Goal: Task Accomplishment & Management: Use online tool/utility

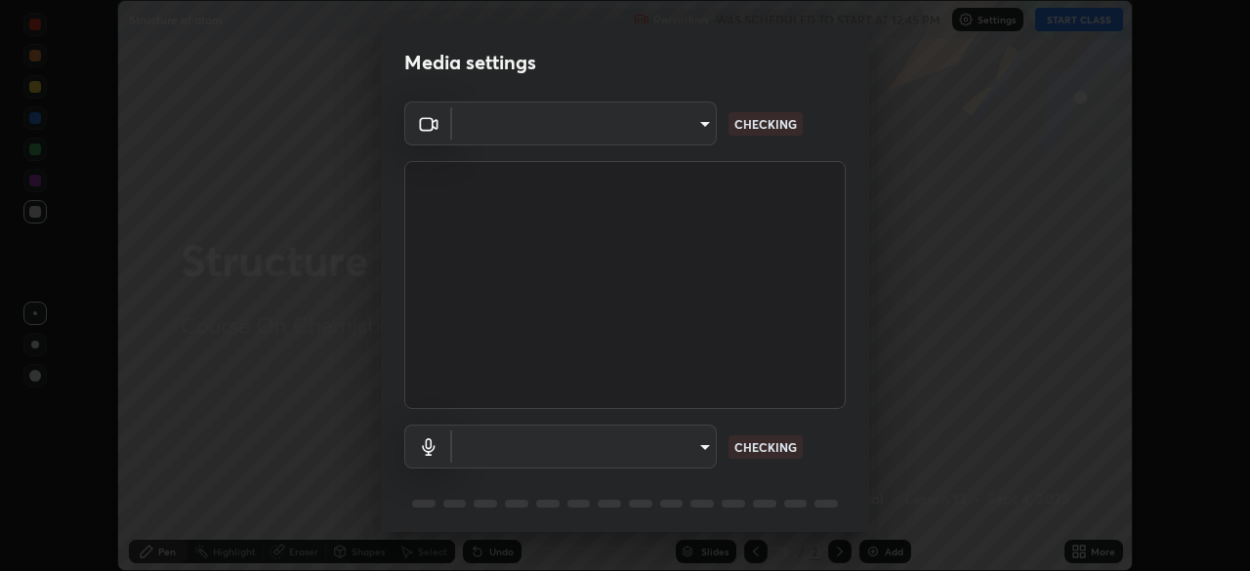
scroll to position [571, 1249]
type input "4cdb2335677a50284d4d52bfea2454a8eb2b8fde0954bdd1b922a39853c109bf"
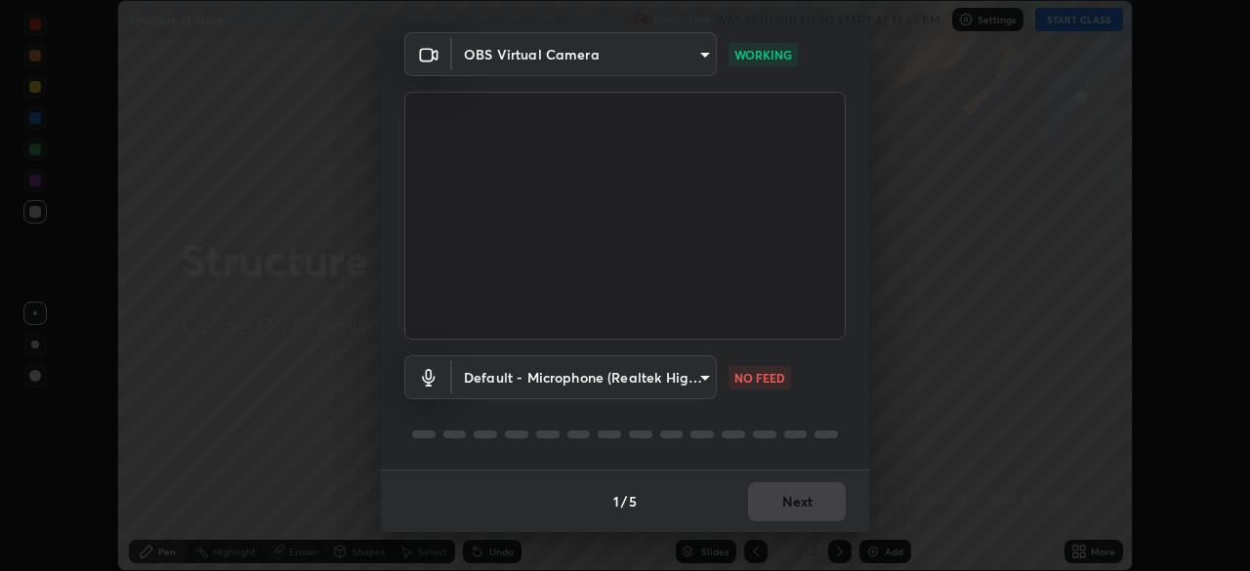
click at [706, 386] on body "Erase all Structure of atom Recording WAS SCHEDULED TO START AT 12:45 PM Settin…" at bounding box center [625, 285] width 1250 height 571
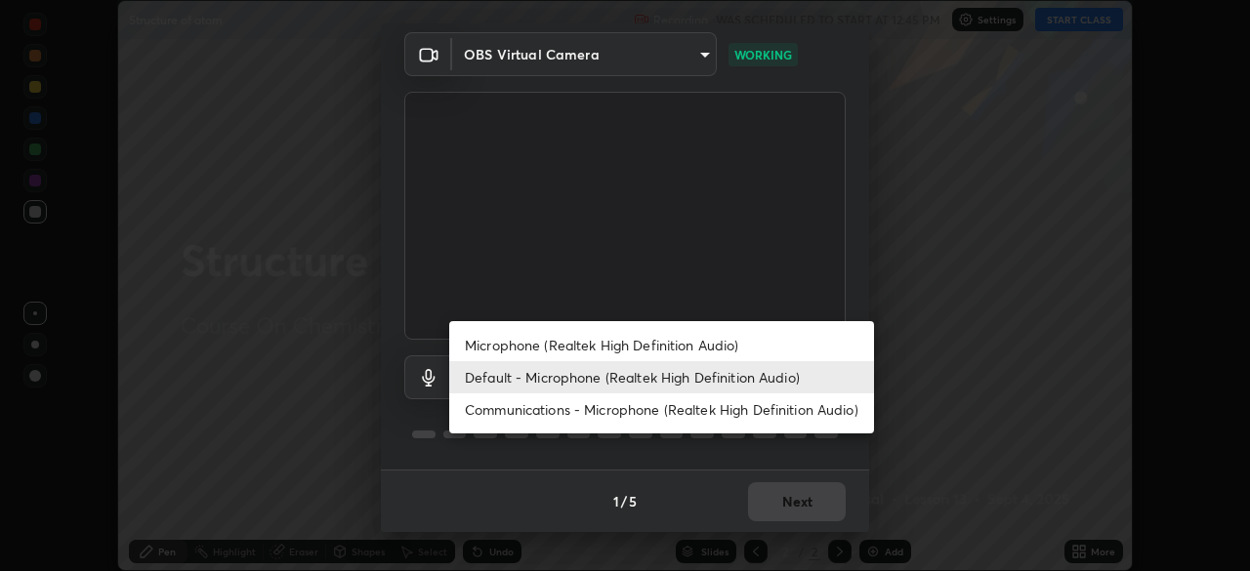
click at [665, 374] on li "Default - Microphone (Realtek High Definition Audio)" at bounding box center [661, 377] width 425 height 32
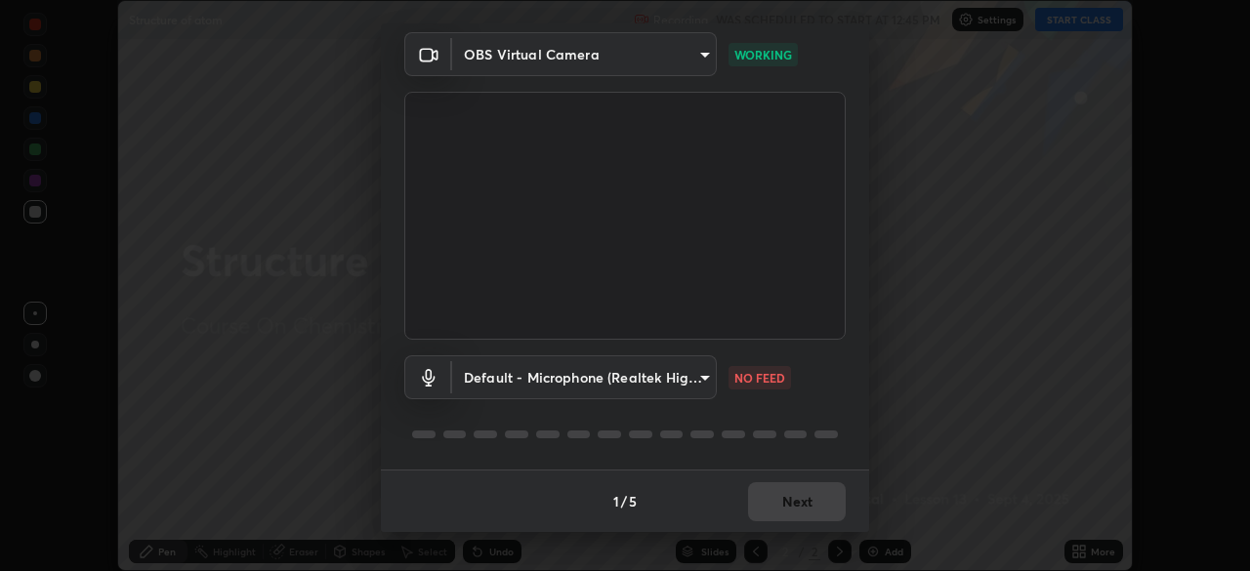
click at [667, 384] on body "Erase all Structure of atom Recording WAS SCHEDULED TO START AT 12:45 PM Settin…" at bounding box center [625, 285] width 1250 height 571
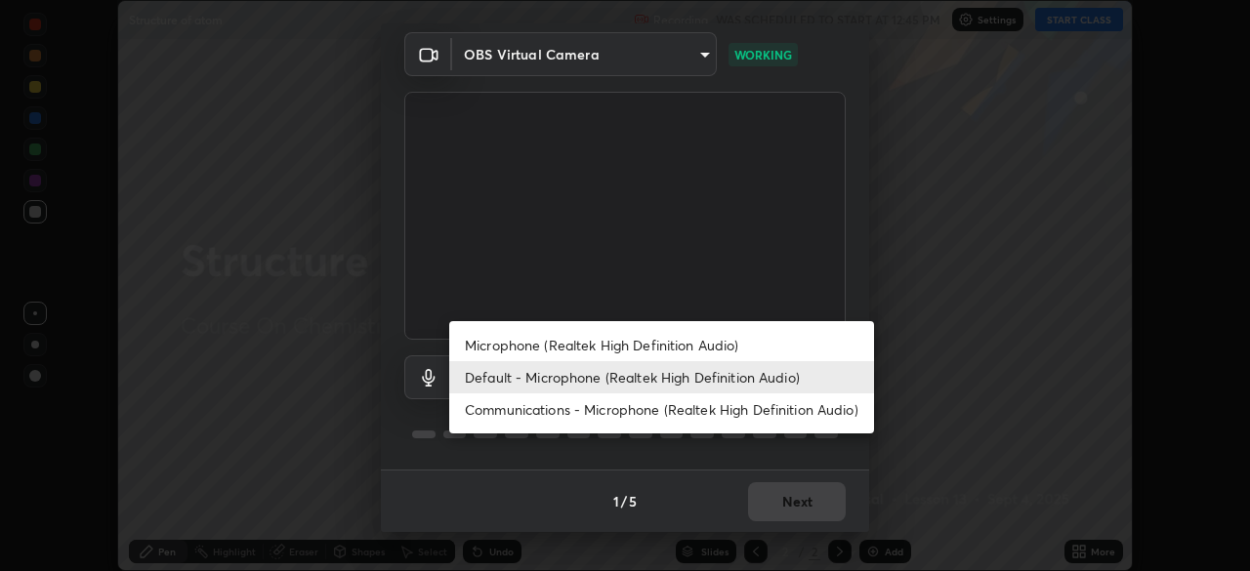
click at [685, 393] on li "Communications - Microphone (Realtek High Definition Audio)" at bounding box center [661, 409] width 425 height 32
type input "communications"
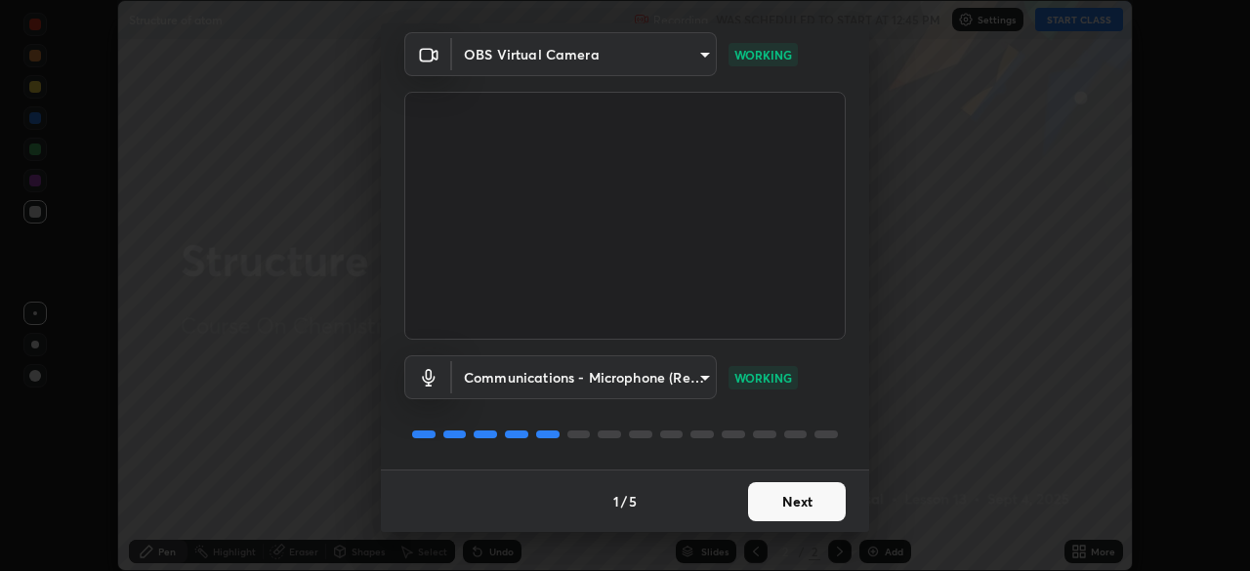
click at [828, 499] on button "Next" at bounding box center [797, 501] width 98 height 39
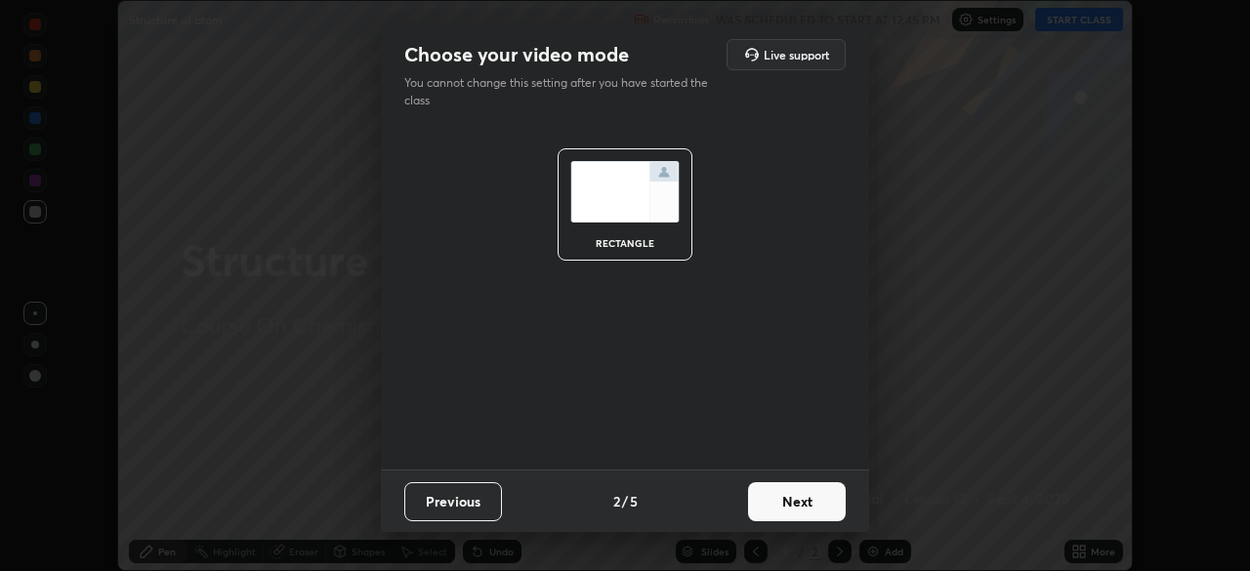
click at [808, 506] on button "Next" at bounding box center [797, 501] width 98 height 39
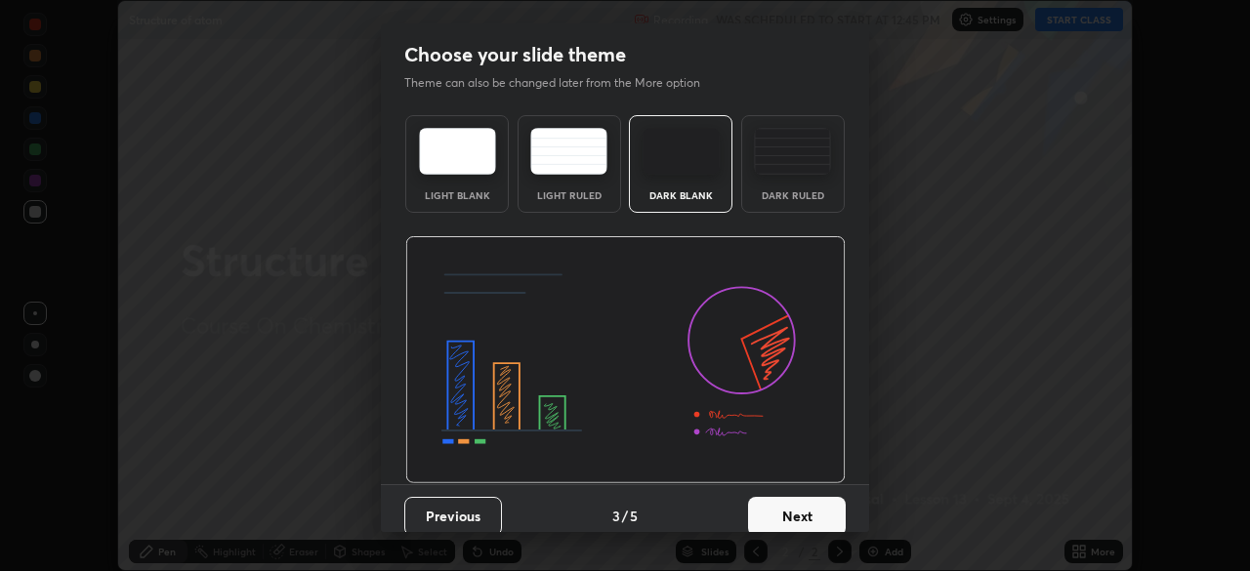
click at [808, 498] on button "Next" at bounding box center [797, 516] width 98 height 39
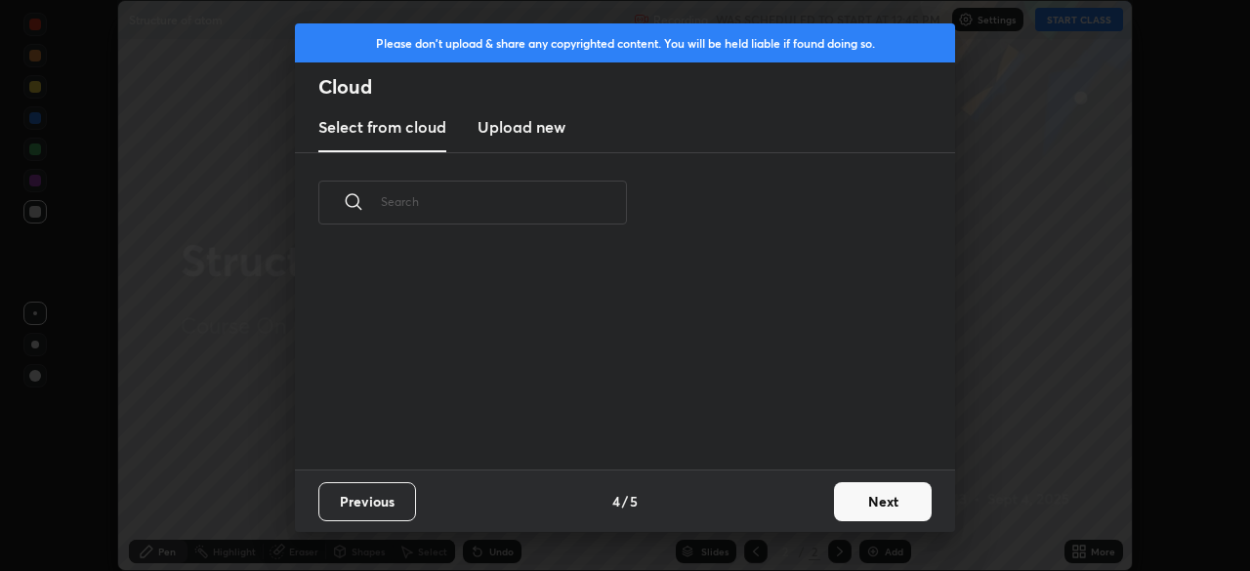
click at [811, 503] on div "Previous 4 / 5 Next" at bounding box center [625, 501] width 660 height 62
click at [851, 496] on button "Next" at bounding box center [883, 501] width 98 height 39
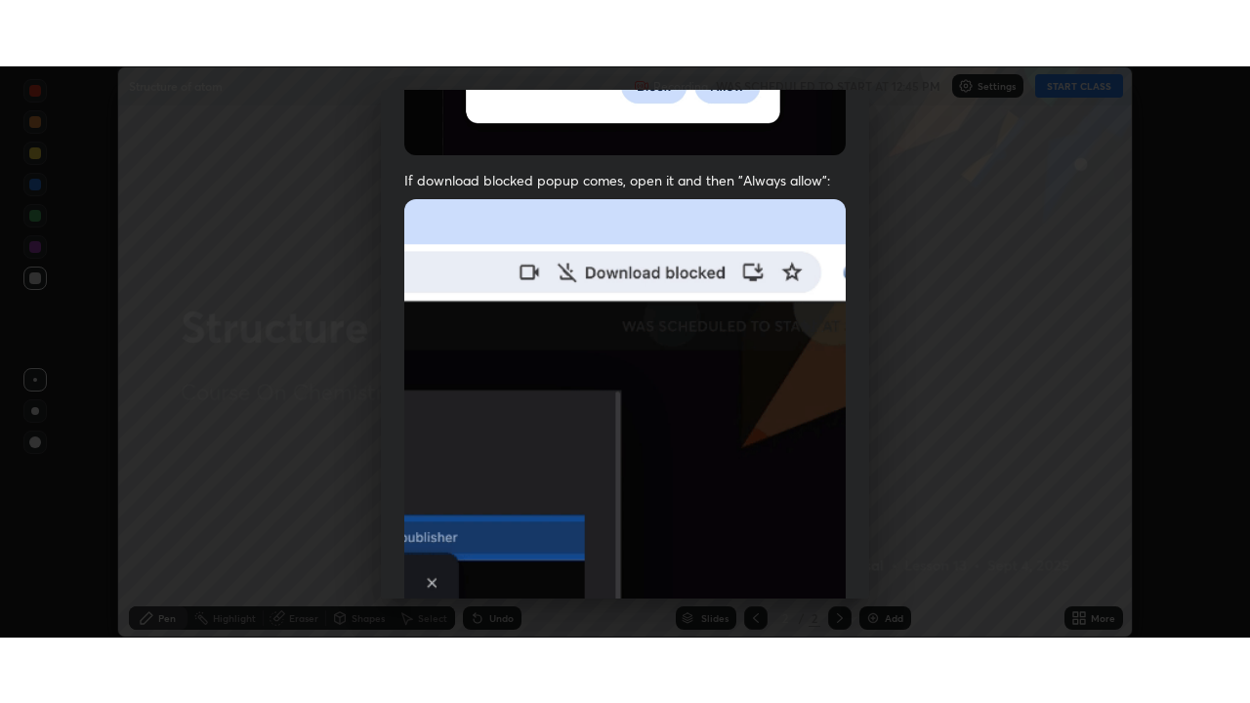
scroll to position [468, 0]
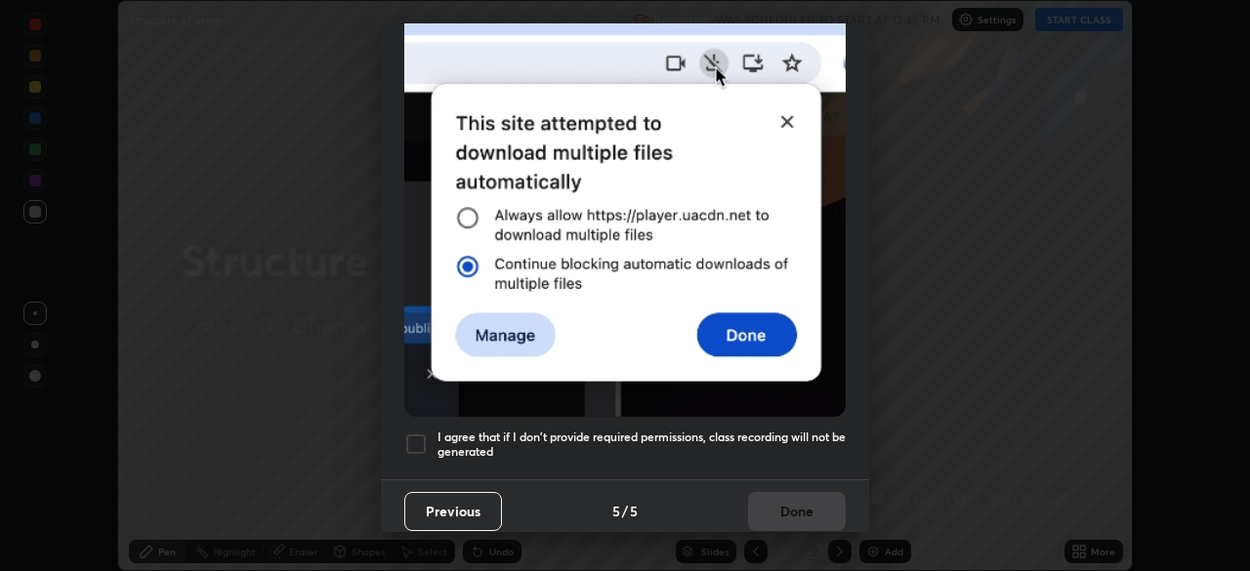
click at [419, 434] on div at bounding box center [415, 444] width 23 height 23
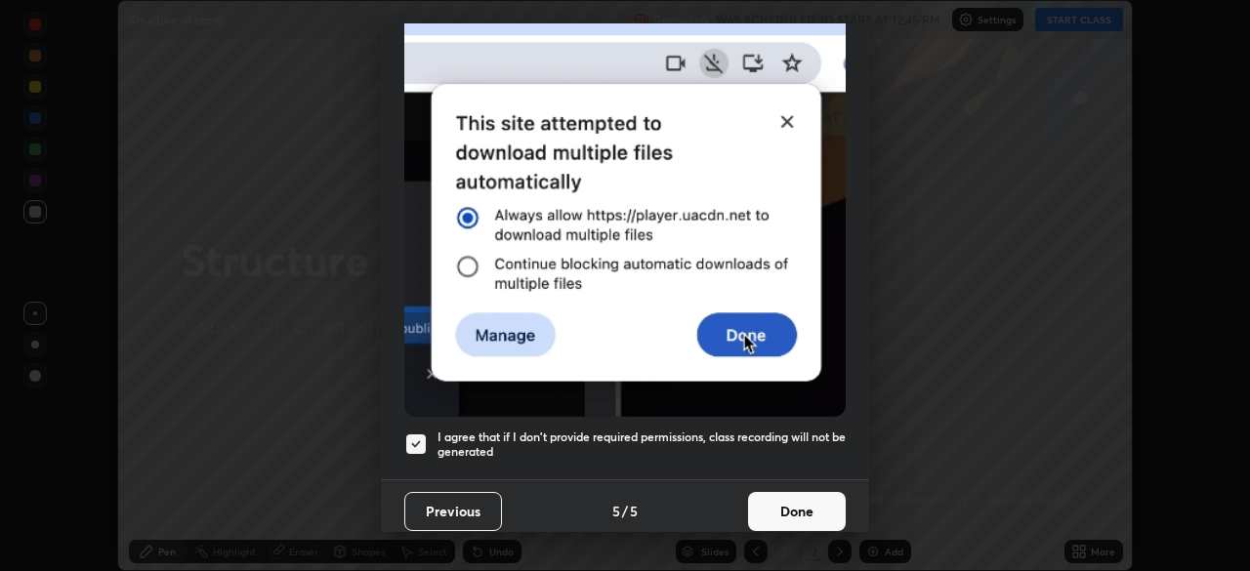
click at [817, 519] on button "Done" at bounding box center [797, 511] width 98 height 39
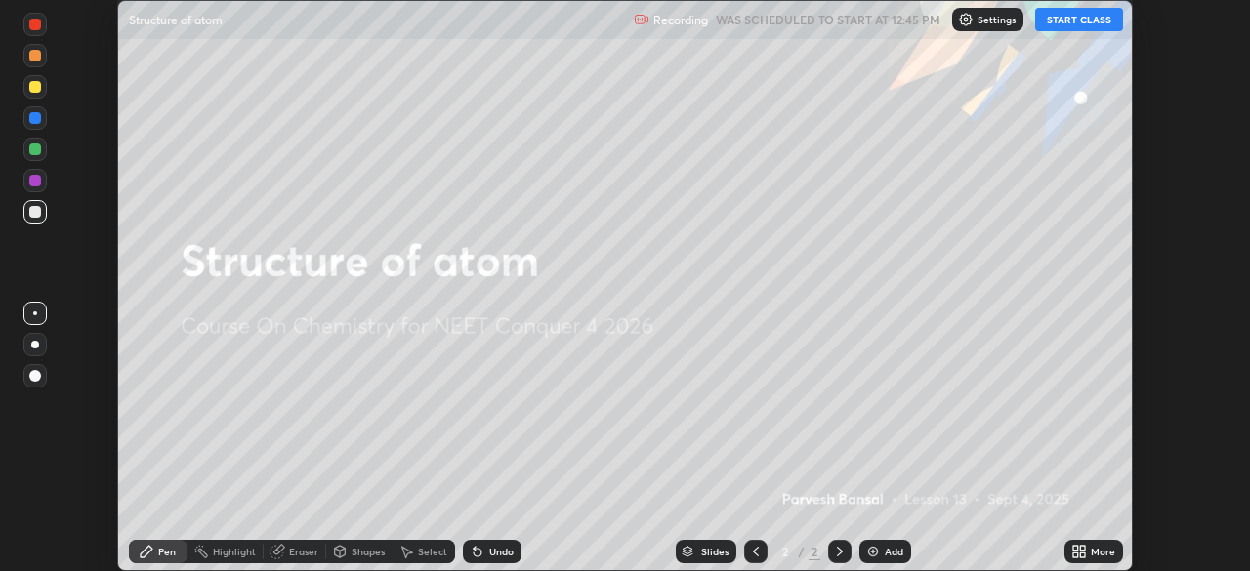
click at [1106, 18] on button "START CLASS" at bounding box center [1079, 19] width 88 height 23
click at [1101, 547] on div "More" at bounding box center [1103, 552] width 24 height 10
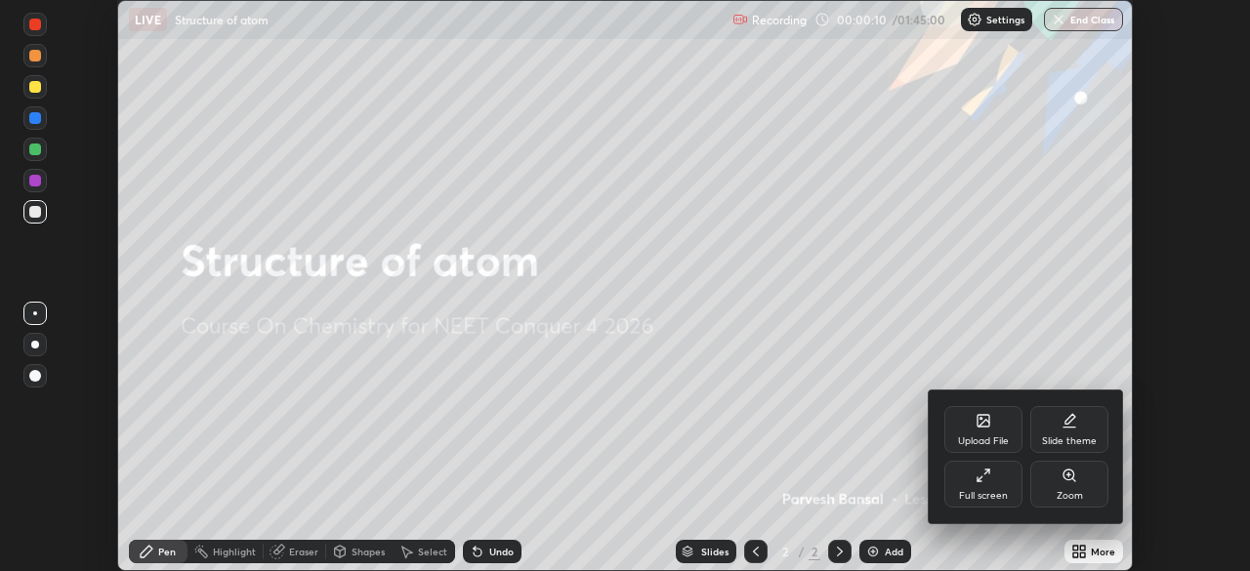
click at [1008, 479] on div "Full screen" at bounding box center [983, 484] width 78 height 47
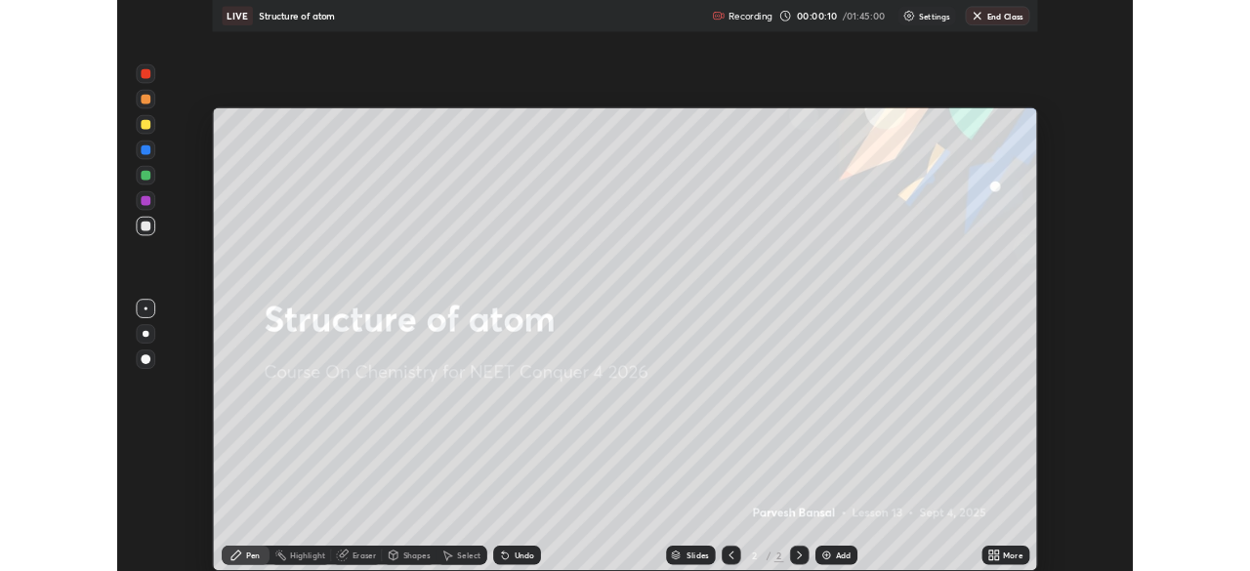
scroll to position [703, 1250]
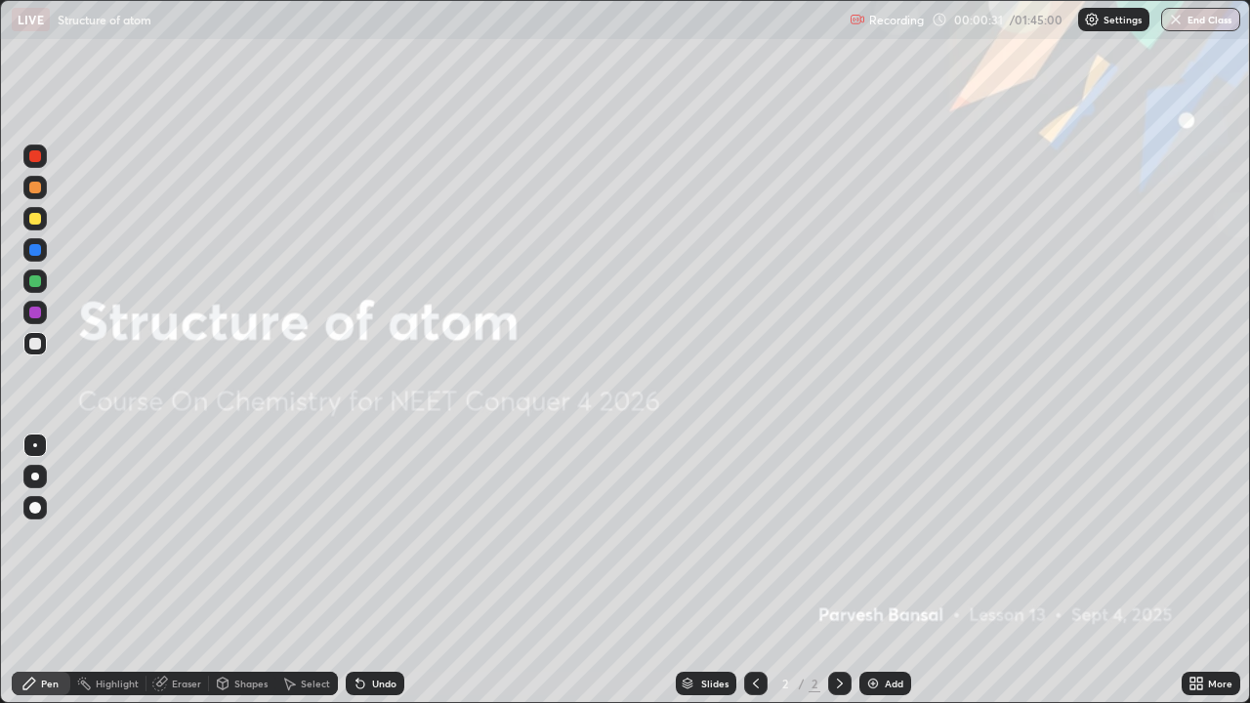
click at [890, 570] on div "Add" at bounding box center [894, 684] width 19 height 10
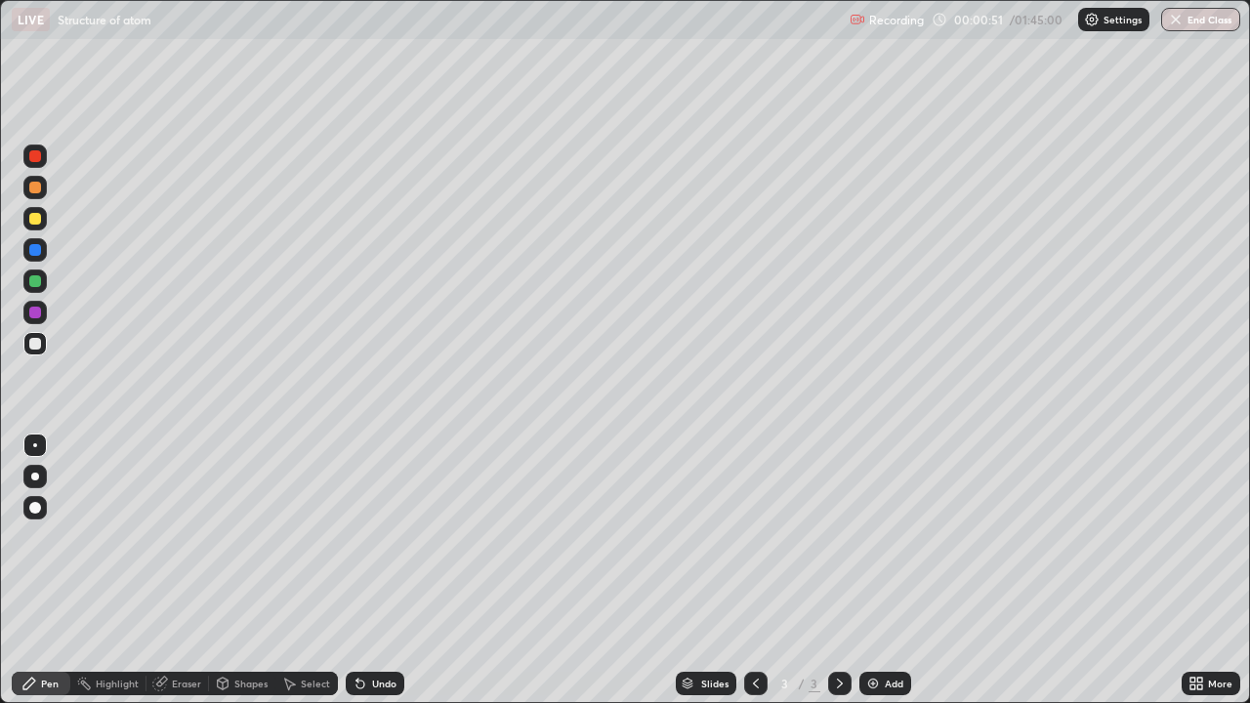
click at [45, 279] on div at bounding box center [34, 280] width 23 height 23
click at [33, 211] on div at bounding box center [34, 218] width 23 height 23
click at [379, 570] on div "Undo" at bounding box center [384, 684] width 24 height 10
click at [35, 282] on div at bounding box center [35, 281] width 12 height 12
click at [24, 215] on div at bounding box center [34, 218] width 23 height 23
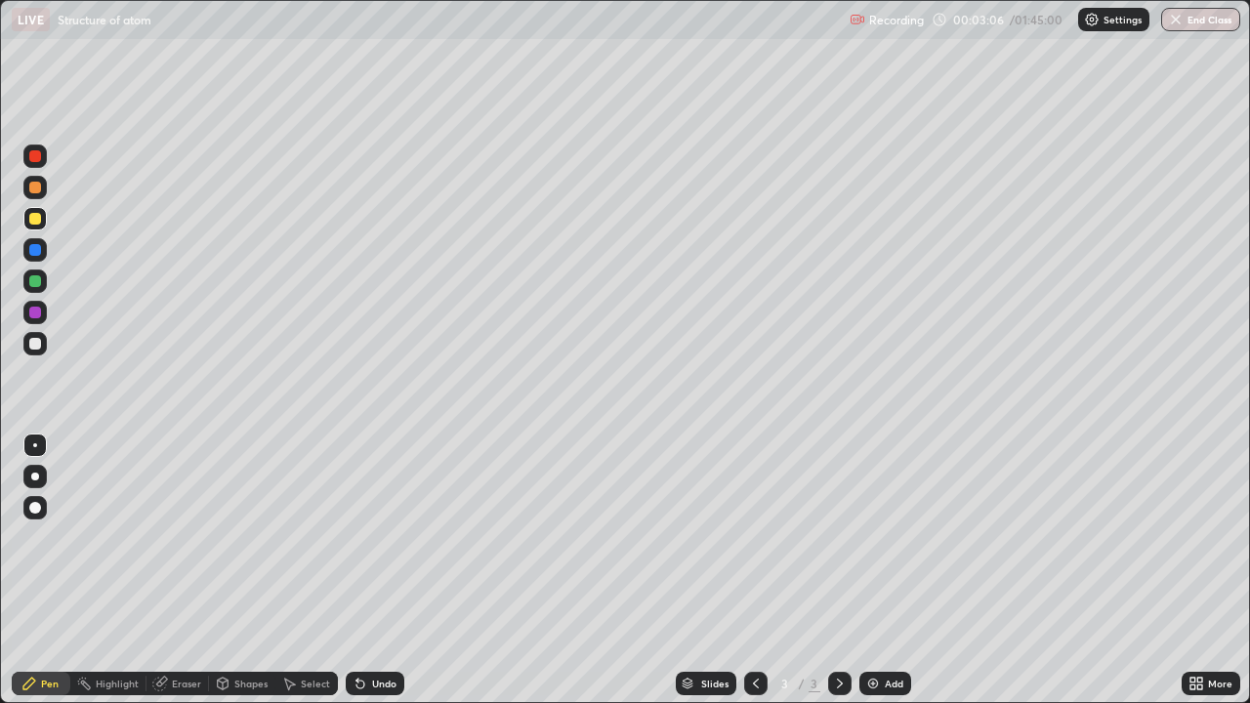
click at [24, 347] on div at bounding box center [34, 343] width 23 height 23
click at [35, 345] on div at bounding box center [35, 344] width 12 height 12
click at [35, 310] on div at bounding box center [35, 313] width 12 height 12
click at [35, 286] on div at bounding box center [35, 281] width 12 height 12
click at [114, 570] on div "Highlight" at bounding box center [117, 684] width 43 height 10
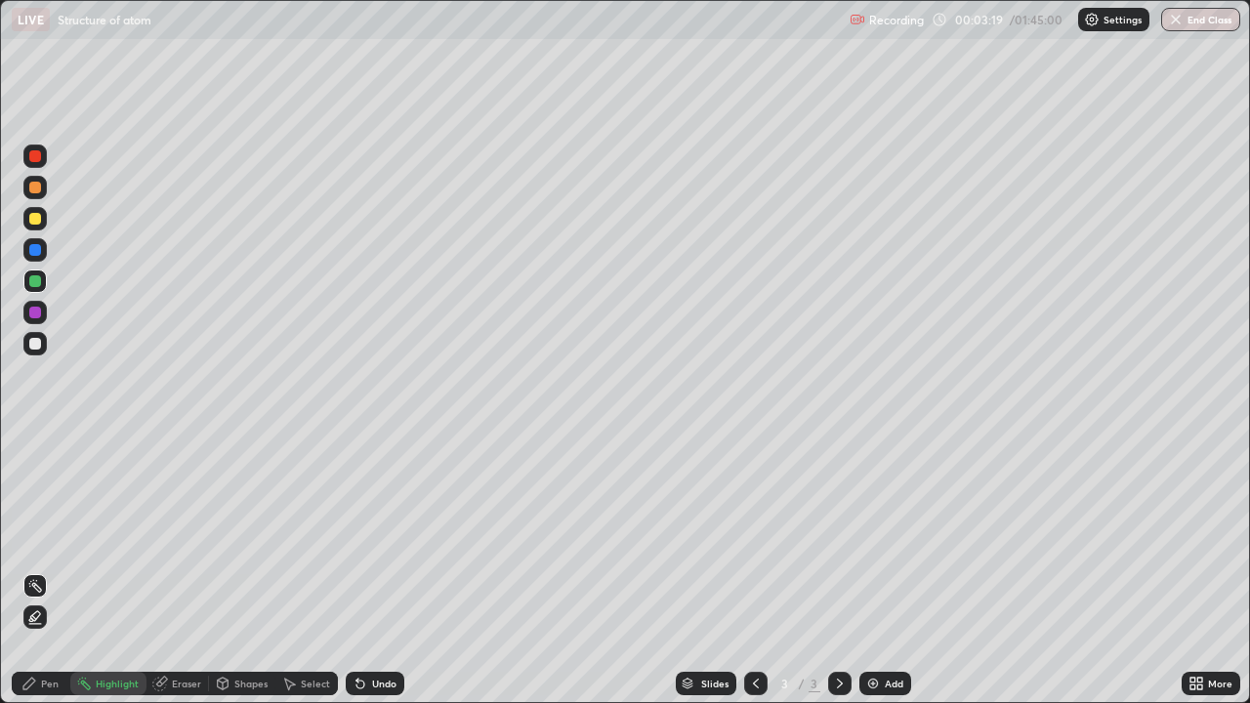
click at [169, 570] on div "Eraser" at bounding box center [177, 683] width 62 height 23
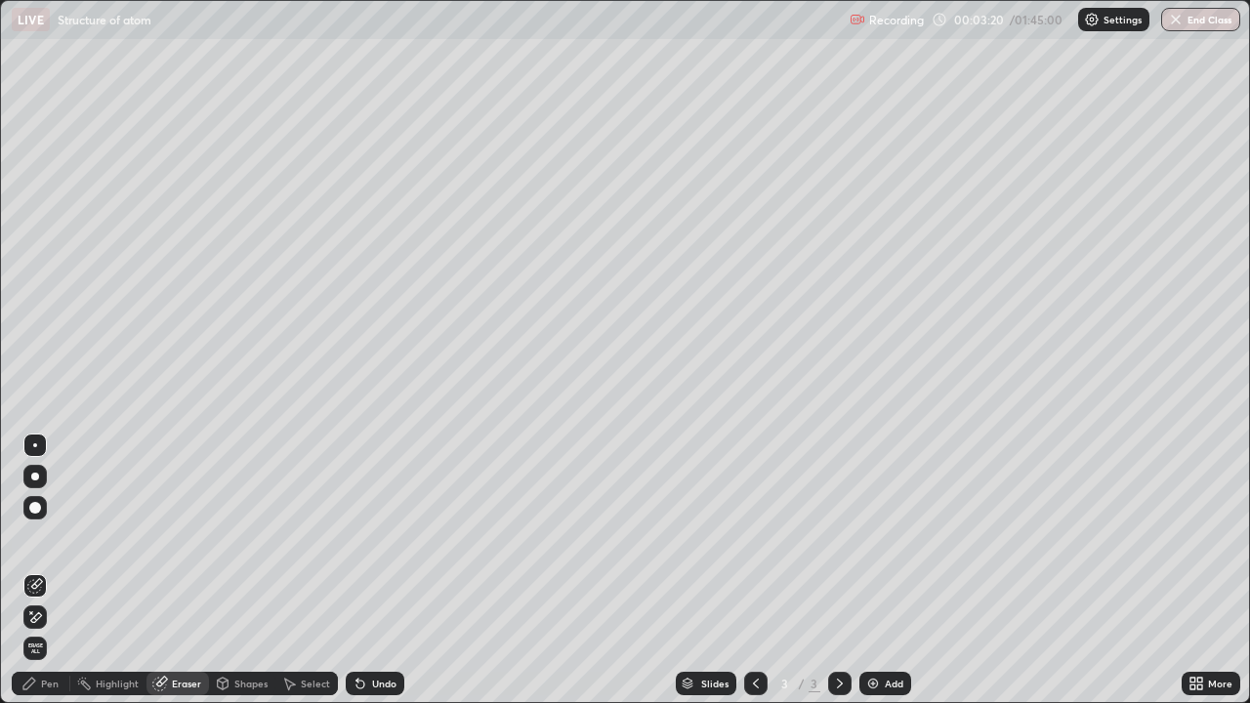
click at [34, 570] on span "Erase all" at bounding box center [34, 648] width 21 height 12
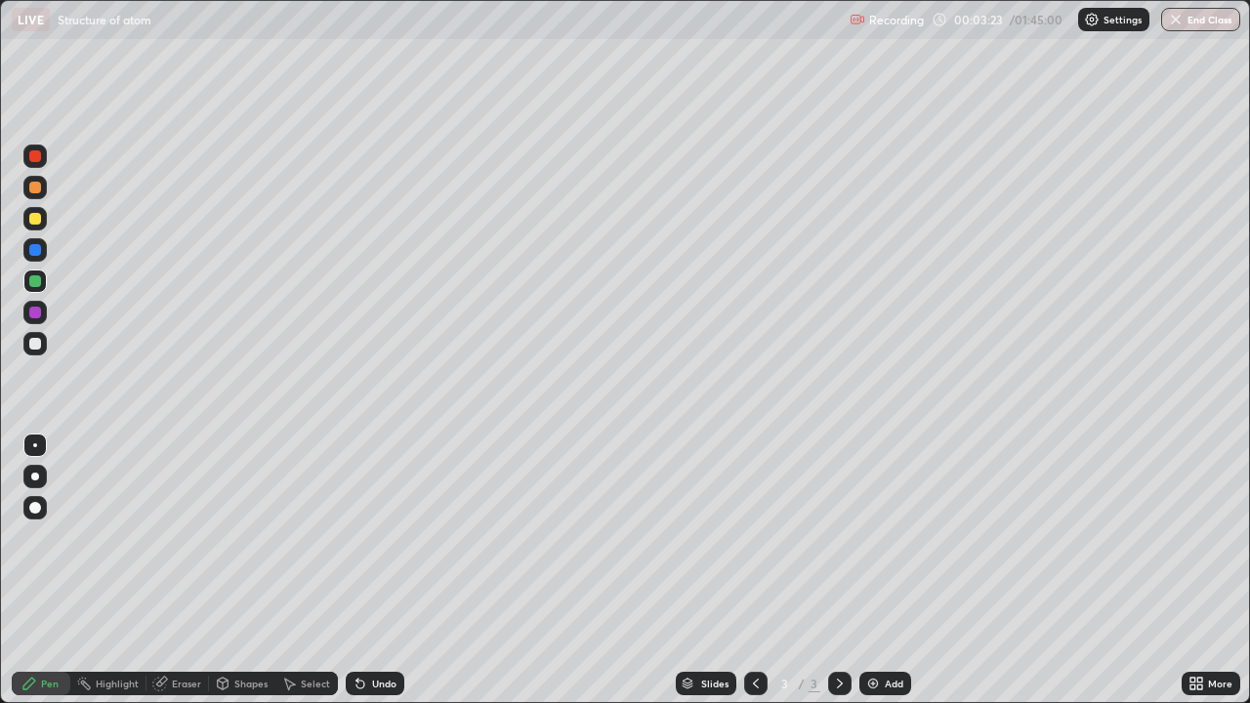
click at [35, 352] on div at bounding box center [34, 343] width 23 height 23
click at [41, 289] on div at bounding box center [34, 280] width 23 height 23
click at [37, 220] on div at bounding box center [35, 219] width 12 height 12
click at [238, 570] on div "Shapes" at bounding box center [250, 684] width 33 height 10
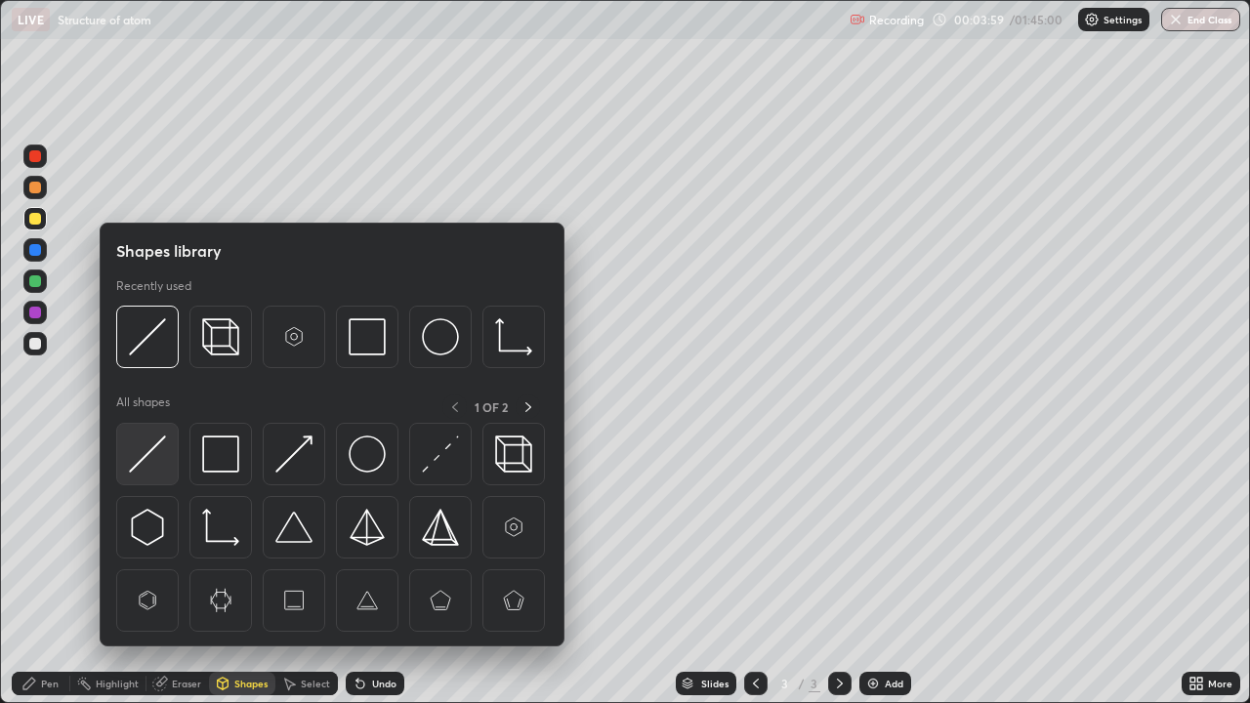
click at [157, 446] on img at bounding box center [147, 453] width 37 height 37
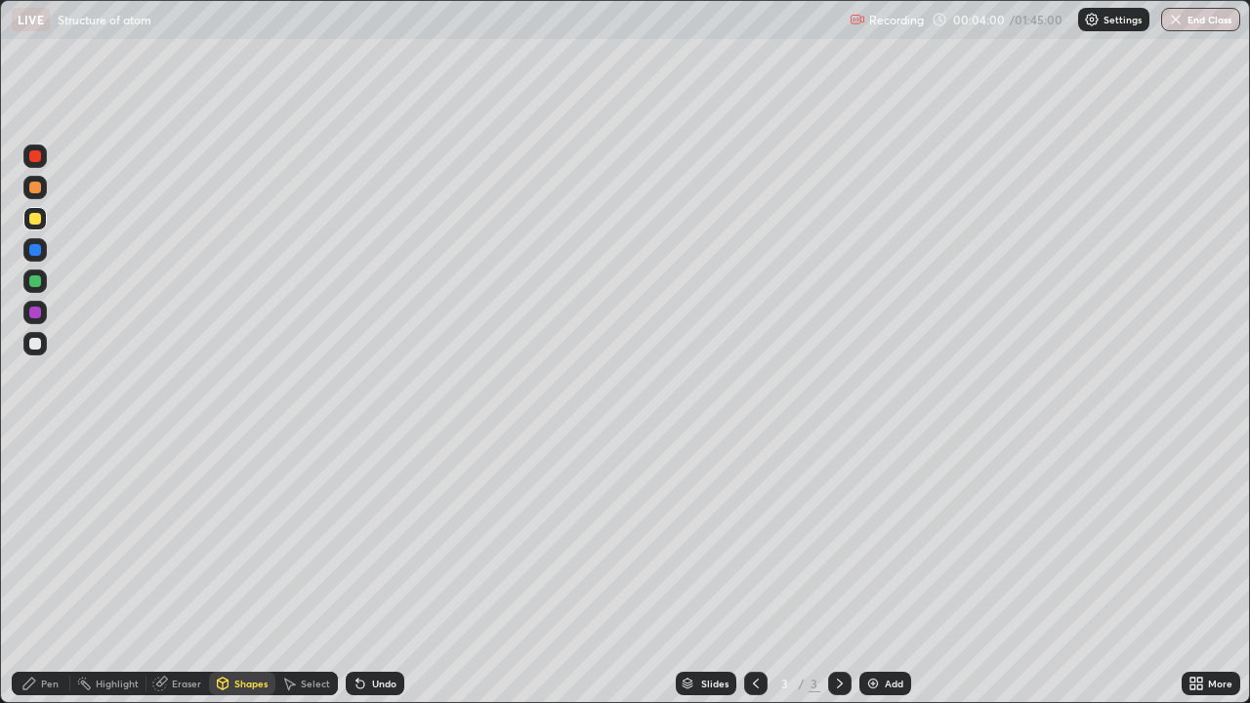
click at [33, 289] on div at bounding box center [34, 280] width 23 height 23
click at [30, 222] on div at bounding box center [35, 219] width 12 height 12
click at [33, 288] on div at bounding box center [34, 280] width 23 height 23
click at [38, 342] on div at bounding box center [35, 344] width 12 height 12
click at [39, 275] on div at bounding box center [34, 280] width 23 height 23
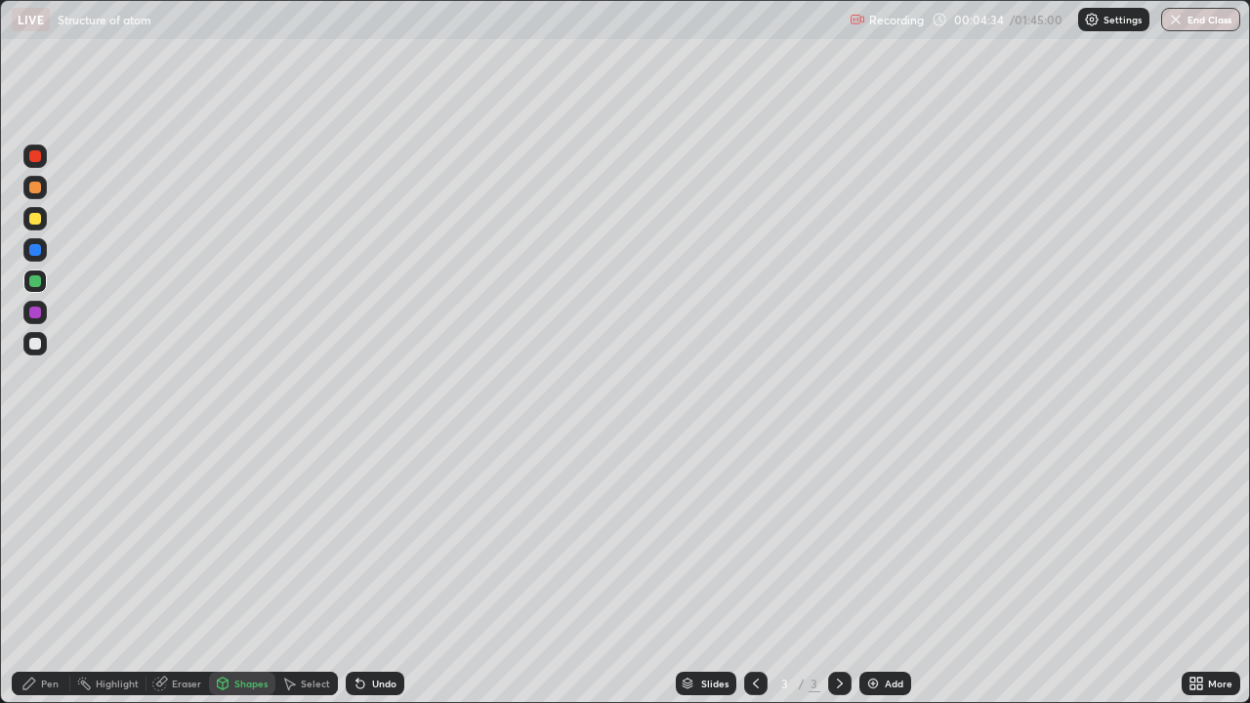
click at [395, 570] on div "Undo" at bounding box center [375, 683] width 59 height 23
click at [393, 570] on div "Undo" at bounding box center [375, 683] width 59 height 23
click at [47, 570] on div "Pen" at bounding box center [50, 684] width 18 height 10
click at [42, 217] on div at bounding box center [34, 218] width 23 height 23
click at [30, 283] on div at bounding box center [35, 281] width 12 height 12
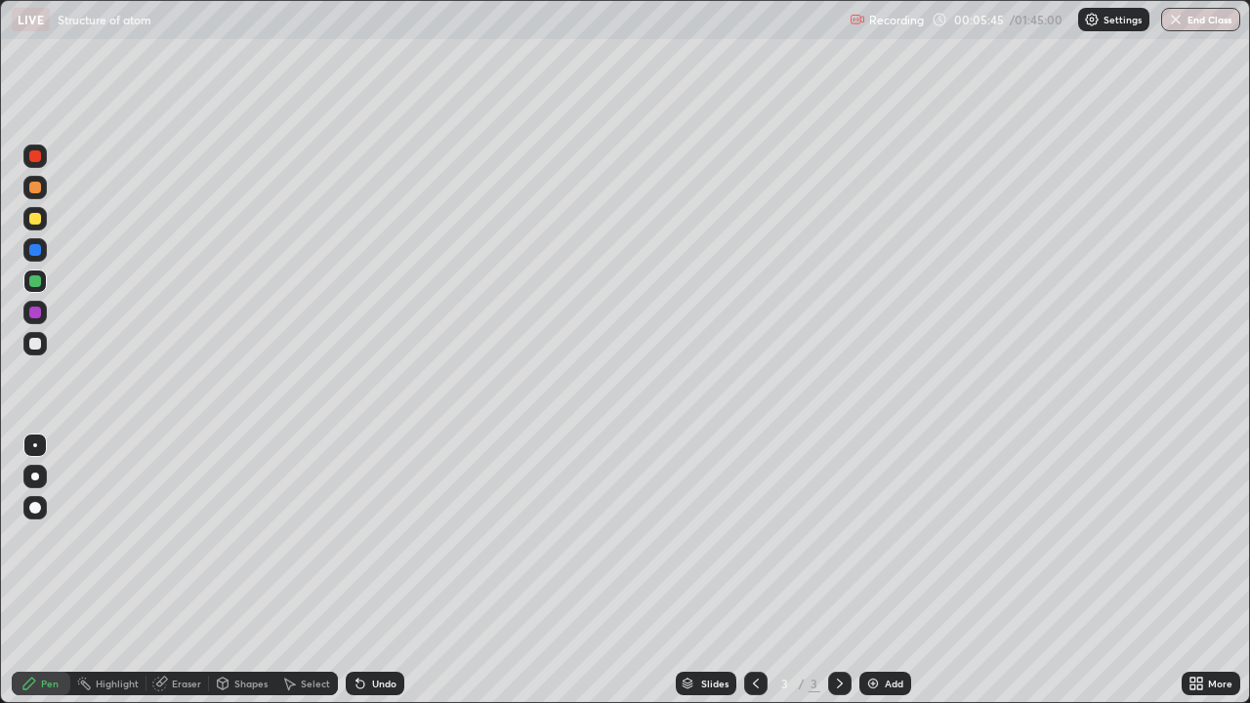
click at [30, 195] on div at bounding box center [34, 187] width 23 height 23
click at [38, 273] on div at bounding box center [34, 280] width 23 height 23
click at [34, 228] on div at bounding box center [34, 218] width 23 height 23
click at [30, 253] on div at bounding box center [35, 250] width 12 height 12
click at [182, 570] on div "Eraser" at bounding box center [177, 683] width 62 height 23
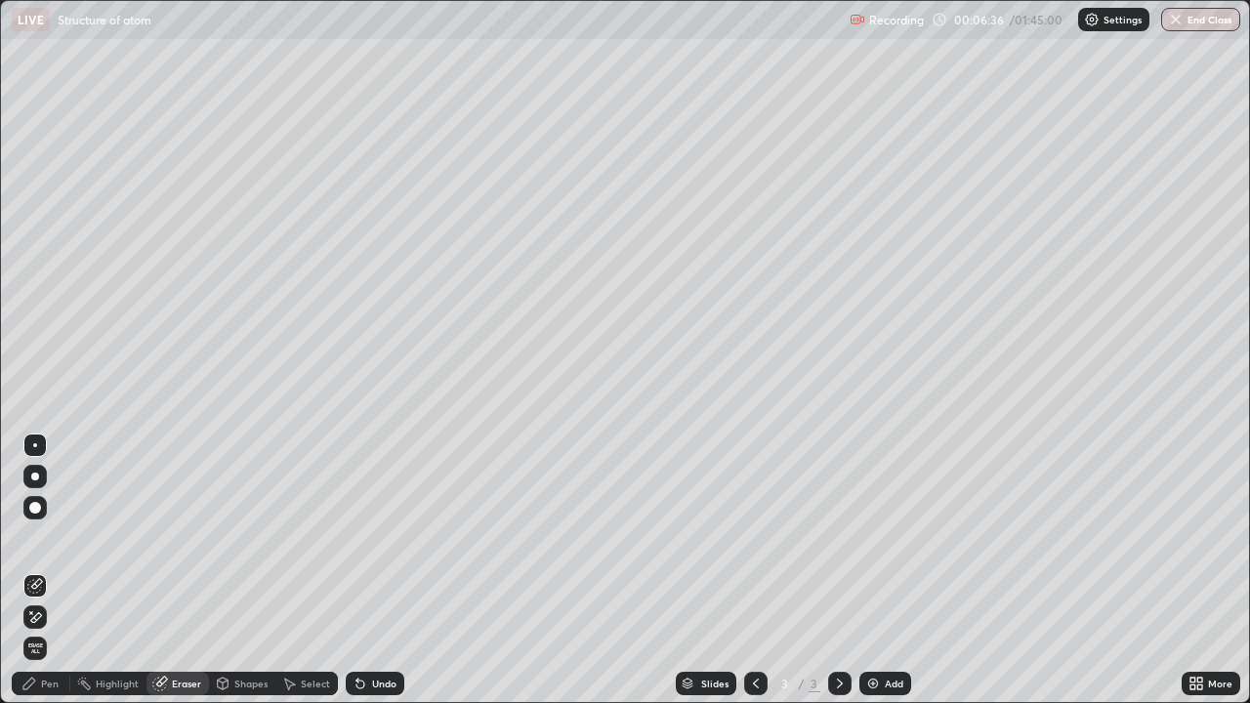
click at [382, 570] on div "Undo" at bounding box center [384, 684] width 24 height 10
click at [392, 570] on div "Undo" at bounding box center [384, 684] width 24 height 10
click at [399, 570] on div "Undo" at bounding box center [375, 683] width 59 height 23
click at [401, 570] on div "Undo" at bounding box center [375, 683] width 59 height 23
click at [48, 570] on div "Pen" at bounding box center [50, 684] width 18 height 10
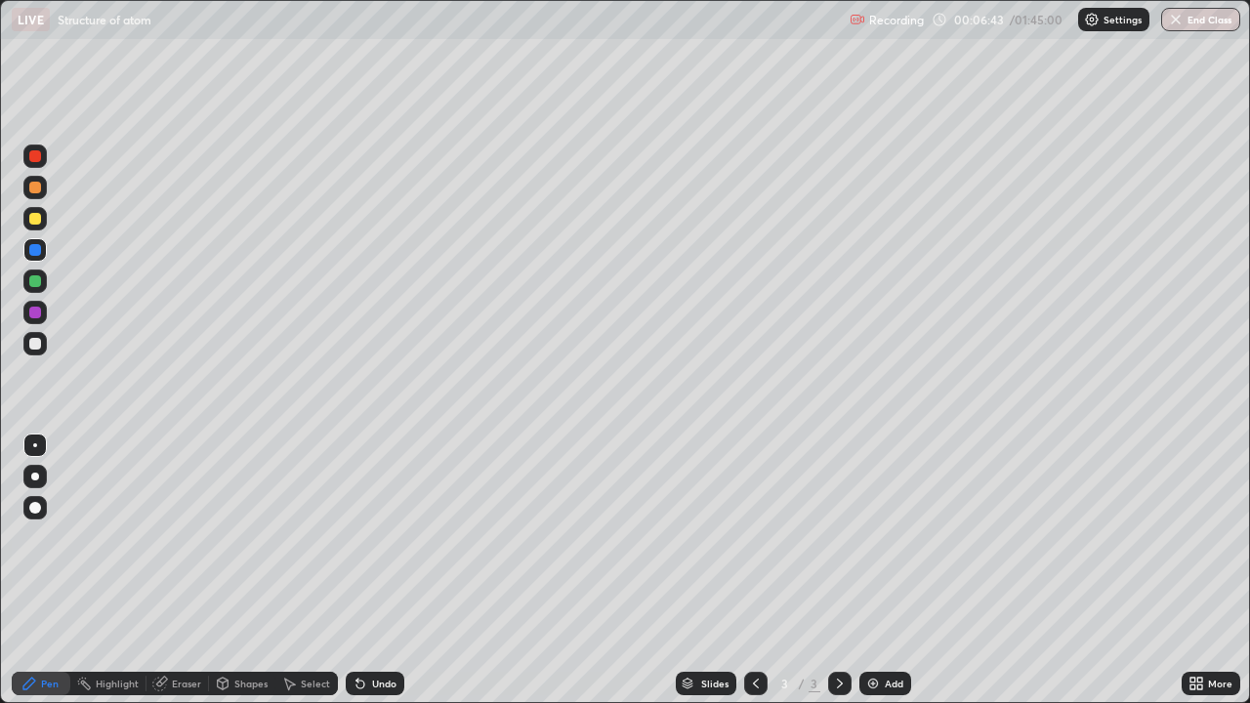
click at [180, 570] on div "Eraser" at bounding box center [177, 683] width 62 height 23
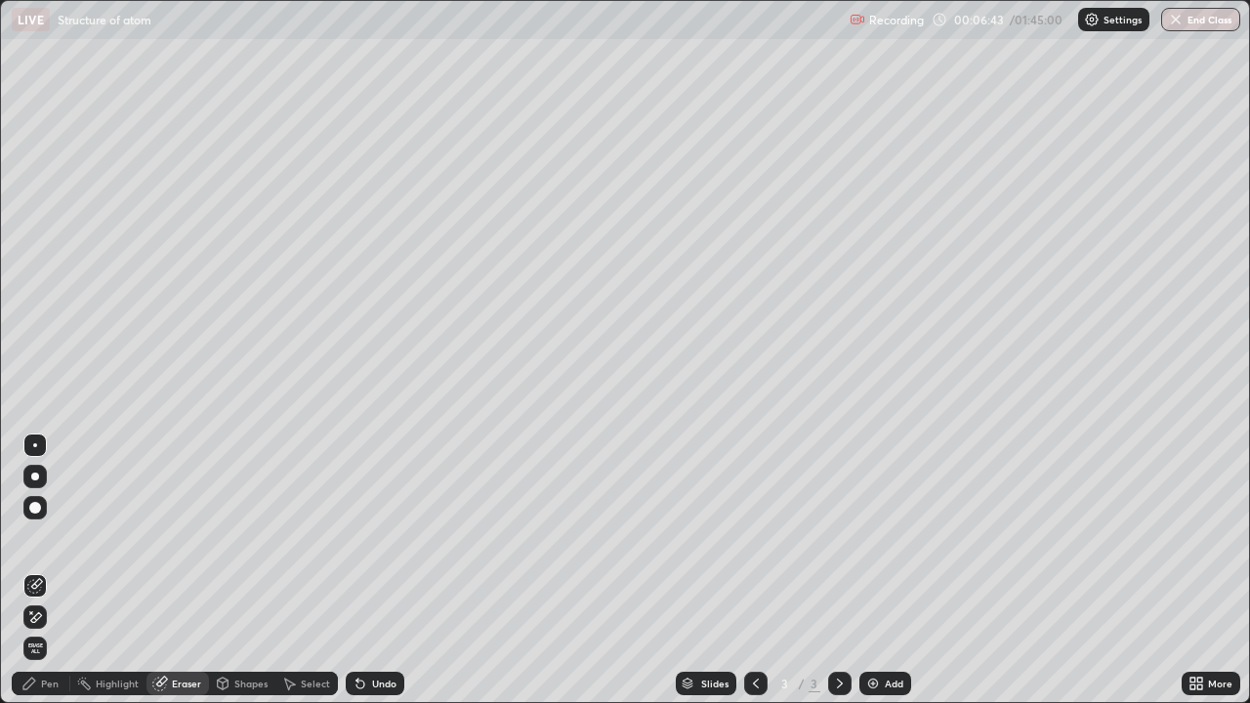
click at [31, 570] on icon at bounding box center [31, 612] width 2 height 2
click at [34, 570] on icon at bounding box center [29, 684] width 16 height 16
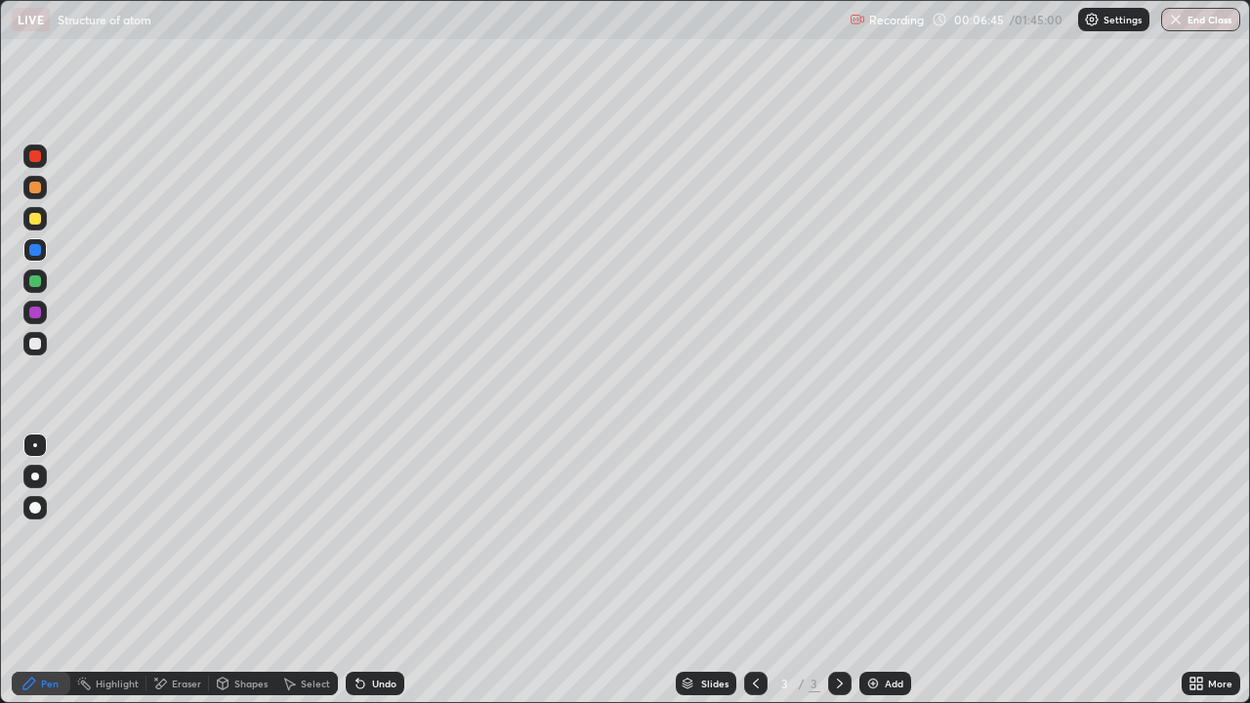
click at [34, 349] on div at bounding box center [35, 344] width 12 height 12
click at [379, 570] on div "Undo" at bounding box center [384, 684] width 24 height 10
click at [40, 223] on div at bounding box center [34, 218] width 23 height 23
click at [26, 344] on div at bounding box center [34, 343] width 23 height 23
click at [39, 290] on div at bounding box center [34, 280] width 23 height 23
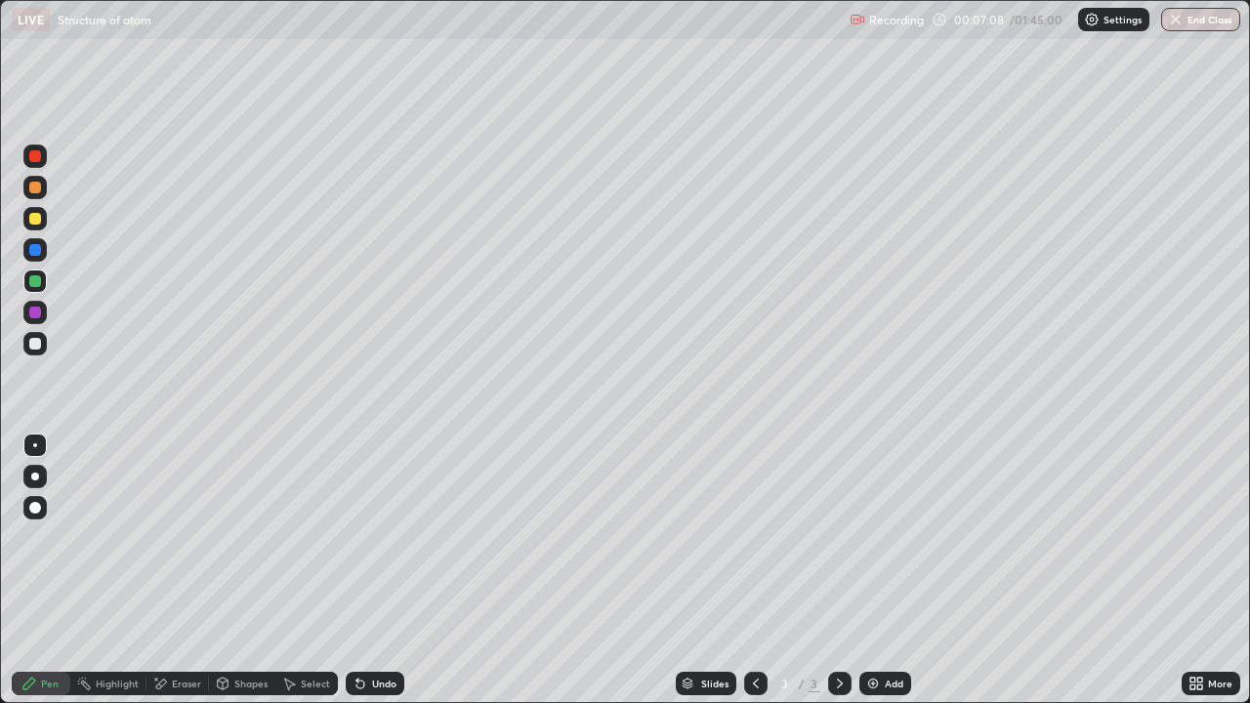
click at [33, 220] on div at bounding box center [35, 219] width 12 height 12
click at [36, 276] on div at bounding box center [35, 281] width 12 height 12
click at [36, 187] on div at bounding box center [35, 188] width 12 height 12
click at [36, 281] on div at bounding box center [35, 281] width 12 height 12
click at [41, 357] on div at bounding box center [34, 343] width 23 height 31
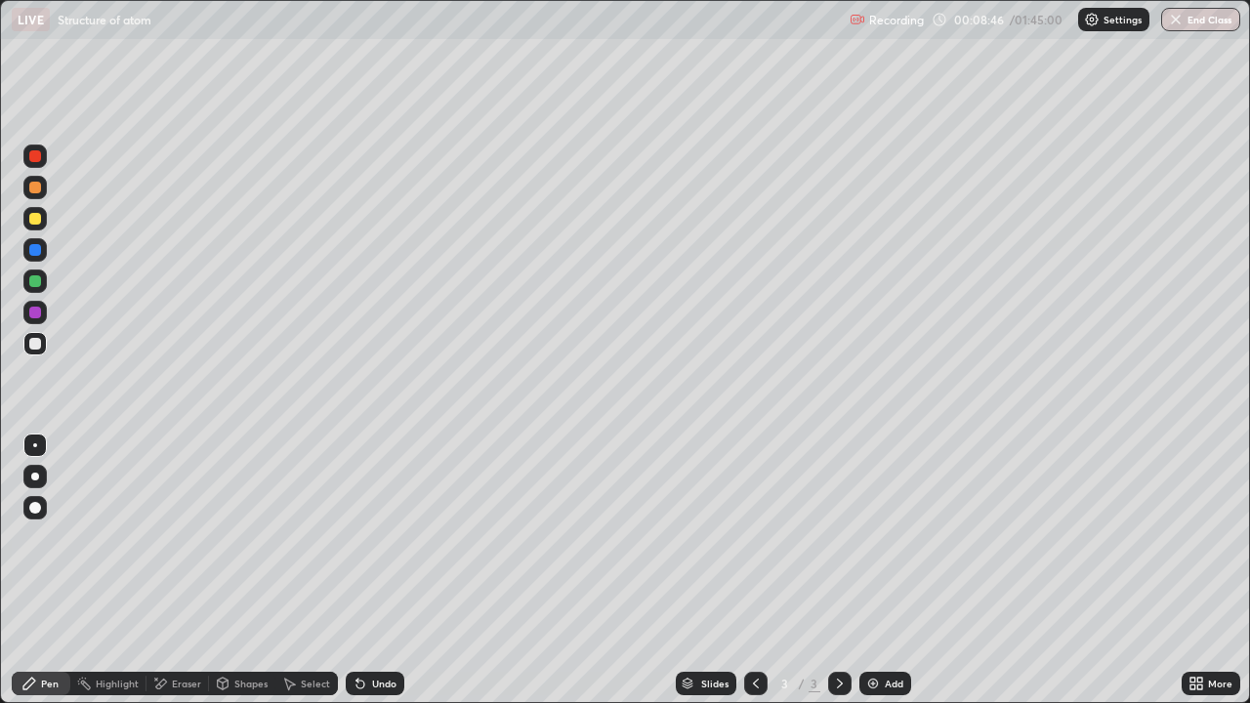
click at [42, 273] on div at bounding box center [34, 280] width 23 height 23
click at [34, 224] on div at bounding box center [35, 219] width 12 height 12
click at [177, 570] on div "Eraser" at bounding box center [186, 684] width 29 height 10
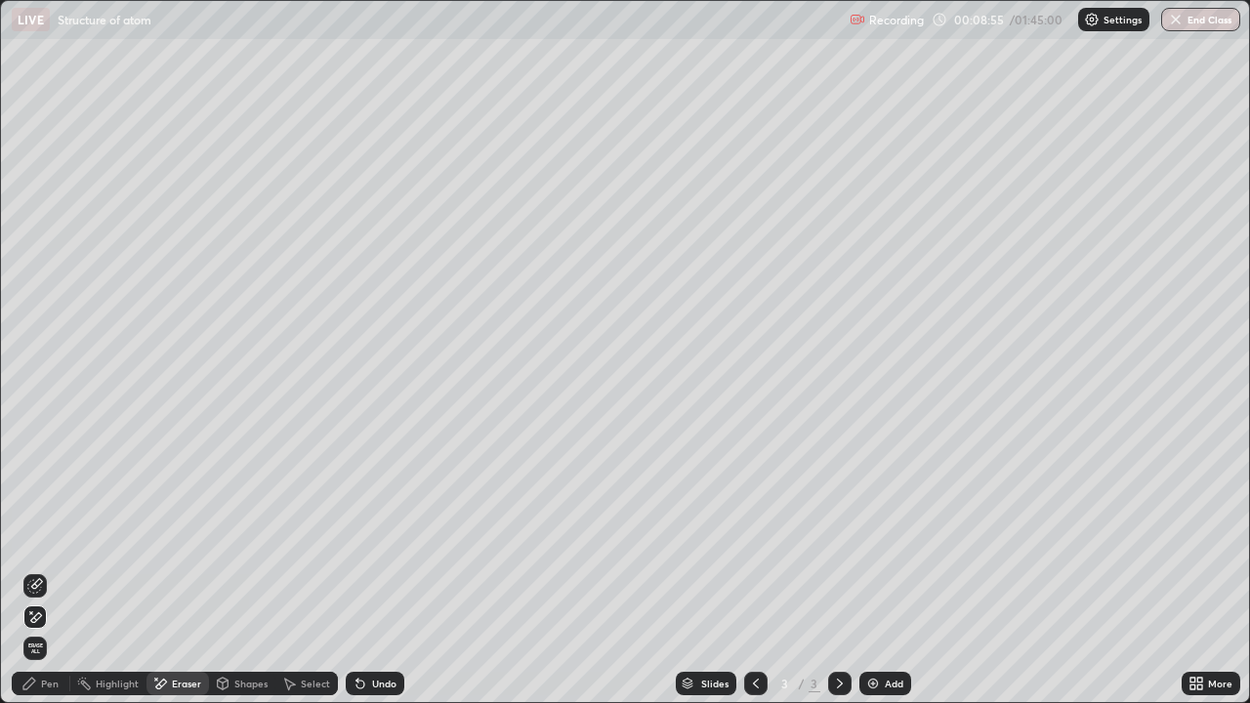
click at [120, 570] on div "Highlight" at bounding box center [117, 684] width 43 height 10
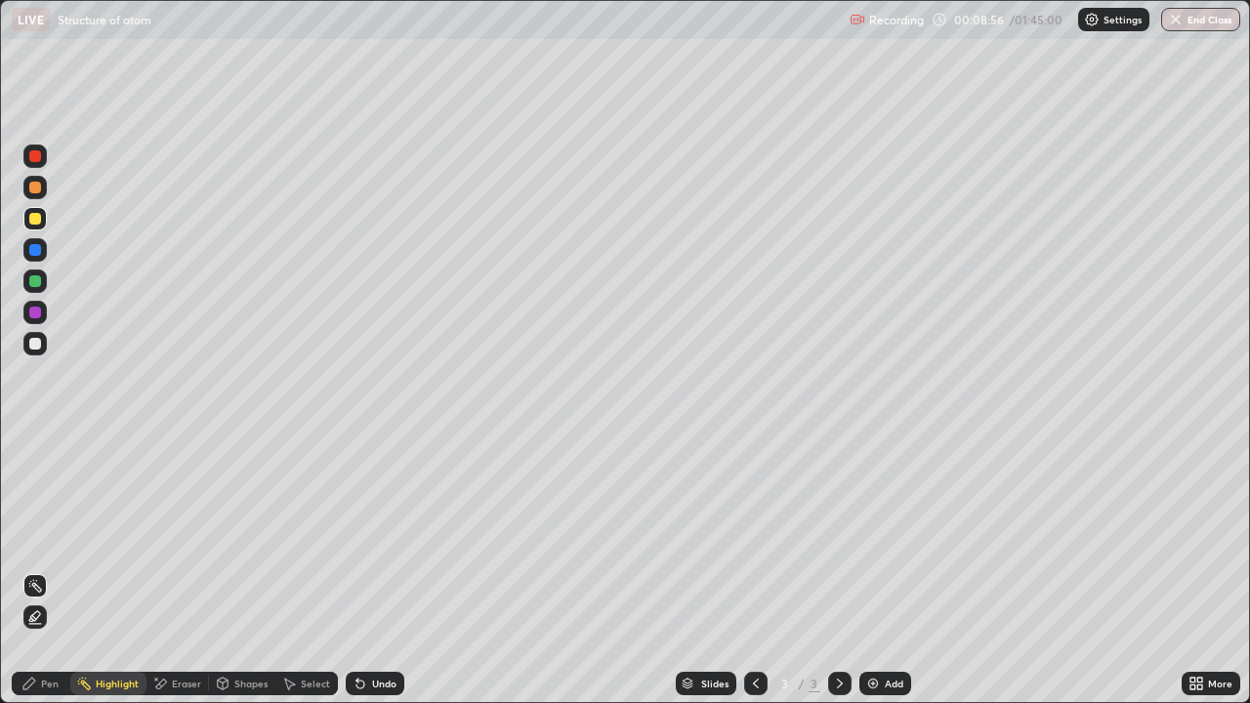
click at [33, 570] on icon at bounding box center [34, 618] width 4 height 4
click at [33, 570] on icon at bounding box center [29, 684] width 16 height 16
click at [39, 197] on div at bounding box center [34, 187] width 23 height 23
click at [871, 570] on div "Add" at bounding box center [885, 683] width 52 height 23
click at [43, 287] on div at bounding box center [34, 280] width 23 height 23
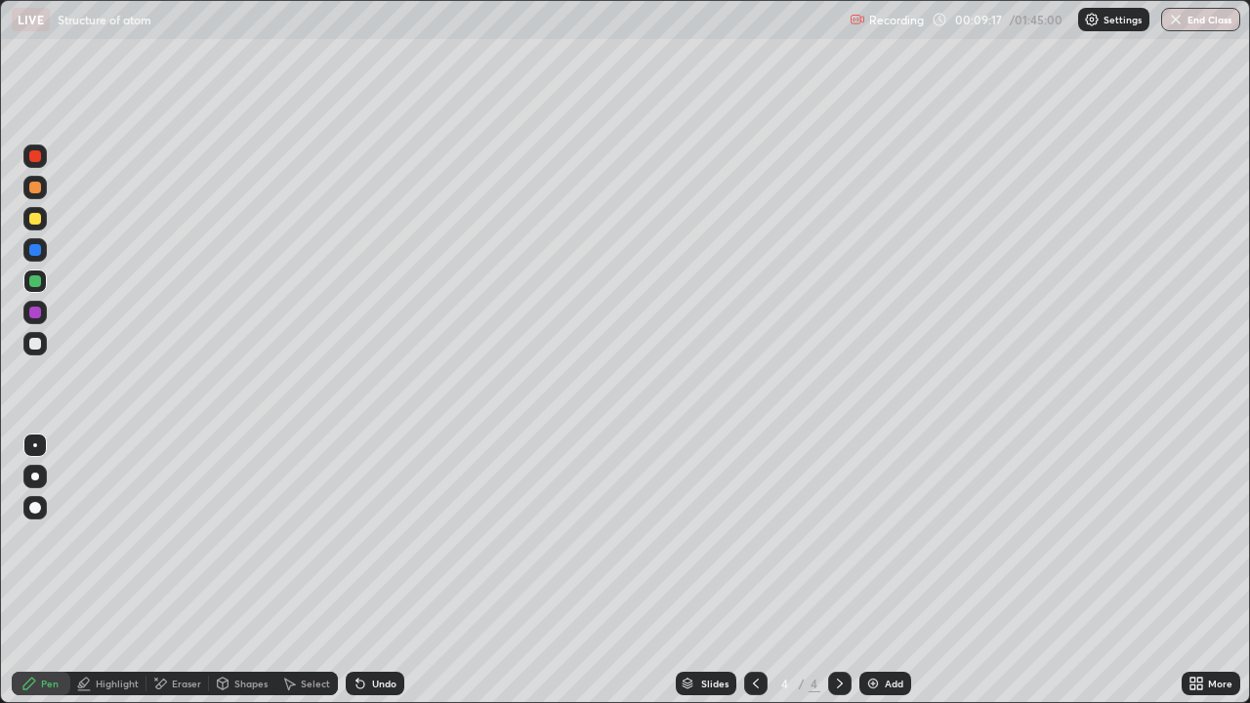
click at [40, 218] on div at bounding box center [35, 219] width 12 height 12
click at [372, 570] on div "Undo" at bounding box center [384, 684] width 24 height 10
click at [383, 570] on div "Undo" at bounding box center [384, 684] width 24 height 10
click at [330, 570] on div "Select" at bounding box center [306, 683] width 62 height 23
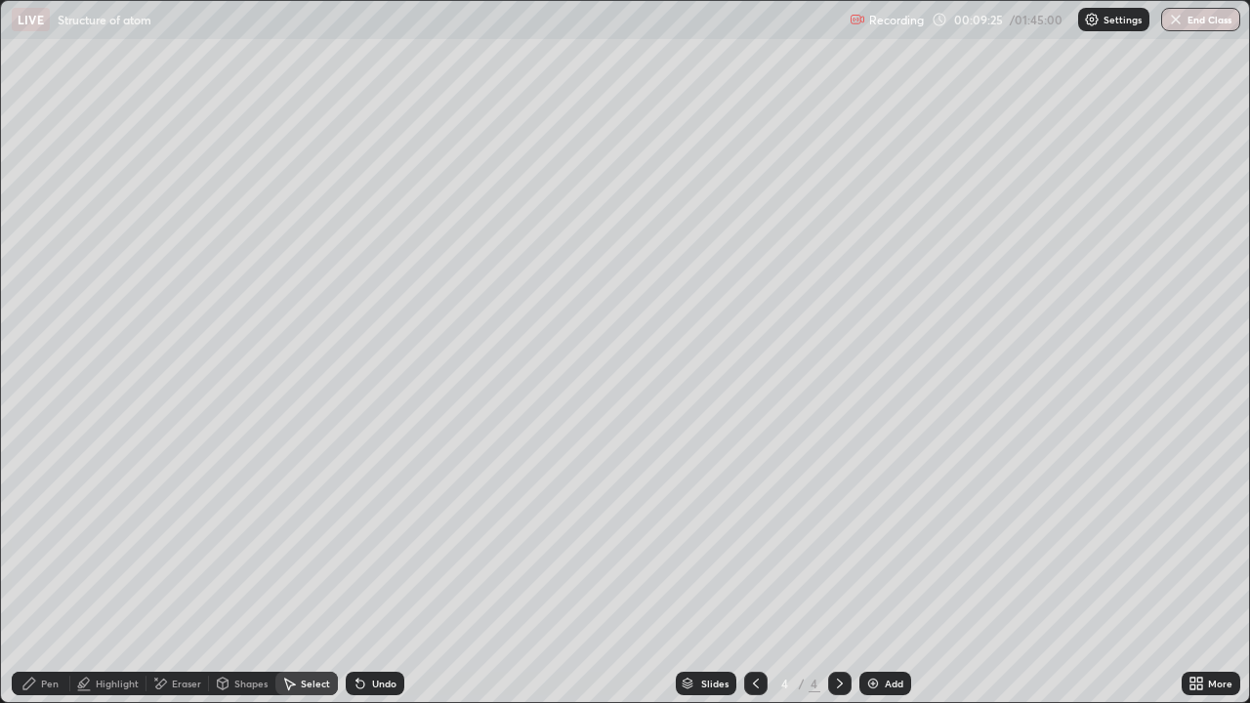
click at [309, 570] on div "Select" at bounding box center [315, 684] width 29 height 10
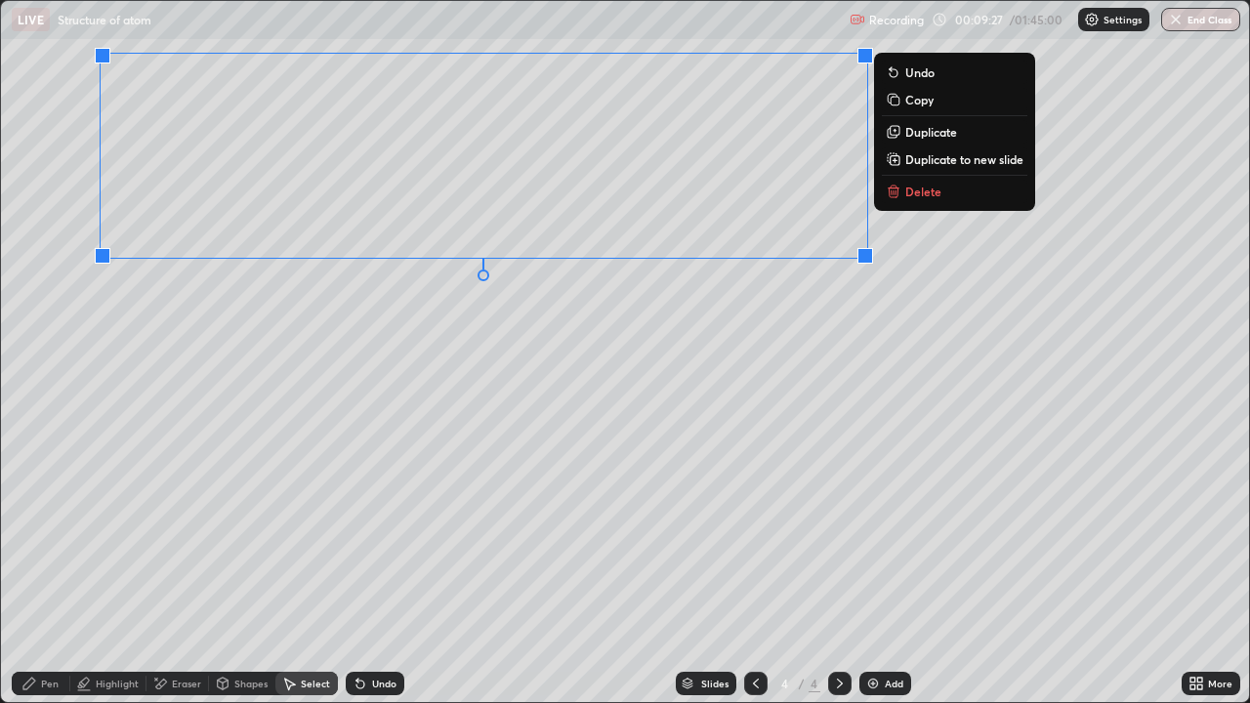
click at [962, 162] on p "Duplicate to new slide" at bounding box center [964, 159] width 118 height 16
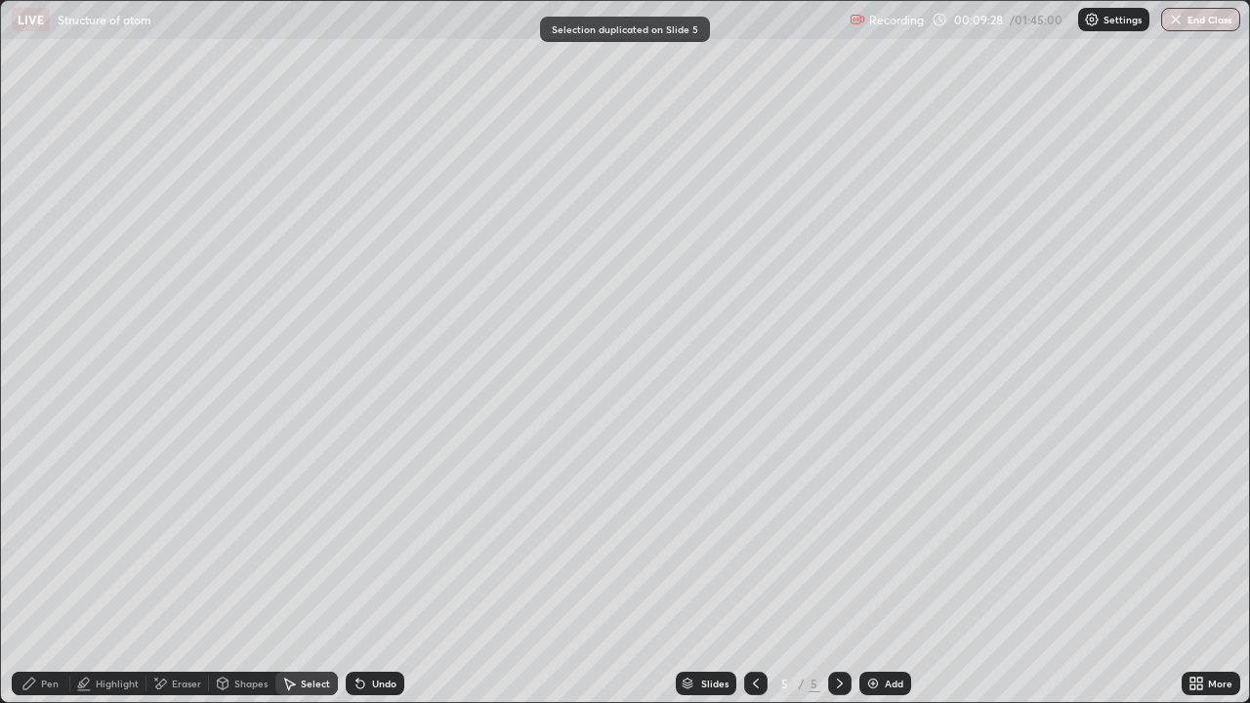
click at [755, 570] on icon at bounding box center [756, 684] width 6 height 10
click at [48, 570] on div "Pen" at bounding box center [41, 683] width 59 height 23
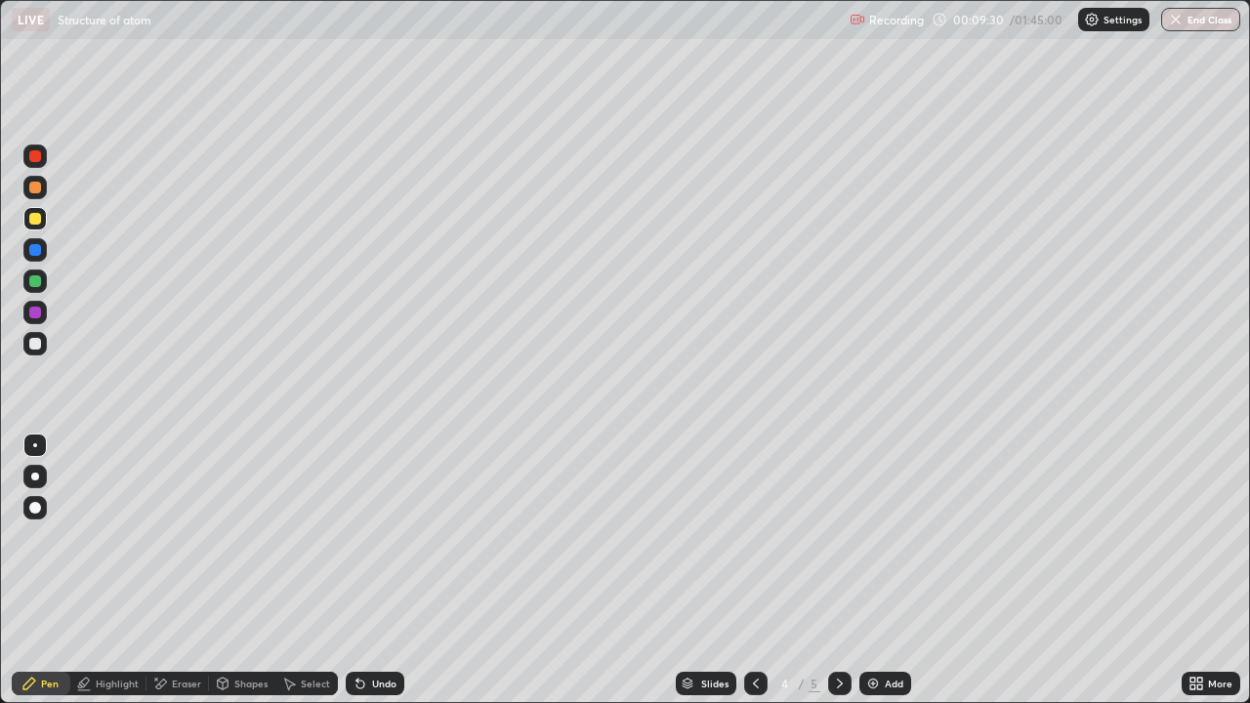
click at [33, 351] on div at bounding box center [34, 343] width 23 height 23
click at [45, 223] on div at bounding box center [34, 218] width 23 height 23
click at [40, 354] on div at bounding box center [34, 343] width 23 height 23
click at [845, 570] on icon at bounding box center [840, 684] width 16 height 16
click at [183, 570] on div "Eraser" at bounding box center [177, 683] width 62 height 23
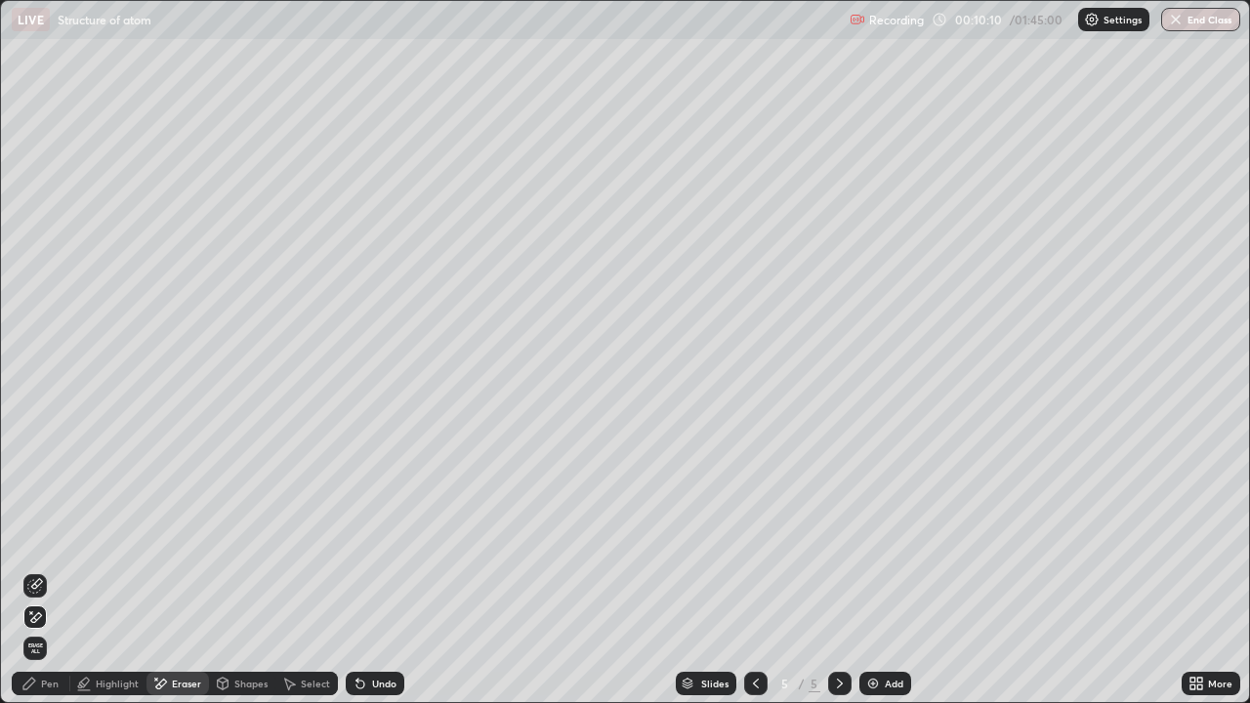
click at [54, 570] on div "Pen" at bounding box center [50, 684] width 18 height 10
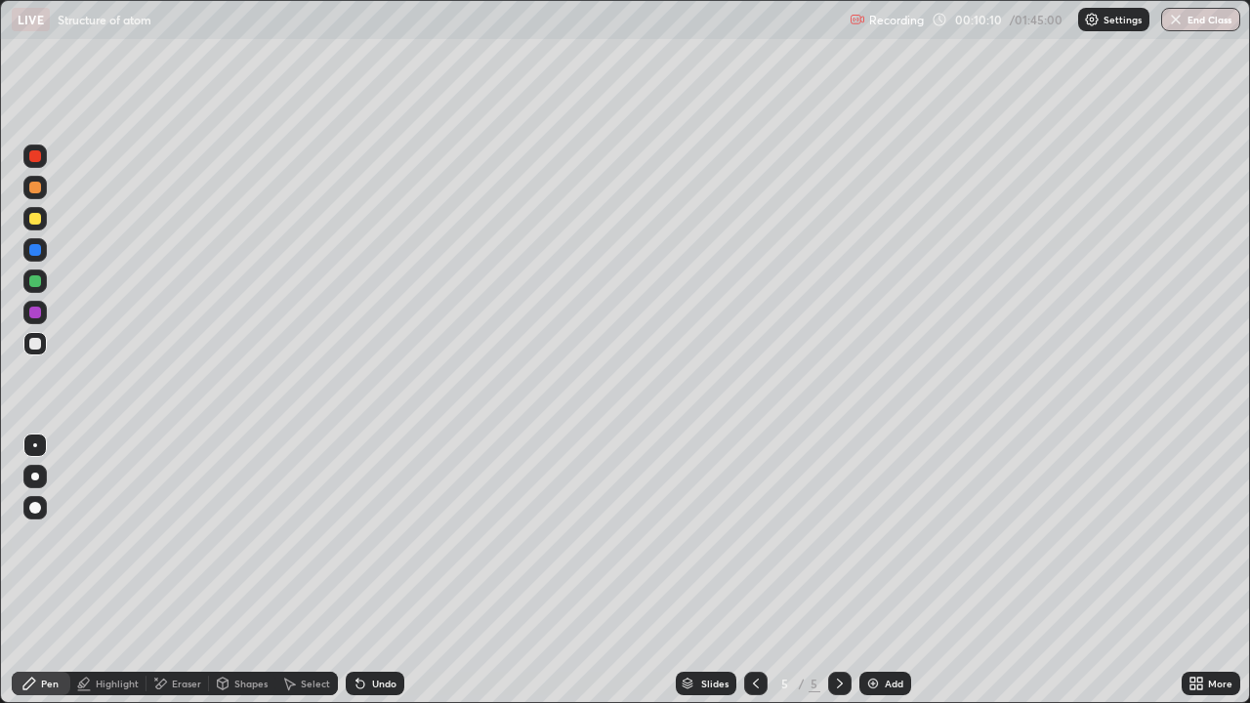
click at [25, 285] on div at bounding box center [34, 280] width 23 height 23
click at [40, 343] on div at bounding box center [35, 344] width 12 height 12
click at [33, 248] on div at bounding box center [35, 250] width 12 height 12
click at [35, 220] on div at bounding box center [35, 219] width 12 height 12
click at [373, 570] on div "Undo" at bounding box center [375, 683] width 59 height 23
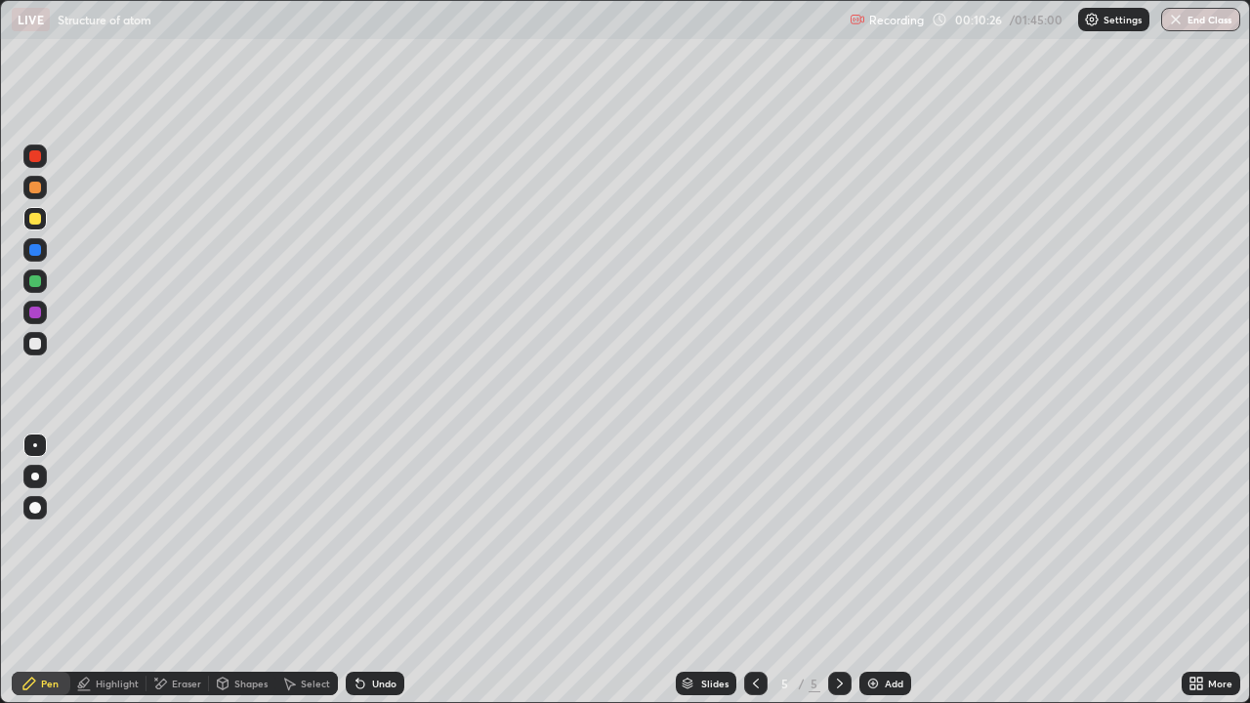
click at [371, 570] on div "Undo" at bounding box center [375, 683] width 59 height 23
click at [39, 341] on div at bounding box center [35, 344] width 12 height 12
click at [42, 191] on div at bounding box center [34, 187] width 23 height 23
click at [45, 341] on div at bounding box center [34, 343] width 23 height 23
click at [38, 353] on div at bounding box center [34, 343] width 23 height 23
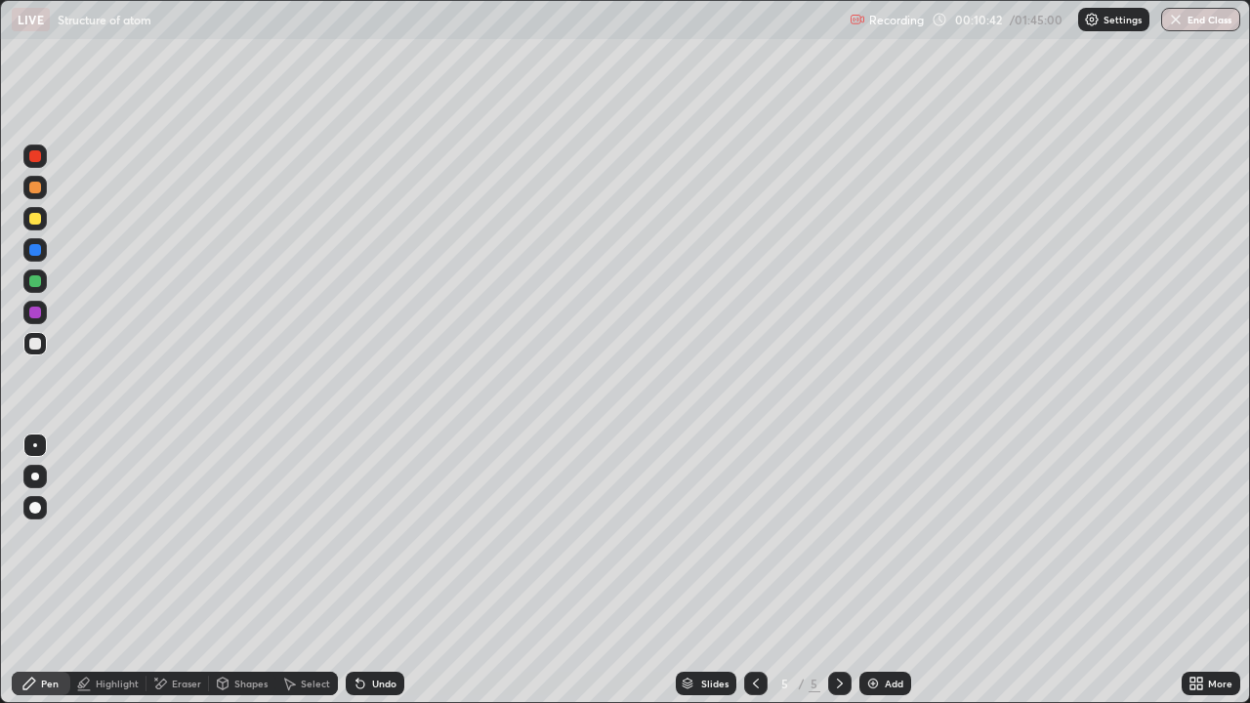
click at [35, 313] on div at bounding box center [35, 313] width 12 height 12
click at [37, 283] on div at bounding box center [35, 281] width 12 height 12
click at [39, 272] on div at bounding box center [34, 280] width 23 height 23
click at [897, 570] on div "Add" at bounding box center [885, 683] width 52 height 23
click at [39, 220] on div at bounding box center [35, 219] width 12 height 12
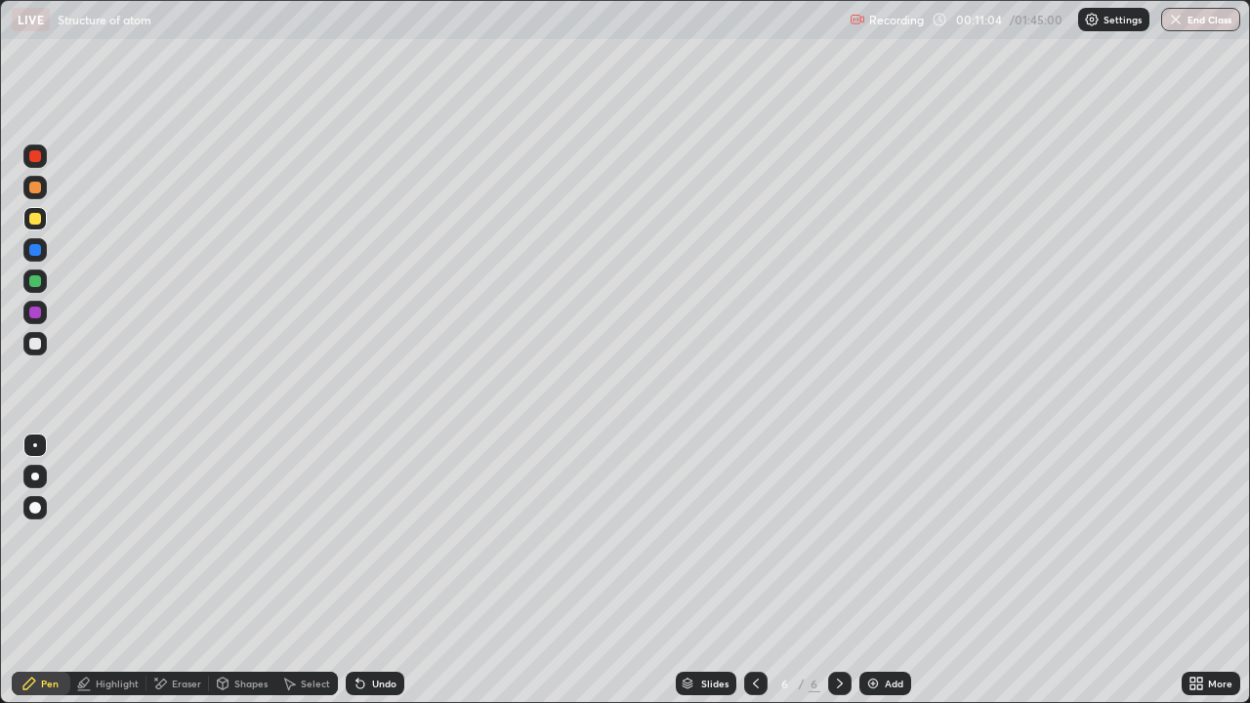
click at [39, 280] on div at bounding box center [35, 281] width 12 height 12
click at [45, 342] on div at bounding box center [34, 343] width 23 height 23
click at [35, 270] on div at bounding box center [34, 280] width 23 height 23
click at [40, 221] on div at bounding box center [35, 219] width 12 height 12
click at [38, 352] on div at bounding box center [34, 343] width 23 height 23
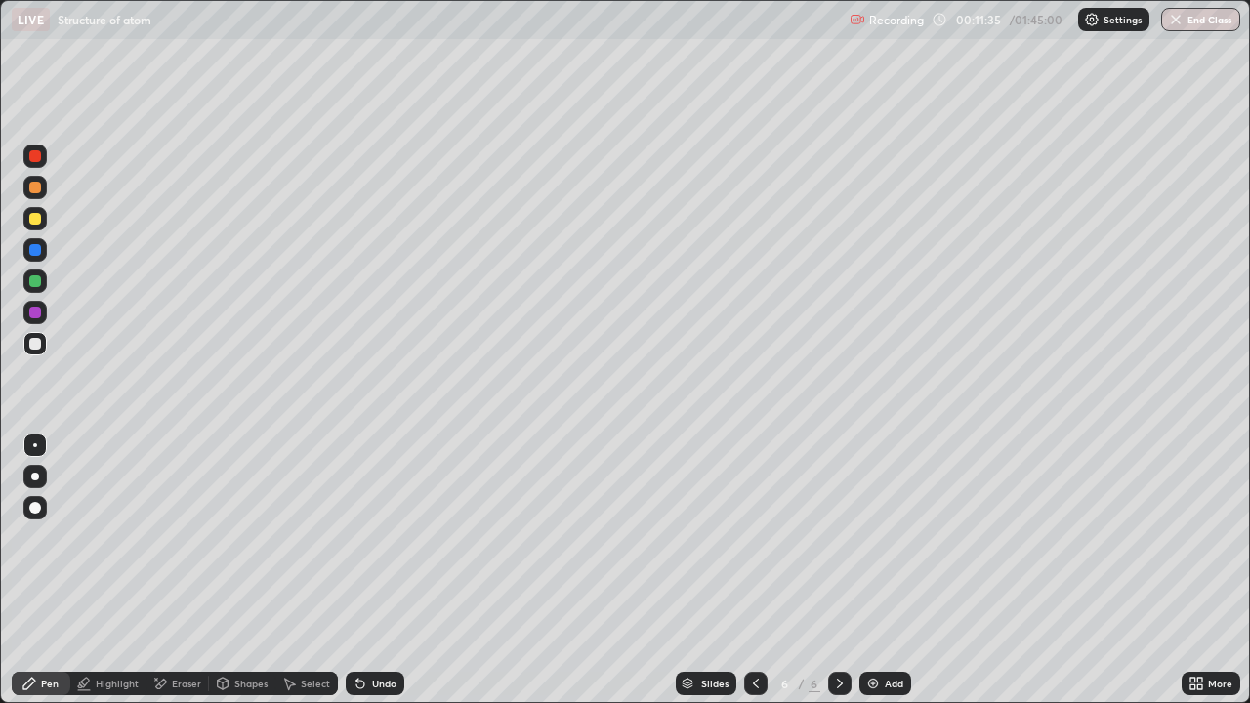
click at [876, 570] on img at bounding box center [873, 684] width 16 height 16
click at [43, 218] on div at bounding box center [34, 218] width 23 height 23
click at [41, 335] on div at bounding box center [34, 343] width 23 height 23
click at [32, 288] on div at bounding box center [34, 280] width 23 height 23
click at [882, 570] on div "Add" at bounding box center [885, 683] width 52 height 23
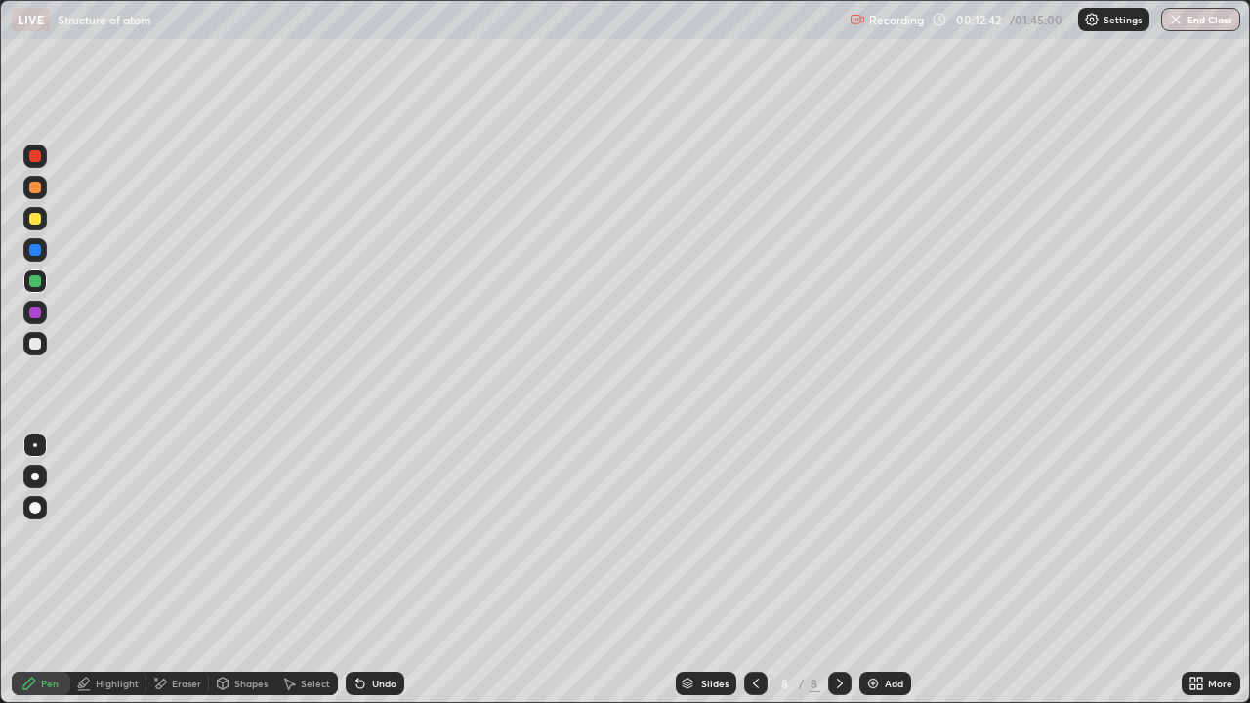
click at [42, 225] on div at bounding box center [34, 218] width 23 height 23
click at [38, 312] on div at bounding box center [35, 313] width 12 height 12
click at [37, 288] on div at bounding box center [34, 280] width 23 height 23
click at [307, 570] on div "Select" at bounding box center [315, 684] width 29 height 10
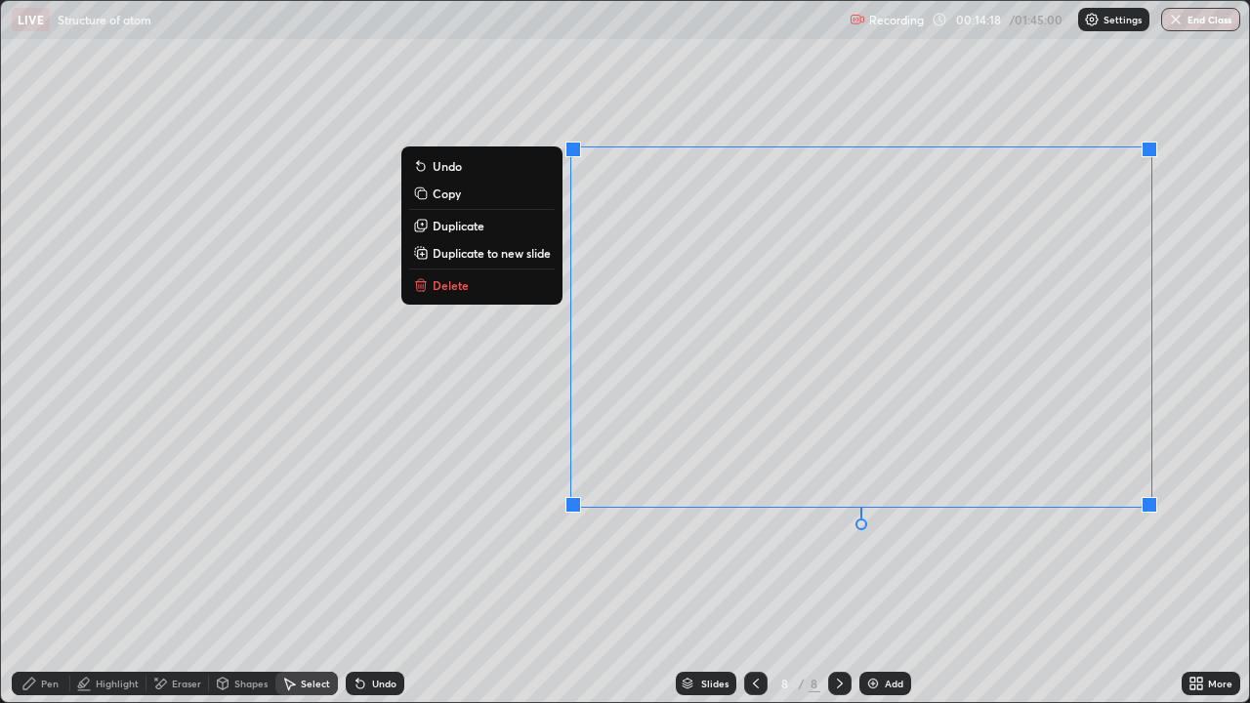
click at [436, 293] on button "Delete" at bounding box center [481, 284] width 145 height 23
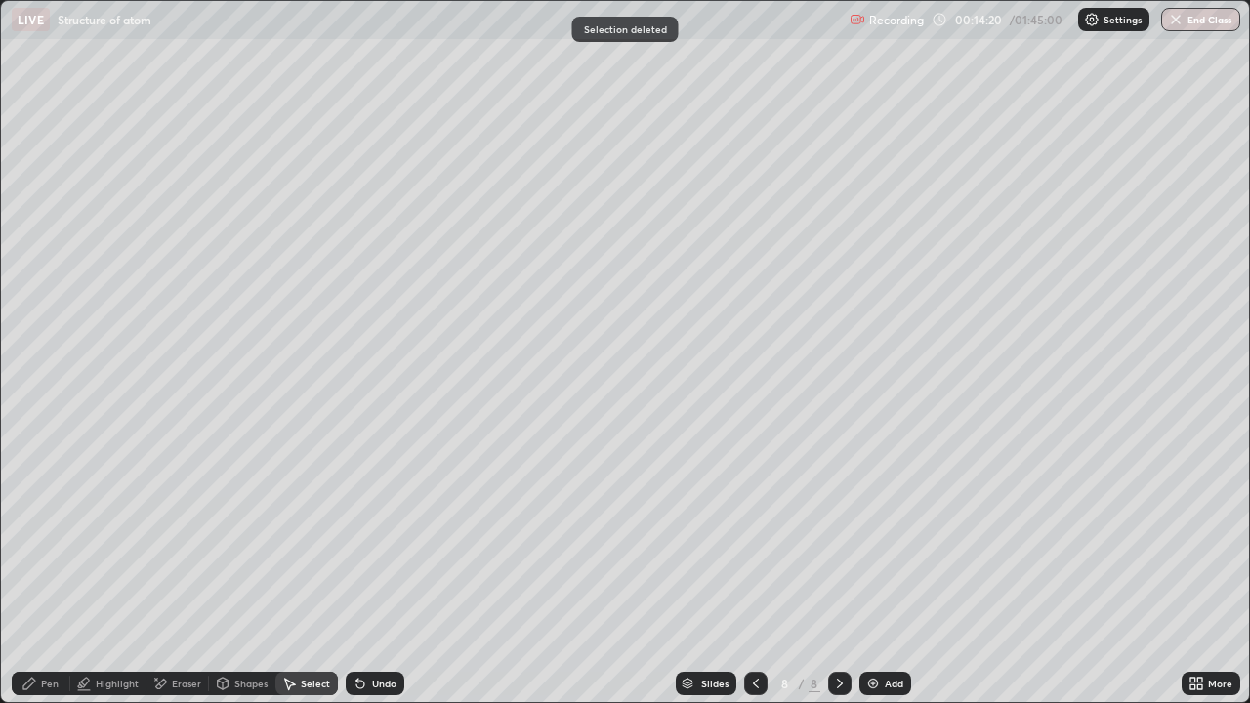
click at [35, 570] on div "Pen" at bounding box center [41, 683] width 59 height 23
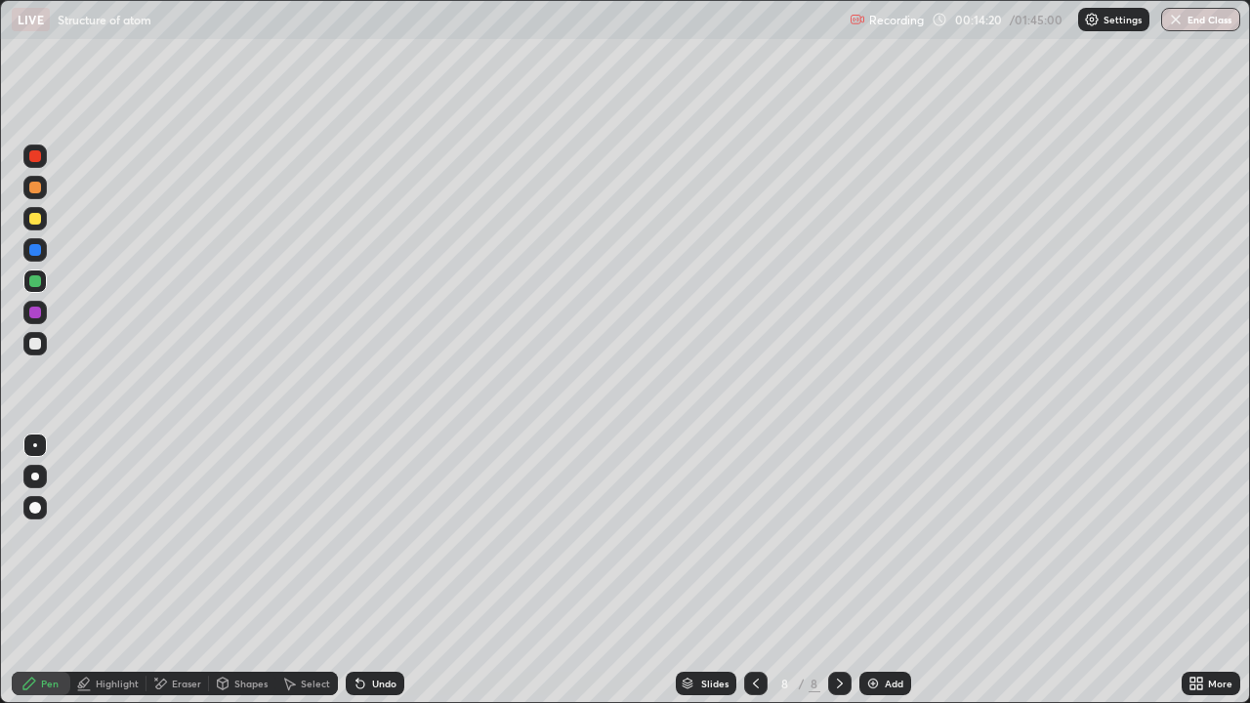
click at [33, 335] on div at bounding box center [34, 343] width 23 height 23
click at [34, 184] on div at bounding box center [35, 188] width 12 height 12
click at [248, 570] on div "Shapes" at bounding box center [250, 684] width 33 height 10
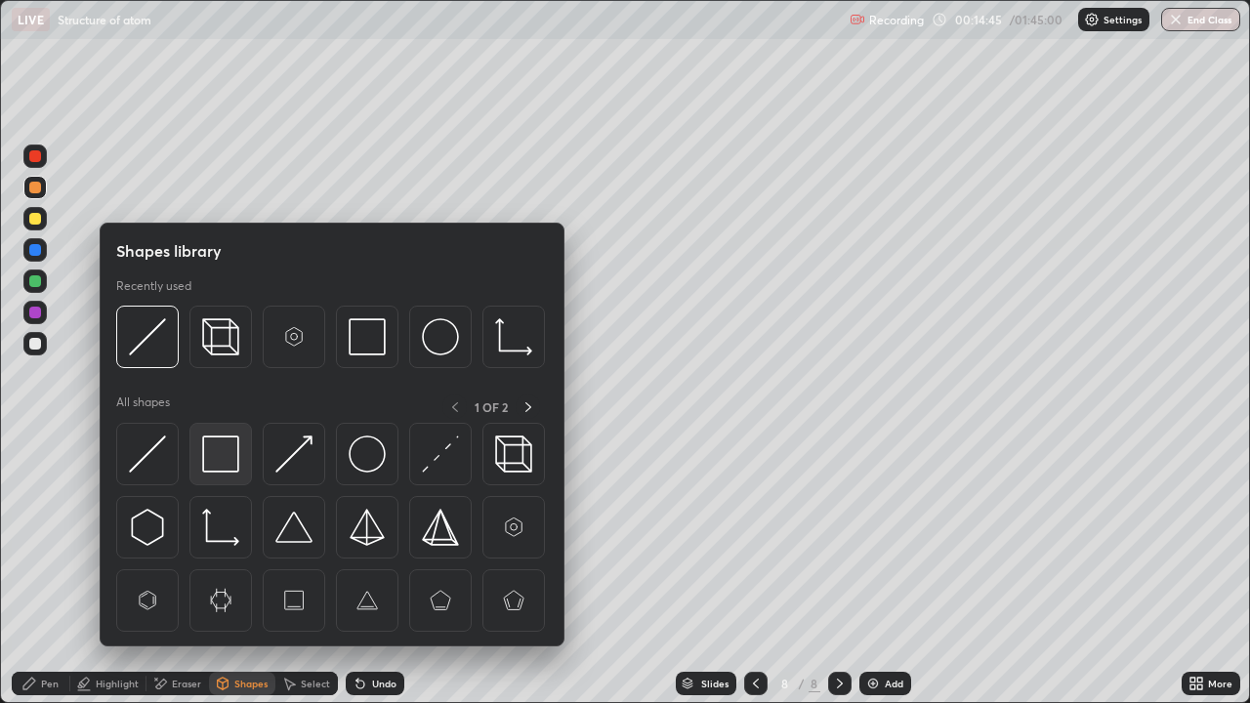
click at [216, 451] on img at bounding box center [220, 453] width 37 height 37
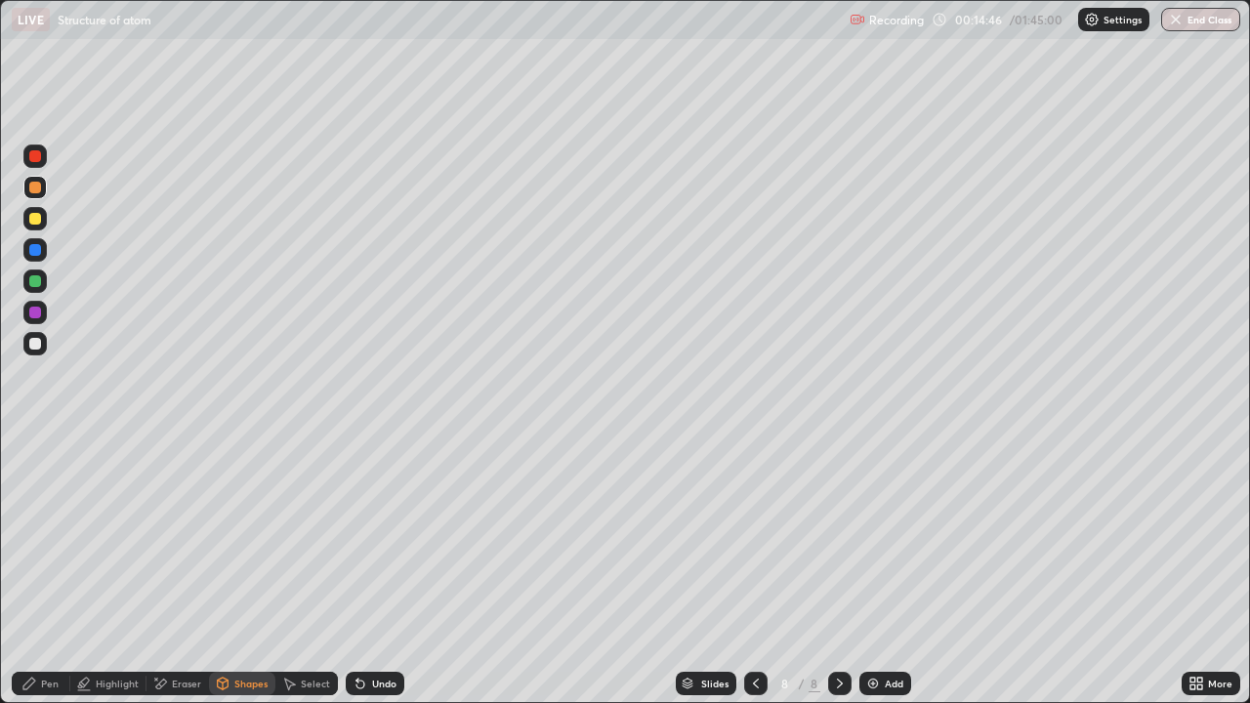
click at [32, 280] on div at bounding box center [35, 281] width 12 height 12
click at [42, 350] on div at bounding box center [34, 343] width 23 height 23
click at [29, 217] on div at bounding box center [35, 219] width 12 height 12
click at [360, 570] on div "Undo" at bounding box center [375, 683] width 59 height 23
click at [34, 570] on div "Pen" at bounding box center [41, 683] width 59 height 23
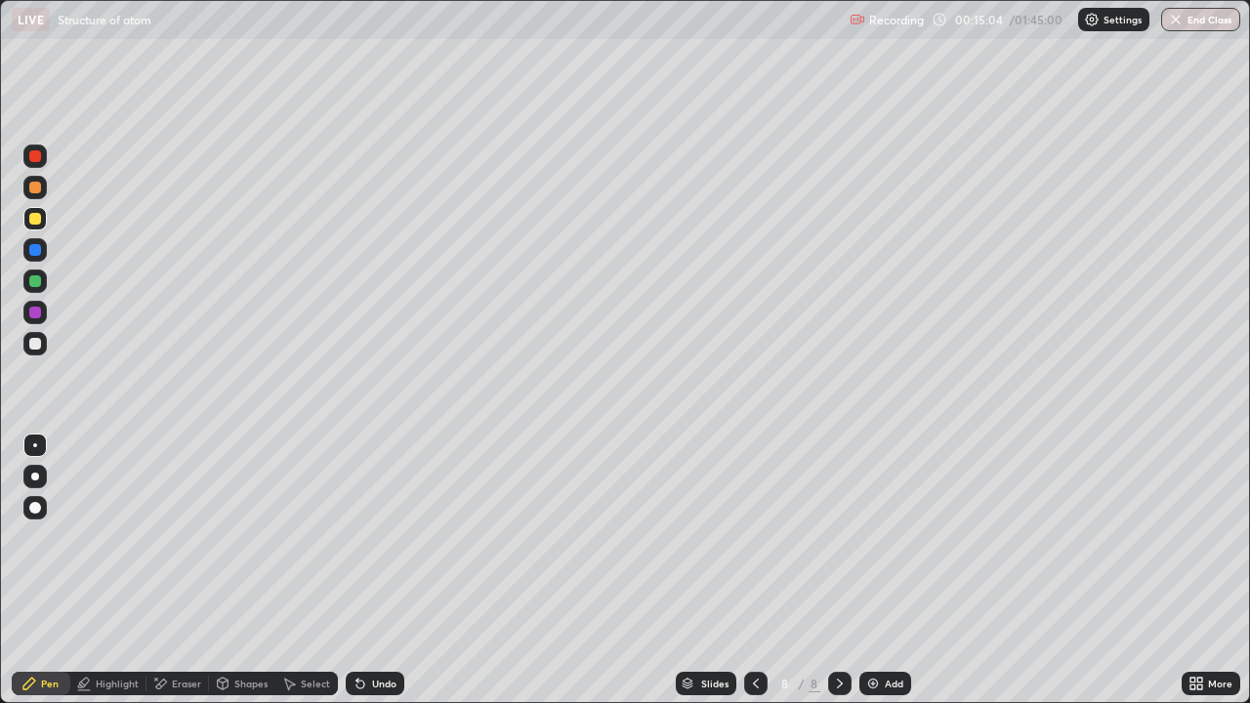
click at [186, 570] on div "Eraser" at bounding box center [186, 684] width 29 height 10
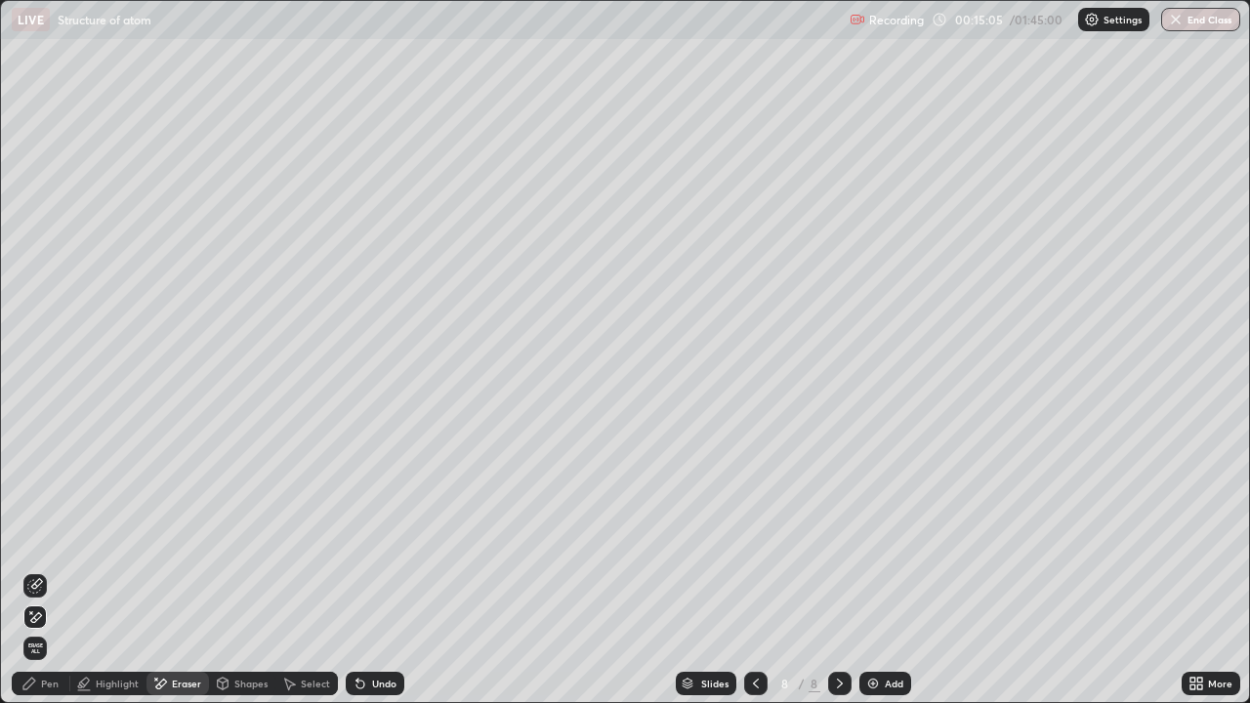
click at [40, 570] on div "Pen" at bounding box center [41, 683] width 59 height 23
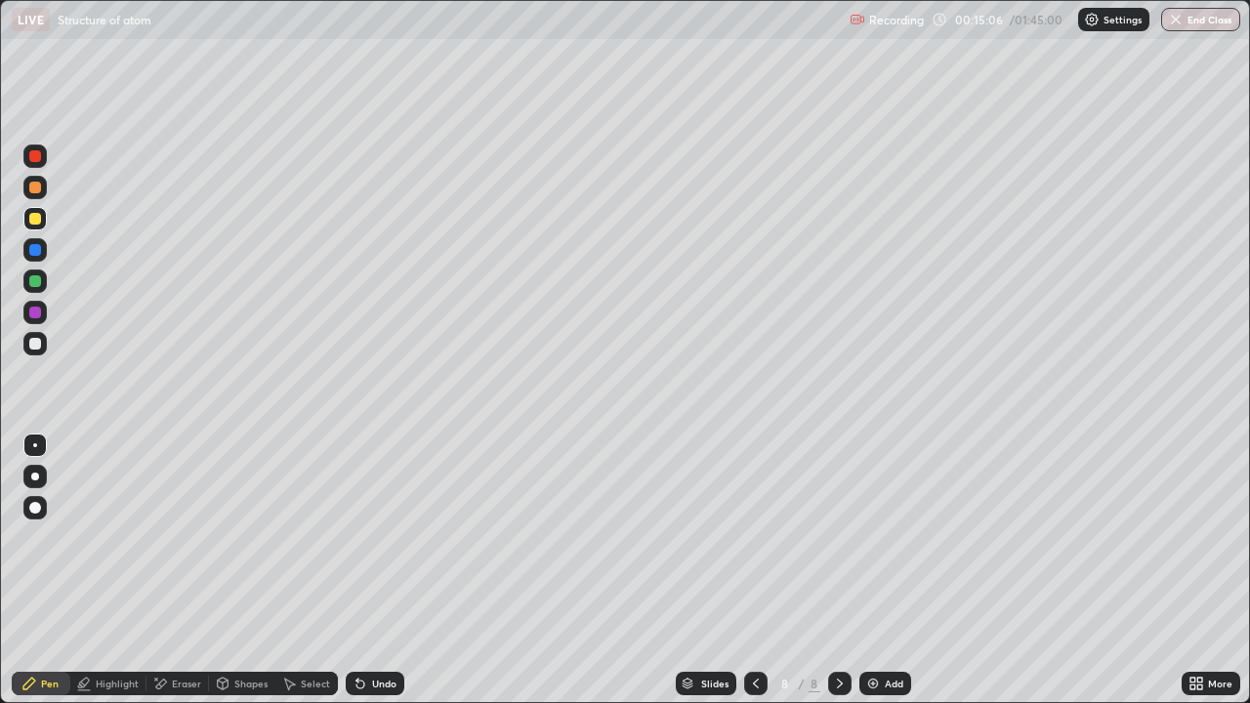
click at [36, 317] on div at bounding box center [35, 313] width 12 height 12
click at [385, 570] on div "Undo" at bounding box center [384, 684] width 24 height 10
click at [46, 285] on div at bounding box center [34, 280] width 23 height 23
click at [37, 345] on div at bounding box center [35, 344] width 12 height 12
click at [40, 217] on div at bounding box center [35, 219] width 12 height 12
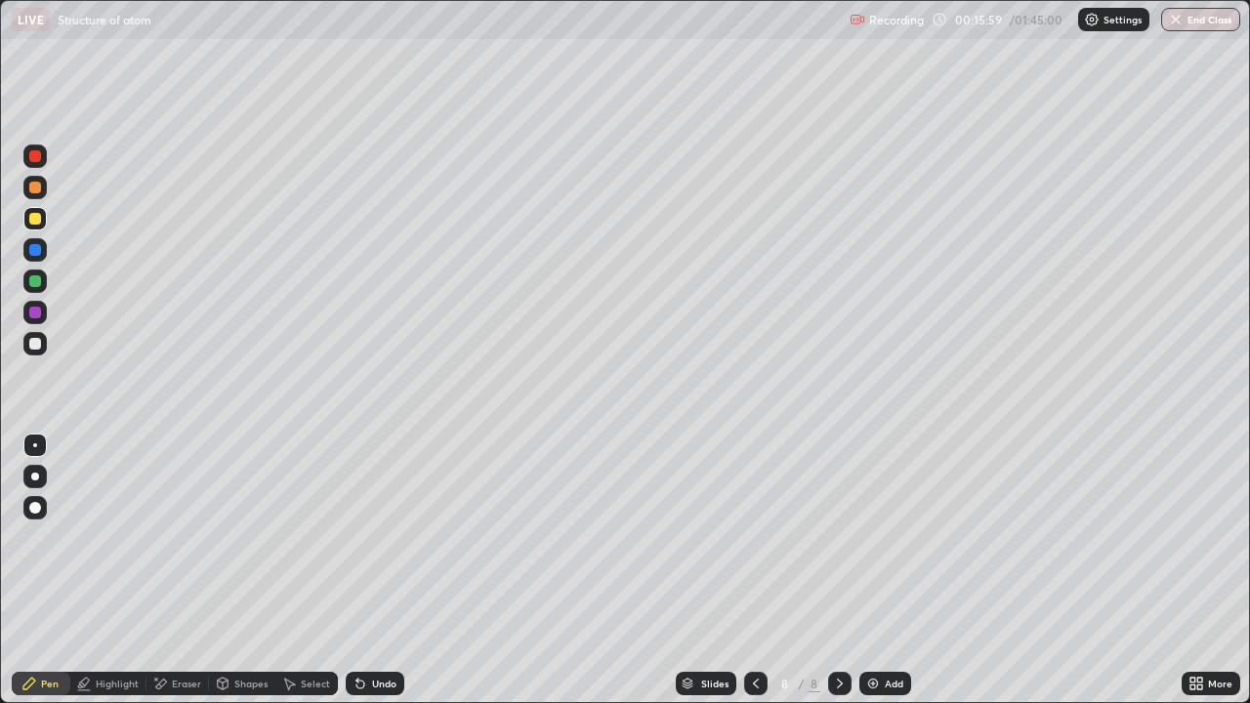
click at [382, 570] on div "Undo" at bounding box center [384, 684] width 24 height 10
click at [383, 570] on div "Undo" at bounding box center [384, 684] width 24 height 10
click at [384, 570] on div "Undo" at bounding box center [384, 684] width 24 height 10
click at [36, 281] on div at bounding box center [35, 281] width 12 height 12
click at [33, 319] on div at bounding box center [34, 312] width 23 height 23
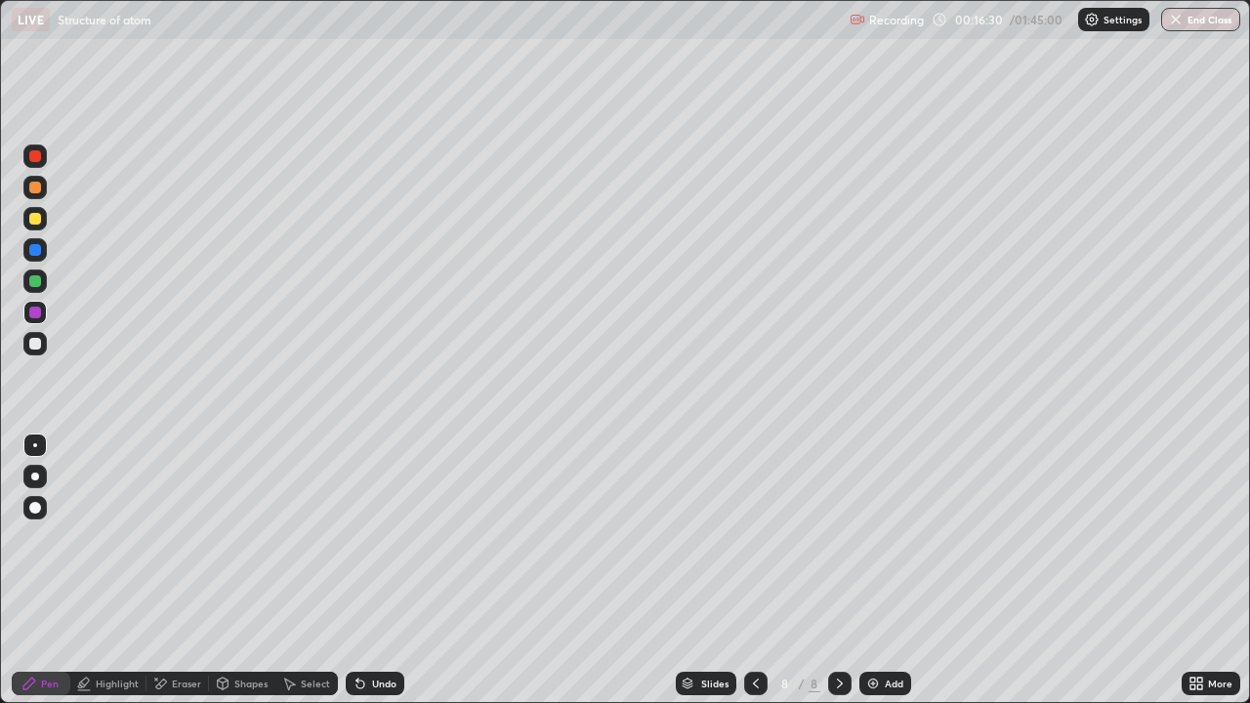
click at [33, 250] on div at bounding box center [35, 250] width 12 height 12
click at [35, 220] on div at bounding box center [35, 219] width 12 height 12
click at [40, 190] on div at bounding box center [35, 188] width 12 height 12
click at [35, 341] on div at bounding box center [35, 344] width 12 height 12
click at [33, 165] on div at bounding box center [34, 156] width 23 height 23
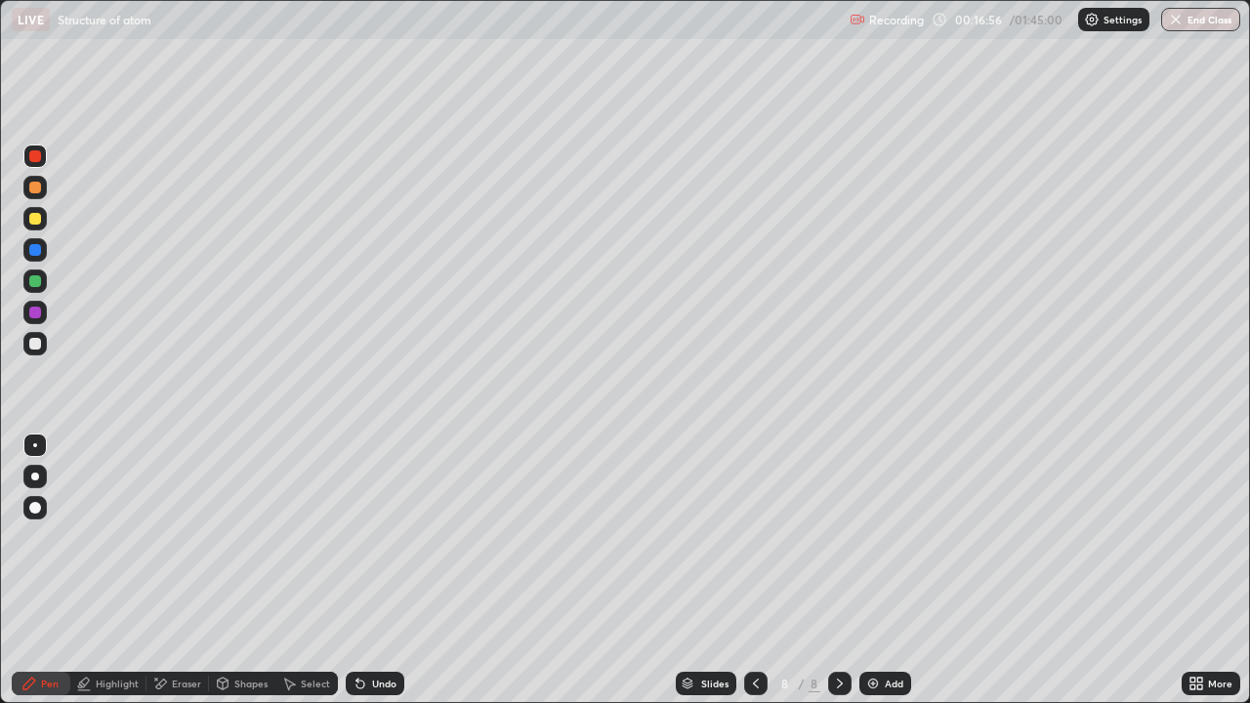
click at [39, 211] on div at bounding box center [34, 218] width 23 height 23
click at [35, 286] on div at bounding box center [35, 281] width 12 height 12
click at [40, 290] on div at bounding box center [34, 280] width 23 height 23
click at [35, 346] on div at bounding box center [35, 344] width 12 height 12
click at [42, 254] on div at bounding box center [34, 249] width 23 height 23
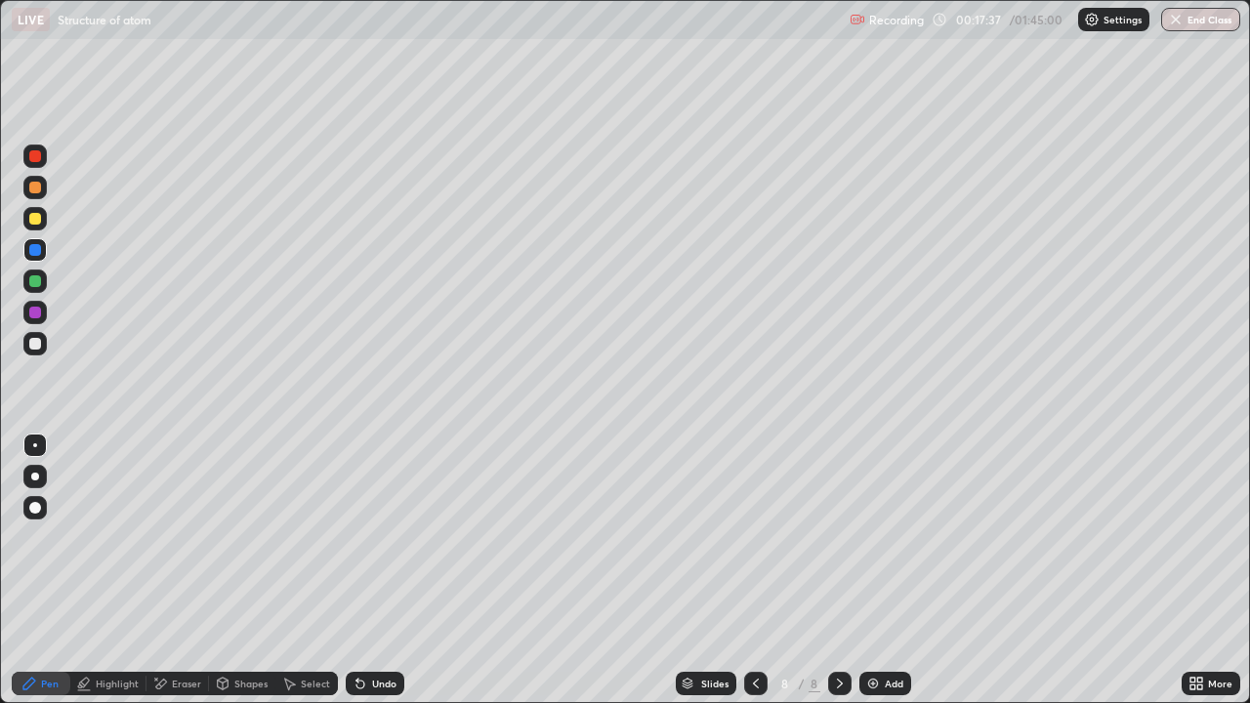
click at [193, 570] on div "Eraser" at bounding box center [186, 684] width 29 height 10
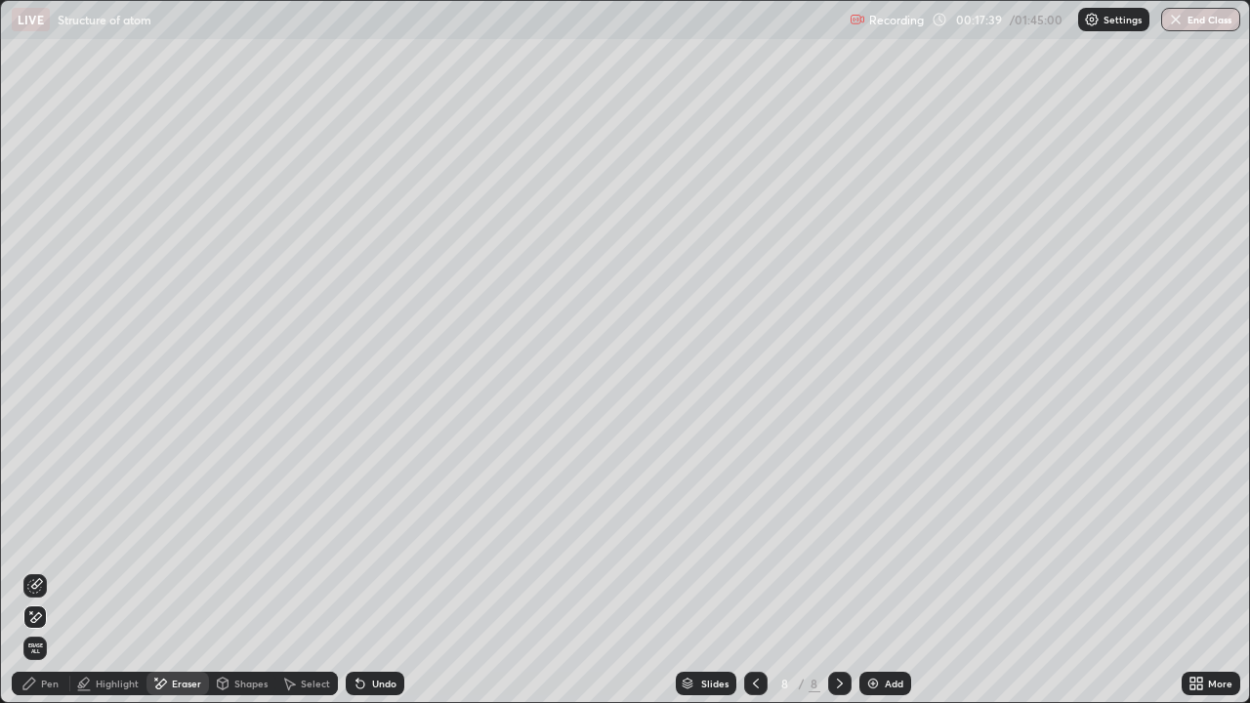
click at [27, 570] on icon at bounding box center [29, 684] width 12 height 12
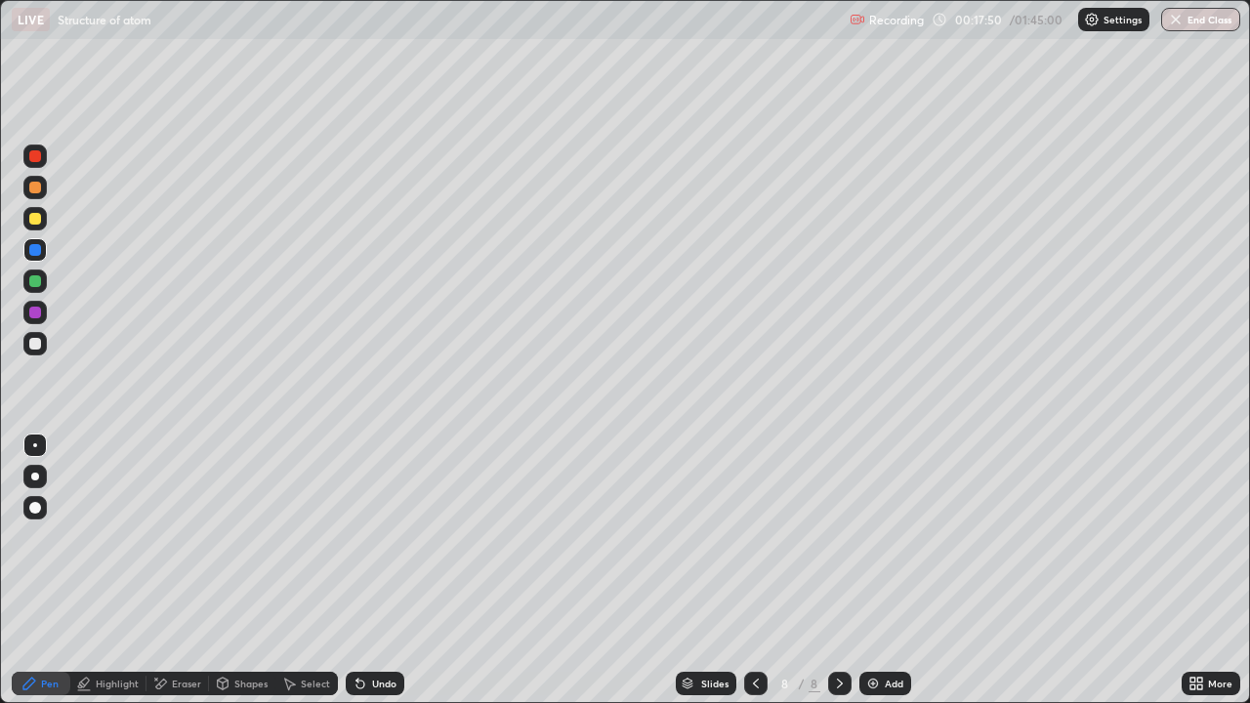
click at [34, 345] on div at bounding box center [35, 344] width 12 height 12
click at [41, 188] on div at bounding box center [34, 187] width 23 height 23
click at [489, 570] on div "Slides 8 / 8 Add" at bounding box center [792, 683] width 777 height 39
click at [501, 570] on div "Slides 8 / 8 Add" at bounding box center [792, 683] width 777 height 39
click at [493, 570] on div "Slides 8 / 8 Add" at bounding box center [792, 683] width 777 height 39
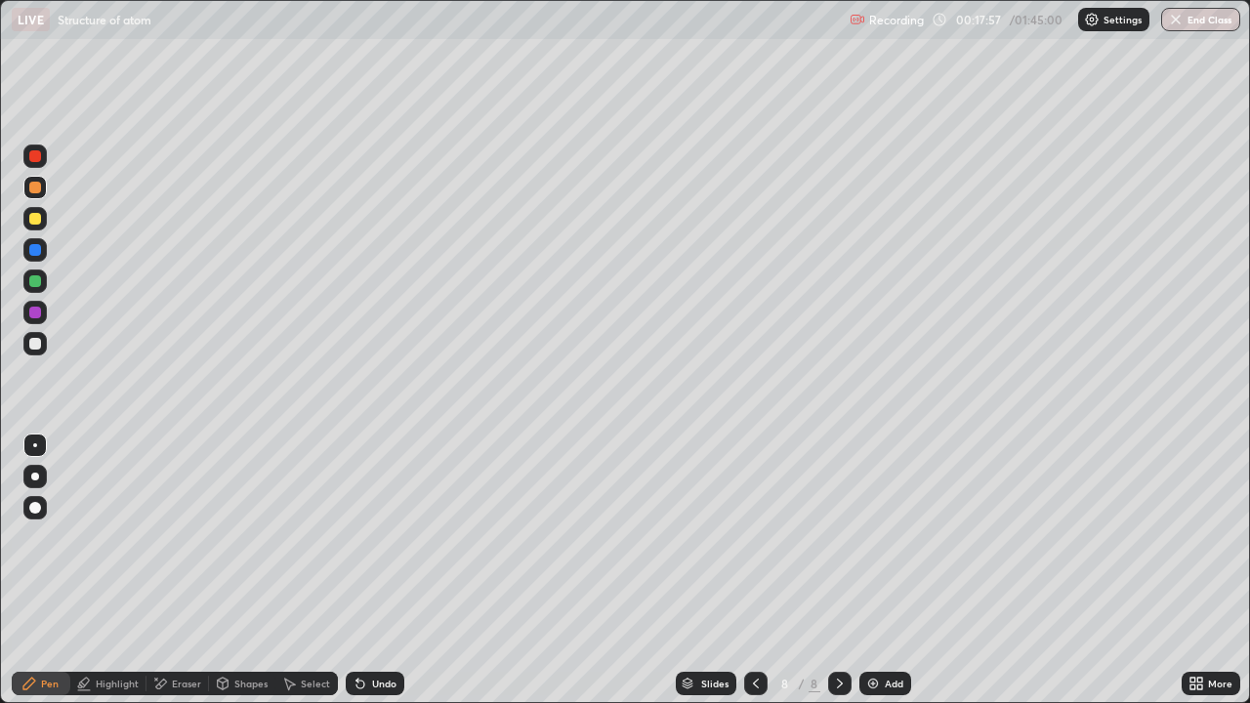
click at [39, 216] on div at bounding box center [35, 219] width 12 height 12
click at [42, 310] on div at bounding box center [34, 312] width 23 height 23
click at [34, 164] on div at bounding box center [34, 156] width 23 height 23
click at [37, 220] on div at bounding box center [35, 219] width 12 height 12
click at [39, 351] on div at bounding box center [34, 343] width 23 height 23
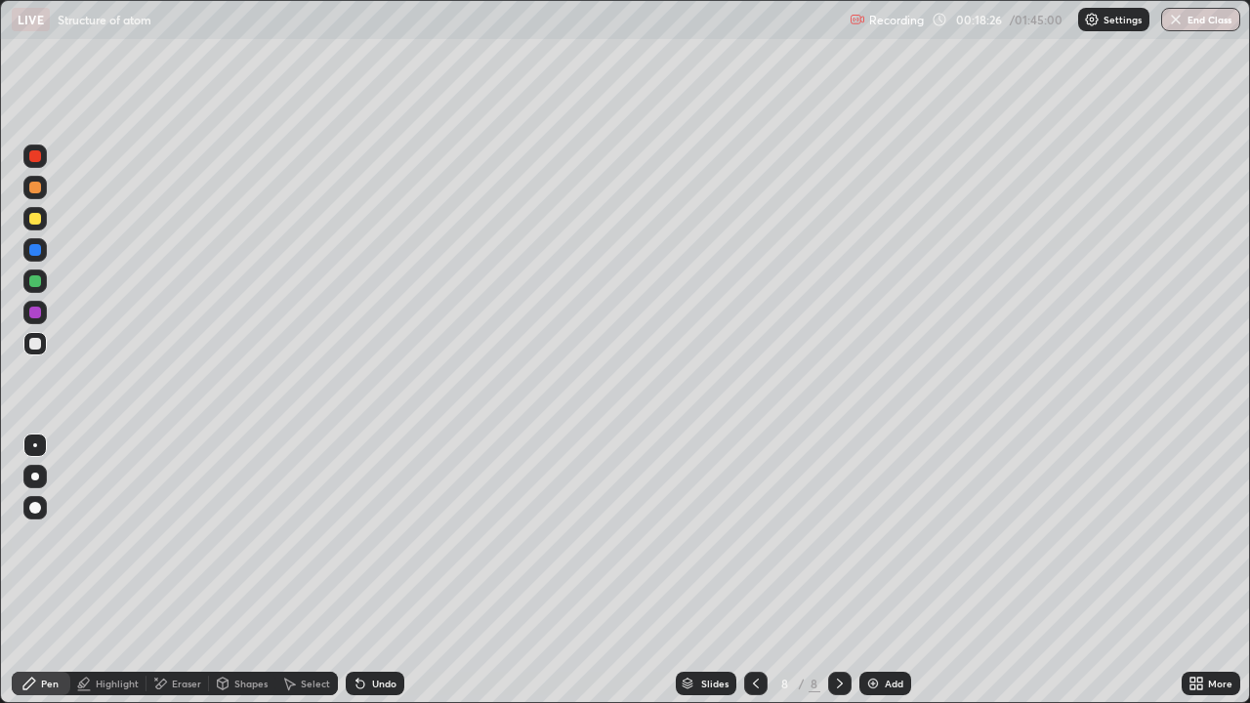
click at [491, 570] on div "Slides 8 / 8 Add" at bounding box center [792, 683] width 777 height 39
click at [494, 570] on div "Slides 8 / 8 Add" at bounding box center [792, 683] width 777 height 39
click at [503, 570] on div "Slides 8 / 8 Add" at bounding box center [792, 683] width 777 height 39
click at [34, 348] on div at bounding box center [35, 344] width 12 height 12
click at [35, 220] on div at bounding box center [35, 219] width 12 height 12
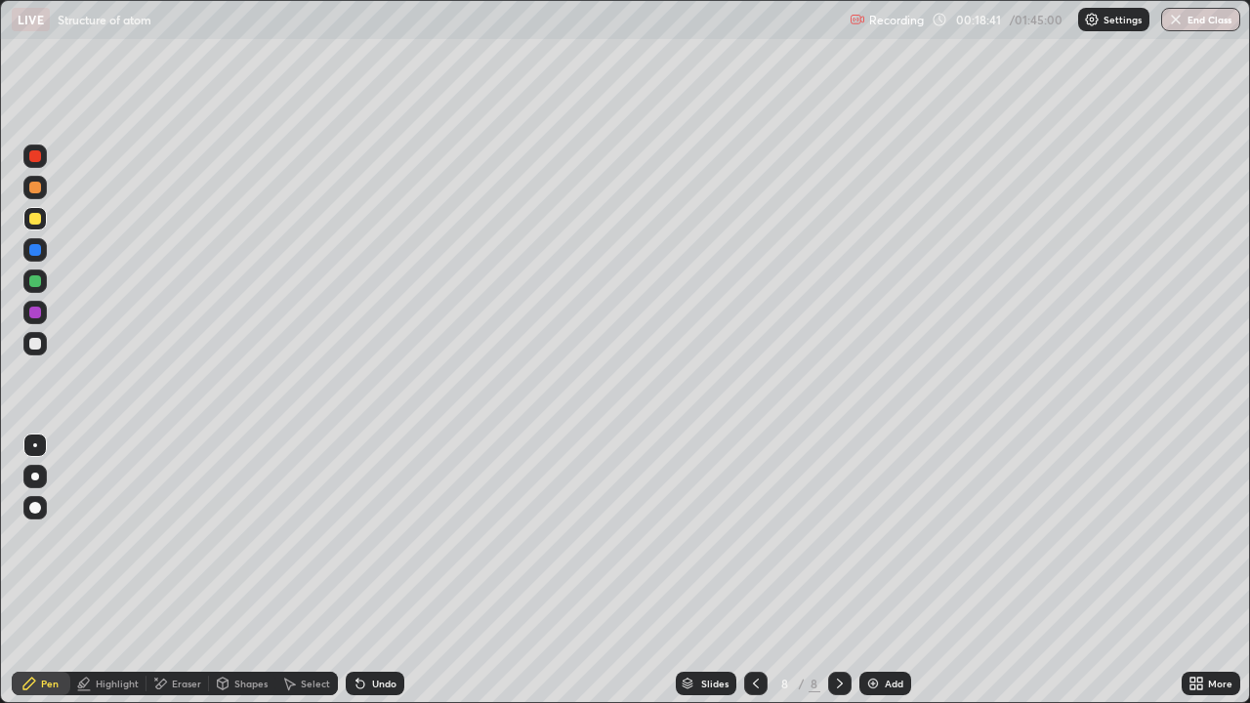
click at [27, 278] on div at bounding box center [34, 280] width 23 height 23
click at [35, 220] on div at bounding box center [35, 219] width 12 height 12
click at [44, 188] on div at bounding box center [34, 187] width 23 height 23
click at [39, 224] on div at bounding box center [34, 218] width 23 height 23
click at [33, 187] on div at bounding box center [35, 188] width 12 height 12
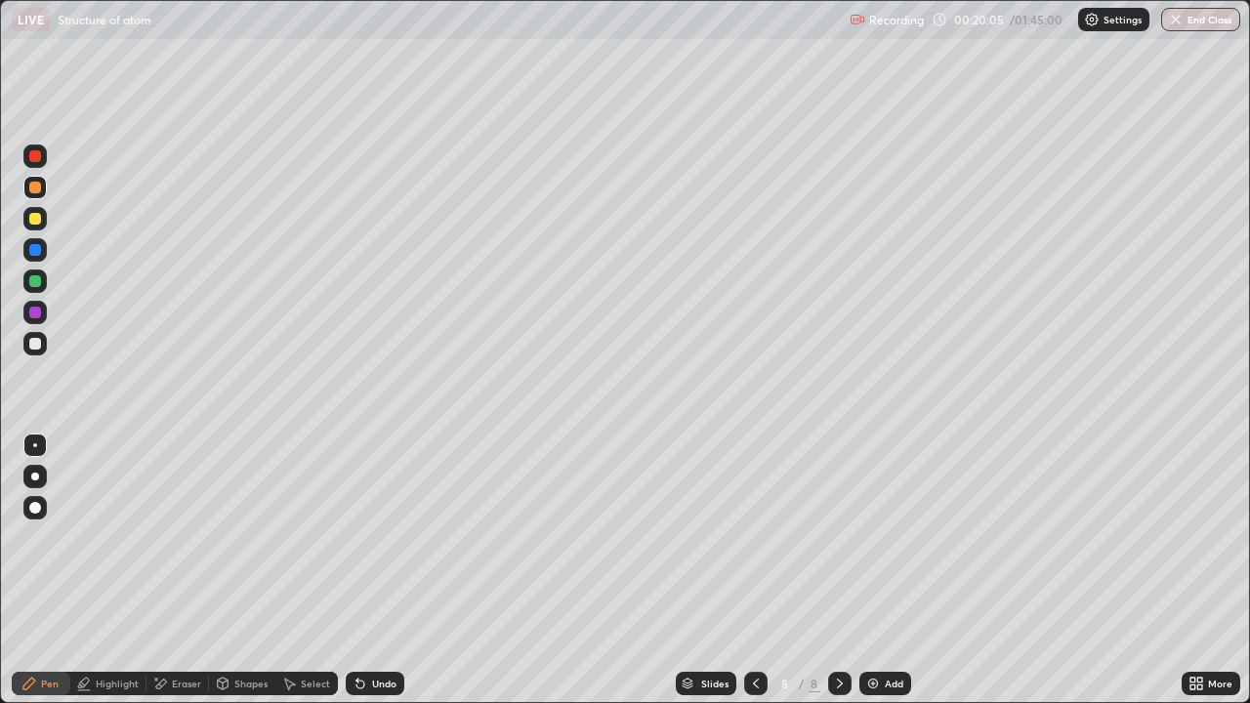
click at [42, 353] on div at bounding box center [34, 343] width 23 height 23
click at [91, 570] on icon at bounding box center [84, 684] width 16 height 16
click at [37, 570] on icon at bounding box center [35, 586] width 16 height 16
click at [36, 570] on icon at bounding box center [29, 684] width 16 height 16
click at [891, 570] on div "Add" at bounding box center [894, 684] width 19 height 10
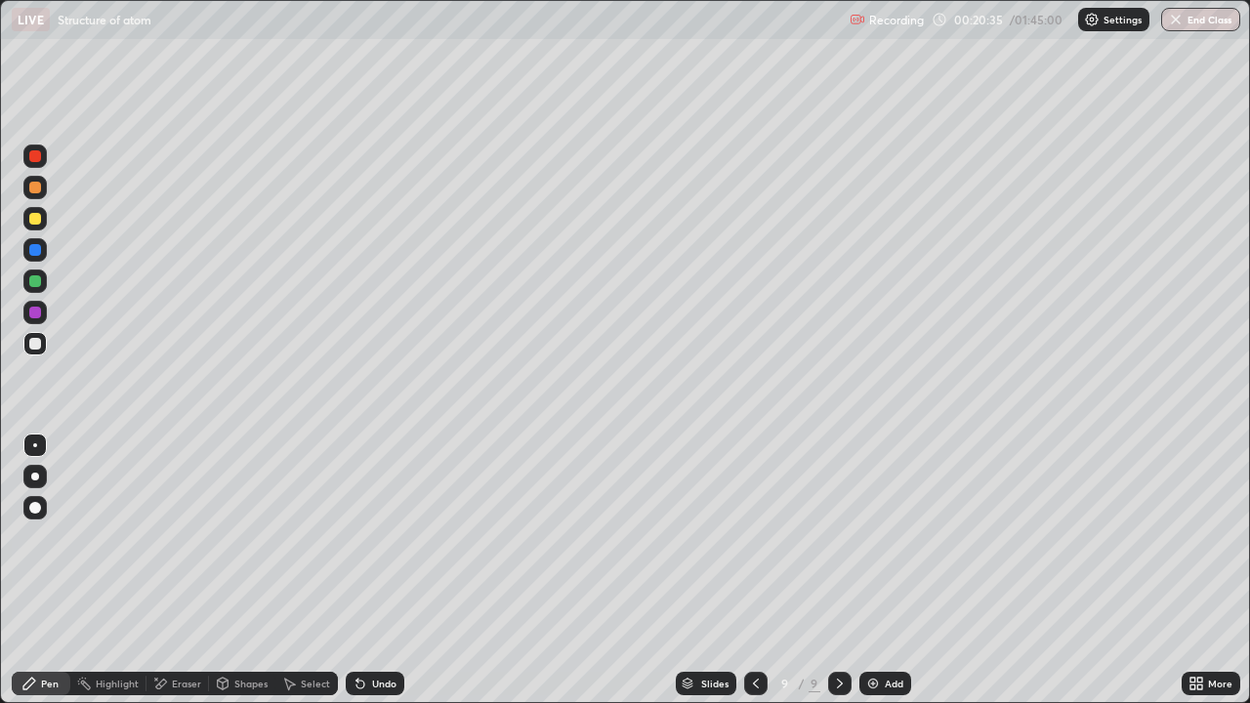
click at [31, 222] on div at bounding box center [35, 219] width 12 height 12
click at [363, 570] on icon at bounding box center [360, 684] width 16 height 16
click at [377, 570] on div "Undo" at bounding box center [375, 683] width 59 height 23
click at [388, 570] on div "Undo" at bounding box center [375, 683] width 59 height 23
click at [384, 570] on div "Undo" at bounding box center [375, 683] width 59 height 23
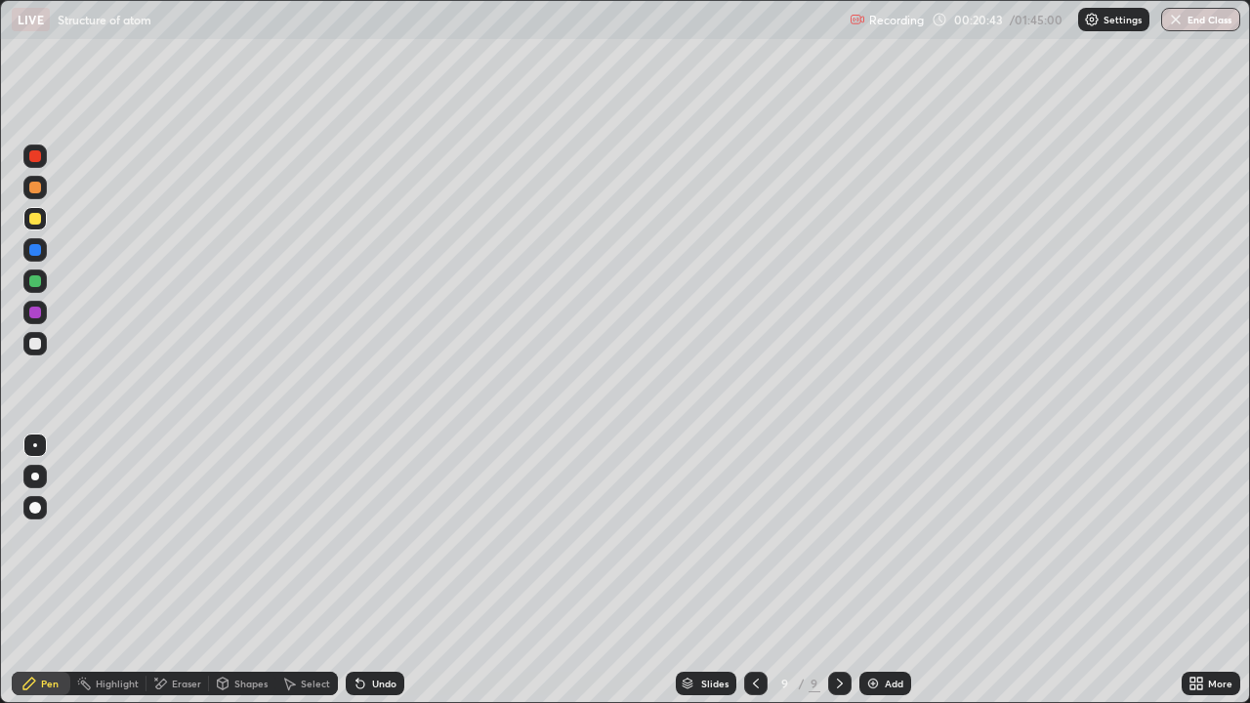
click at [380, 570] on div "Undo" at bounding box center [375, 683] width 59 height 23
click at [38, 278] on div at bounding box center [35, 281] width 12 height 12
click at [43, 344] on div at bounding box center [34, 343] width 23 height 23
click at [35, 345] on div at bounding box center [35, 344] width 12 height 12
click at [25, 318] on div at bounding box center [34, 312] width 23 height 23
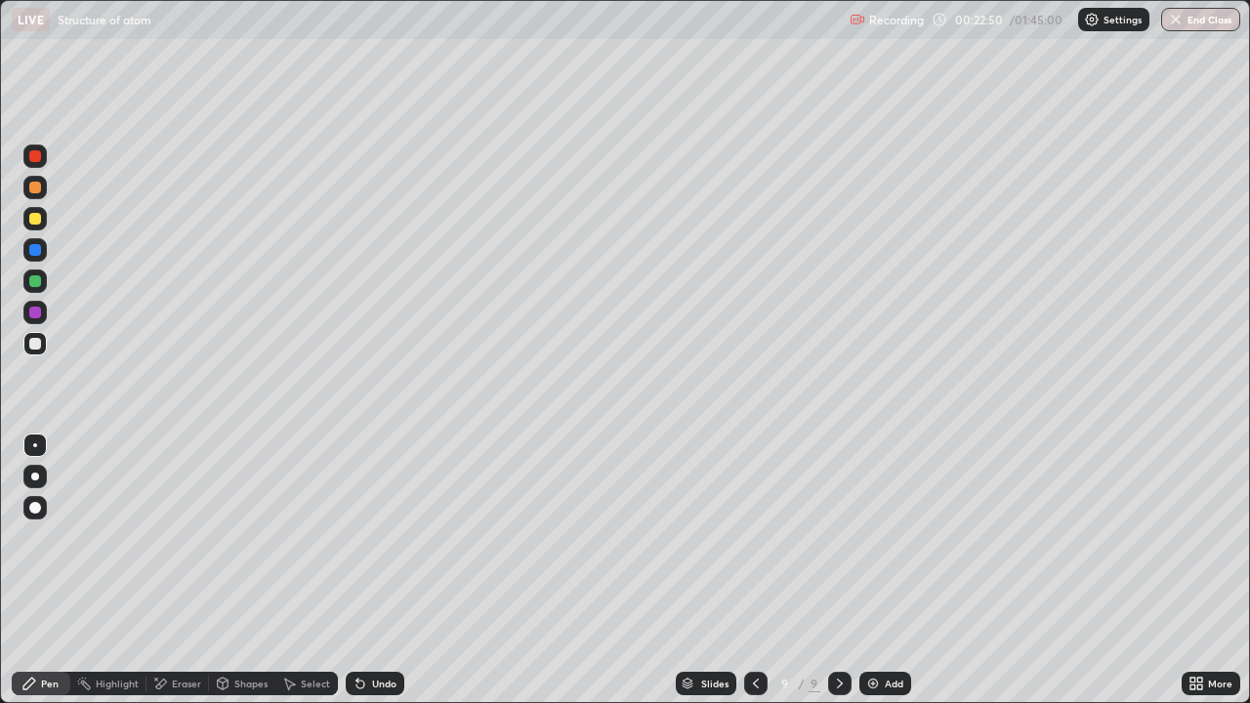
click at [34, 279] on div at bounding box center [35, 281] width 12 height 12
click at [39, 351] on div at bounding box center [34, 343] width 23 height 23
click at [752, 570] on icon at bounding box center [756, 684] width 16 height 16
click at [751, 570] on icon at bounding box center [756, 684] width 16 height 16
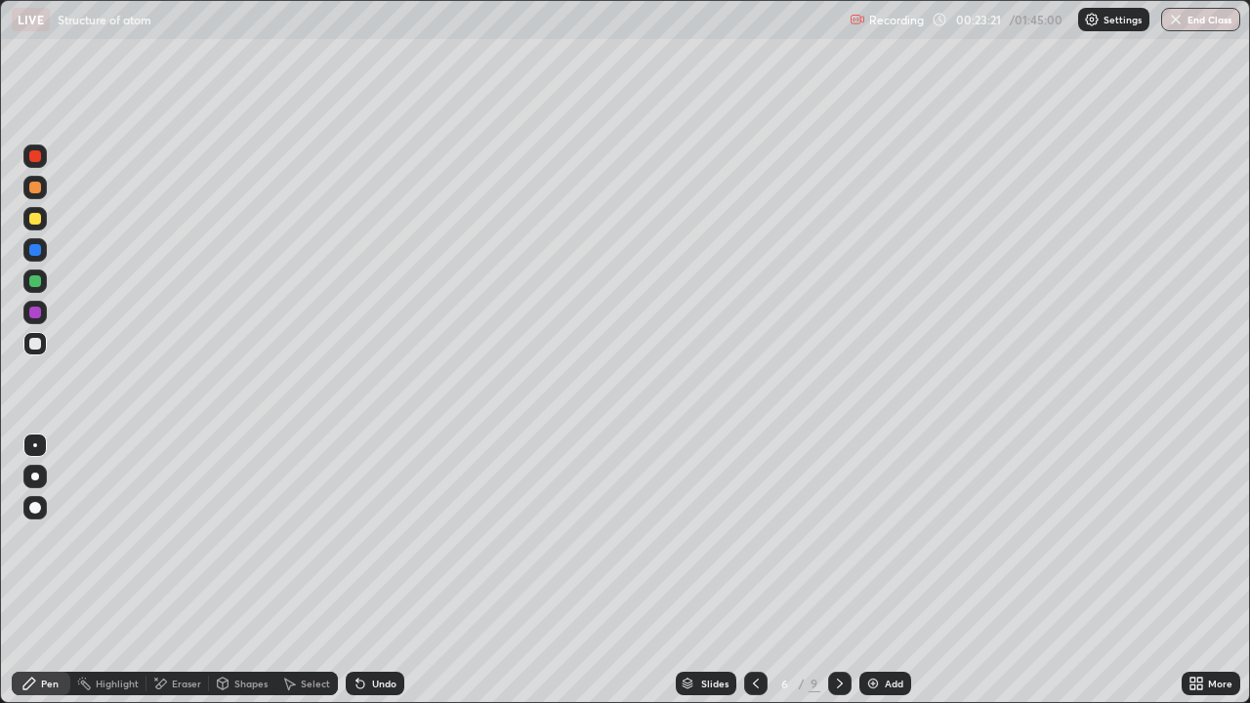
click at [754, 570] on icon at bounding box center [756, 684] width 16 height 16
click at [756, 570] on div at bounding box center [755, 683] width 23 height 23
click at [755, 570] on icon at bounding box center [756, 684] width 16 height 16
click at [846, 570] on div at bounding box center [839, 683] width 23 height 23
click at [838, 570] on icon at bounding box center [840, 684] width 16 height 16
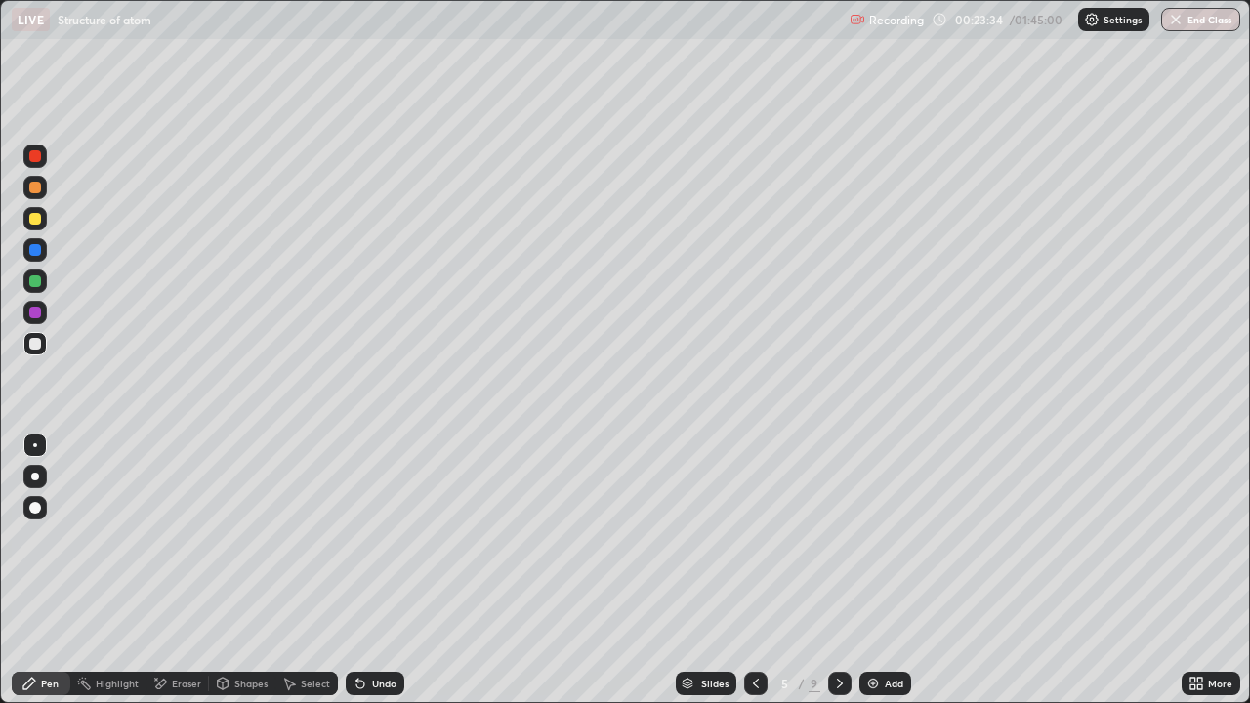
click at [838, 570] on icon at bounding box center [840, 684] width 16 height 16
click at [33, 224] on div at bounding box center [35, 219] width 12 height 12
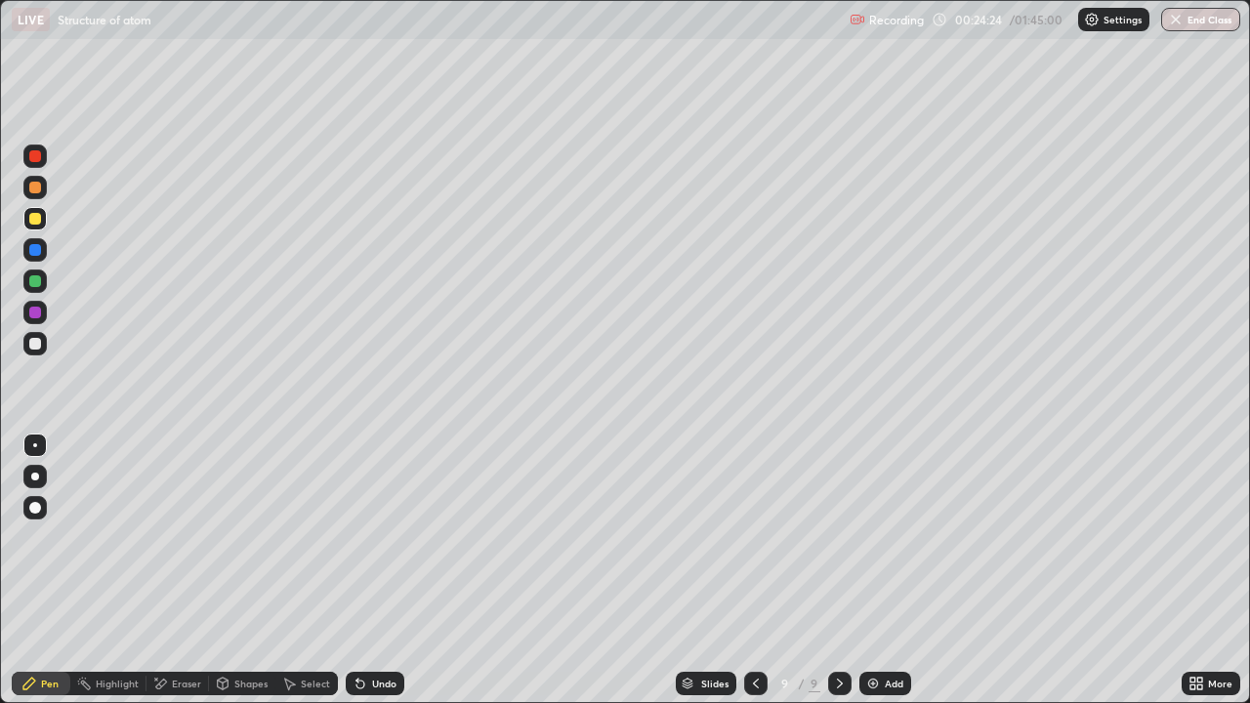
click at [34, 220] on div at bounding box center [35, 219] width 12 height 12
click at [32, 196] on div at bounding box center [34, 187] width 23 height 23
click at [172, 570] on div "Eraser" at bounding box center [177, 683] width 62 height 23
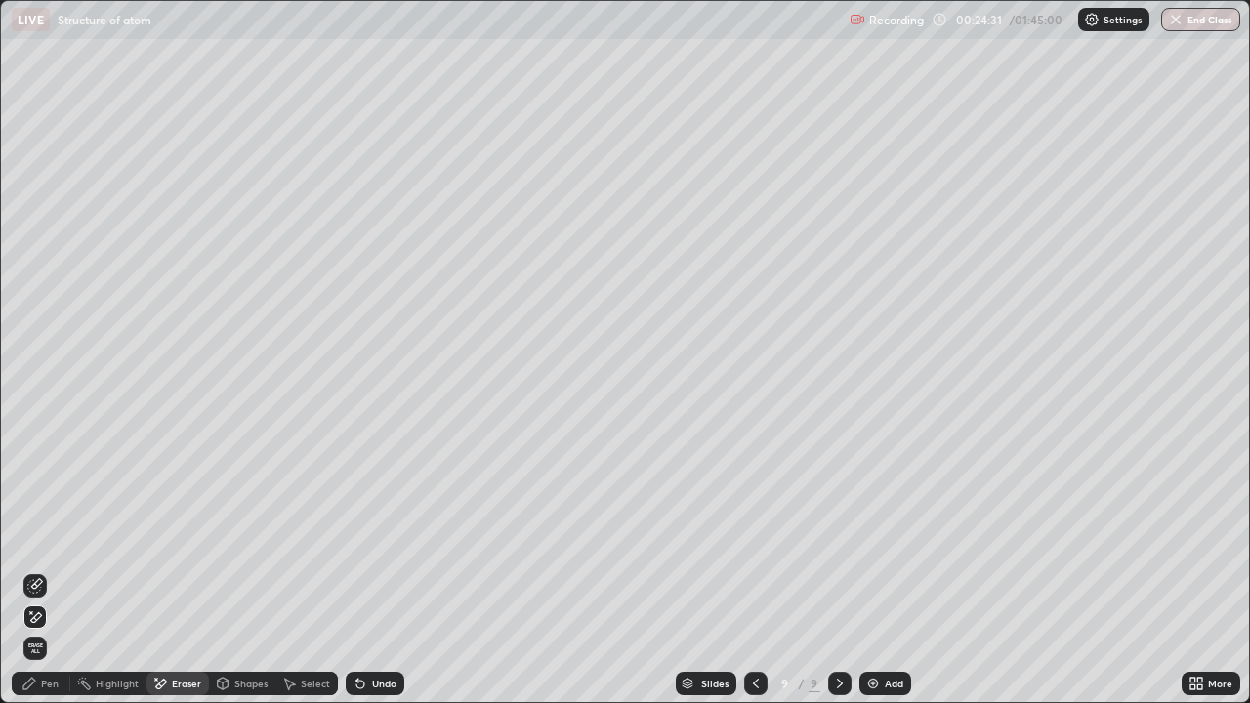
click at [103, 570] on div "Highlight" at bounding box center [117, 684] width 43 height 10
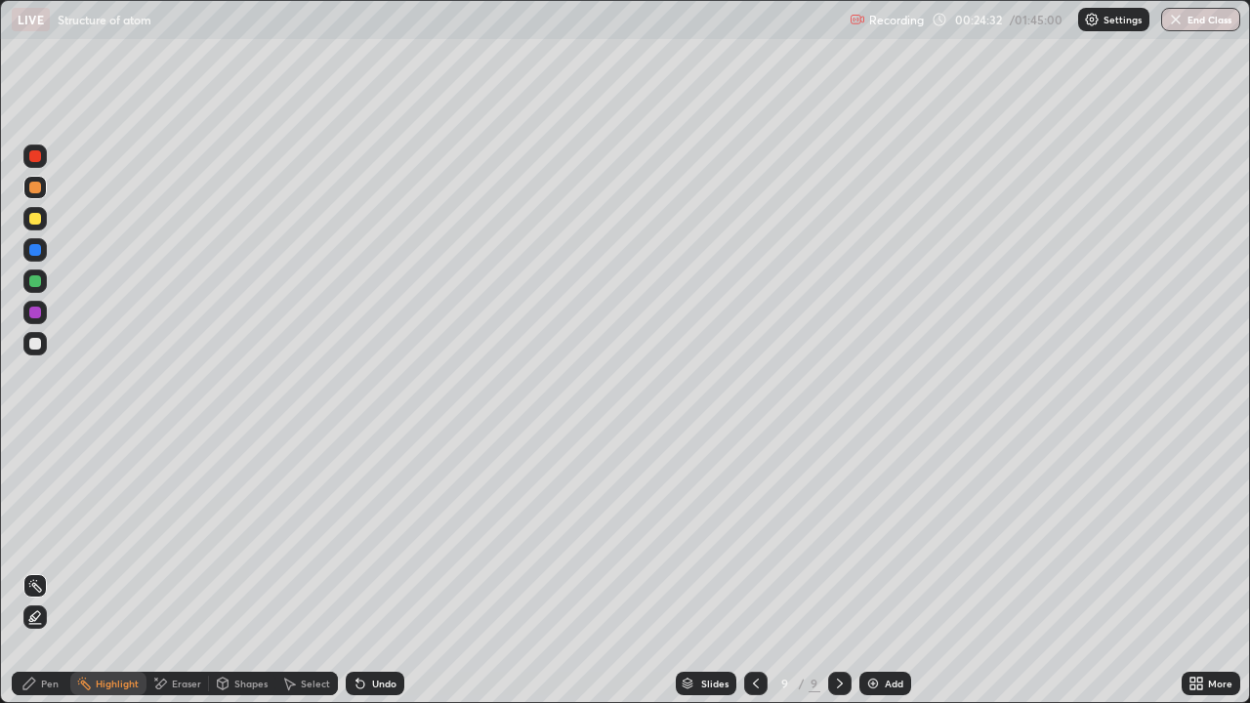
click at [31, 570] on icon at bounding box center [35, 617] width 16 height 16
click at [754, 570] on icon at bounding box center [756, 684] width 16 height 16
click at [30, 570] on icon at bounding box center [29, 684] width 16 height 16
click at [26, 346] on div at bounding box center [34, 343] width 23 height 23
click at [829, 570] on div at bounding box center [839, 683] width 23 height 23
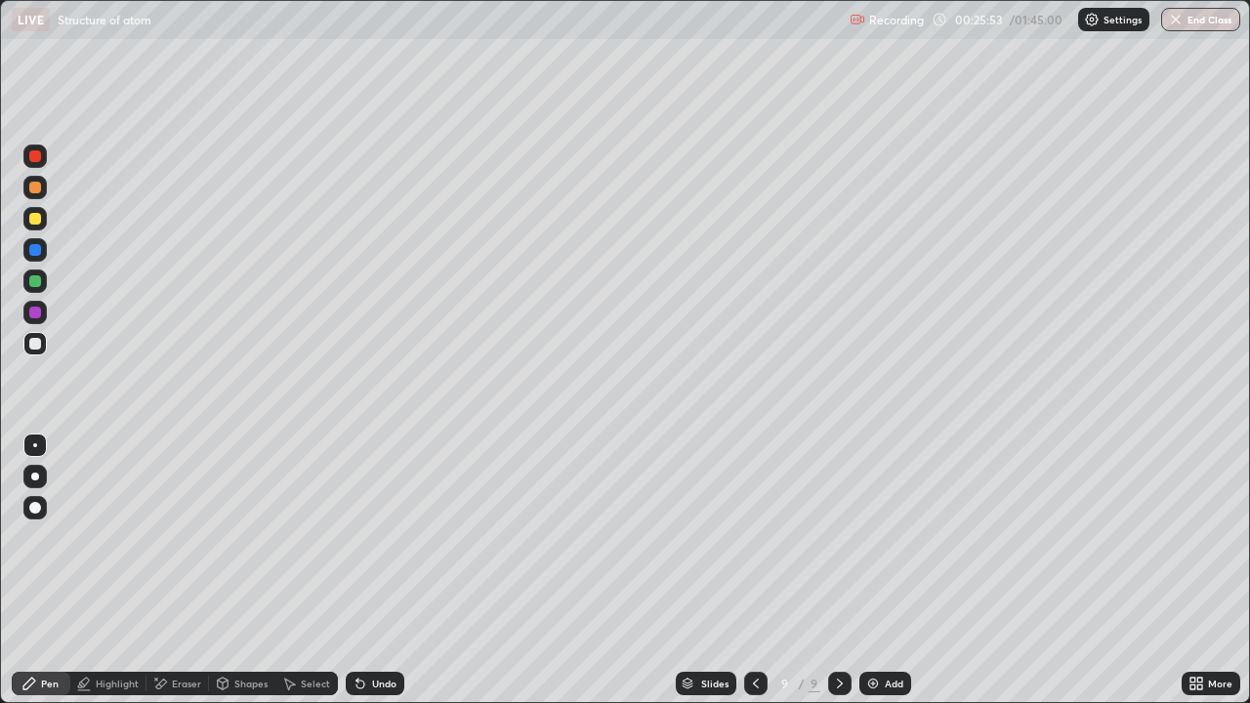
click at [838, 570] on icon at bounding box center [840, 684] width 16 height 16
click at [860, 570] on div "Add" at bounding box center [885, 683] width 52 height 23
click at [43, 222] on div at bounding box center [34, 218] width 23 height 23
click at [178, 570] on div "Eraser" at bounding box center [186, 684] width 29 height 10
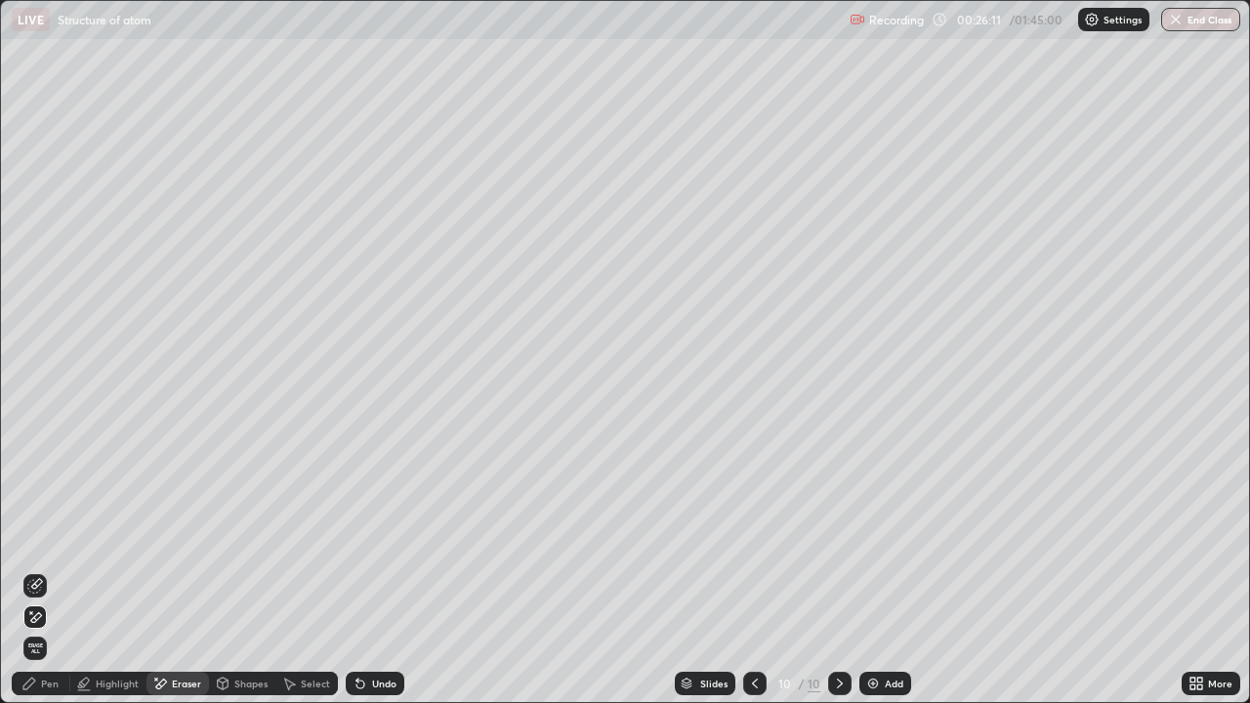
click at [30, 570] on icon at bounding box center [29, 684] width 16 height 16
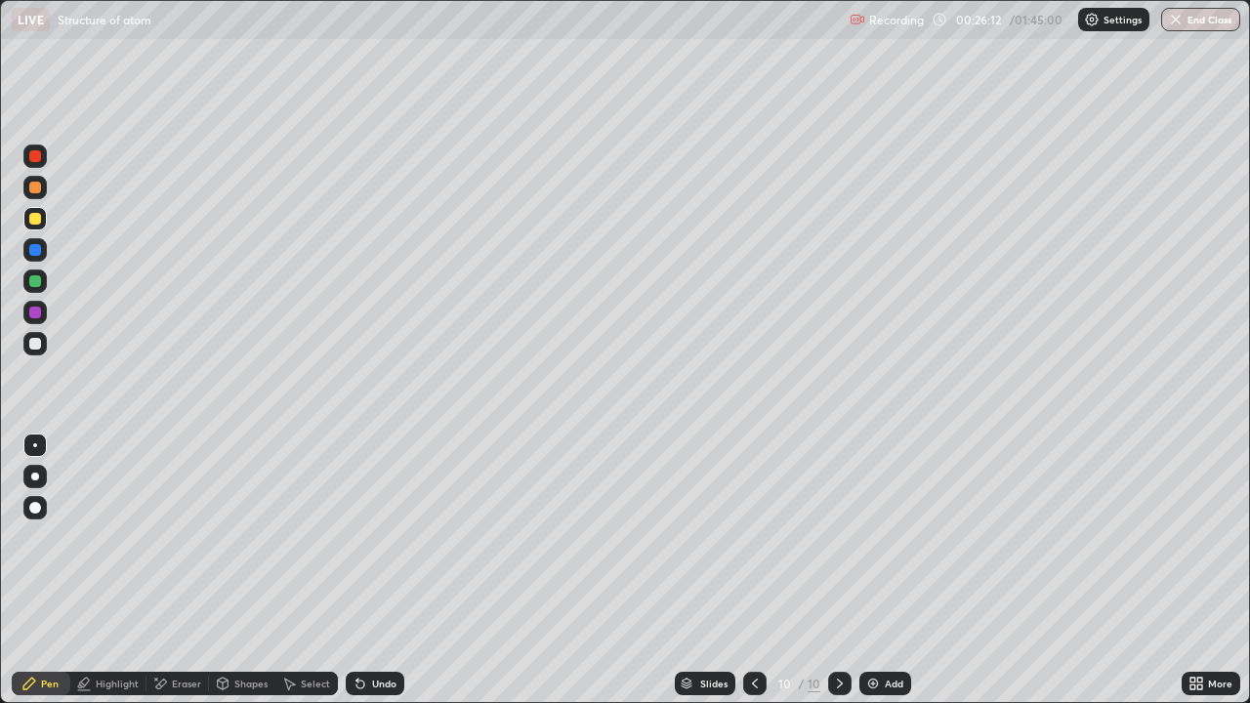
click at [121, 570] on div "Highlight" at bounding box center [117, 684] width 43 height 10
click at [38, 338] on div at bounding box center [35, 344] width 12 height 12
click at [48, 570] on div "Pen" at bounding box center [41, 683] width 59 height 23
click at [35, 342] on div at bounding box center [35, 344] width 12 height 12
click at [27, 275] on div at bounding box center [34, 280] width 23 height 23
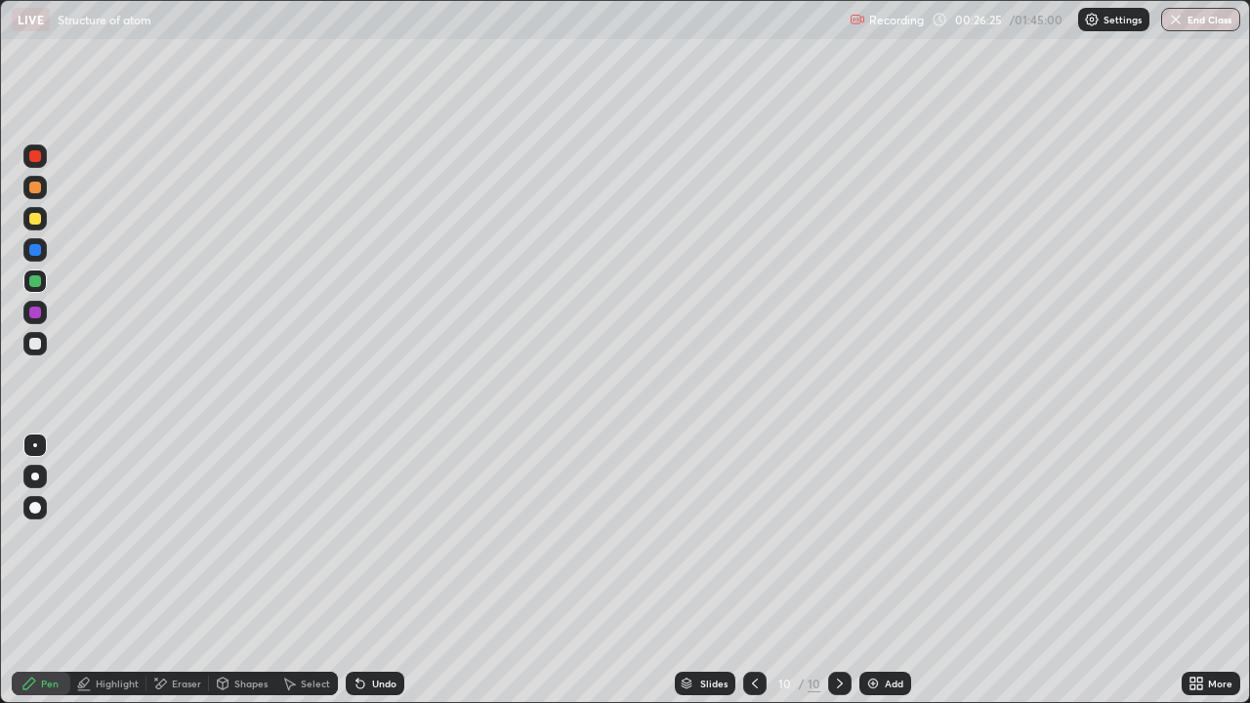
click at [42, 227] on div at bounding box center [34, 218] width 23 height 23
click at [36, 186] on div at bounding box center [35, 188] width 12 height 12
click at [37, 354] on div at bounding box center [34, 343] width 23 height 23
click at [35, 282] on div at bounding box center [35, 281] width 12 height 12
click at [23, 222] on div at bounding box center [34, 218] width 23 height 23
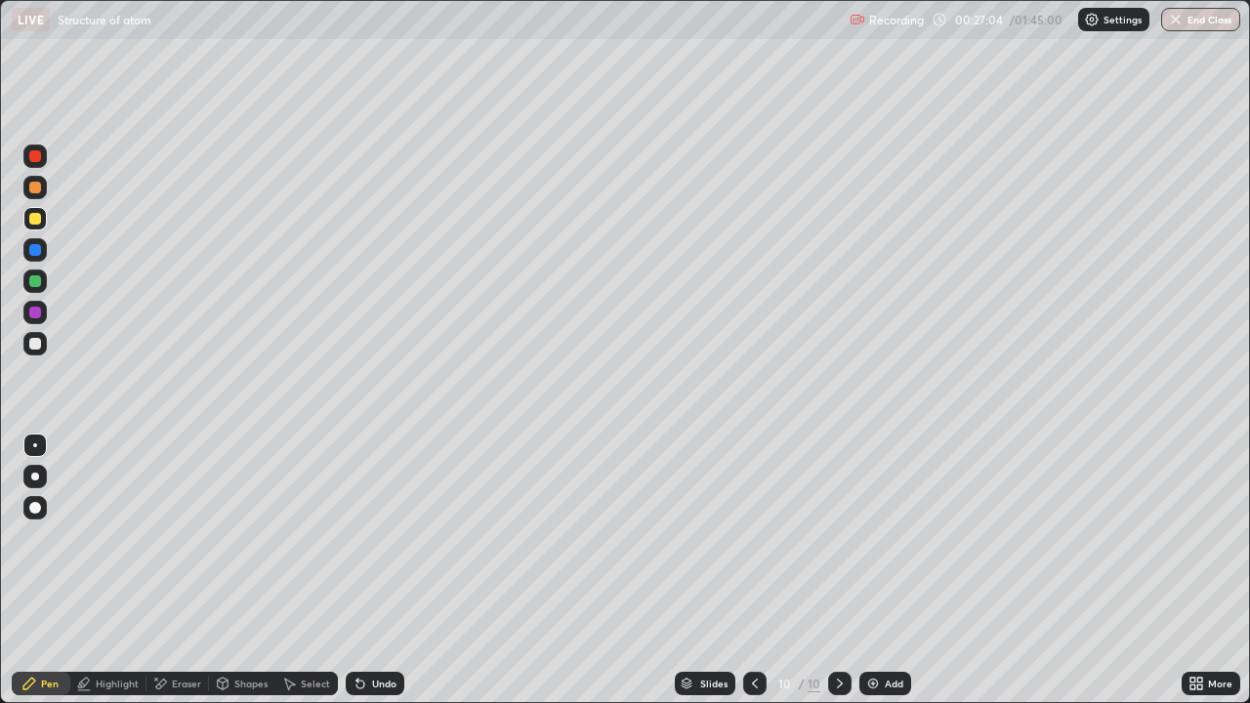
click at [27, 283] on div at bounding box center [34, 280] width 23 height 23
click at [37, 351] on div at bounding box center [34, 343] width 23 height 23
click at [867, 570] on img at bounding box center [873, 684] width 16 height 16
click at [32, 570] on icon at bounding box center [29, 684] width 12 height 12
click at [38, 219] on div at bounding box center [35, 219] width 12 height 12
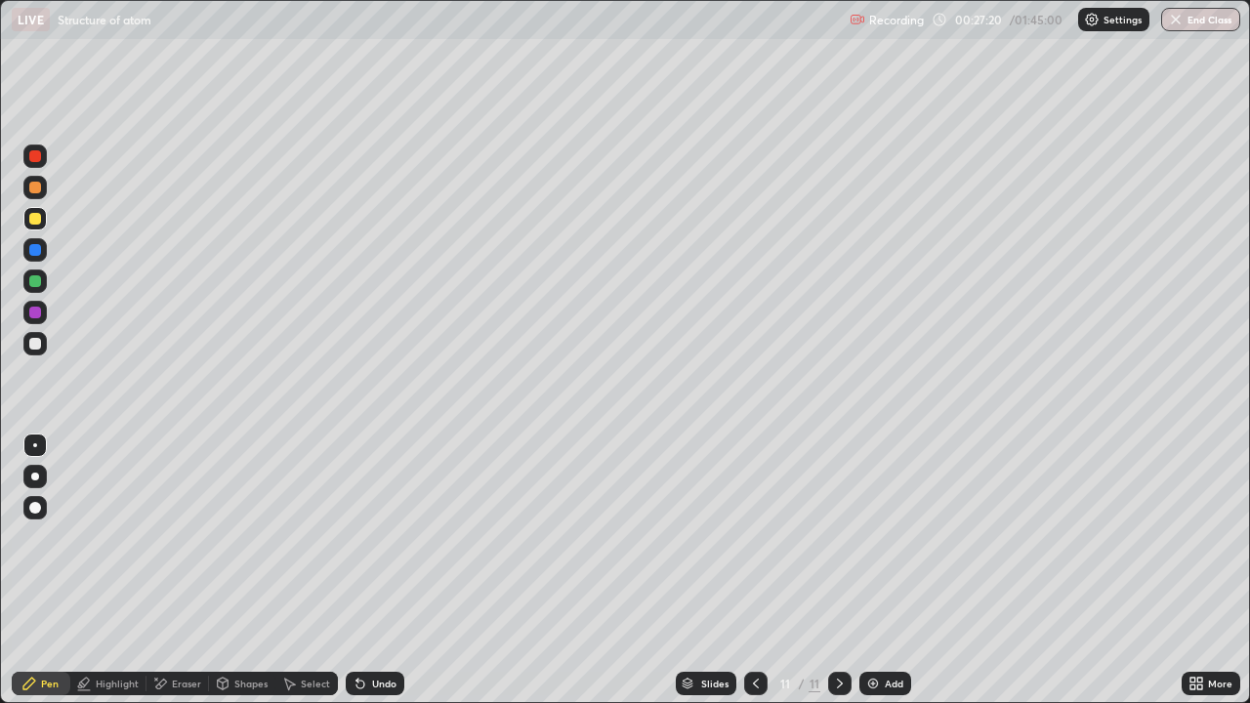
click at [174, 570] on div "Eraser" at bounding box center [186, 684] width 29 height 10
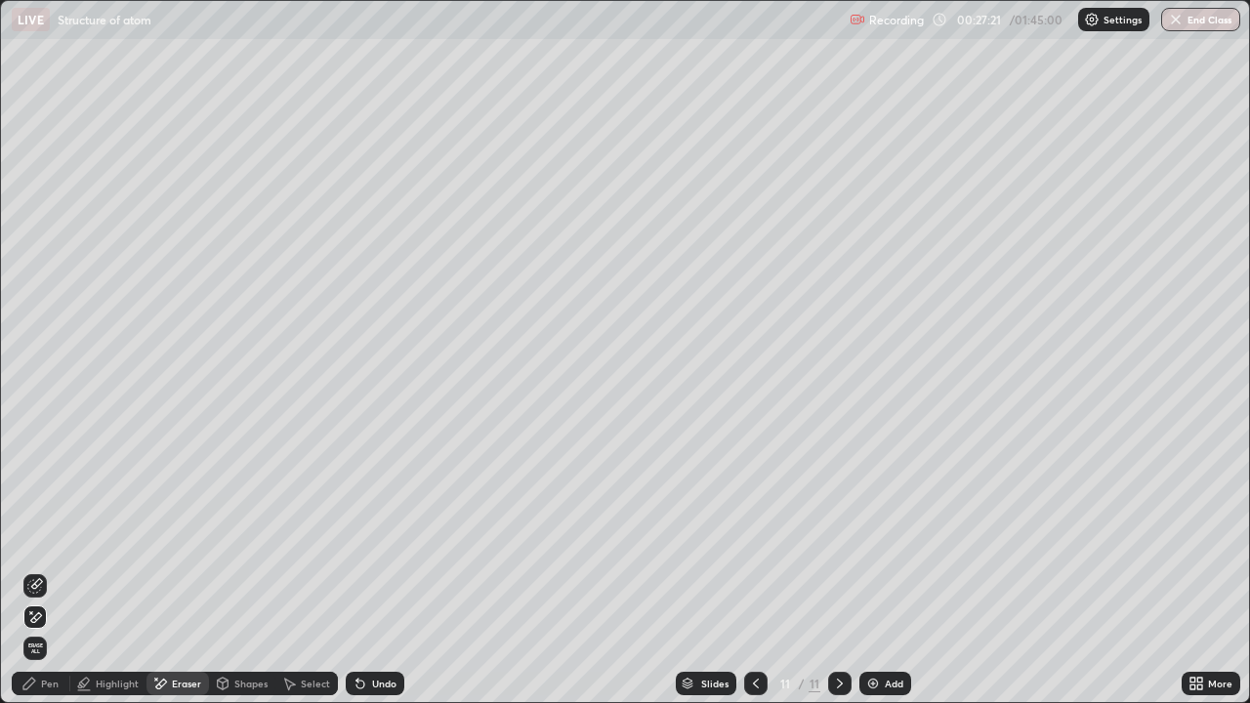
click at [241, 570] on div "Shapes" at bounding box center [250, 684] width 33 height 10
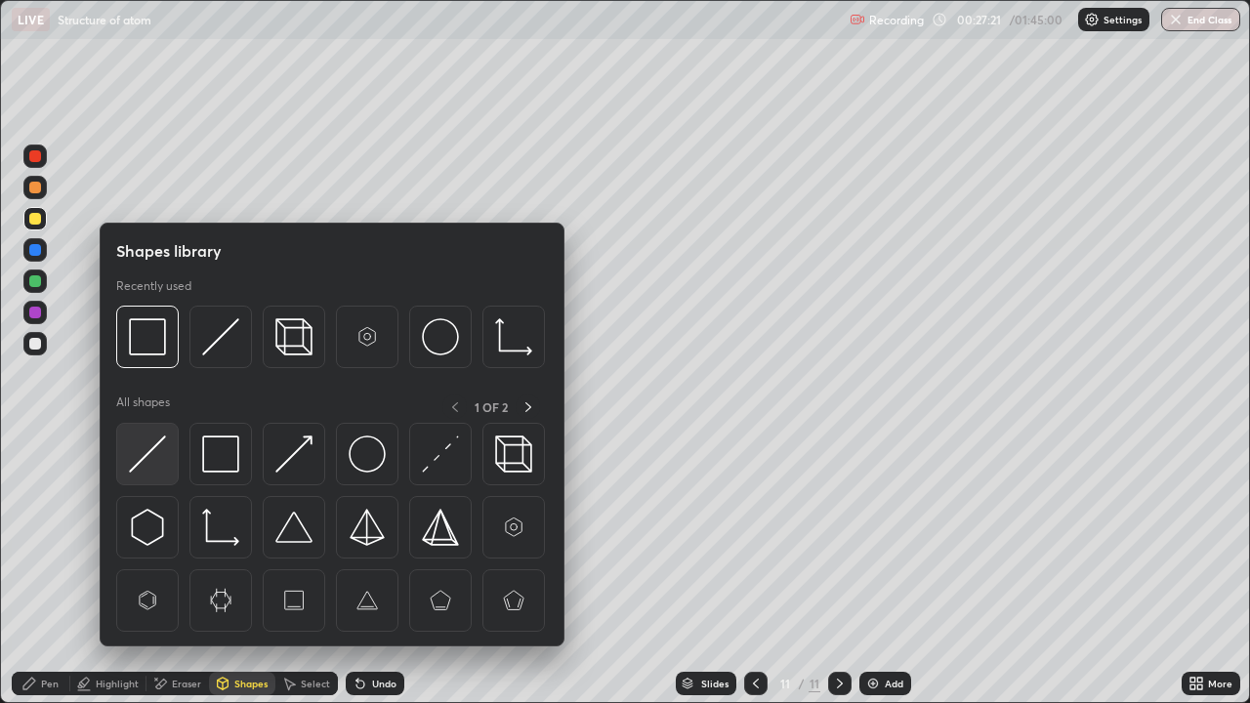
click at [167, 468] on div at bounding box center [147, 454] width 62 height 62
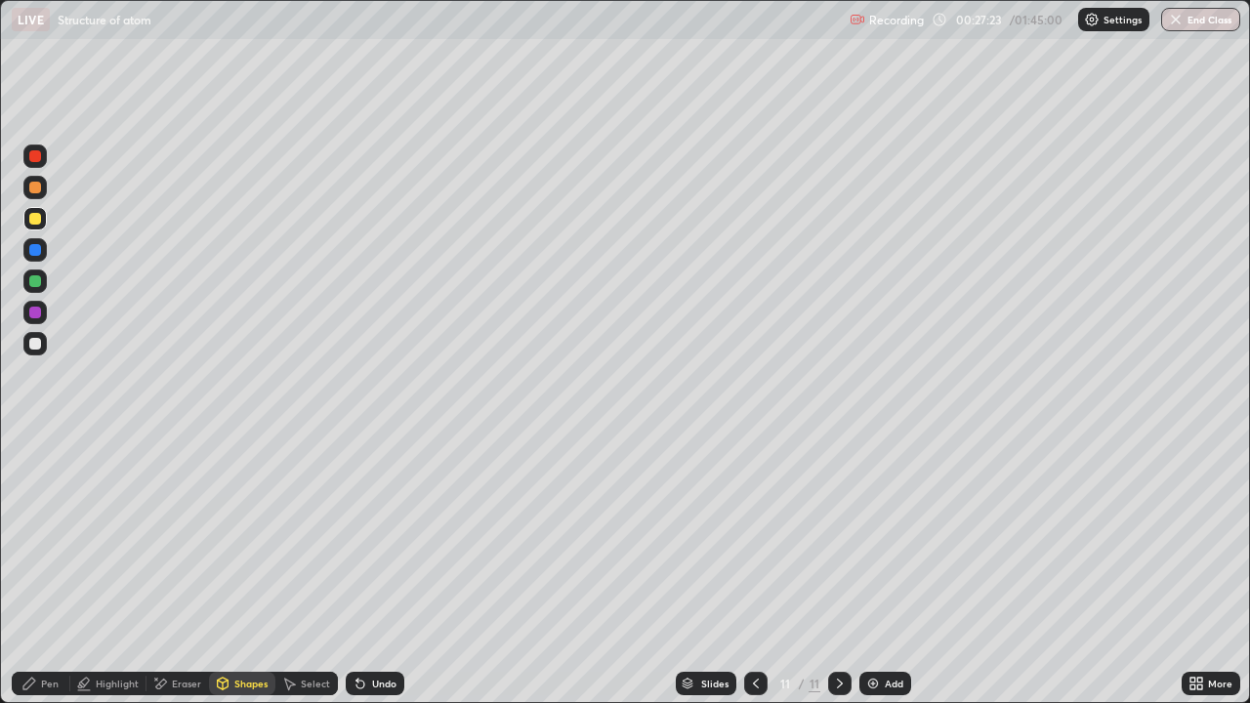
click at [33, 344] on div at bounding box center [35, 344] width 12 height 12
click at [44, 180] on div at bounding box center [34, 187] width 23 height 23
click at [46, 570] on div "Pen" at bounding box center [50, 684] width 18 height 10
click at [28, 272] on div at bounding box center [34, 280] width 23 height 23
click at [27, 219] on div at bounding box center [34, 218] width 23 height 23
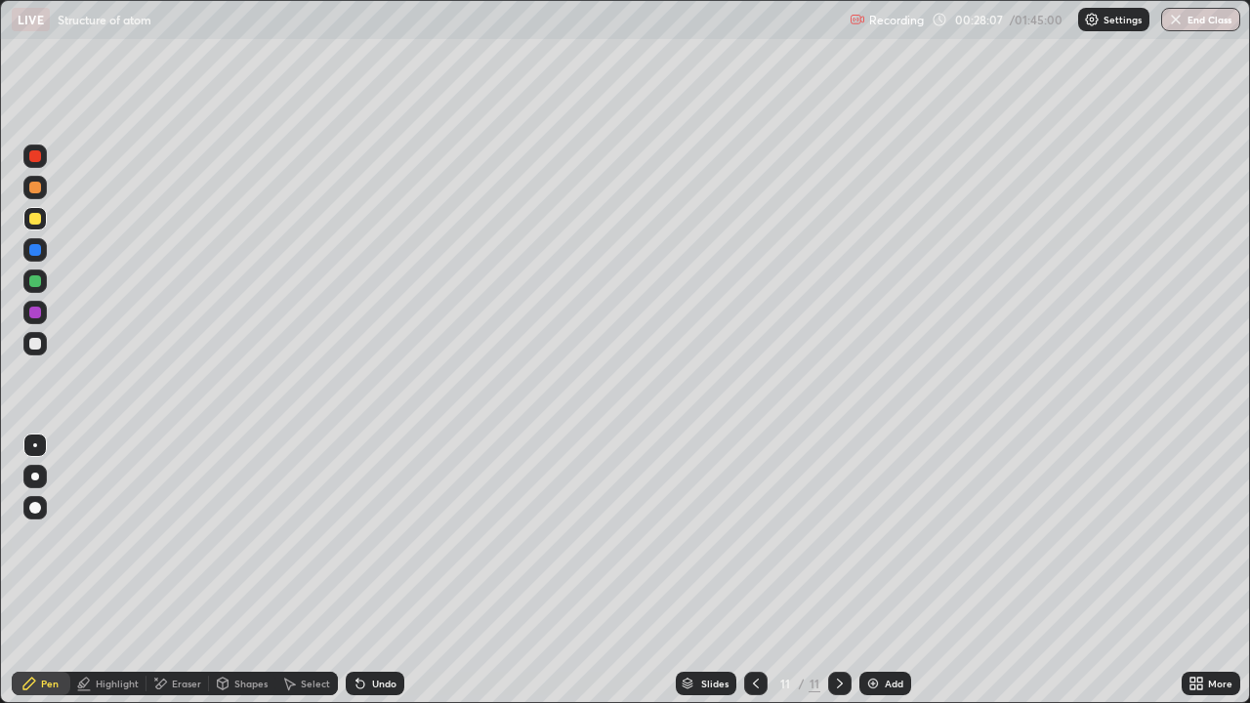
click at [26, 284] on div at bounding box center [34, 280] width 23 height 23
click at [33, 223] on div at bounding box center [35, 219] width 12 height 12
click at [43, 196] on div at bounding box center [34, 187] width 23 height 23
click at [38, 281] on div at bounding box center [35, 281] width 12 height 12
click at [40, 216] on div at bounding box center [35, 219] width 12 height 12
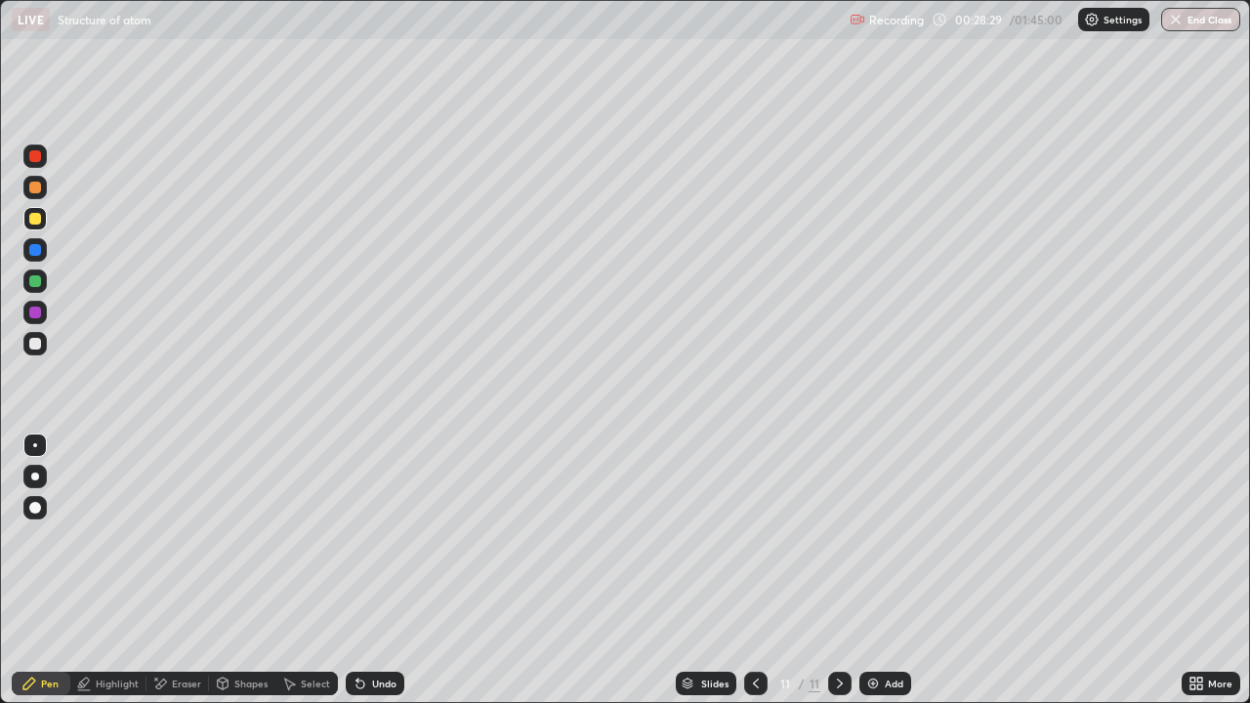
click at [43, 347] on div at bounding box center [34, 343] width 23 height 23
click at [33, 338] on div at bounding box center [35, 344] width 12 height 12
click at [46, 308] on div at bounding box center [34, 312] width 23 height 23
click at [33, 222] on div at bounding box center [35, 219] width 12 height 12
click at [1212, 570] on div "More" at bounding box center [1220, 684] width 24 height 10
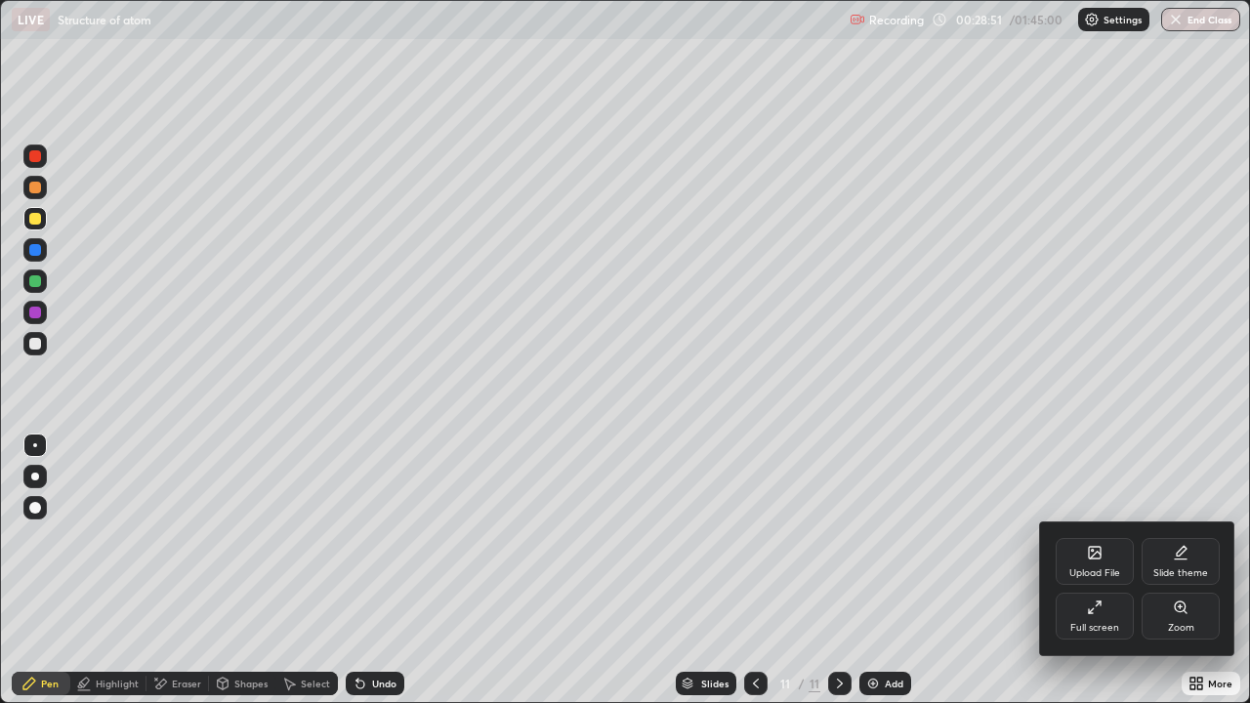
click at [30, 290] on div at bounding box center [625, 351] width 1250 height 703
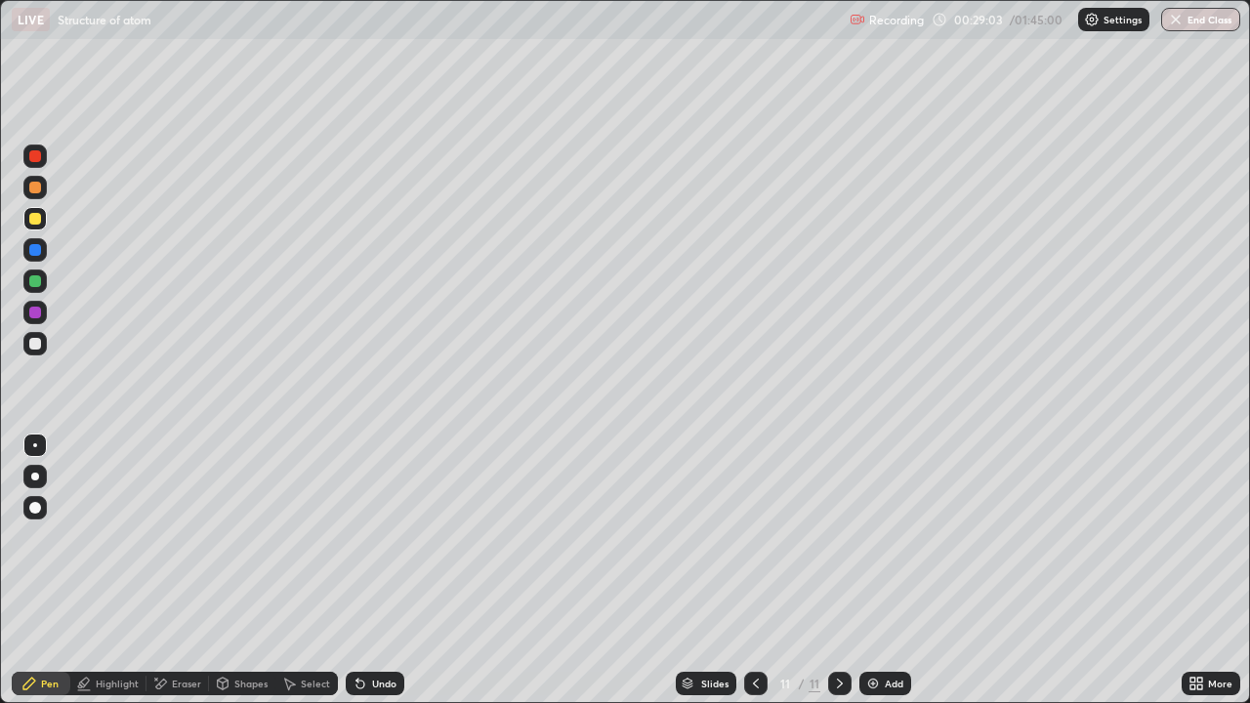
click at [40, 195] on div at bounding box center [34, 187] width 23 height 23
click at [38, 354] on div at bounding box center [34, 343] width 23 height 23
click at [881, 570] on div "Add" at bounding box center [885, 683] width 52 height 23
click at [31, 221] on div at bounding box center [35, 219] width 12 height 12
click at [367, 570] on div "Undo" at bounding box center [375, 683] width 59 height 23
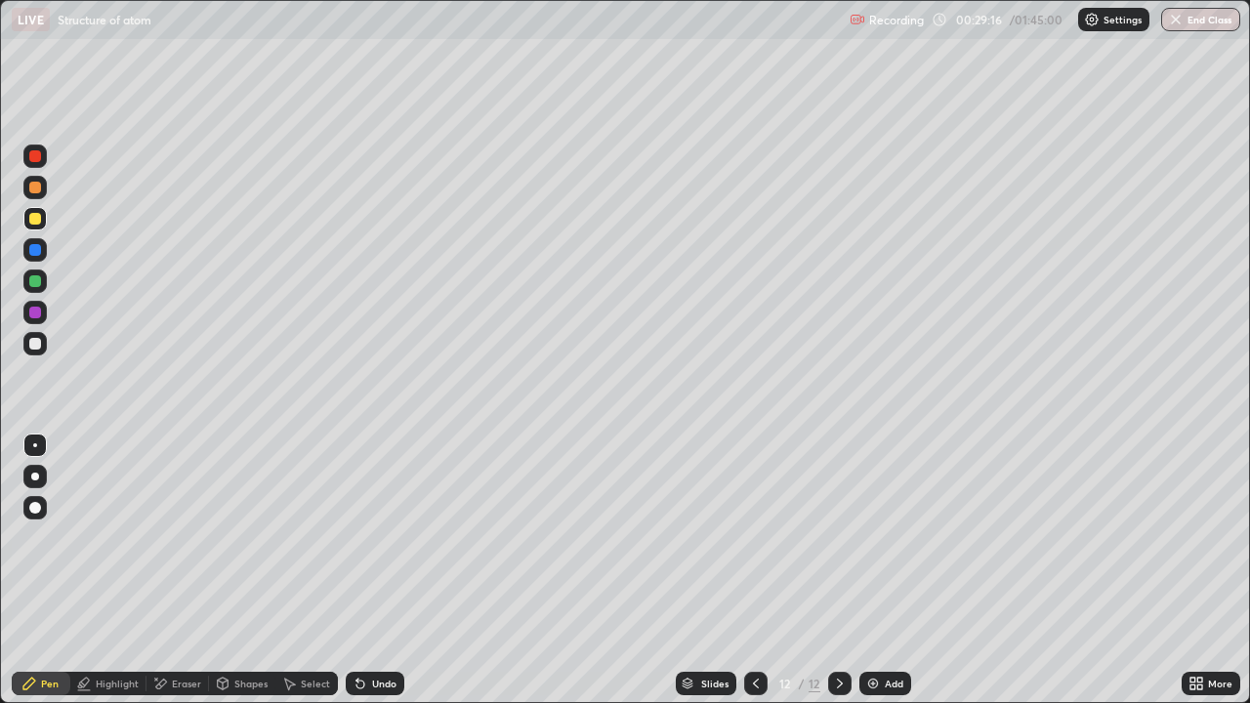
click at [373, 570] on div "Undo" at bounding box center [384, 684] width 24 height 10
click at [366, 570] on div "Undo" at bounding box center [375, 683] width 59 height 23
click at [286, 570] on icon at bounding box center [290, 685] width 11 height 12
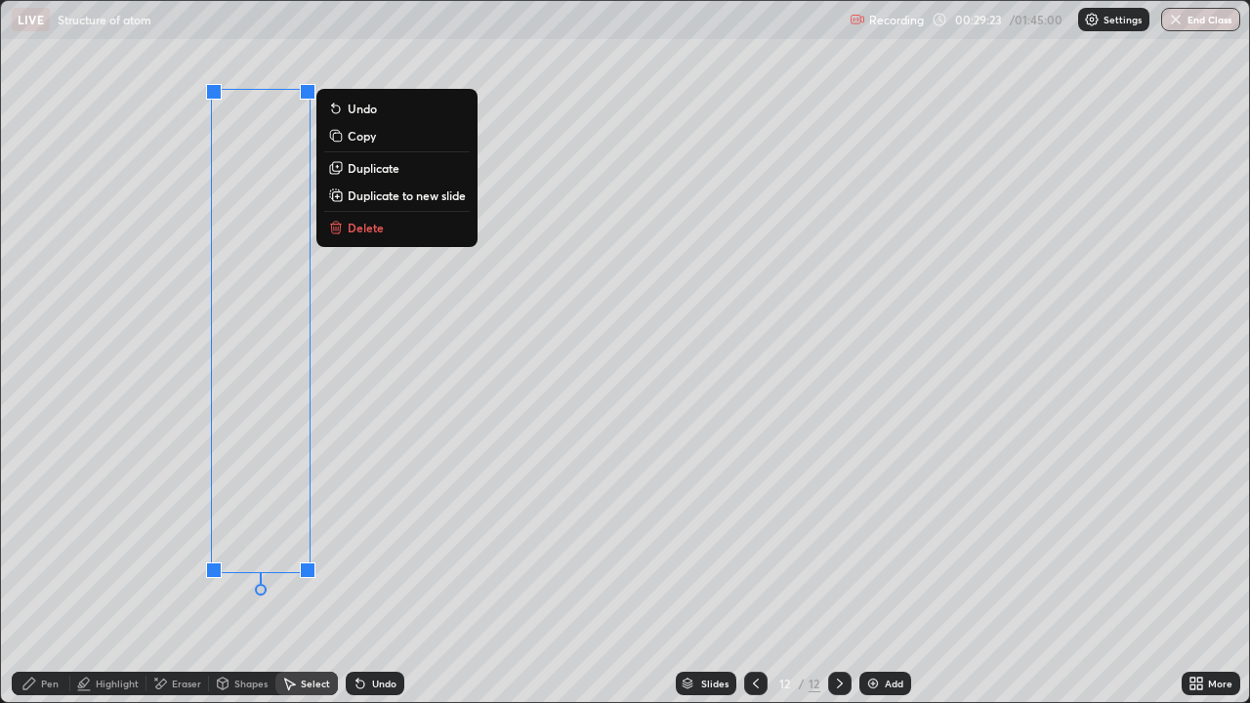
click at [148, 507] on div "0 ° Undo Copy Duplicate Duplicate to new slide Delete" at bounding box center [625, 351] width 1248 height 701
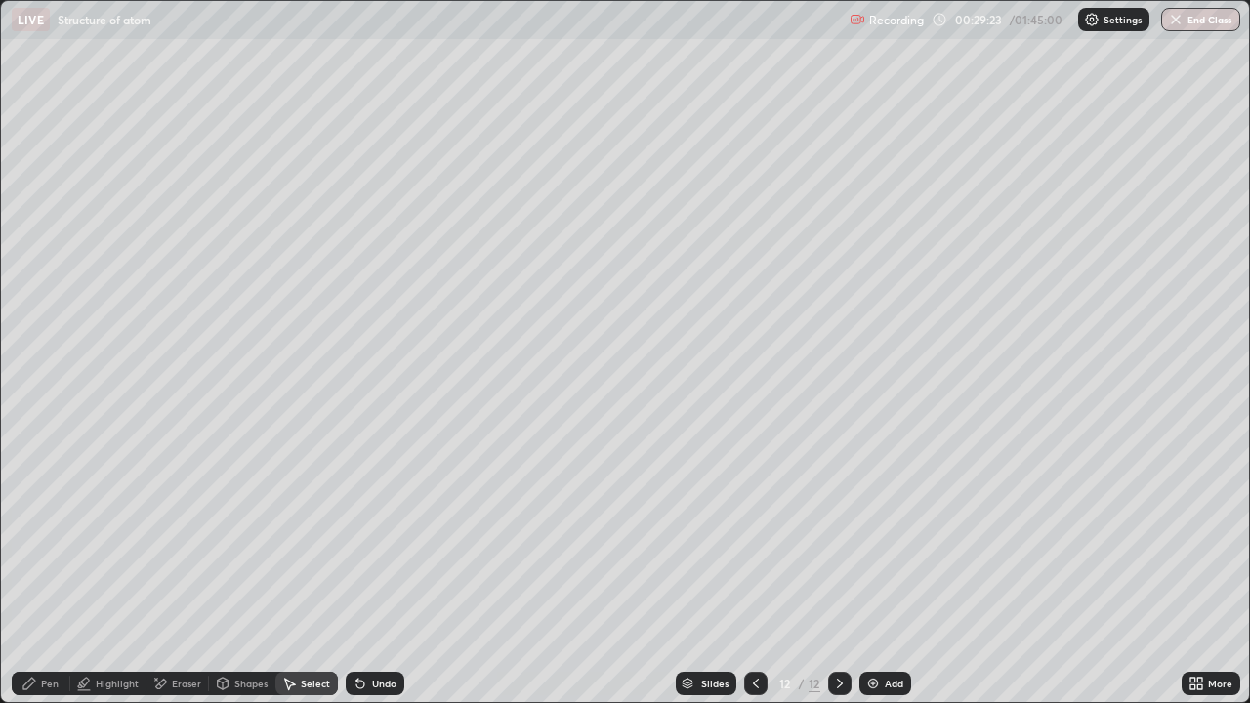
click at [62, 570] on div "Pen" at bounding box center [41, 683] width 59 height 23
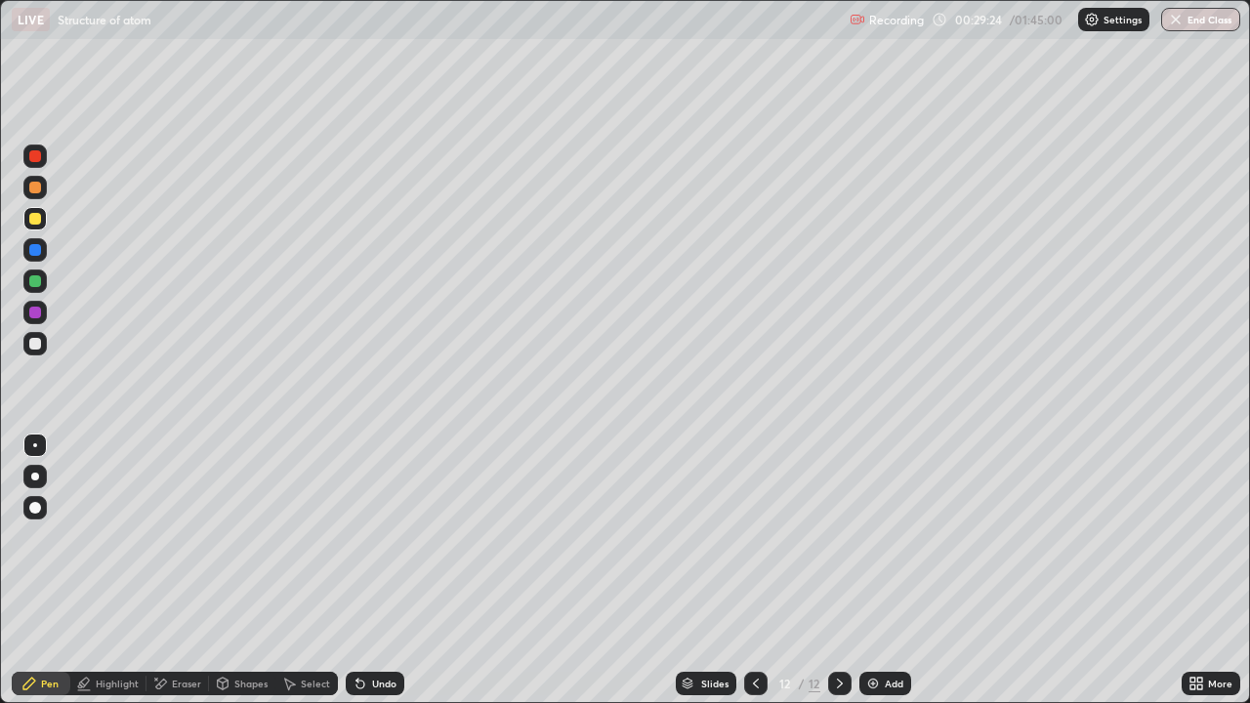
click at [36, 345] on div at bounding box center [35, 344] width 12 height 12
click at [44, 275] on div at bounding box center [34, 280] width 23 height 23
click at [39, 311] on div at bounding box center [35, 313] width 12 height 12
click at [30, 343] on div at bounding box center [35, 344] width 12 height 12
click at [35, 285] on div at bounding box center [35, 281] width 12 height 12
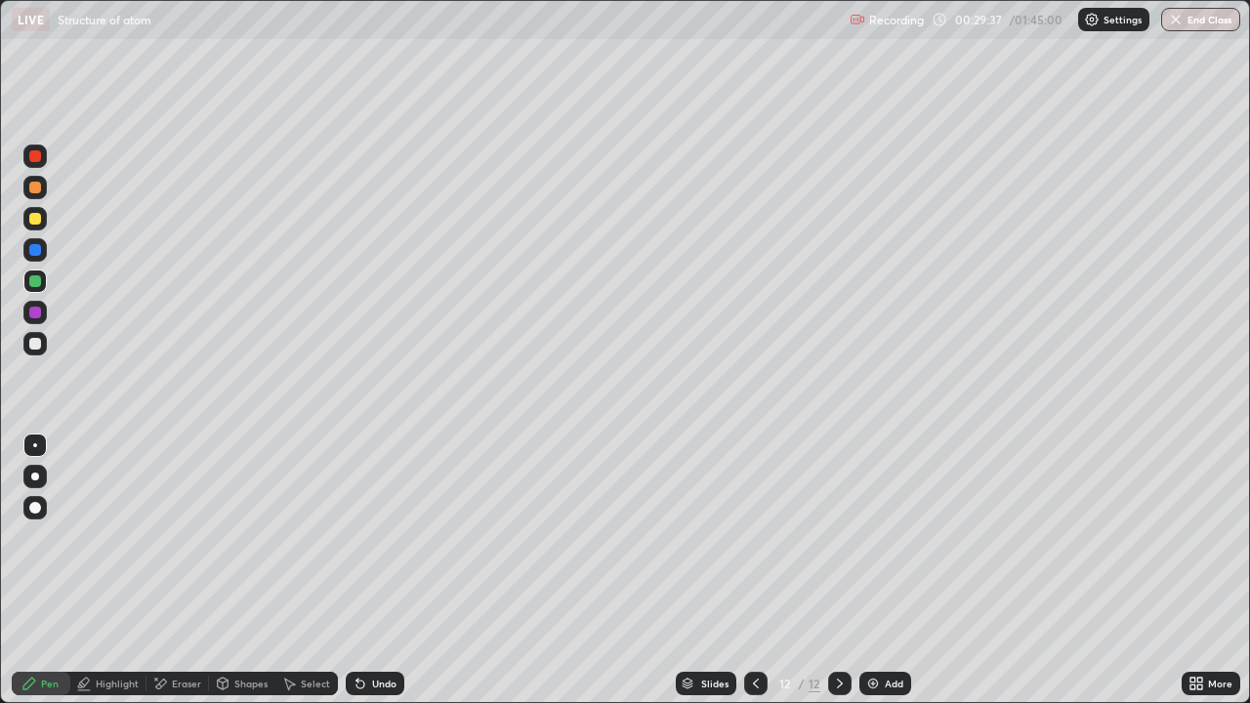
click at [36, 273] on div at bounding box center [34, 280] width 23 height 23
click at [35, 310] on div at bounding box center [35, 313] width 12 height 12
click at [35, 345] on div at bounding box center [35, 344] width 12 height 12
click at [33, 226] on div at bounding box center [34, 218] width 23 height 23
click at [45, 282] on div at bounding box center [34, 280] width 23 height 23
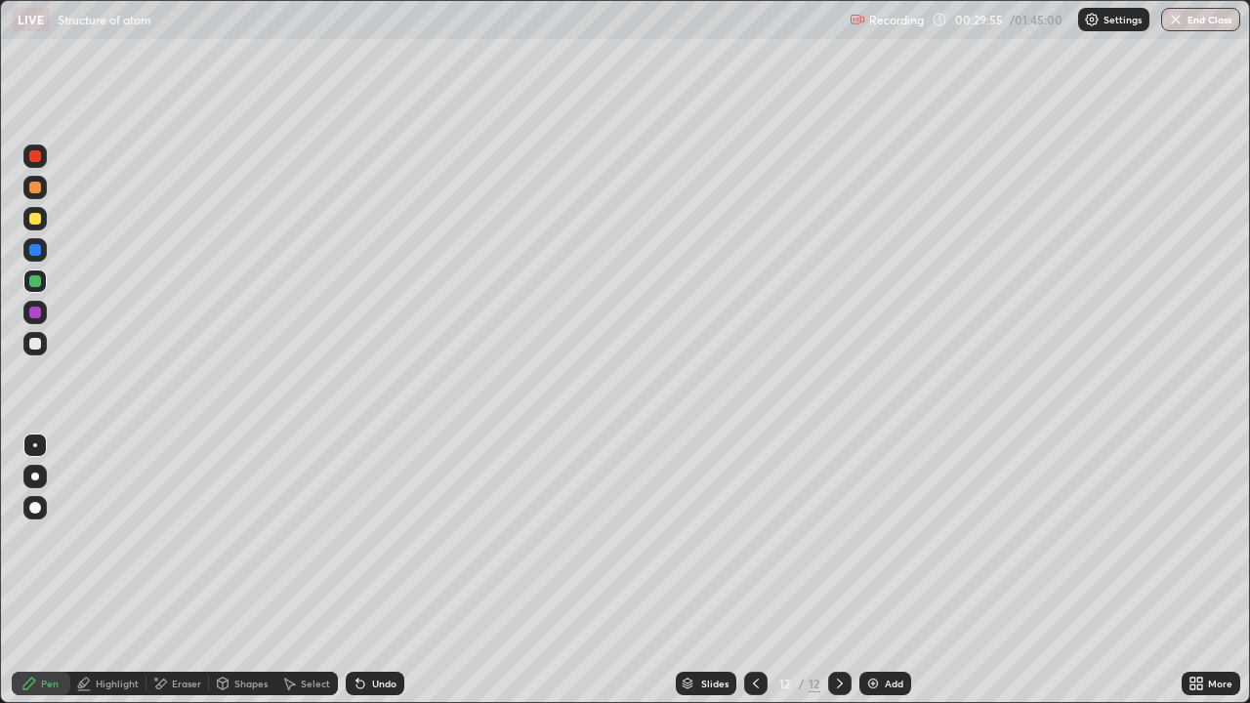
click at [34, 320] on div at bounding box center [34, 312] width 23 height 23
click at [38, 334] on div at bounding box center [34, 343] width 23 height 23
click at [45, 286] on div at bounding box center [34, 280] width 23 height 23
click at [1220, 570] on div "More" at bounding box center [1210, 683] width 59 height 23
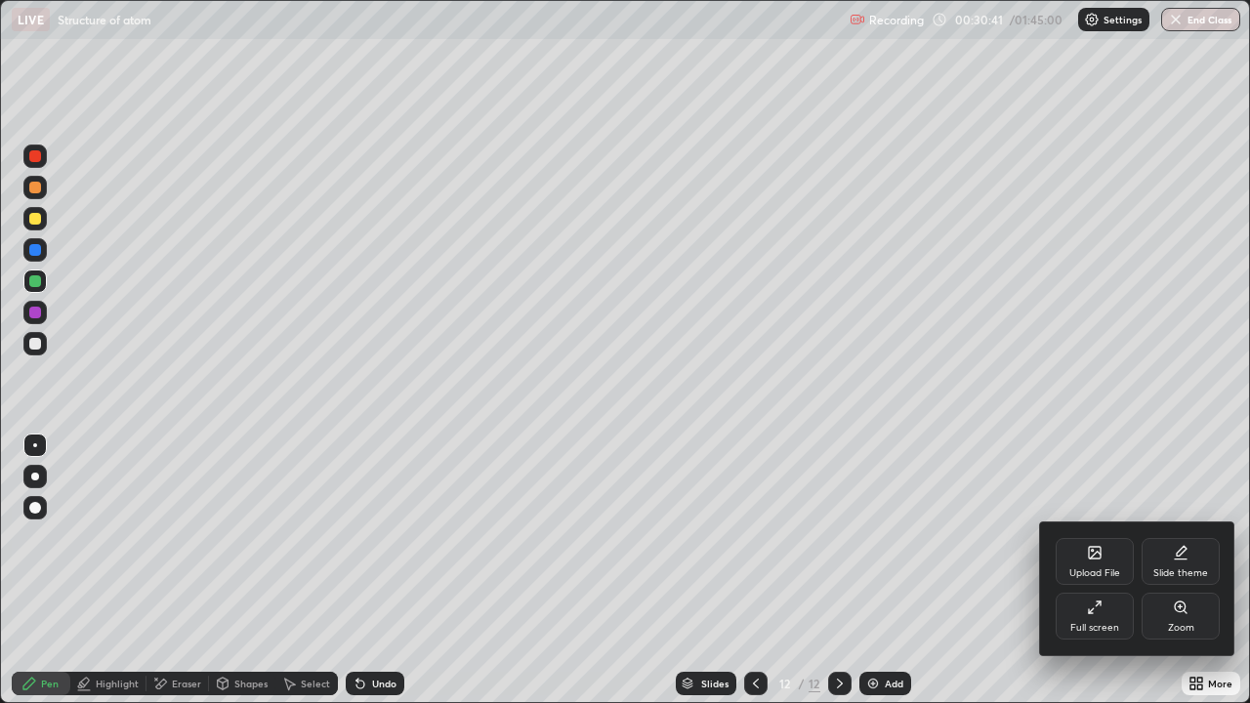
click at [1113, 570] on div "Full screen" at bounding box center [1094, 616] width 78 height 47
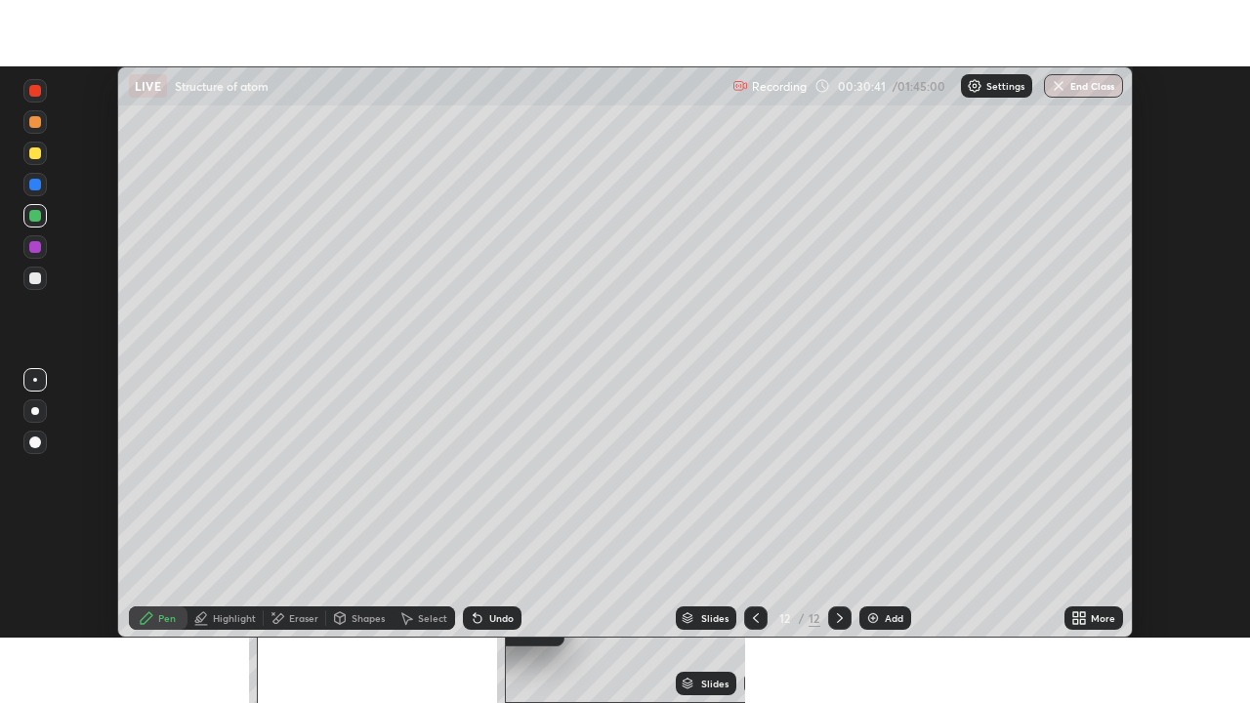
scroll to position [97068, 96389]
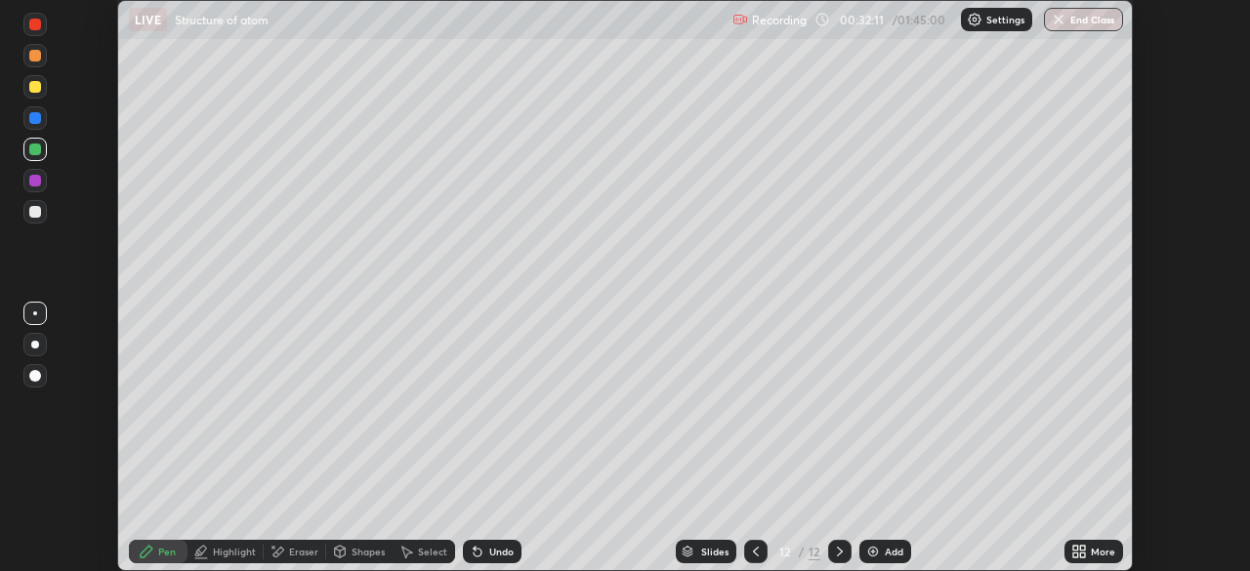
click at [1082, 555] on icon at bounding box center [1082, 555] width 5 height 5
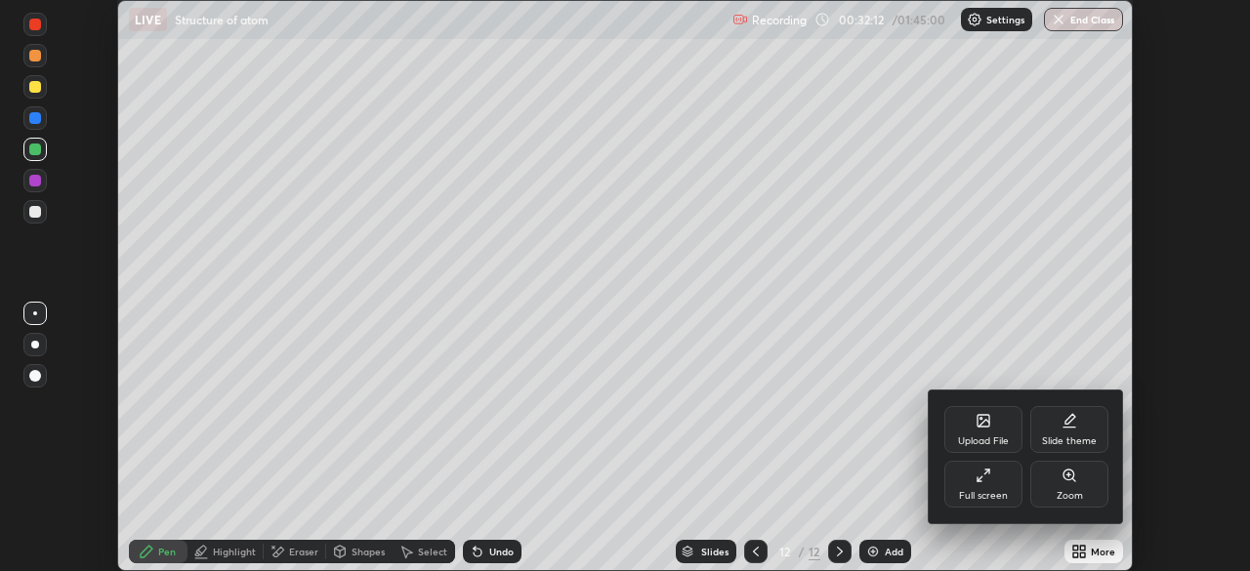
click at [992, 479] on div "Full screen" at bounding box center [983, 484] width 78 height 47
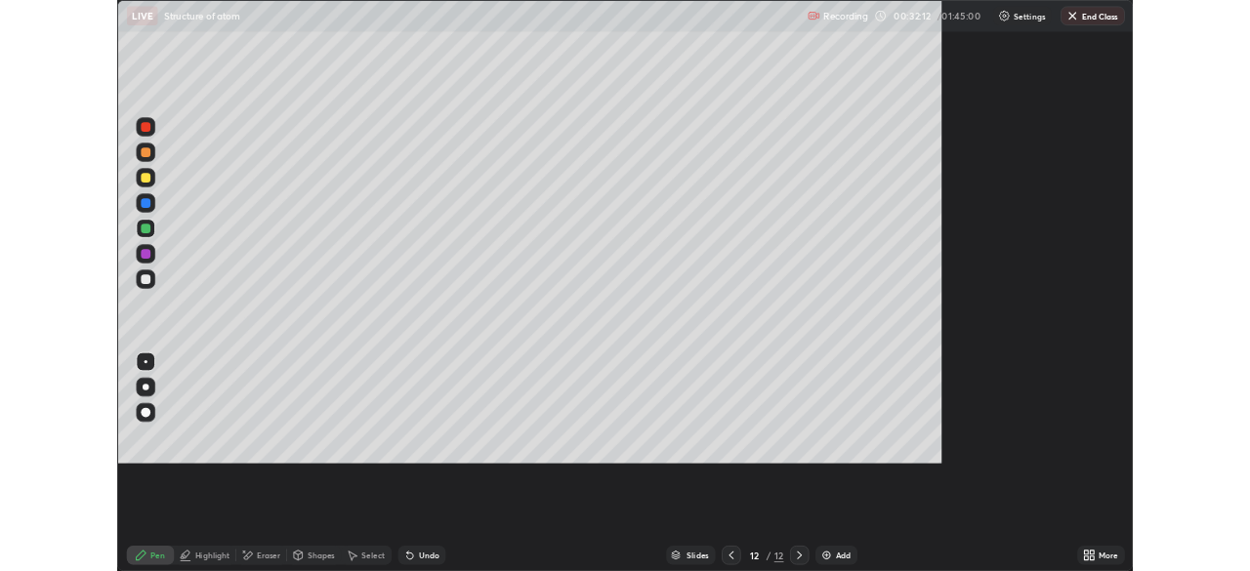
scroll to position [703, 1250]
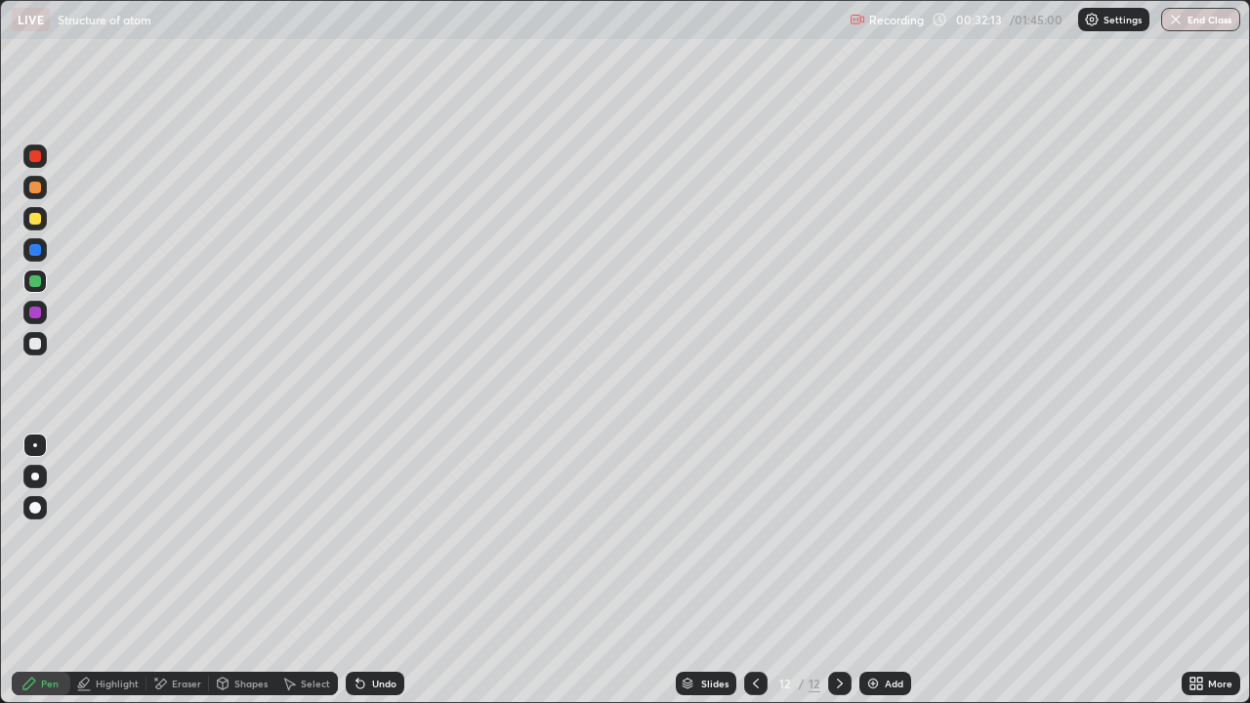
click at [39, 348] on div at bounding box center [35, 344] width 12 height 12
click at [32, 179] on div at bounding box center [34, 187] width 23 height 23
click at [42, 166] on div at bounding box center [34, 156] width 23 height 23
click at [33, 192] on div at bounding box center [35, 188] width 12 height 12
click at [377, 570] on div "Undo" at bounding box center [375, 683] width 59 height 23
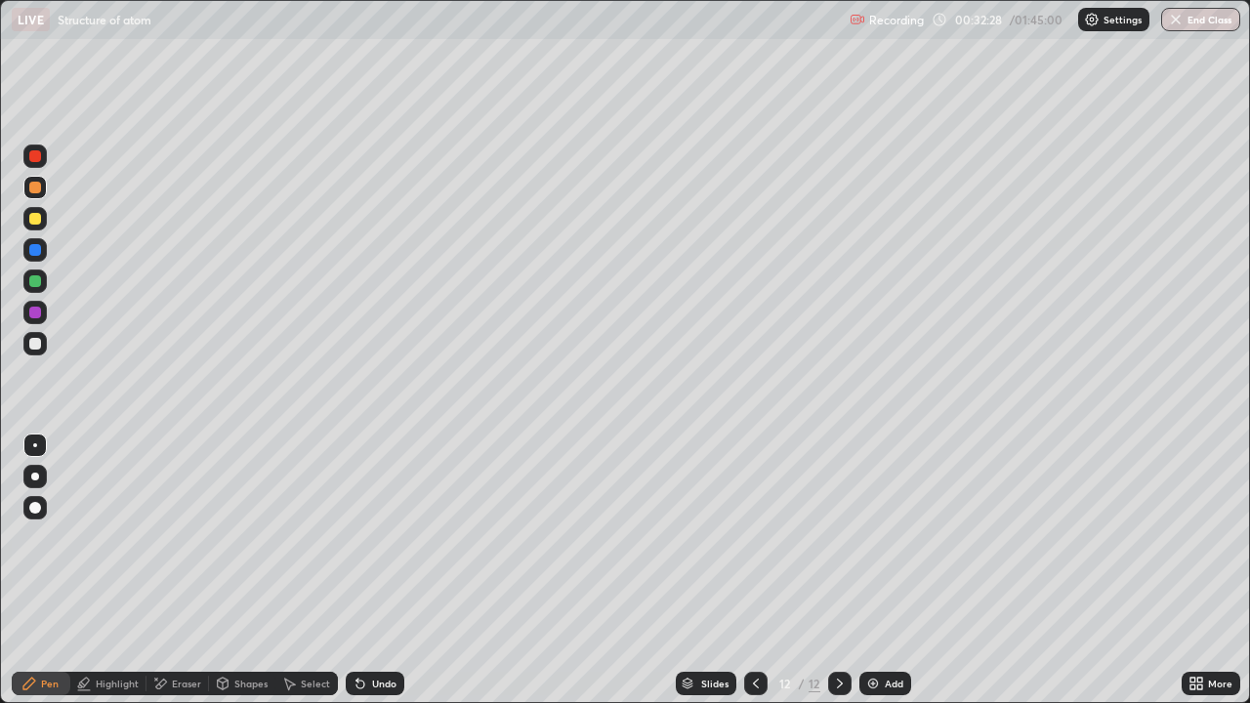
click at [32, 255] on div at bounding box center [35, 250] width 12 height 12
click at [36, 286] on div at bounding box center [35, 281] width 12 height 12
click at [885, 570] on div "Add" at bounding box center [894, 684] width 19 height 10
click at [34, 222] on div at bounding box center [35, 219] width 12 height 12
click at [36, 281] on div at bounding box center [35, 281] width 12 height 12
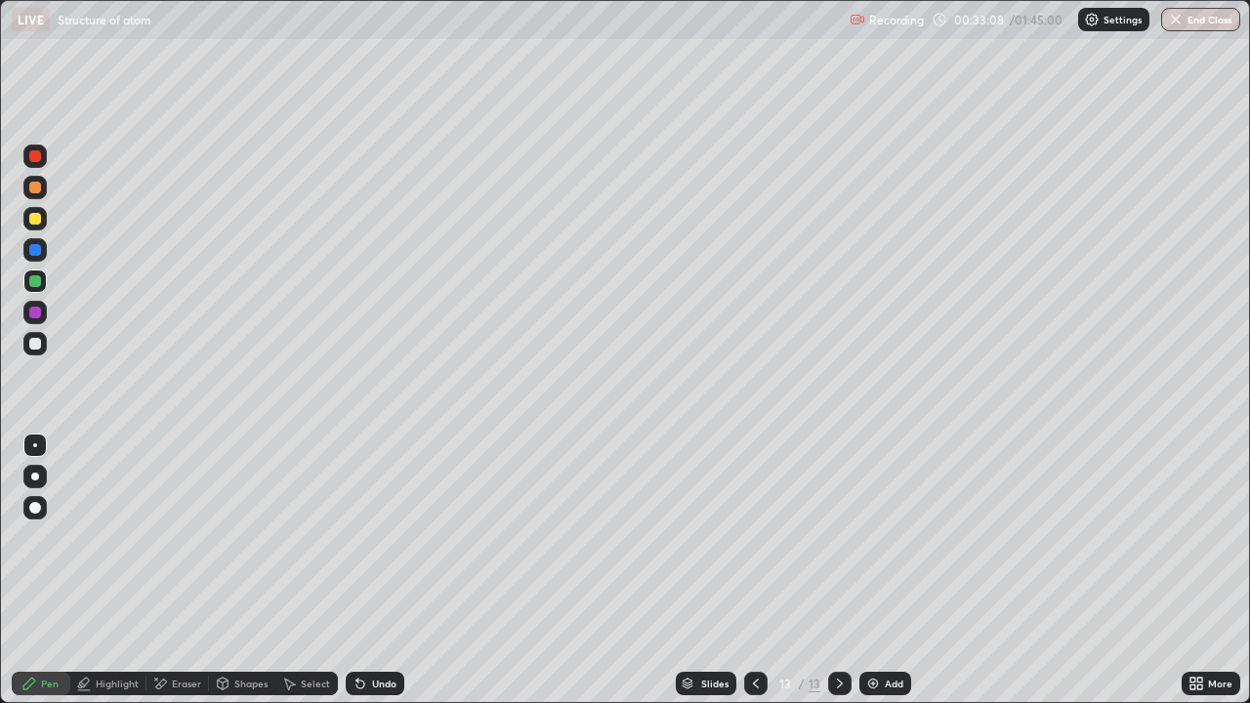
click at [29, 224] on div at bounding box center [34, 218] width 23 height 23
click at [744, 570] on div at bounding box center [755, 683] width 23 height 39
click at [754, 570] on icon at bounding box center [756, 684] width 16 height 16
click at [380, 570] on div "Undo" at bounding box center [384, 684] width 24 height 10
click at [383, 570] on div "Undo" at bounding box center [375, 683] width 59 height 23
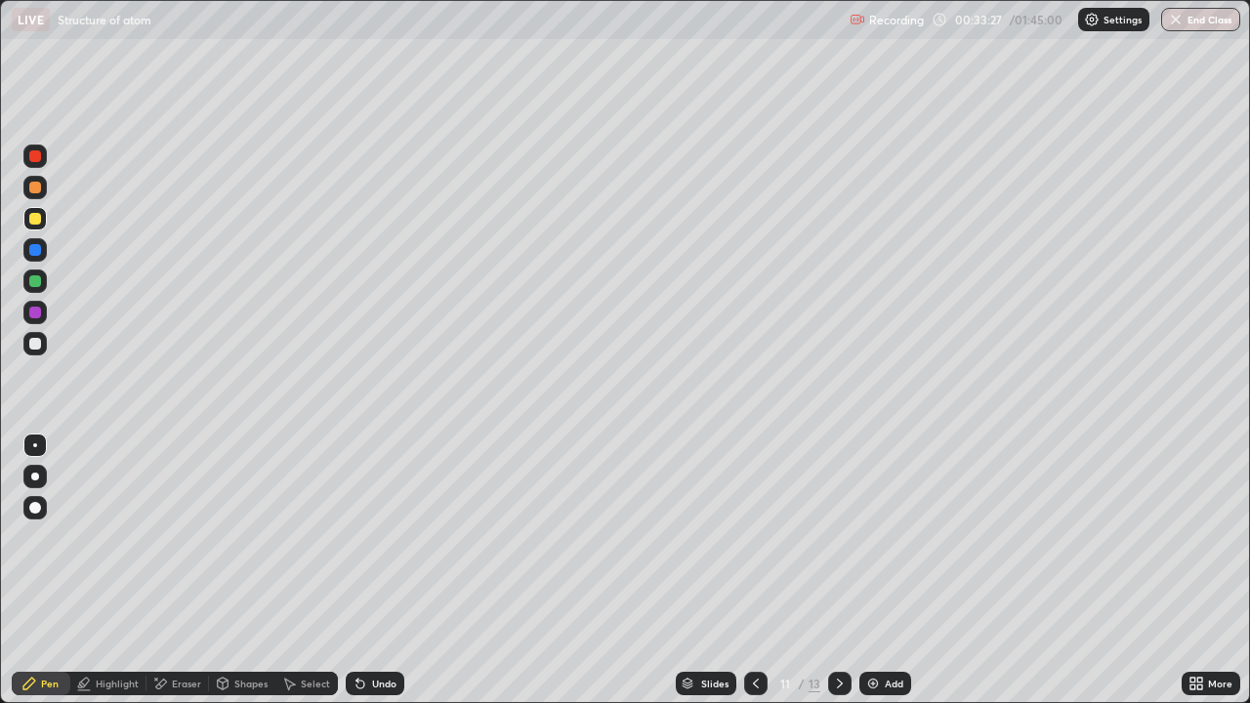
click at [32, 311] on div at bounding box center [35, 313] width 12 height 12
click at [314, 570] on div "Select" at bounding box center [315, 684] width 29 height 10
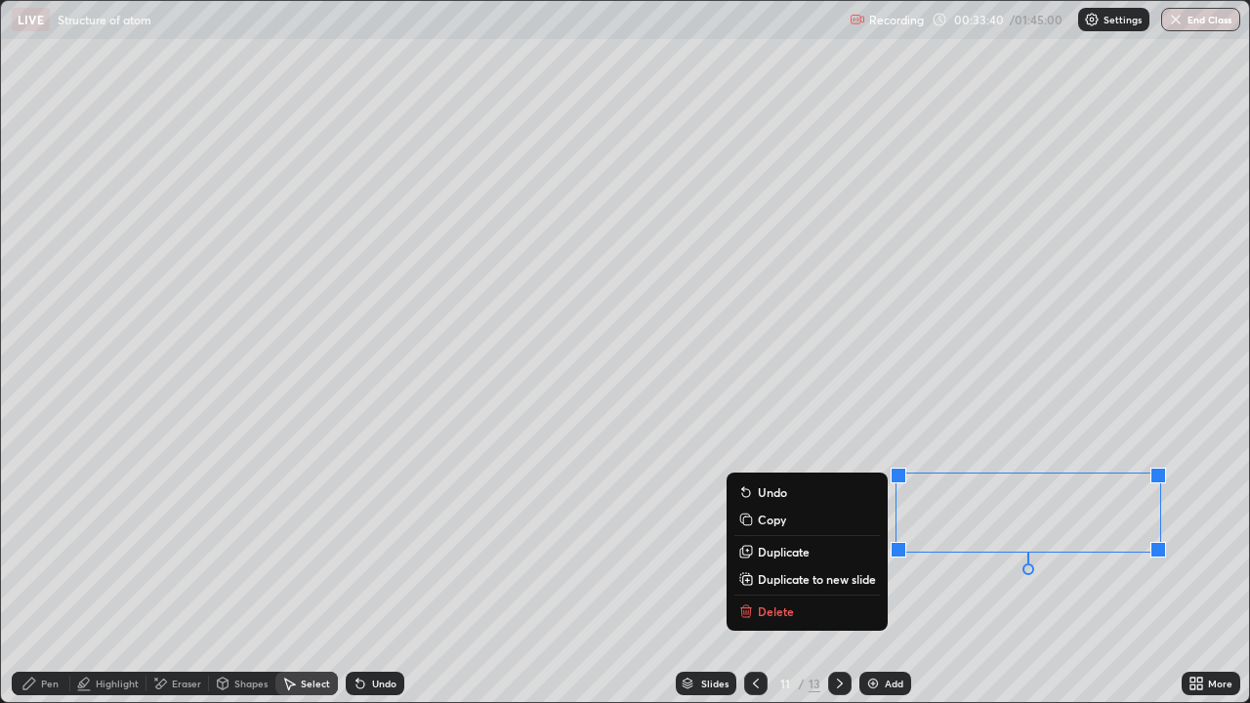
click at [41, 570] on div "Pen" at bounding box center [50, 684] width 18 height 10
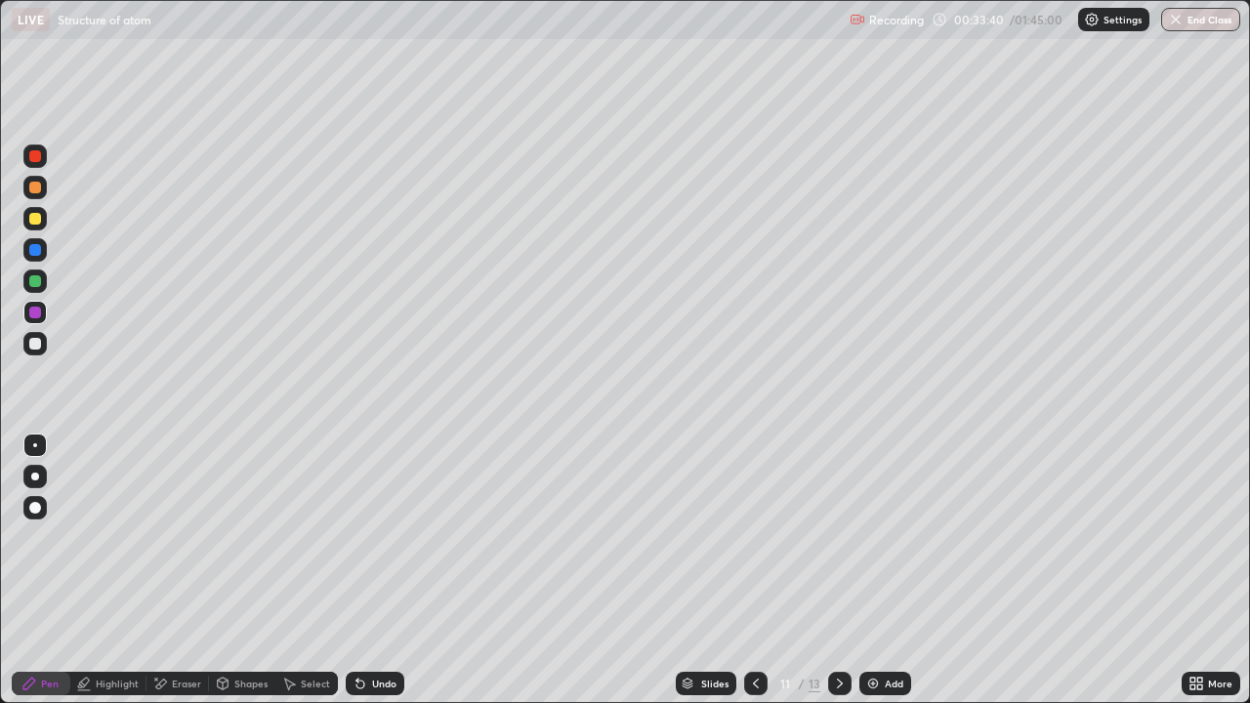
click at [36, 344] on div at bounding box center [35, 344] width 12 height 12
click at [45, 570] on div "Pen" at bounding box center [50, 684] width 18 height 10
click at [27, 283] on div at bounding box center [34, 280] width 23 height 23
click at [43, 228] on div at bounding box center [34, 218] width 23 height 23
click at [35, 345] on div at bounding box center [35, 344] width 12 height 12
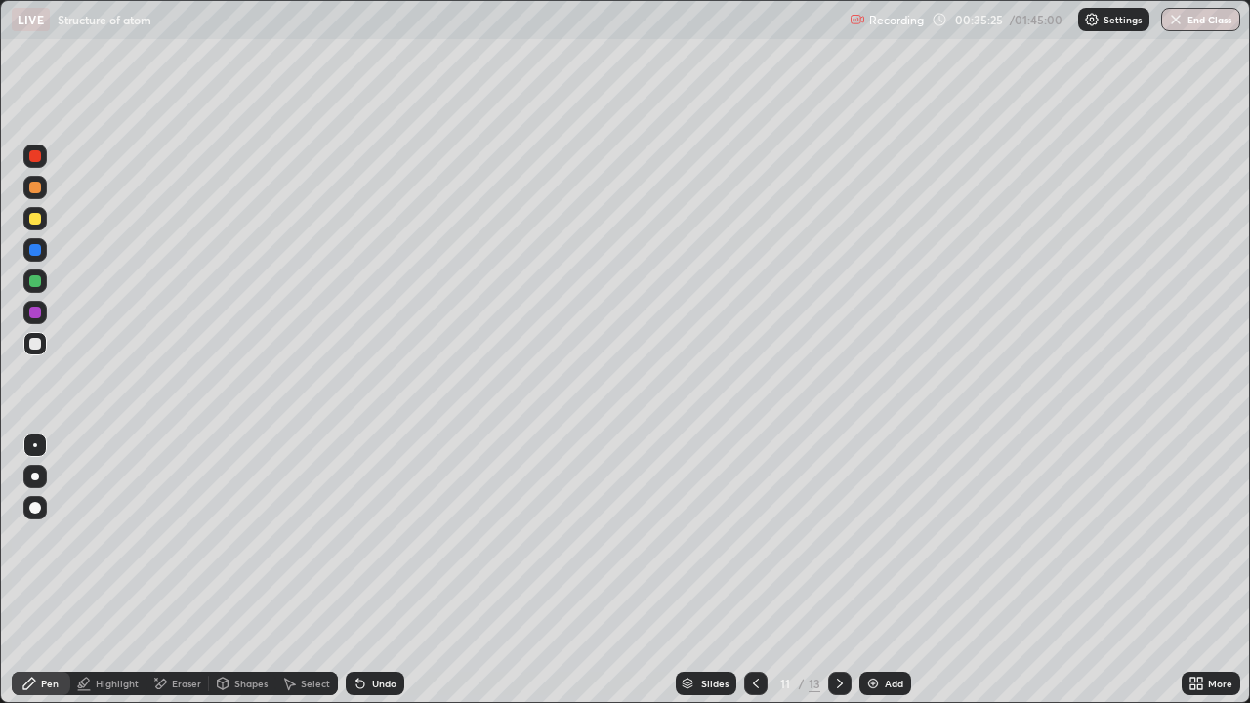
click at [26, 218] on div at bounding box center [34, 218] width 23 height 23
click at [27, 345] on div at bounding box center [34, 343] width 23 height 23
click at [38, 313] on div at bounding box center [35, 313] width 12 height 12
click at [36, 281] on div at bounding box center [35, 281] width 12 height 12
click at [34, 343] on div at bounding box center [35, 344] width 12 height 12
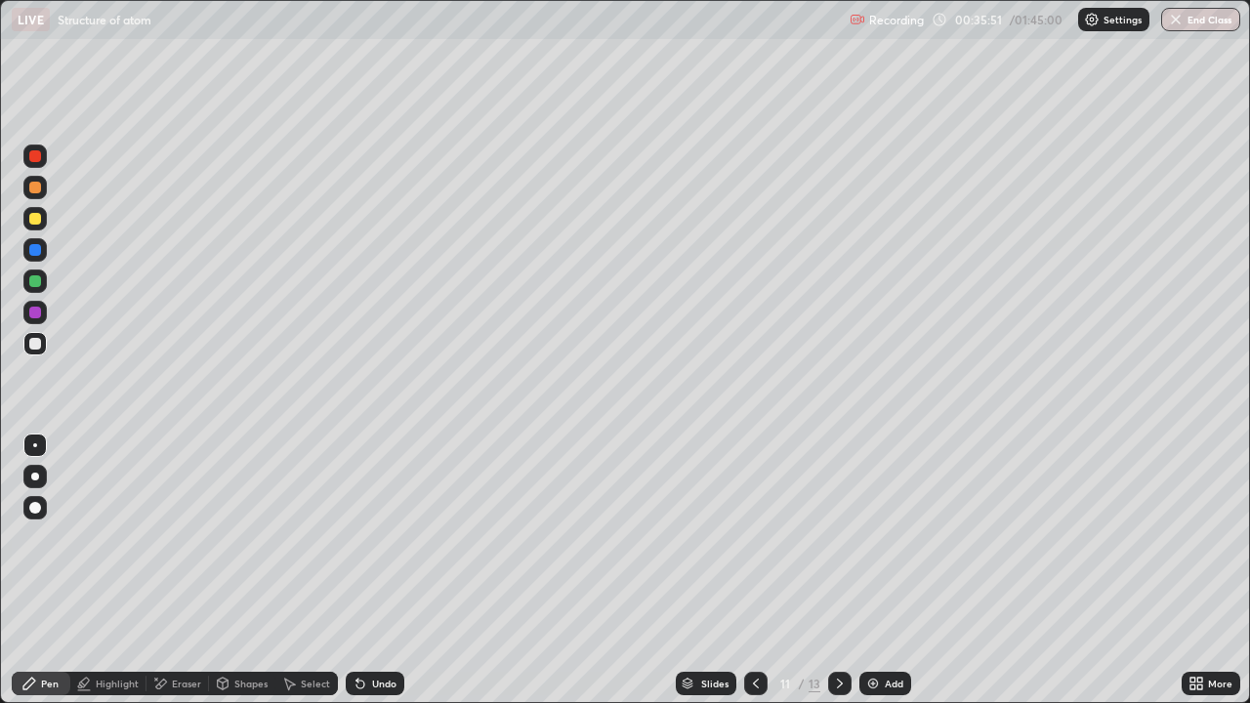
click at [35, 285] on div at bounding box center [35, 281] width 12 height 12
click at [35, 188] on div at bounding box center [35, 188] width 12 height 12
click at [385, 570] on div "Undo" at bounding box center [384, 684] width 24 height 10
click at [34, 352] on div at bounding box center [34, 343] width 23 height 23
click at [380, 570] on div "Undo" at bounding box center [384, 684] width 24 height 10
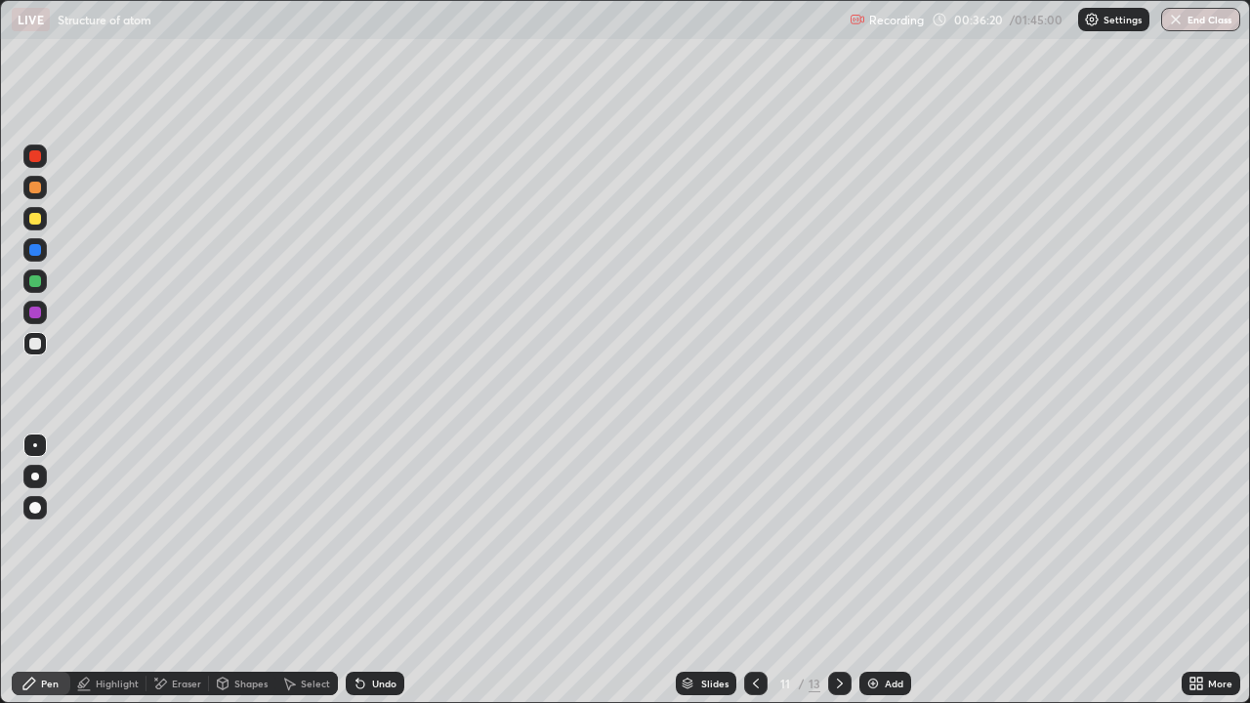
click at [379, 570] on div "Undo" at bounding box center [384, 684] width 24 height 10
click at [380, 570] on div "Undo" at bounding box center [375, 683] width 59 height 23
click at [36, 274] on div at bounding box center [34, 280] width 23 height 23
click at [42, 223] on div at bounding box center [34, 218] width 23 height 23
click at [31, 343] on div at bounding box center [35, 344] width 12 height 12
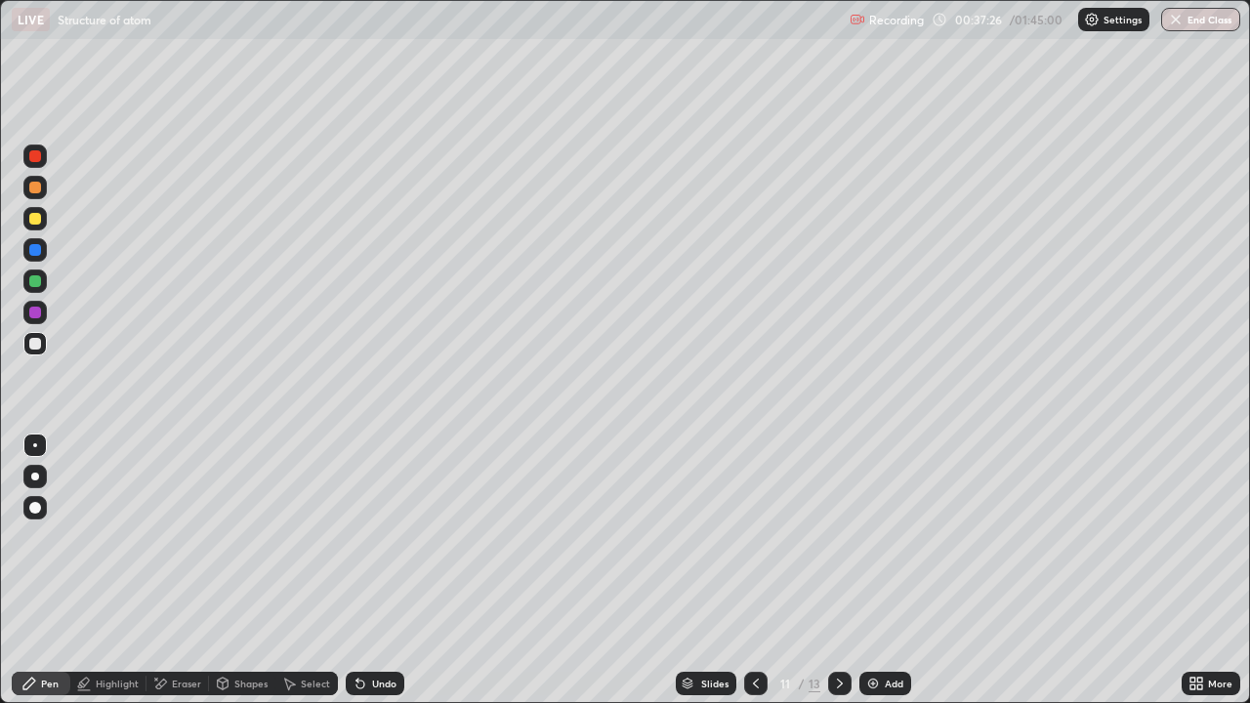
click at [35, 213] on div at bounding box center [35, 219] width 12 height 12
click at [318, 570] on div "Select" at bounding box center [315, 684] width 29 height 10
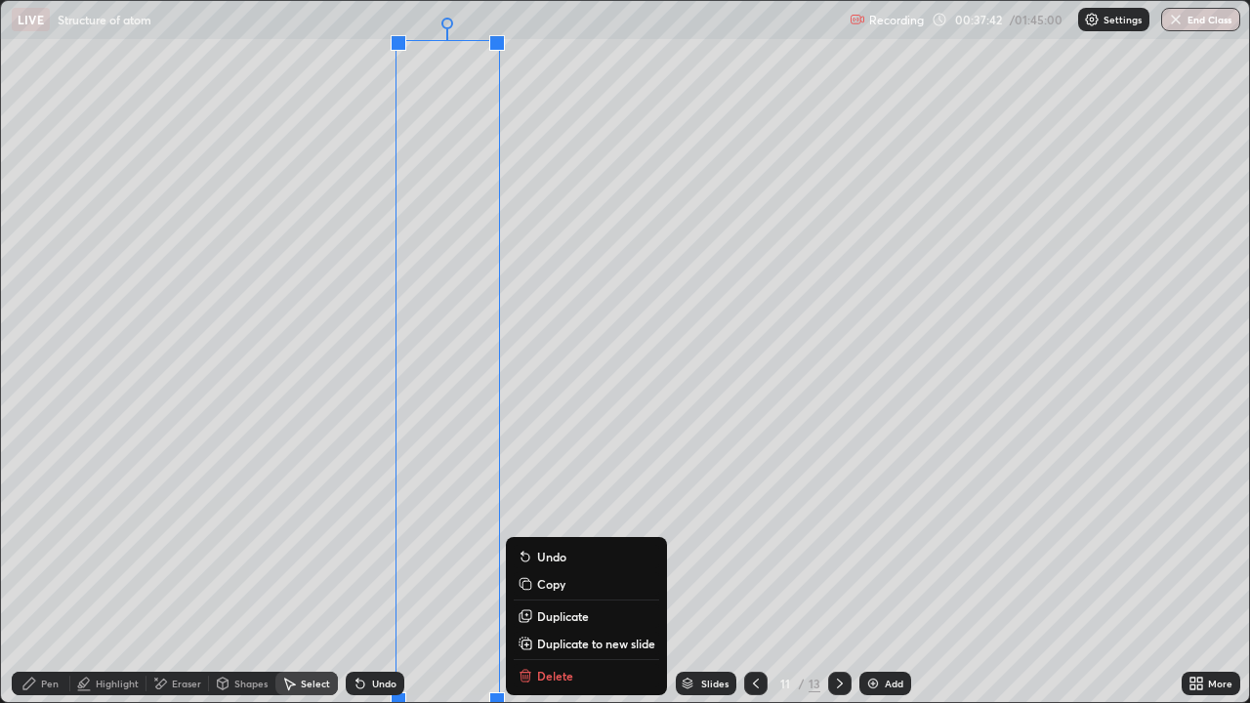
click at [552, 570] on p "Duplicate" at bounding box center [563, 616] width 52 height 16
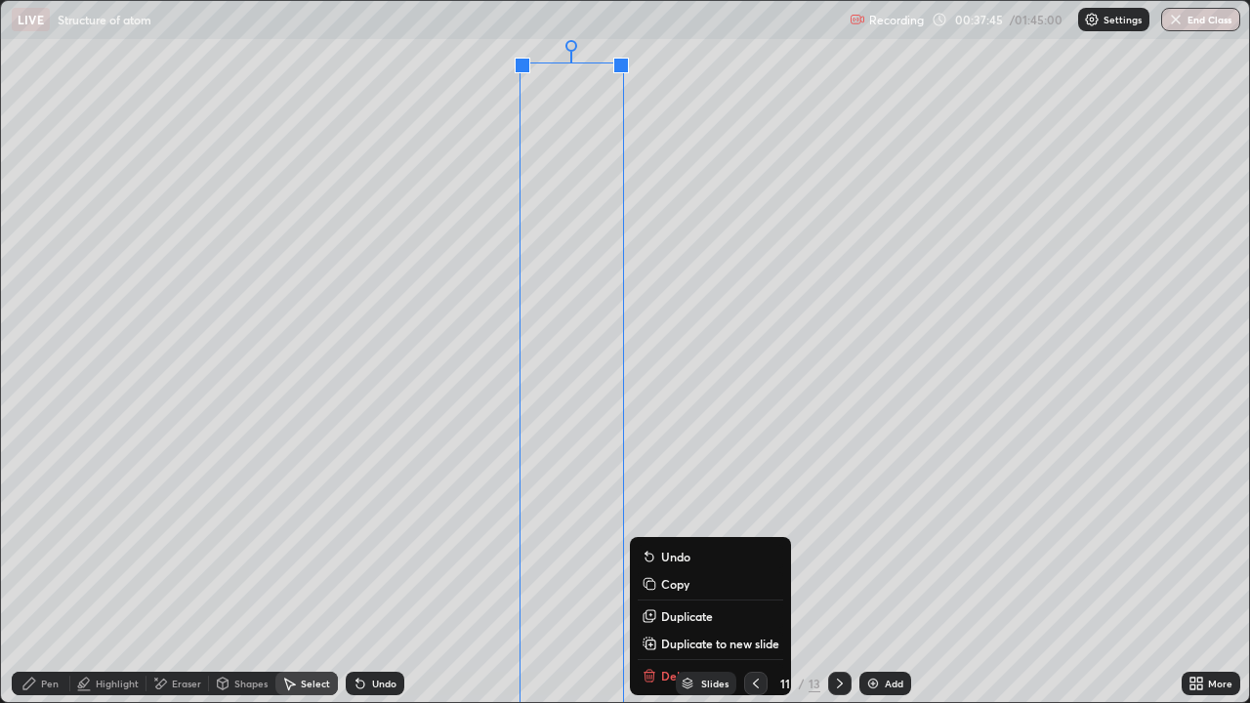
click at [173, 570] on div "Eraser" at bounding box center [177, 683] width 62 height 23
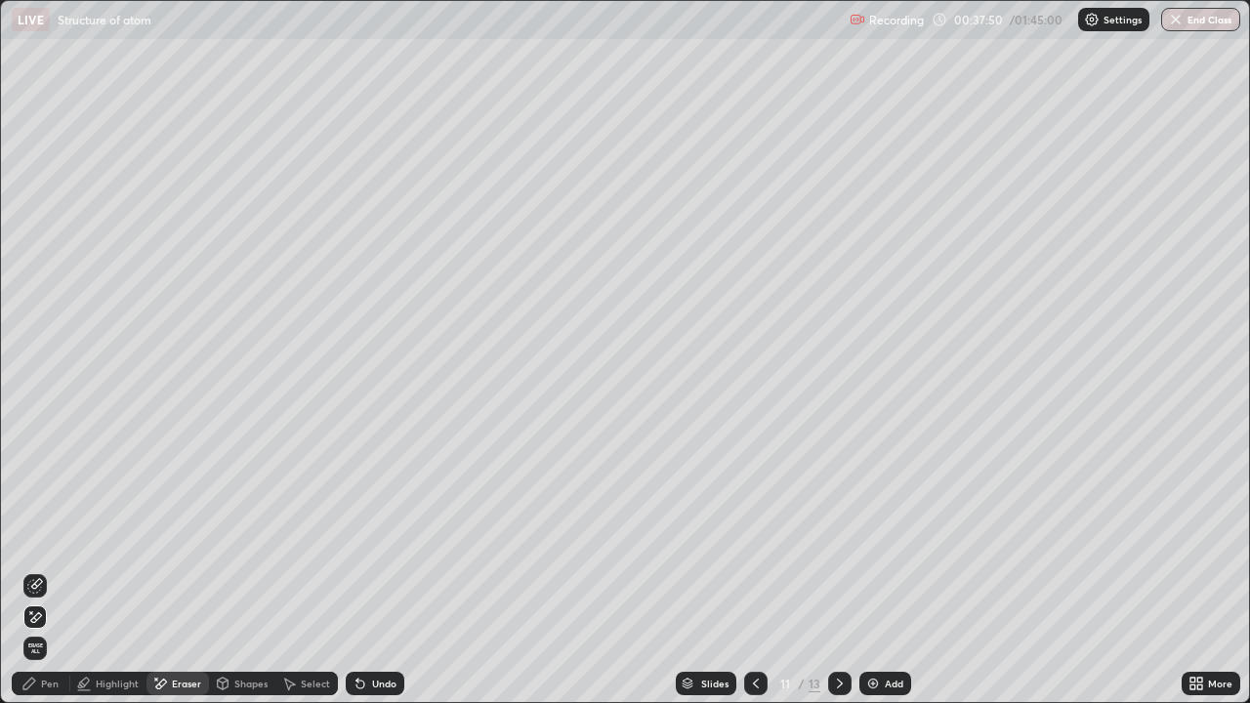
click at [54, 570] on div "Pen" at bounding box center [50, 684] width 18 height 10
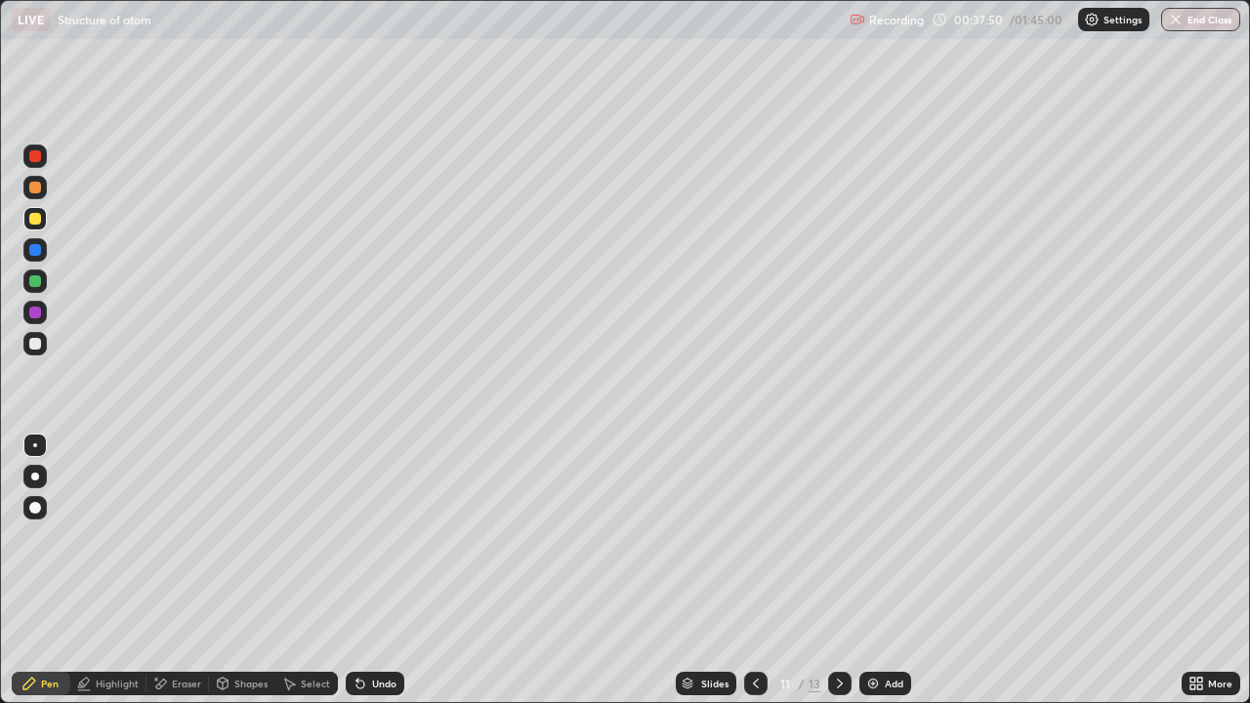
click at [35, 282] on div at bounding box center [35, 281] width 12 height 12
click at [173, 570] on div "Eraser" at bounding box center [186, 684] width 29 height 10
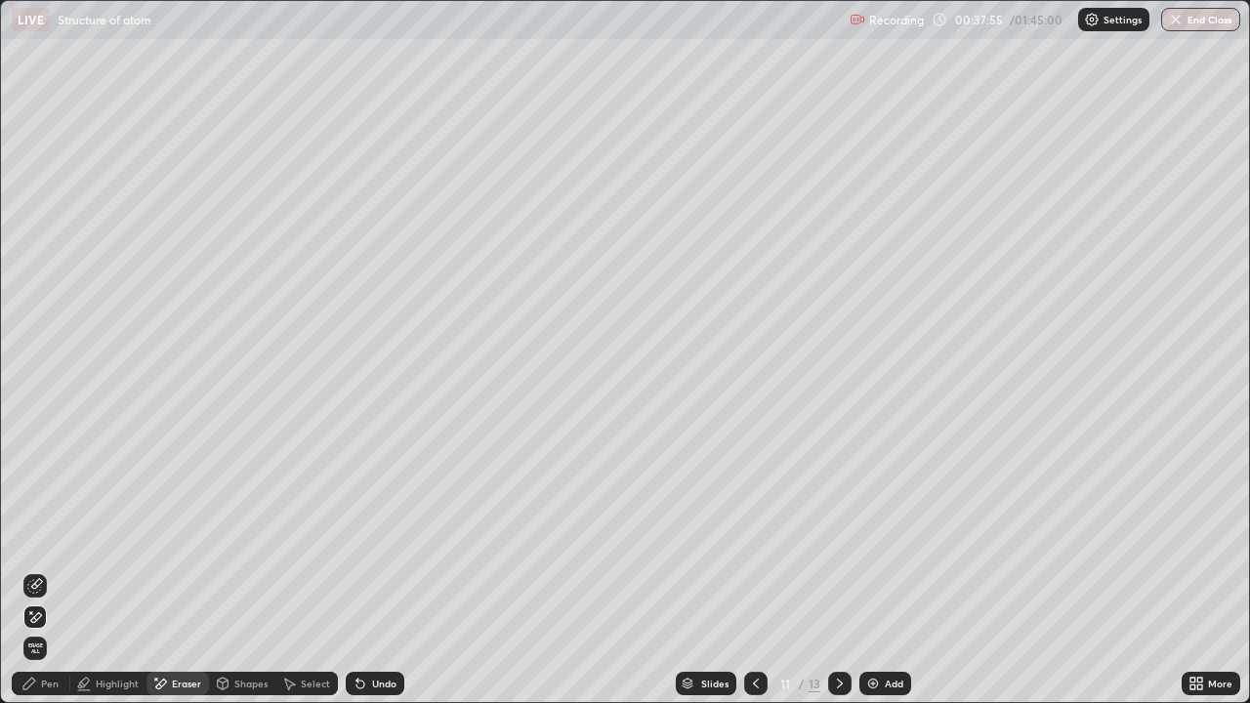
click at [43, 570] on div "Pen" at bounding box center [41, 683] width 59 height 23
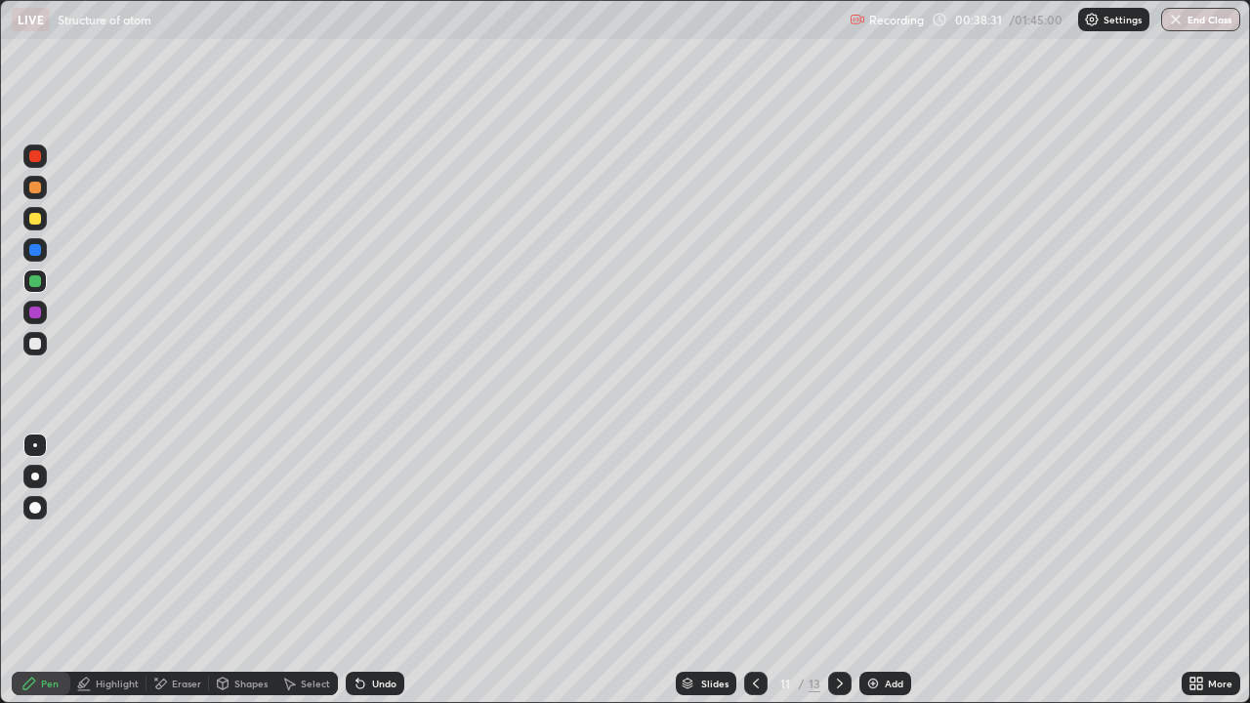
click at [34, 342] on div at bounding box center [35, 344] width 12 height 12
click at [34, 313] on div at bounding box center [35, 313] width 12 height 12
click at [378, 570] on div "Undo" at bounding box center [384, 684] width 24 height 10
click at [374, 570] on div "Undo" at bounding box center [384, 684] width 24 height 10
click at [373, 570] on div "Undo" at bounding box center [384, 684] width 24 height 10
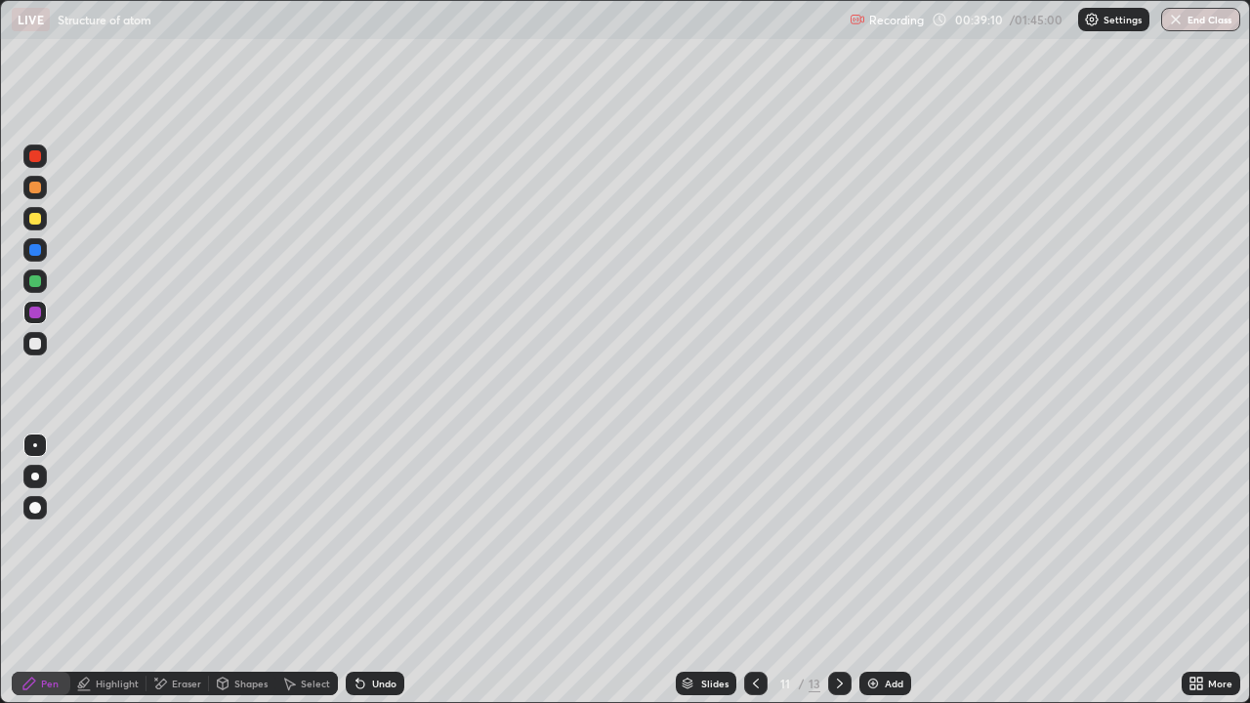
click at [838, 570] on icon at bounding box center [840, 684] width 16 height 16
click at [843, 570] on icon at bounding box center [840, 684] width 16 height 16
click at [311, 570] on div "Select" at bounding box center [315, 684] width 29 height 10
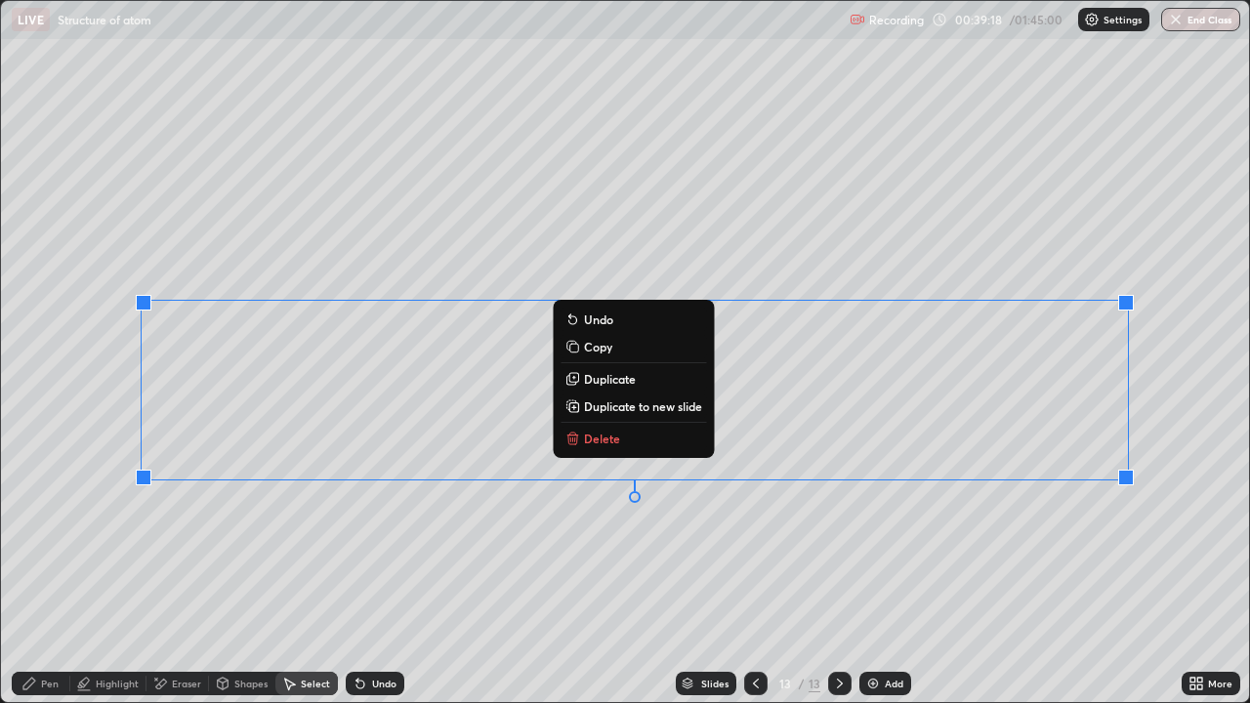
click at [54, 570] on div "Pen" at bounding box center [50, 684] width 18 height 10
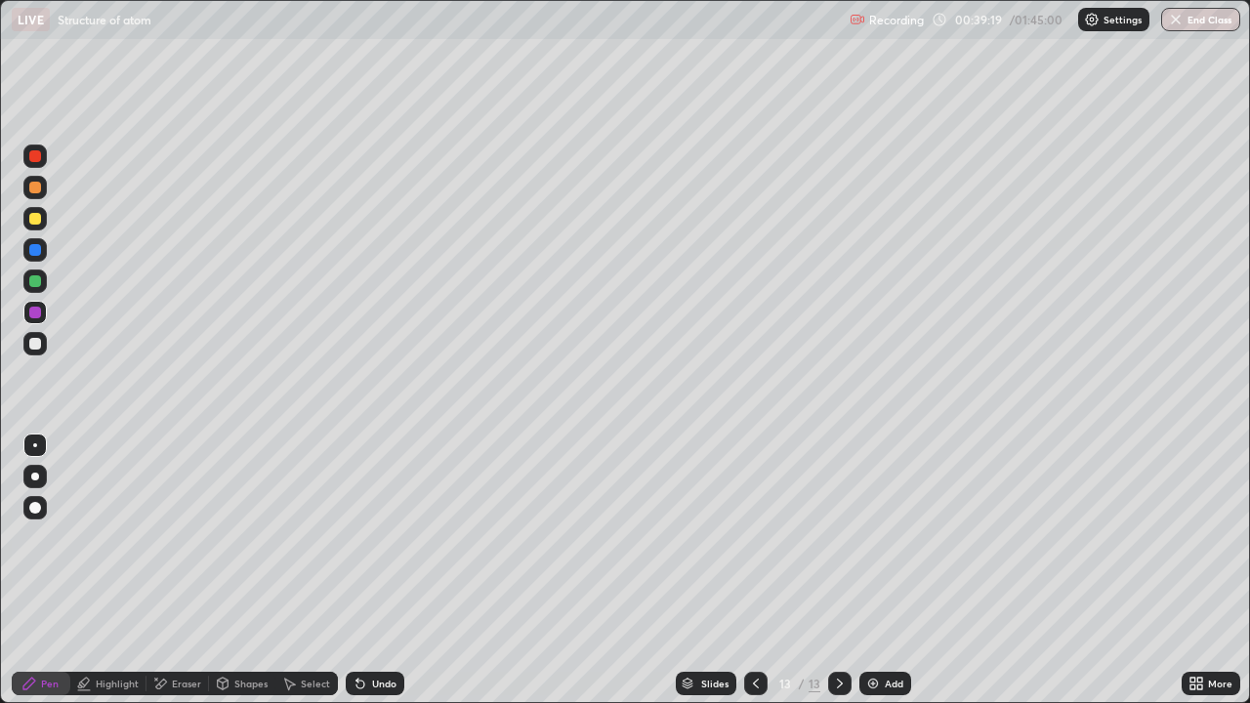
click at [27, 343] on div at bounding box center [34, 343] width 23 height 23
click at [40, 227] on div at bounding box center [34, 218] width 23 height 23
click at [35, 282] on div at bounding box center [35, 281] width 12 height 12
click at [27, 353] on div at bounding box center [34, 343] width 23 height 23
click at [598, 33] on div "LIVE Structure of atom" at bounding box center [427, 19] width 830 height 39
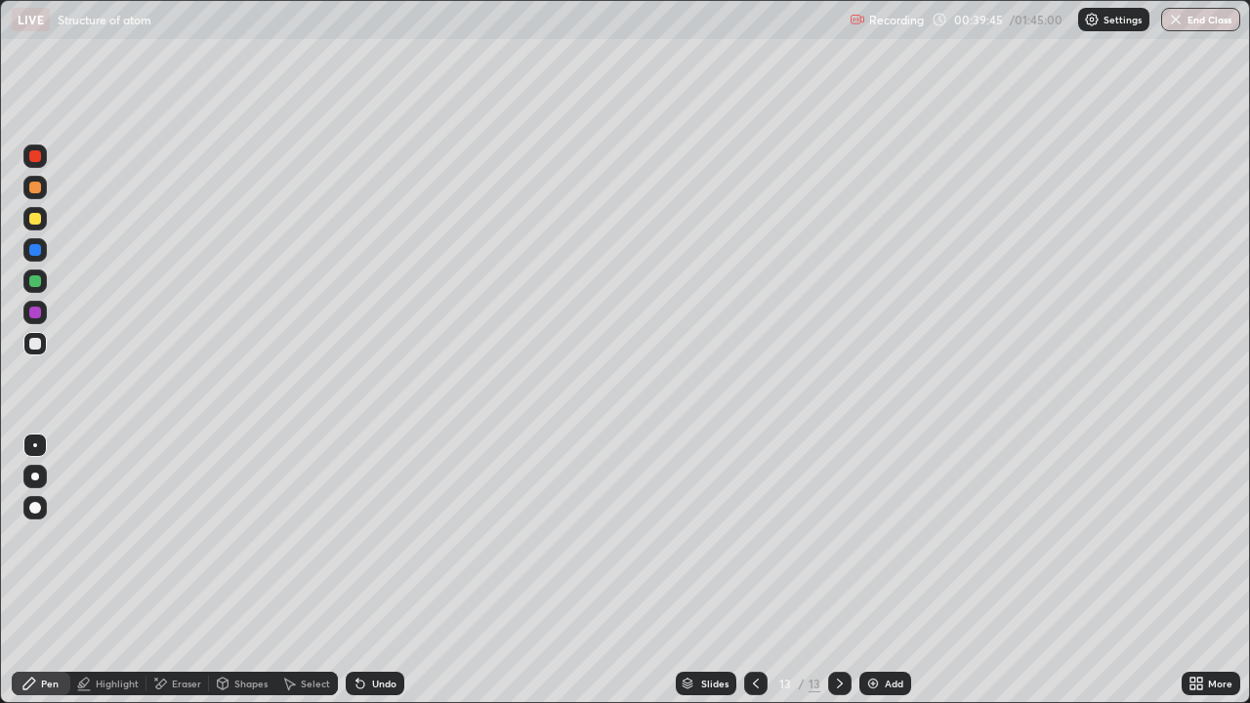
click at [34, 316] on div at bounding box center [35, 313] width 12 height 12
click at [42, 274] on div at bounding box center [34, 280] width 23 height 23
click at [26, 194] on div at bounding box center [34, 187] width 23 height 23
click at [877, 570] on img at bounding box center [873, 684] width 16 height 16
click at [53, 236] on div "Erase all" at bounding box center [35, 351] width 47 height 625
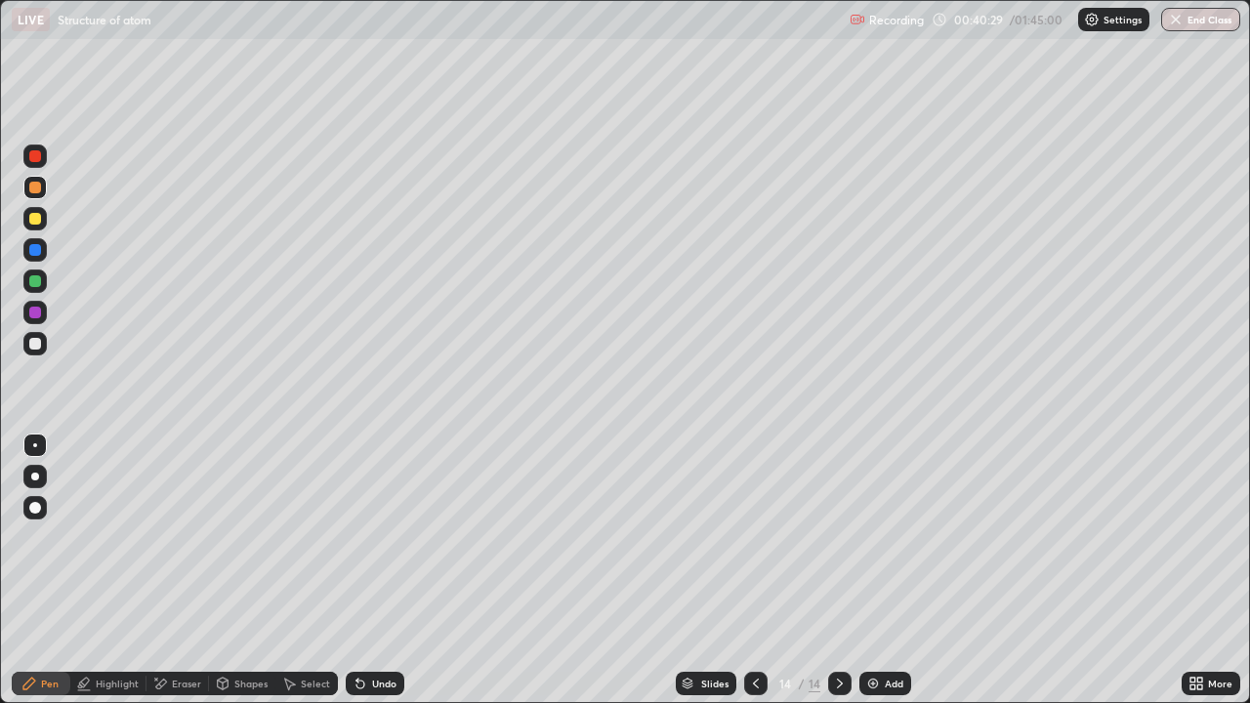
click at [31, 351] on div at bounding box center [34, 343] width 23 height 23
click at [37, 217] on div at bounding box center [35, 219] width 12 height 12
click at [302, 570] on div "Select" at bounding box center [315, 684] width 29 height 10
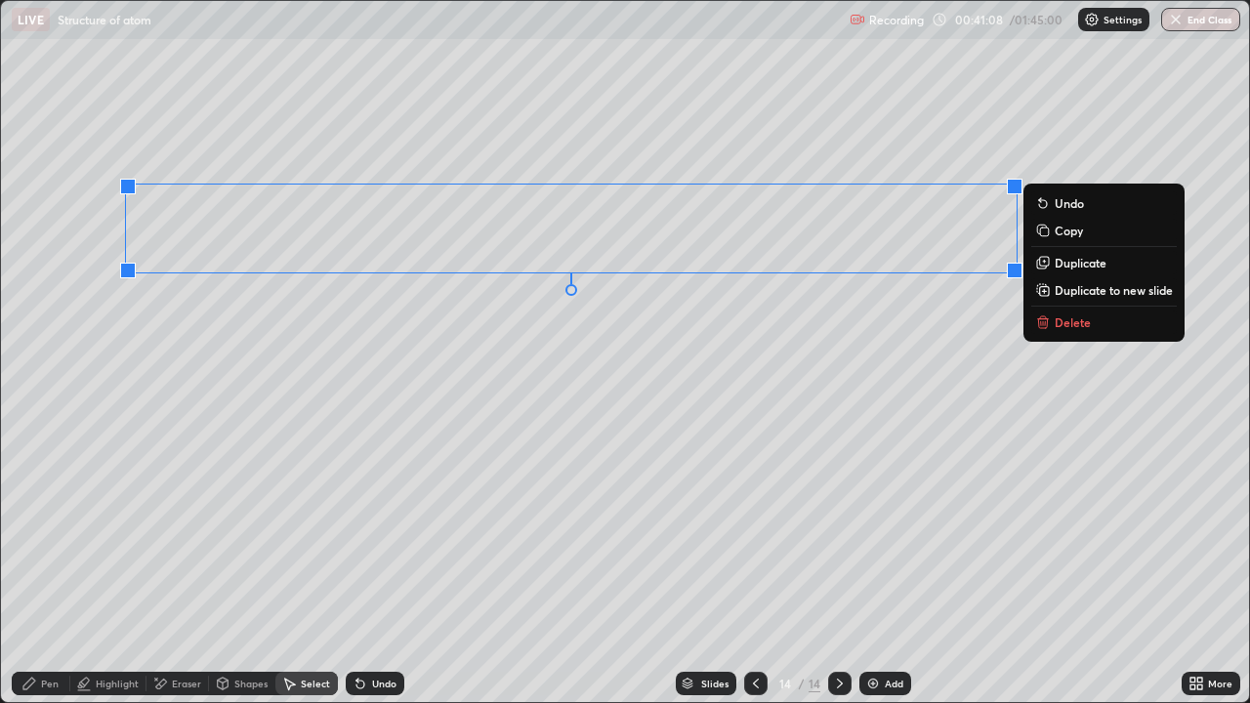
click at [51, 570] on div "Pen" at bounding box center [41, 683] width 59 height 23
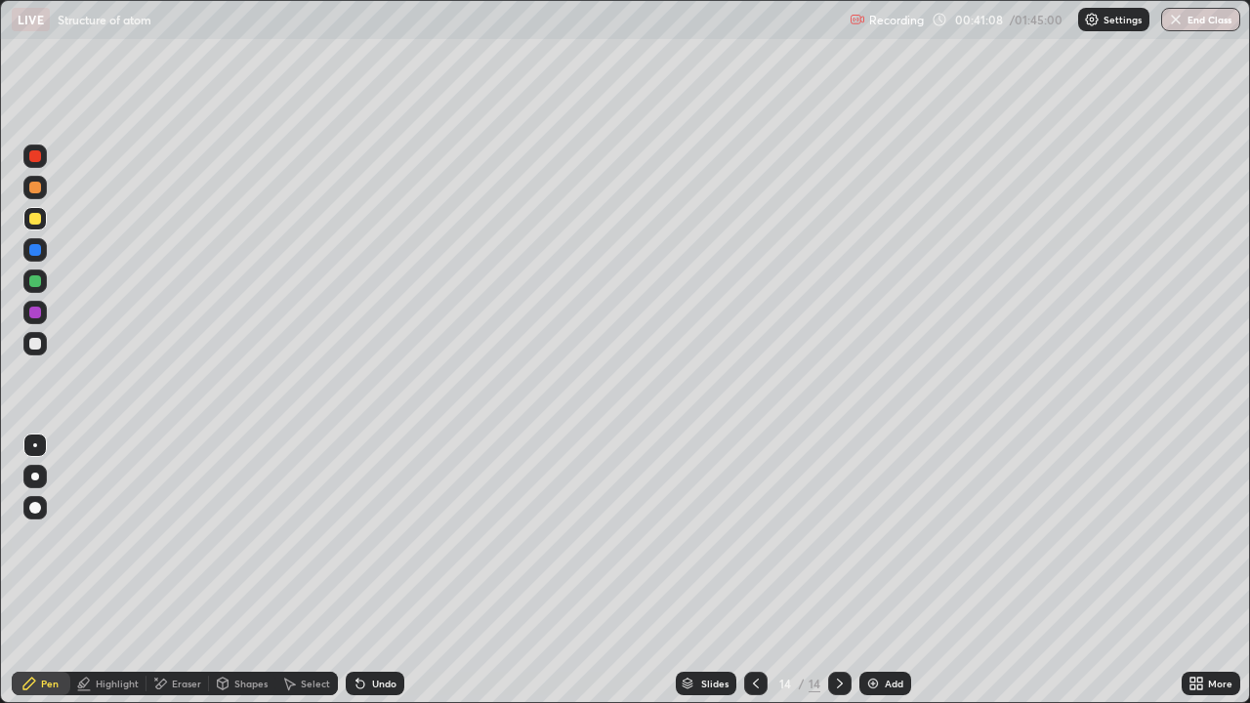
click at [37, 285] on div at bounding box center [35, 281] width 12 height 12
click at [305, 570] on div "Select" at bounding box center [306, 683] width 62 height 23
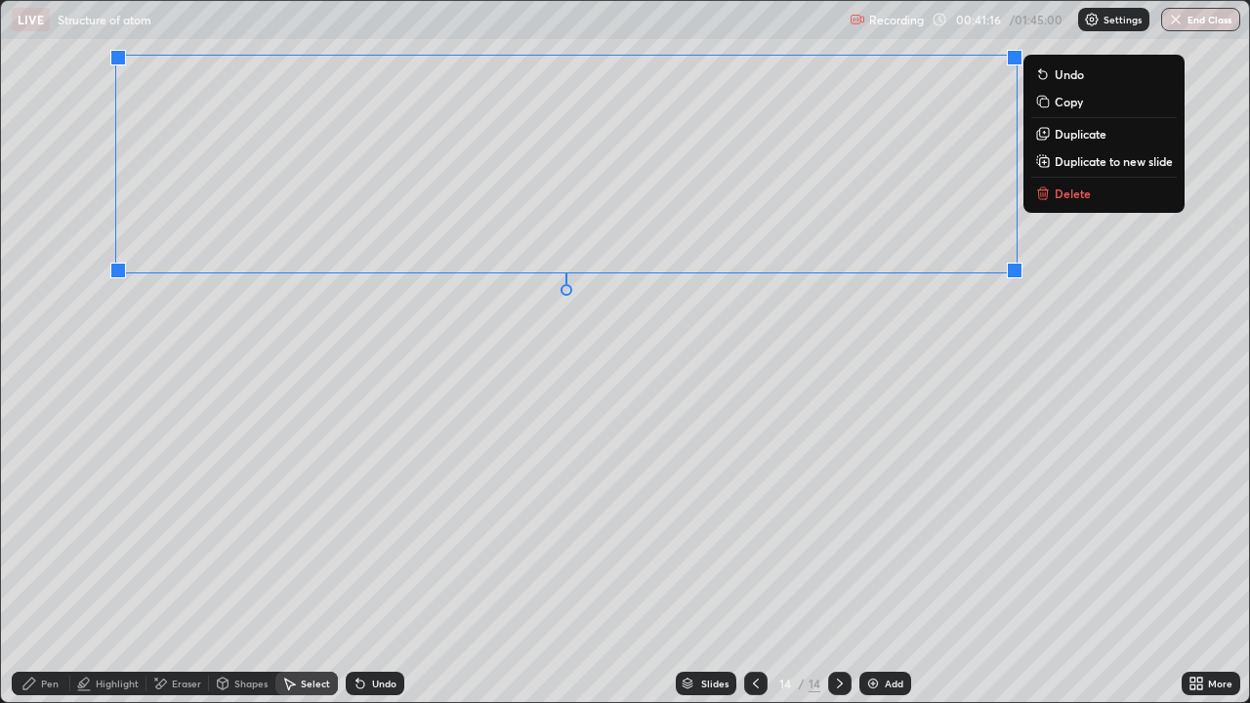
click at [1085, 172] on button "Duplicate to new slide" at bounding box center [1103, 160] width 145 height 23
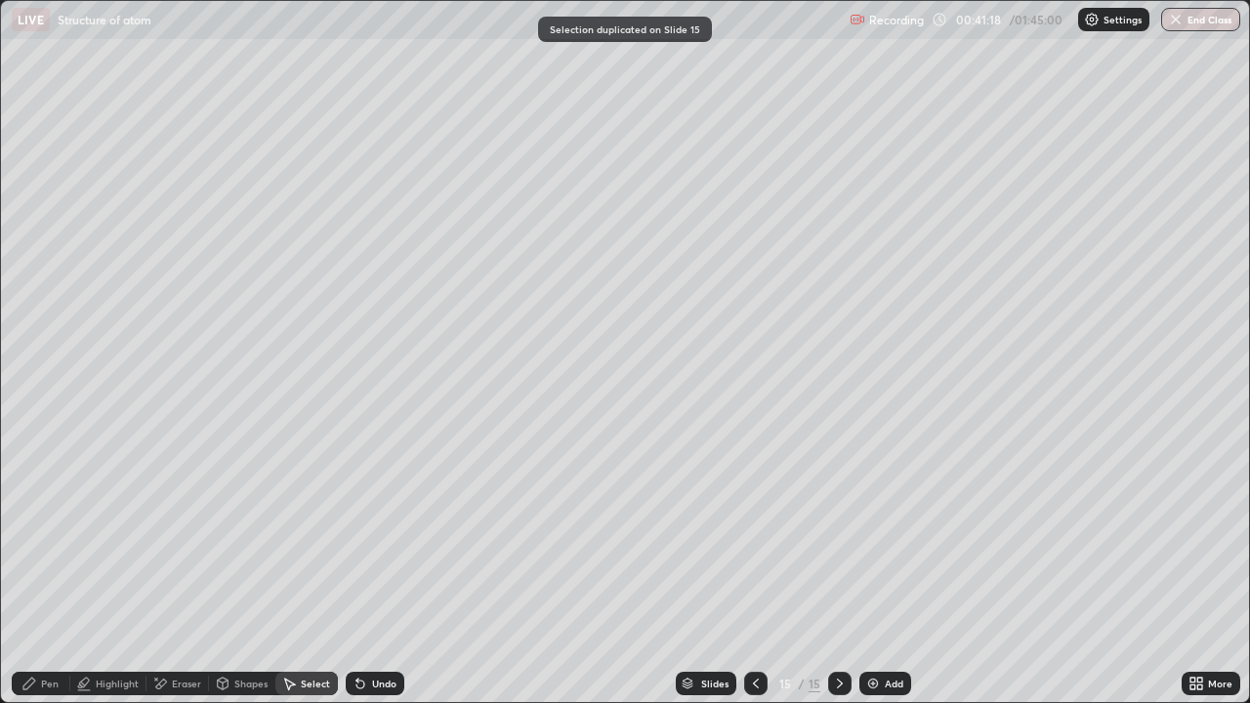
click at [749, 570] on icon at bounding box center [756, 684] width 16 height 16
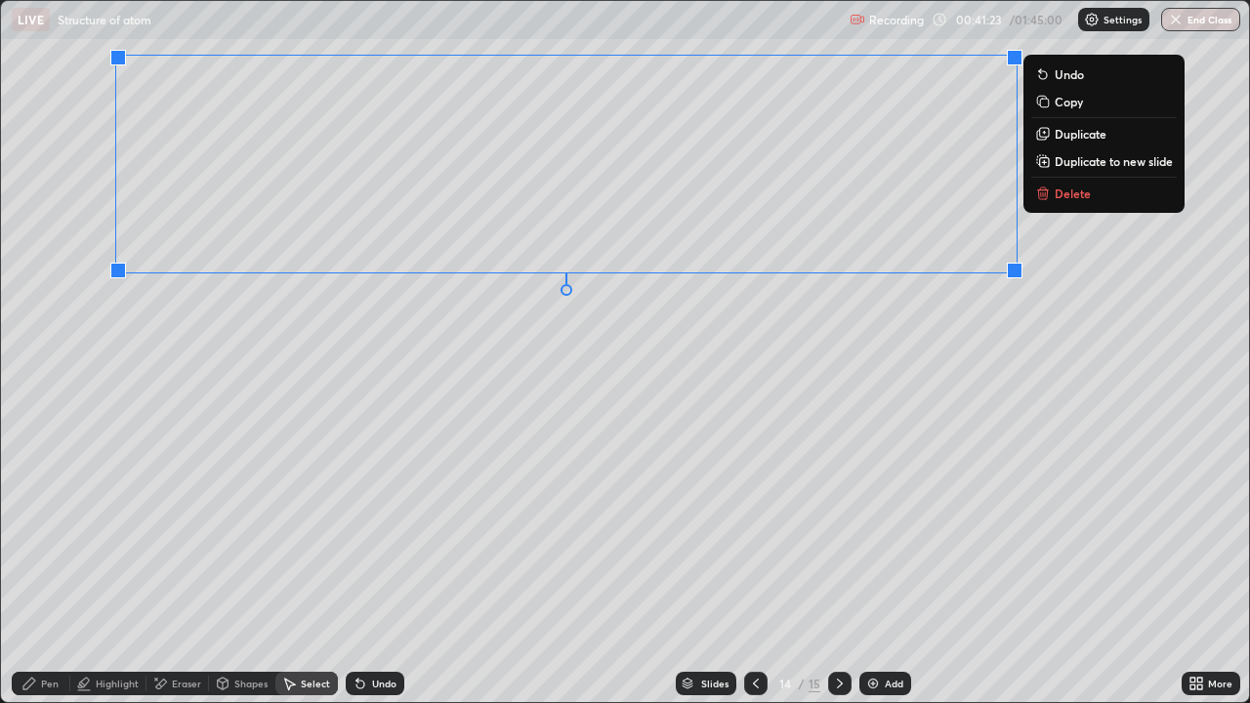
click at [1084, 136] on p "Duplicate" at bounding box center [1081, 134] width 52 height 16
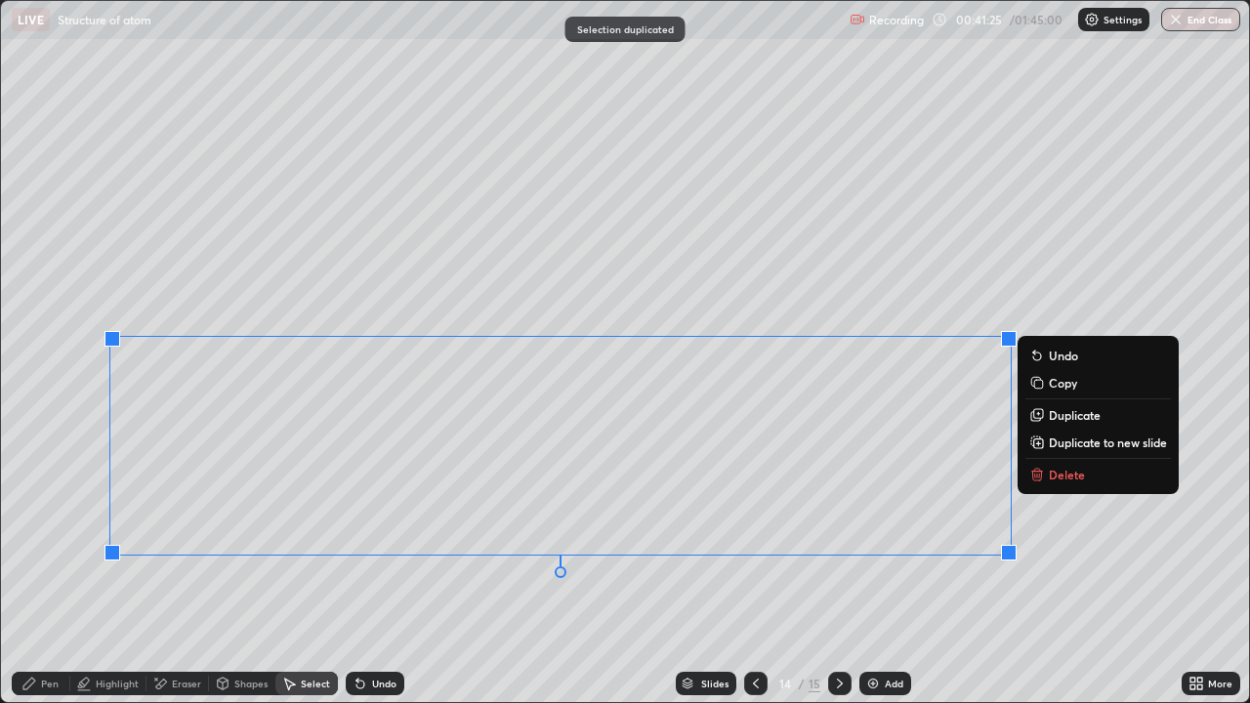
click at [43, 570] on div "Pen" at bounding box center [41, 683] width 59 height 23
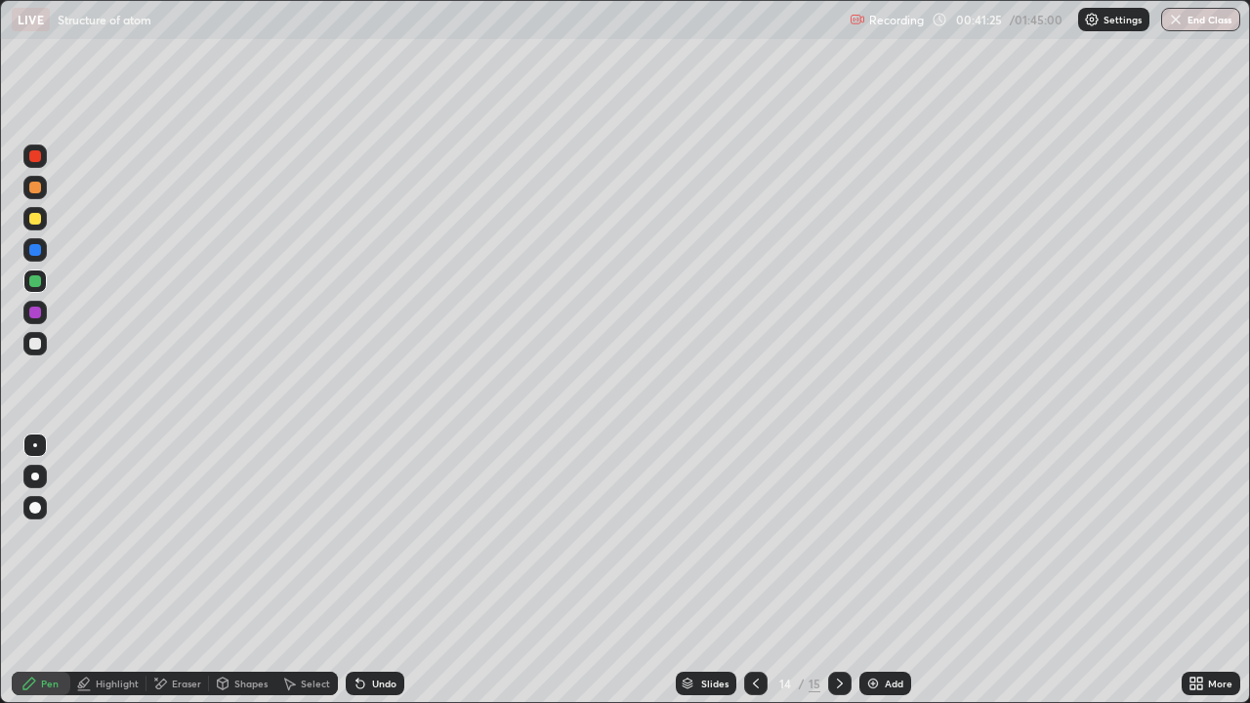
click at [30, 349] on div at bounding box center [35, 344] width 12 height 12
click at [42, 306] on div at bounding box center [34, 312] width 23 height 23
click at [33, 348] on div at bounding box center [35, 344] width 12 height 12
click at [378, 570] on div "Undo" at bounding box center [384, 684] width 24 height 10
click at [380, 570] on div "Undo" at bounding box center [375, 683] width 59 height 23
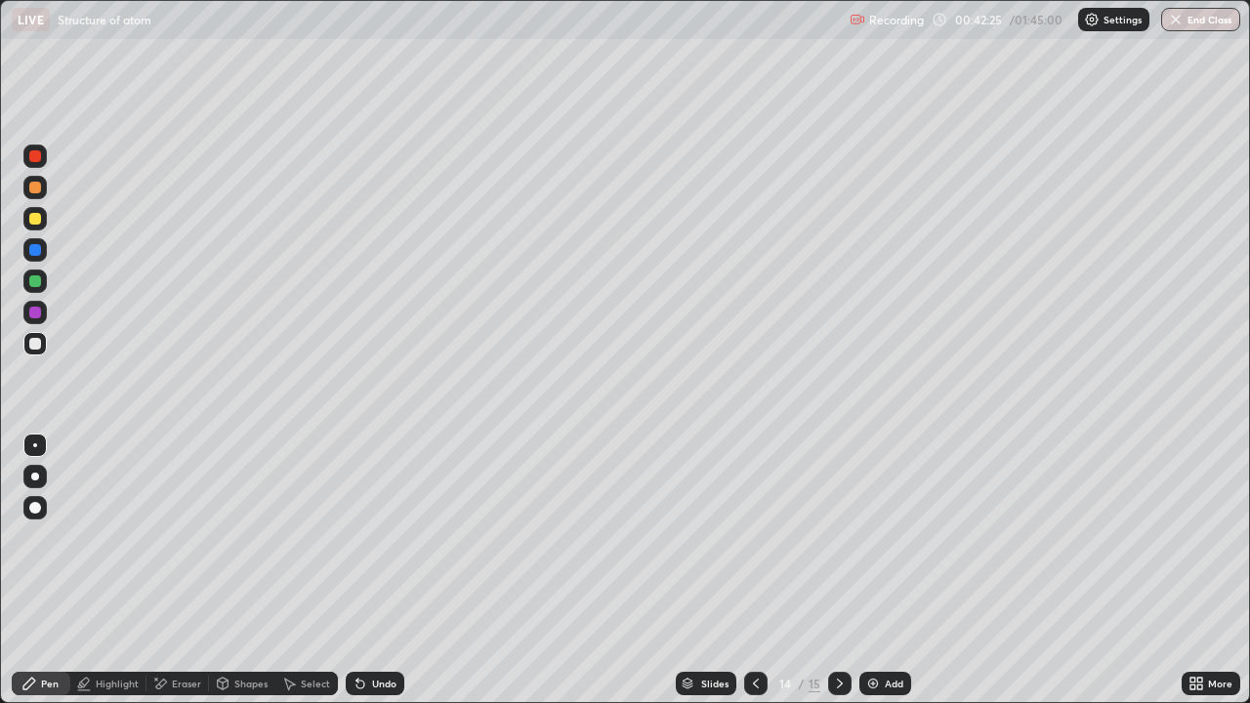
click at [163, 570] on icon at bounding box center [160, 684] width 16 height 17
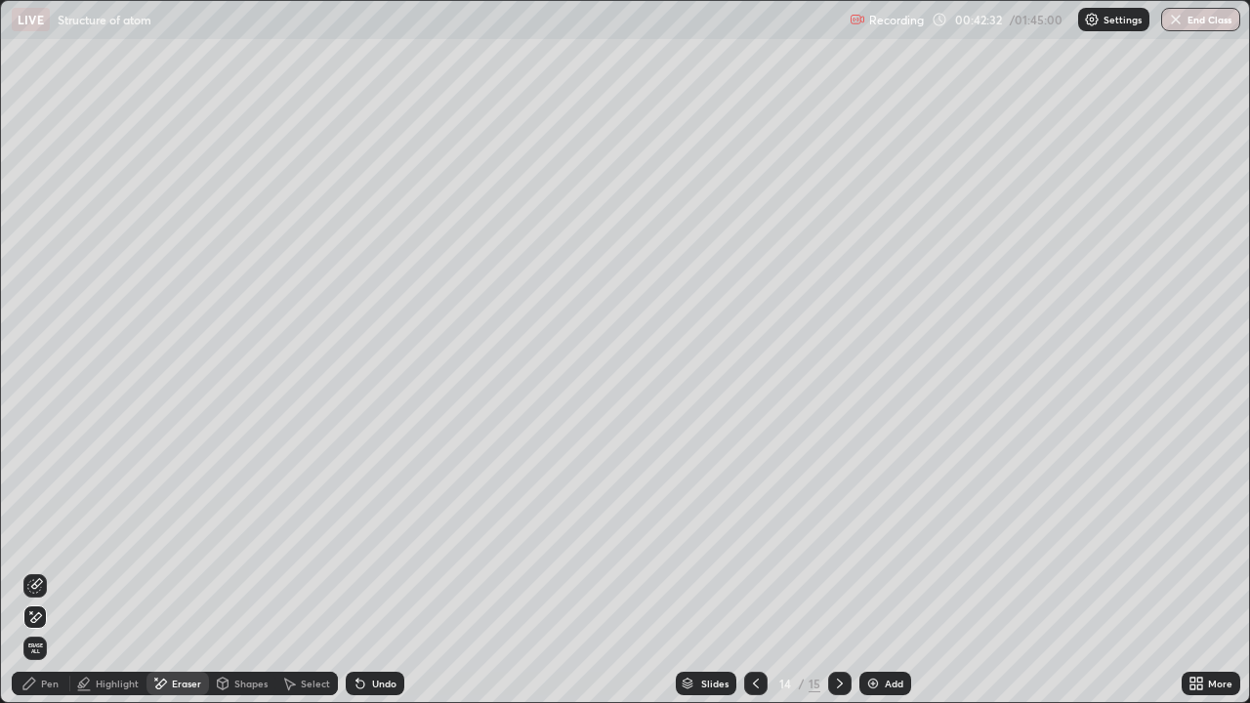
click at [312, 570] on div "Select" at bounding box center [315, 684] width 29 height 10
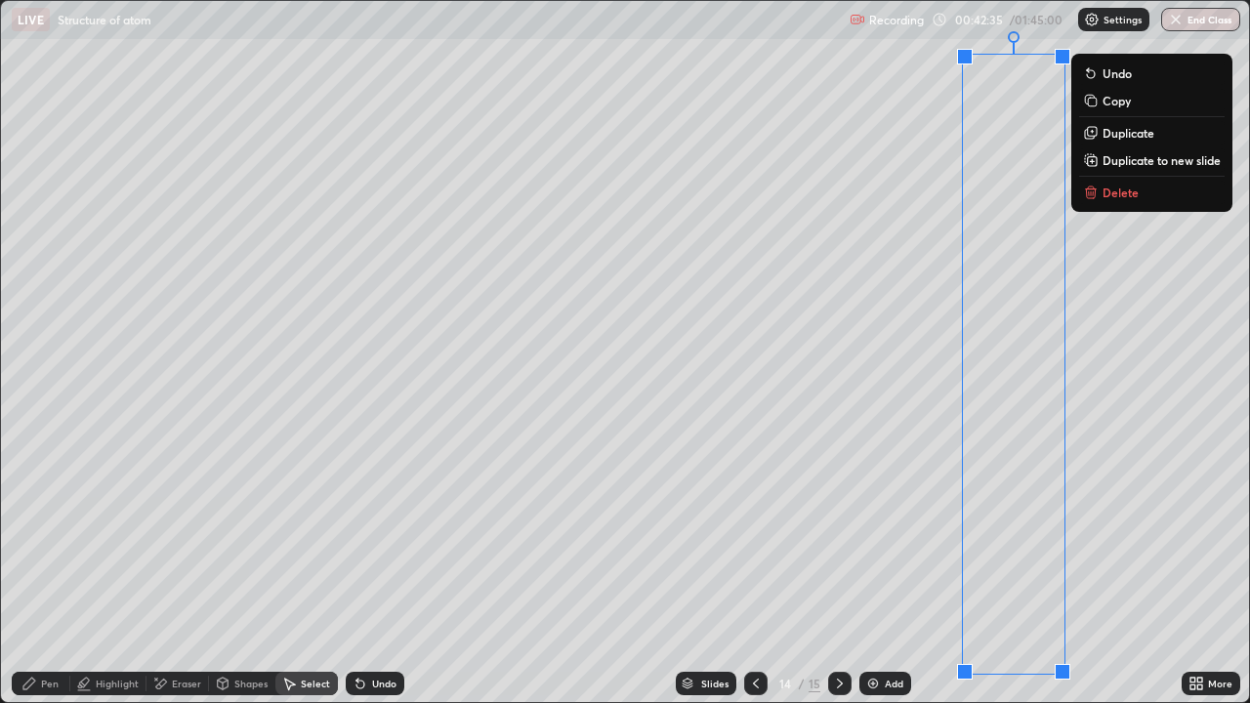
click at [848, 507] on div "0 ° Undo Copy Duplicate Duplicate to new slide Delete" at bounding box center [625, 351] width 1248 height 701
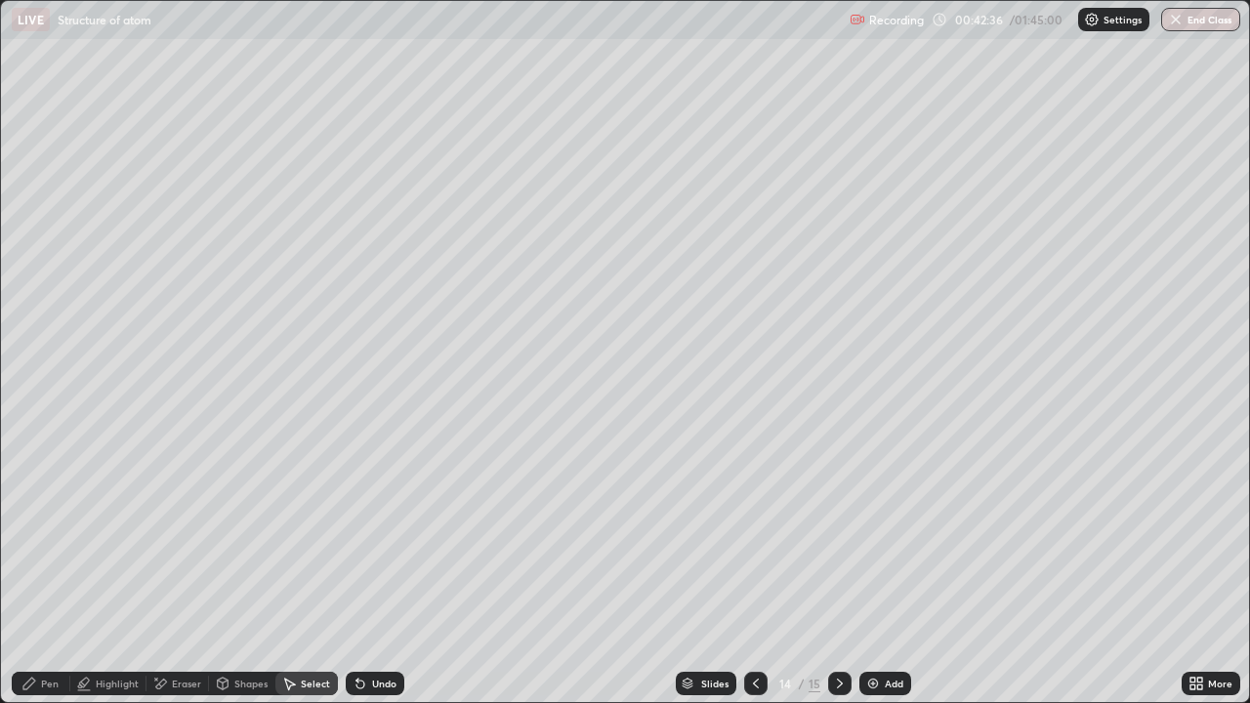
click at [186, 570] on div "Eraser" at bounding box center [186, 684] width 29 height 10
click at [35, 570] on div "Pen" at bounding box center [41, 683] width 59 height 23
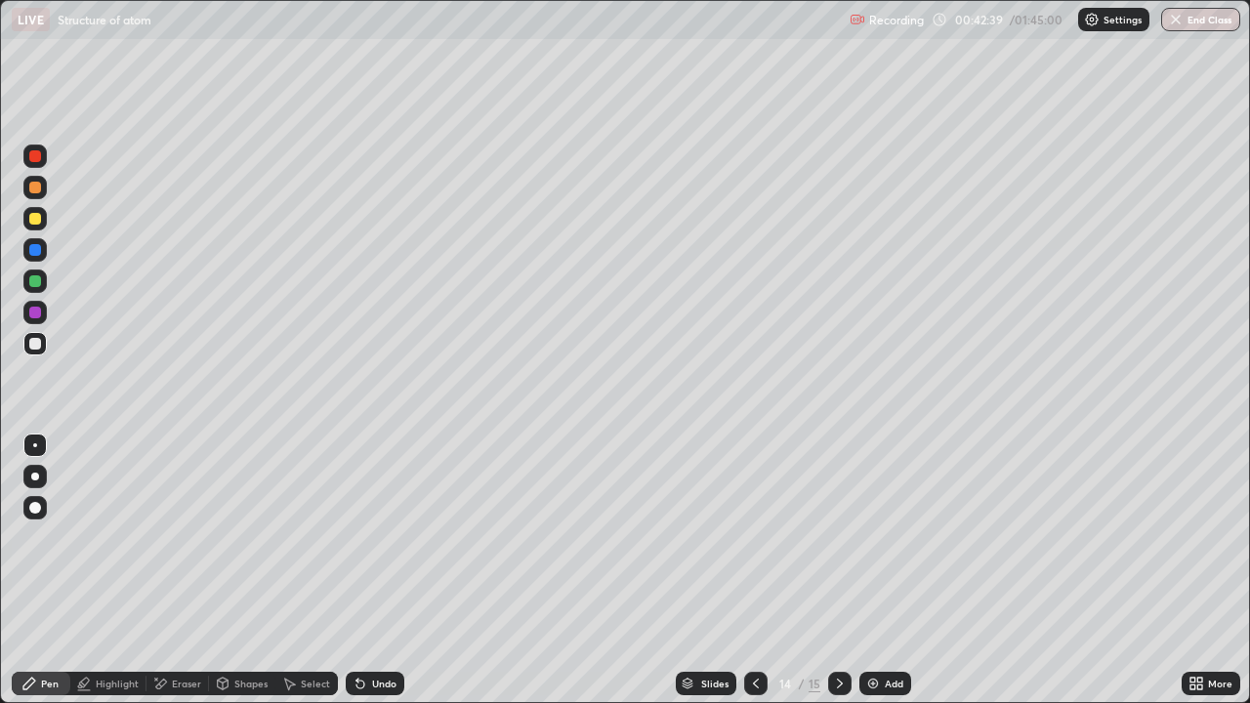
click at [29, 292] on div at bounding box center [34, 280] width 23 height 23
click at [311, 570] on div "Select" at bounding box center [306, 683] width 62 height 23
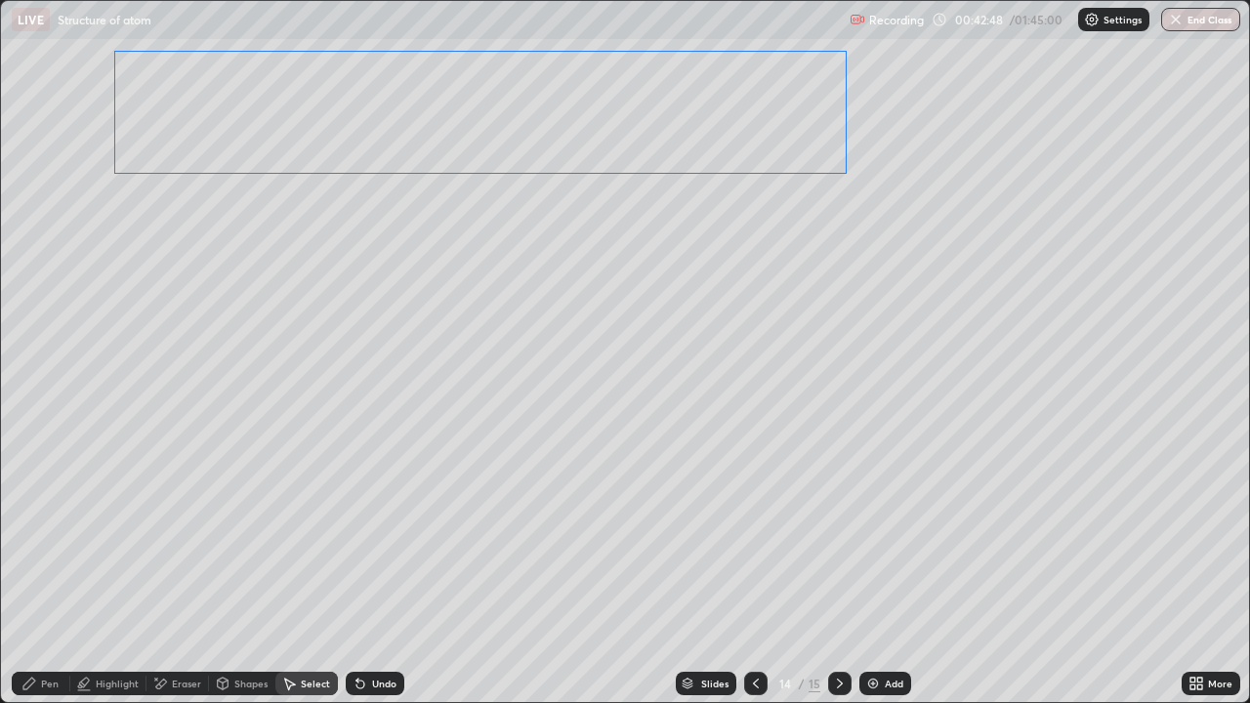
click at [665, 141] on div "0 ° Undo Copy Duplicate Duplicate to new slide Delete" at bounding box center [625, 351] width 1248 height 701
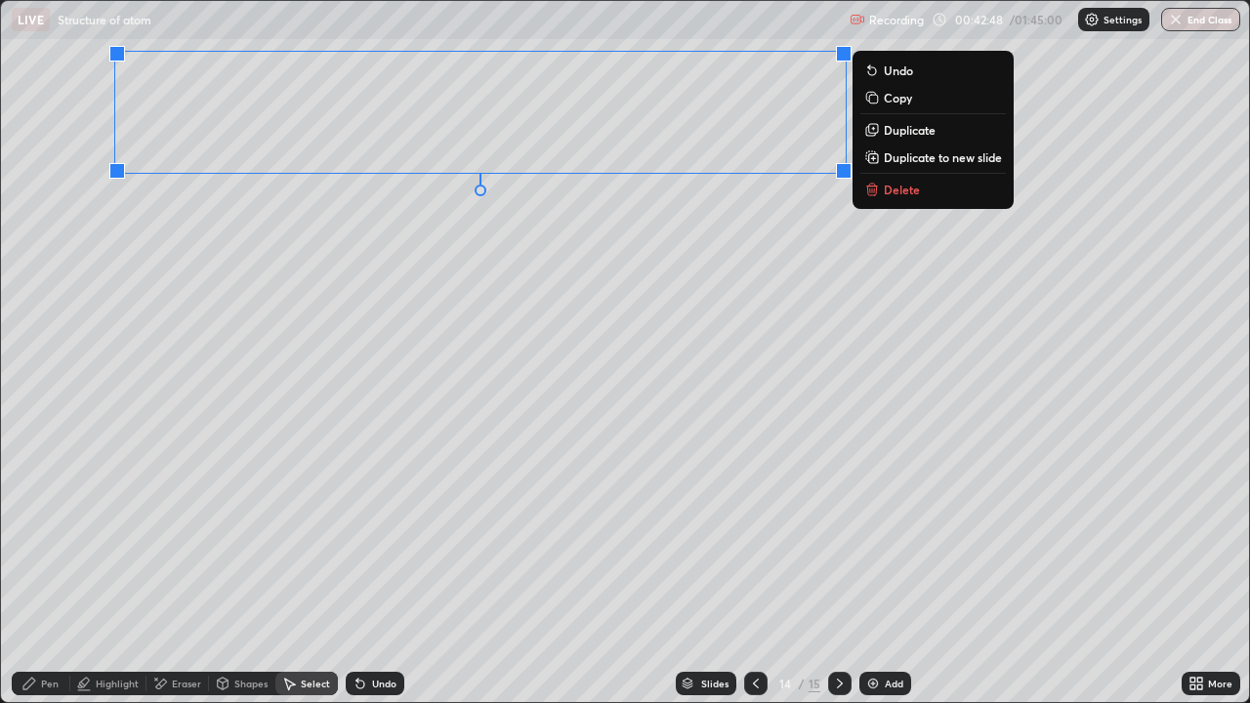
click at [619, 283] on div "0 ° Undo Copy Duplicate Duplicate to new slide Delete" at bounding box center [625, 351] width 1248 height 701
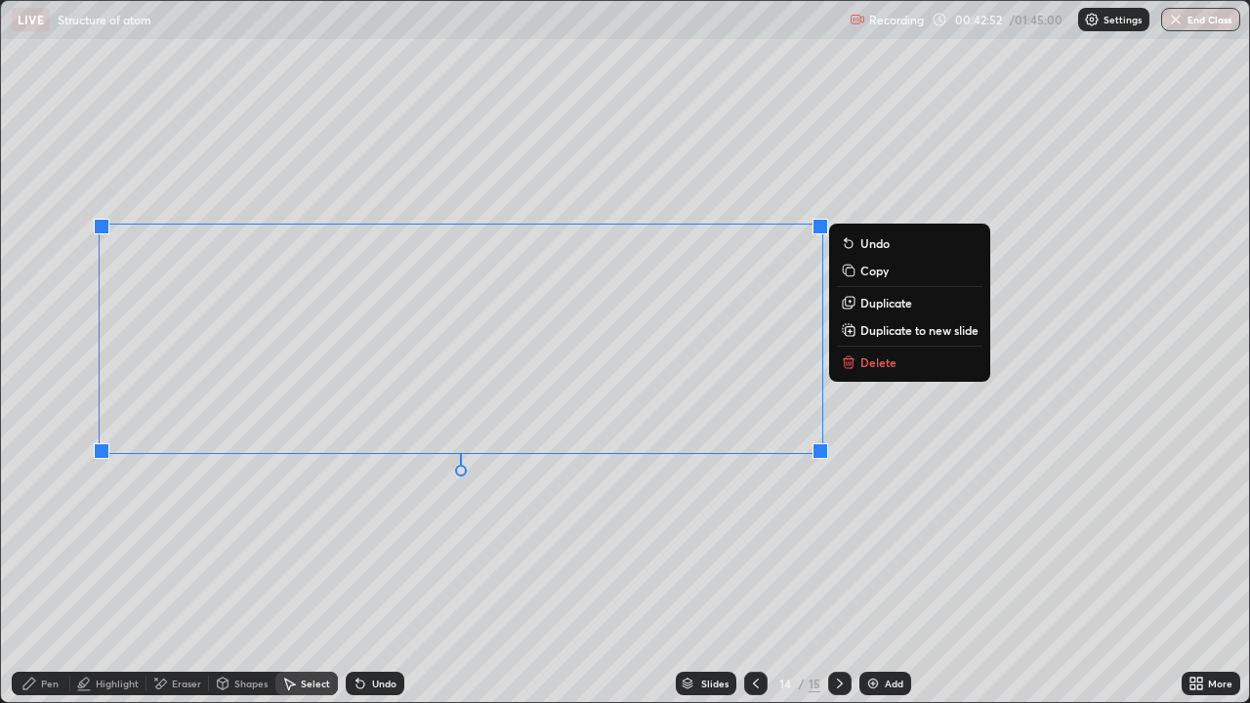
click at [136, 570] on div "Highlight" at bounding box center [117, 684] width 43 height 10
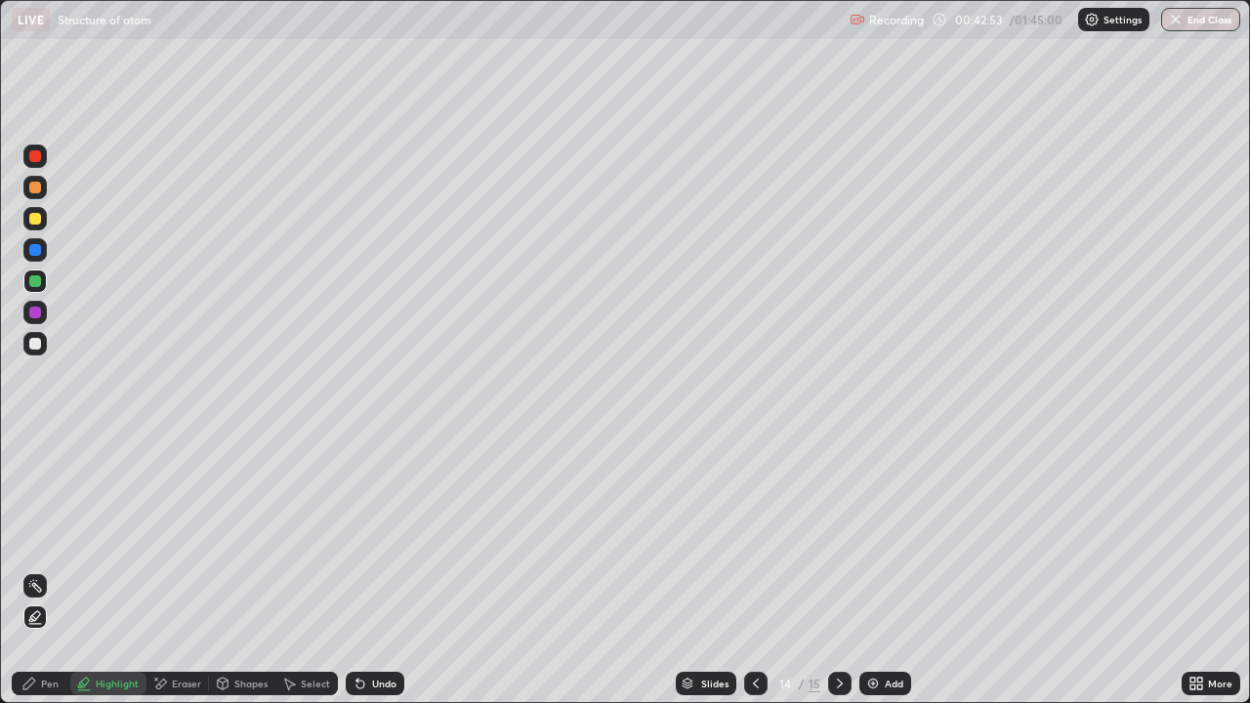
click at [38, 216] on div at bounding box center [35, 219] width 12 height 12
click at [38, 341] on div at bounding box center [35, 344] width 12 height 12
click at [46, 570] on div "Pen" at bounding box center [50, 684] width 18 height 10
click at [32, 311] on div at bounding box center [35, 313] width 12 height 12
click at [35, 280] on div at bounding box center [35, 281] width 12 height 12
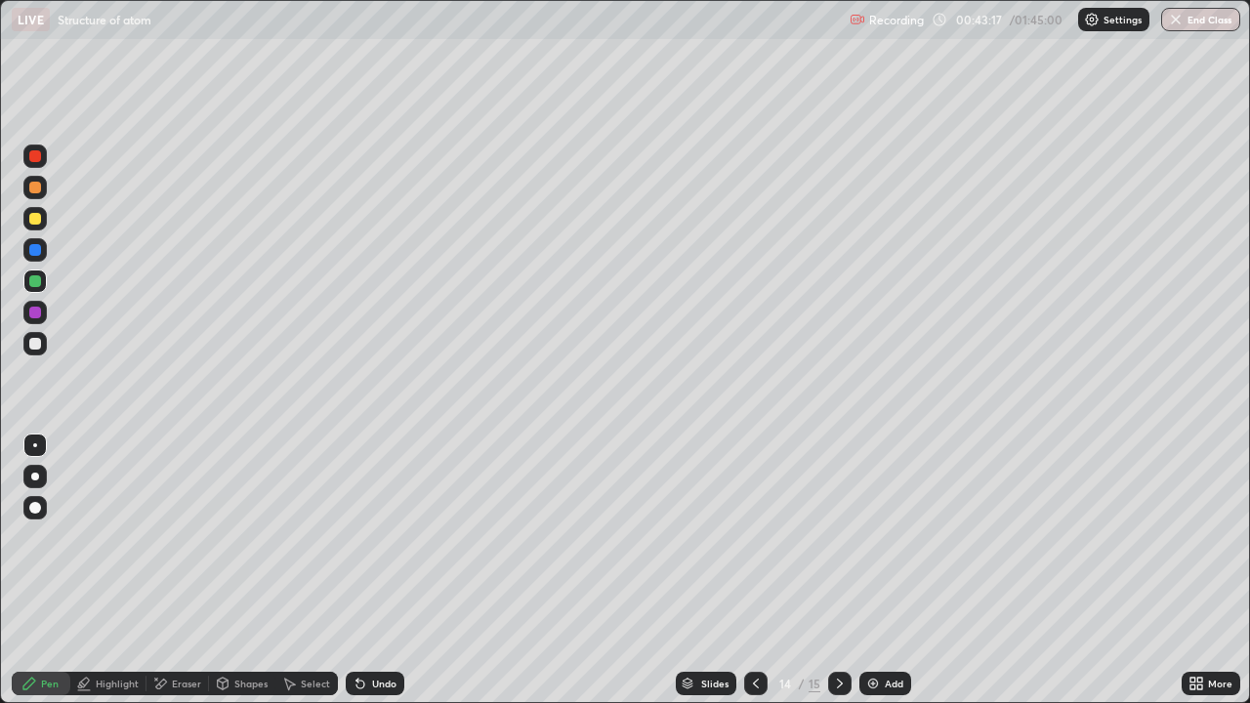
click at [28, 352] on div at bounding box center [34, 343] width 23 height 23
click at [30, 189] on div at bounding box center [35, 188] width 12 height 12
click at [124, 570] on div "Highlight" at bounding box center [117, 684] width 43 height 10
click at [34, 281] on div at bounding box center [35, 281] width 12 height 12
click at [43, 570] on div "Pen" at bounding box center [50, 684] width 18 height 10
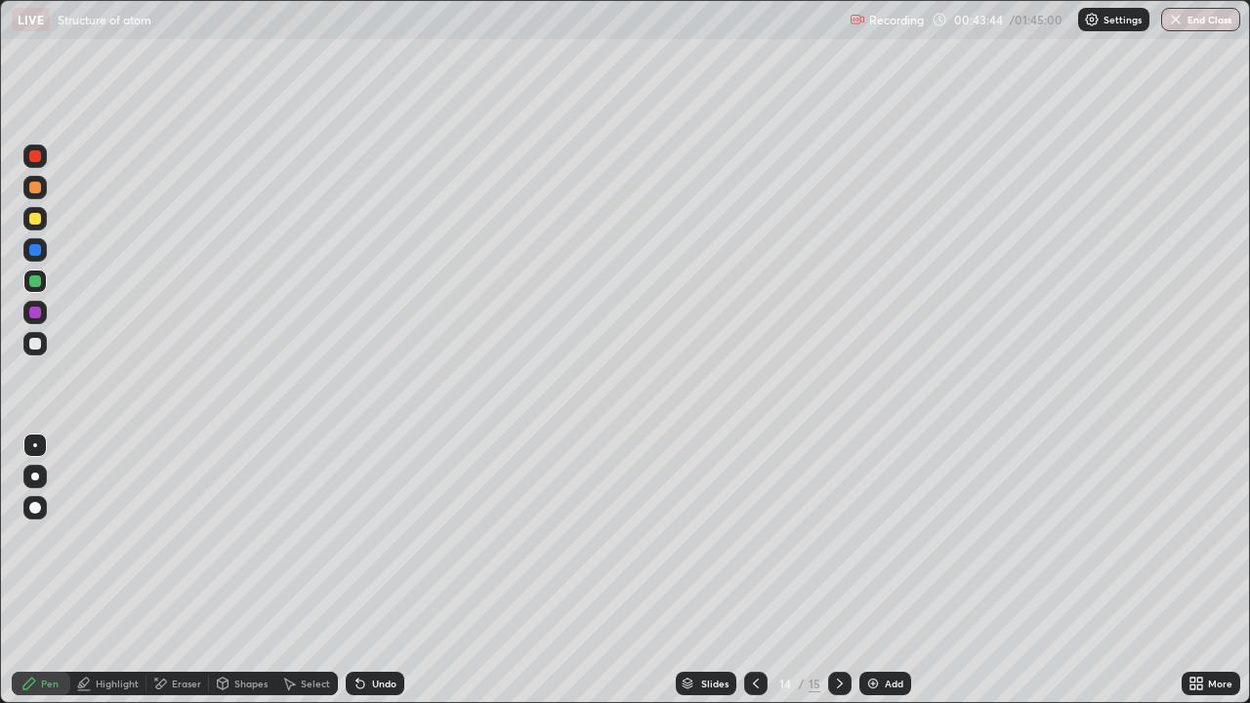
click at [34, 319] on div at bounding box center [34, 312] width 23 height 23
click at [28, 194] on div at bounding box center [34, 187] width 23 height 23
click at [170, 570] on div "Eraser" at bounding box center [177, 683] width 62 height 23
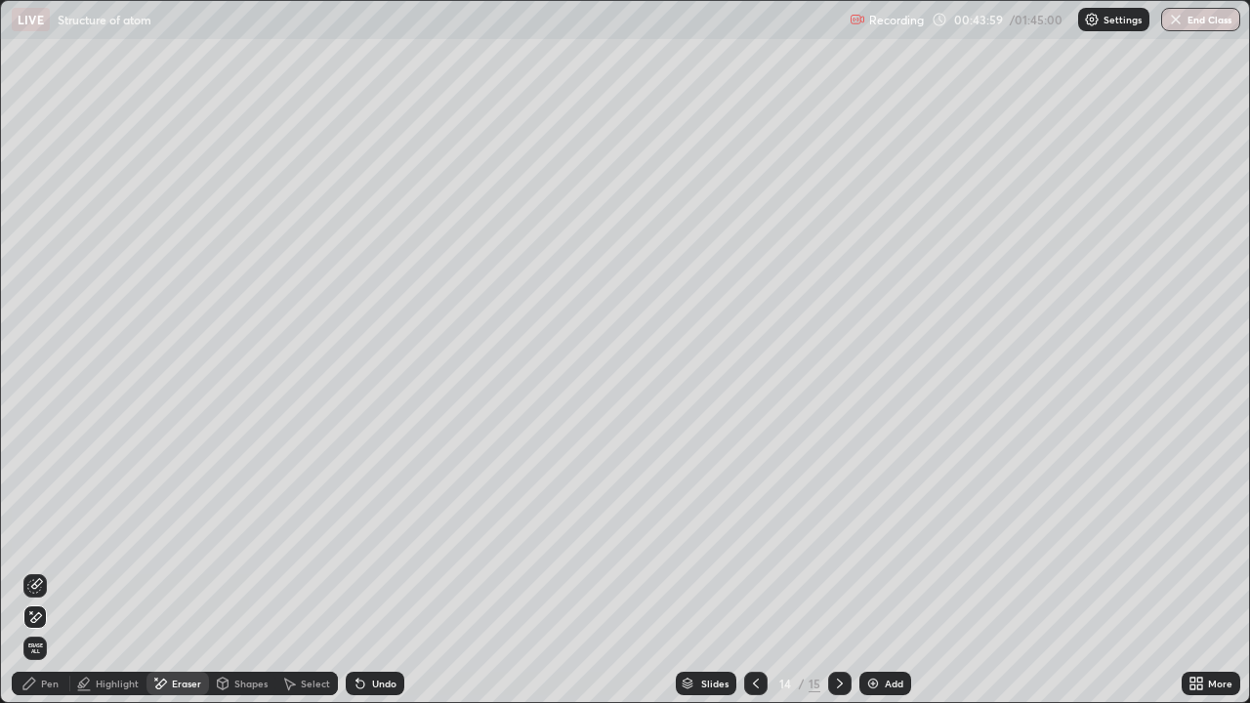
click at [101, 570] on div "Highlight" at bounding box center [117, 684] width 43 height 10
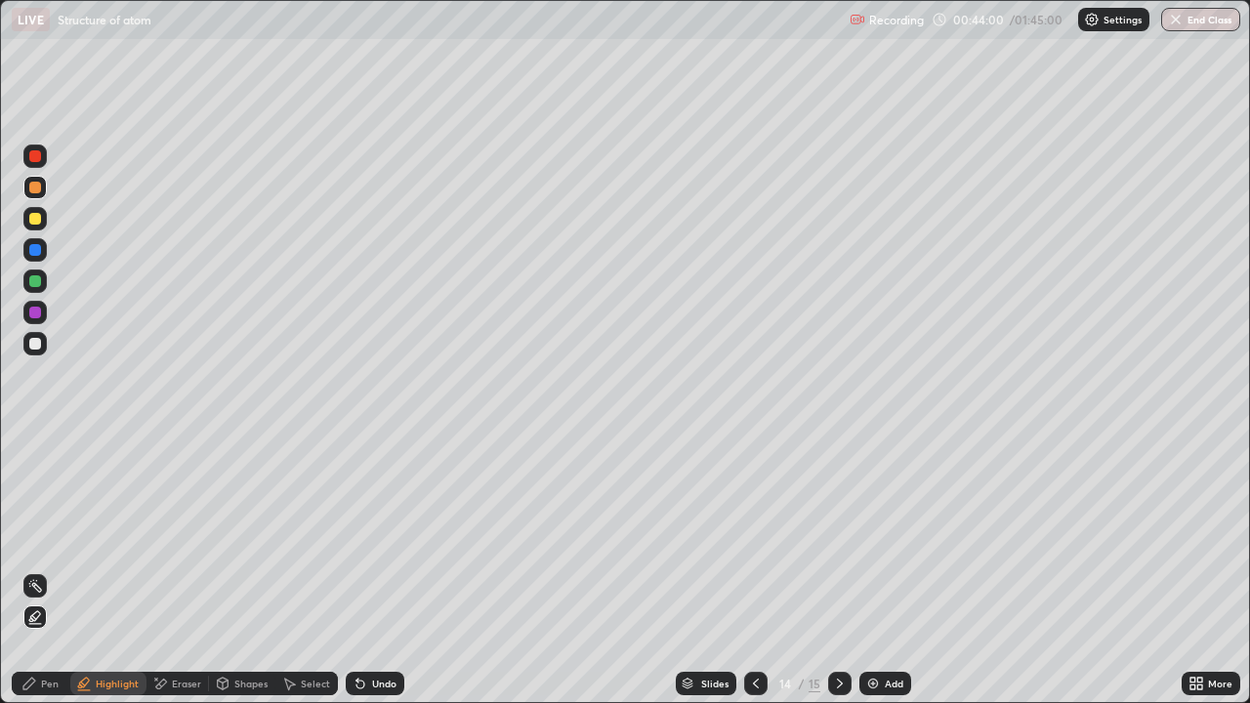
click at [34, 159] on div at bounding box center [35, 156] width 12 height 12
click at [42, 570] on div "Pen" at bounding box center [50, 684] width 18 height 10
click at [32, 352] on div at bounding box center [34, 343] width 23 height 23
click at [31, 315] on div at bounding box center [35, 313] width 12 height 12
click at [32, 284] on div at bounding box center [35, 281] width 12 height 12
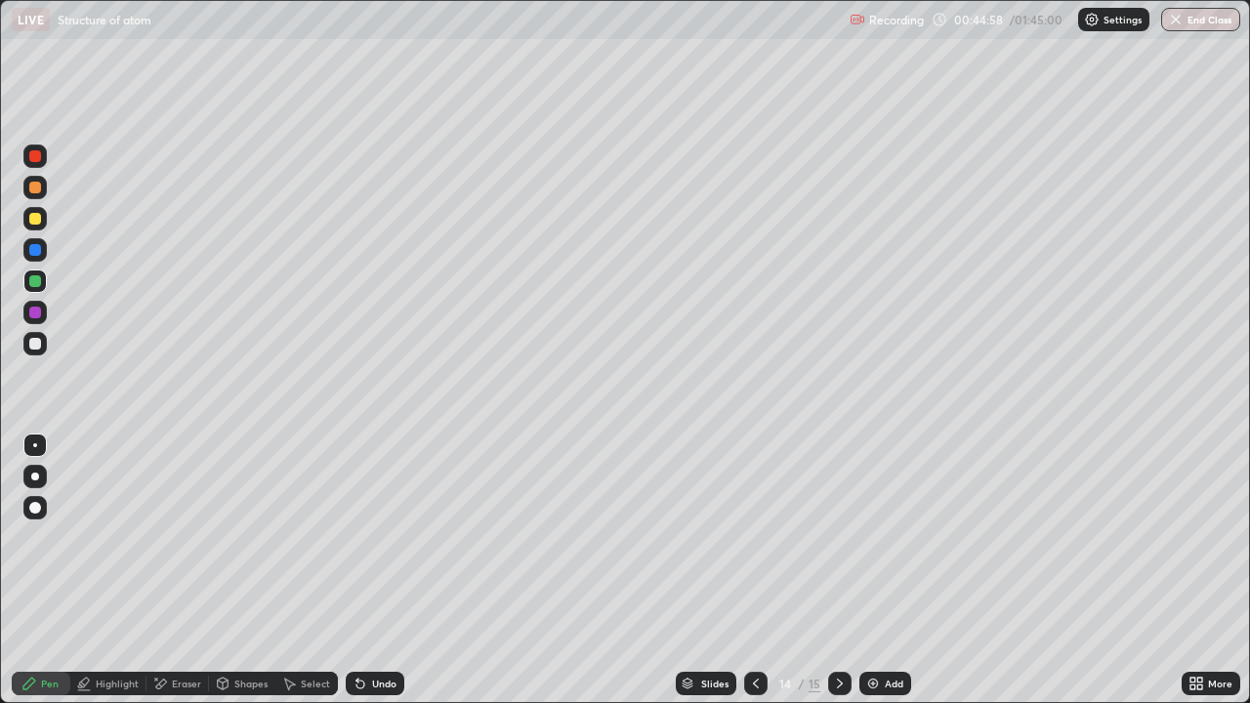
click at [32, 195] on div at bounding box center [34, 187] width 23 height 23
click at [31, 338] on div at bounding box center [35, 344] width 12 height 12
click at [371, 570] on div "Undo" at bounding box center [375, 683] width 59 height 23
click at [372, 570] on div "Undo" at bounding box center [375, 683] width 59 height 23
click at [34, 215] on div at bounding box center [35, 219] width 12 height 12
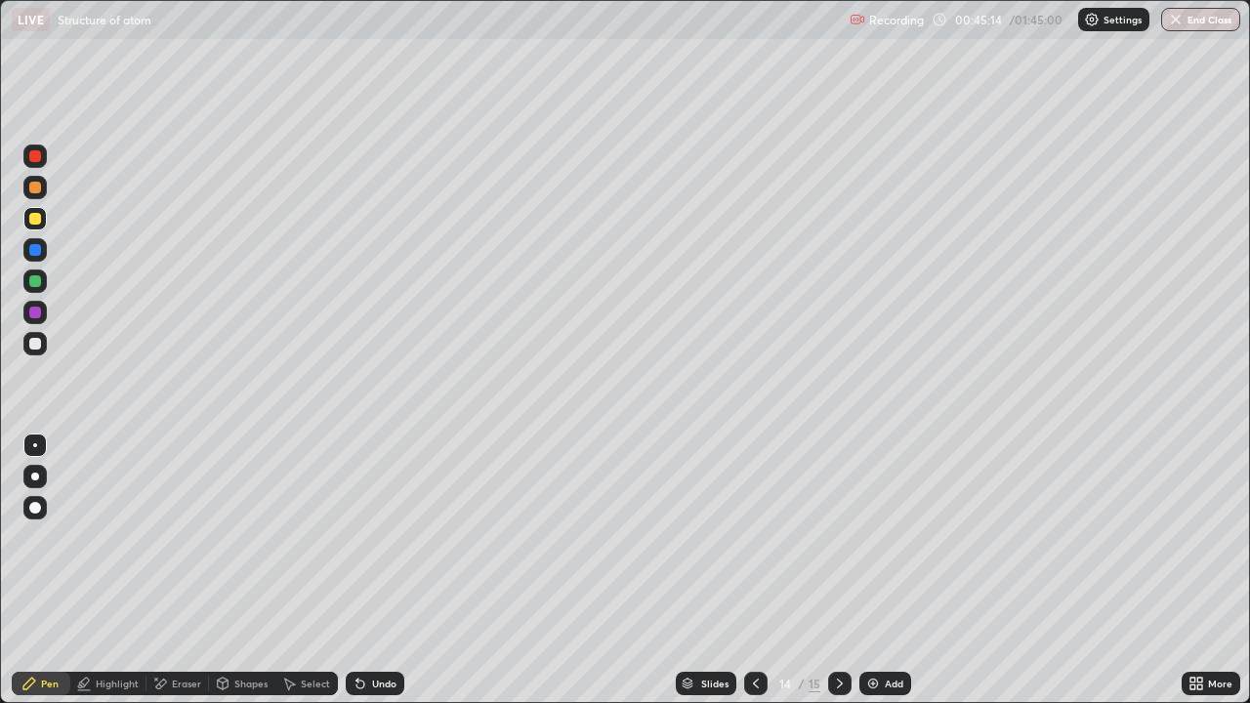
click at [23, 186] on div at bounding box center [34, 187] width 23 height 23
click at [876, 570] on img at bounding box center [873, 684] width 16 height 16
click at [34, 224] on div at bounding box center [35, 219] width 12 height 12
click at [310, 570] on div "Select" at bounding box center [315, 684] width 29 height 10
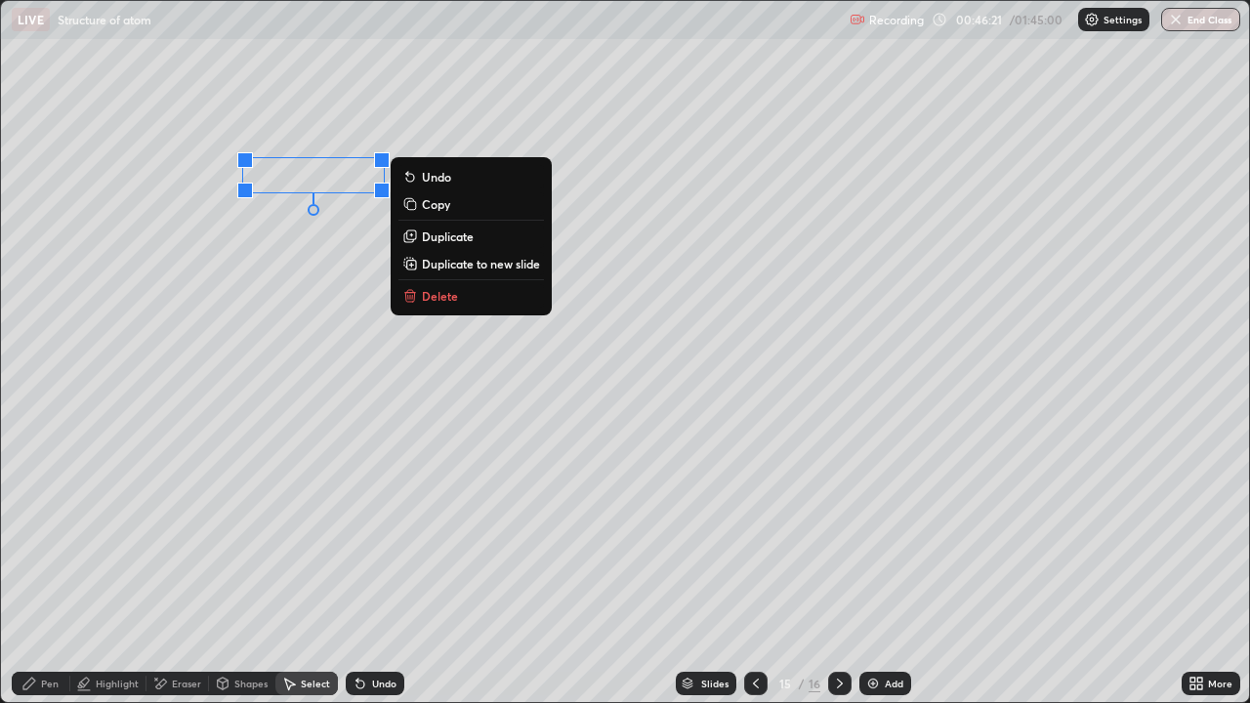
click at [454, 239] on p "Duplicate" at bounding box center [448, 236] width 52 height 16
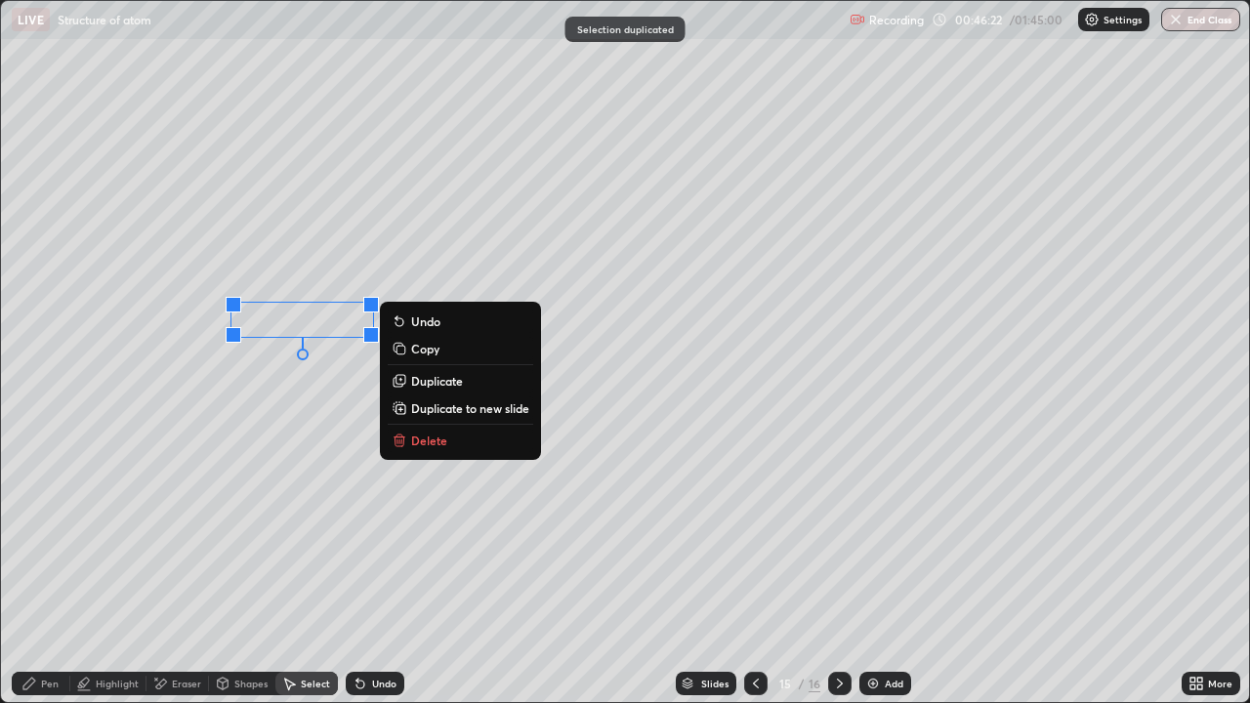
click at [40, 570] on div "Pen" at bounding box center [41, 683] width 59 height 23
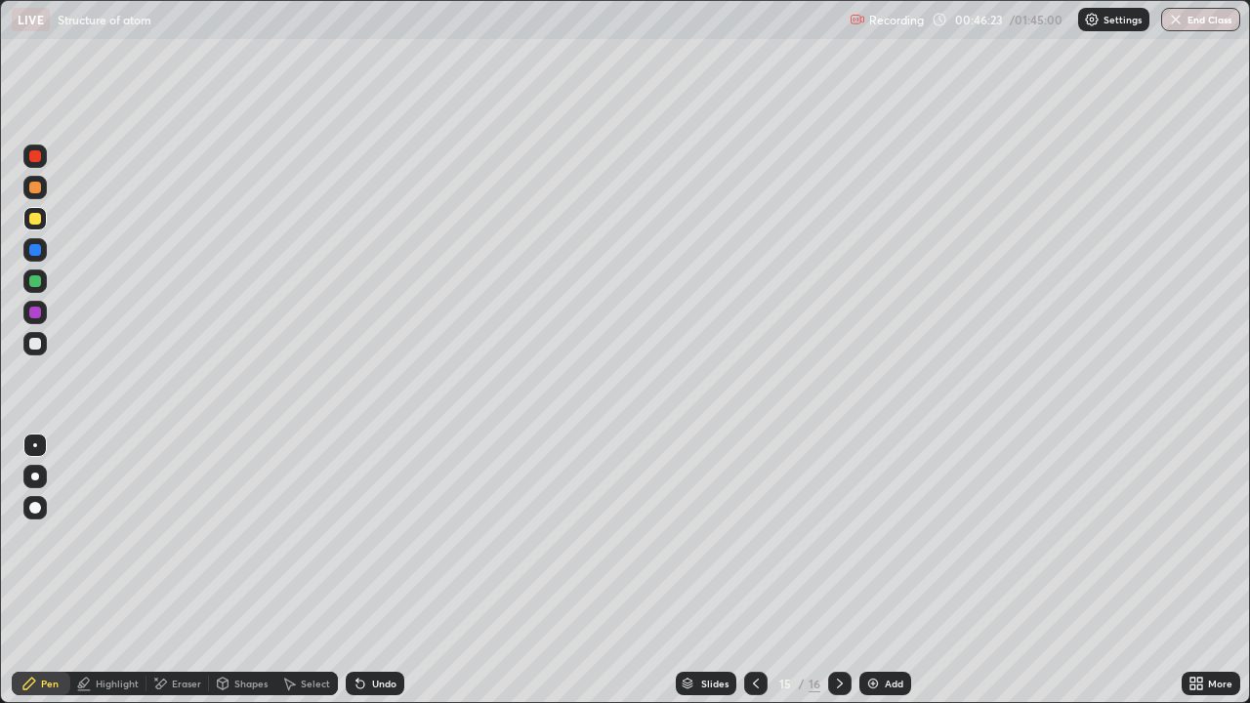
click at [36, 344] on div at bounding box center [35, 344] width 12 height 12
click at [835, 570] on div at bounding box center [839, 683] width 23 height 39
click at [186, 570] on div "Eraser" at bounding box center [186, 684] width 29 height 10
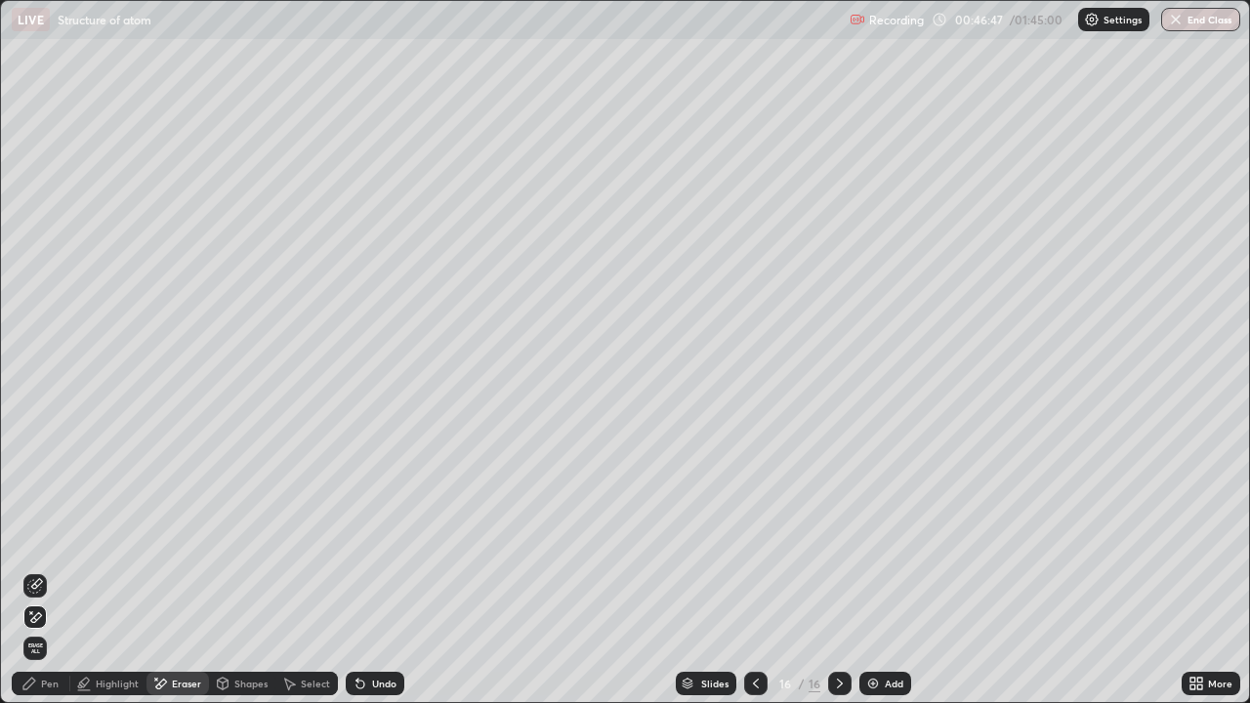
click at [46, 570] on div "Pen" at bounding box center [50, 684] width 18 height 10
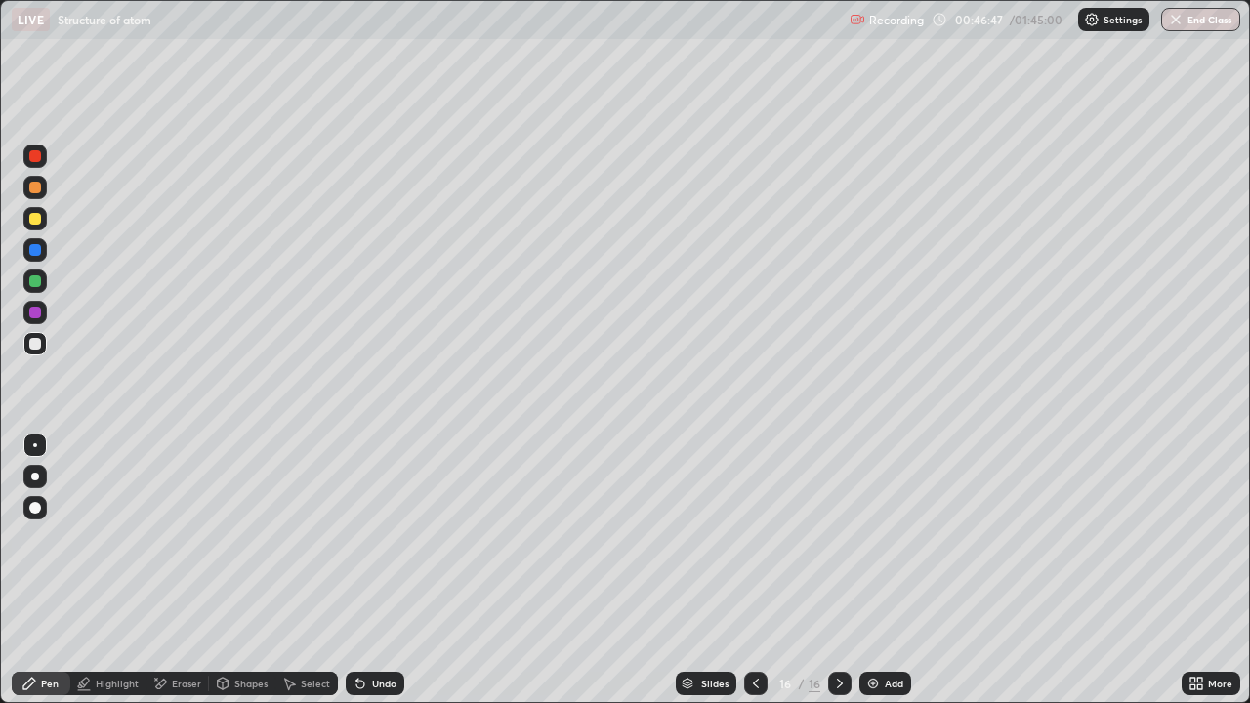
click at [41, 211] on div at bounding box center [34, 218] width 23 height 23
click at [373, 570] on div "Undo" at bounding box center [384, 684] width 24 height 10
click at [35, 279] on div at bounding box center [35, 281] width 12 height 12
click at [44, 287] on div at bounding box center [34, 280] width 23 height 23
click at [299, 570] on div "Select" at bounding box center [306, 683] width 62 height 23
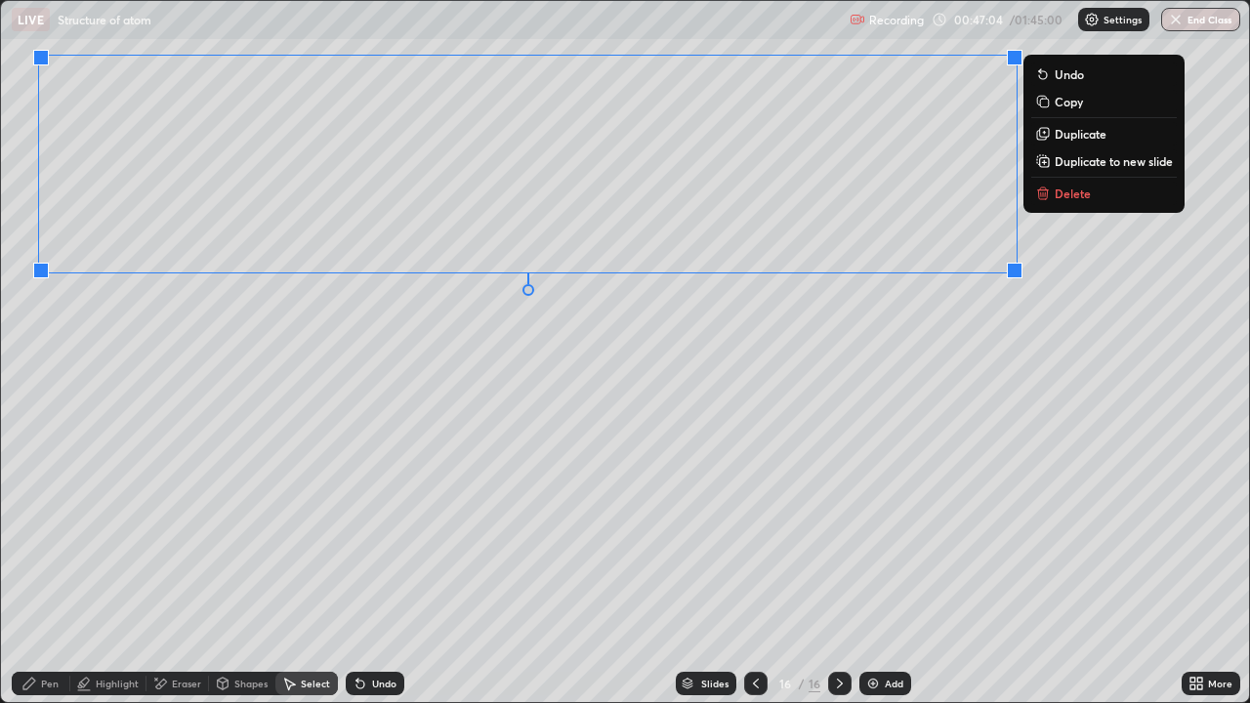
click at [1067, 192] on p "Delete" at bounding box center [1073, 194] width 36 height 16
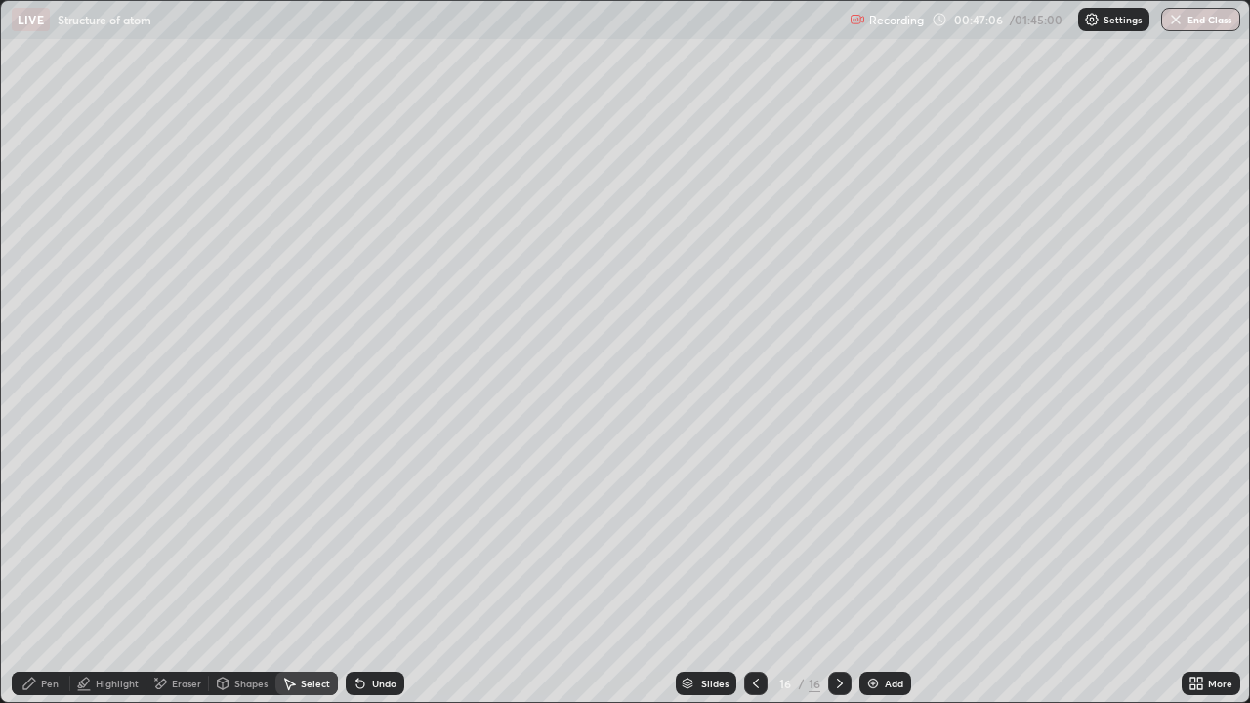
click at [55, 570] on div "Pen" at bounding box center [50, 684] width 18 height 10
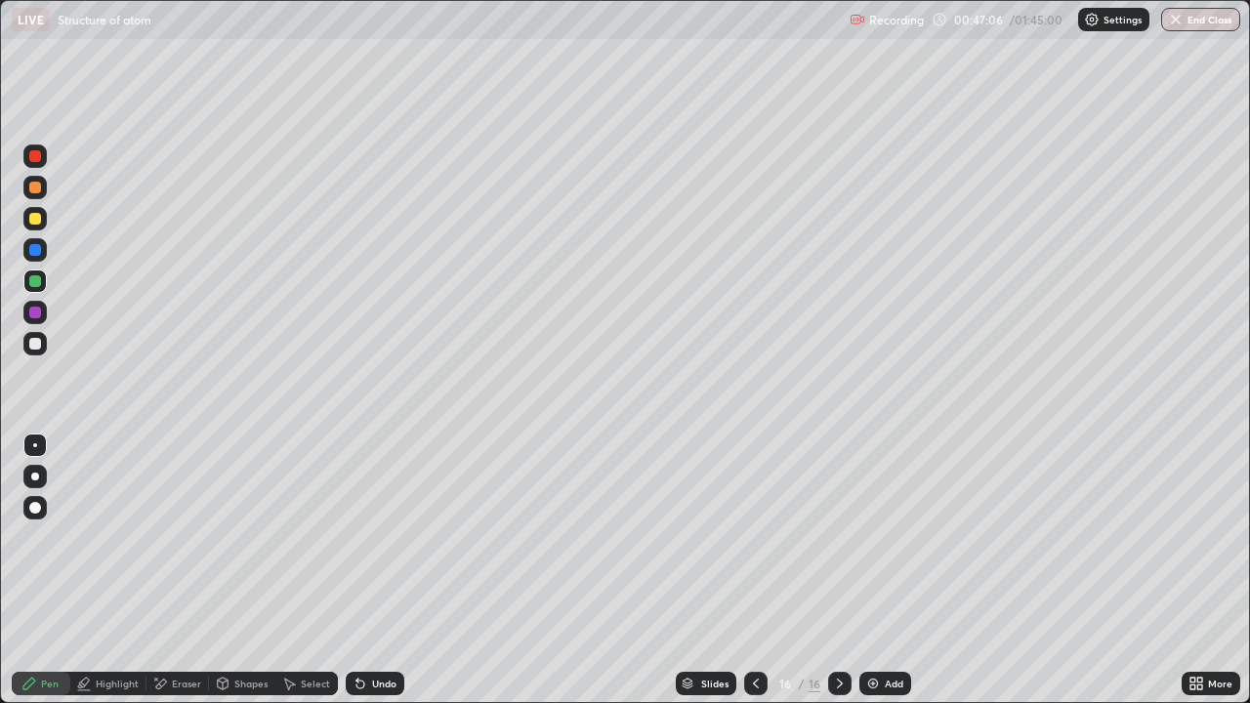
click at [28, 343] on div at bounding box center [34, 343] width 23 height 23
click at [754, 570] on icon at bounding box center [756, 684] width 16 height 16
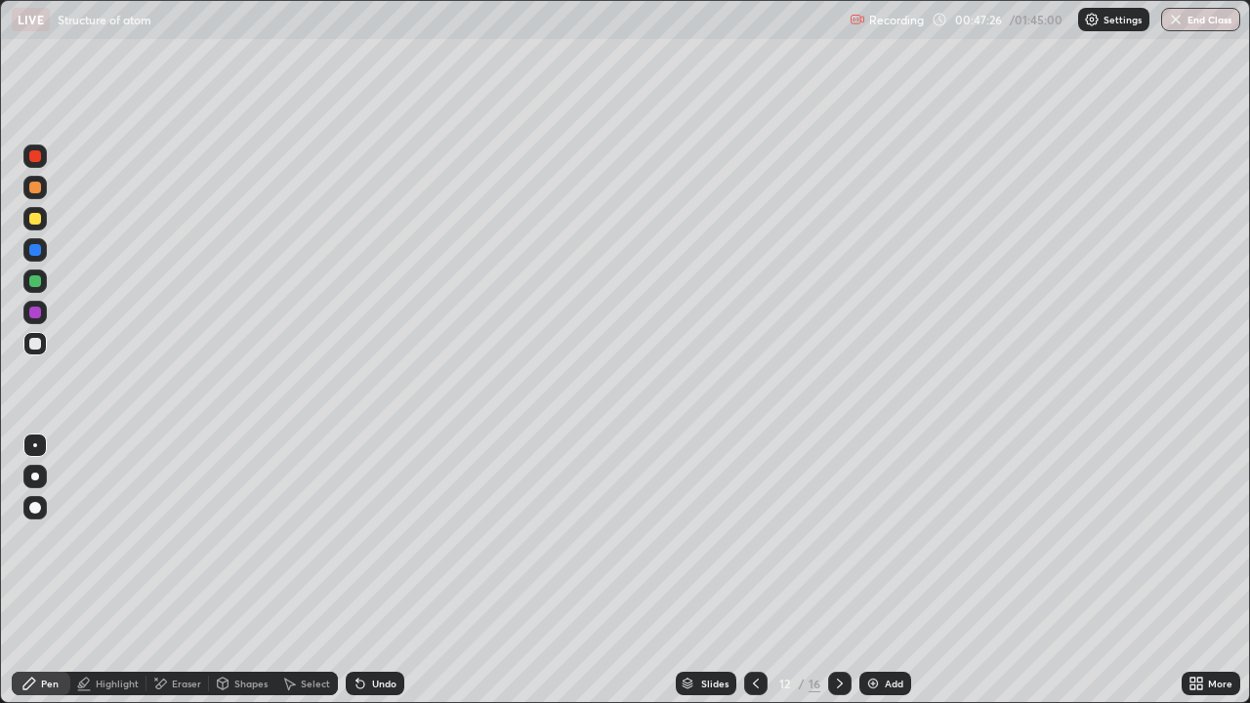
click at [838, 570] on icon at bounding box center [840, 684] width 16 height 16
click at [754, 570] on icon at bounding box center [756, 684] width 16 height 16
click at [754, 570] on icon at bounding box center [756, 684] width 6 height 10
click at [844, 570] on div at bounding box center [839, 683] width 23 height 23
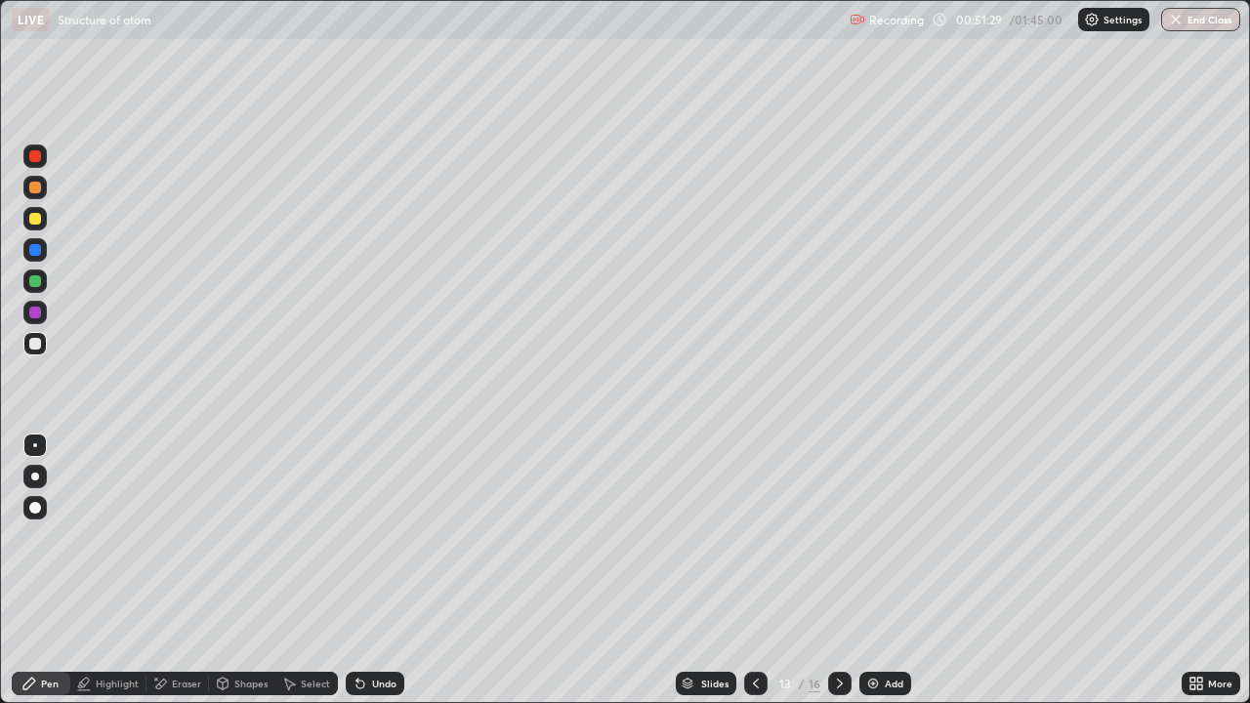
click at [840, 570] on icon at bounding box center [840, 684] width 16 height 16
click at [754, 570] on icon at bounding box center [756, 684] width 16 height 16
click at [39, 286] on div at bounding box center [35, 281] width 12 height 12
click at [35, 345] on div at bounding box center [35, 344] width 12 height 12
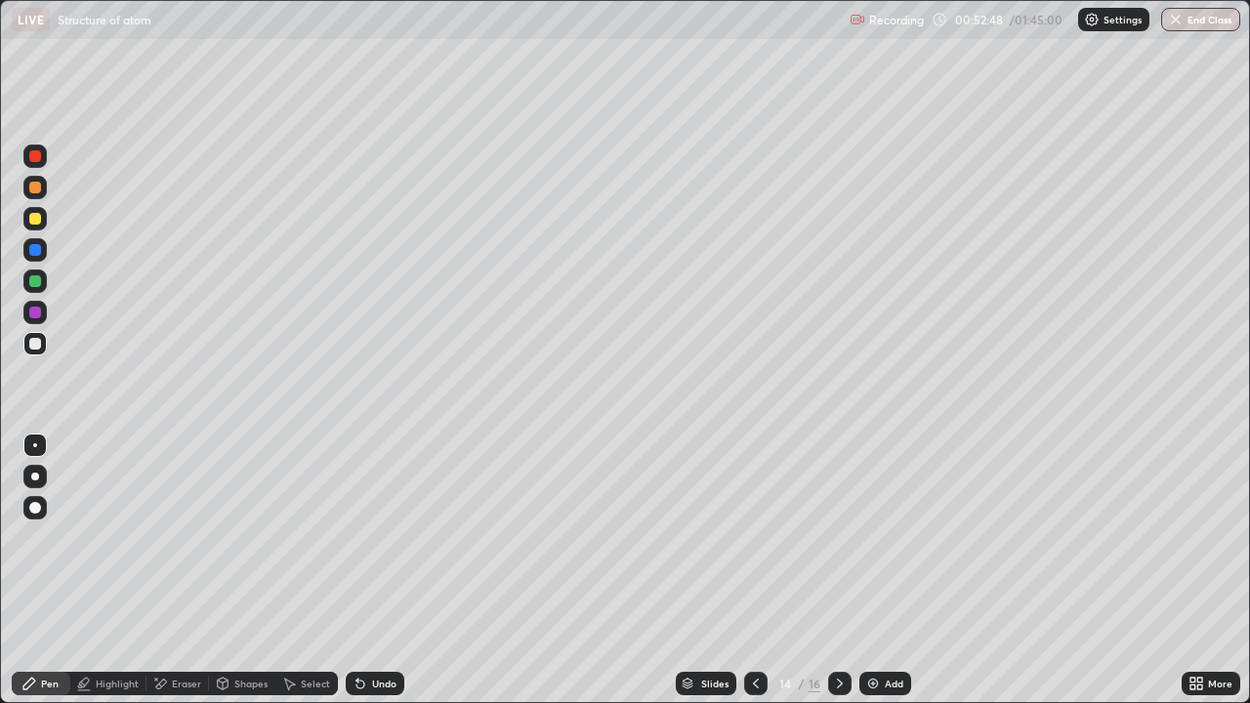
click at [848, 570] on div at bounding box center [839, 683] width 23 height 23
click at [838, 570] on icon at bounding box center [840, 684] width 16 height 16
click at [35, 220] on div at bounding box center [35, 219] width 12 height 12
click at [36, 281] on div at bounding box center [35, 281] width 12 height 12
click at [36, 342] on div at bounding box center [35, 344] width 12 height 12
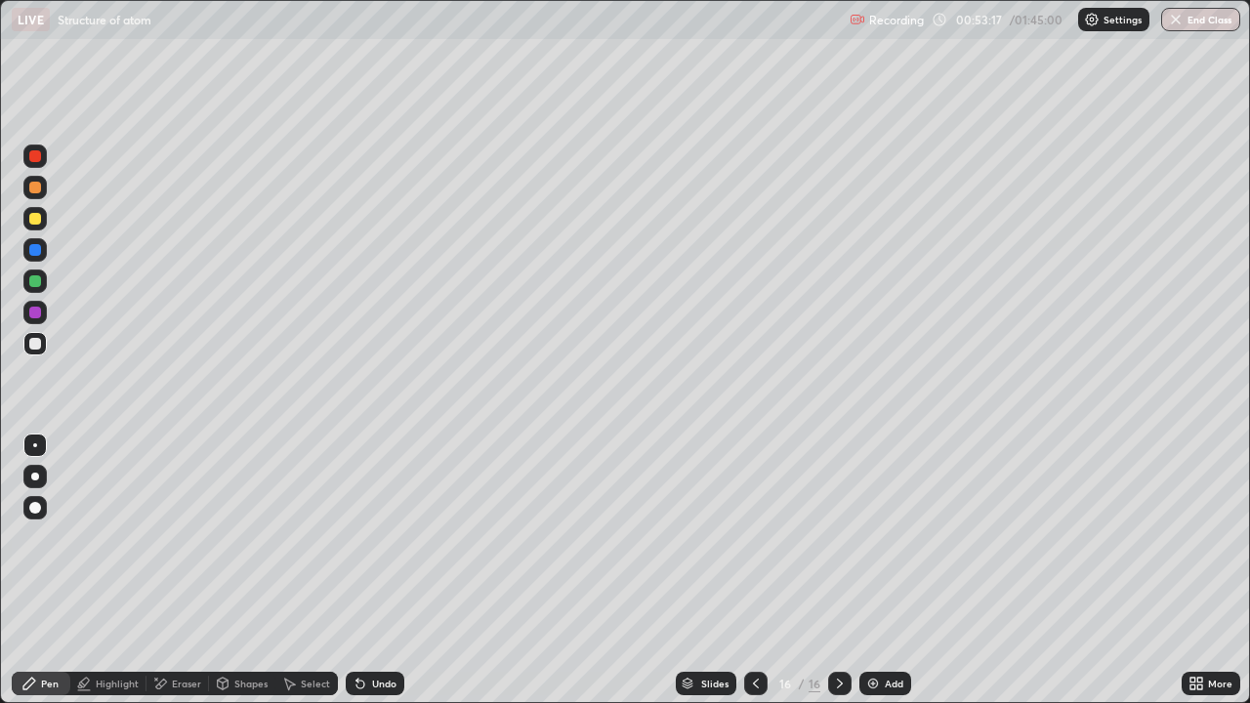
click at [35, 312] on div at bounding box center [35, 313] width 12 height 12
click at [39, 292] on div at bounding box center [34, 280] width 23 height 23
click at [395, 570] on div "Undo" at bounding box center [375, 683] width 59 height 23
click at [374, 570] on div "Undo" at bounding box center [384, 684] width 24 height 10
click at [385, 570] on div "Undo" at bounding box center [384, 684] width 24 height 10
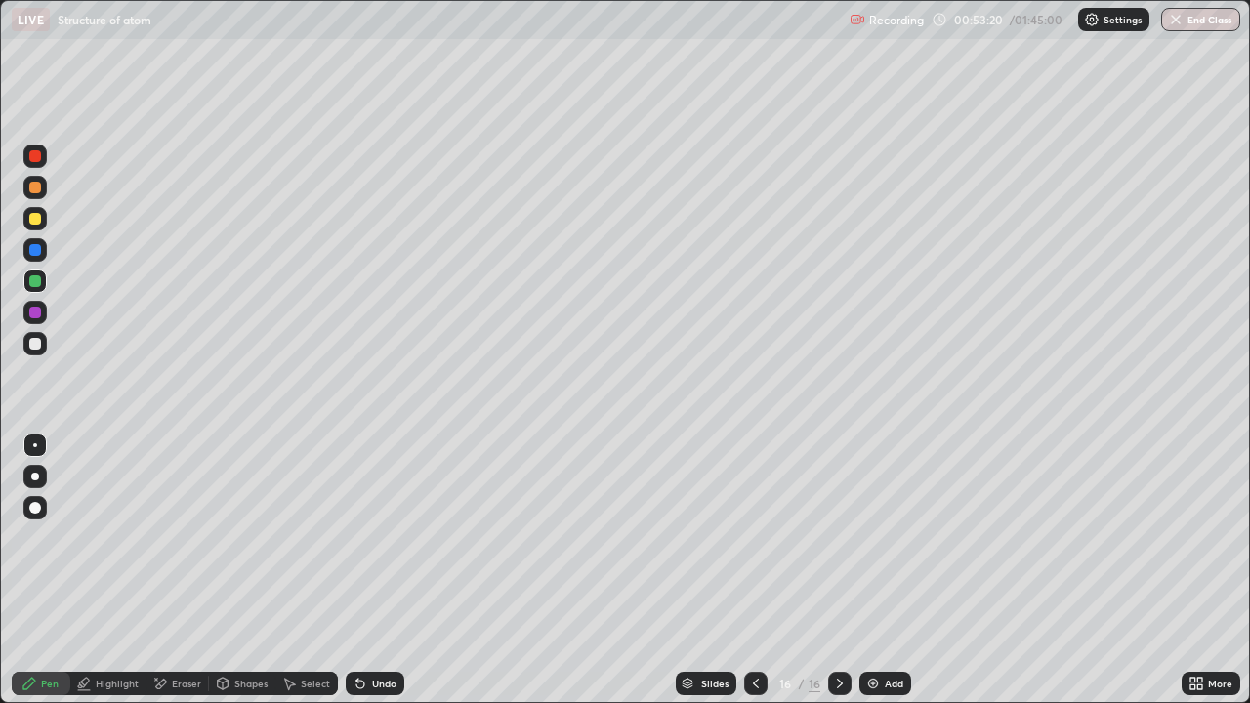
click at [374, 570] on div "Undo" at bounding box center [384, 684] width 24 height 10
click at [373, 570] on div "Undo" at bounding box center [384, 684] width 24 height 10
click at [172, 570] on div "Eraser" at bounding box center [186, 684] width 29 height 10
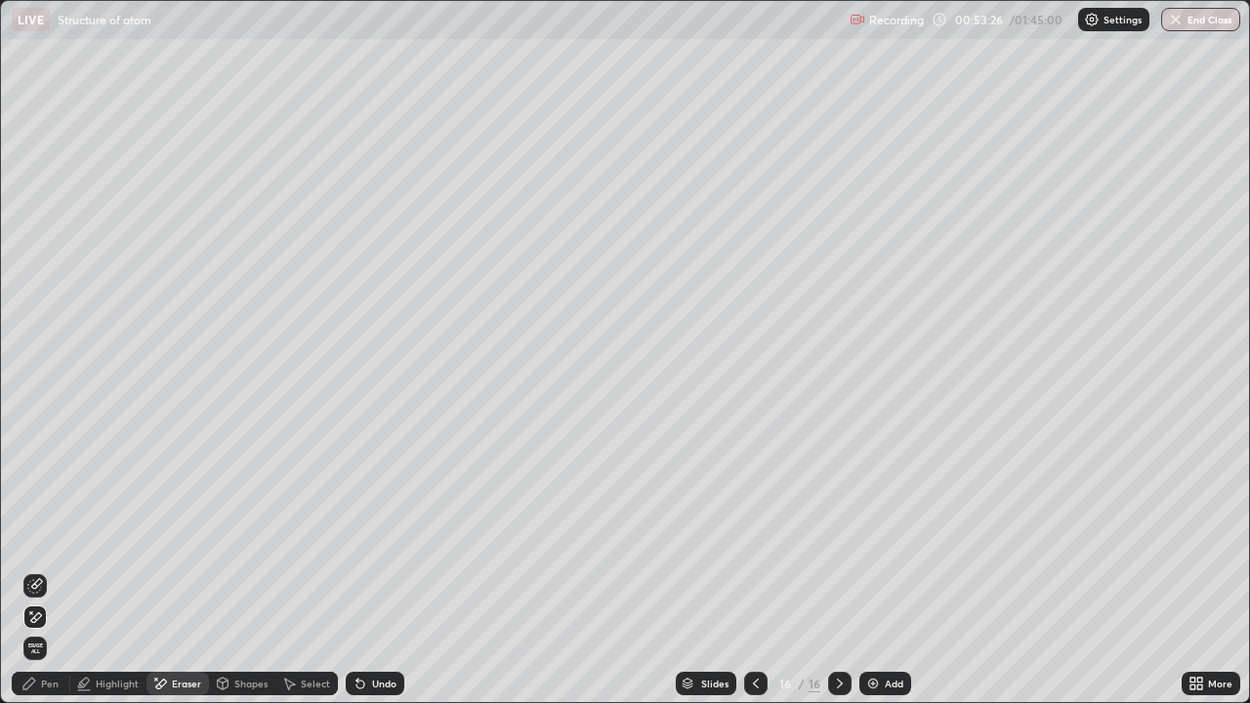
click at [119, 570] on div "Highlight" at bounding box center [117, 684] width 43 height 10
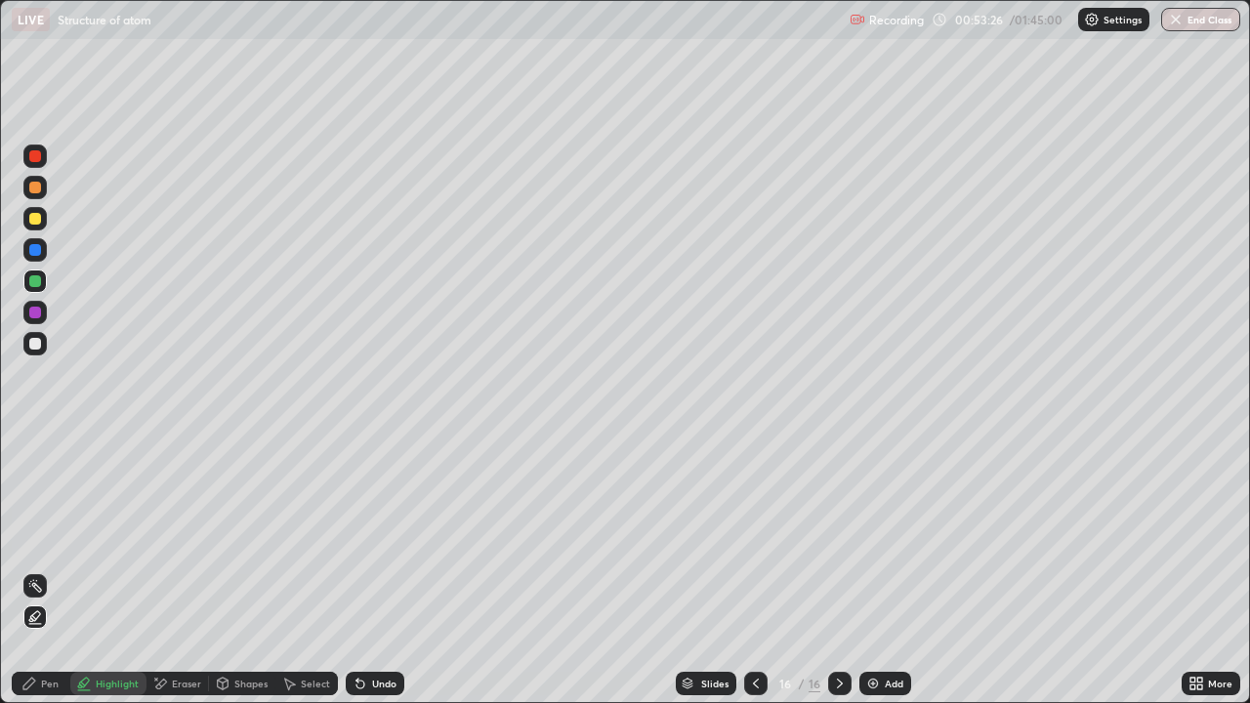
click at [31, 570] on icon at bounding box center [35, 617] width 16 height 16
click at [33, 351] on div at bounding box center [34, 343] width 23 height 23
click at [39, 570] on div "Pen" at bounding box center [41, 683] width 59 height 23
click at [874, 570] on div "Add" at bounding box center [885, 683] width 52 height 23
click at [41, 521] on div at bounding box center [34, 507] width 23 height 31
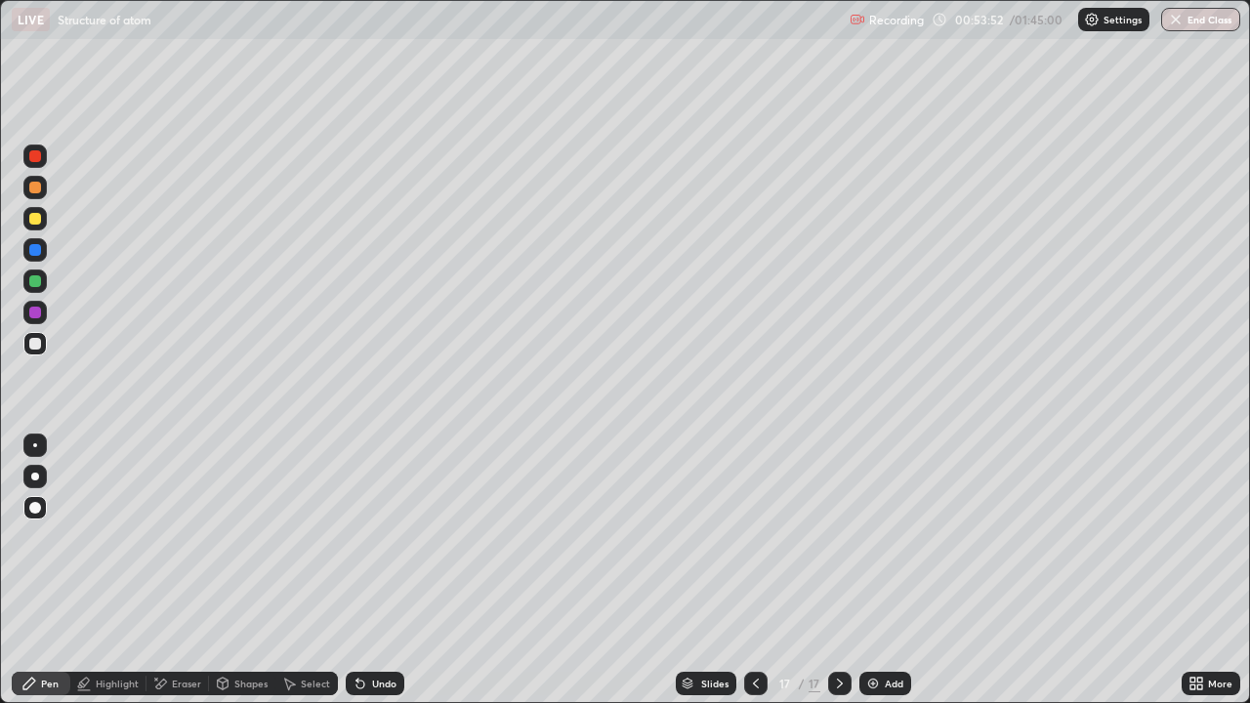
click at [37, 352] on div at bounding box center [34, 343] width 23 height 23
click at [31, 280] on div at bounding box center [35, 281] width 12 height 12
click at [32, 208] on div at bounding box center [34, 218] width 23 height 23
click at [46, 186] on div at bounding box center [34, 187] width 23 height 23
click at [45, 570] on div "Pen" at bounding box center [50, 684] width 18 height 10
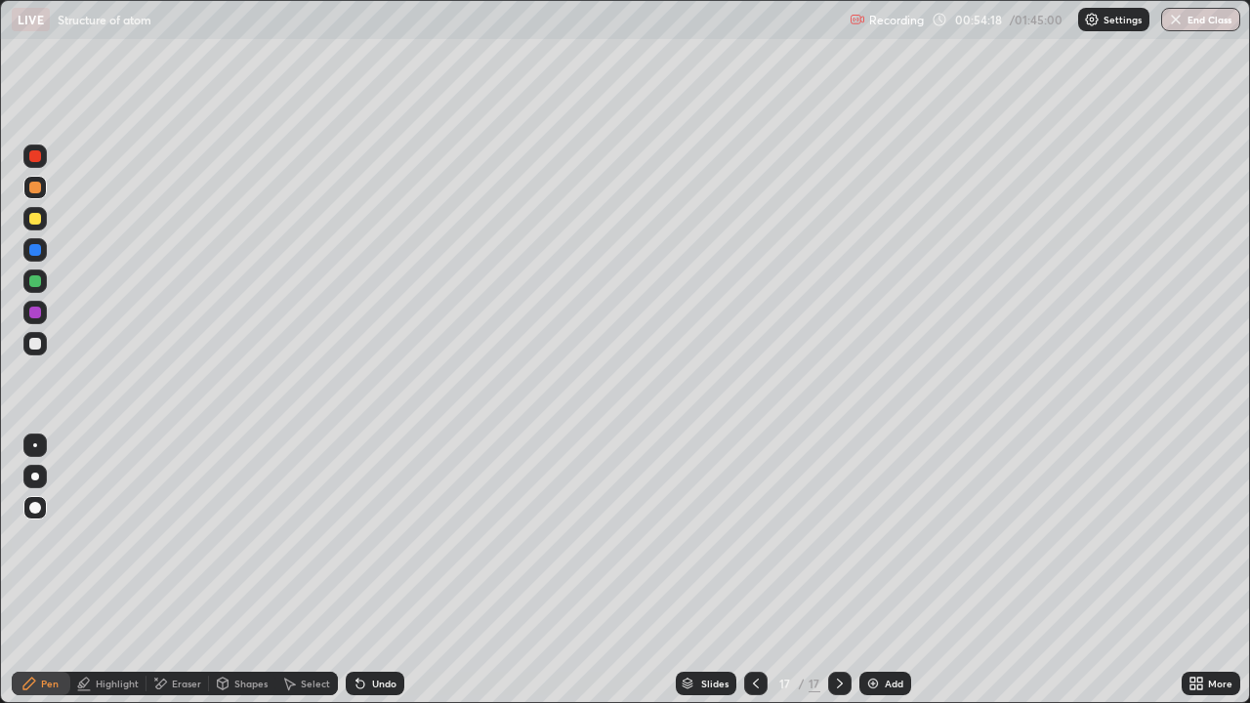
click at [35, 346] on div at bounding box center [35, 344] width 12 height 12
click at [35, 454] on div at bounding box center [34, 445] width 23 height 23
click at [383, 570] on div "Undo" at bounding box center [384, 684] width 24 height 10
click at [383, 570] on div "Undo" at bounding box center [375, 683] width 59 height 23
click at [24, 280] on div at bounding box center [34, 280] width 23 height 23
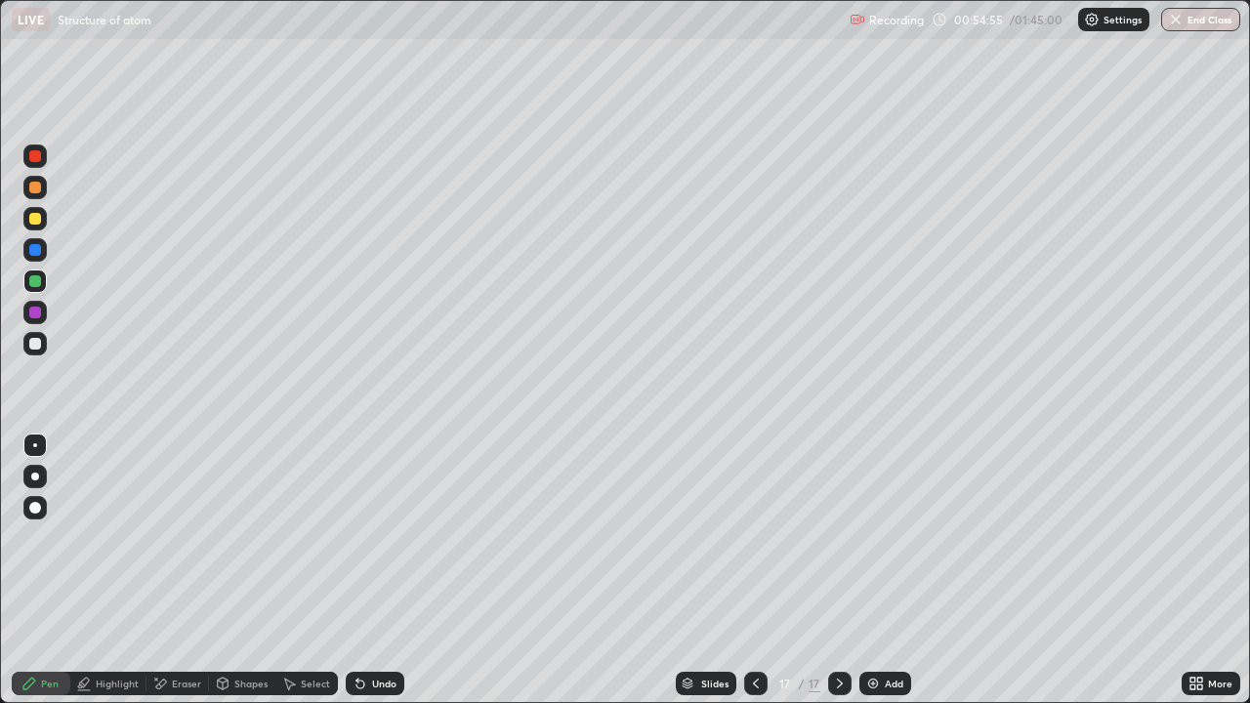
click at [26, 354] on div at bounding box center [34, 343] width 23 height 31
click at [35, 217] on div at bounding box center [35, 219] width 12 height 12
click at [36, 226] on div at bounding box center [34, 218] width 23 height 23
click at [32, 340] on div at bounding box center [35, 344] width 12 height 12
click at [399, 570] on div "Undo" at bounding box center [375, 683] width 59 height 23
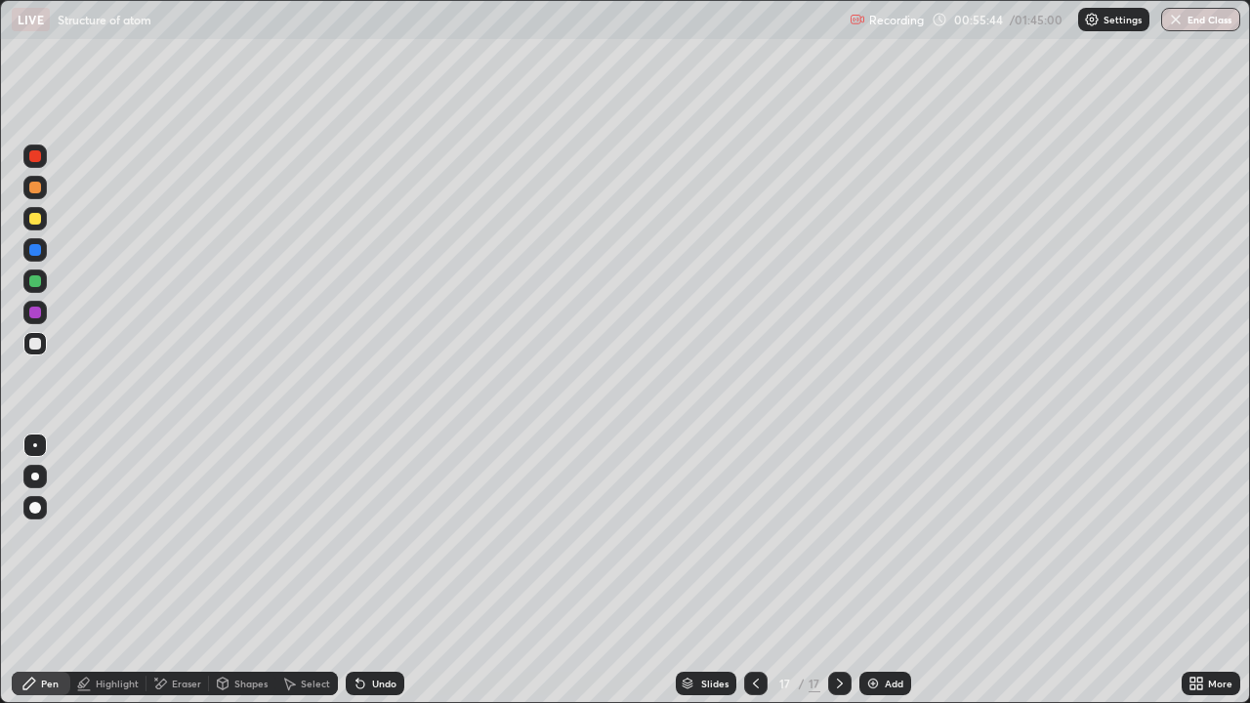
click at [393, 570] on div "Undo" at bounding box center [375, 683] width 59 height 23
click at [395, 570] on div "Undo" at bounding box center [375, 683] width 59 height 23
click at [399, 570] on div "Undo" at bounding box center [375, 683] width 59 height 23
click at [1218, 570] on div "More" at bounding box center [1220, 684] width 24 height 10
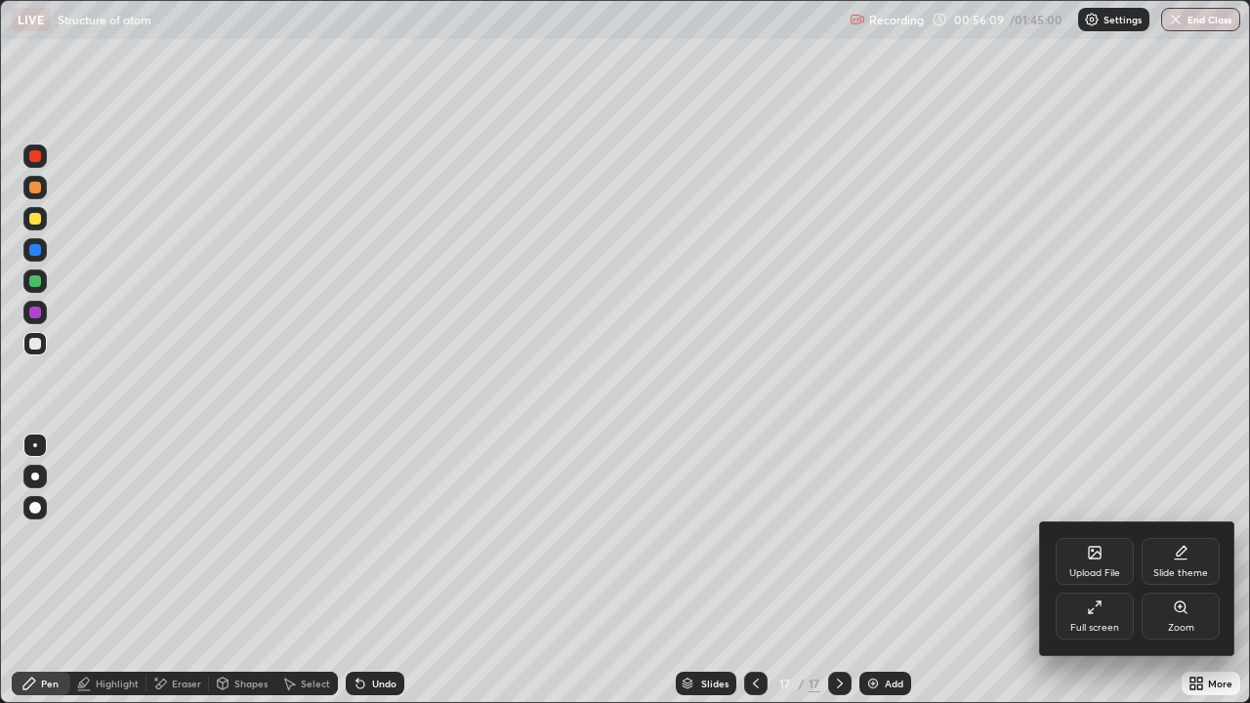
click at [1097, 570] on div "Full screen" at bounding box center [1094, 628] width 49 height 10
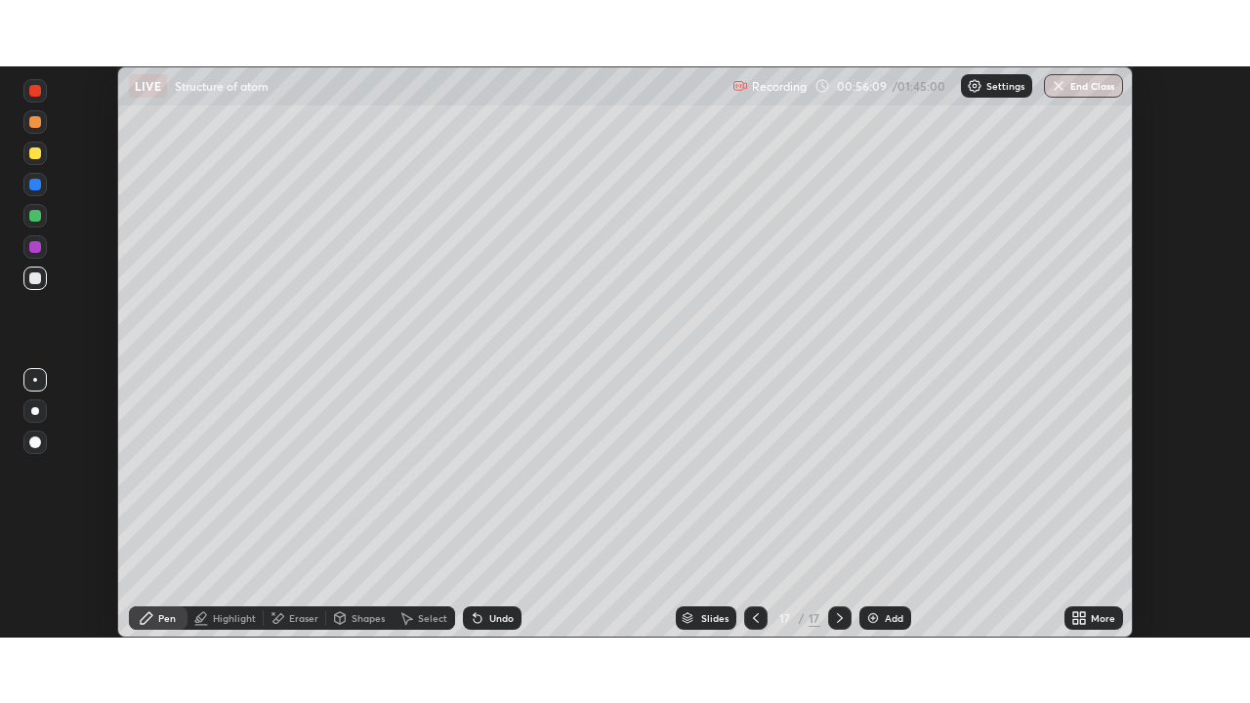
scroll to position [97068, 96389]
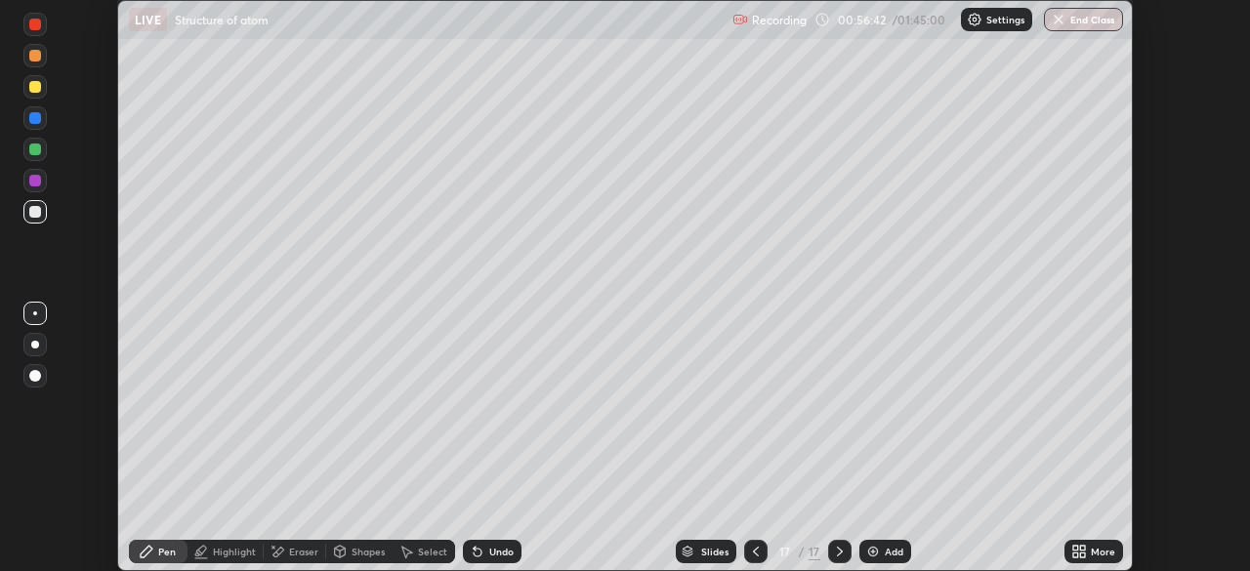
click at [1095, 554] on div "More" at bounding box center [1103, 552] width 24 height 10
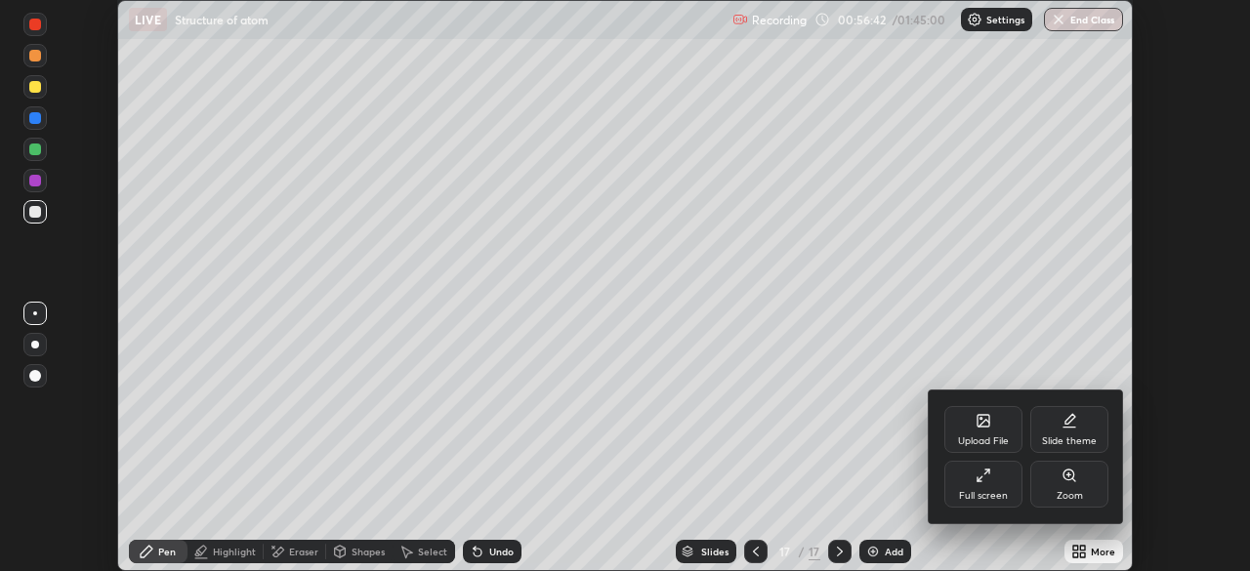
click at [993, 494] on div "Full screen" at bounding box center [983, 496] width 49 height 10
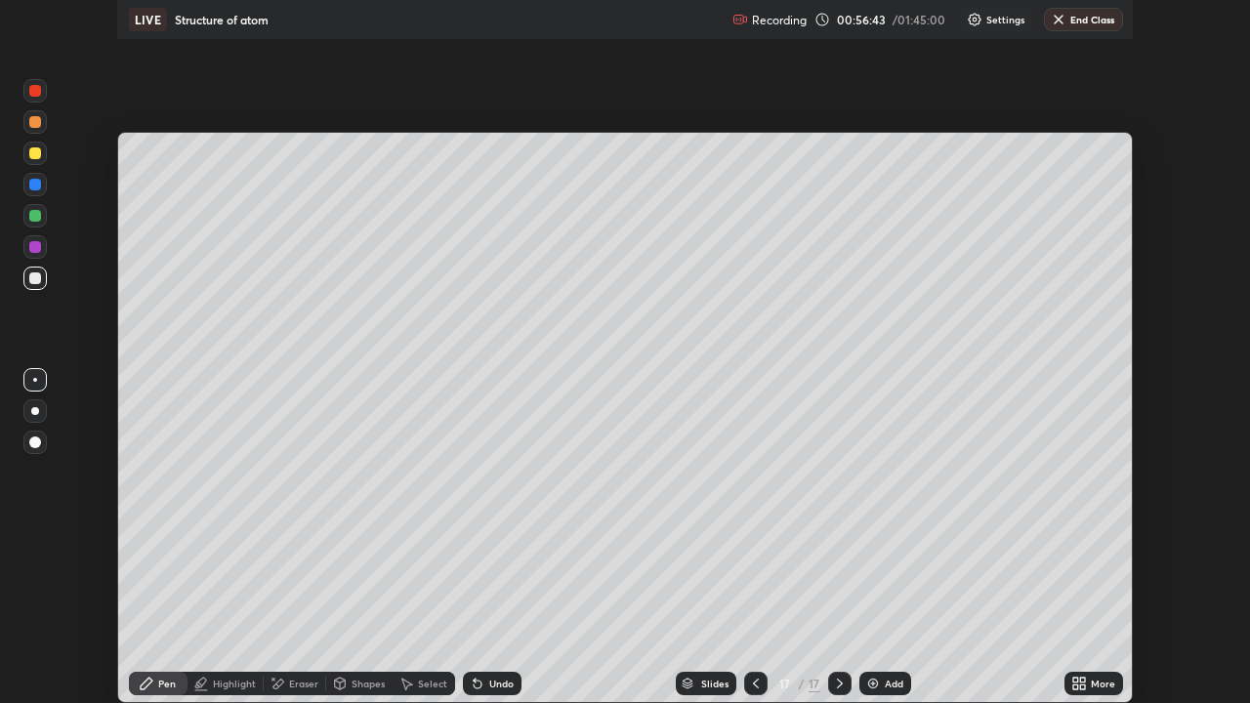
scroll to position [703, 1250]
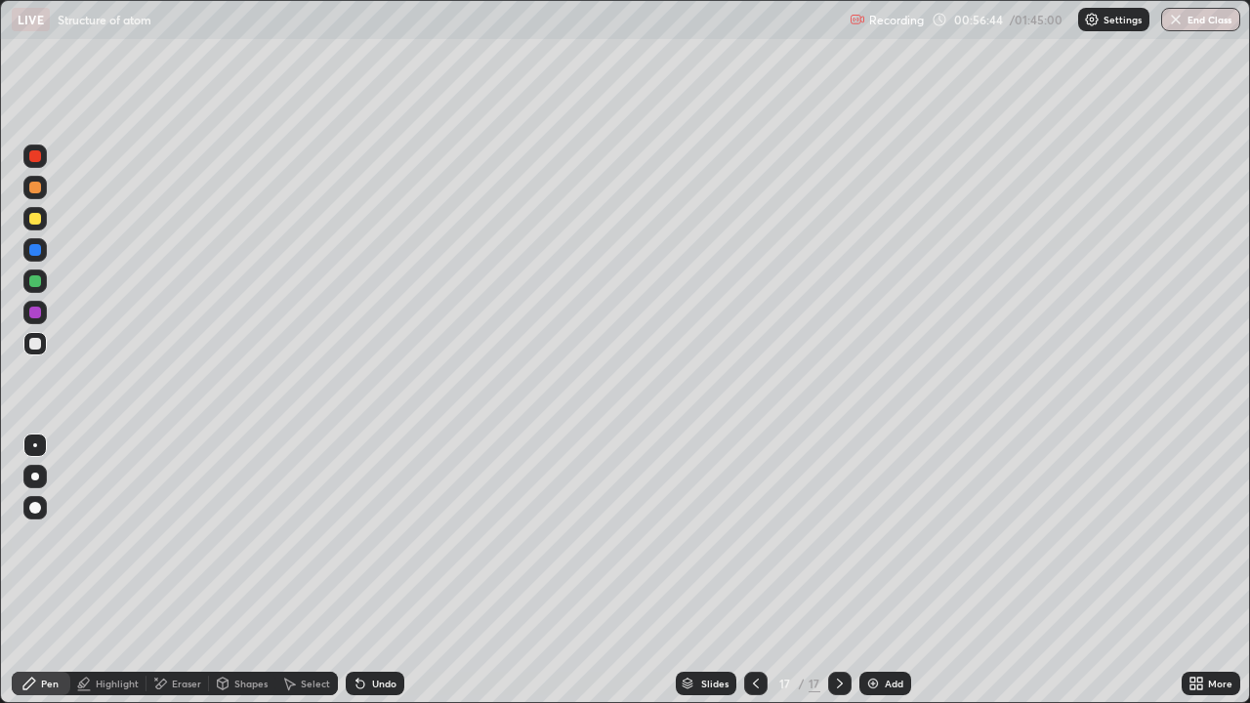
click at [25, 570] on icon at bounding box center [29, 684] width 16 height 16
click at [31, 273] on div at bounding box center [34, 280] width 23 height 23
click at [754, 570] on icon at bounding box center [756, 684] width 16 height 16
click at [882, 570] on div "Add" at bounding box center [885, 683] width 52 height 23
click at [37, 186] on div at bounding box center [35, 188] width 12 height 12
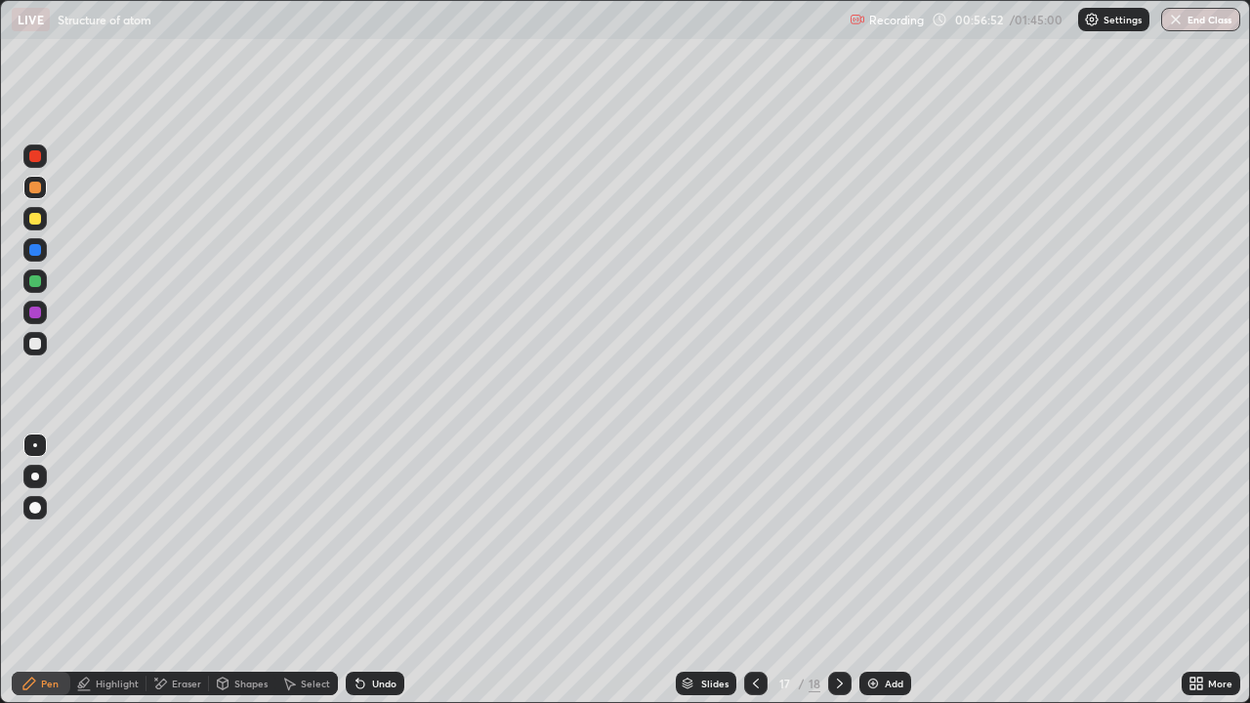
click at [36, 281] on div at bounding box center [35, 281] width 12 height 12
click at [32, 342] on div at bounding box center [35, 344] width 12 height 12
click at [39, 286] on div at bounding box center [35, 281] width 12 height 12
click at [37, 342] on div at bounding box center [35, 344] width 12 height 12
click at [40, 339] on div at bounding box center [35, 344] width 12 height 12
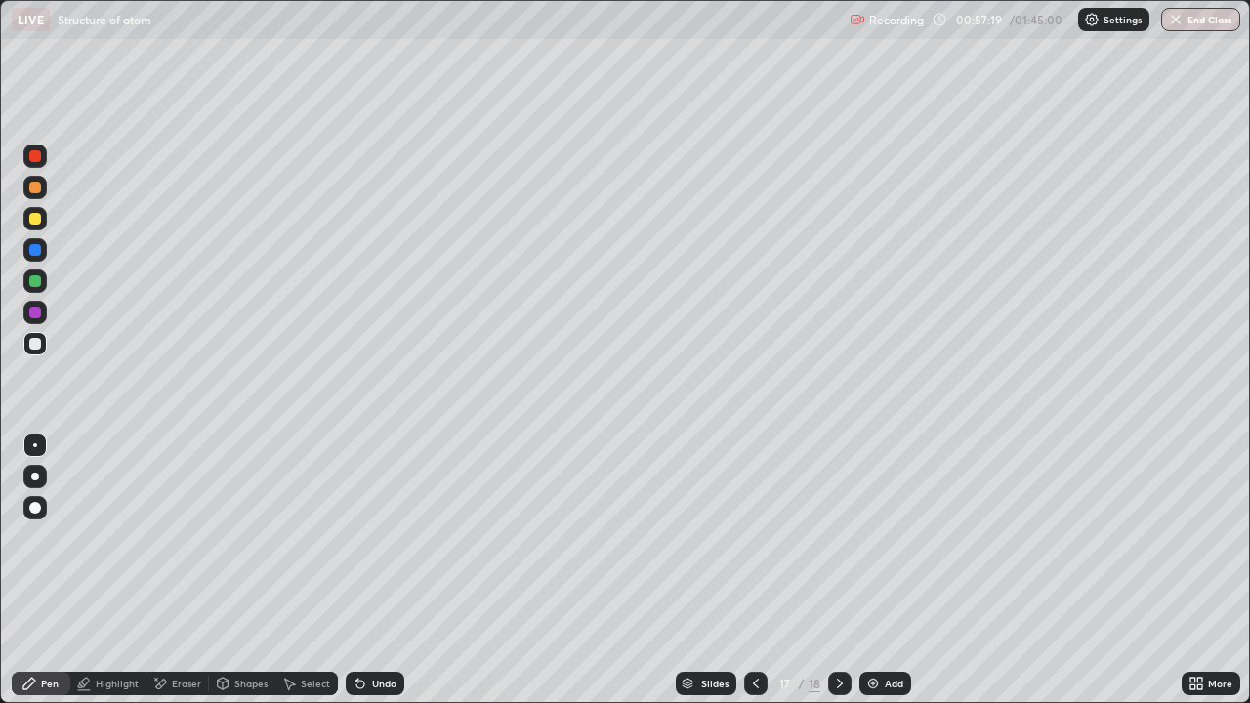
click at [36, 314] on div at bounding box center [35, 313] width 12 height 12
click at [45, 338] on div at bounding box center [34, 343] width 23 height 23
click at [21, 227] on div at bounding box center [35, 218] width 31 height 31
click at [838, 570] on icon at bounding box center [840, 684] width 16 height 16
click at [30, 278] on div at bounding box center [35, 281] width 12 height 12
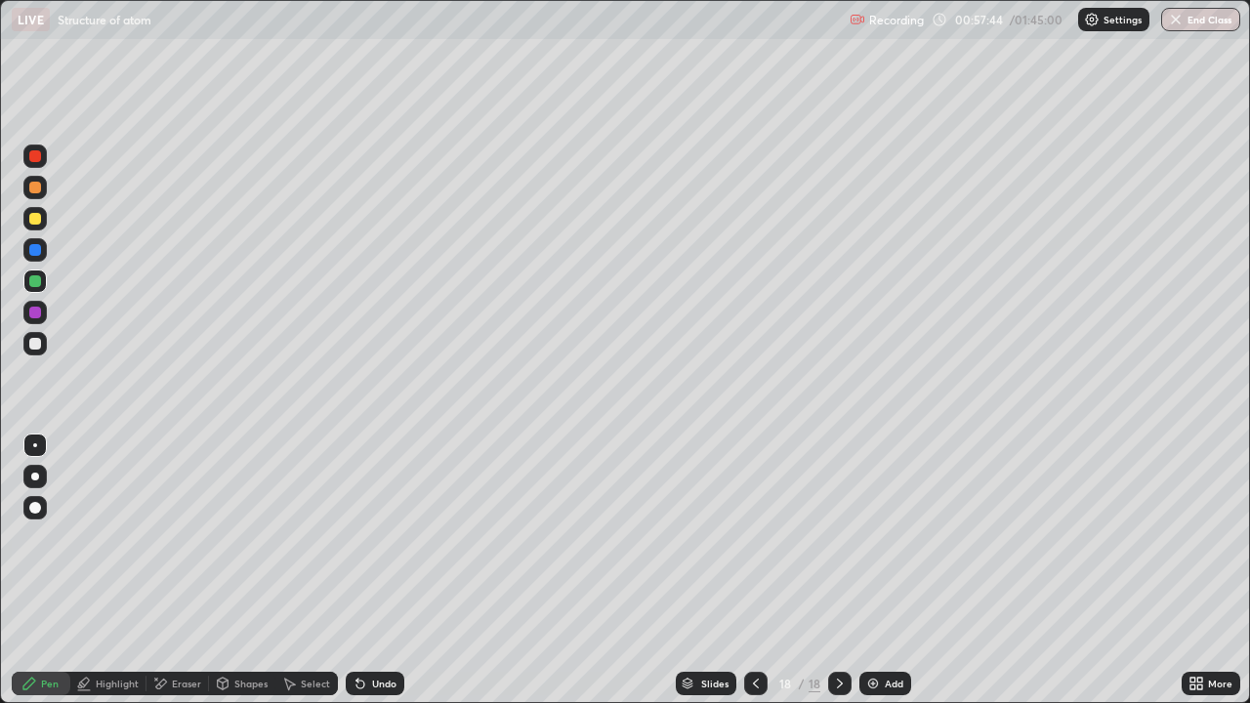
click at [43, 251] on div at bounding box center [34, 249] width 23 height 23
click at [21, 227] on div at bounding box center [35, 218] width 31 height 31
click at [38, 289] on div at bounding box center [34, 280] width 23 height 23
click at [36, 219] on div at bounding box center [35, 219] width 12 height 12
click at [37, 347] on div at bounding box center [35, 344] width 12 height 12
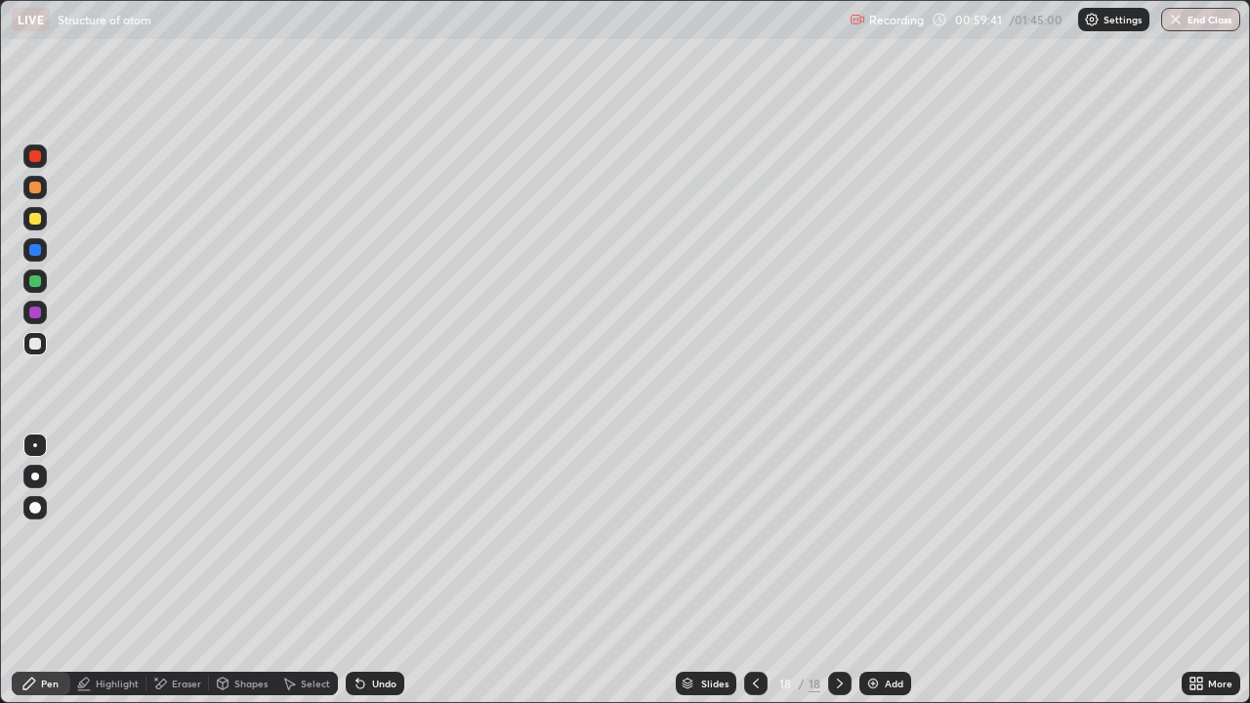
click at [39, 343] on div at bounding box center [35, 344] width 12 height 12
click at [43, 320] on div at bounding box center [34, 312] width 23 height 23
click at [40, 288] on div at bounding box center [34, 280] width 23 height 23
click at [29, 180] on div at bounding box center [34, 187] width 23 height 23
click at [34, 354] on div at bounding box center [34, 343] width 23 height 23
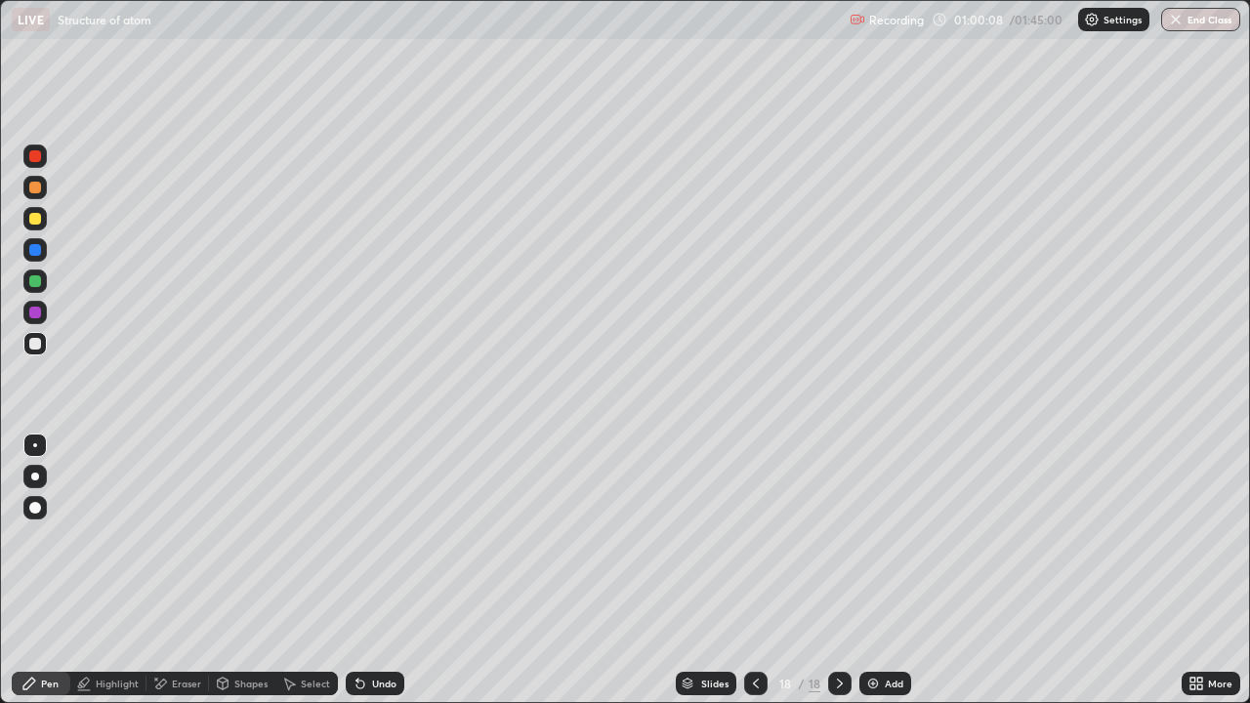
click at [118, 570] on div "Highlight" at bounding box center [108, 683] width 76 height 23
click at [40, 570] on div "Pen" at bounding box center [41, 683] width 59 height 23
click at [25, 224] on div at bounding box center [34, 218] width 23 height 23
click at [35, 284] on div at bounding box center [35, 281] width 12 height 12
click at [36, 344] on div at bounding box center [35, 344] width 12 height 12
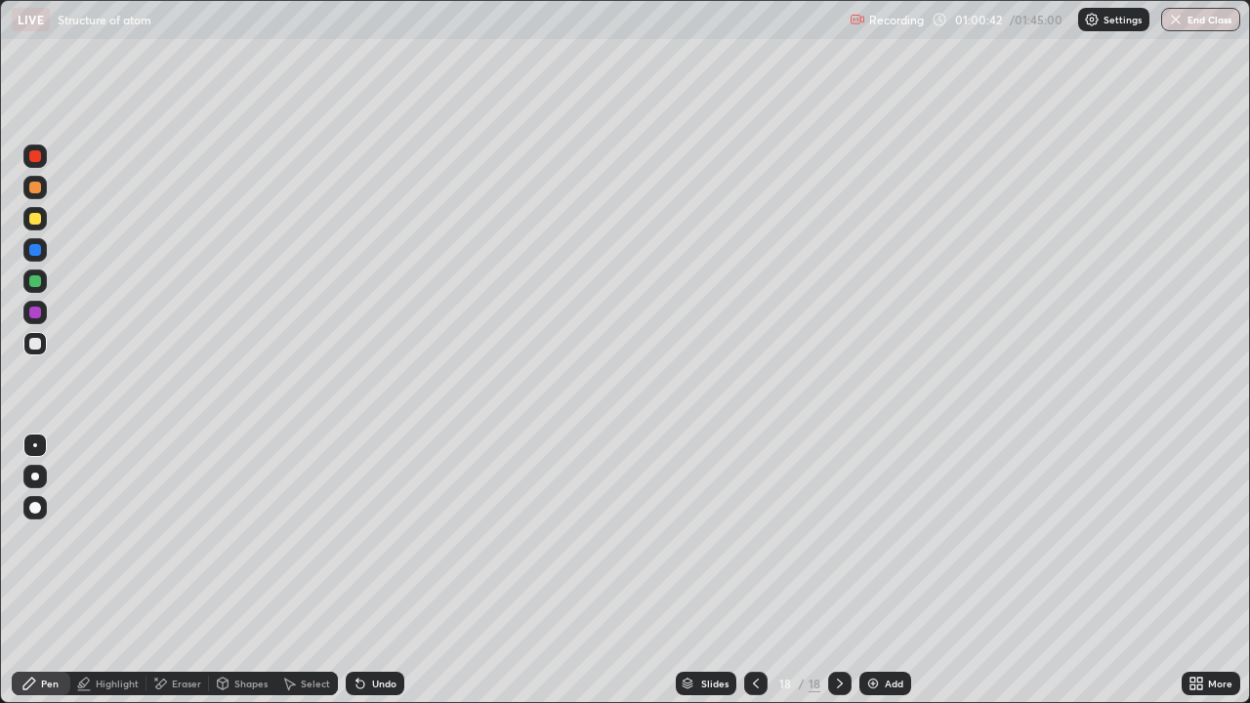
click at [30, 222] on div at bounding box center [35, 219] width 12 height 12
click at [37, 288] on div at bounding box center [34, 280] width 23 height 23
click at [29, 218] on div at bounding box center [35, 219] width 12 height 12
click at [35, 353] on div at bounding box center [34, 343] width 23 height 23
click at [46, 282] on div at bounding box center [34, 280] width 23 height 23
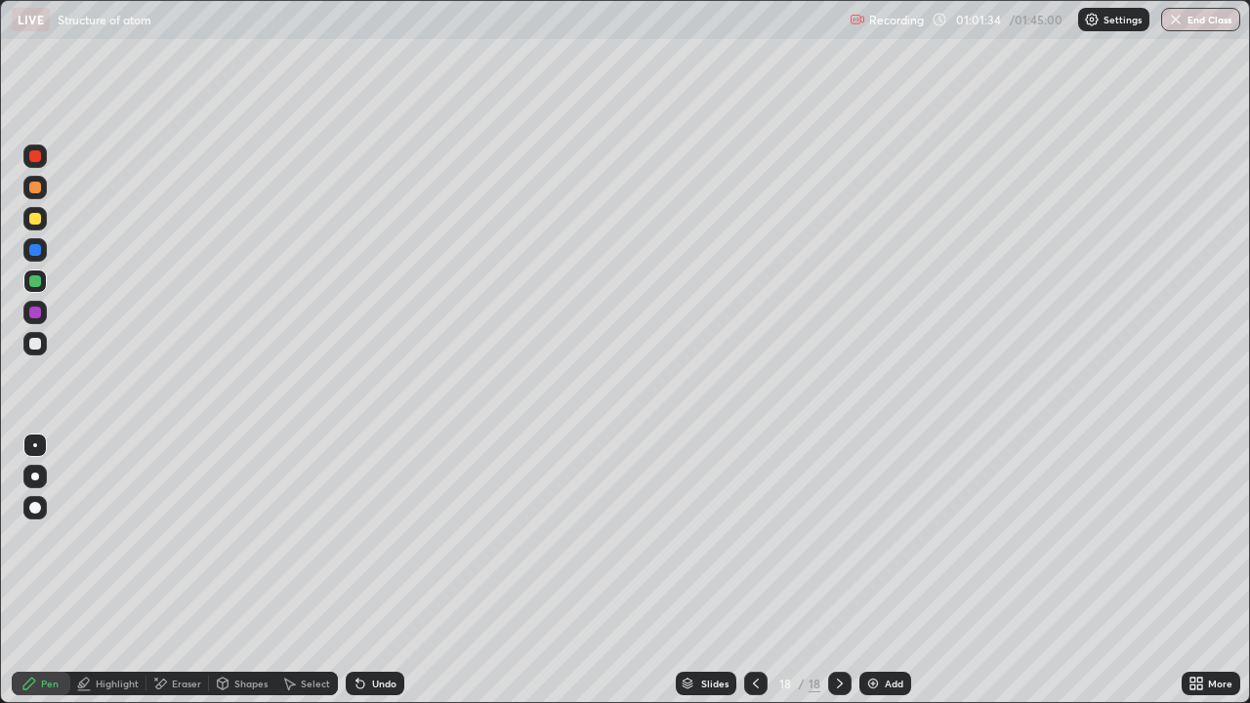
click at [34, 196] on div at bounding box center [34, 187] width 23 height 23
click at [33, 352] on div at bounding box center [34, 343] width 23 height 23
click at [43, 222] on div at bounding box center [34, 218] width 23 height 23
click at [25, 286] on div at bounding box center [34, 280] width 23 height 23
click at [37, 221] on div at bounding box center [35, 219] width 12 height 12
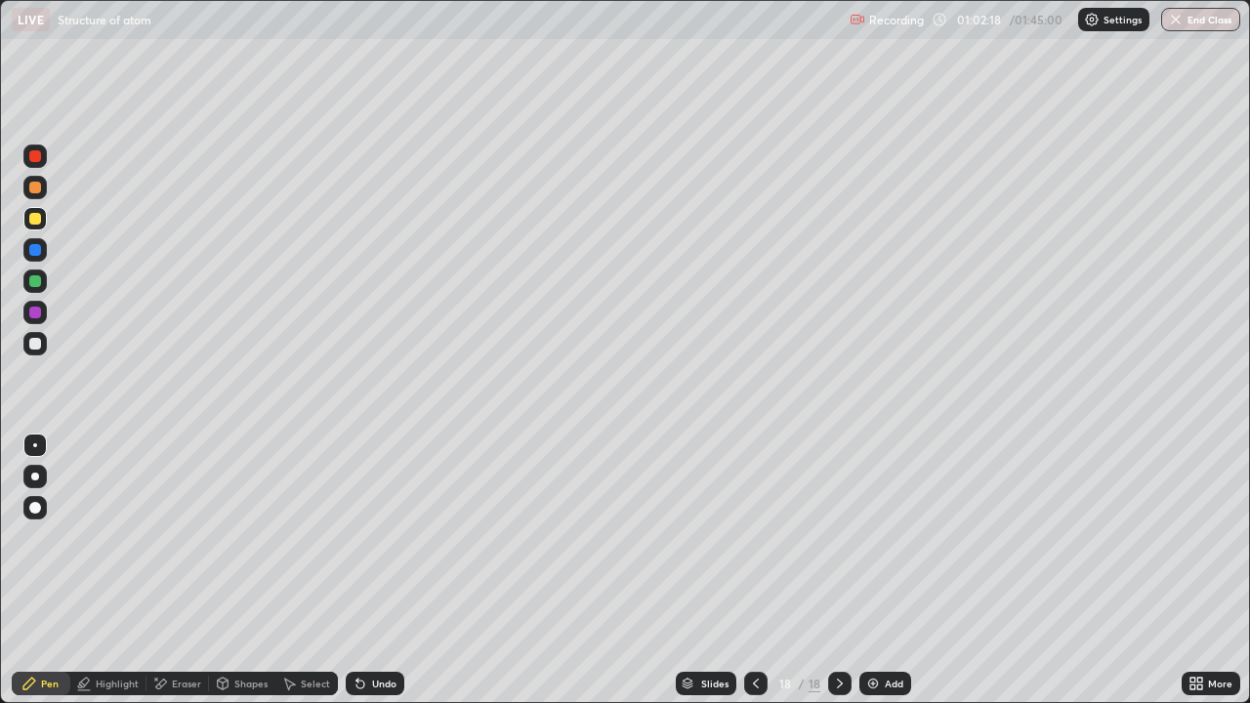
click at [45, 340] on div at bounding box center [34, 343] width 23 height 23
click at [22, 289] on div at bounding box center [35, 281] width 31 height 31
click at [35, 236] on div at bounding box center [34, 249] width 23 height 31
click at [43, 217] on div at bounding box center [34, 218] width 23 height 23
click at [32, 189] on div at bounding box center [35, 188] width 12 height 12
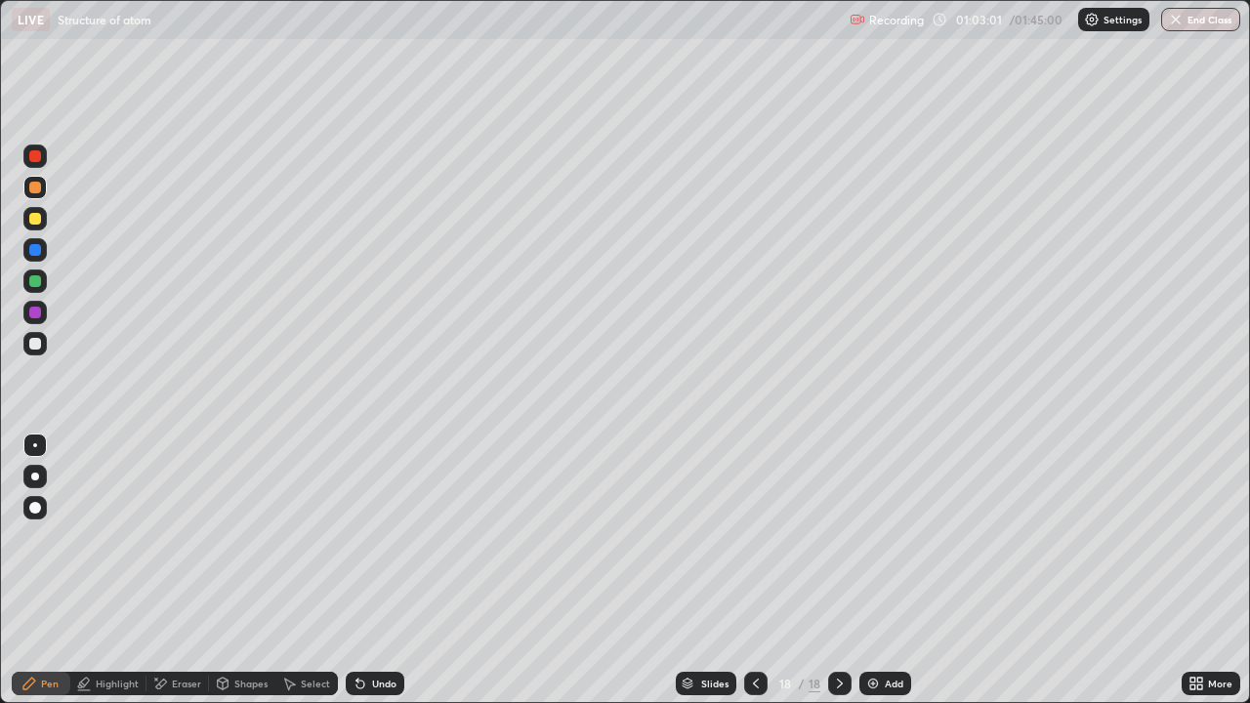
click at [145, 570] on div at bounding box center [145, 684] width 1 height 16
click at [389, 570] on div "Undo" at bounding box center [375, 683] width 59 height 23
click at [30, 355] on div at bounding box center [34, 343] width 23 height 31
click at [375, 570] on div "Undo" at bounding box center [375, 683] width 59 height 23
click at [39, 570] on div "Pen" at bounding box center [41, 683] width 59 height 23
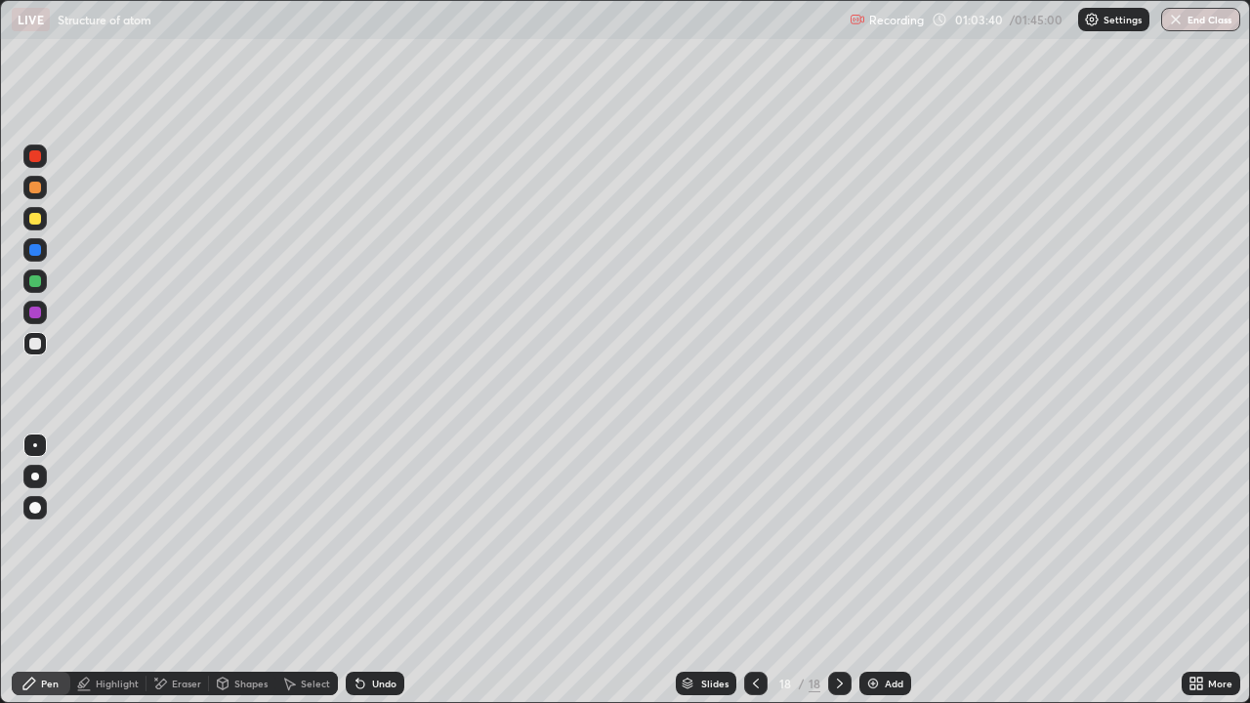
click at [32, 348] on div at bounding box center [35, 344] width 12 height 12
click at [45, 291] on div at bounding box center [34, 281] width 23 height 31
click at [32, 343] on div at bounding box center [35, 344] width 12 height 12
click at [42, 221] on div at bounding box center [34, 218] width 23 height 23
click at [32, 272] on div at bounding box center [34, 280] width 23 height 23
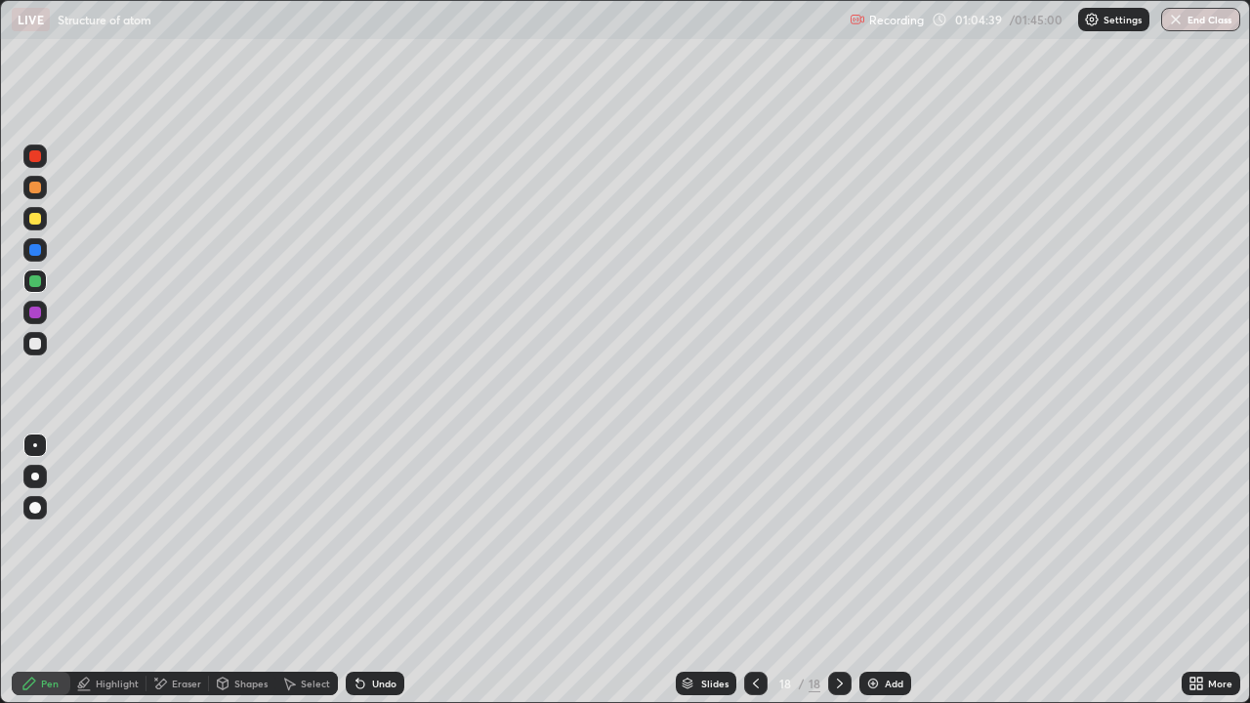
click at [30, 352] on div at bounding box center [34, 343] width 23 height 23
click at [43, 191] on div at bounding box center [34, 187] width 23 height 23
click at [36, 156] on div at bounding box center [35, 156] width 12 height 12
click at [38, 286] on div at bounding box center [35, 281] width 12 height 12
click at [392, 570] on div "Undo" at bounding box center [384, 684] width 24 height 10
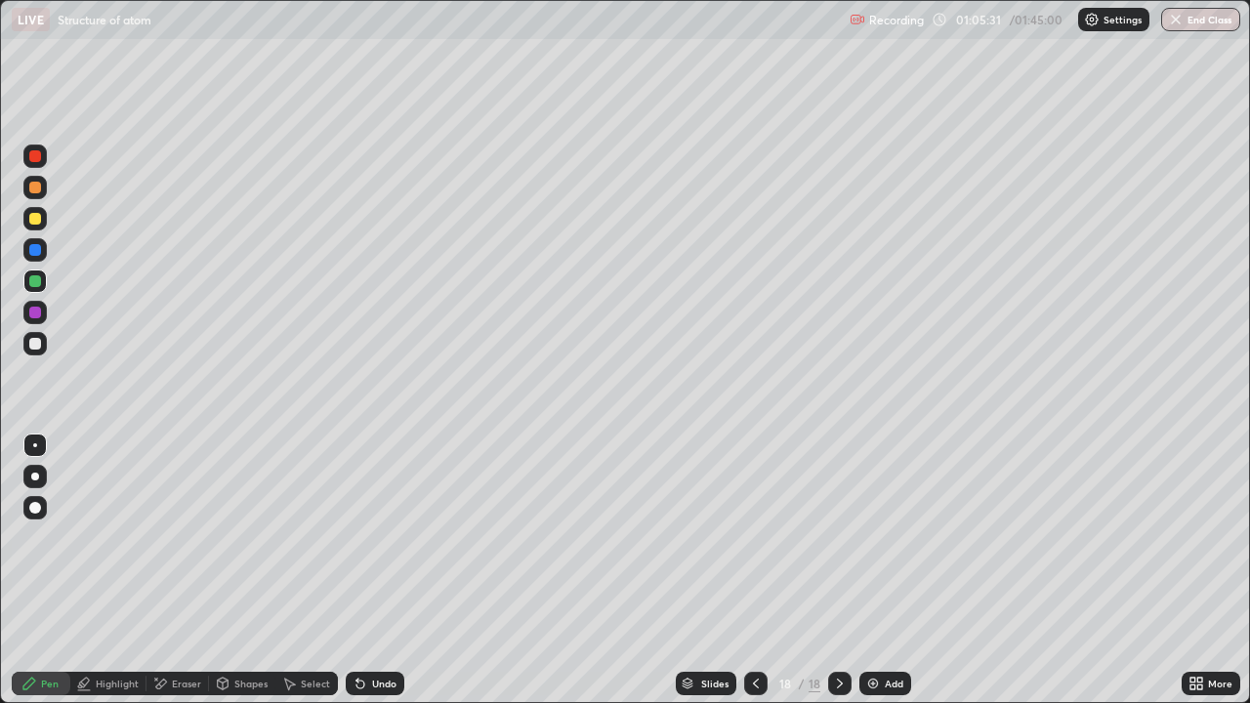
click at [389, 570] on div "Undo" at bounding box center [384, 684] width 24 height 10
click at [378, 570] on div "Undo" at bounding box center [384, 684] width 24 height 10
click at [24, 347] on div at bounding box center [34, 343] width 23 height 23
click at [894, 570] on div "Add" at bounding box center [894, 684] width 19 height 10
click at [35, 227] on div at bounding box center [34, 218] width 23 height 23
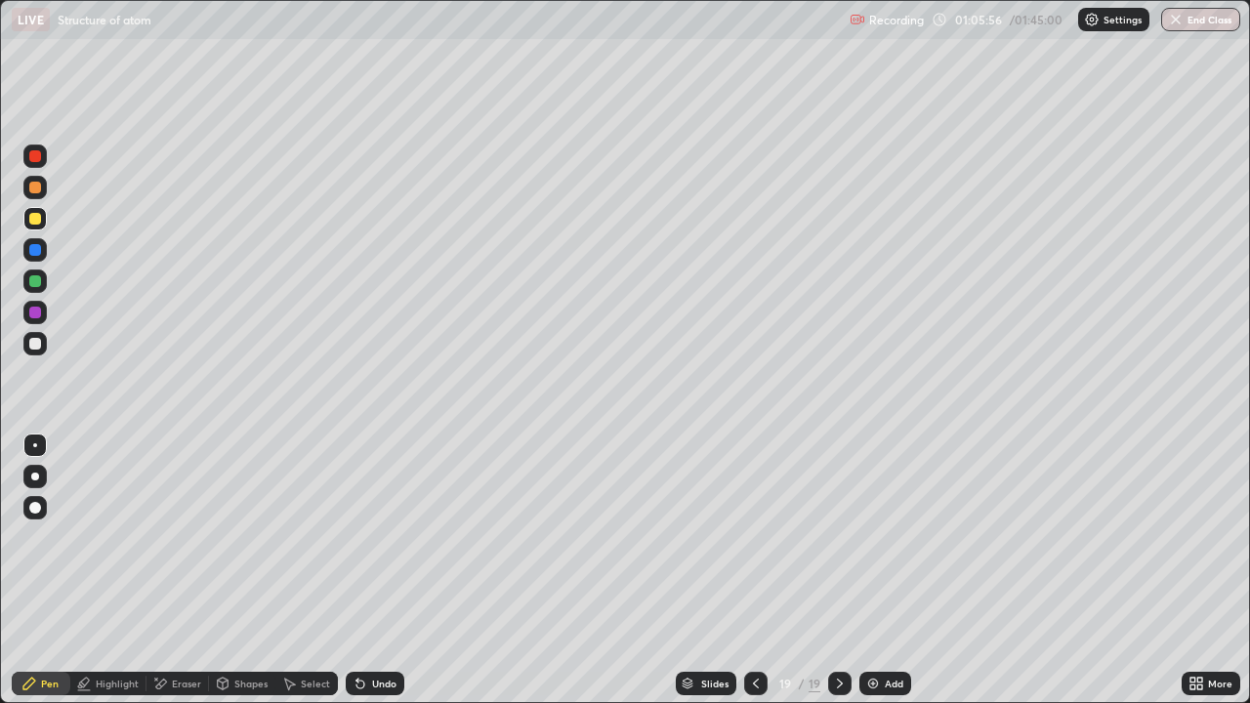
click at [30, 352] on div at bounding box center [34, 343] width 23 height 23
click at [754, 570] on icon at bounding box center [756, 684] width 16 height 16
click at [311, 570] on div "Select" at bounding box center [315, 684] width 29 height 10
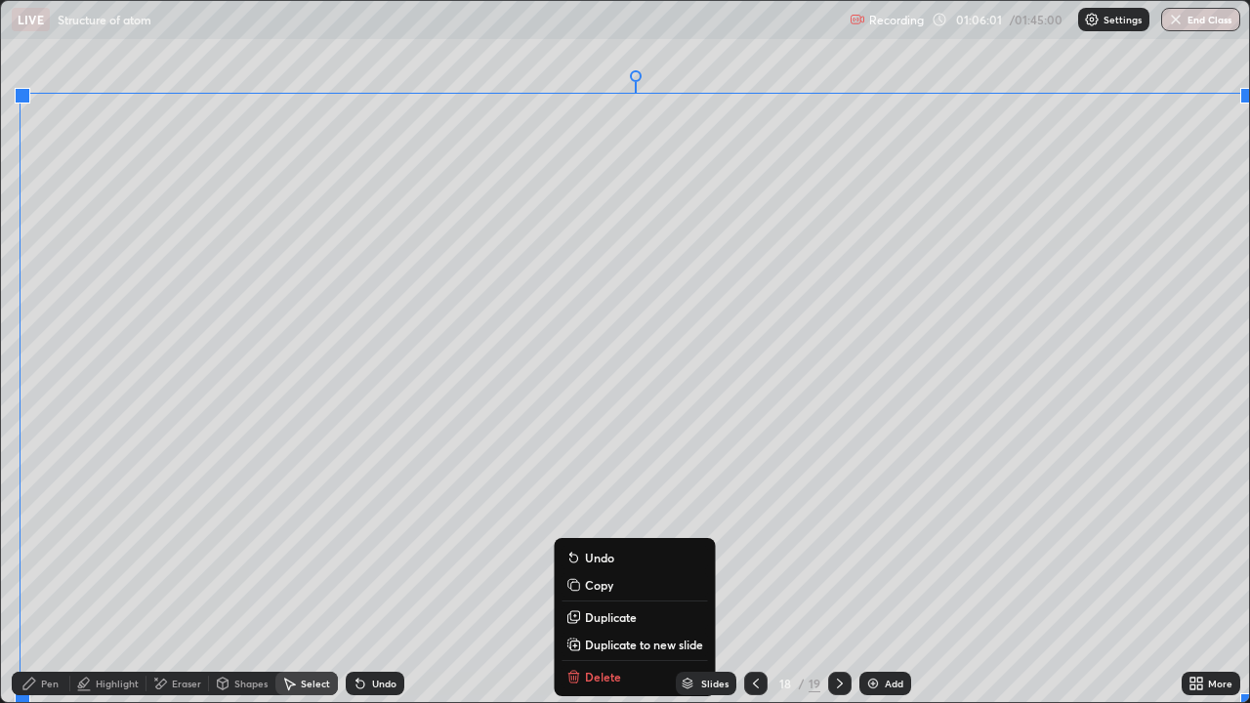
click at [639, 570] on button "Duplicate to new slide" at bounding box center [633, 644] width 145 height 23
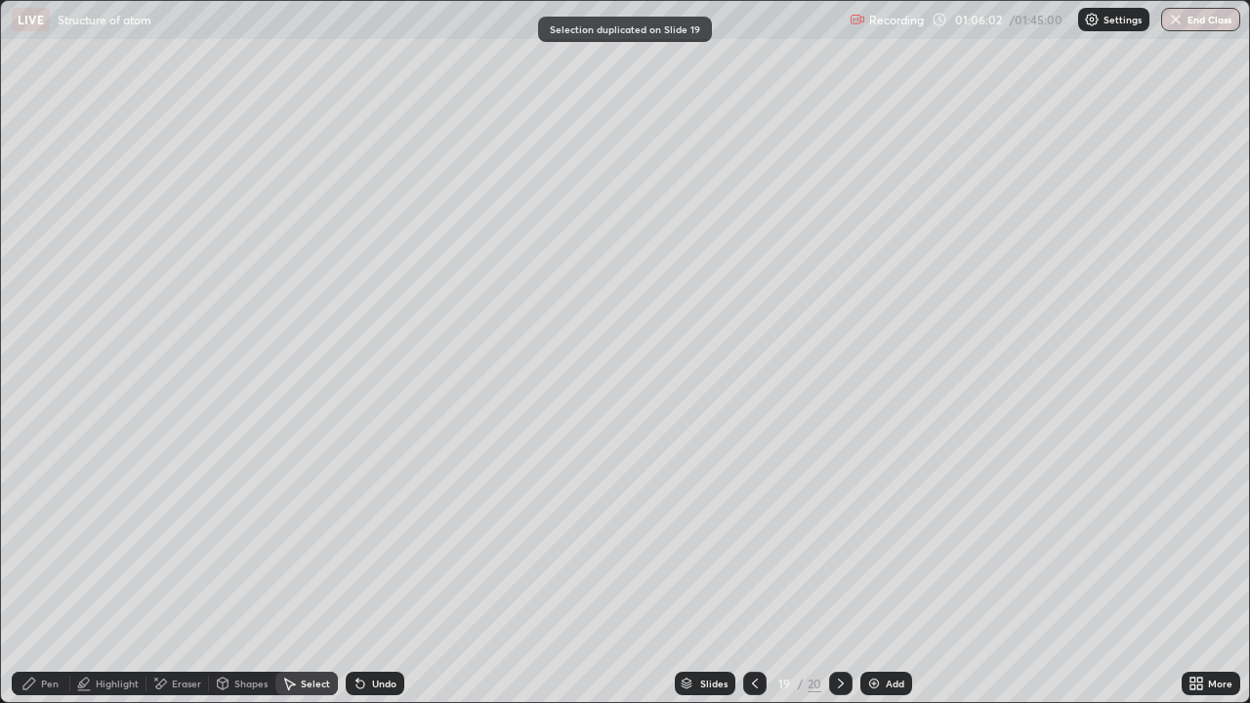
click at [174, 570] on div "Eraser" at bounding box center [186, 684] width 29 height 10
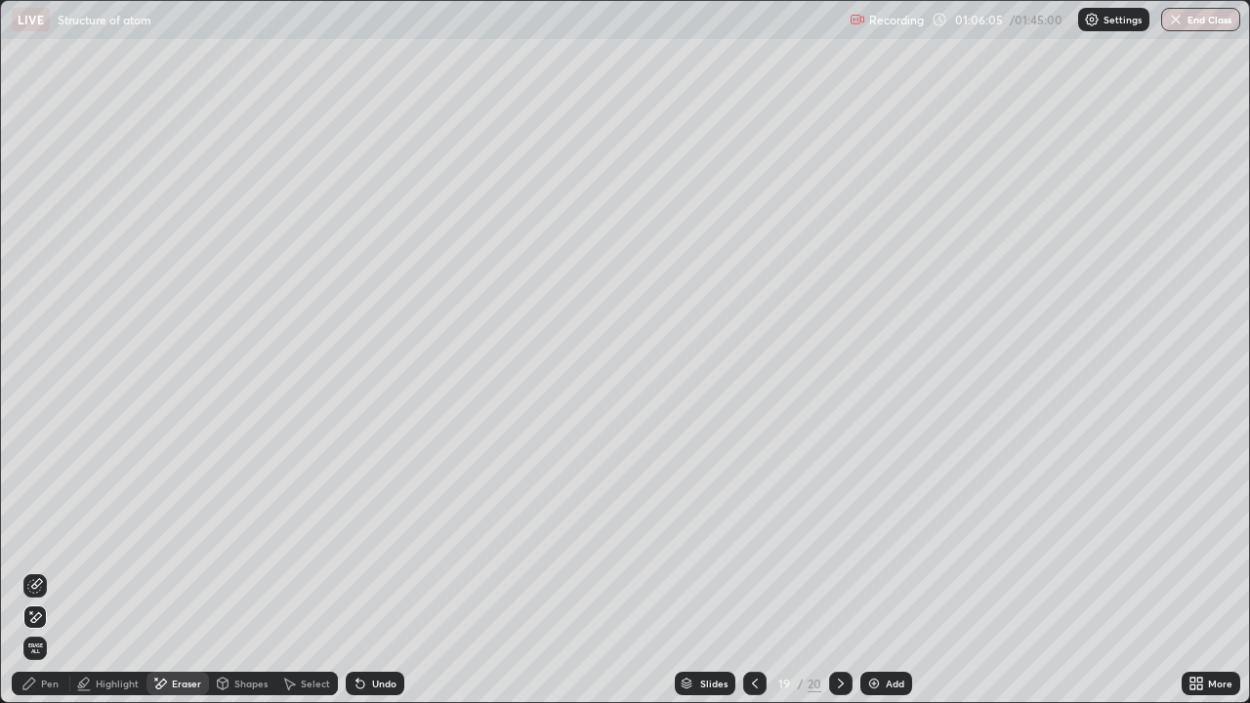
click at [48, 570] on div "Pen" at bounding box center [50, 684] width 18 height 10
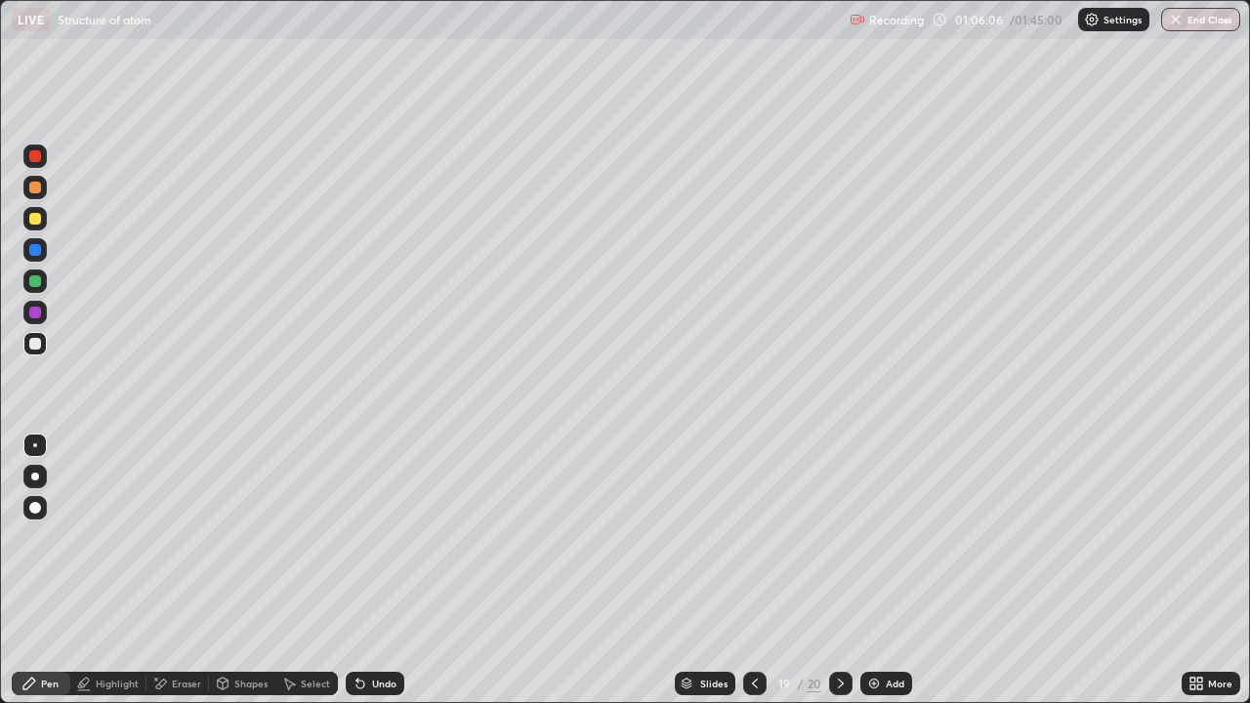
click at [40, 289] on div at bounding box center [34, 280] width 23 height 23
click at [34, 222] on div at bounding box center [35, 219] width 12 height 12
click at [39, 315] on div at bounding box center [35, 313] width 12 height 12
click at [35, 345] on div at bounding box center [35, 344] width 12 height 12
click at [35, 343] on div at bounding box center [35, 344] width 12 height 12
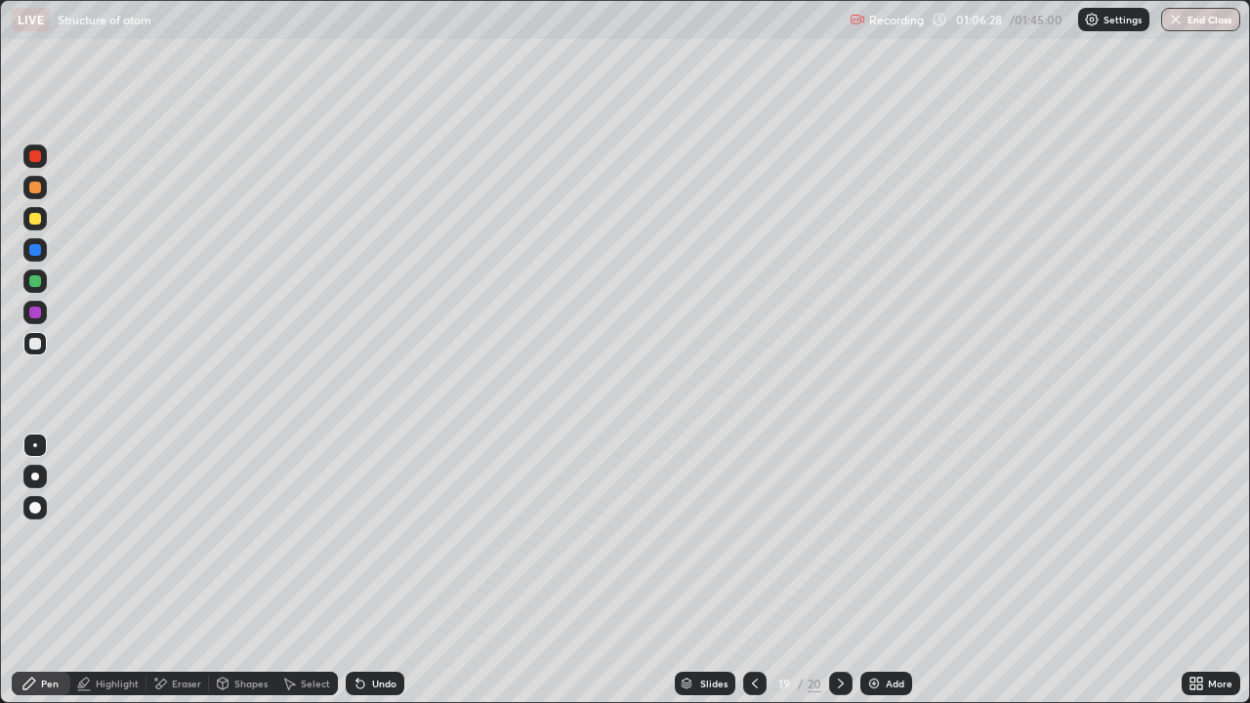
click at [33, 286] on div at bounding box center [35, 281] width 12 height 12
click at [33, 224] on div at bounding box center [35, 219] width 12 height 12
click at [753, 570] on icon at bounding box center [755, 684] width 16 height 16
click at [816, 570] on div "20" at bounding box center [814, 684] width 14 height 18
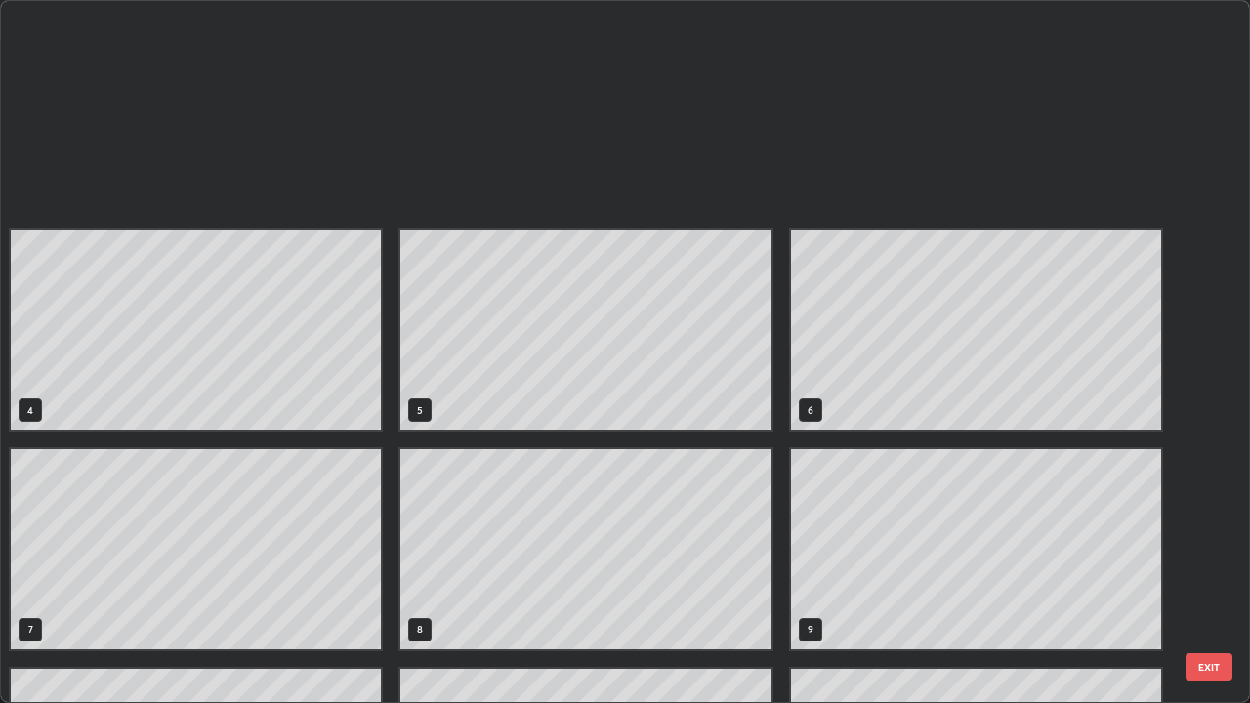
click at [833, 570] on div "4 5 6 7 8 9 10 11 12 13 14 15 16 17 18" at bounding box center [608, 351] width 1214 height 701
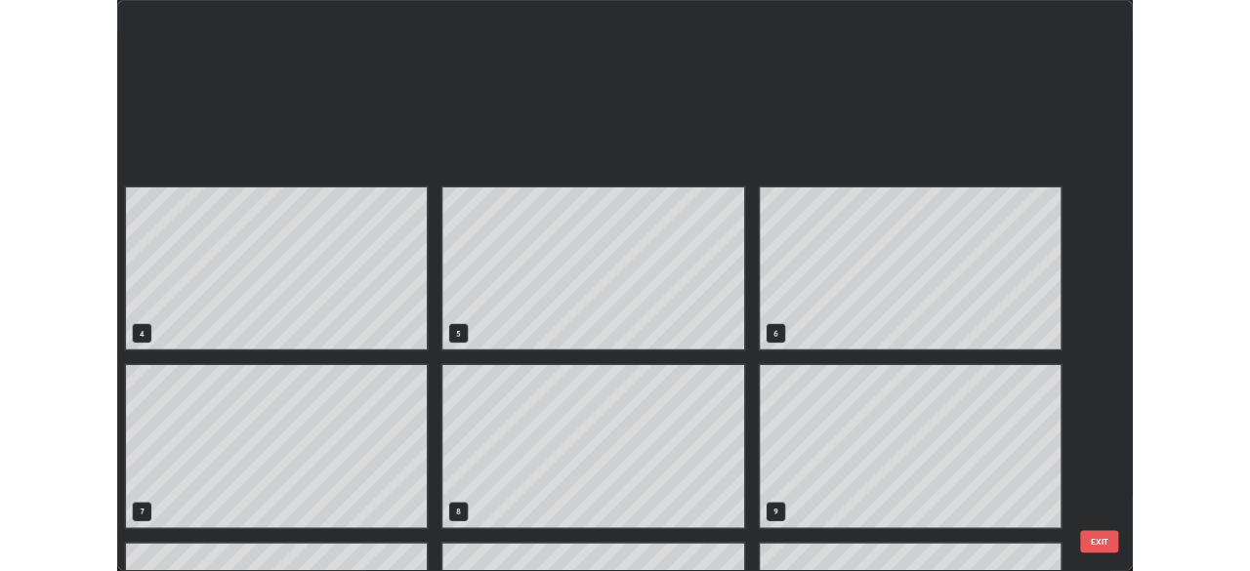
scroll to position [695, 1238]
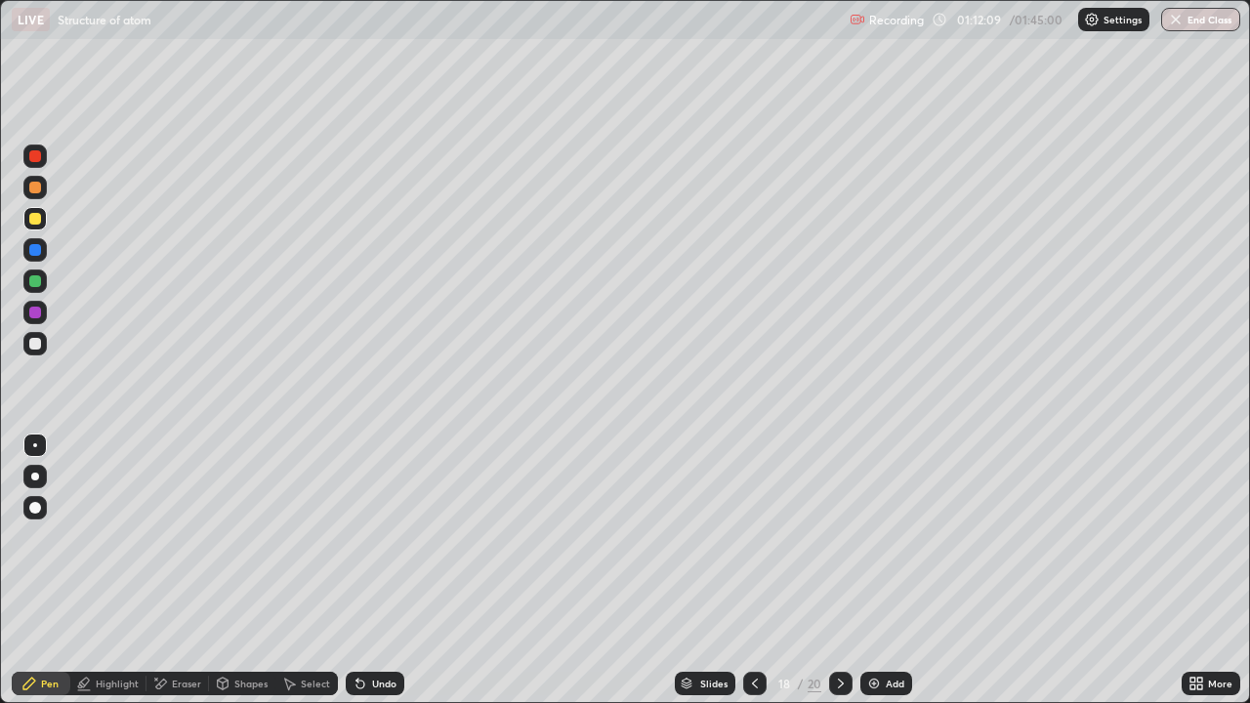
click at [833, 570] on icon at bounding box center [841, 684] width 16 height 16
click at [831, 570] on div at bounding box center [840, 683] width 23 height 23
click at [759, 570] on icon at bounding box center [755, 684] width 16 height 16
click at [886, 570] on div "Add" at bounding box center [895, 684] width 19 height 10
click at [47, 354] on div at bounding box center [35, 343] width 31 height 31
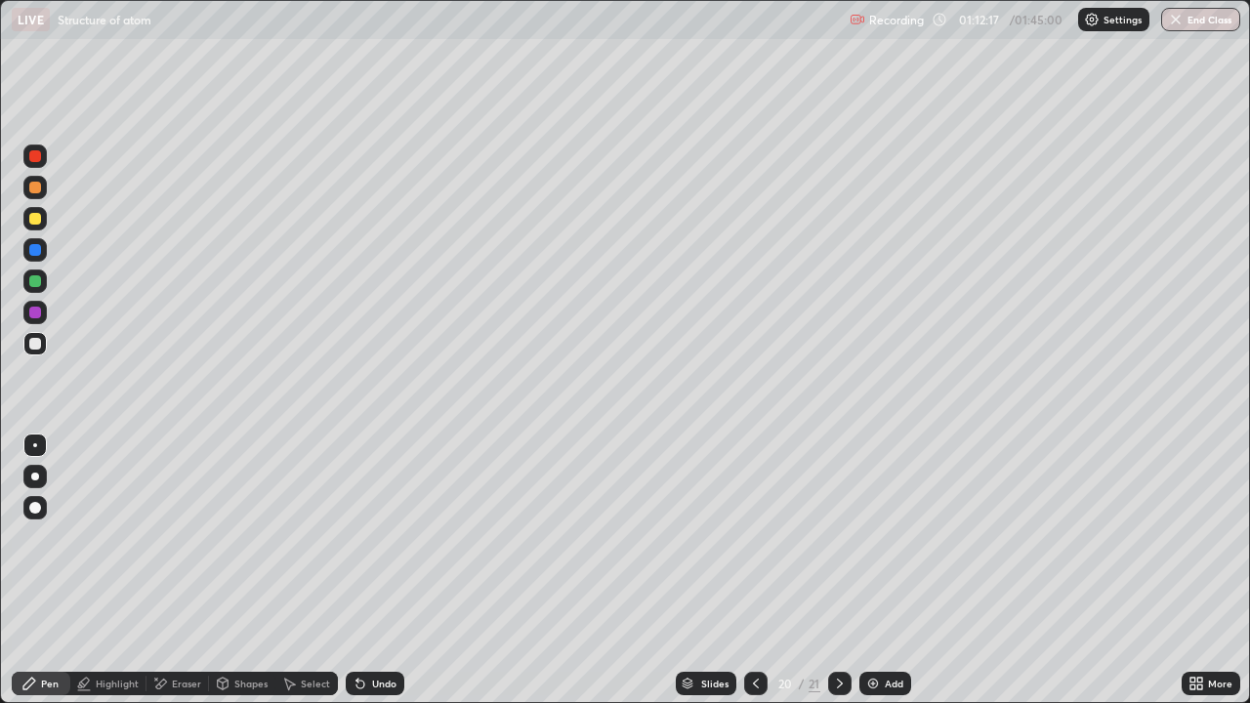
click at [38, 184] on div at bounding box center [35, 188] width 12 height 12
click at [23, 226] on div at bounding box center [34, 218] width 23 height 23
click at [37, 357] on div at bounding box center [34, 343] width 23 height 31
click at [40, 288] on div at bounding box center [34, 280] width 23 height 23
click at [26, 348] on div at bounding box center [34, 343] width 23 height 23
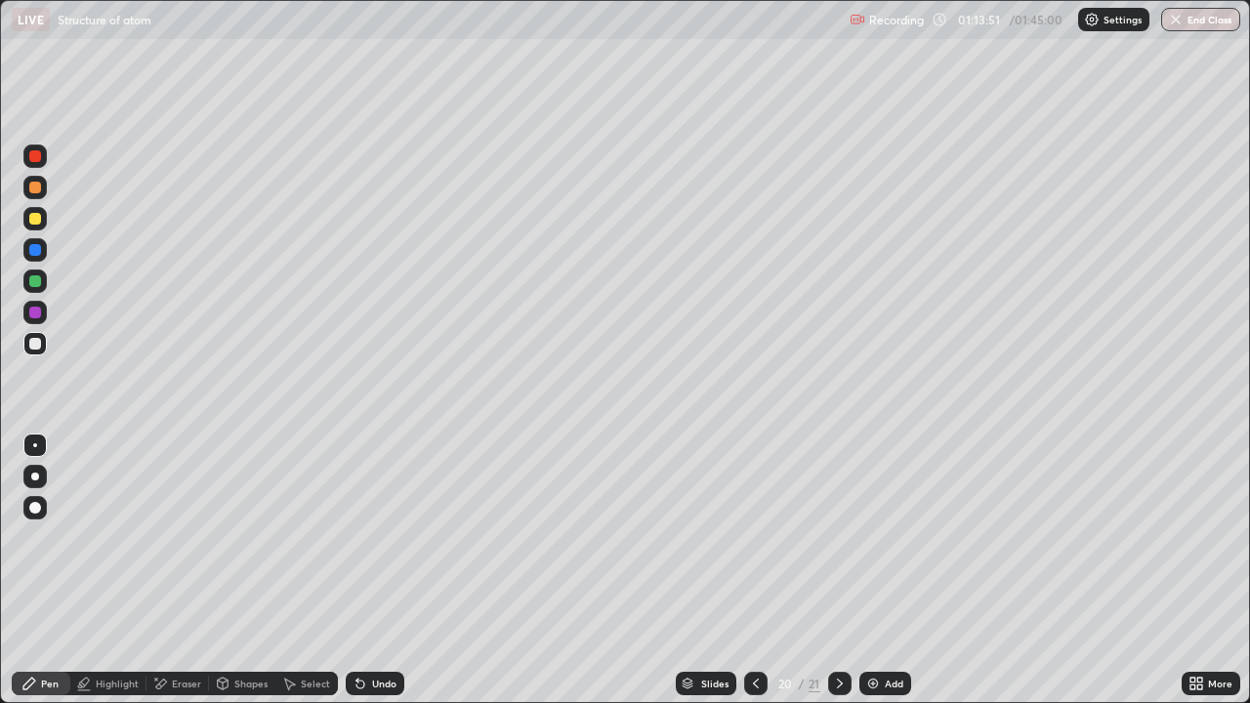
click at [1205, 570] on div "More" at bounding box center [1210, 683] width 59 height 23
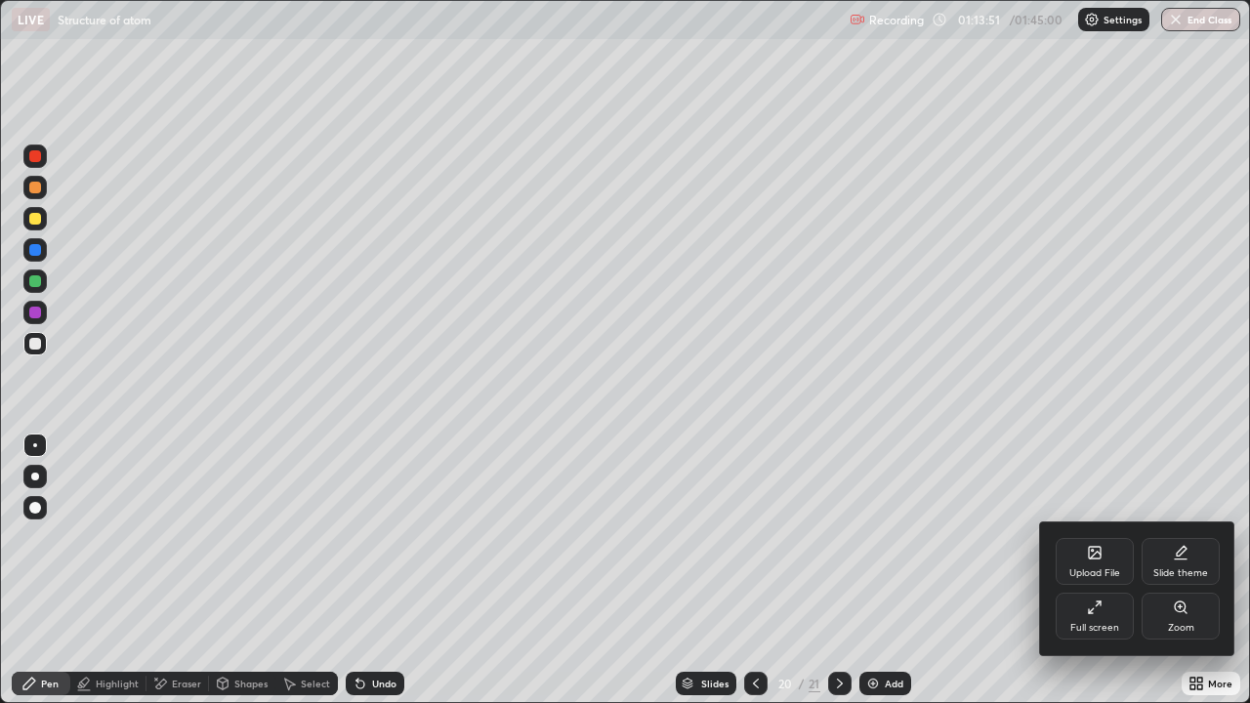
click at [1092, 570] on div "Full screen" at bounding box center [1094, 628] width 49 height 10
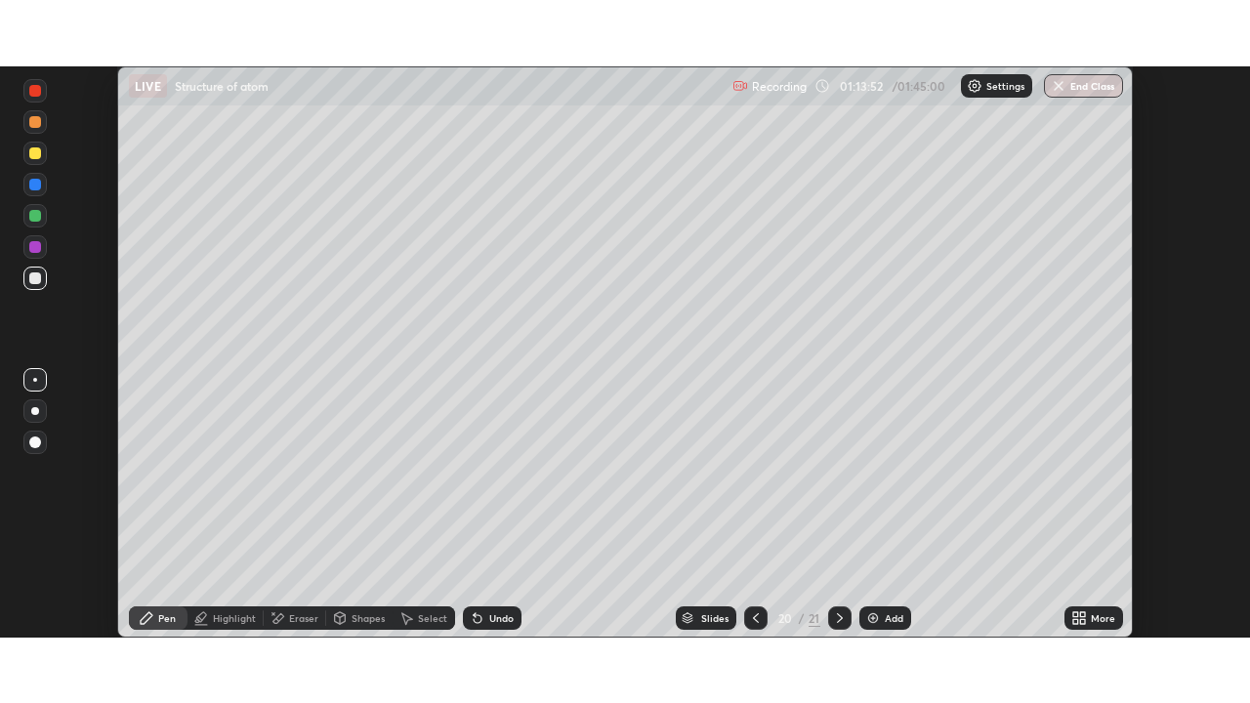
scroll to position [97068, 96389]
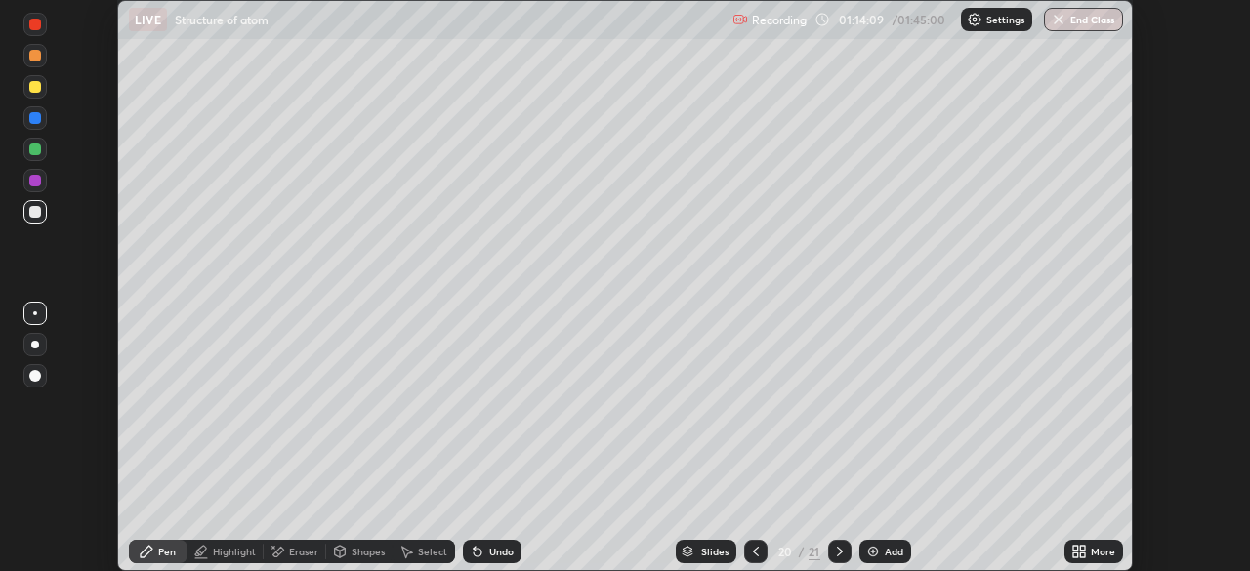
click at [1084, 547] on icon at bounding box center [1082, 548] width 5 height 5
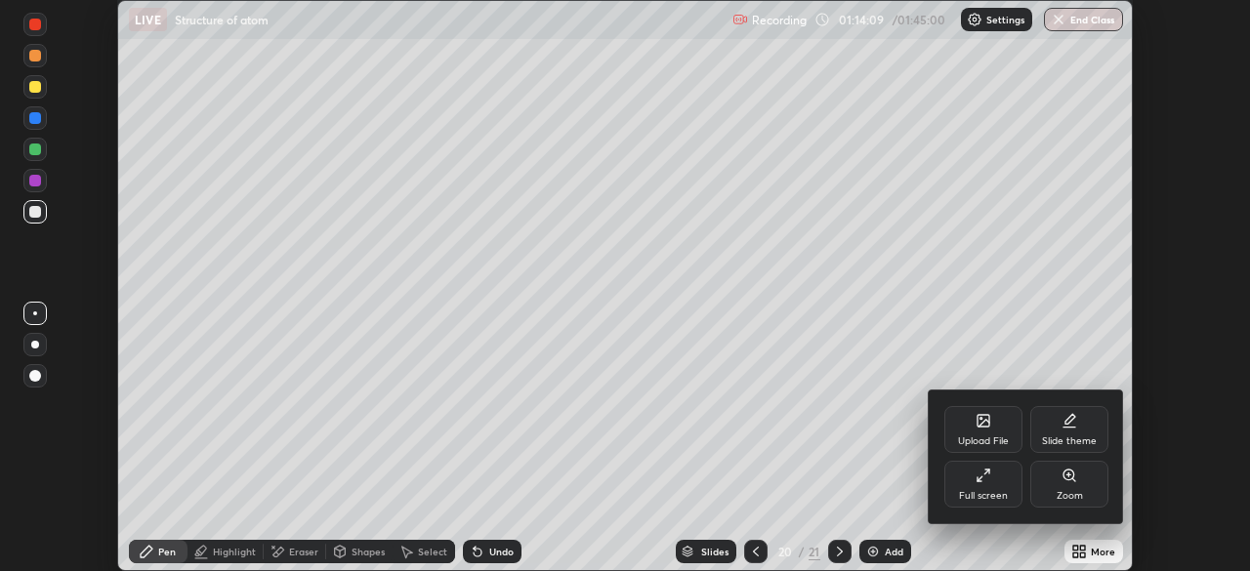
click at [982, 488] on div "Full screen" at bounding box center [983, 484] width 78 height 47
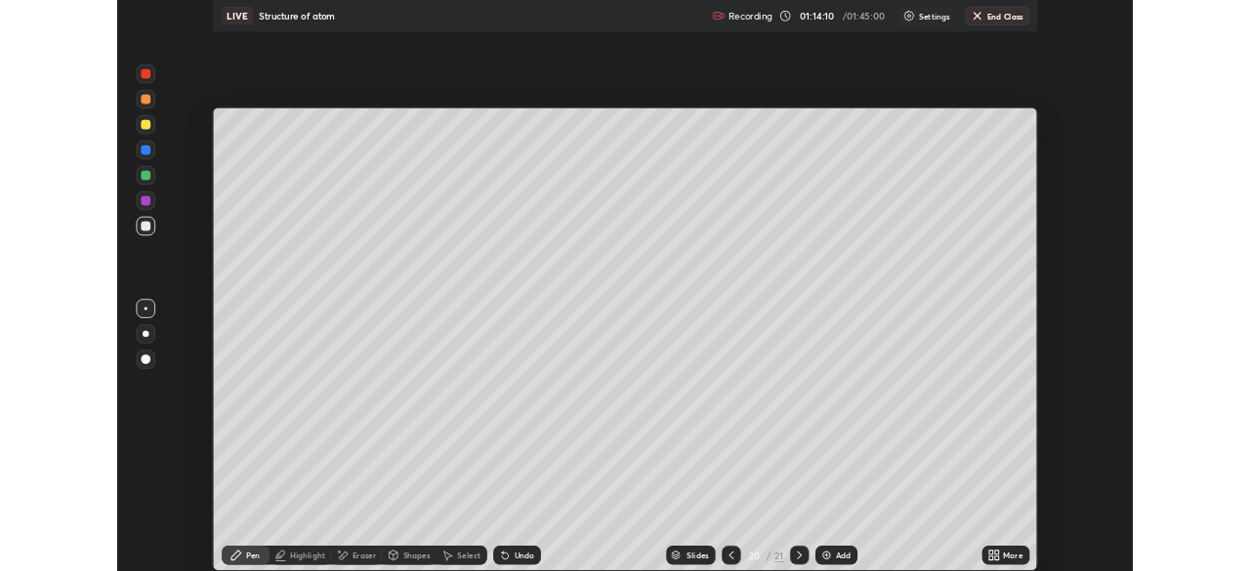
scroll to position [703, 1250]
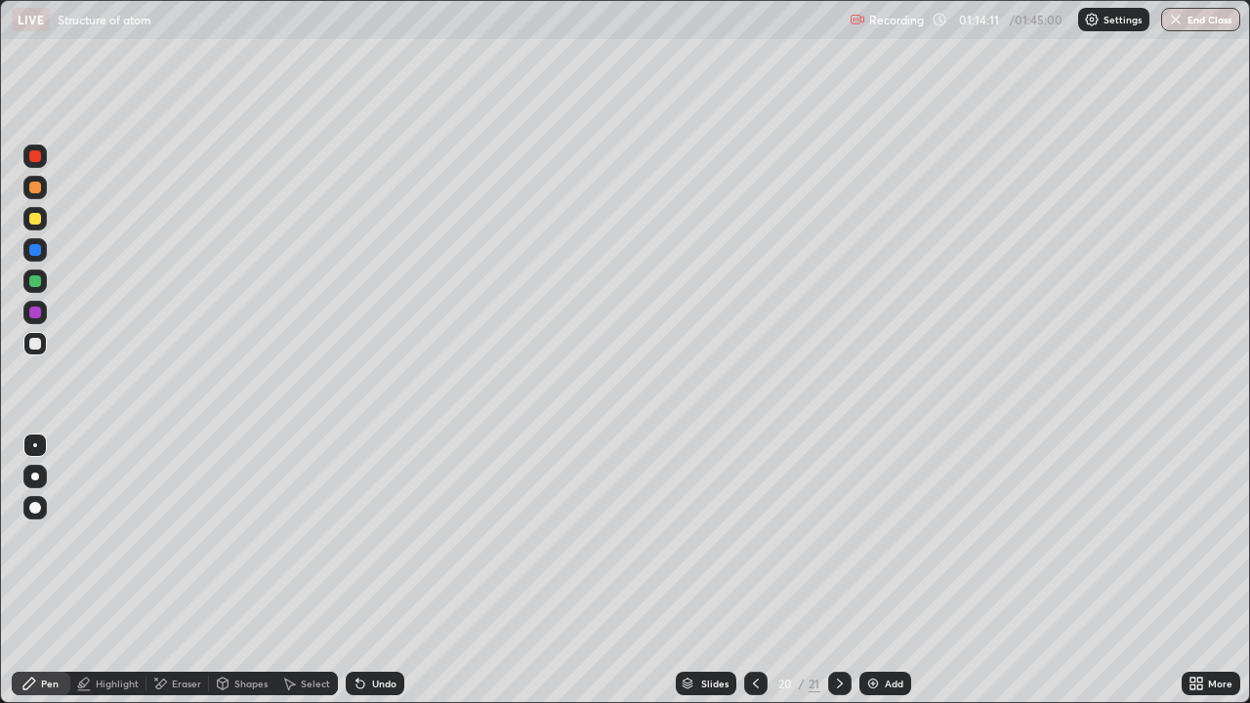
click at [183, 570] on div "Eraser" at bounding box center [186, 684] width 29 height 10
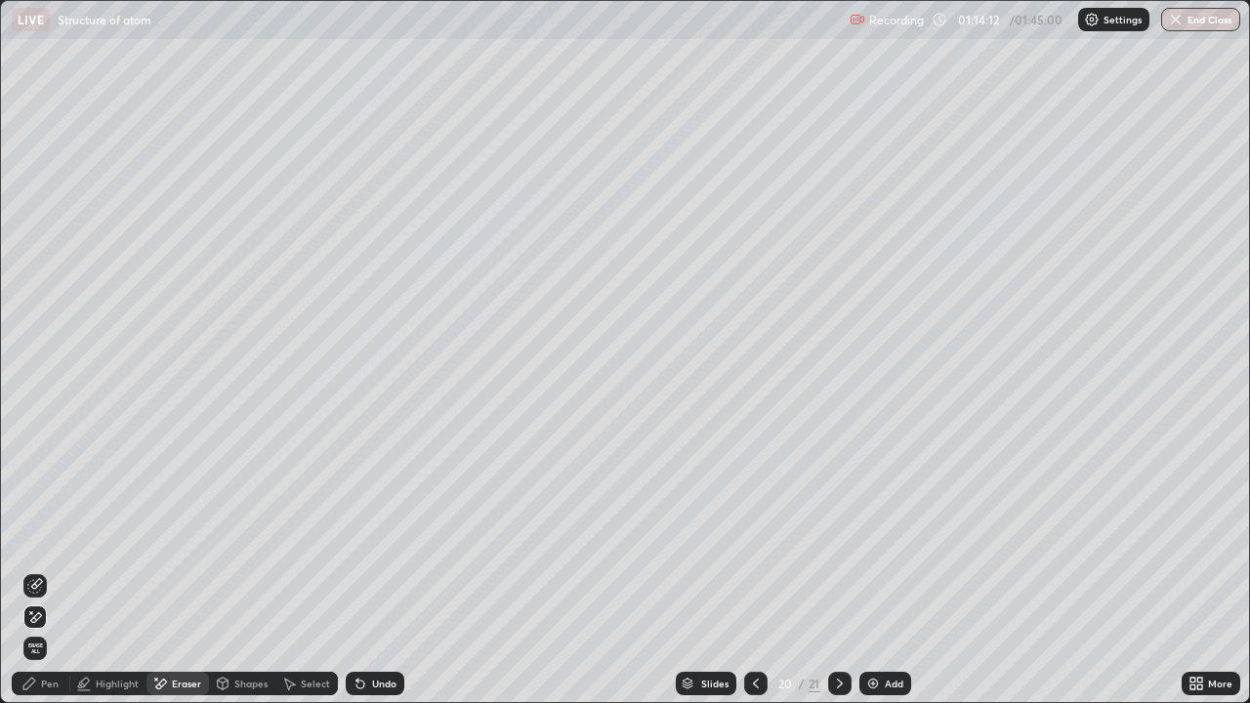
click at [45, 570] on div "Pen" at bounding box center [50, 684] width 18 height 10
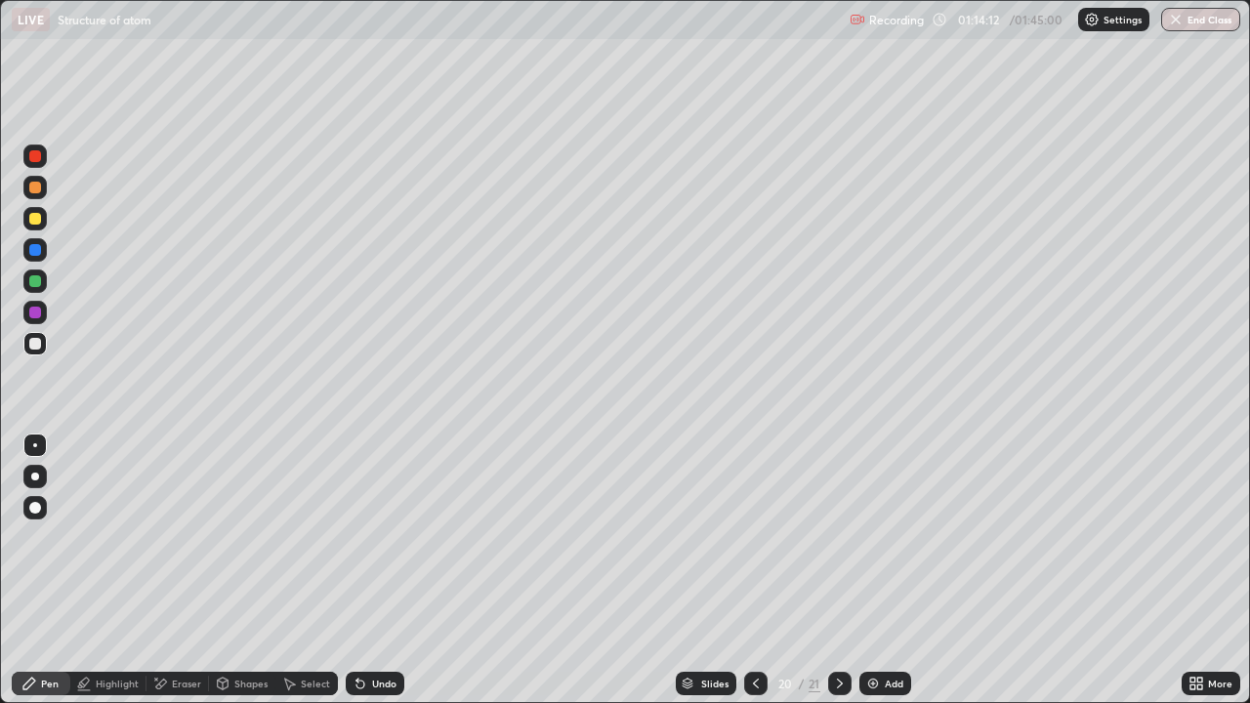
click at [35, 248] on div at bounding box center [35, 250] width 12 height 12
click at [189, 570] on div "Eraser" at bounding box center [186, 684] width 29 height 10
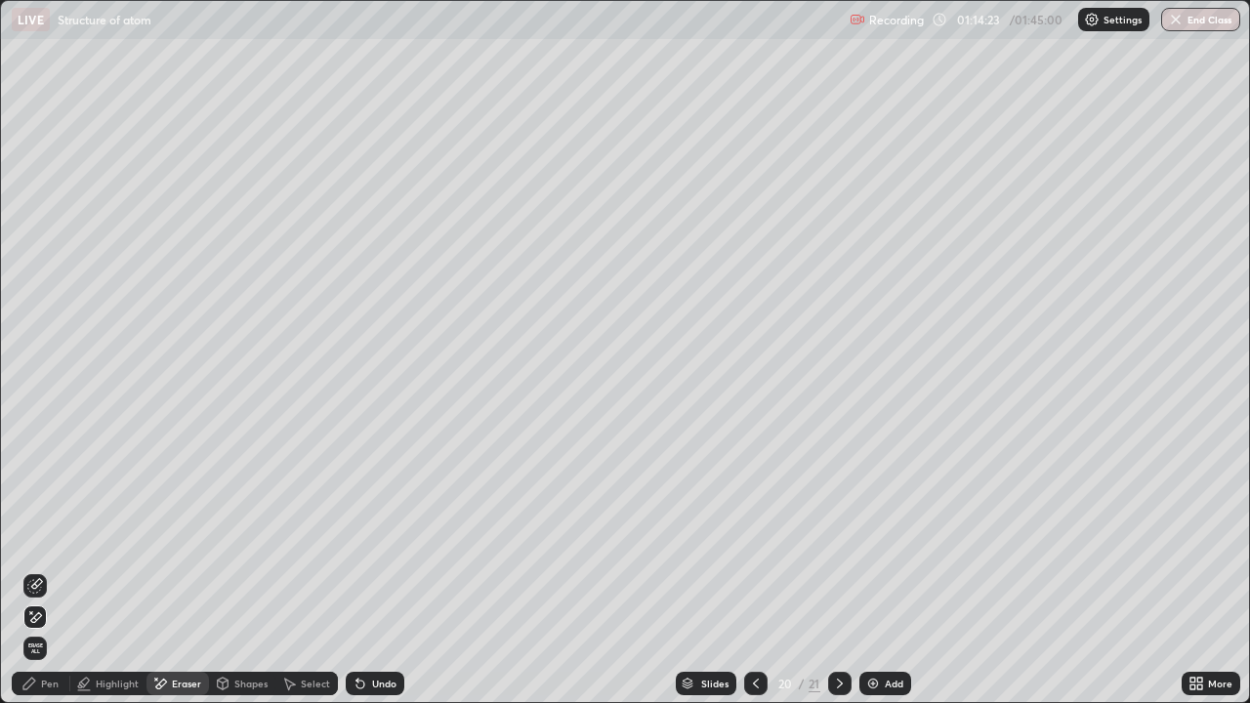
click at [36, 570] on div "Pen" at bounding box center [41, 683] width 59 height 23
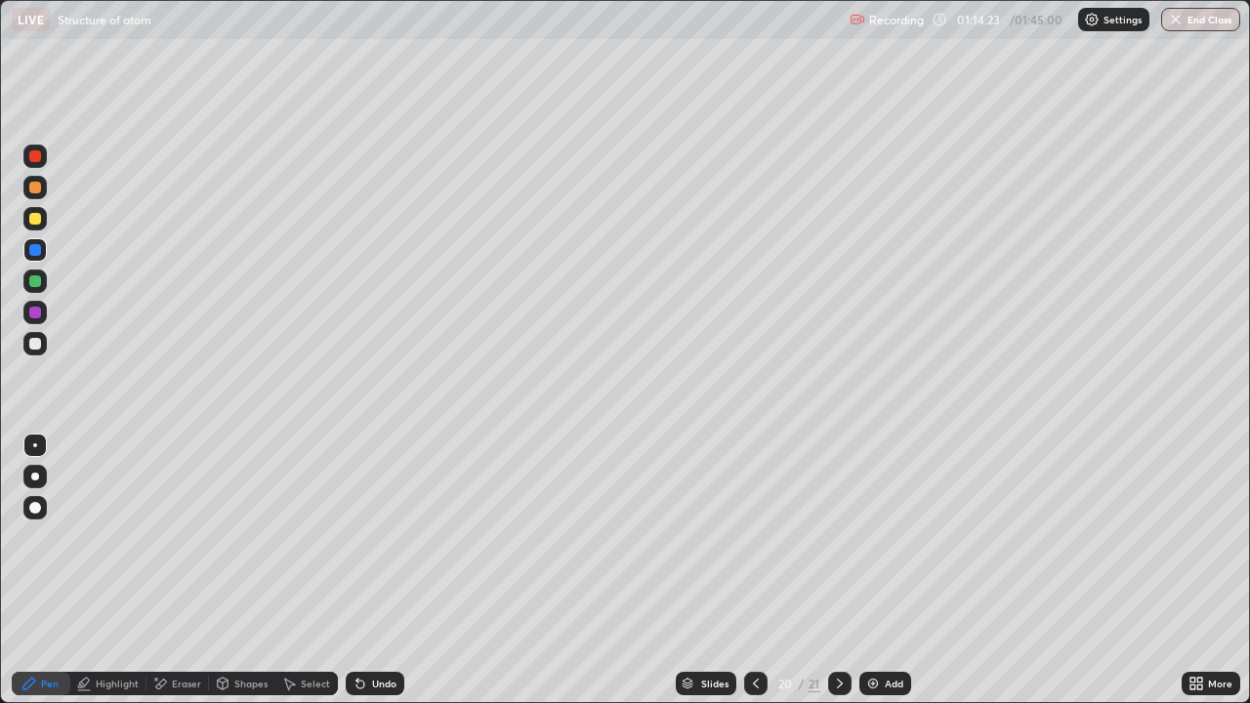
click at [39, 352] on div at bounding box center [34, 343] width 23 height 23
click at [39, 215] on div at bounding box center [35, 219] width 12 height 12
click at [751, 570] on div at bounding box center [755, 683] width 23 height 39
click at [55, 343] on div "Erase all" at bounding box center [35, 351] width 47 height 625
click at [840, 570] on icon at bounding box center [840, 684] width 16 height 16
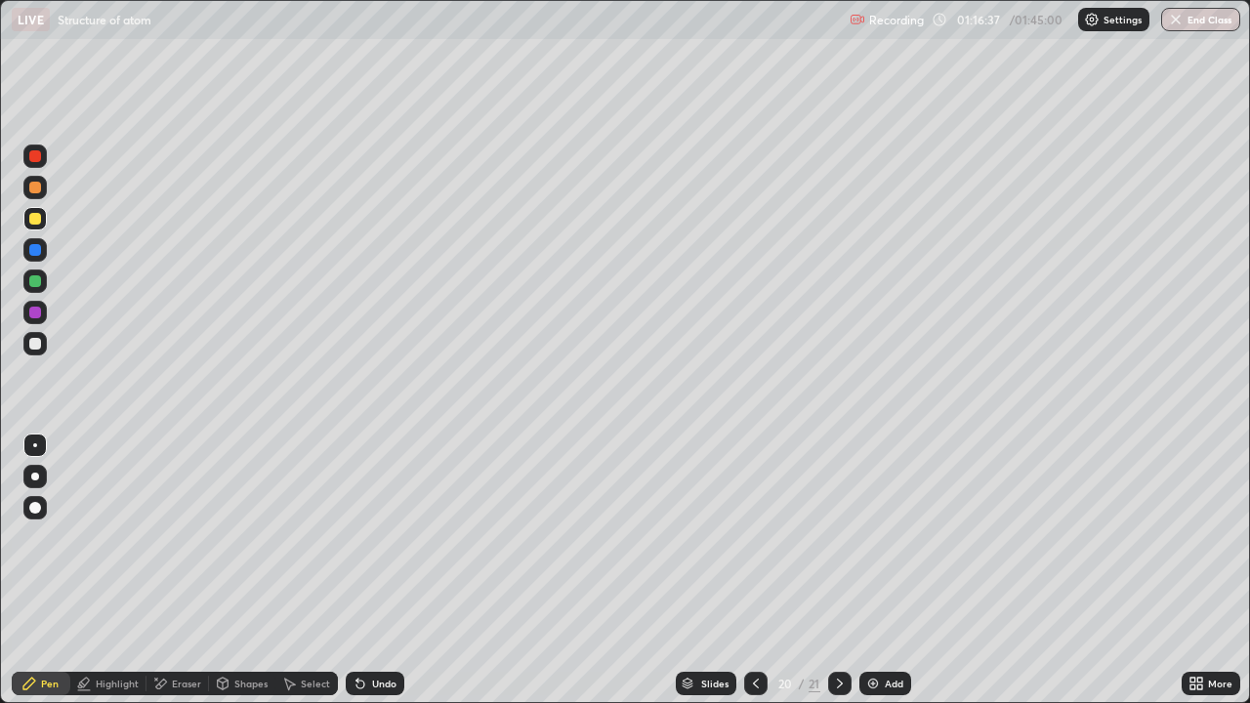
click at [42, 188] on div at bounding box center [34, 187] width 23 height 23
click at [377, 570] on div "Undo" at bounding box center [384, 684] width 24 height 10
click at [33, 282] on div at bounding box center [35, 281] width 12 height 12
click at [381, 570] on div "Undo" at bounding box center [371, 683] width 66 height 39
click at [29, 218] on div at bounding box center [35, 219] width 12 height 12
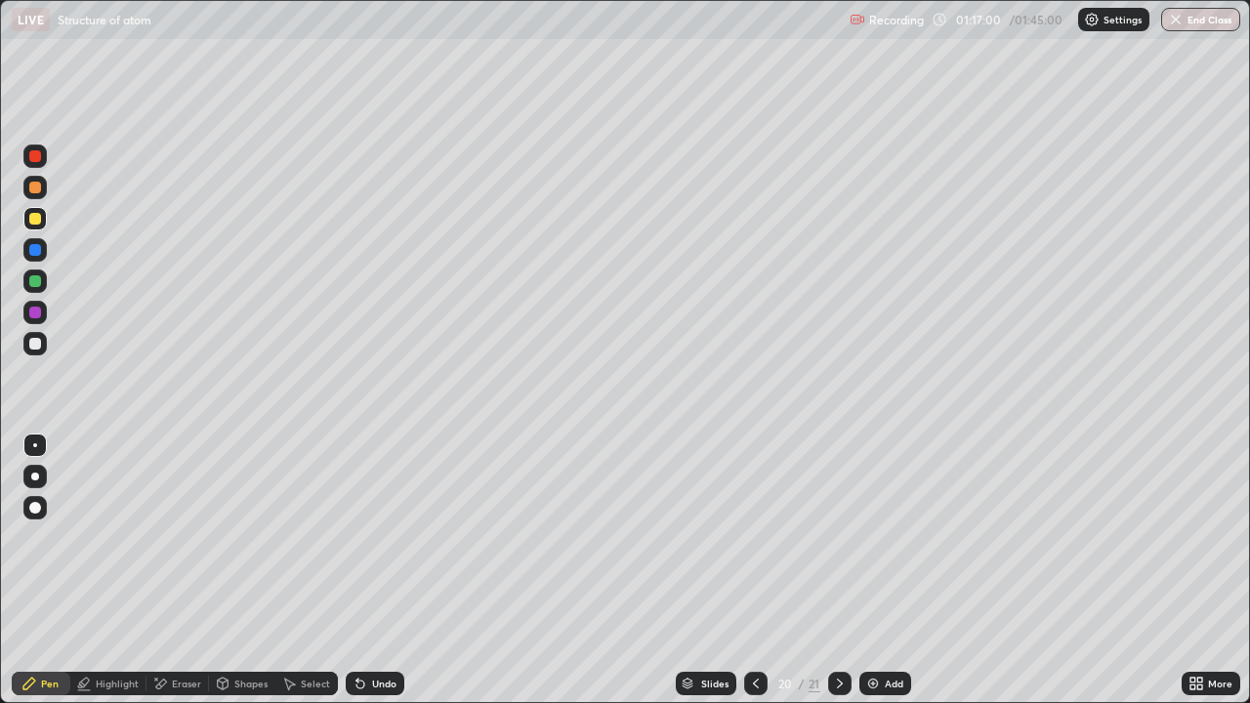
click at [356, 570] on icon at bounding box center [357, 680] width 2 height 2
click at [364, 570] on icon at bounding box center [360, 684] width 16 height 16
click at [35, 192] on div at bounding box center [35, 188] width 12 height 12
click at [42, 345] on div at bounding box center [34, 343] width 23 height 23
click at [34, 311] on div at bounding box center [35, 313] width 12 height 12
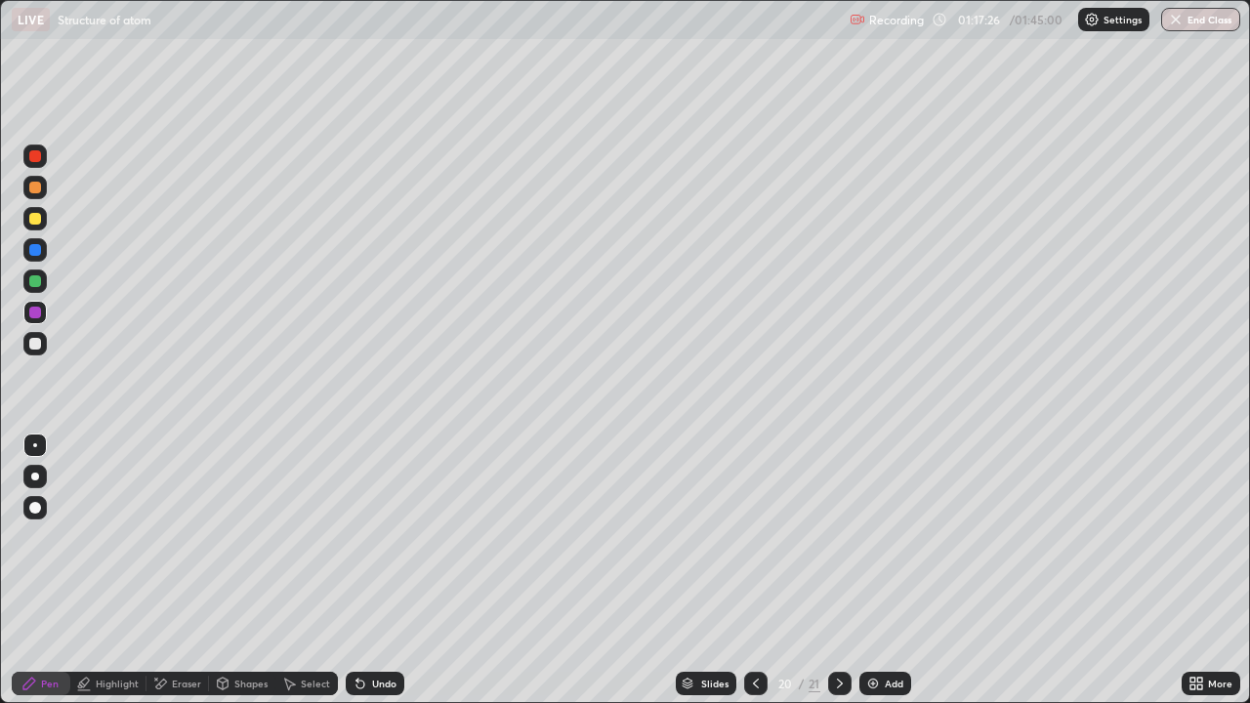
click at [52, 425] on div "Erase all" at bounding box center [35, 351] width 47 height 625
click at [368, 570] on div "Undo" at bounding box center [375, 683] width 59 height 23
click at [36, 338] on div at bounding box center [35, 344] width 12 height 12
click at [40, 307] on div at bounding box center [34, 312] width 23 height 23
click at [39, 348] on div at bounding box center [35, 344] width 12 height 12
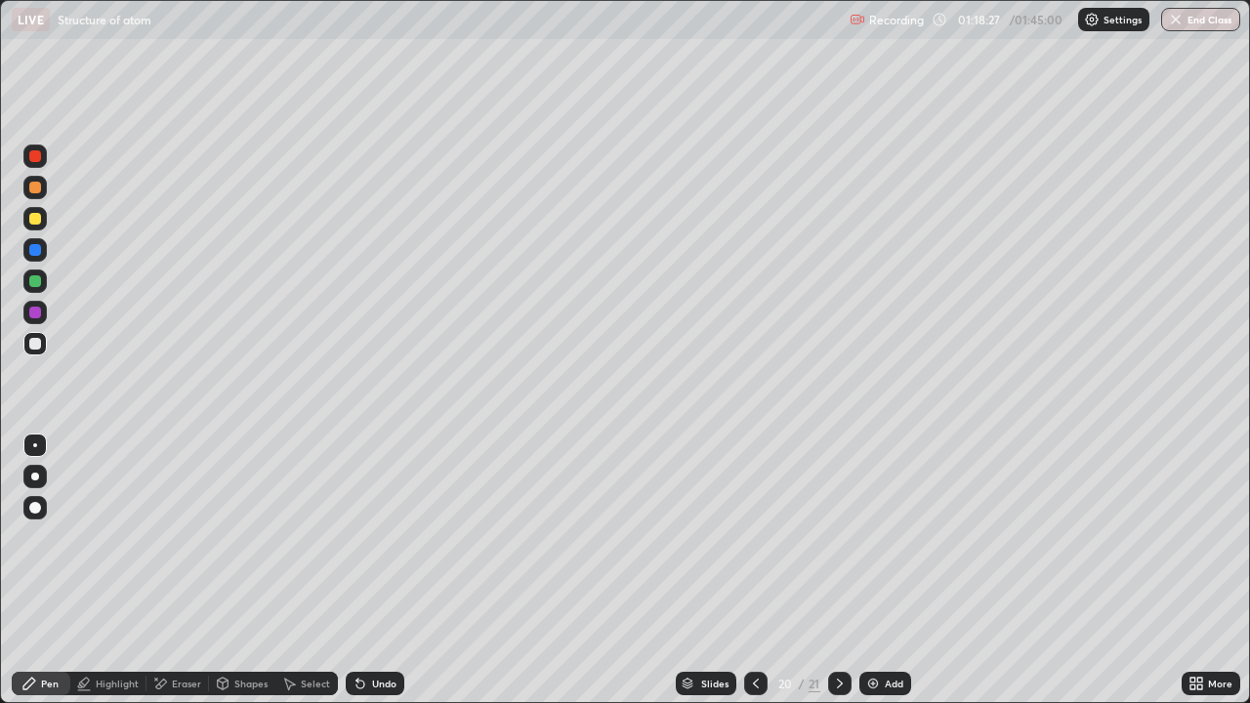
click at [383, 570] on div "Undo" at bounding box center [384, 684] width 24 height 10
click at [380, 570] on div "Undo" at bounding box center [384, 684] width 24 height 10
click at [385, 570] on div "Undo" at bounding box center [384, 684] width 24 height 10
click at [396, 570] on div "Undo" at bounding box center [375, 683] width 59 height 23
click at [387, 570] on div "Undo" at bounding box center [384, 684] width 24 height 10
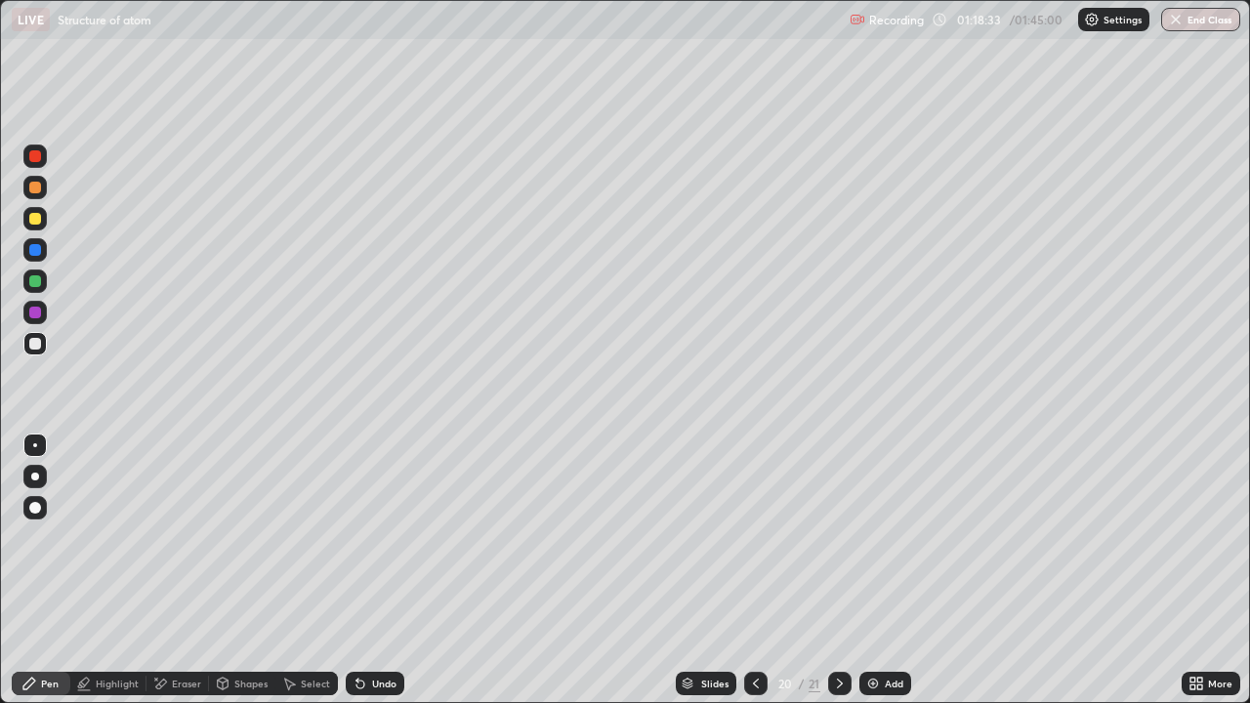
click at [398, 570] on div "Undo" at bounding box center [375, 683] width 59 height 23
click at [400, 570] on div "Undo" at bounding box center [375, 683] width 59 height 23
click at [393, 570] on div "Undo" at bounding box center [384, 684] width 24 height 10
click at [393, 570] on div "Undo" at bounding box center [375, 683] width 59 height 23
click at [175, 570] on div "Eraser" at bounding box center [186, 684] width 29 height 10
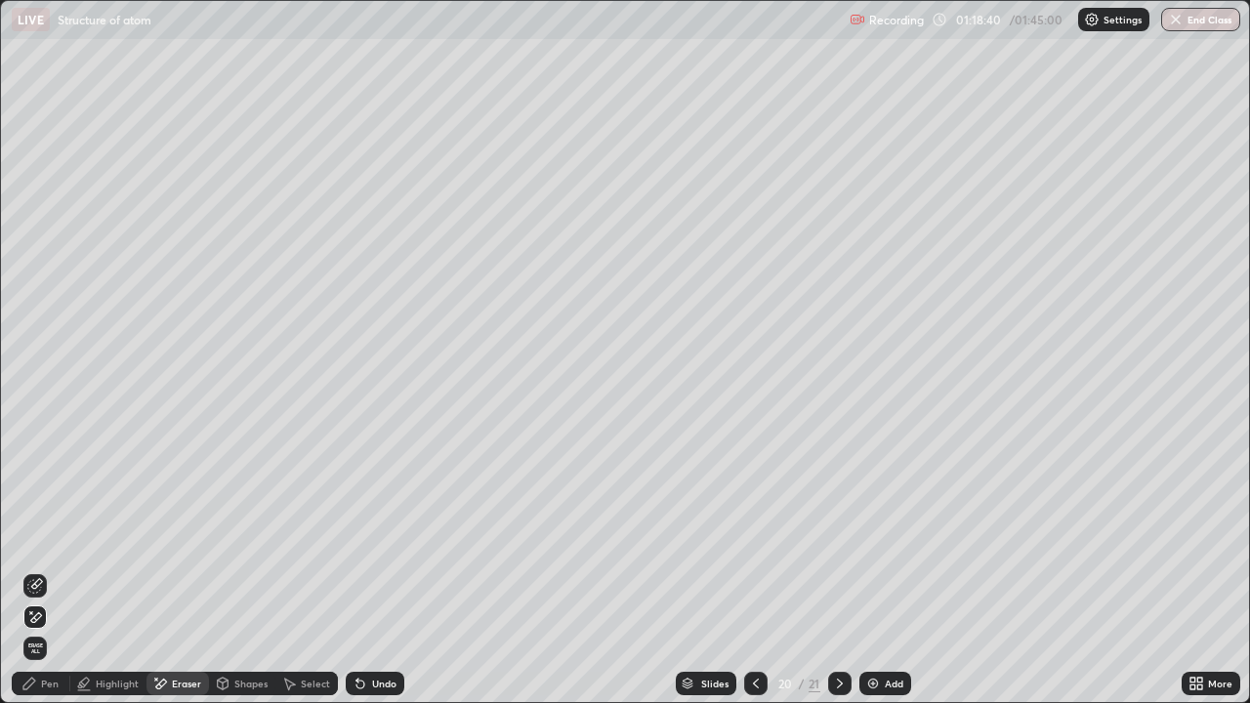
click at [45, 570] on div "Pen" at bounding box center [50, 684] width 18 height 10
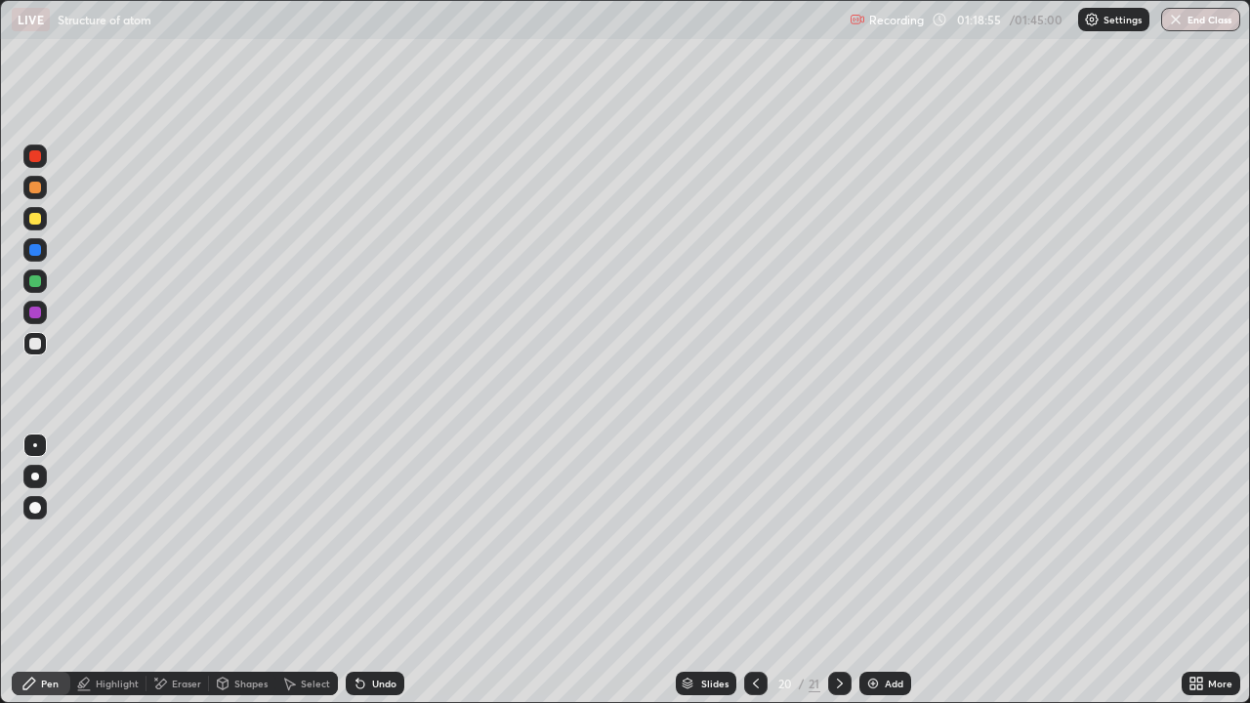
click at [43, 278] on div at bounding box center [34, 280] width 23 height 23
click at [318, 570] on div "Select" at bounding box center [306, 683] width 62 height 23
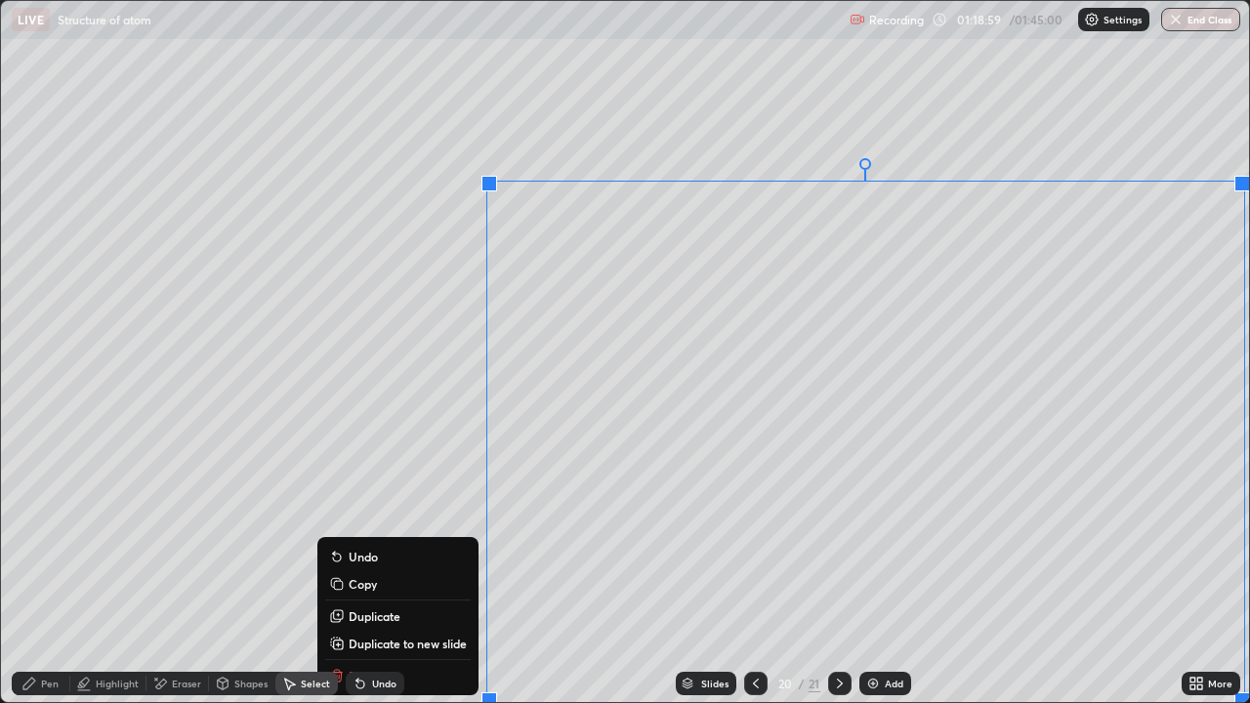
click at [34, 570] on div "Pen" at bounding box center [41, 683] width 59 height 23
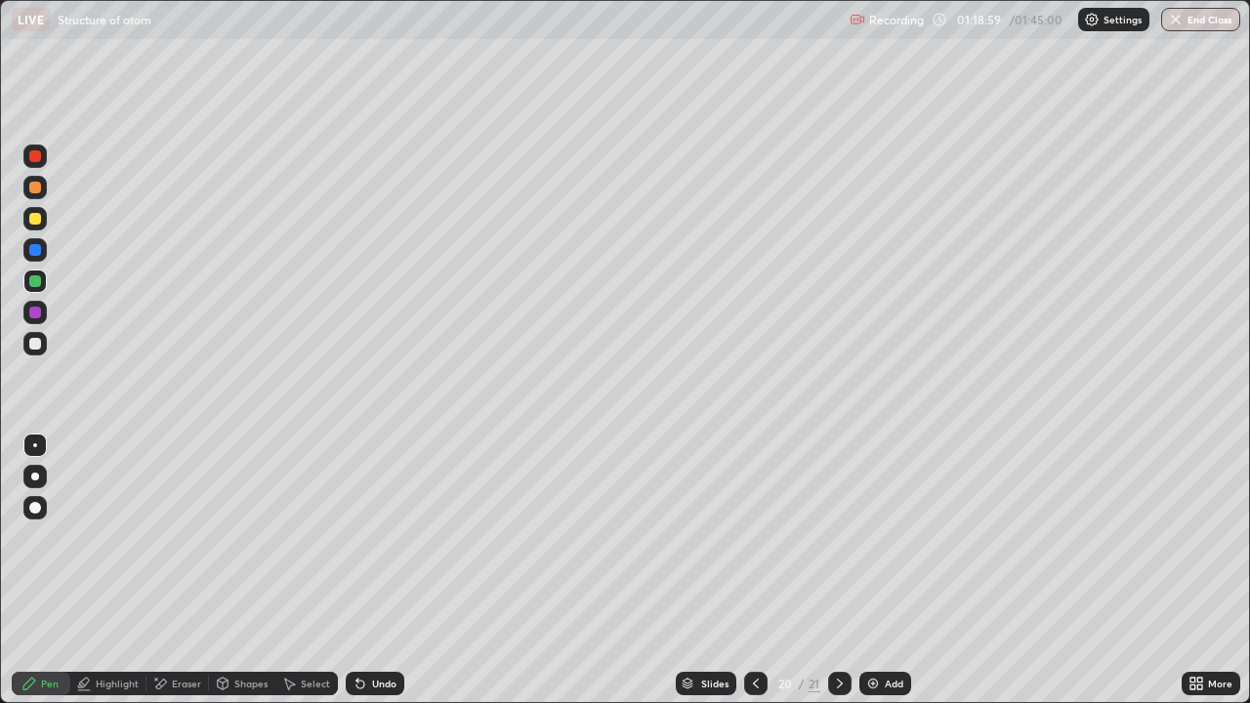
click at [33, 352] on div at bounding box center [34, 343] width 23 height 23
click at [33, 281] on div at bounding box center [35, 281] width 12 height 12
click at [43, 347] on div at bounding box center [34, 343] width 23 height 23
click at [35, 348] on div at bounding box center [35, 344] width 12 height 12
click at [32, 313] on div at bounding box center [35, 313] width 12 height 12
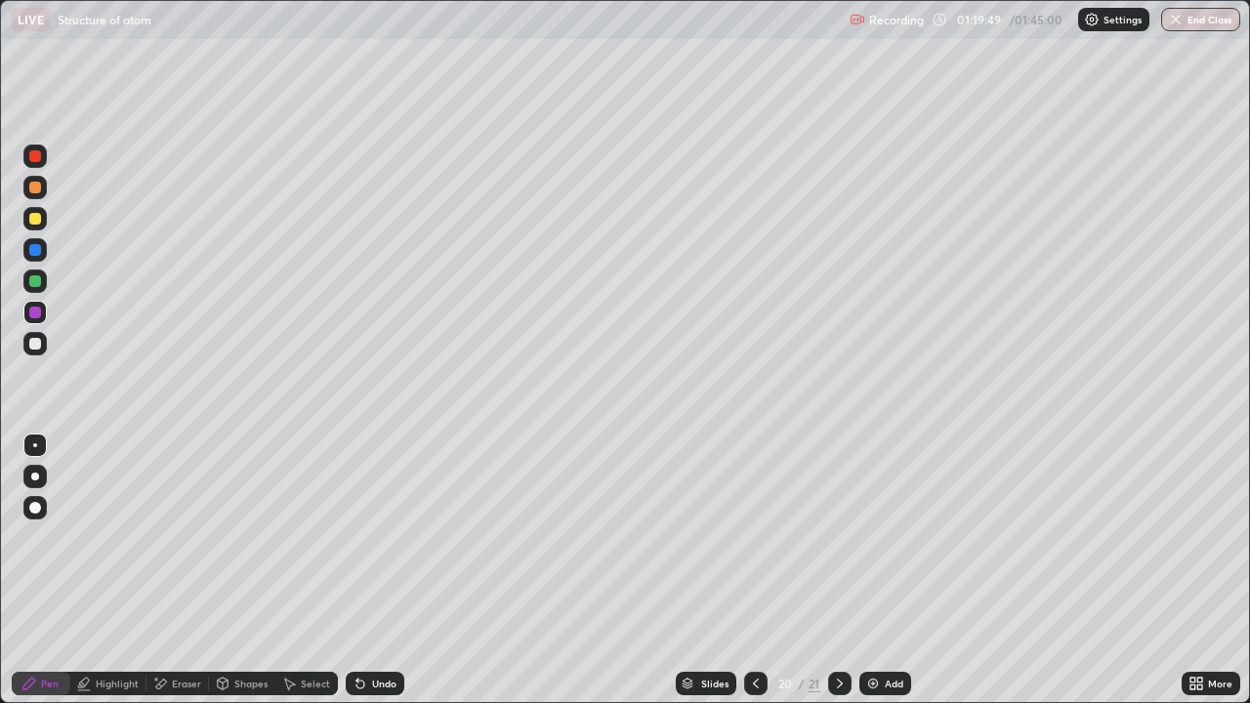
click at [1199, 570] on icon at bounding box center [1199, 680] width 5 height 5
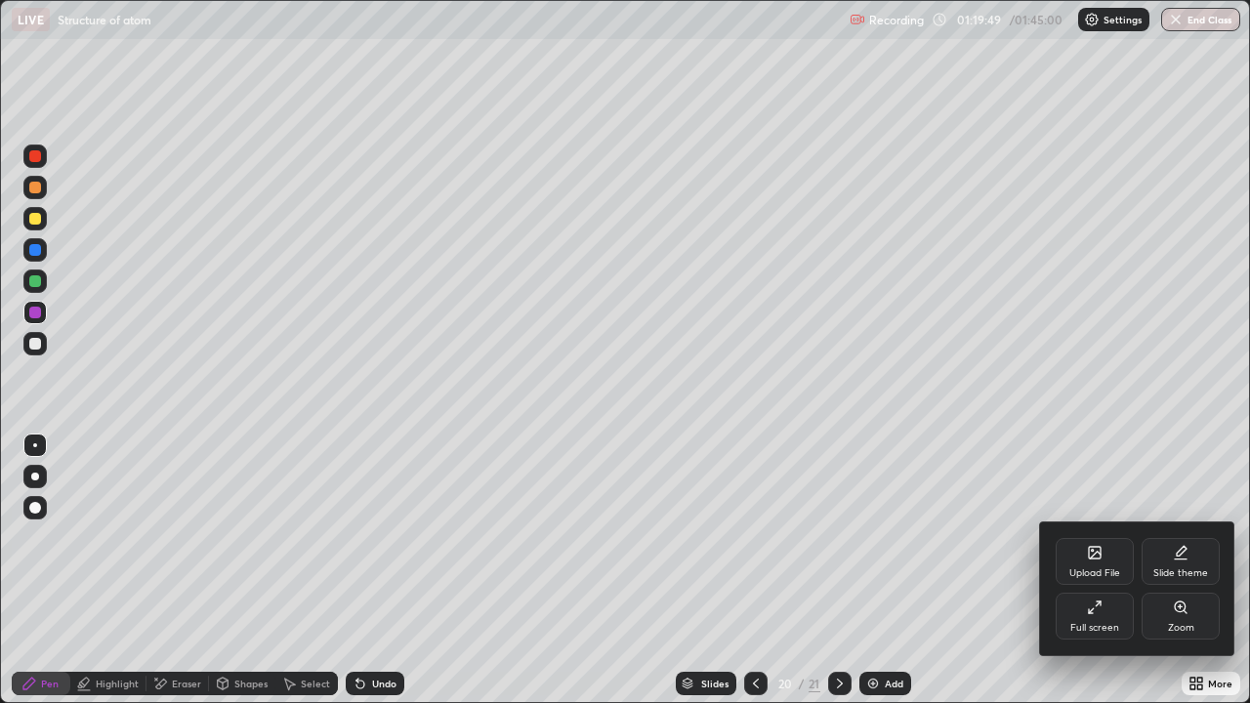
click at [1091, 570] on icon at bounding box center [1091, 611] width 4 height 4
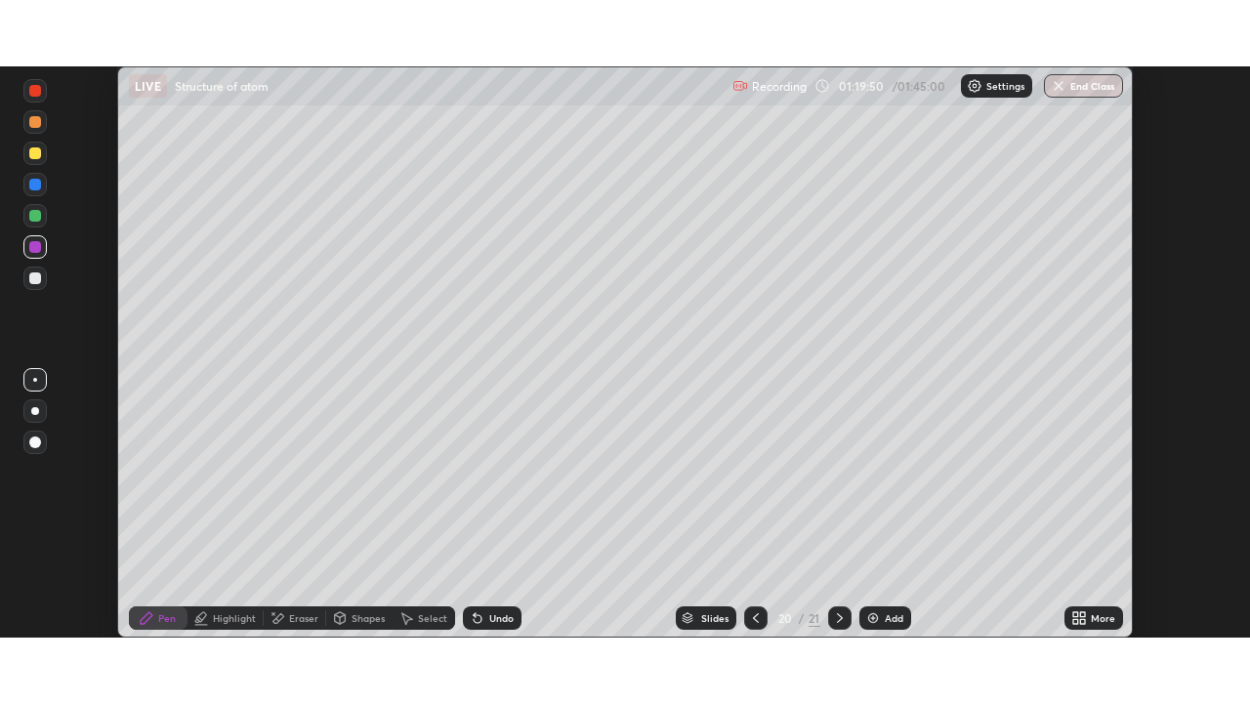
scroll to position [97068, 96389]
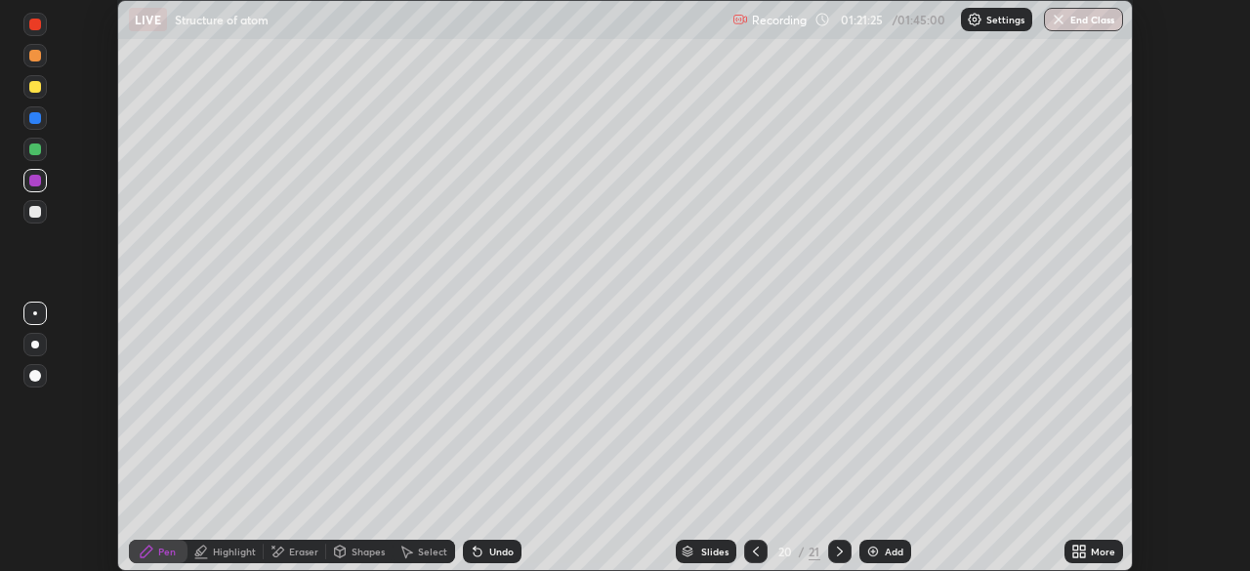
click at [1082, 547] on icon at bounding box center [1082, 548] width 5 height 5
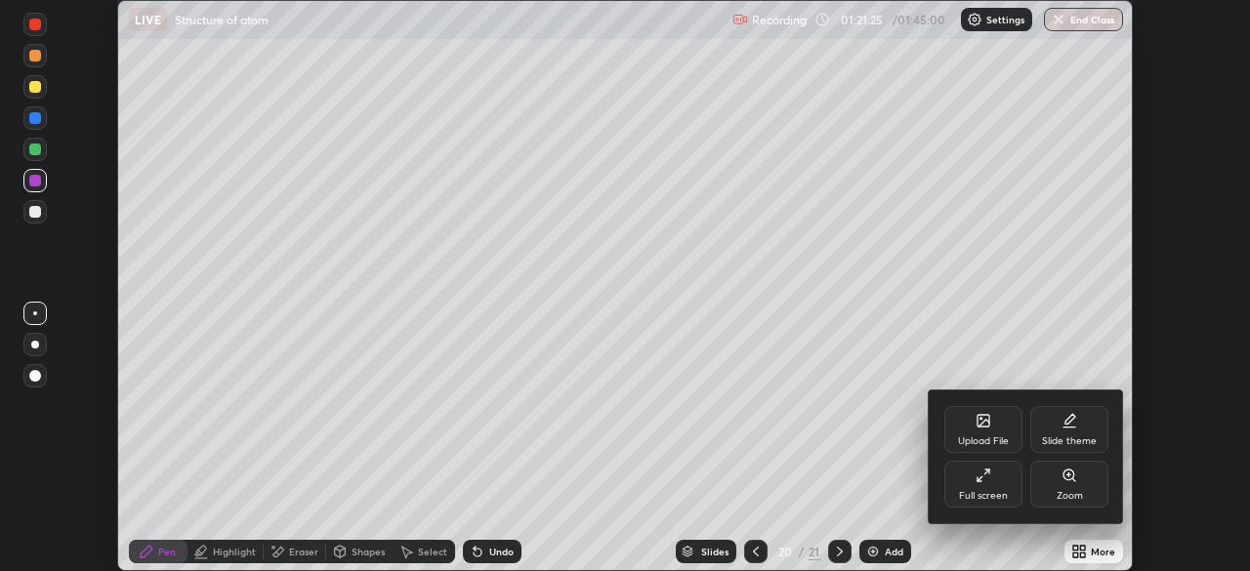
click at [978, 476] on icon at bounding box center [983, 476] width 16 height 16
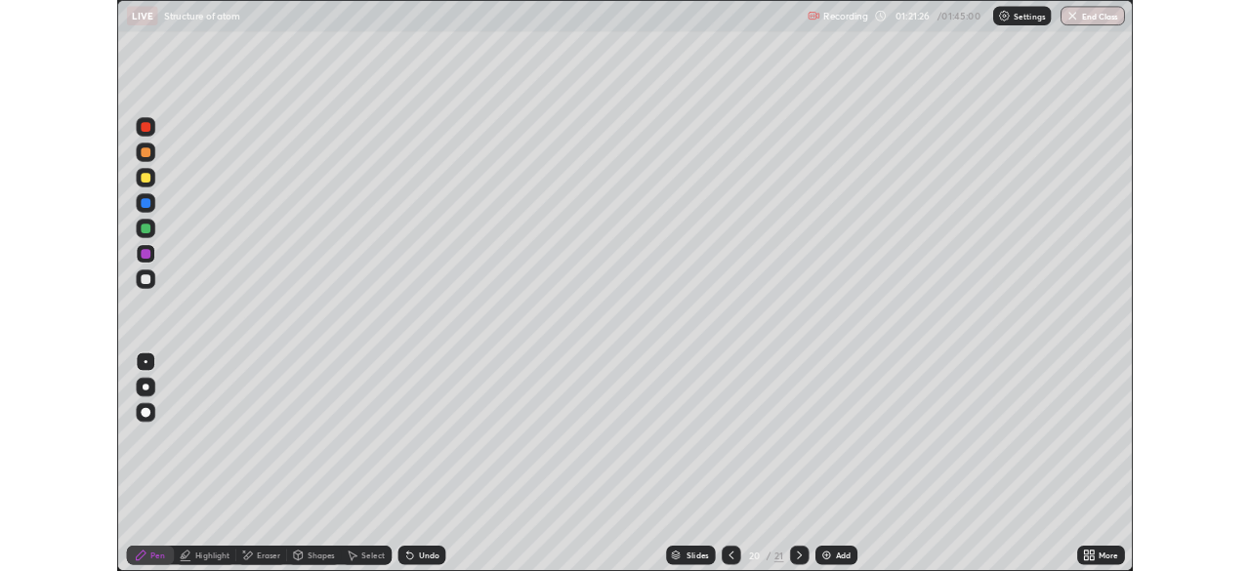
scroll to position [703, 1250]
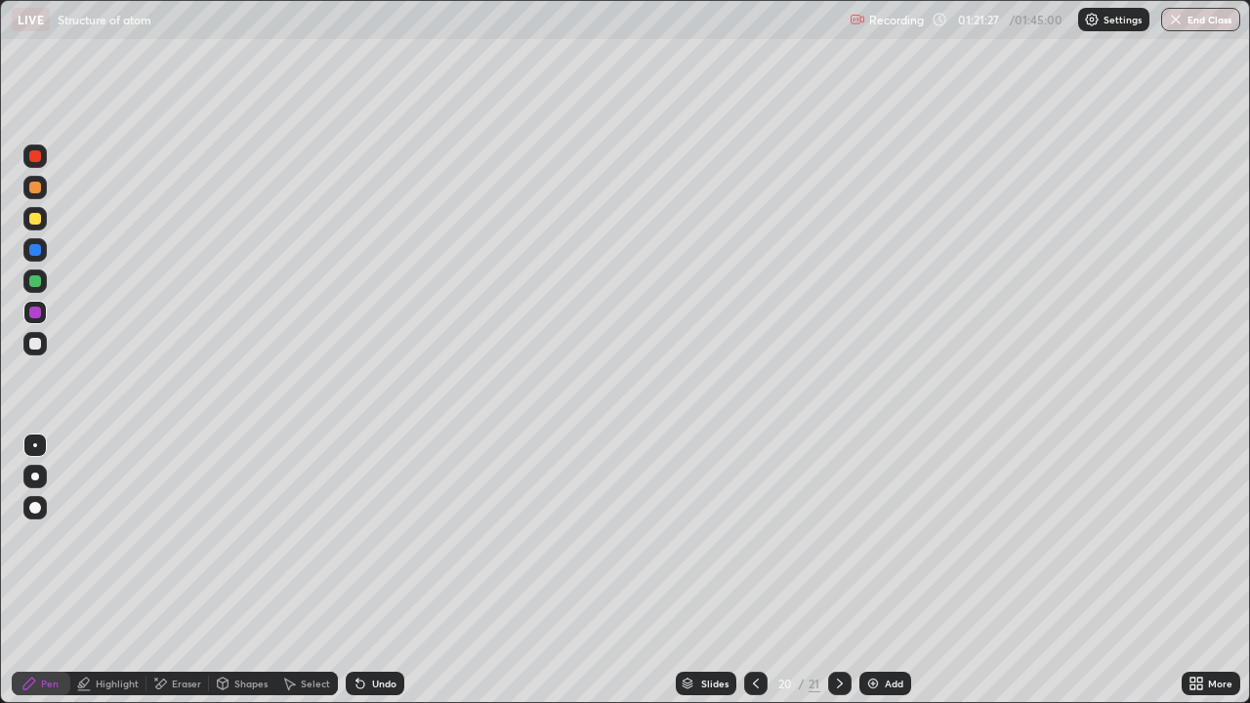
click at [24, 349] on div at bounding box center [34, 343] width 23 height 23
click at [754, 570] on icon at bounding box center [756, 684] width 16 height 16
click at [186, 570] on div "Eraser" at bounding box center [186, 684] width 29 height 10
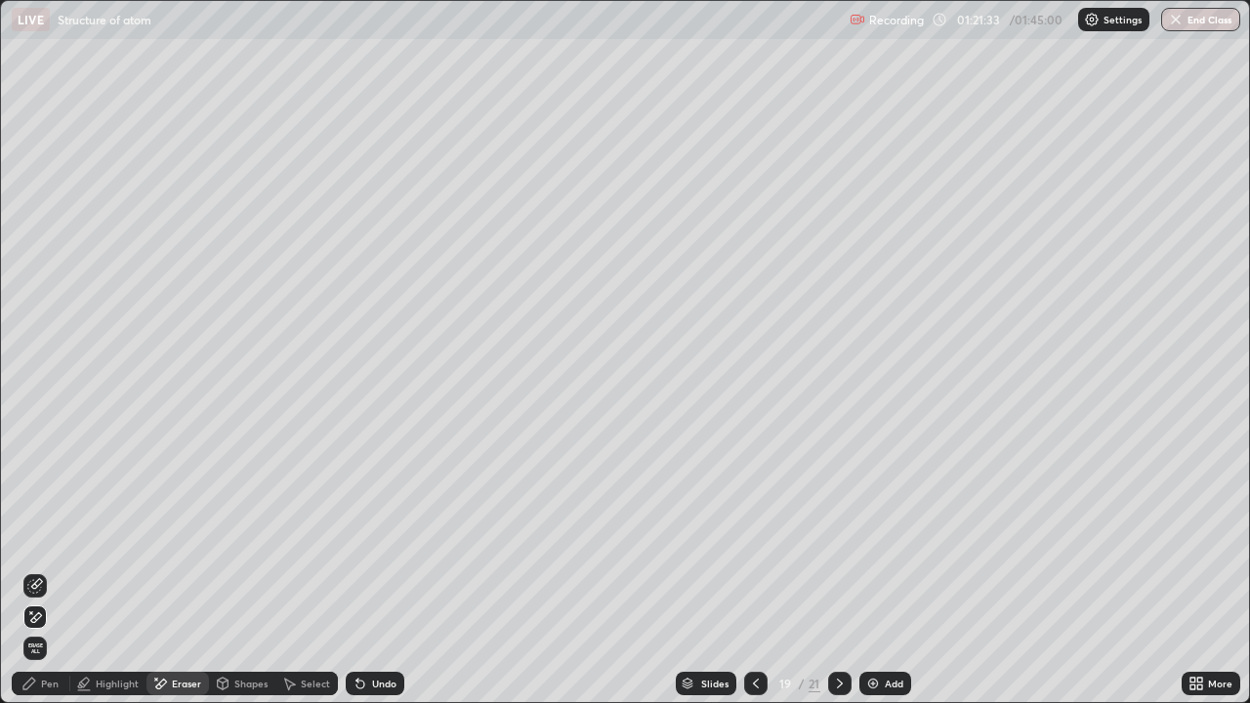
click at [20, 570] on div "Pen" at bounding box center [41, 683] width 59 height 23
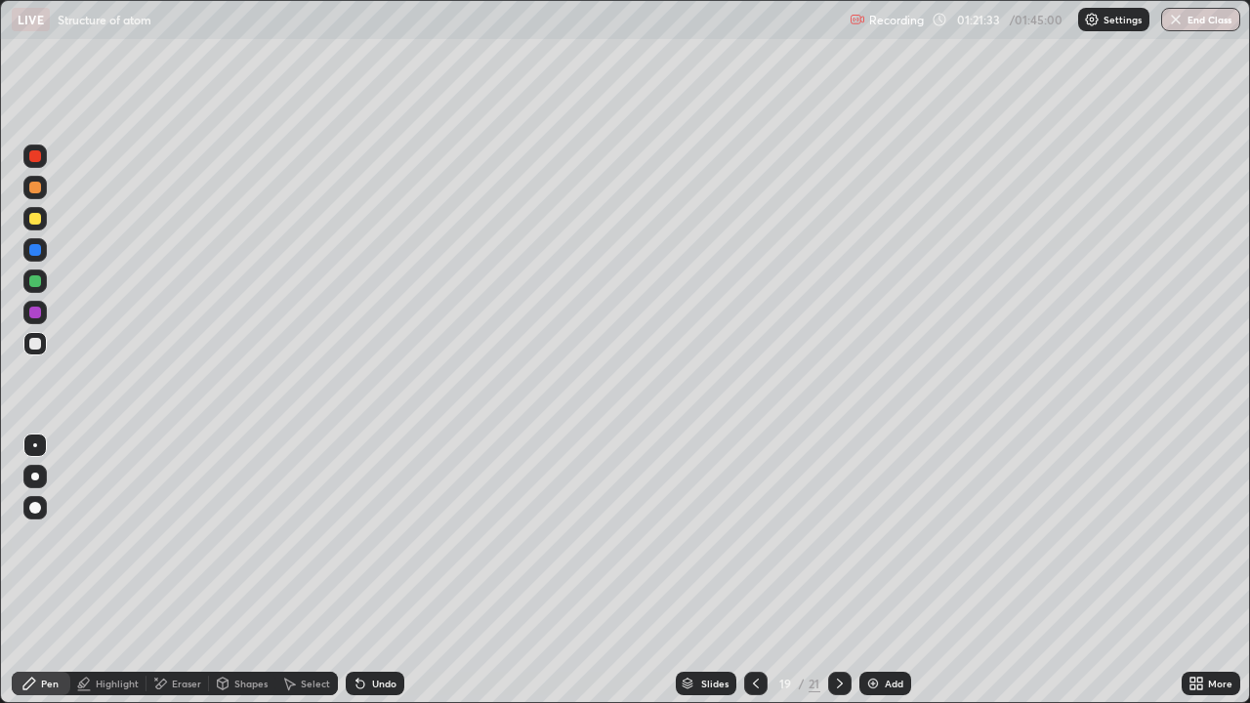
click at [27, 352] on div at bounding box center [34, 343] width 23 height 23
click at [42, 347] on div at bounding box center [34, 343] width 23 height 23
click at [34, 313] on div at bounding box center [35, 313] width 12 height 12
click at [36, 284] on div at bounding box center [35, 281] width 12 height 12
click at [44, 252] on div at bounding box center [34, 249] width 23 height 23
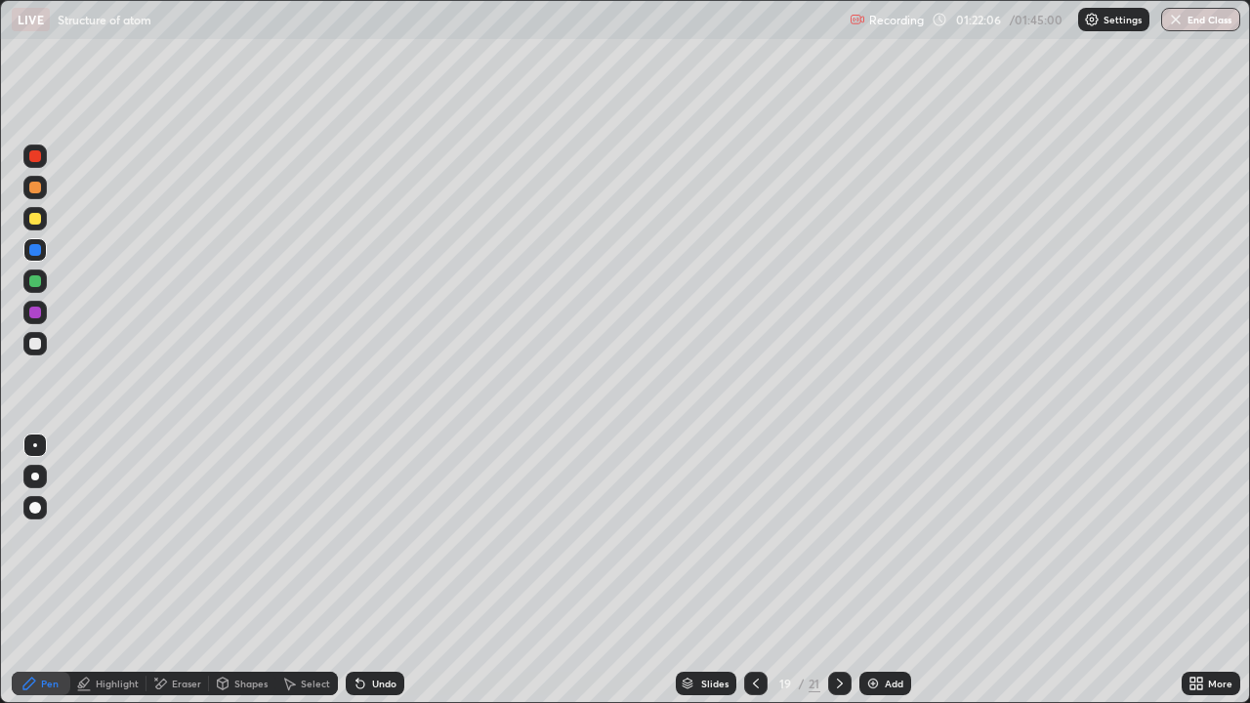
click at [835, 570] on icon at bounding box center [840, 684] width 16 height 16
click at [754, 570] on icon at bounding box center [756, 684] width 16 height 16
click at [326, 570] on div "Select" at bounding box center [315, 684] width 29 height 10
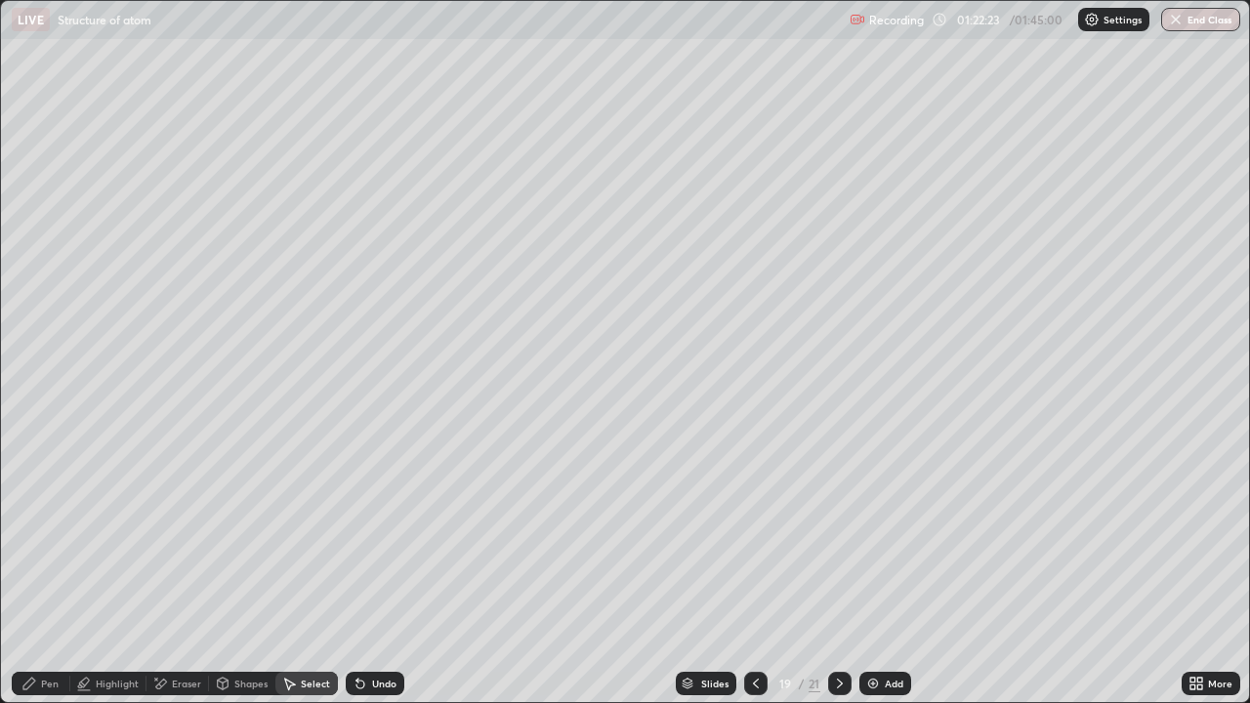
click at [663, 342] on div "0 ° Undo Copy Duplicate Duplicate to new slide Delete" at bounding box center [625, 351] width 1248 height 701
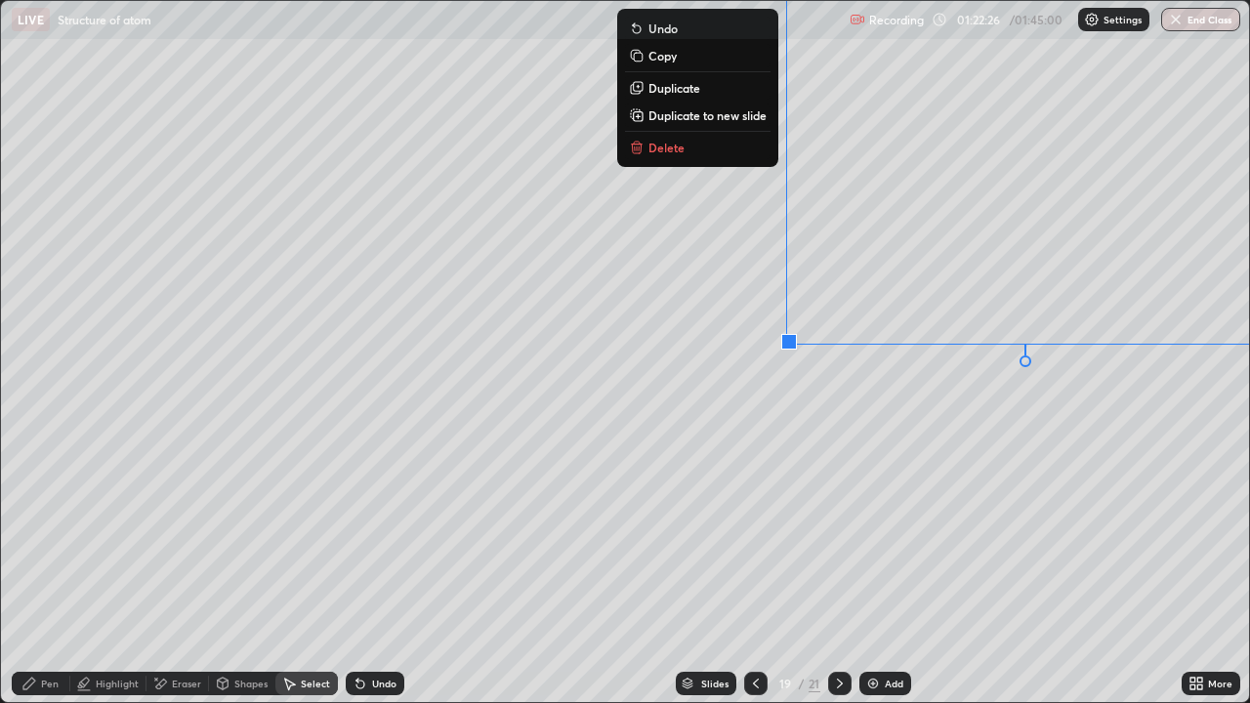
click at [690, 151] on button "Delete" at bounding box center [697, 147] width 145 height 23
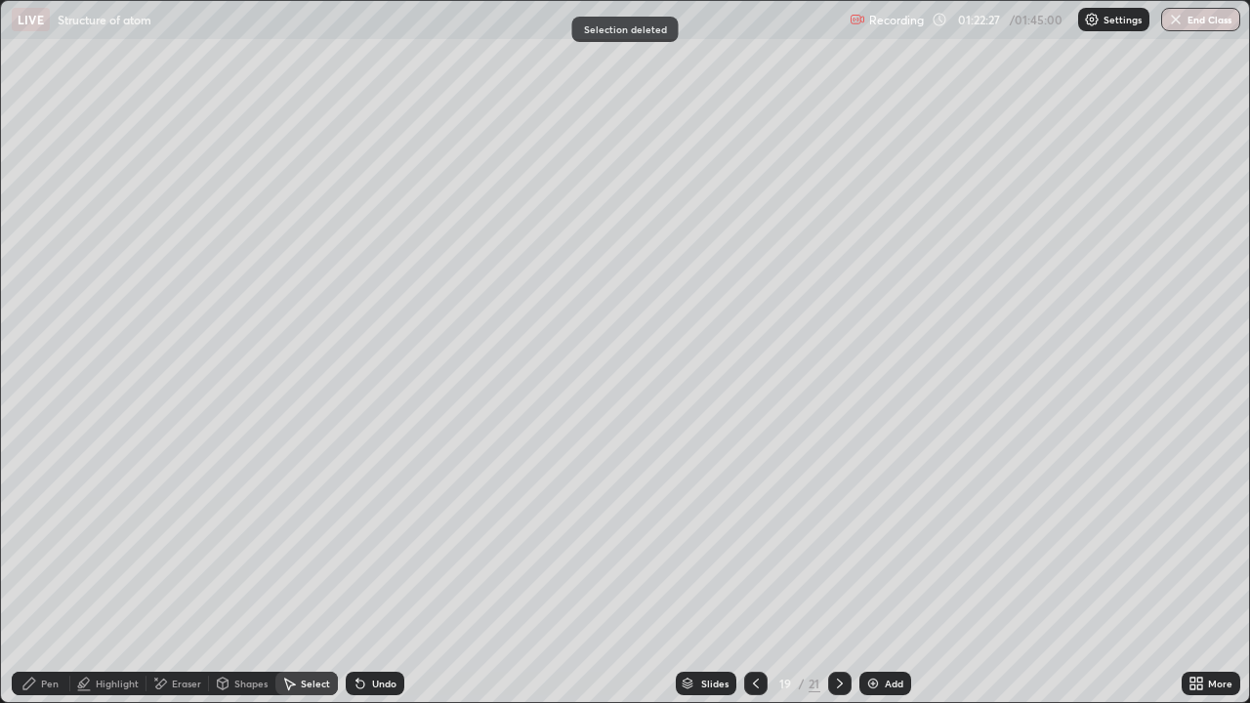
click at [751, 570] on icon at bounding box center [756, 684] width 16 height 16
click at [836, 570] on icon at bounding box center [840, 684] width 16 height 16
click at [838, 570] on icon at bounding box center [840, 684] width 16 height 16
click at [837, 570] on icon at bounding box center [840, 684] width 6 height 10
click at [296, 570] on div "Select" at bounding box center [306, 683] width 62 height 23
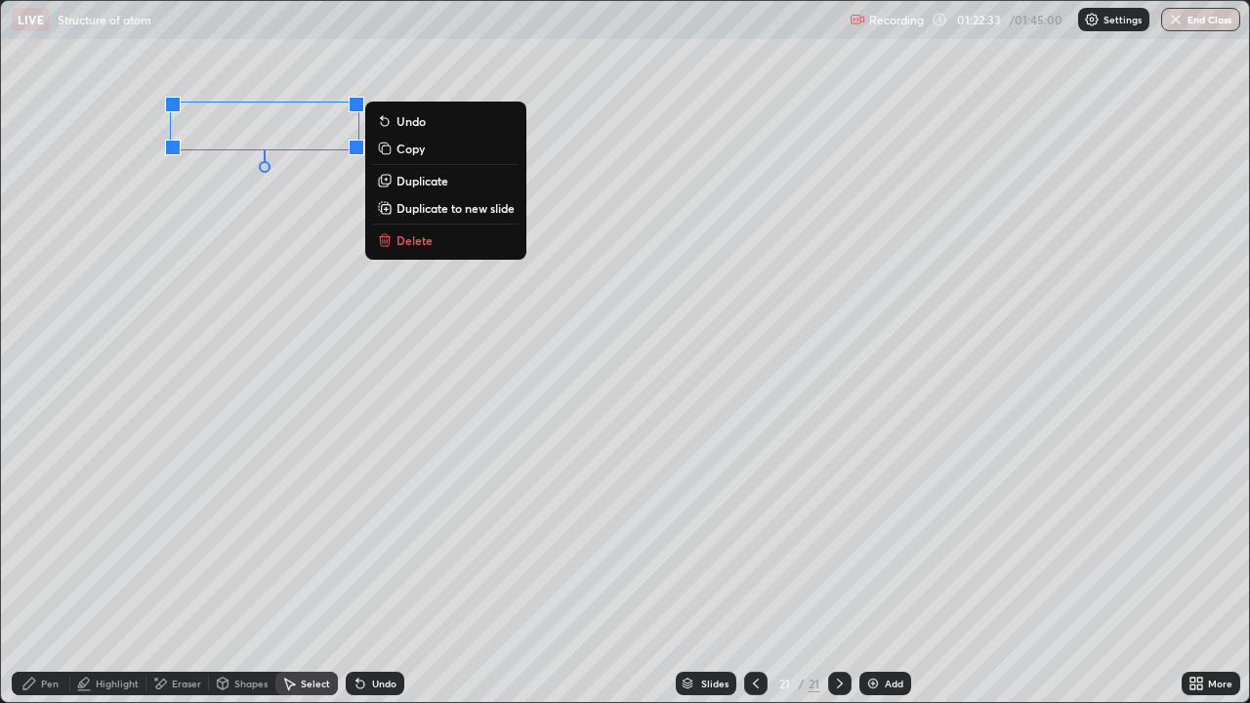
click at [420, 244] on p "Delete" at bounding box center [414, 240] width 36 height 16
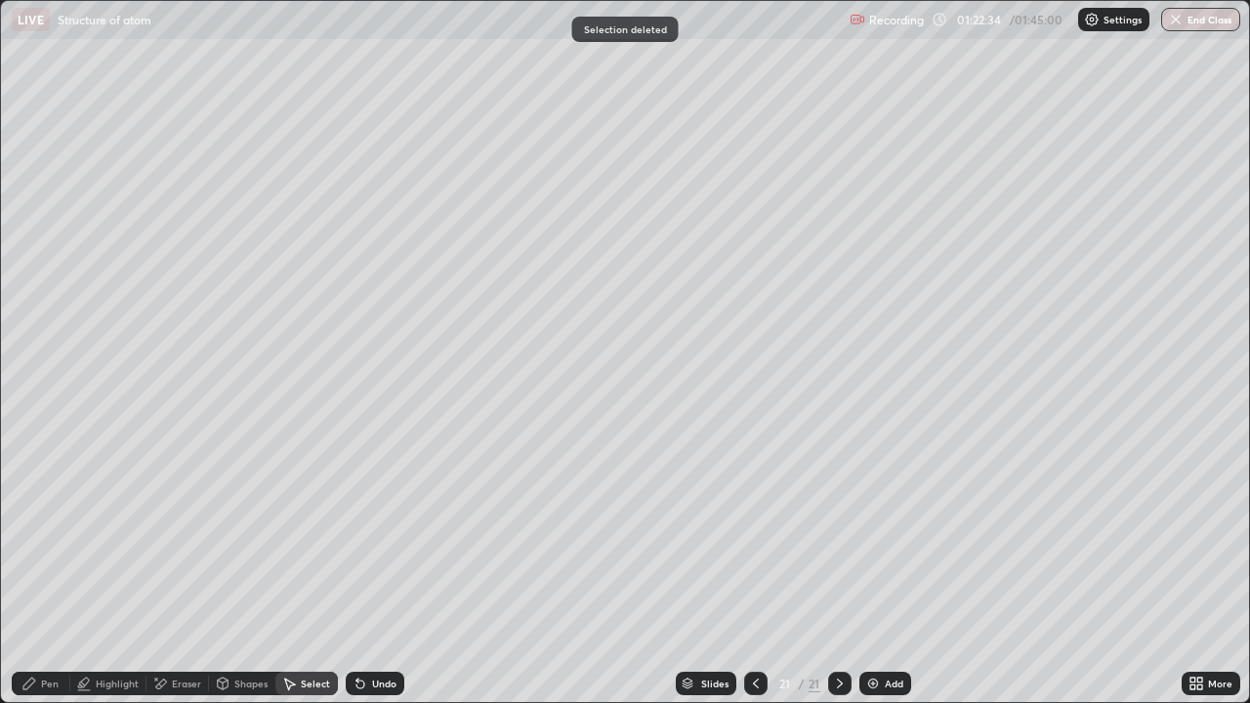
click at [70, 570] on div "Highlight" at bounding box center [108, 683] width 76 height 23
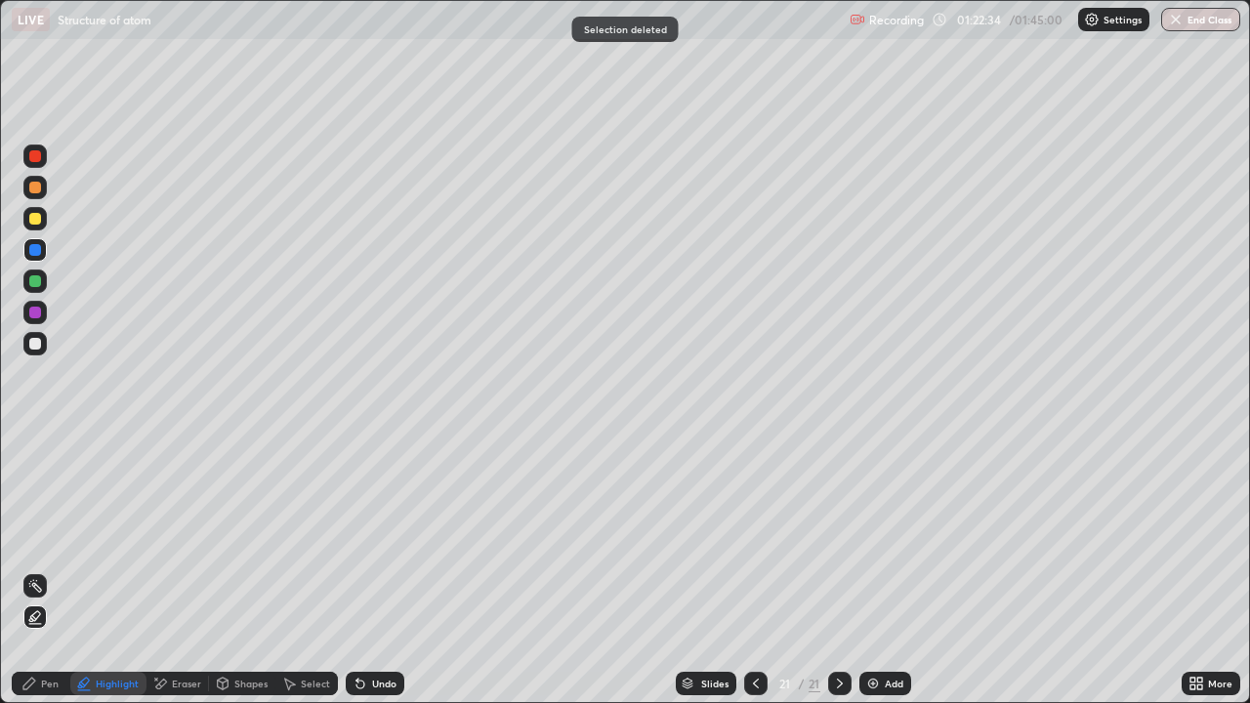
click at [34, 282] on div at bounding box center [35, 281] width 12 height 12
click at [34, 570] on icon at bounding box center [29, 684] width 16 height 16
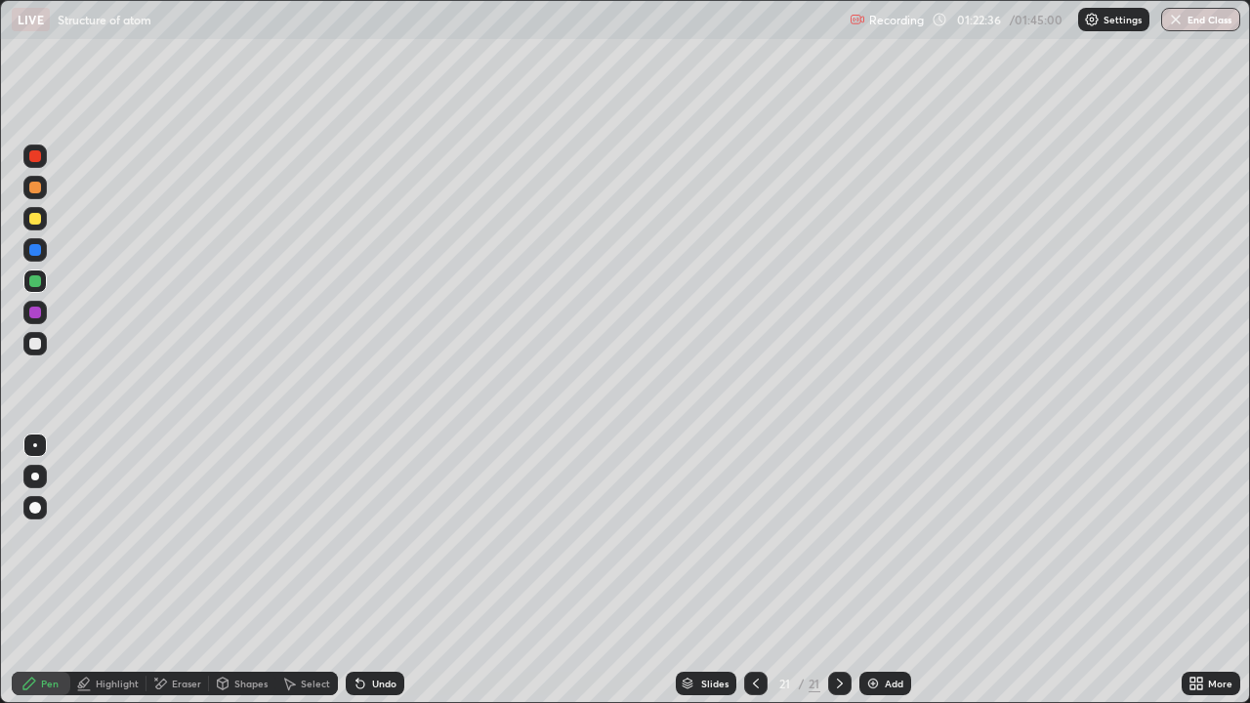
click at [372, 570] on div "Undo" at bounding box center [384, 684] width 24 height 10
click at [377, 570] on div "Undo" at bounding box center [384, 684] width 24 height 10
click at [380, 570] on div "Undo" at bounding box center [384, 684] width 24 height 10
click at [35, 188] on div at bounding box center [35, 188] width 12 height 12
click at [377, 570] on div "Undo" at bounding box center [384, 684] width 24 height 10
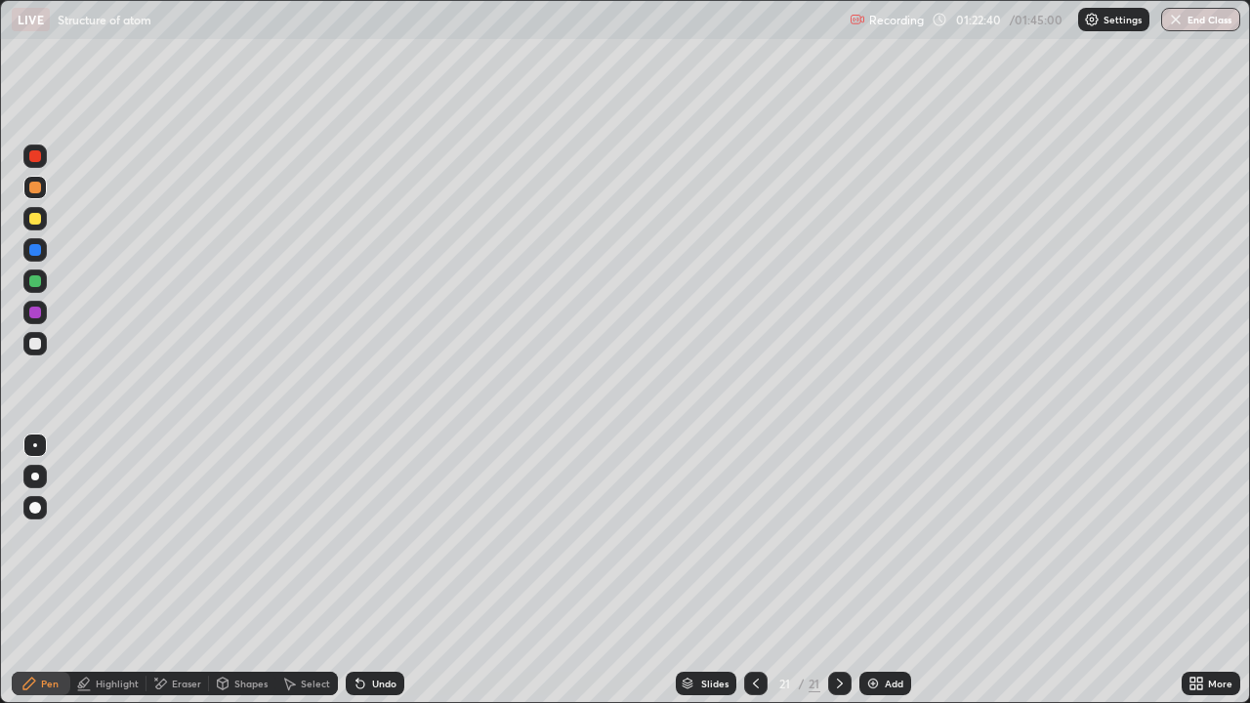
click at [374, 570] on div "Undo" at bounding box center [375, 683] width 59 height 23
click at [373, 570] on div "Undo" at bounding box center [375, 683] width 59 height 23
click at [35, 251] on div at bounding box center [35, 250] width 12 height 12
click at [36, 278] on div at bounding box center [35, 281] width 12 height 12
click at [31, 354] on div at bounding box center [34, 343] width 23 height 23
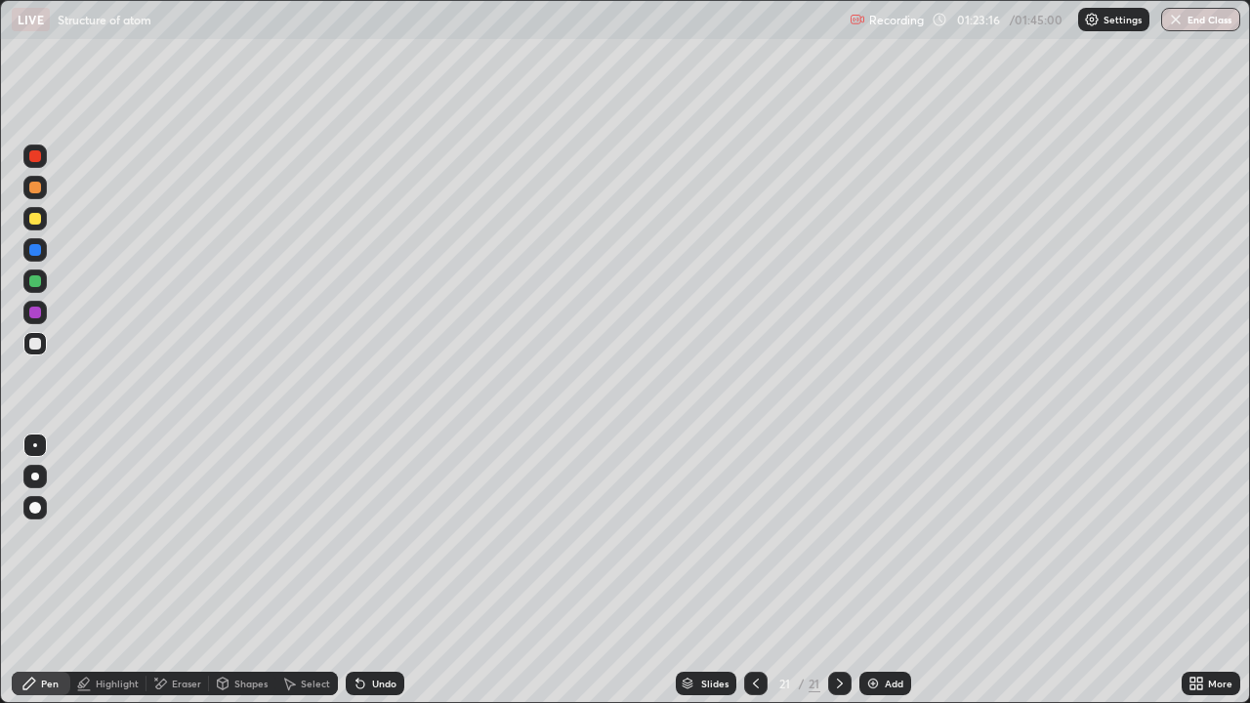
click at [28, 227] on div at bounding box center [34, 218] width 23 height 23
click at [1234, 570] on div "More" at bounding box center [1210, 683] width 59 height 23
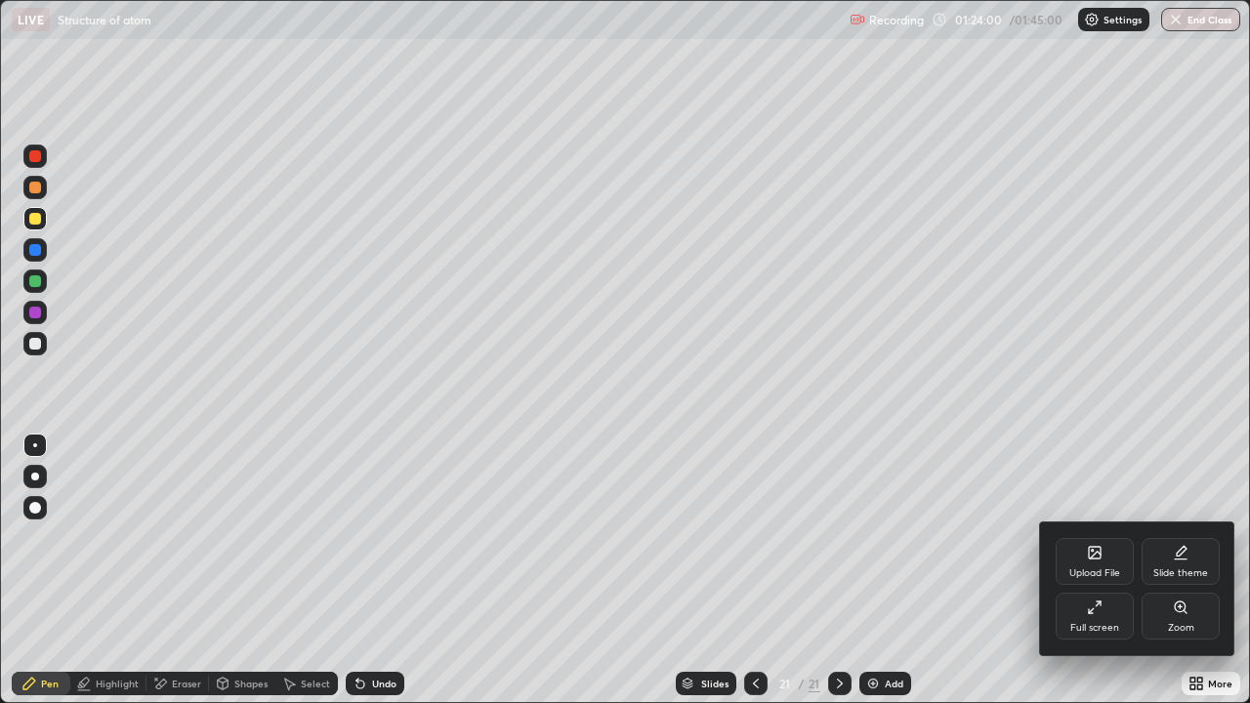
click at [1115, 570] on div "Full screen" at bounding box center [1094, 628] width 49 height 10
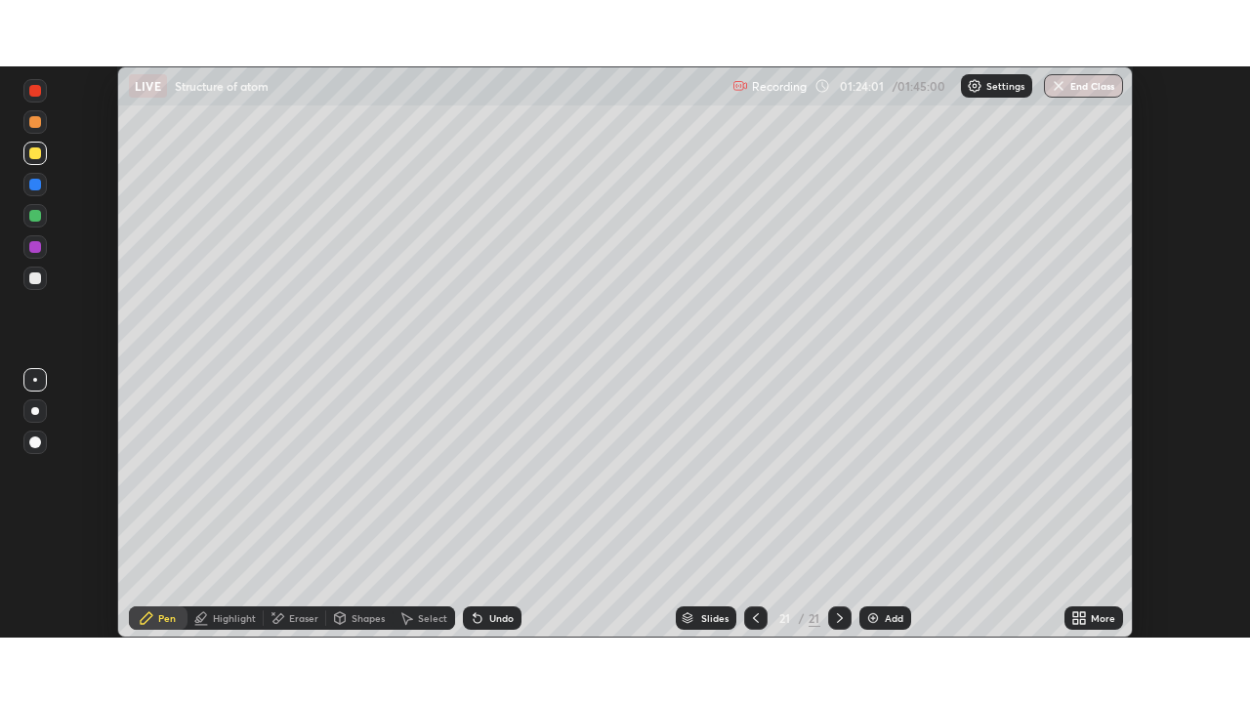
scroll to position [97068, 96389]
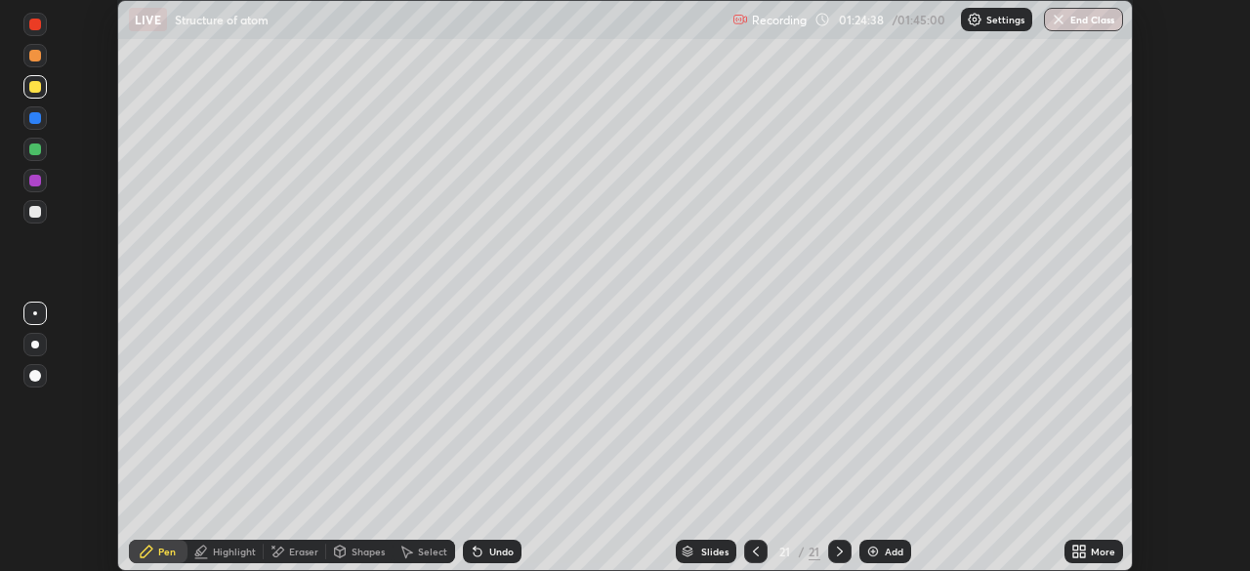
click at [1106, 561] on div "More" at bounding box center [1093, 551] width 59 height 23
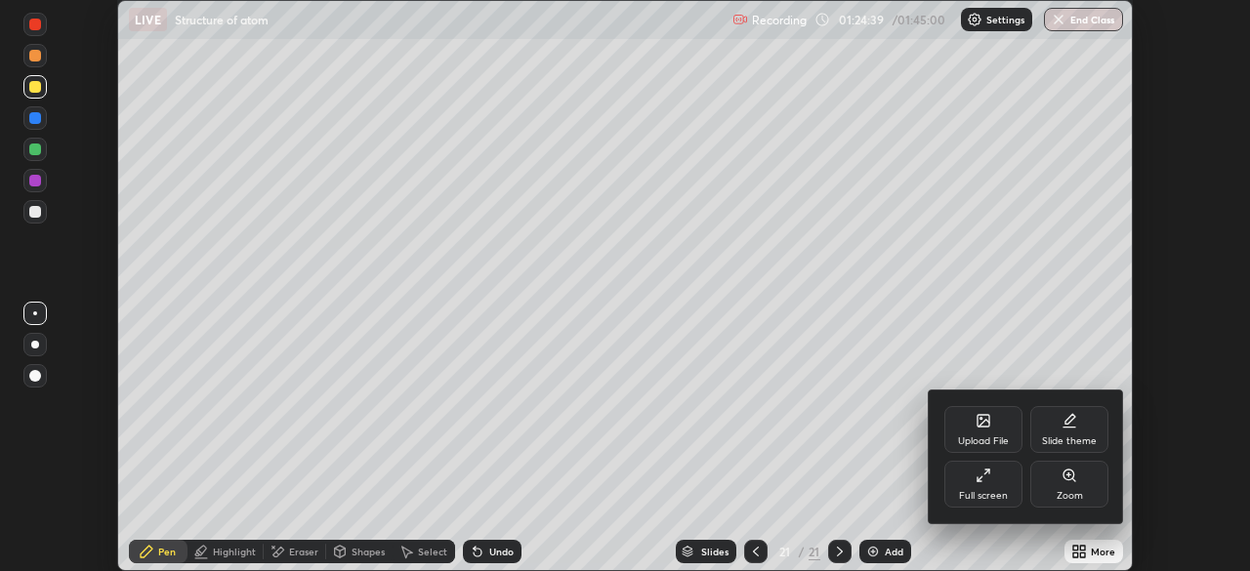
click at [974, 485] on div "Full screen" at bounding box center [983, 484] width 78 height 47
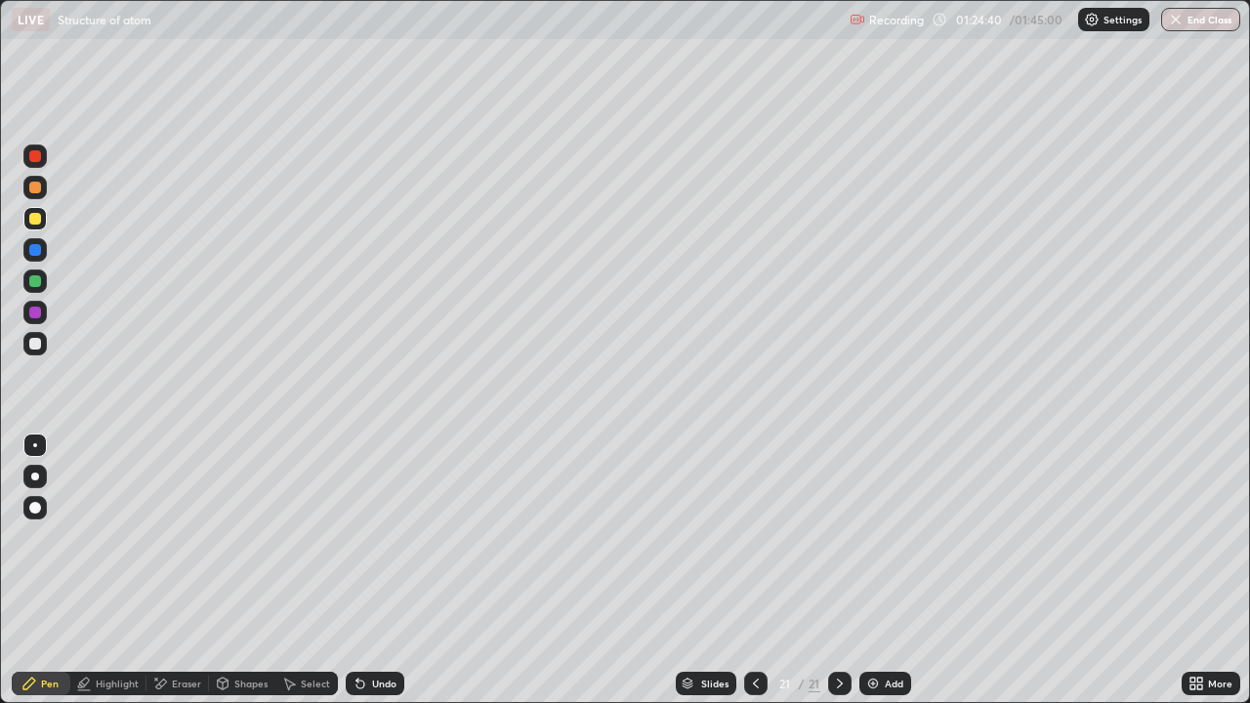
scroll to position [703, 1250]
click at [888, 570] on div "Add" at bounding box center [894, 684] width 19 height 10
click at [31, 288] on div at bounding box center [34, 280] width 23 height 23
click at [35, 282] on div at bounding box center [35, 281] width 12 height 12
click at [38, 319] on div at bounding box center [34, 312] width 23 height 23
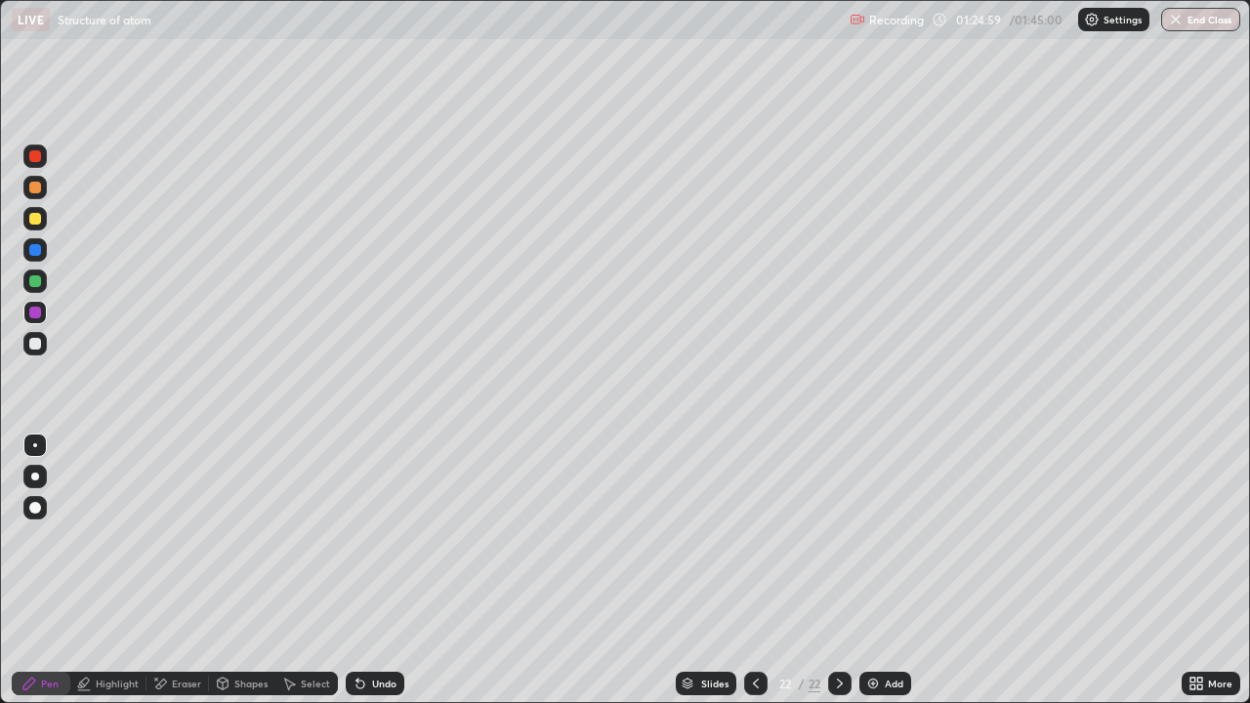
click at [36, 345] on div at bounding box center [35, 344] width 12 height 12
click at [310, 570] on div "Select" at bounding box center [306, 683] width 62 height 23
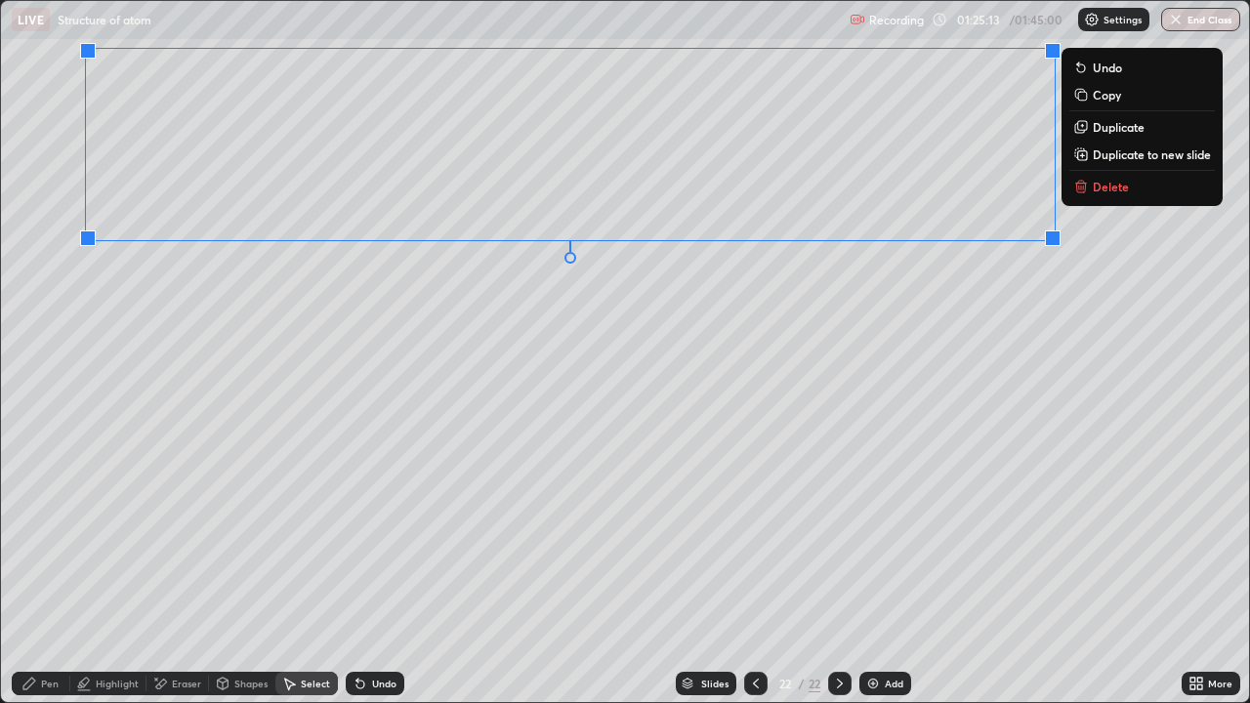
click at [1117, 161] on p "Duplicate to new slide" at bounding box center [1152, 154] width 118 height 16
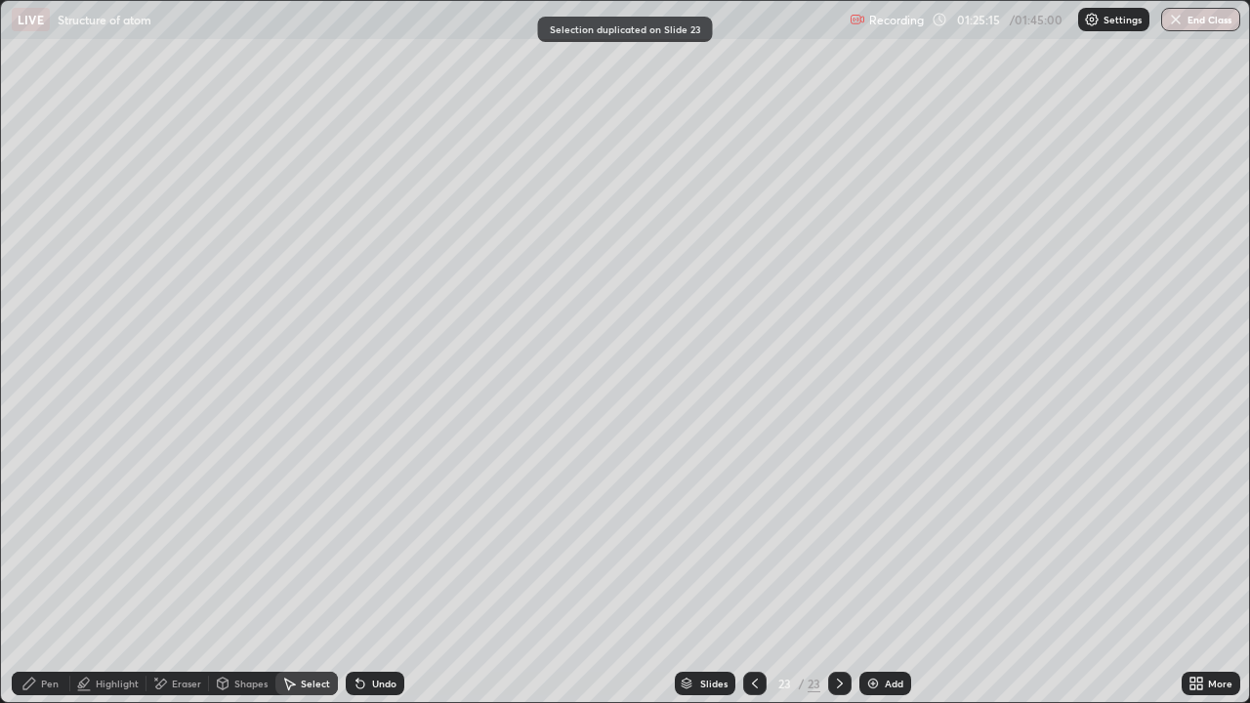
click at [839, 570] on icon at bounding box center [840, 684] width 6 height 10
click at [753, 570] on icon at bounding box center [755, 684] width 16 height 16
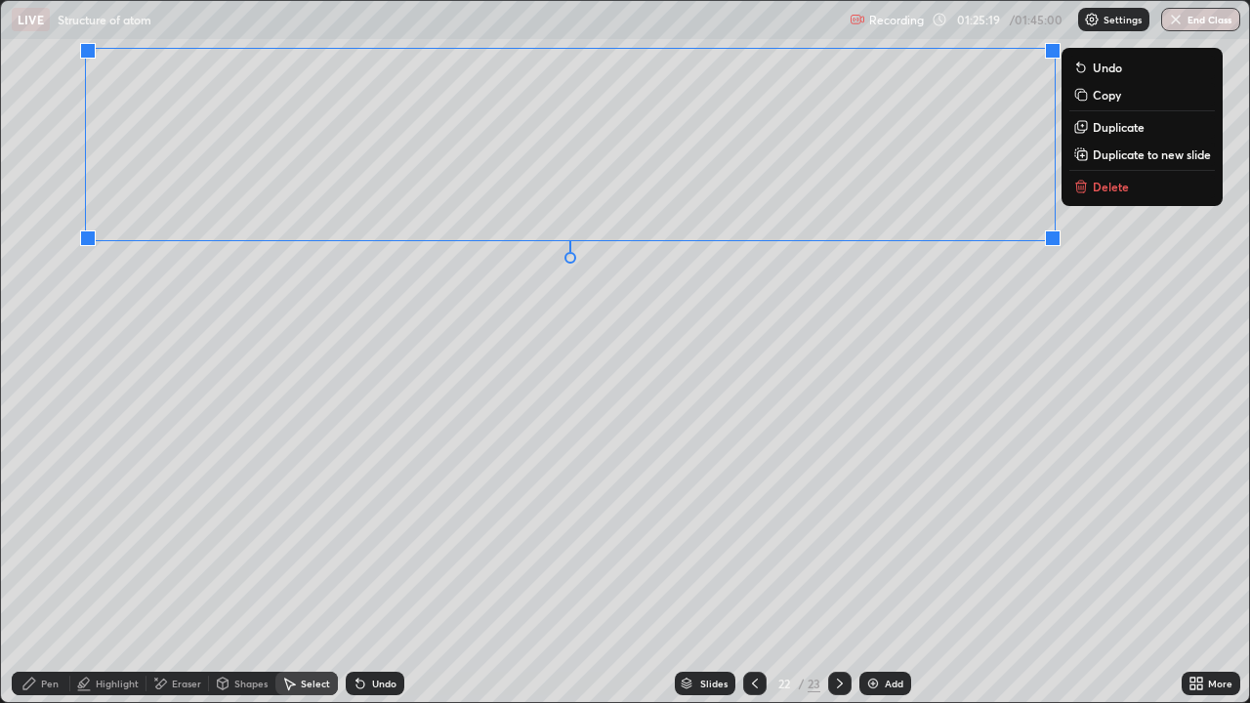
click at [1105, 127] on p "Duplicate" at bounding box center [1119, 127] width 52 height 16
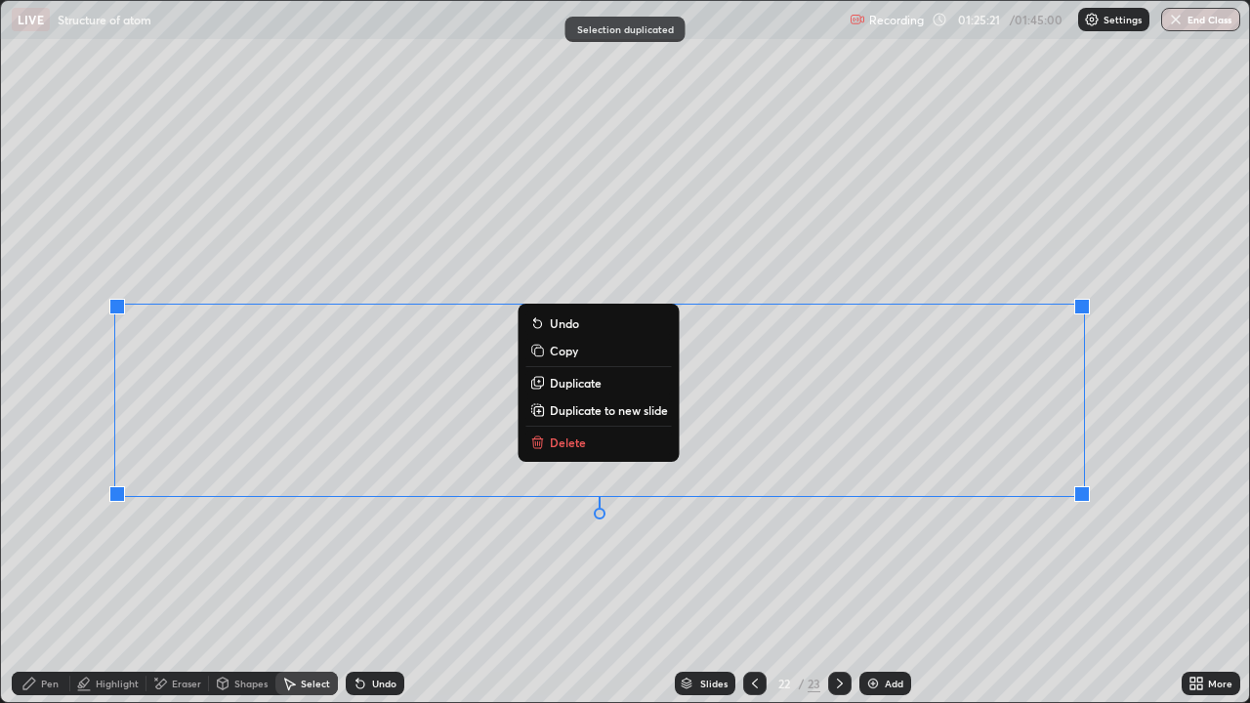
click at [51, 570] on div "Pen" at bounding box center [41, 683] width 59 height 23
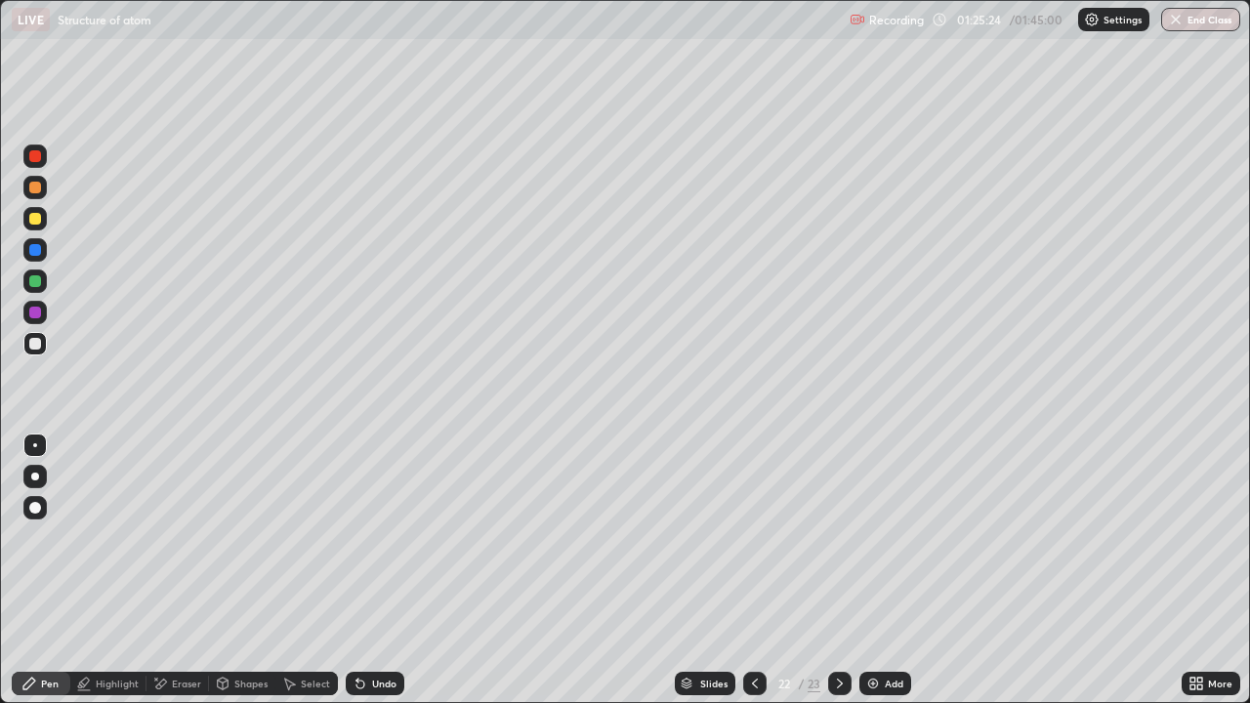
click at [39, 223] on div at bounding box center [35, 219] width 12 height 12
click at [185, 570] on div "Eraser" at bounding box center [177, 683] width 62 height 23
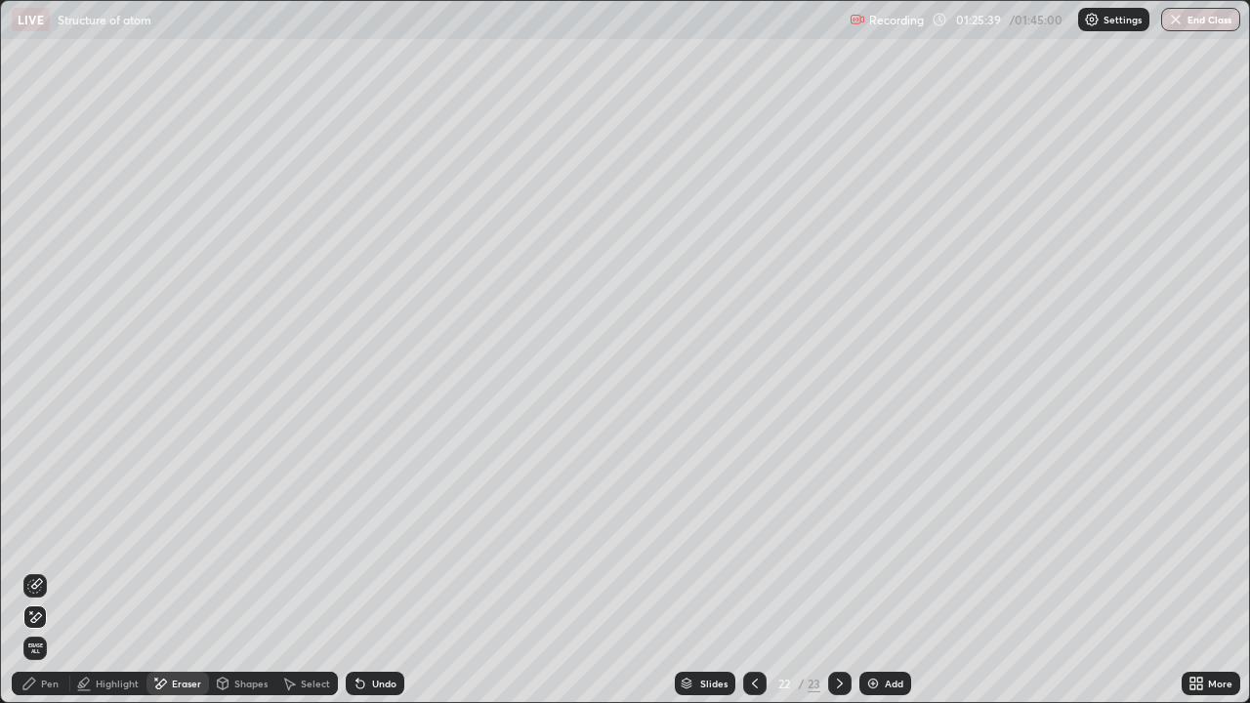
click at [29, 570] on icon at bounding box center [35, 586] width 16 height 16
click at [46, 570] on div "Pen" at bounding box center [50, 684] width 18 height 10
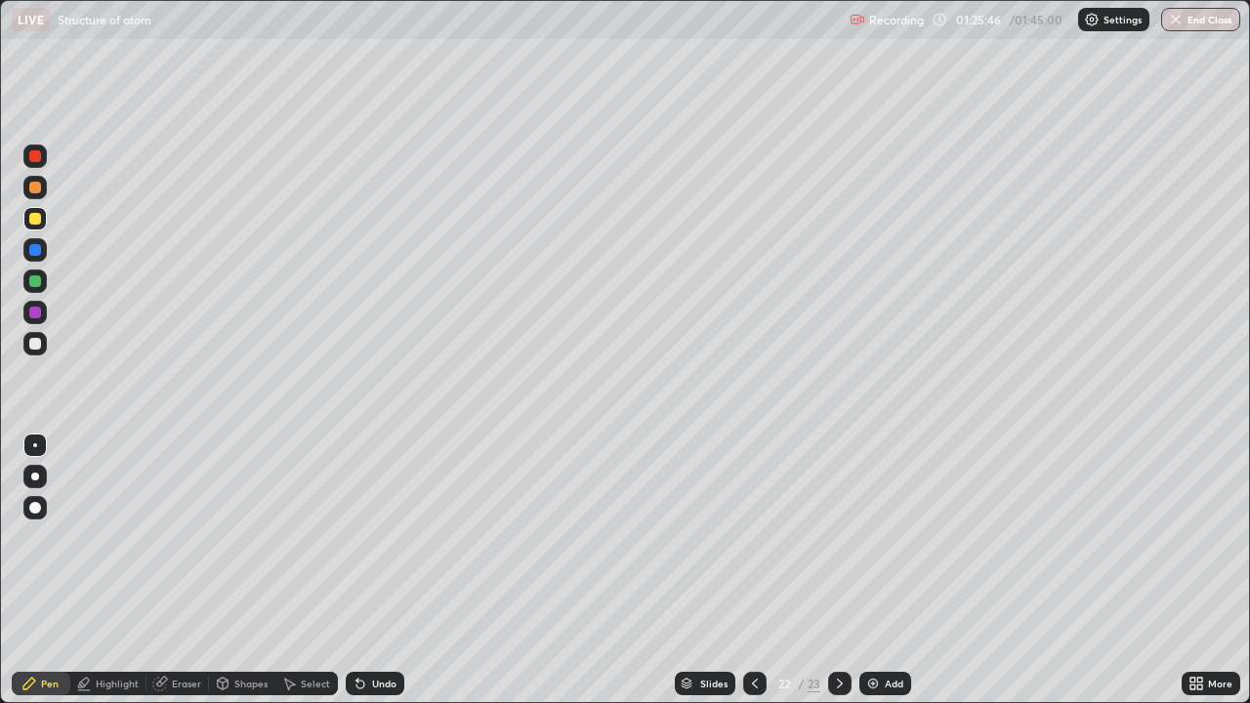
click at [29, 284] on div at bounding box center [35, 281] width 12 height 12
click at [753, 570] on icon at bounding box center [755, 684] width 16 height 16
click at [887, 570] on div "Add" at bounding box center [885, 683] width 52 height 23
click at [37, 226] on div at bounding box center [34, 218] width 23 height 23
click at [32, 516] on div at bounding box center [34, 507] width 23 height 23
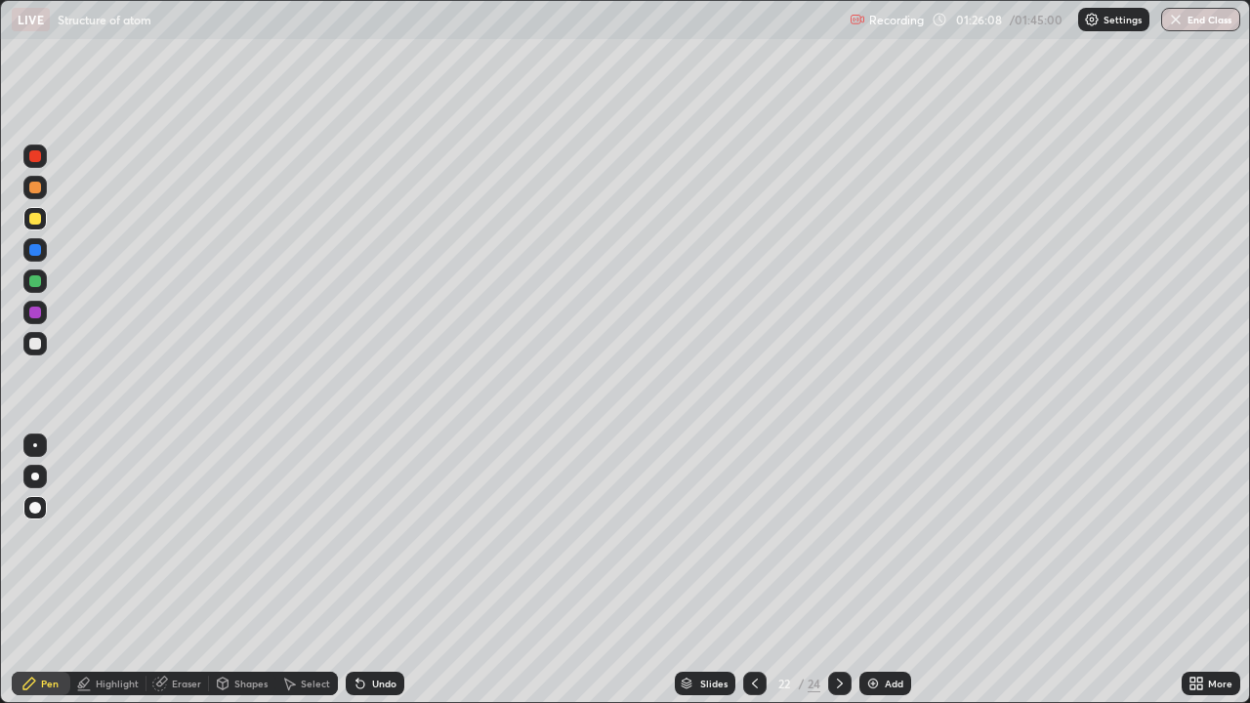
click at [372, 570] on div "Undo" at bounding box center [384, 684] width 24 height 10
click at [187, 570] on div "Eraser" at bounding box center [177, 683] width 62 height 23
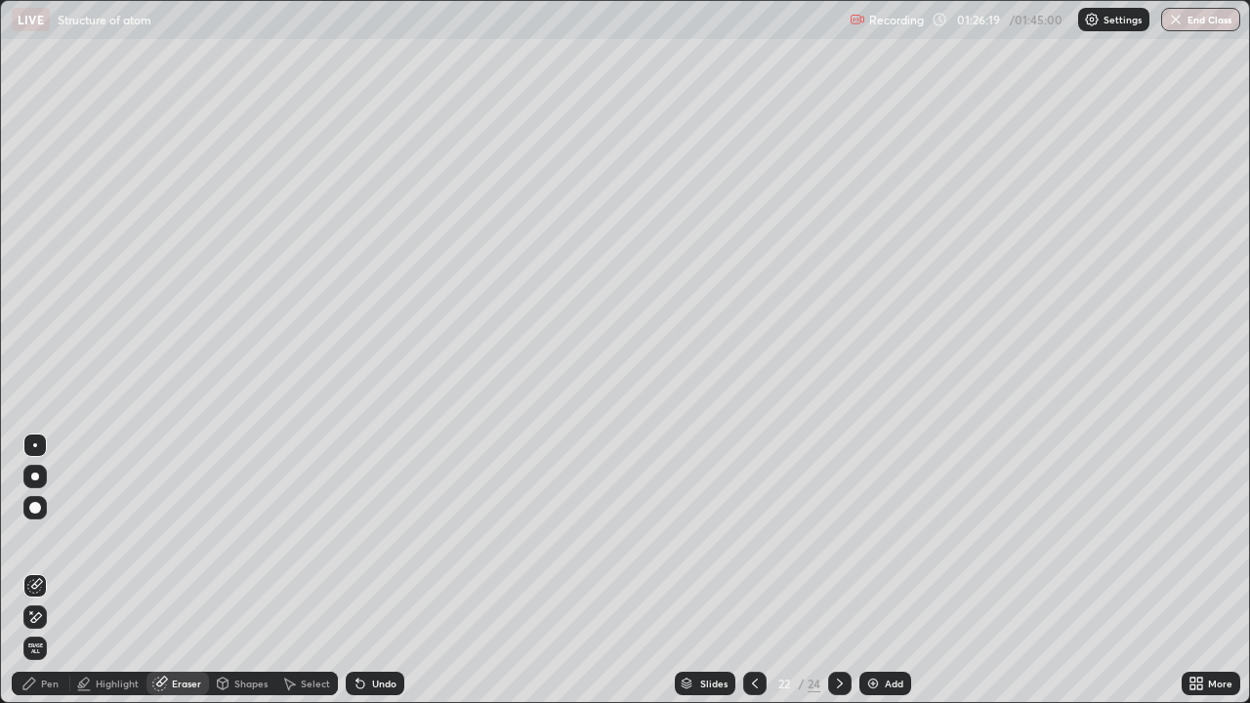
click at [247, 570] on div "Shapes" at bounding box center [250, 684] width 33 height 10
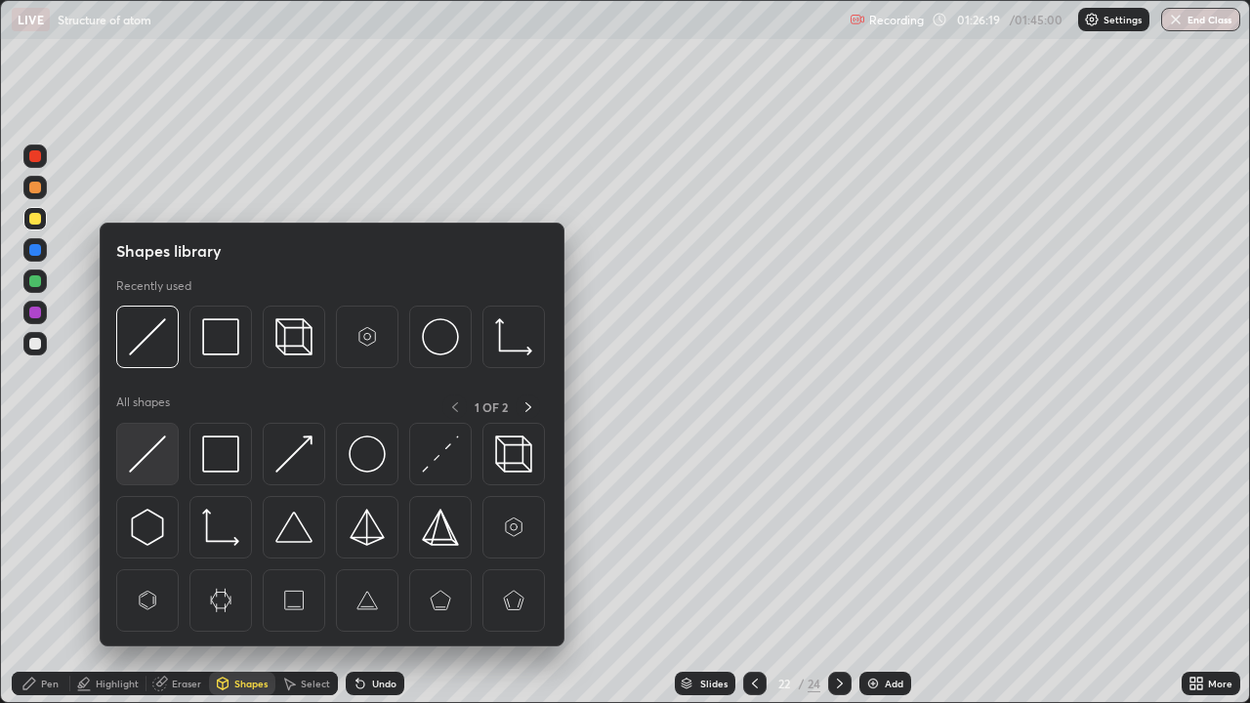
click at [156, 453] on img at bounding box center [147, 453] width 37 height 37
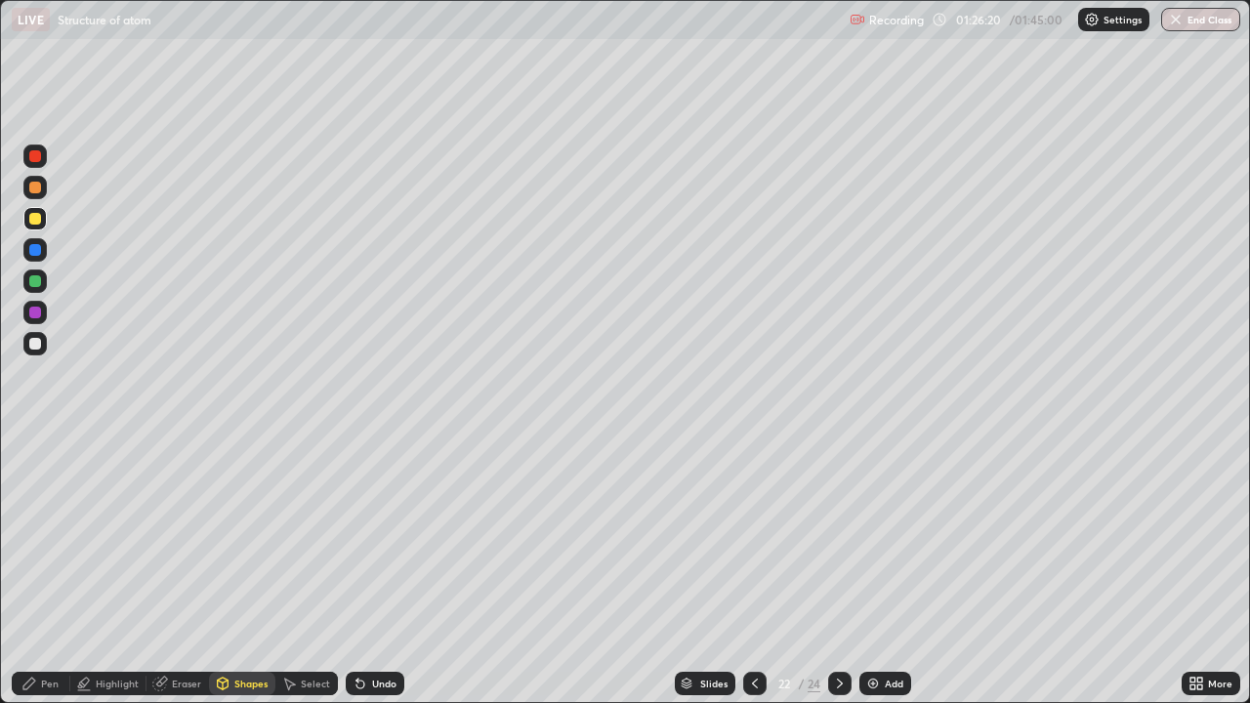
click at [39, 191] on div at bounding box center [35, 188] width 12 height 12
click at [51, 570] on div "Pen" at bounding box center [50, 684] width 18 height 10
click at [35, 445] on div at bounding box center [35, 445] width 4 height 4
click at [27, 274] on div at bounding box center [34, 280] width 23 height 23
click at [31, 222] on div at bounding box center [35, 219] width 12 height 12
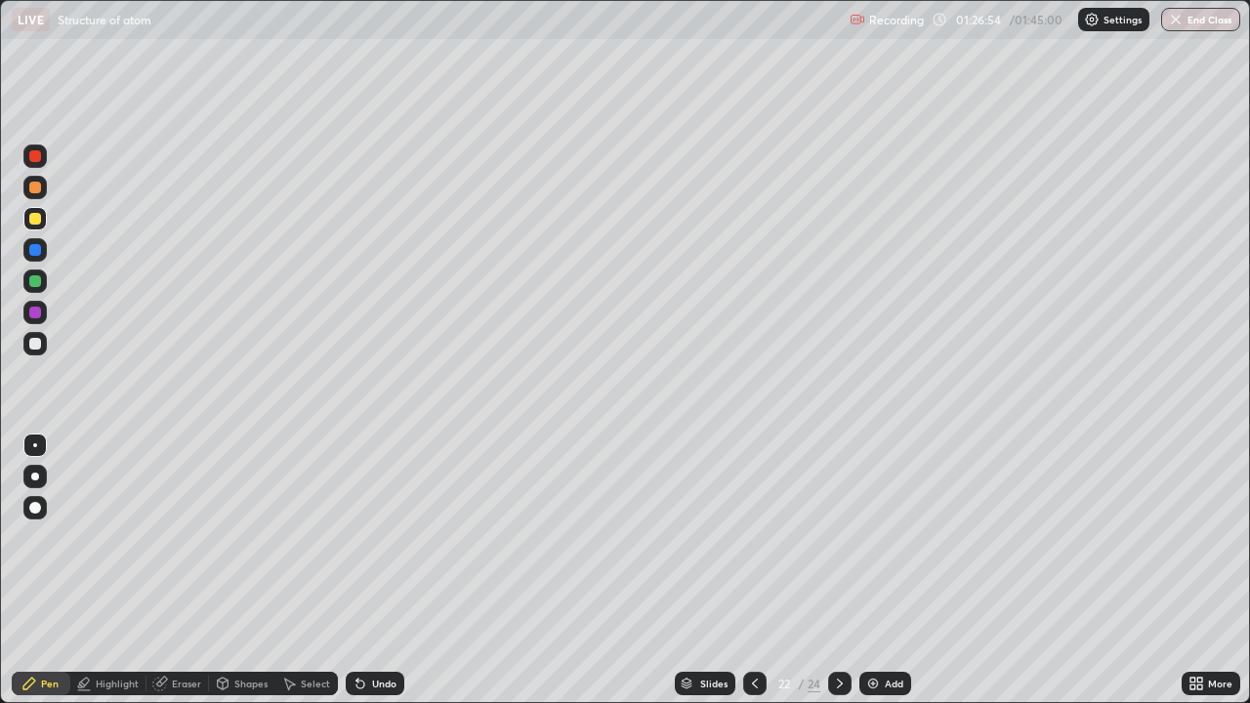
click at [34, 157] on div at bounding box center [35, 156] width 12 height 12
click at [33, 352] on div at bounding box center [34, 343] width 23 height 23
click at [838, 570] on icon at bounding box center [840, 684] width 16 height 16
click at [39, 222] on div at bounding box center [35, 219] width 12 height 12
click at [43, 289] on div at bounding box center [34, 280] width 23 height 23
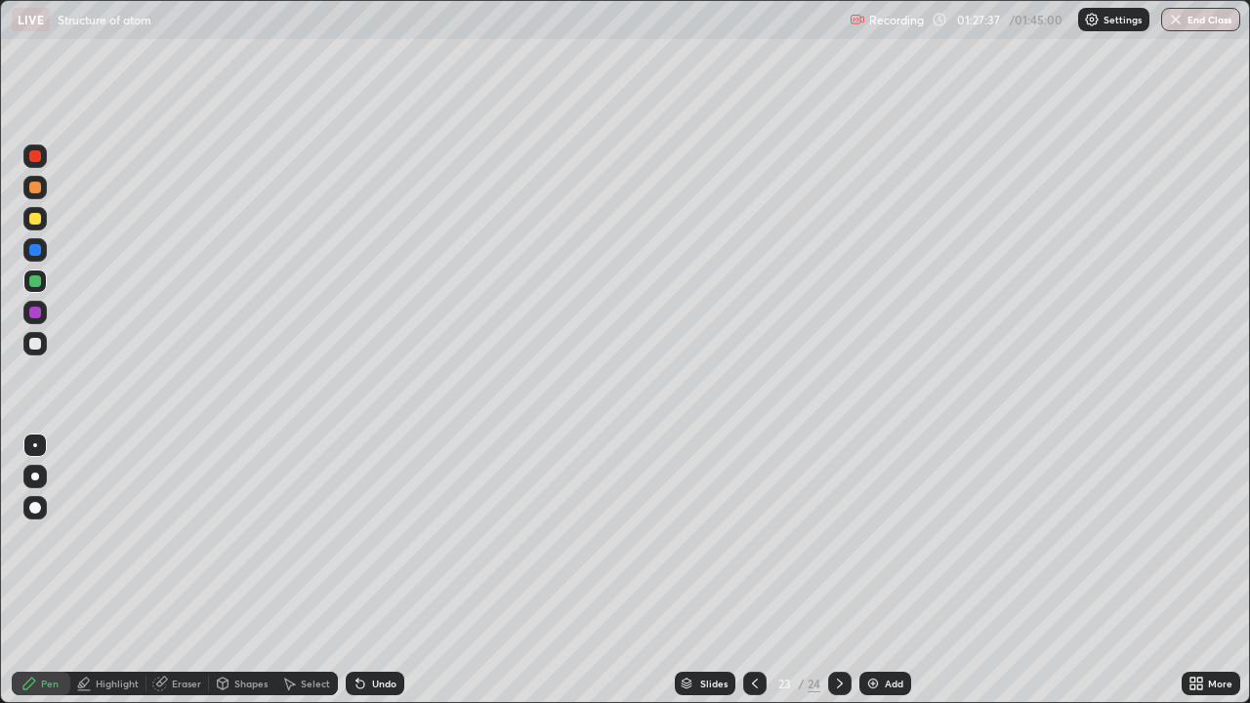
click at [313, 570] on div "Select" at bounding box center [315, 684] width 29 height 10
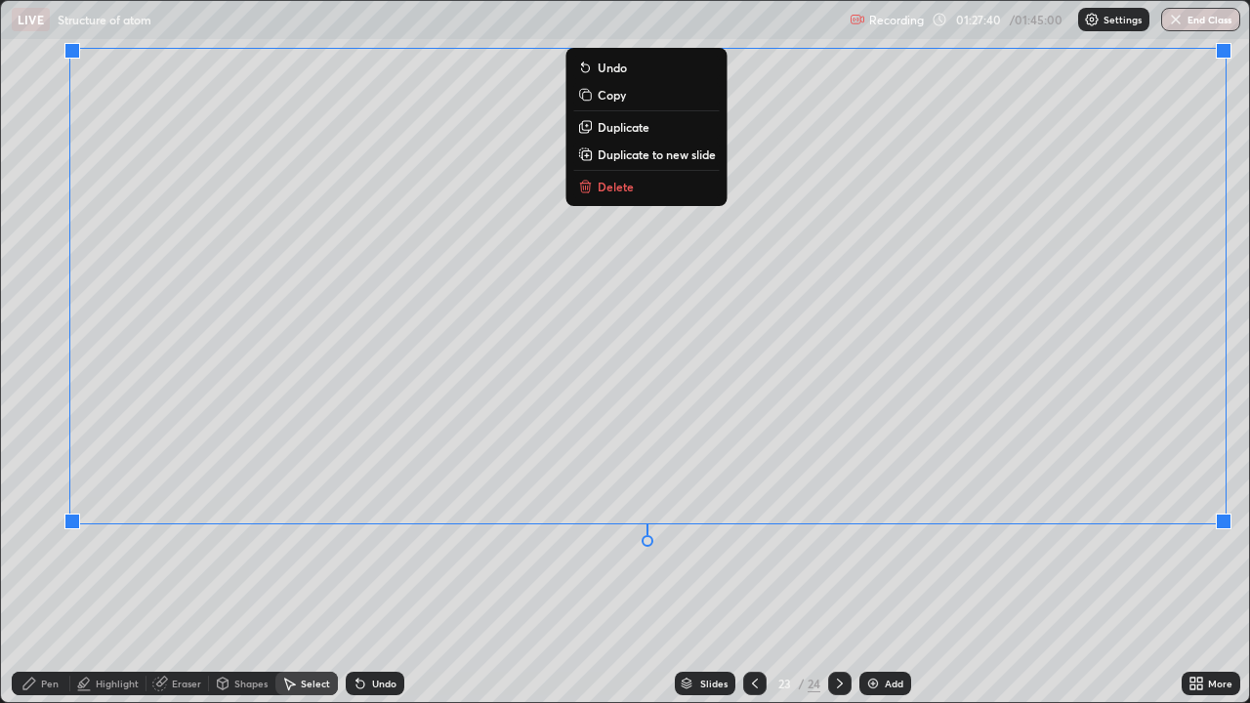
click at [686, 158] on p "Duplicate to new slide" at bounding box center [657, 154] width 118 height 16
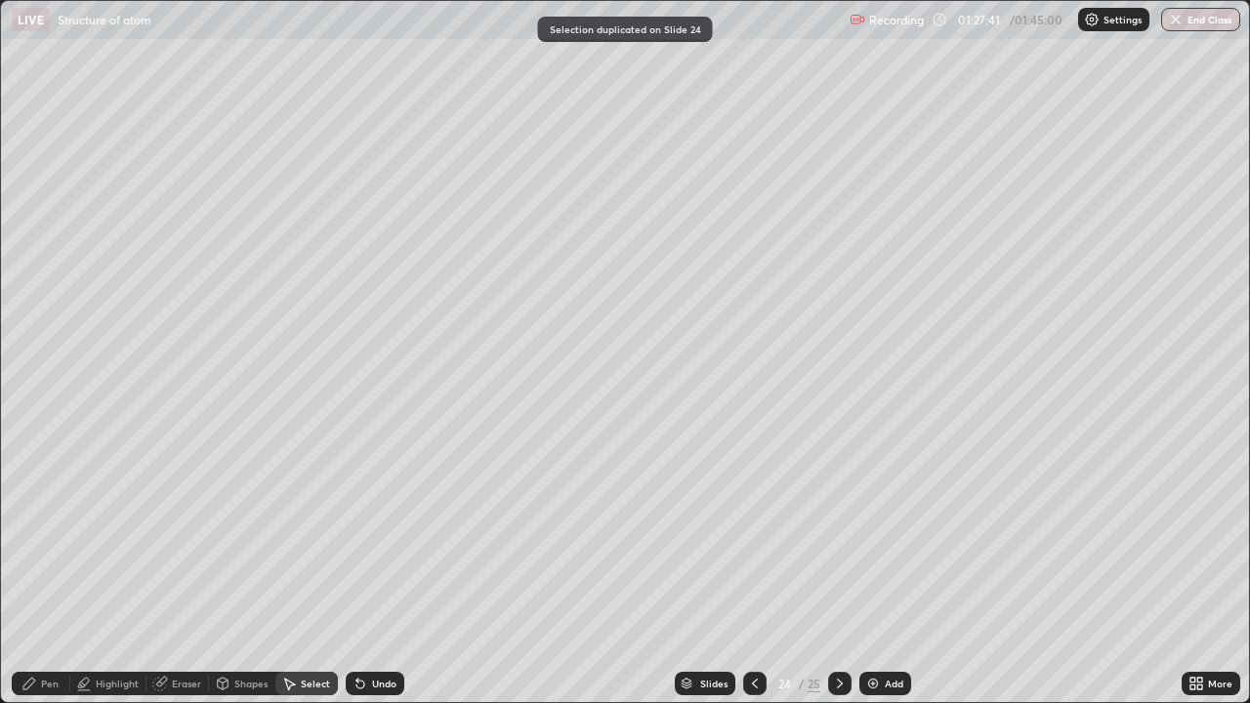
click at [194, 570] on div "Eraser" at bounding box center [186, 684] width 29 height 10
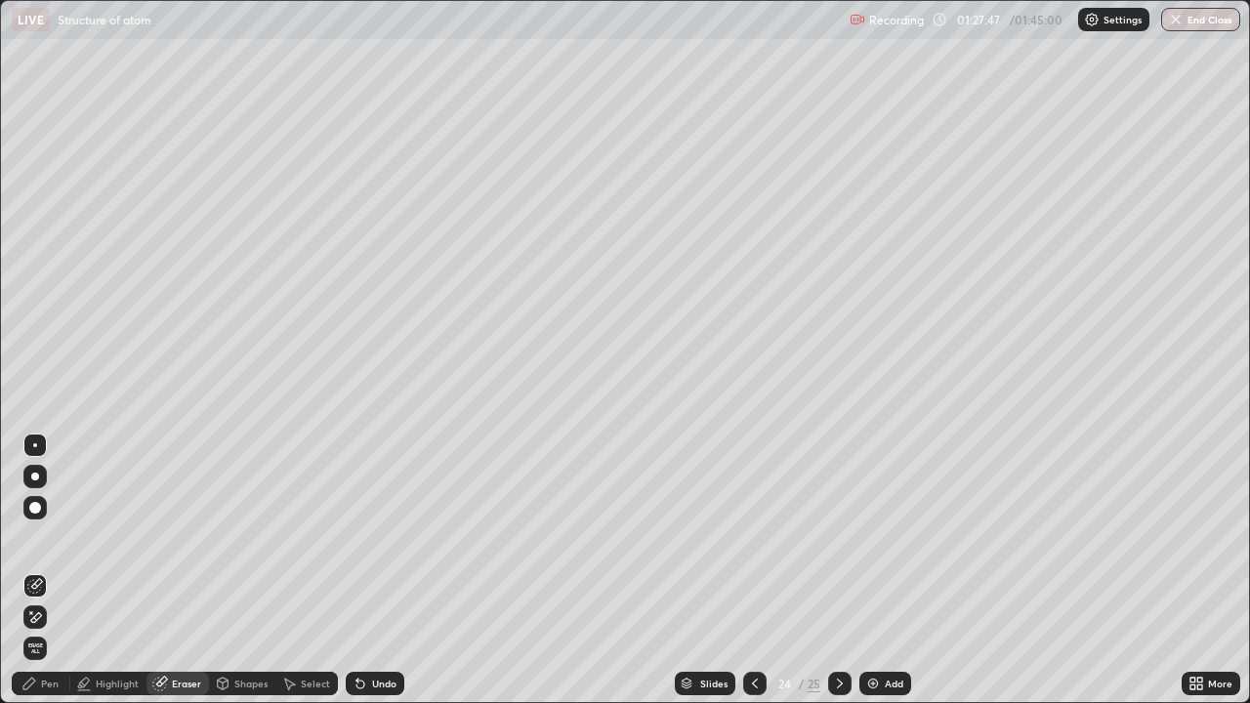
click at [34, 570] on icon at bounding box center [29, 684] width 16 height 16
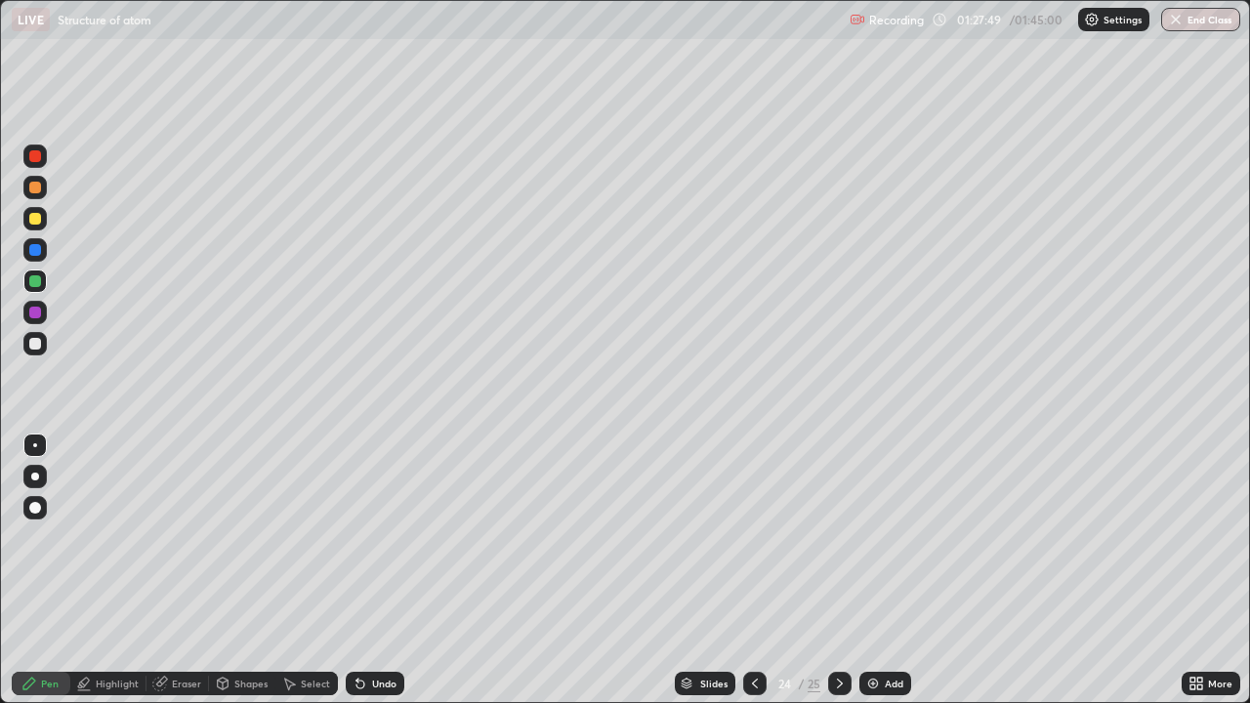
click at [187, 570] on div "Eraser" at bounding box center [186, 684] width 29 height 10
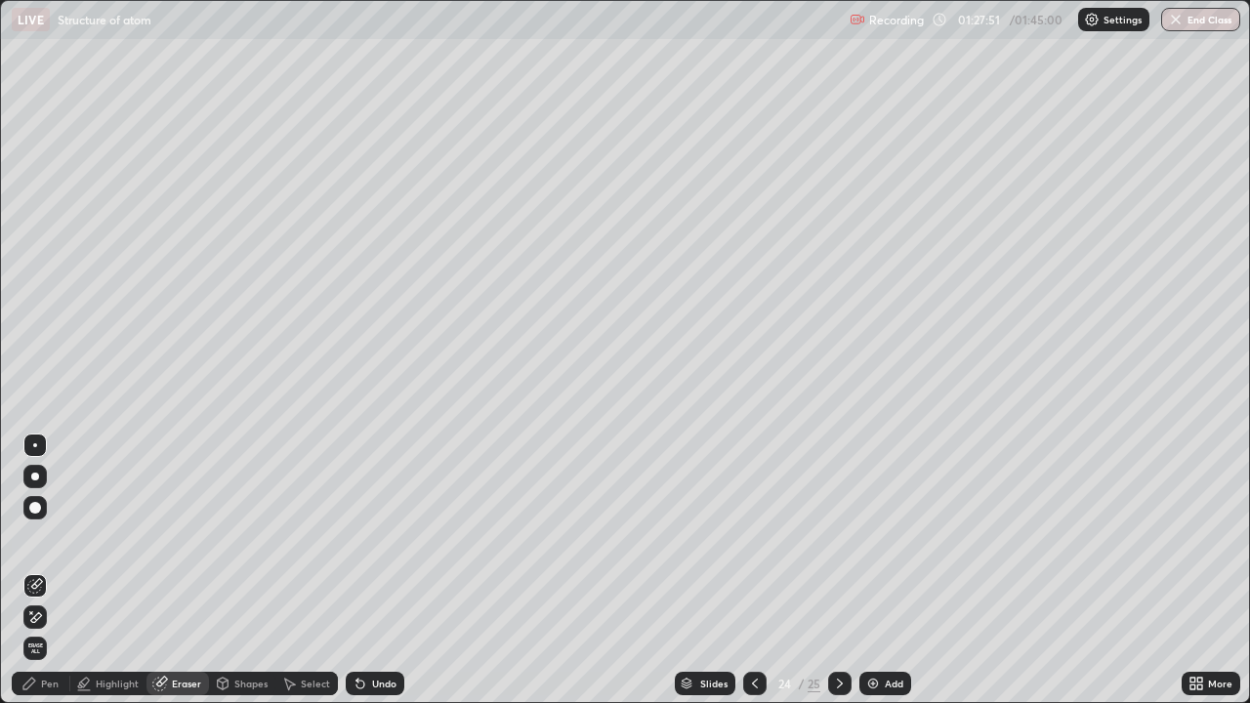
click at [40, 570] on div "Pen" at bounding box center [41, 683] width 59 height 23
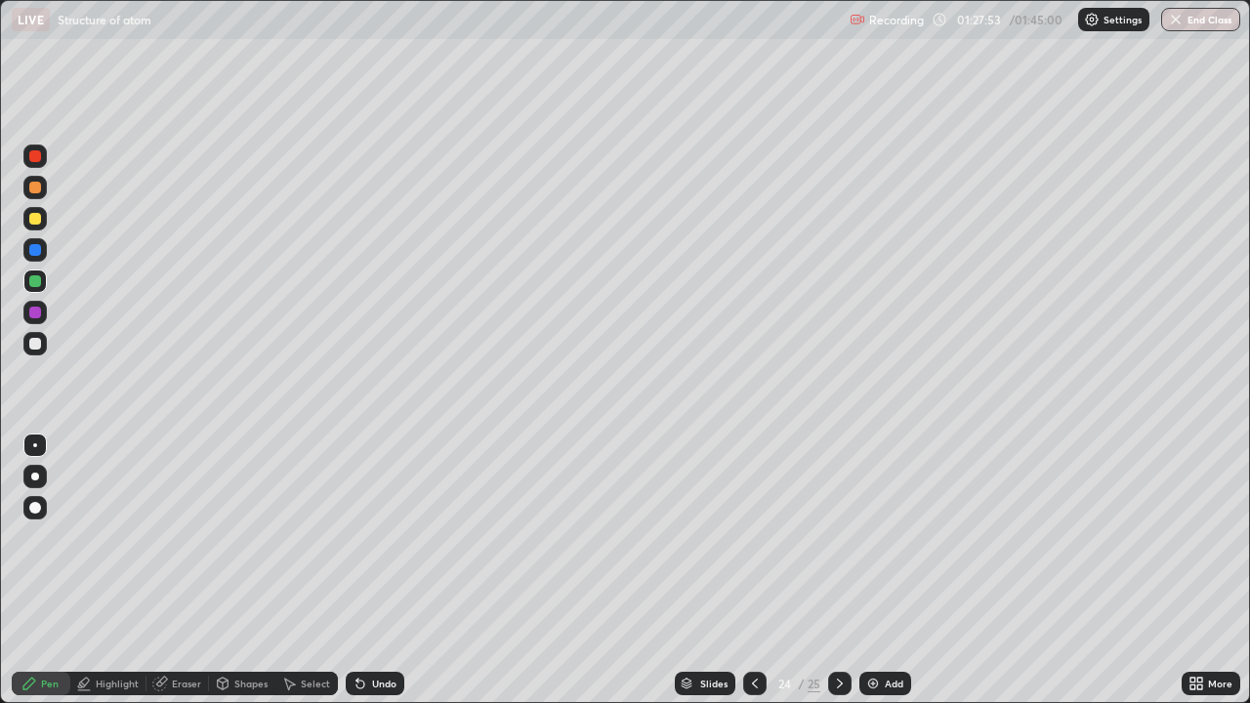
click at [186, 570] on div "Eraser" at bounding box center [186, 684] width 29 height 10
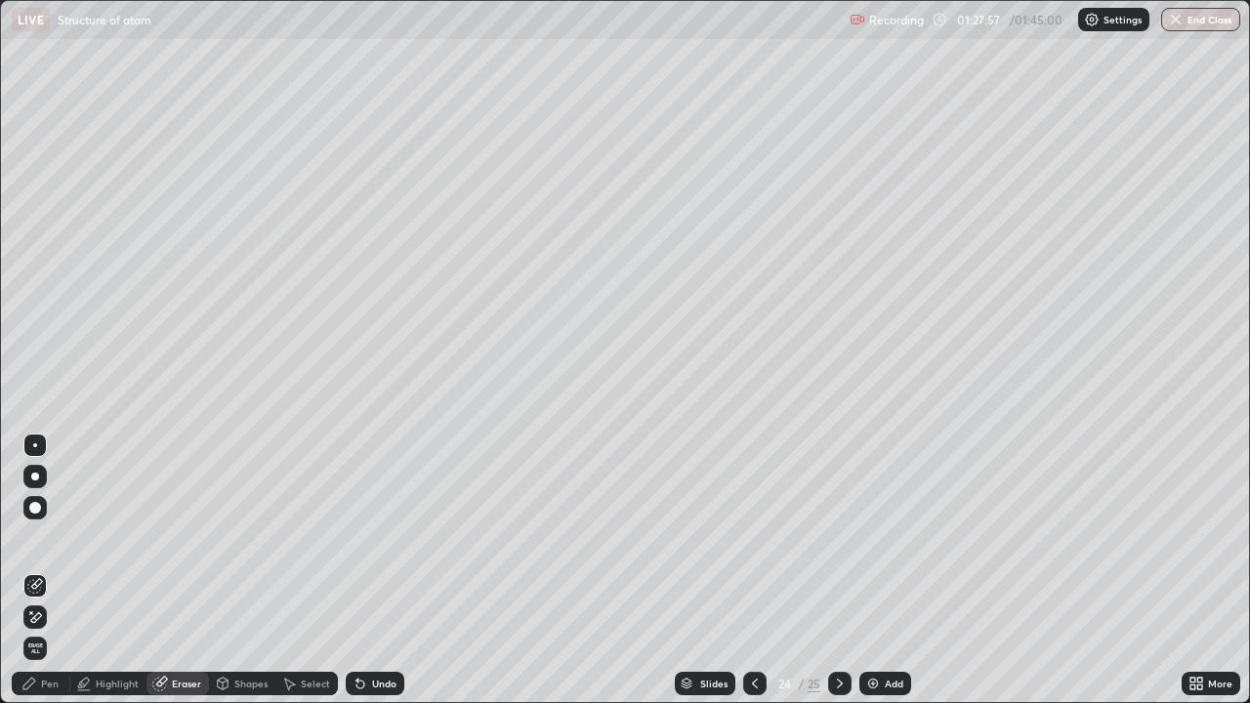
click at [50, 570] on div "Pen" at bounding box center [50, 684] width 18 height 10
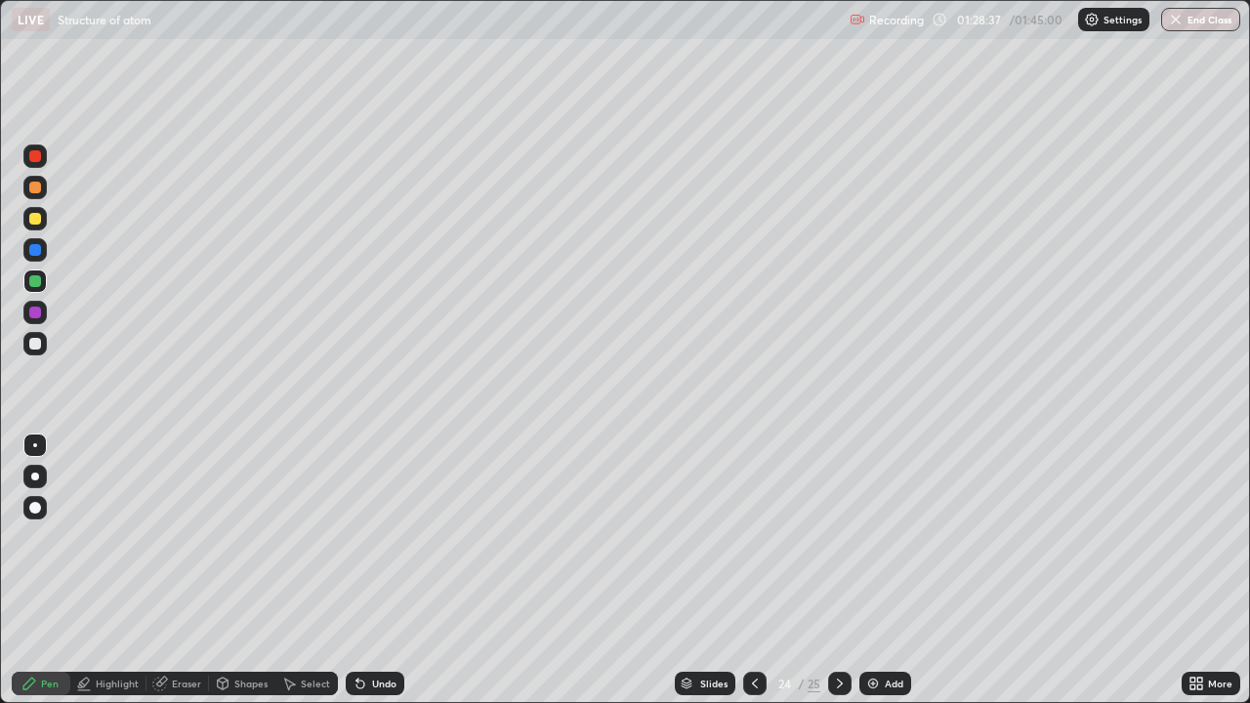
click at [893, 570] on div "Add" at bounding box center [885, 683] width 52 height 23
click at [314, 570] on div "Select" at bounding box center [315, 684] width 29 height 10
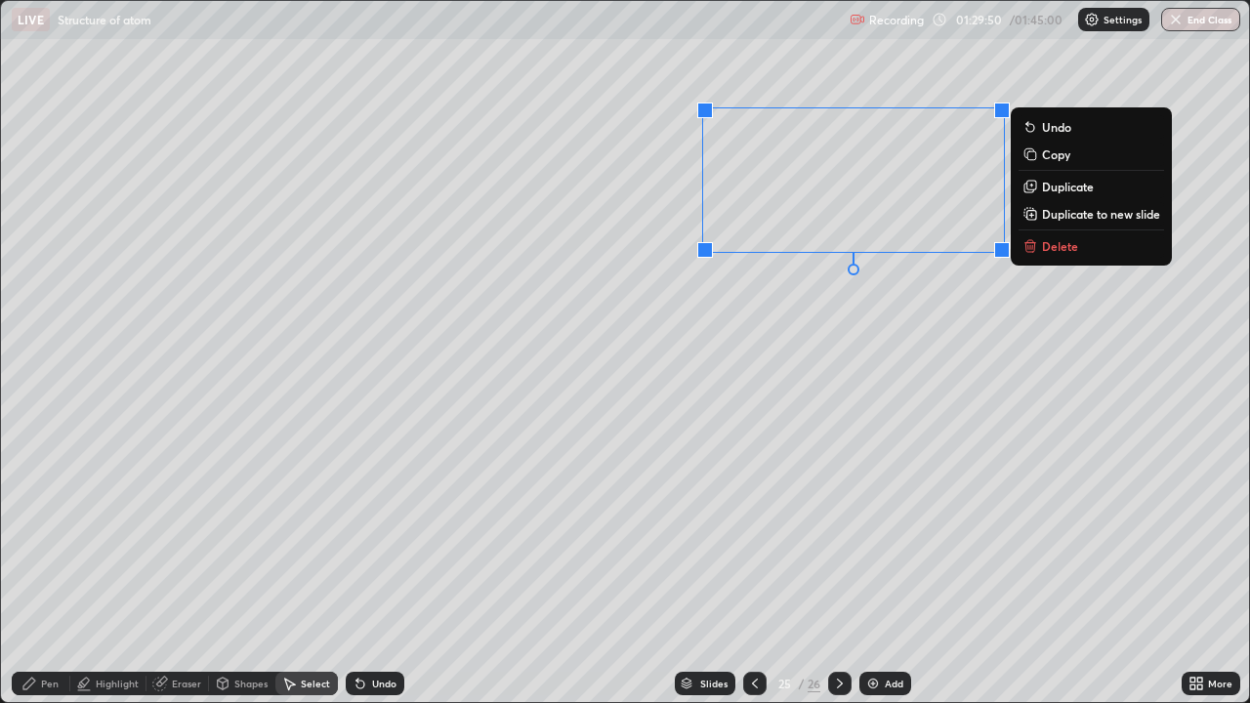
click at [1060, 243] on p "Delete" at bounding box center [1060, 246] width 36 height 16
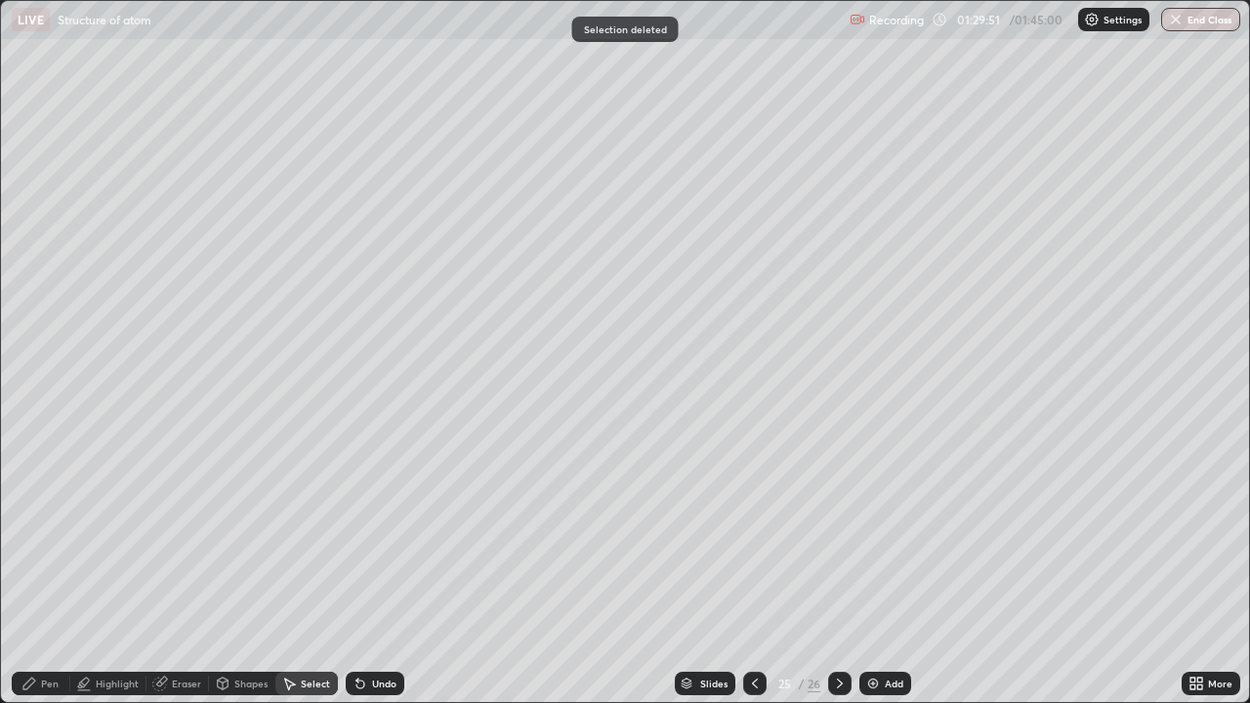
click at [47, 570] on div "Pen" at bounding box center [41, 683] width 59 height 23
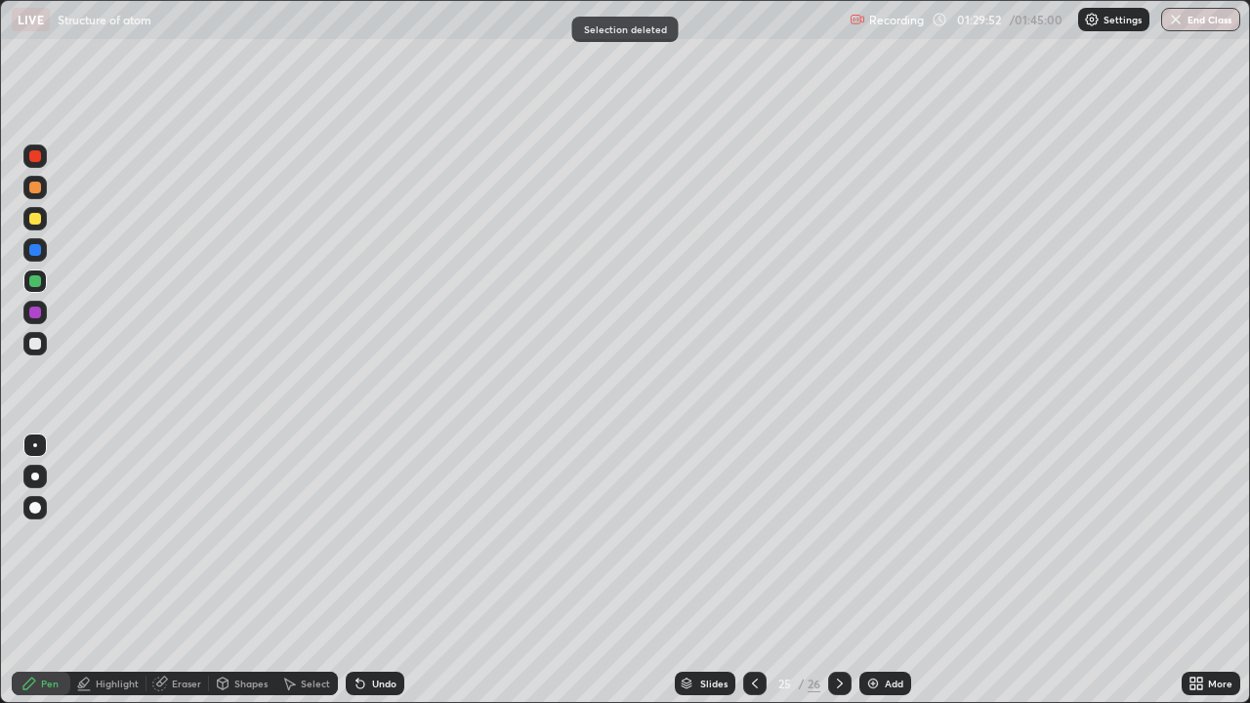
click at [41, 352] on div at bounding box center [34, 343] width 23 height 23
click at [753, 570] on icon at bounding box center [755, 684] width 16 height 16
click at [37, 283] on div at bounding box center [35, 281] width 12 height 12
click at [843, 570] on icon at bounding box center [840, 684] width 16 height 16
click at [826, 570] on div "25 / 26" at bounding box center [797, 683] width 108 height 39
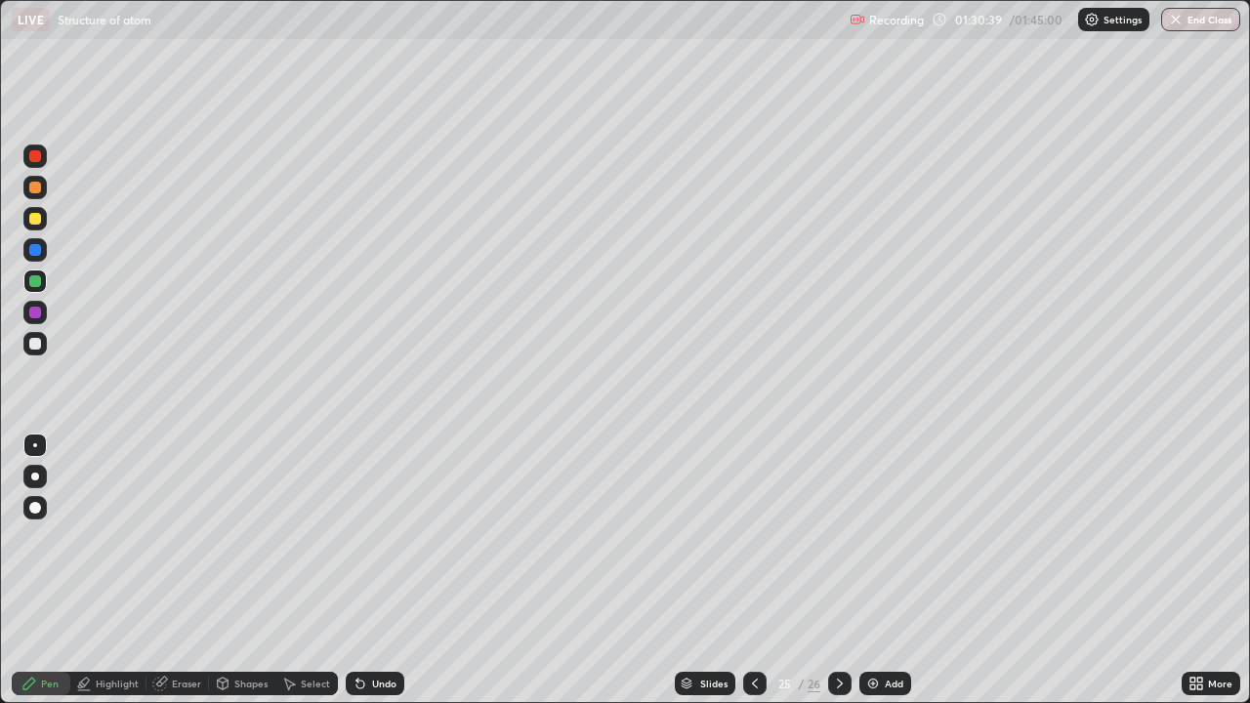
click at [838, 570] on icon at bounding box center [840, 684] width 16 height 16
click at [756, 570] on icon at bounding box center [755, 684] width 16 height 16
click at [756, 570] on icon at bounding box center [755, 684] width 6 height 10
click at [754, 570] on icon at bounding box center [755, 684] width 16 height 16
click at [751, 570] on icon at bounding box center [755, 684] width 16 height 16
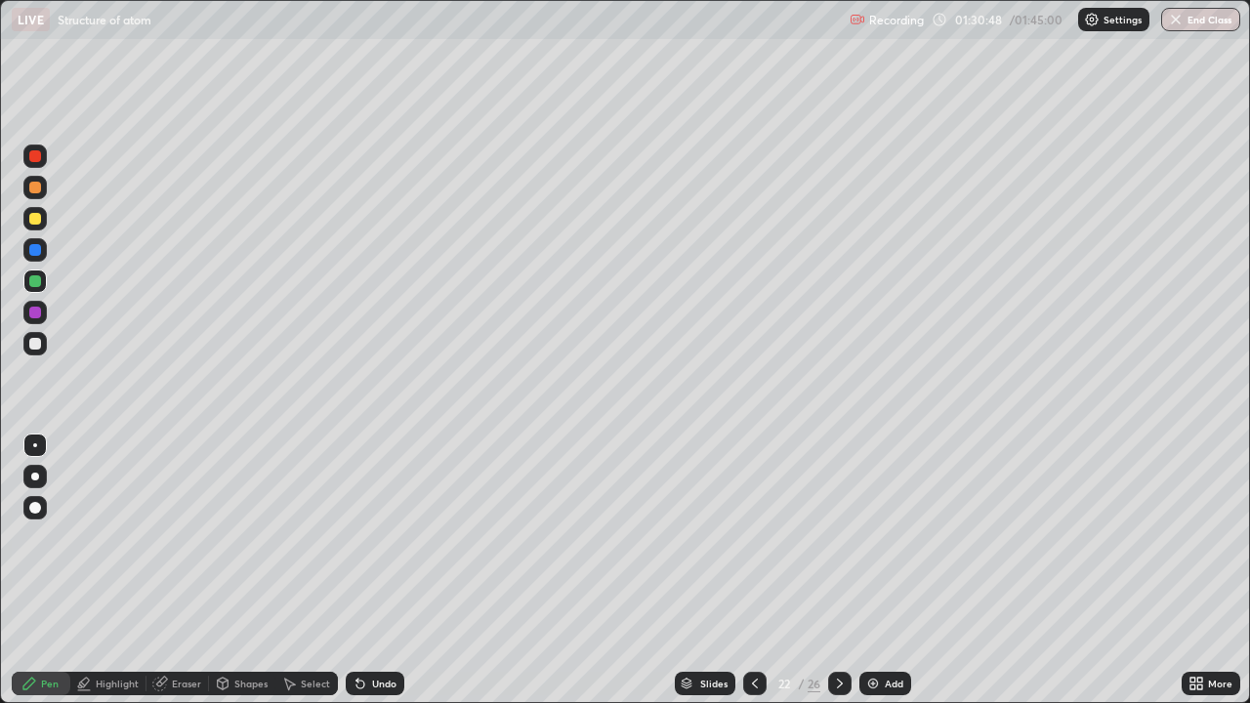
click at [33, 354] on div at bounding box center [34, 343] width 23 height 23
click at [30, 223] on div at bounding box center [35, 219] width 12 height 12
click at [44, 285] on div at bounding box center [34, 280] width 23 height 23
click at [320, 570] on div "Select" at bounding box center [306, 683] width 62 height 23
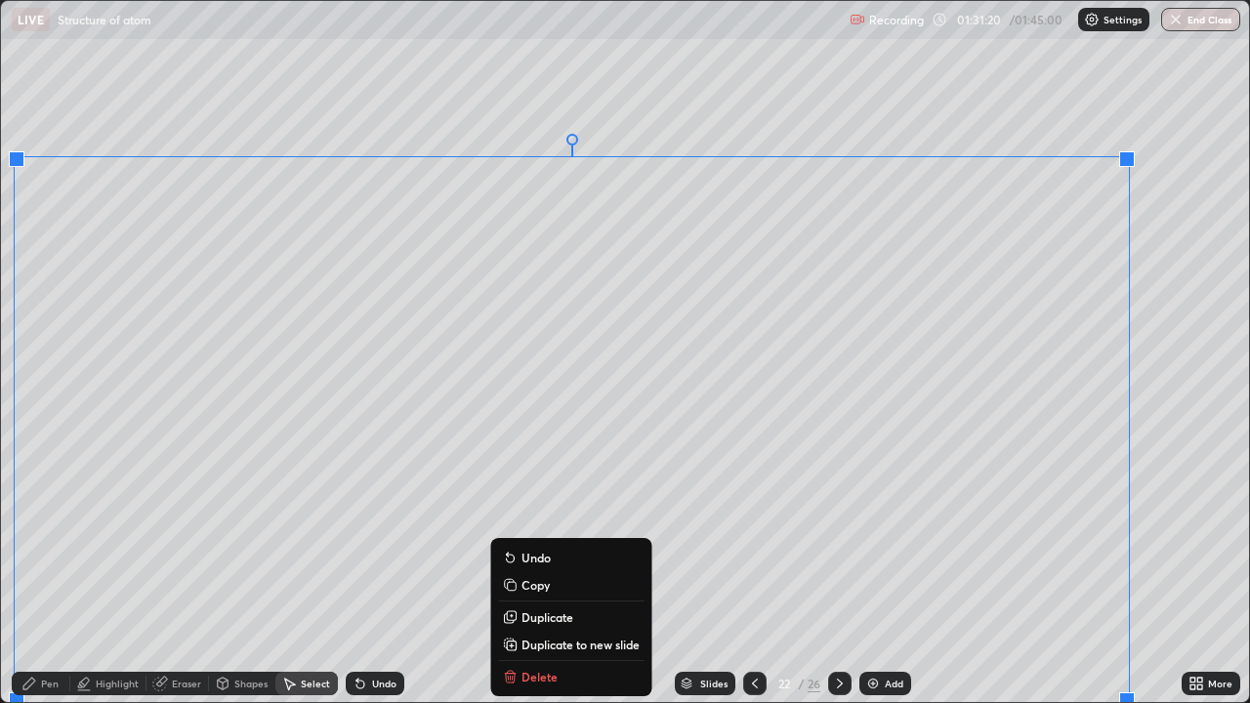
click at [570, 570] on p "Duplicate to new slide" at bounding box center [580, 645] width 118 height 16
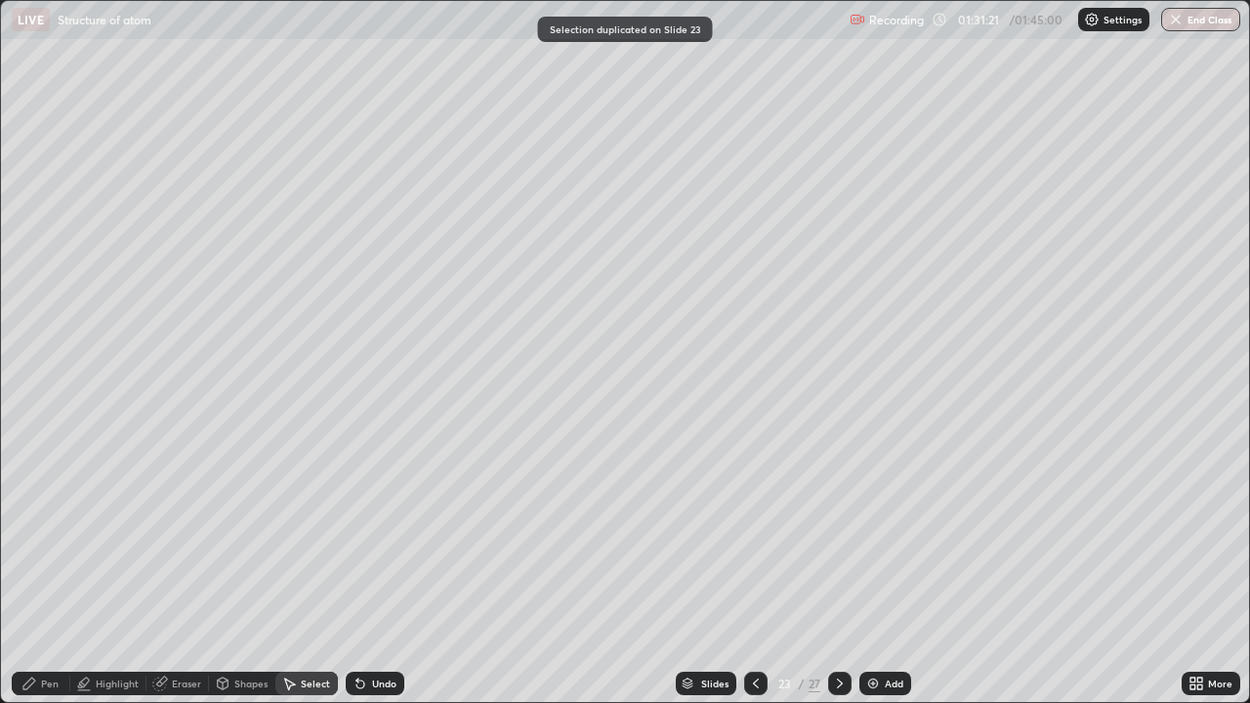
click at [196, 570] on div "Eraser" at bounding box center [186, 684] width 29 height 10
click at [31, 570] on icon at bounding box center [31, 612] width 2 height 2
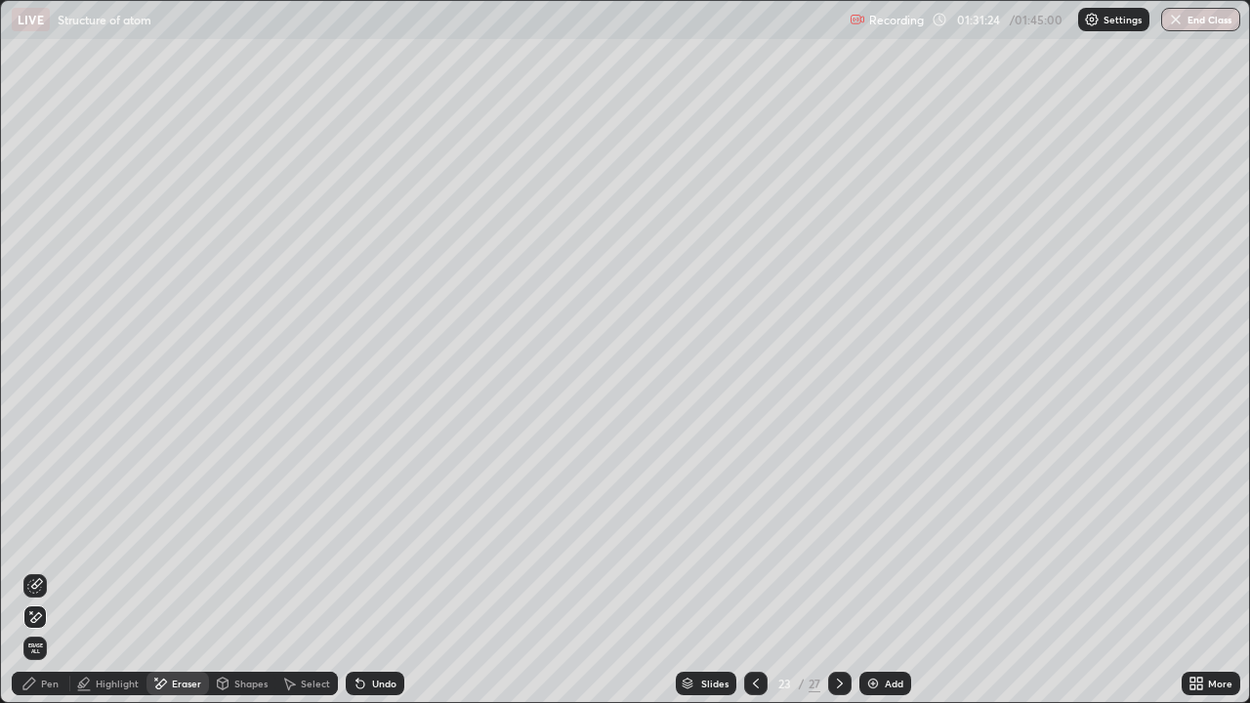
click at [312, 570] on div "Select" at bounding box center [306, 683] width 62 height 23
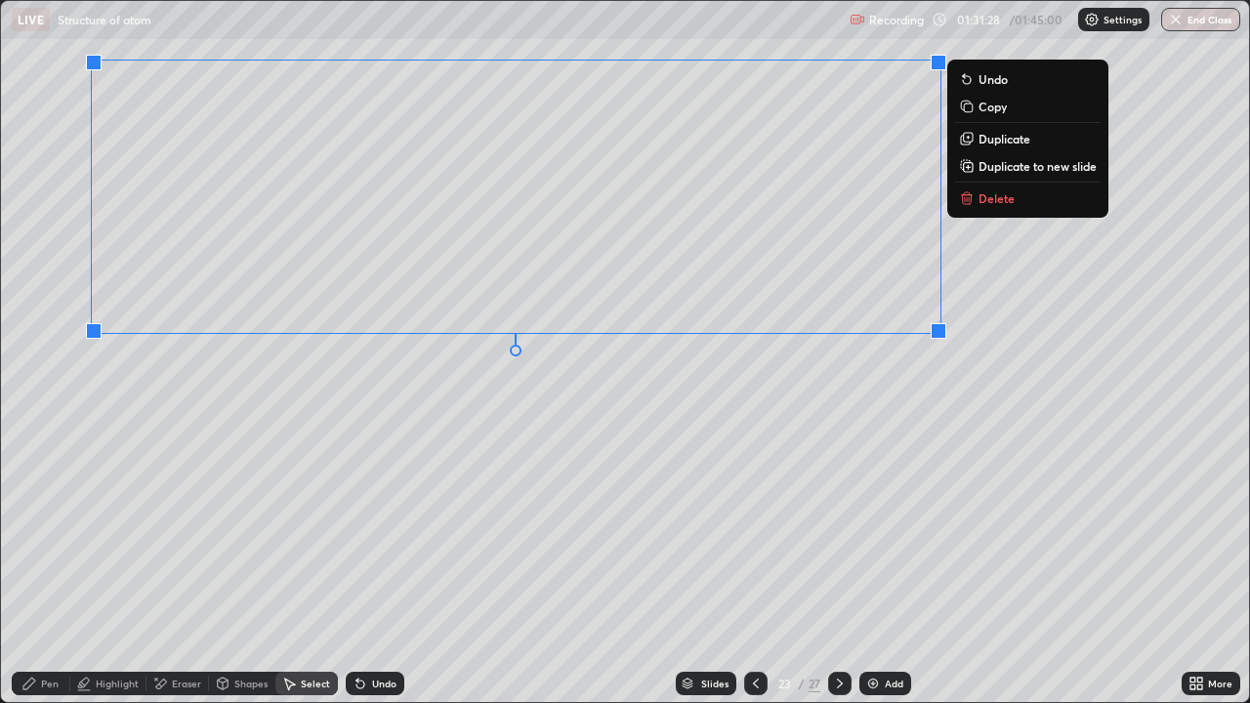
click at [637, 561] on div "0 ° Undo Copy Duplicate Duplicate to new slide Delete" at bounding box center [625, 351] width 1248 height 701
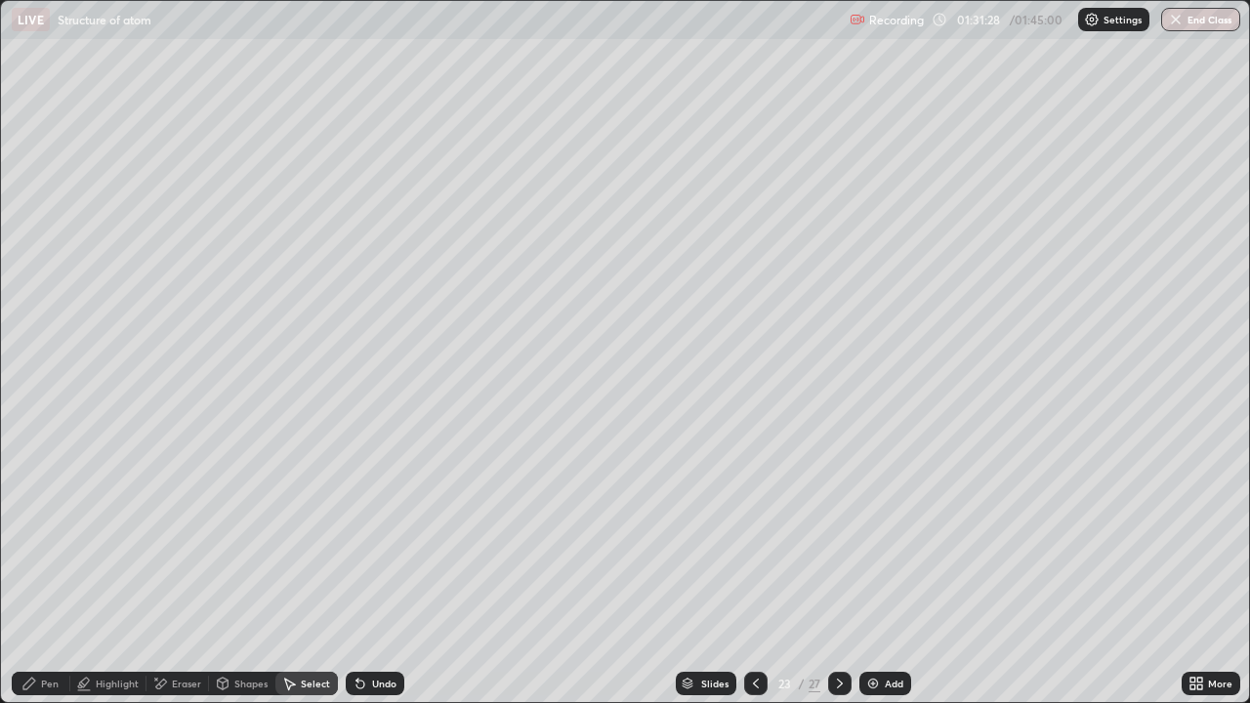
click at [780, 570] on div "23" at bounding box center [785, 684] width 20 height 12
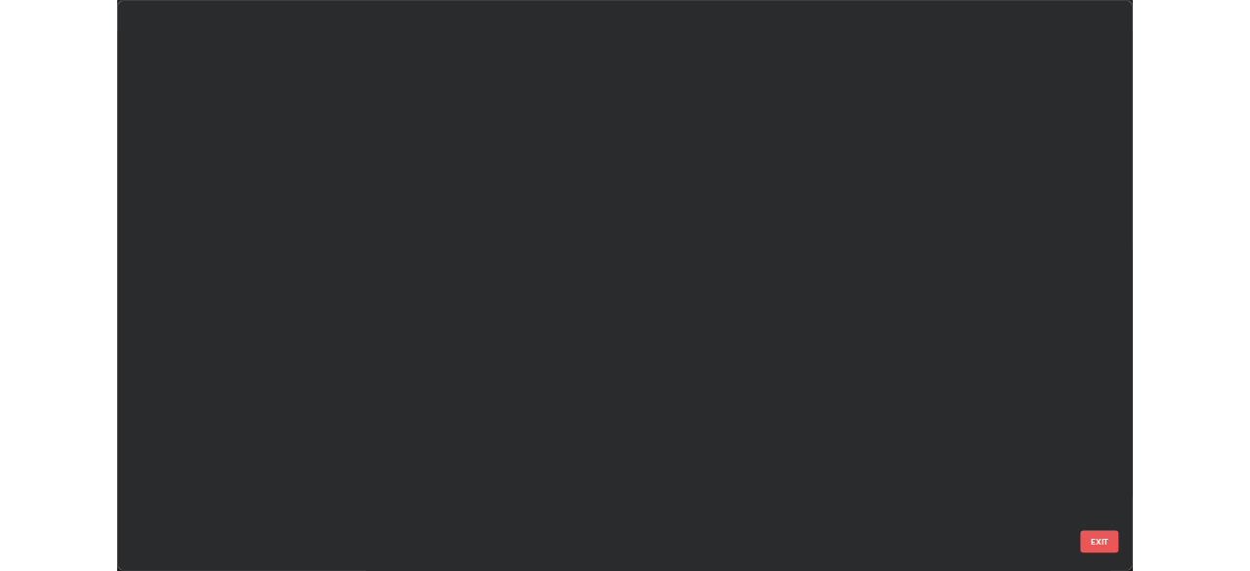
scroll to position [695, 1238]
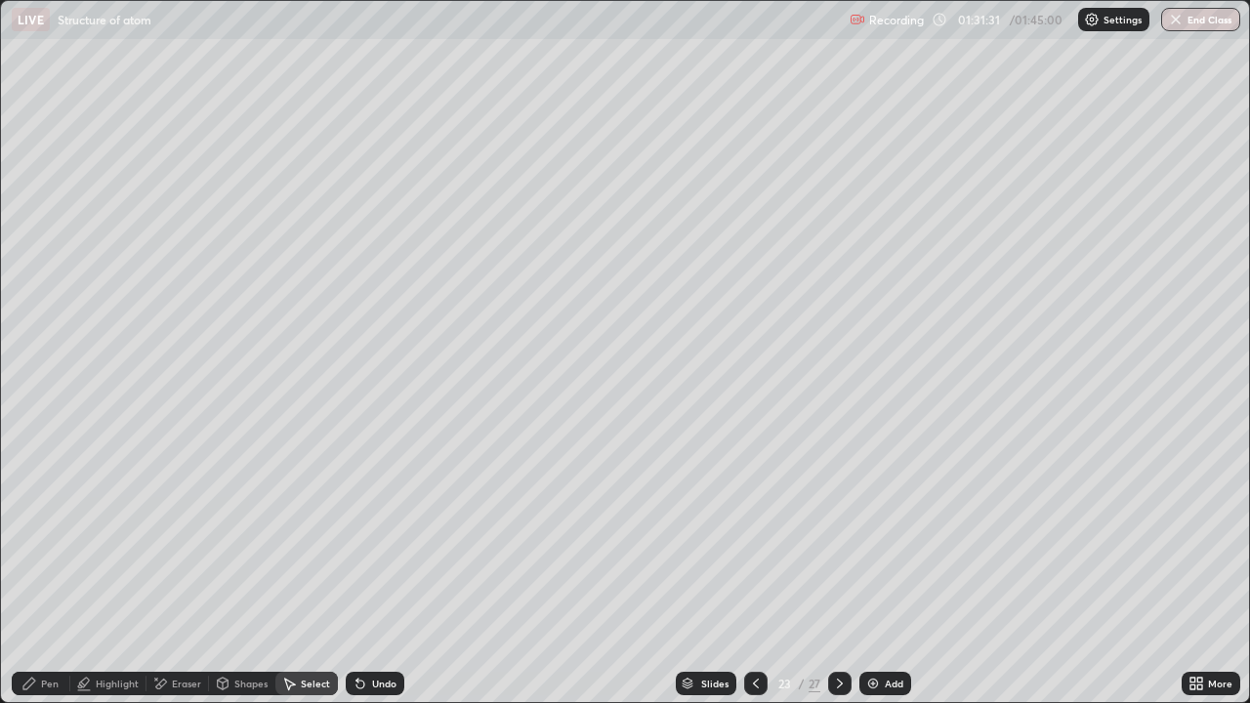
click at [751, 570] on icon at bounding box center [756, 684] width 16 height 16
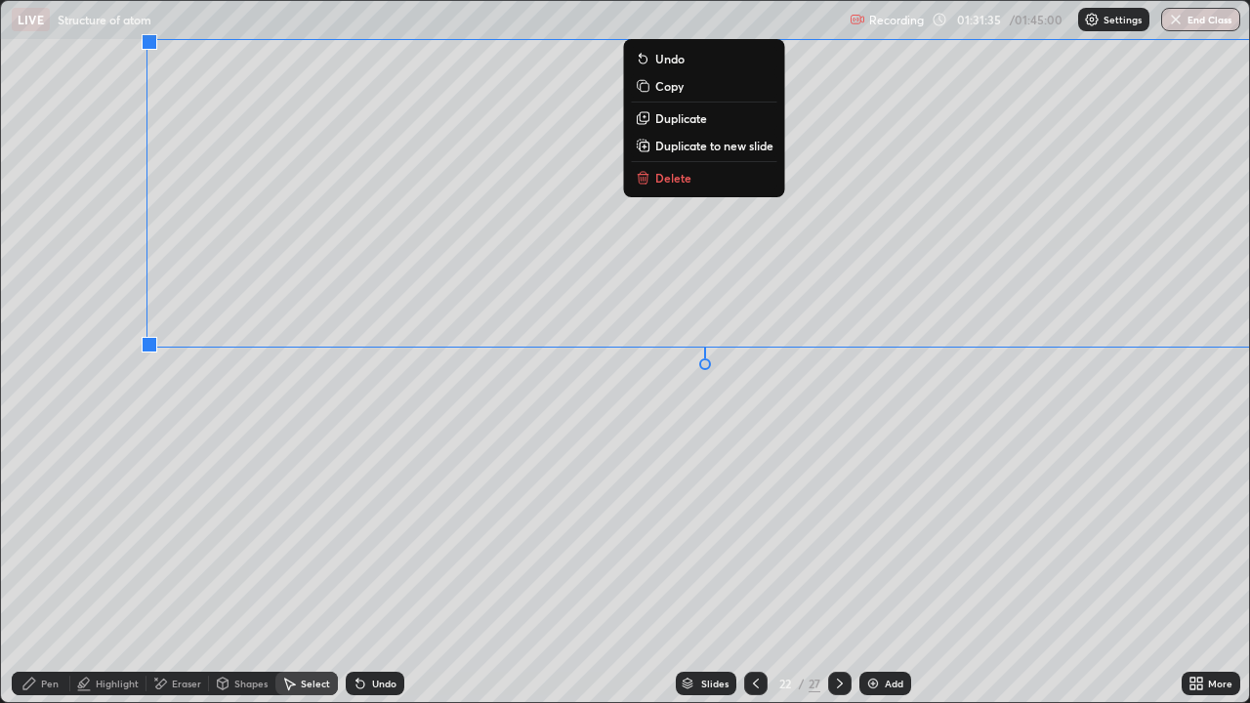
click at [677, 184] on p "Delete" at bounding box center [673, 178] width 36 height 16
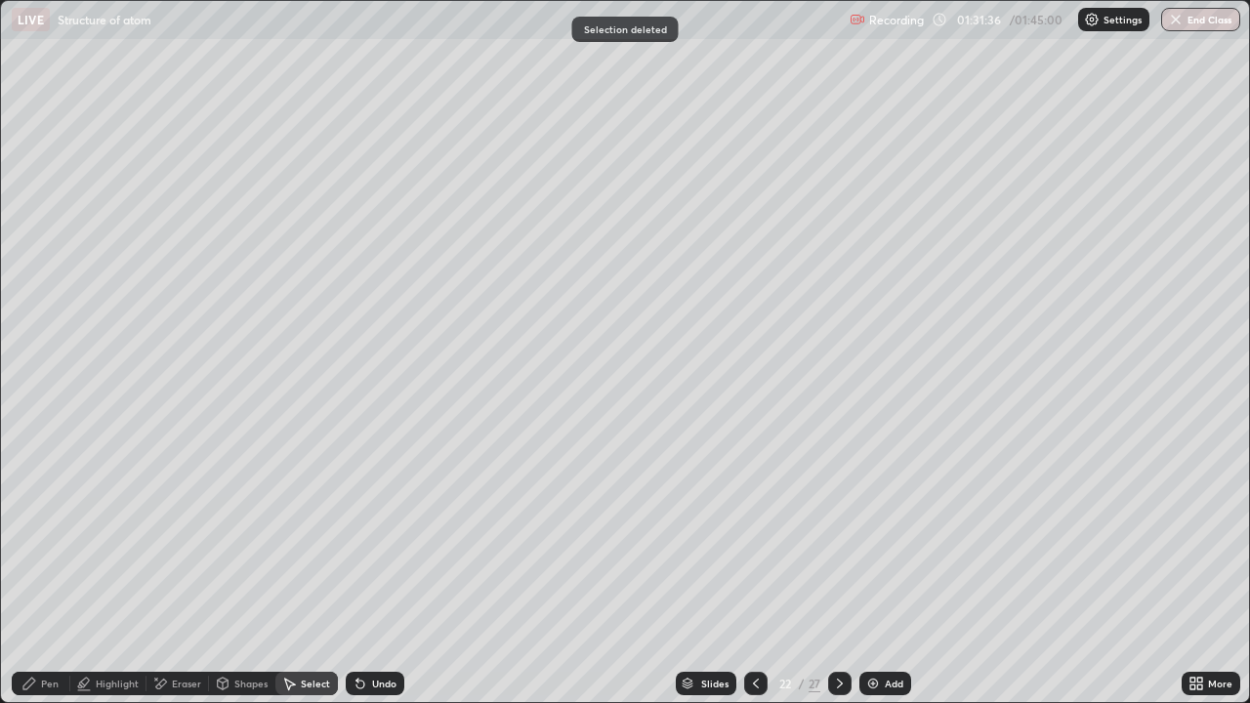
click at [61, 570] on div "Pen" at bounding box center [41, 683] width 59 height 23
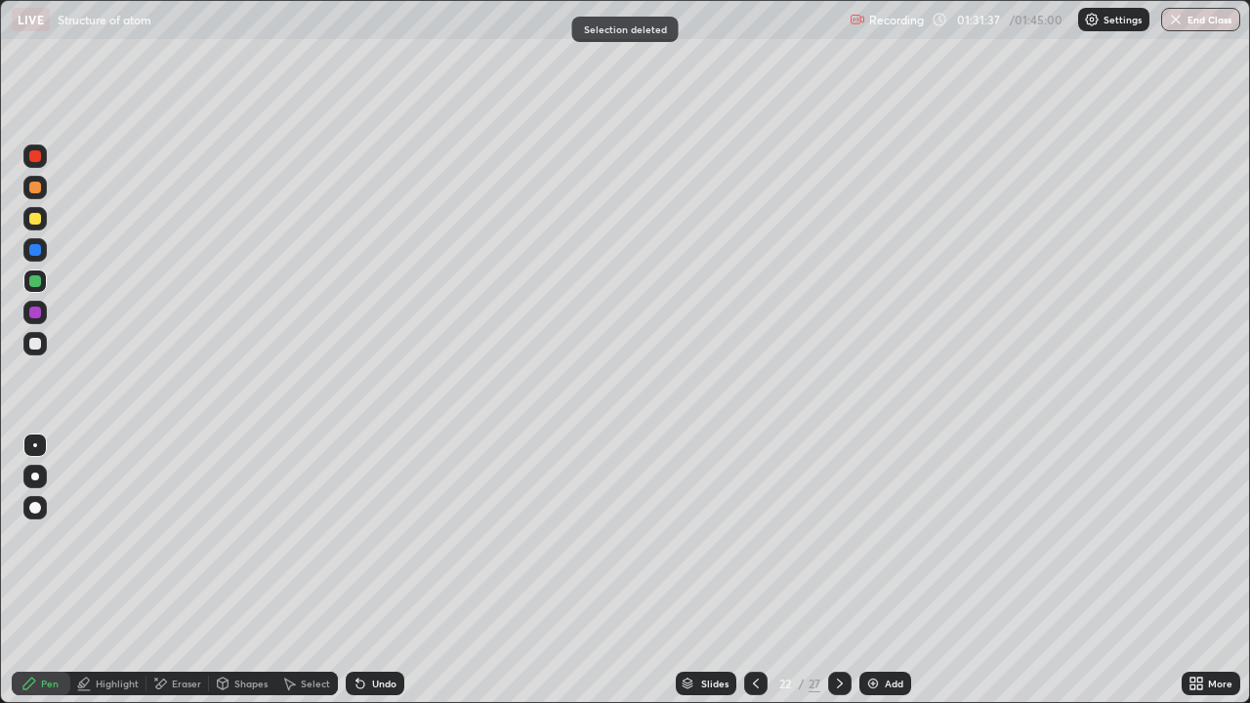
click at [37, 224] on div at bounding box center [35, 219] width 12 height 12
click at [840, 570] on icon at bounding box center [840, 684] width 6 height 10
click at [1235, 570] on div "More" at bounding box center [1210, 683] width 59 height 23
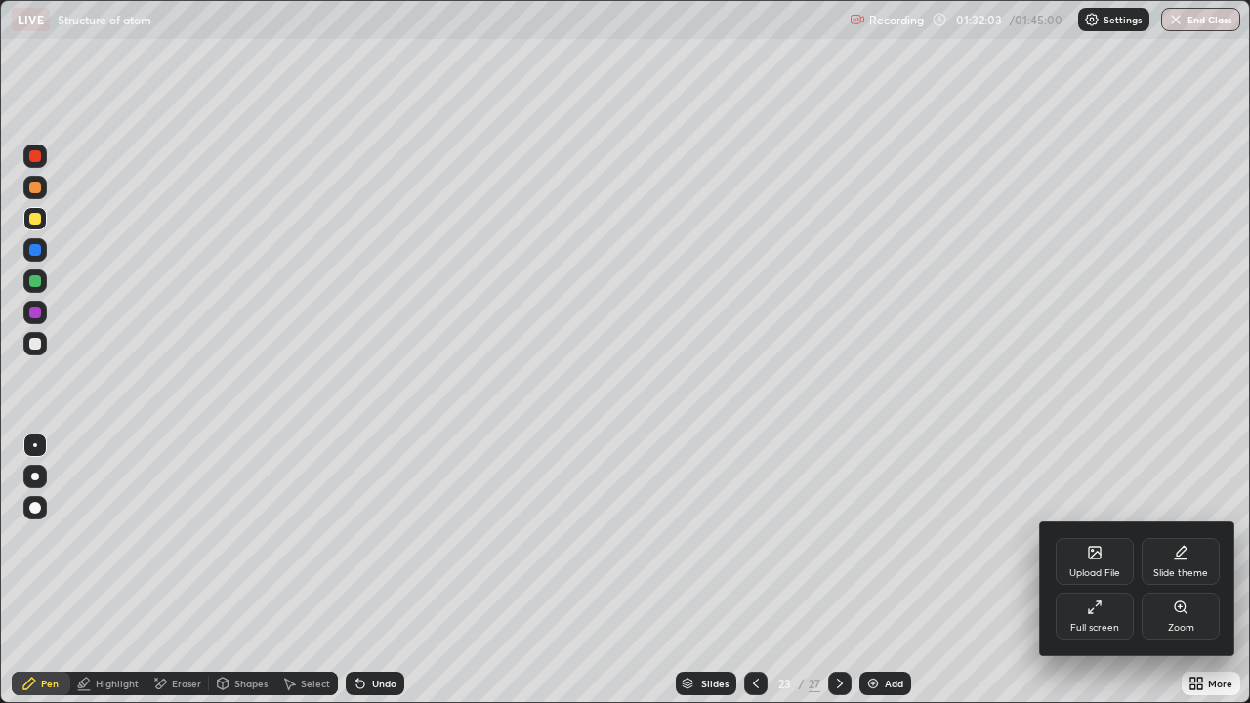
click at [1116, 570] on div "Full screen" at bounding box center [1094, 628] width 49 height 10
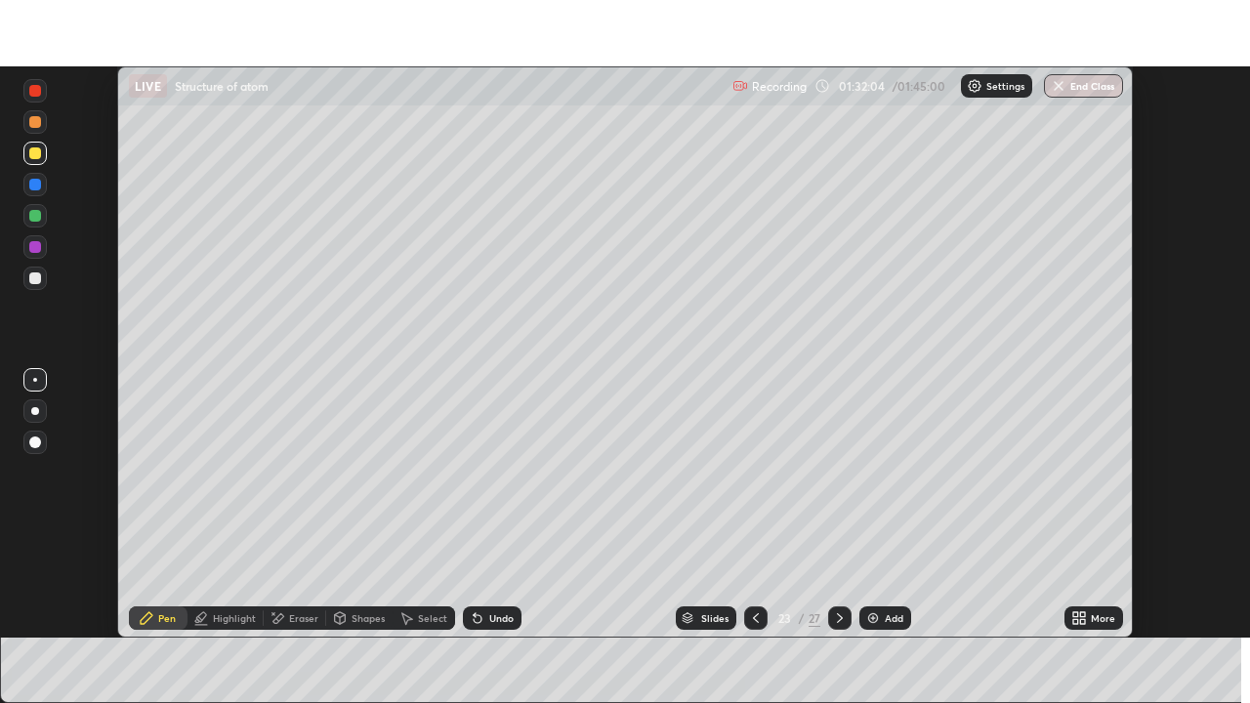
scroll to position [97068, 96389]
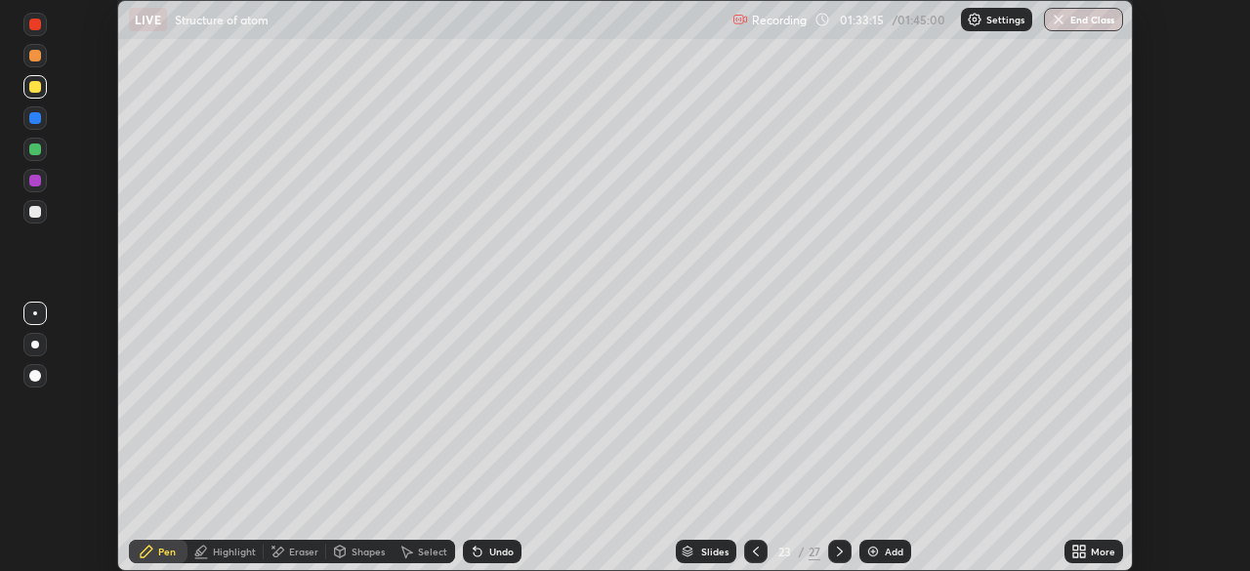
click at [1092, 557] on div "More" at bounding box center [1103, 552] width 24 height 10
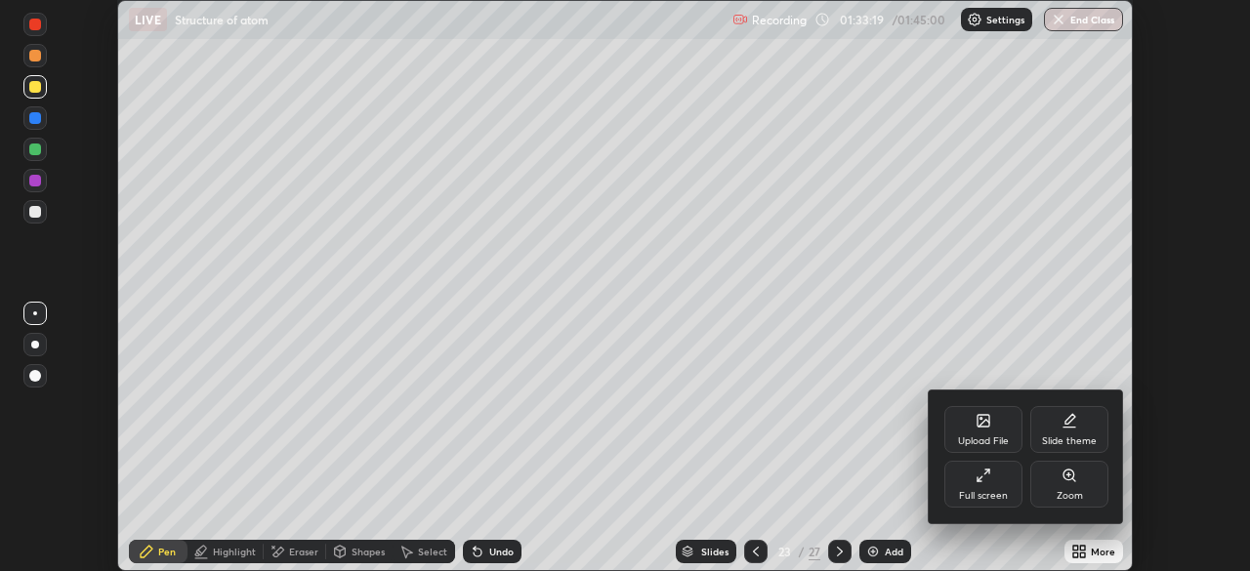
click at [988, 484] on div "Full screen" at bounding box center [983, 484] width 78 height 47
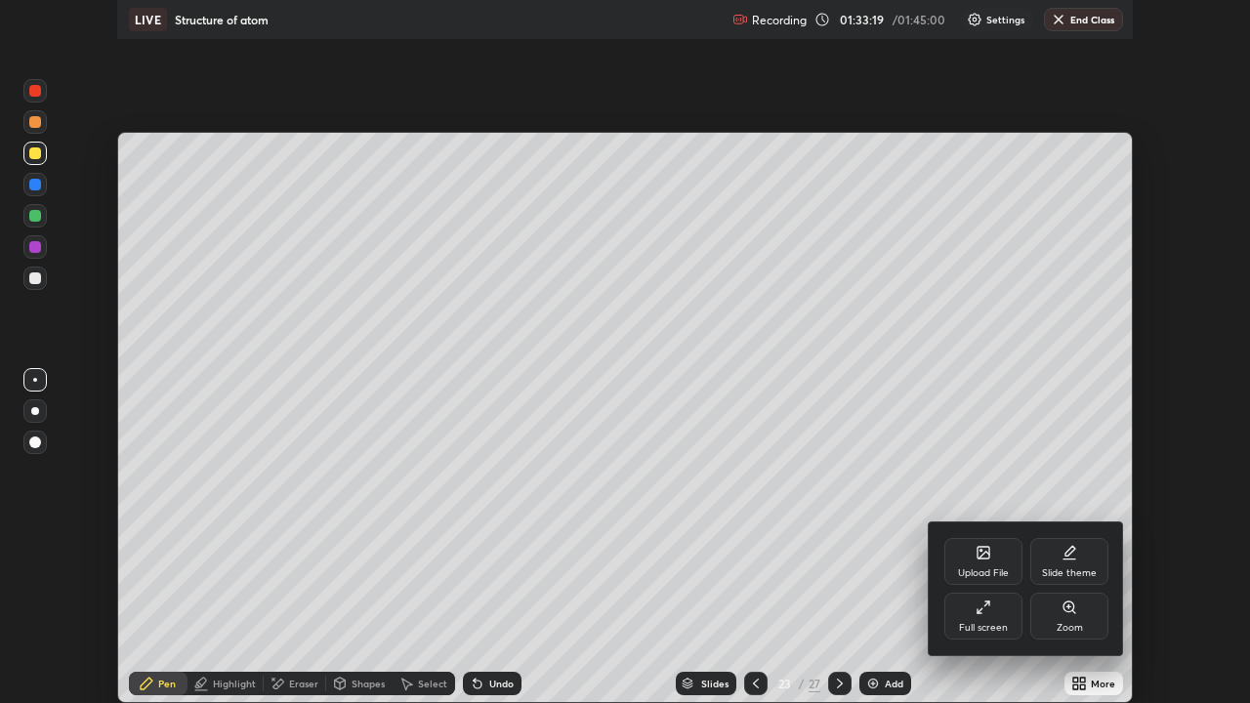
scroll to position [703, 1250]
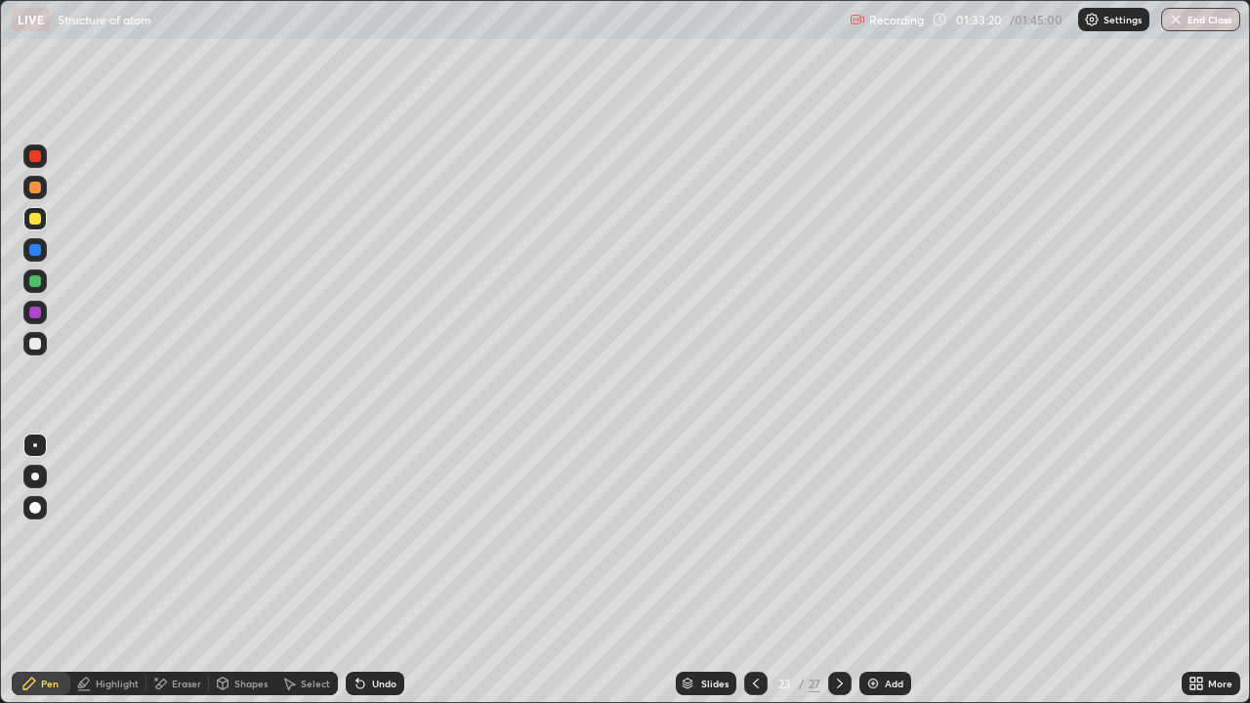
click at [35, 345] on div at bounding box center [35, 344] width 12 height 12
click at [192, 570] on div "Eraser" at bounding box center [177, 683] width 62 height 23
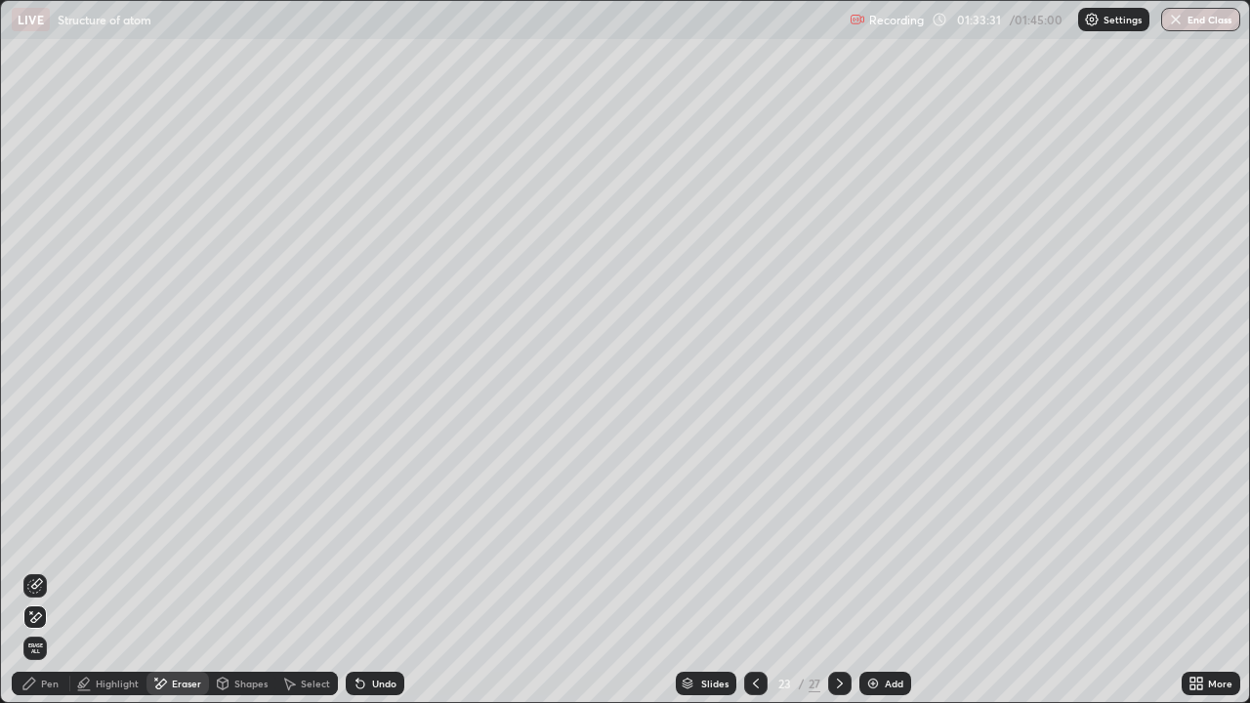
click at [34, 570] on div "Pen" at bounding box center [41, 683] width 59 height 23
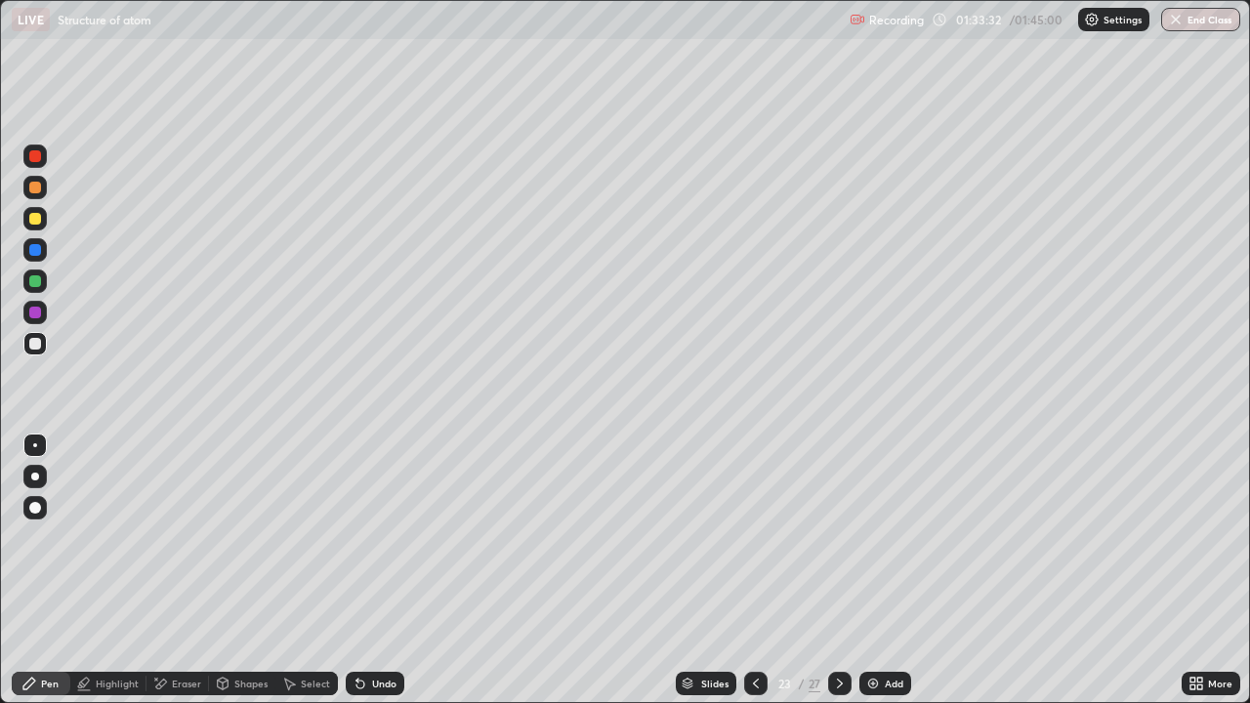
click at [34, 282] on div at bounding box center [35, 281] width 12 height 12
click at [184, 570] on div "Eraser" at bounding box center [177, 683] width 62 height 23
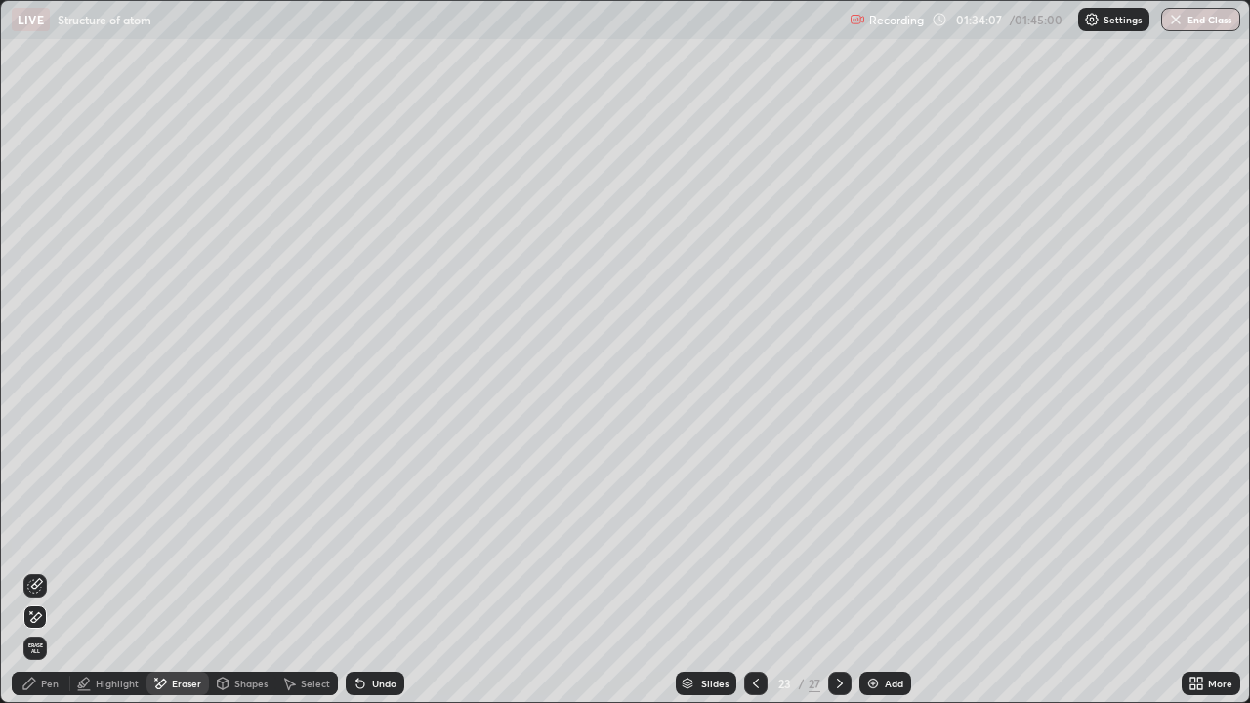
click at [54, 570] on div "Pen" at bounding box center [41, 683] width 59 height 23
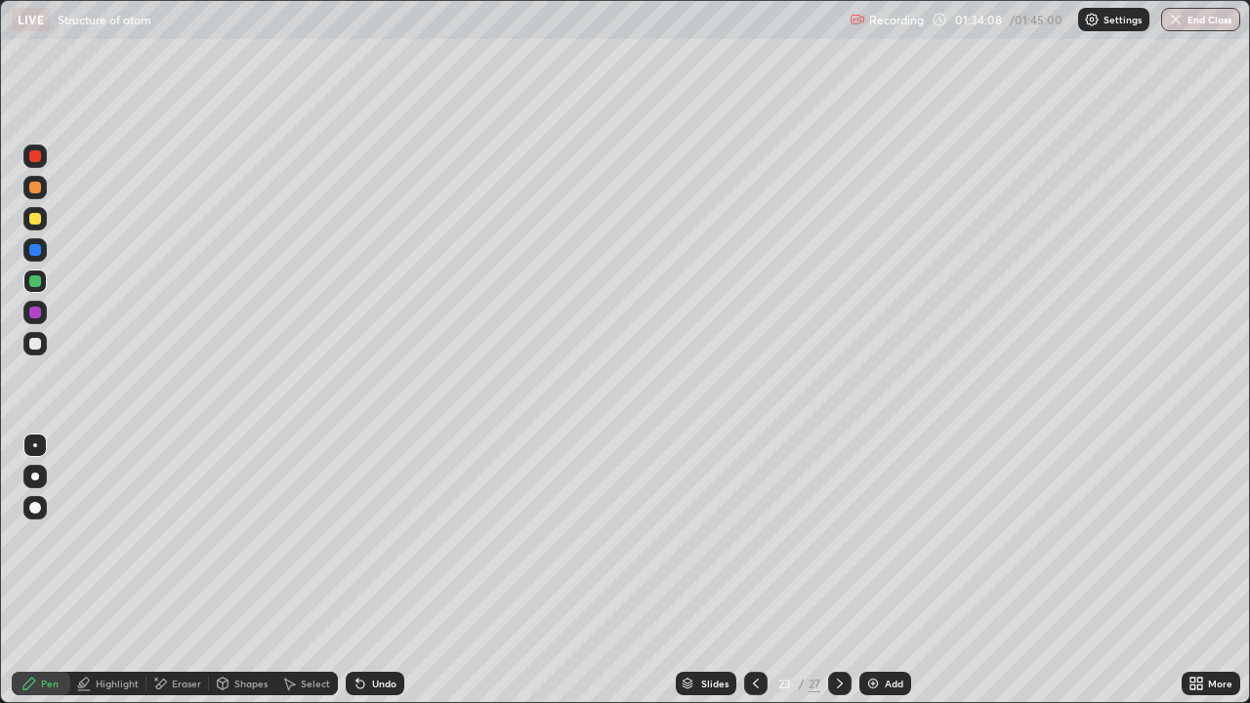
click at [29, 229] on div at bounding box center [34, 218] width 23 height 23
click at [35, 279] on div at bounding box center [35, 281] width 12 height 12
click at [30, 335] on div at bounding box center [34, 343] width 23 height 23
click at [25, 309] on div at bounding box center [34, 312] width 23 height 23
click at [34, 187] on div at bounding box center [35, 188] width 12 height 12
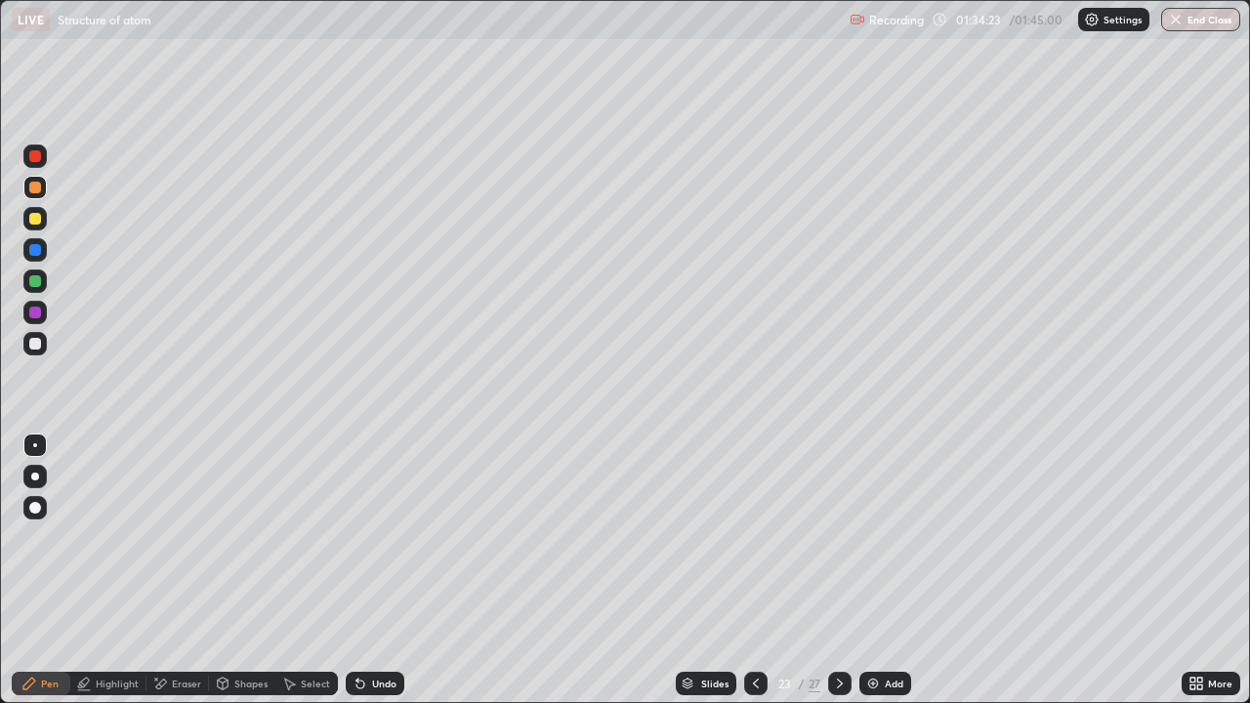
click at [309, 570] on div "Select" at bounding box center [315, 684] width 29 height 10
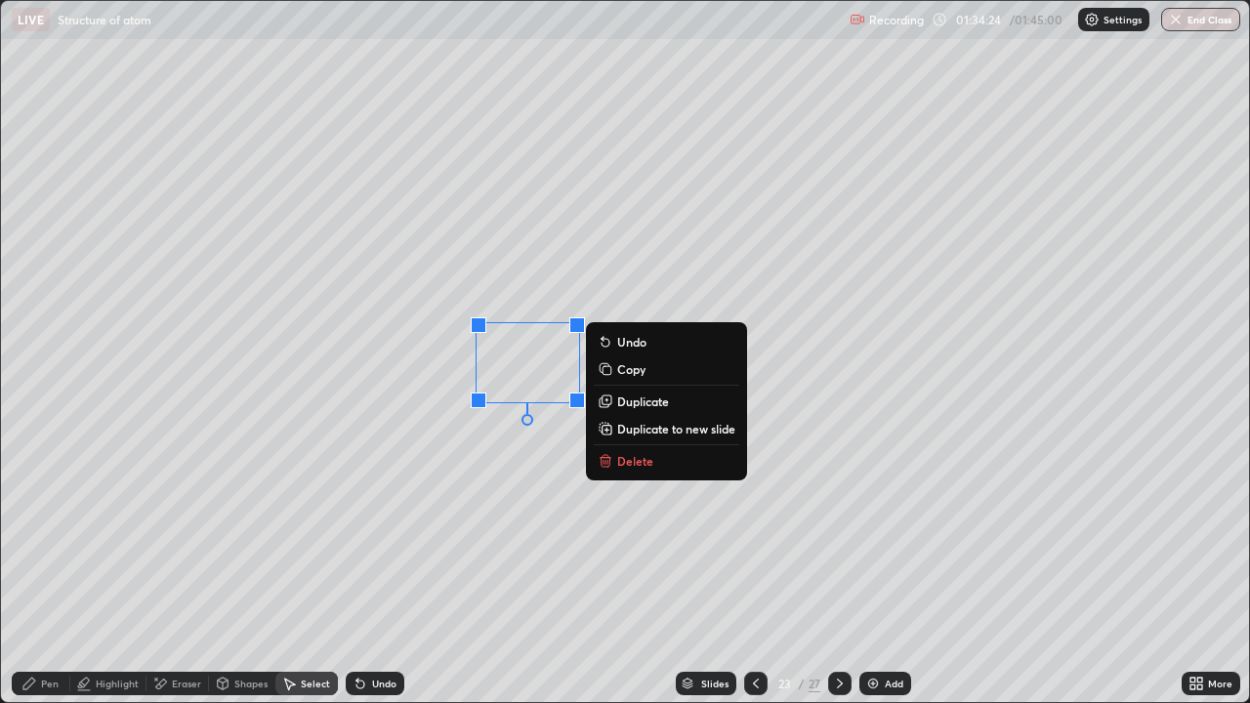
click at [634, 404] on p "Duplicate" at bounding box center [643, 401] width 52 height 16
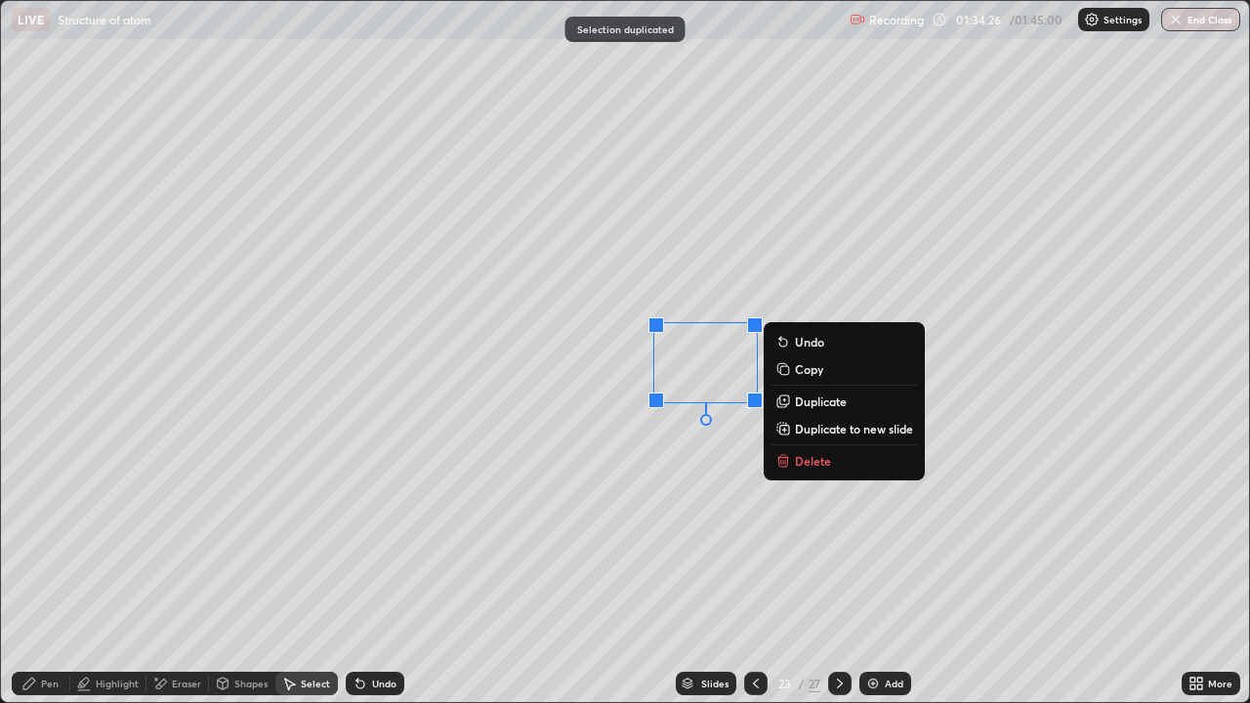
click at [44, 570] on div "Pen" at bounding box center [41, 683] width 59 height 23
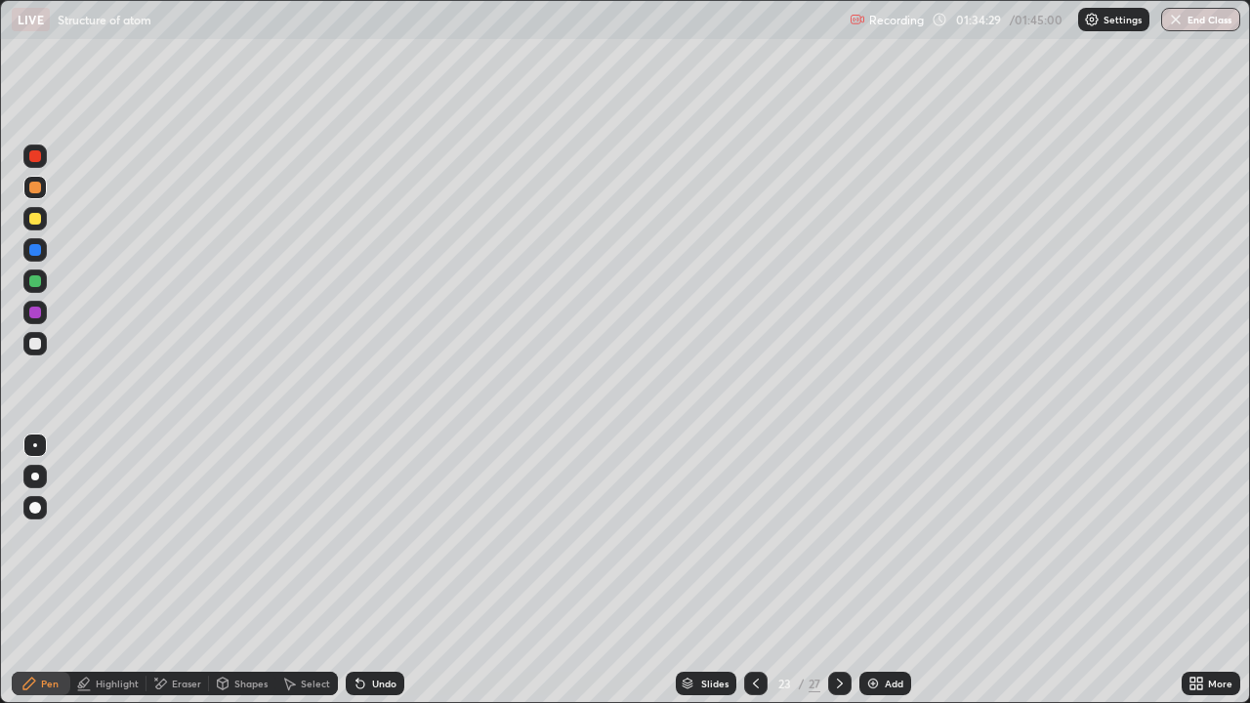
click at [31, 216] on div at bounding box center [35, 219] width 12 height 12
click at [35, 283] on div at bounding box center [35, 281] width 12 height 12
click at [885, 570] on div "Add" at bounding box center [894, 684] width 19 height 10
click at [38, 224] on div at bounding box center [35, 219] width 12 height 12
click at [29, 288] on div at bounding box center [34, 280] width 23 height 23
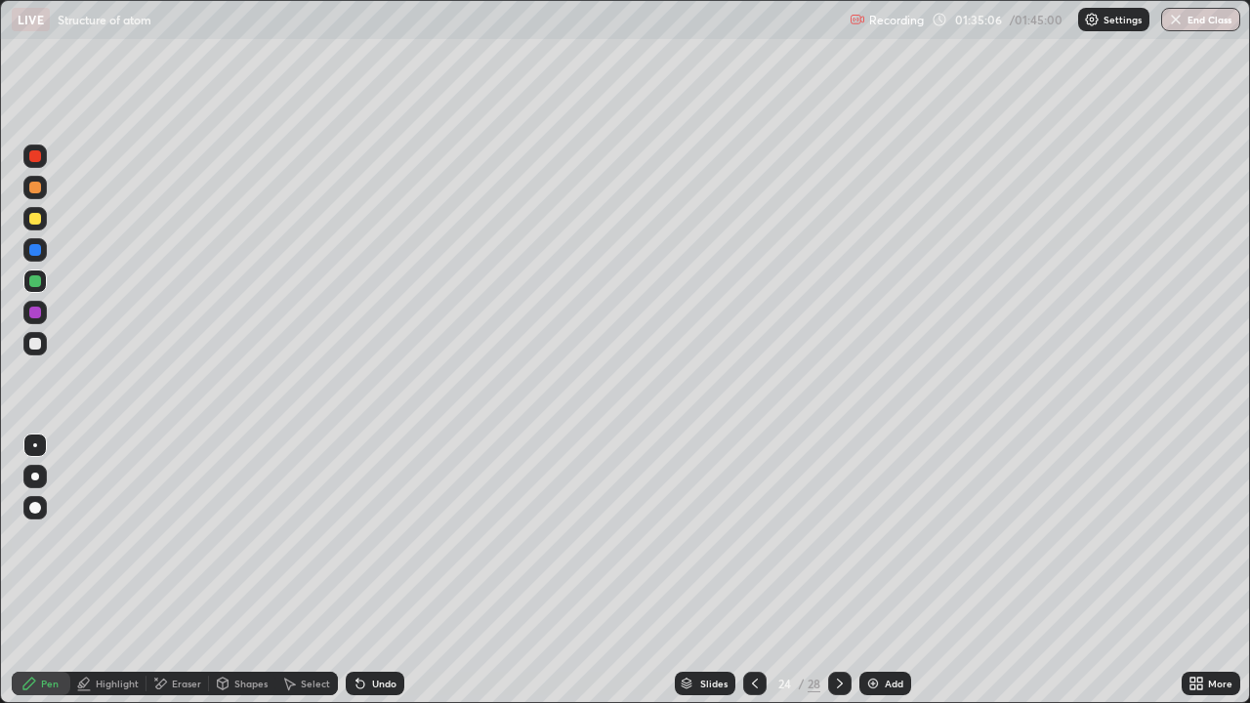
click at [291, 570] on icon at bounding box center [290, 685] width 11 height 12
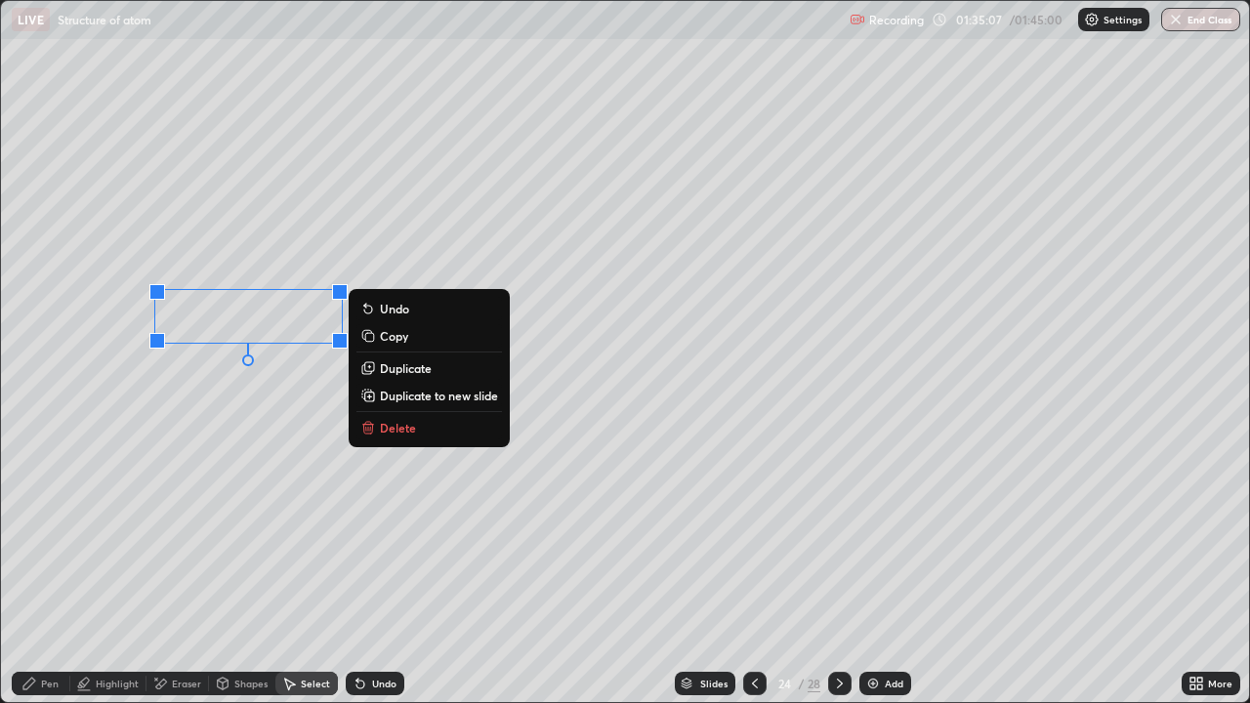
click at [398, 373] on p "Duplicate" at bounding box center [406, 368] width 52 height 16
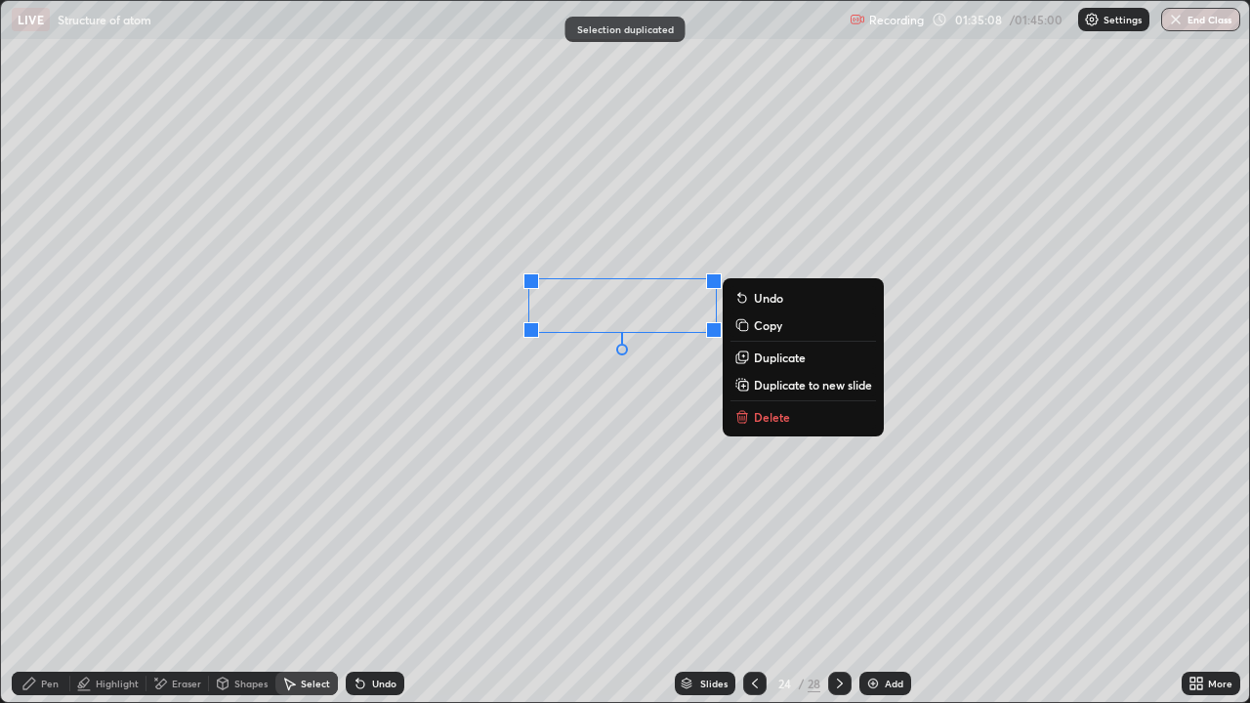
click at [487, 489] on div "0 ° Undo Copy Duplicate Duplicate to new slide Delete" at bounding box center [625, 351] width 1248 height 701
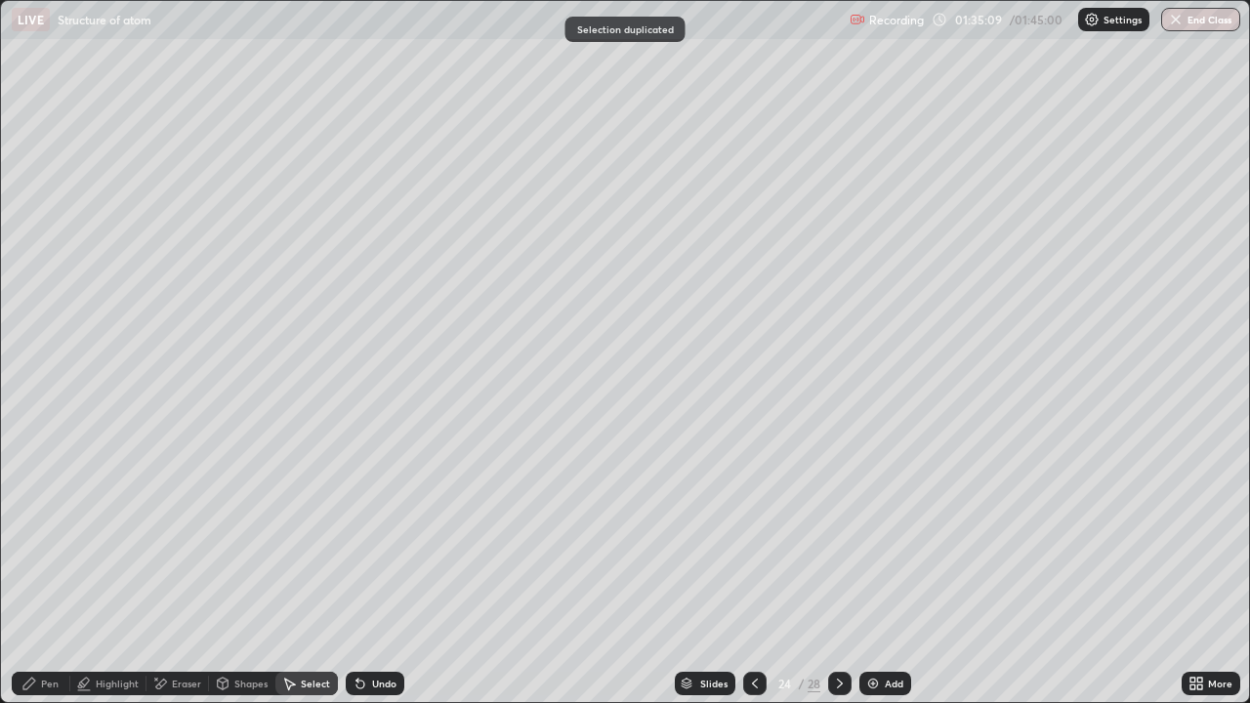
click at [181, 570] on div "Eraser" at bounding box center [186, 684] width 29 height 10
click at [66, 570] on div "Pen" at bounding box center [41, 683] width 59 height 23
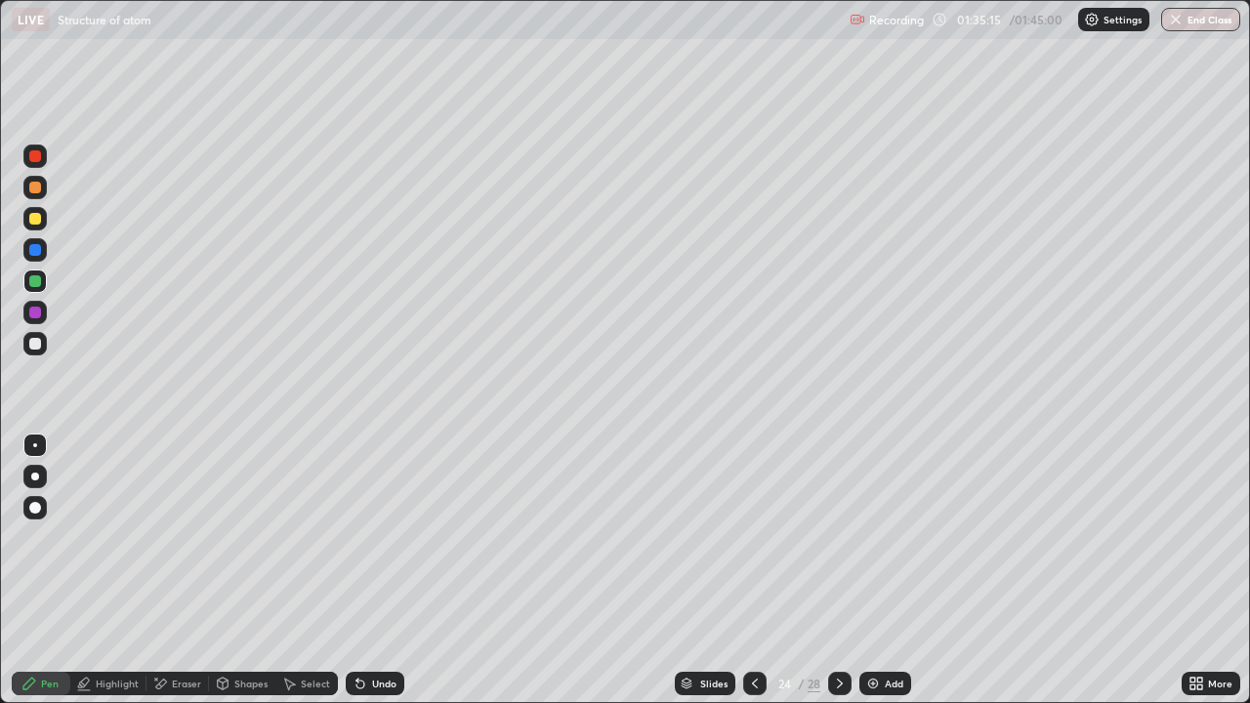
click at [35, 343] on div at bounding box center [35, 344] width 12 height 12
click at [369, 570] on div "Undo" at bounding box center [375, 683] width 59 height 23
click at [186, 570] on div "Eraser" at bounding box center [186, 684] width 29 height 10
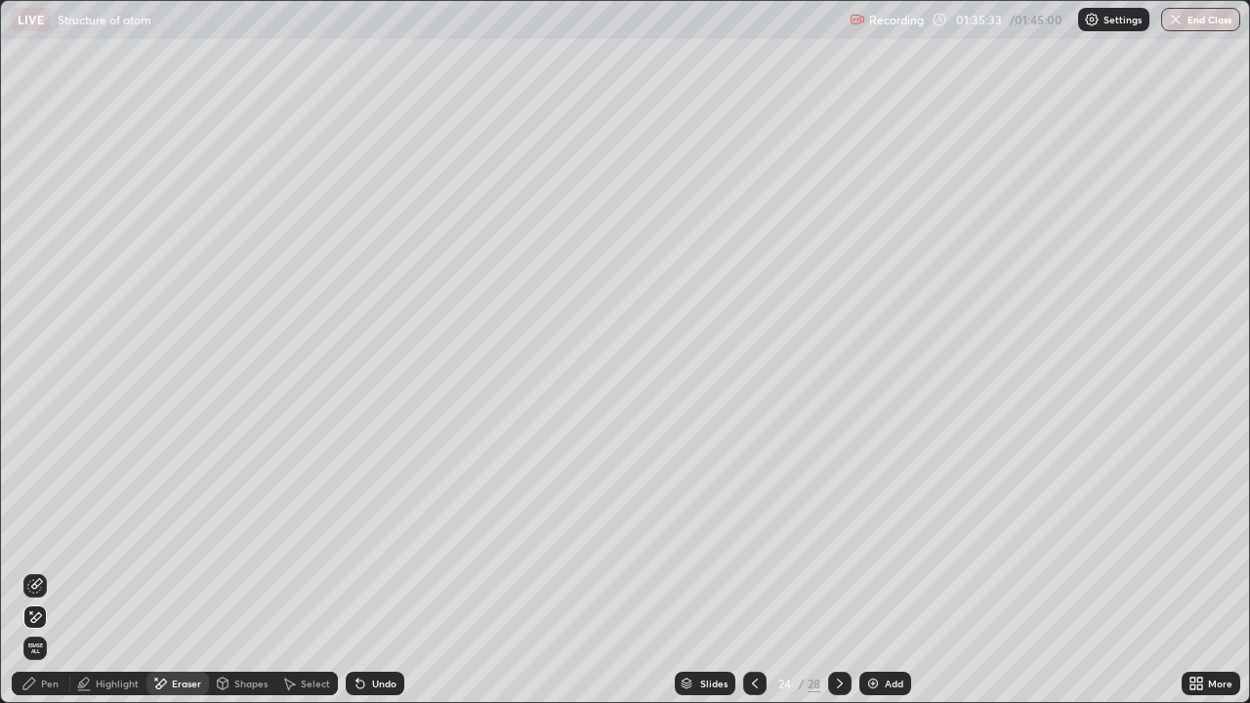
click at [58, 570] on div "Pen" at bounding box center [50, 684] width 18 height 10
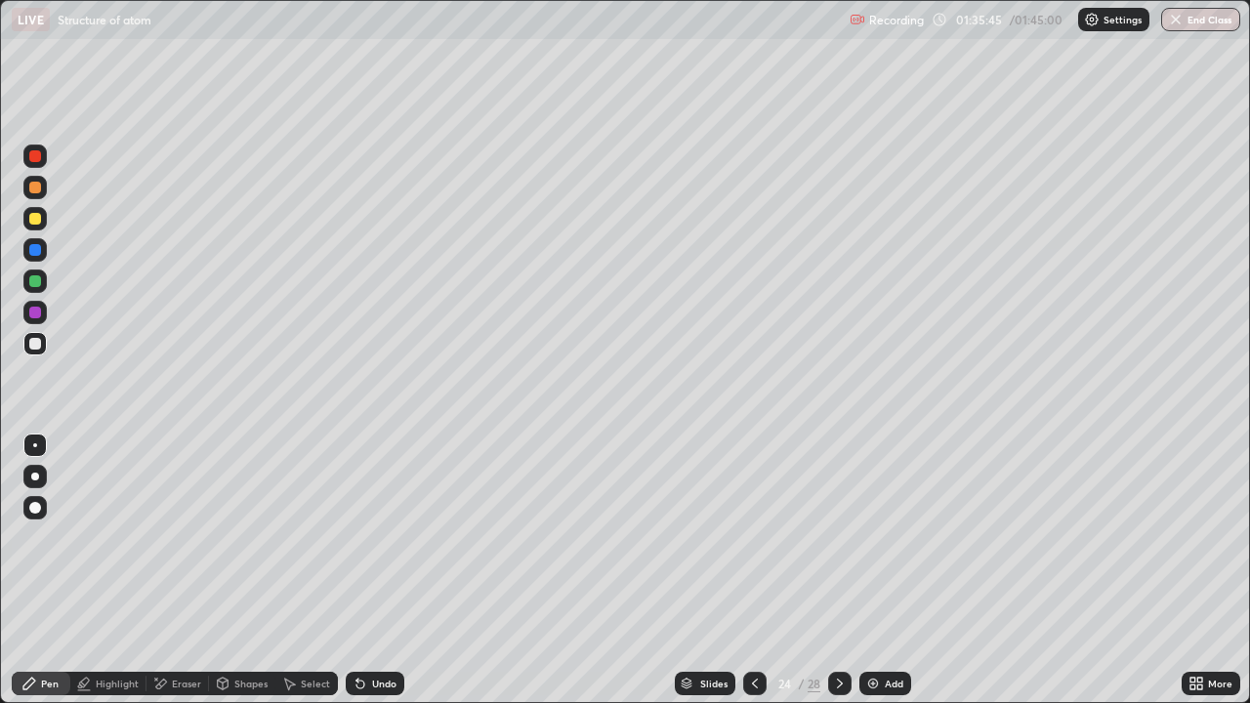
click at [905, 570] on div "Add" at bounding box center [885, 683] width 52 height 23
click at [35, 281] on div at bounding box center [35, 281] width 12 height 12
click at [36, 223] on div at bounding box center [35, 219] width 12 height 12
click at [33, 288] on div at bounding box center [34, 280] width 23 height 23
click at [837, 570] on icon at bounding box center [840, 684] width 16 height 16
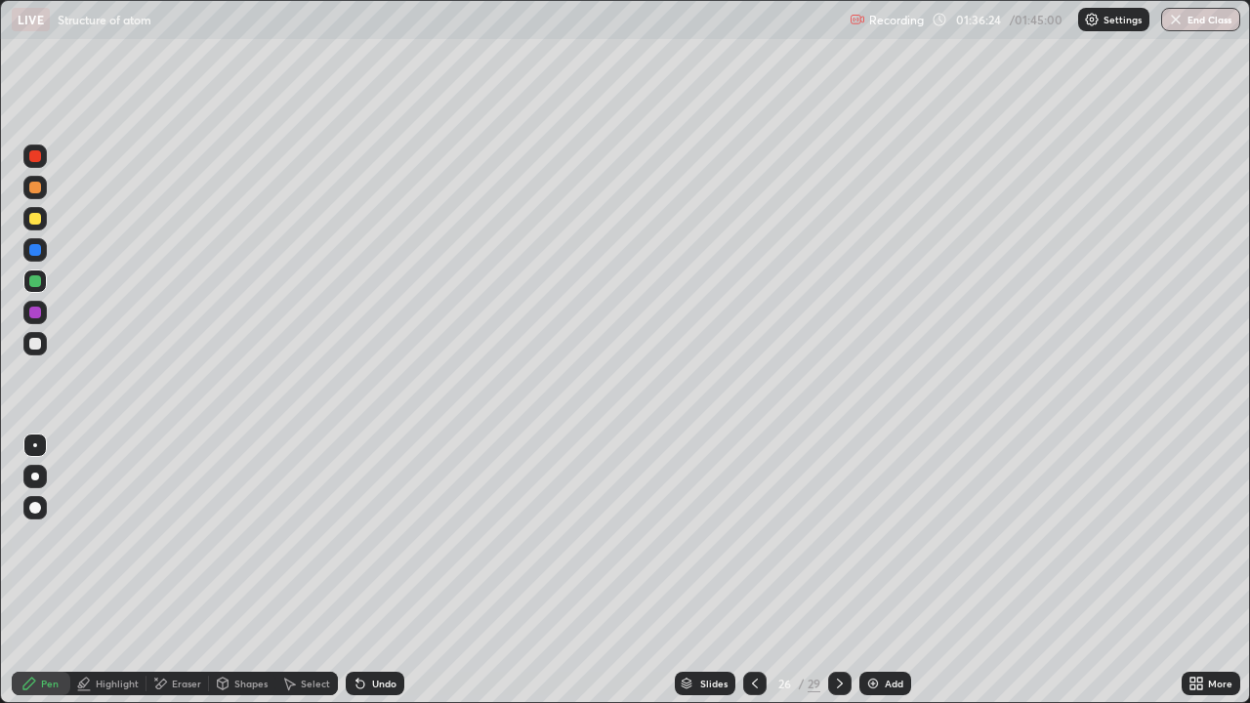
click at [842, 570] on div at bounding box center [839, 683] width 23 height 23
click at [753, 570] on icon at bounding box center [755, 684] width 16 height 16
click at [839, 570] on icon at bounding box center [840, 684] width 6 height 10
click at [36, 341] on div at bounding box center [35, 344] width 12 height 12
click at [34, 504] on div at bounding box center [35, 508] width 12 height 12
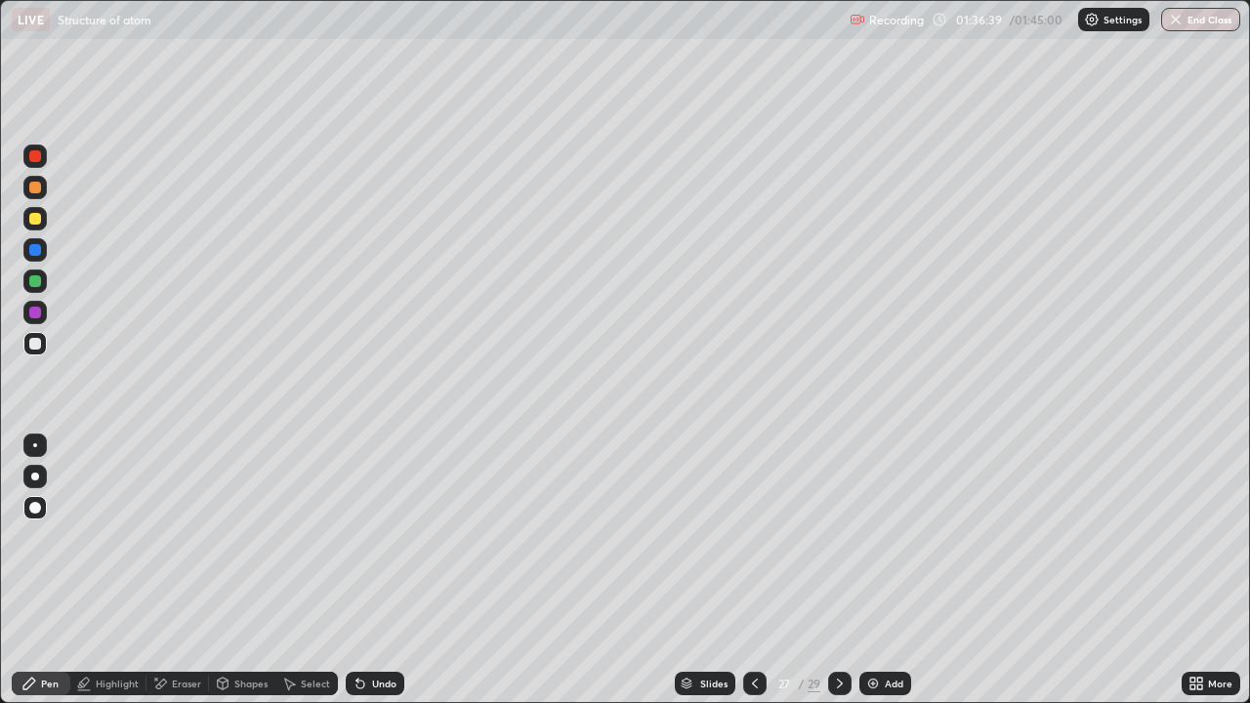
click at [29, 188] on div at bounding box center [35, 188] width 12 height 12
click at [835, 570] on div at bounding box center [839, 683] width 23 height 39
click at [842, 570] on div at bounding box center [839, 683] width 23 height 39
click at [181, 570] on div "Eraser" at bounding box center [177, 683] width 62 height 23
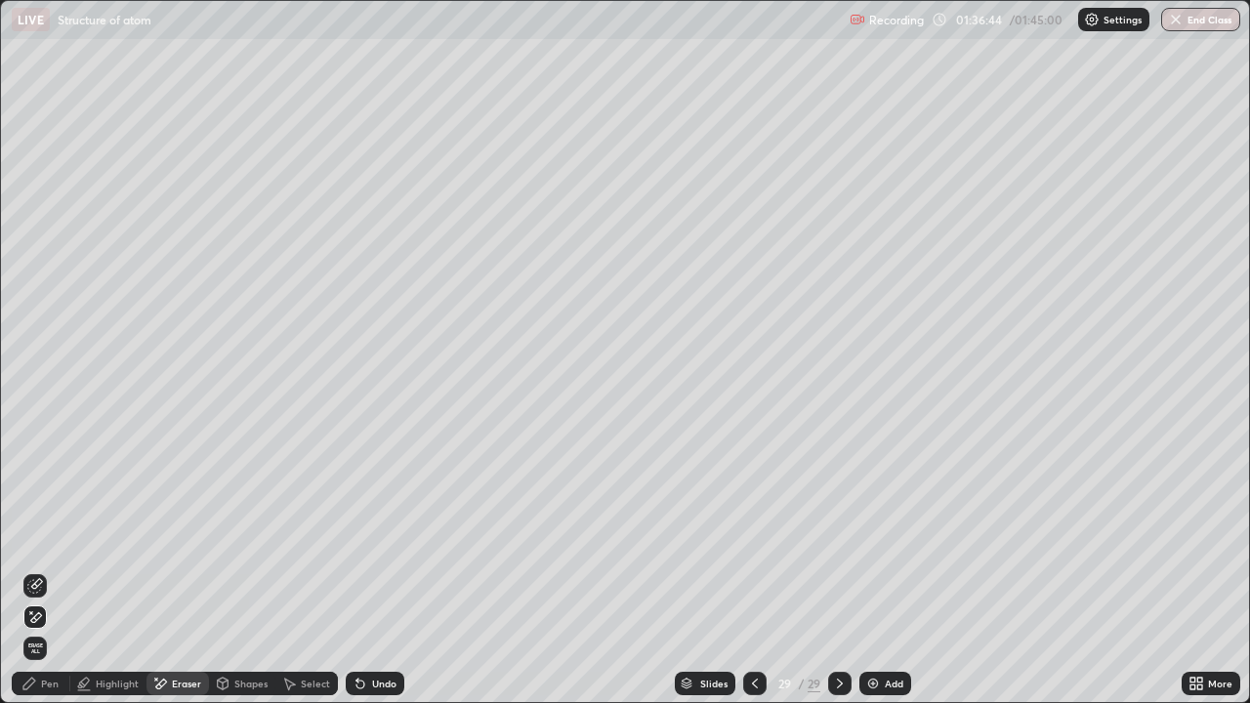
click at [35, 570] on span "Erase all" at bounding box center [34, 648] width 21 height 12
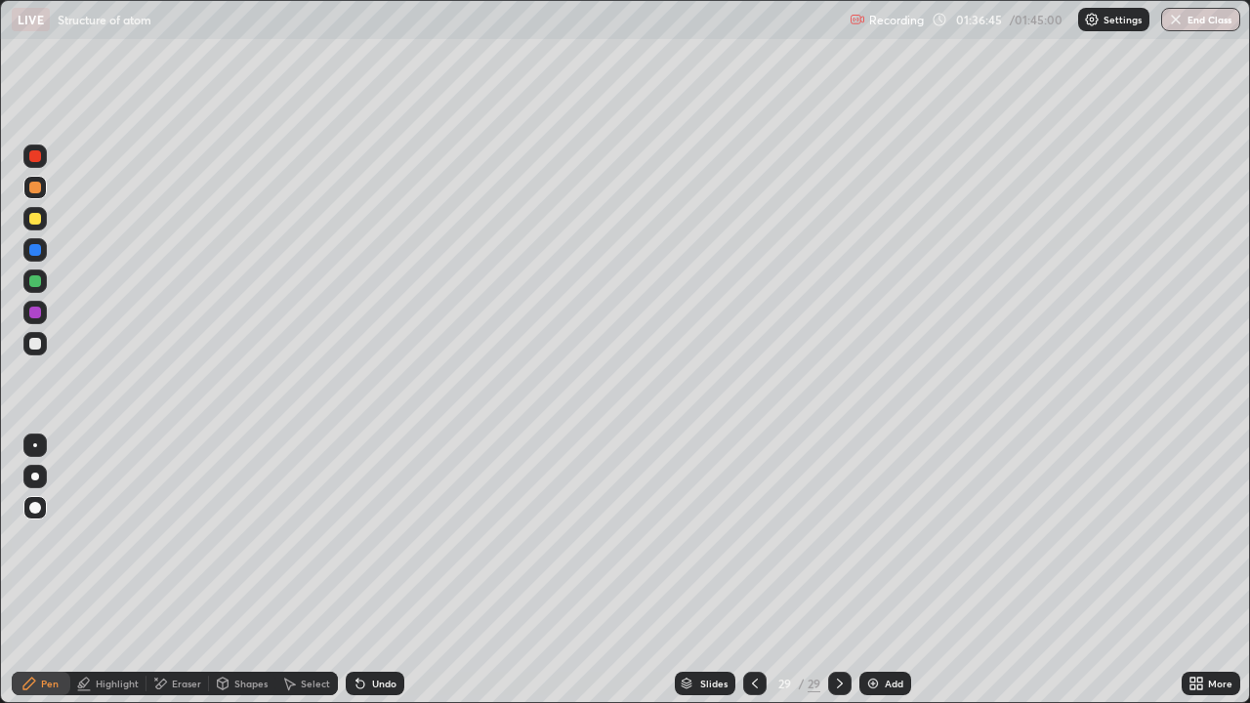
click at [37, 352] on div at bounding box center [34, 343] width 23 height 23
click at [755, 570] on icon at bounding box center [755, 684] width 16 height 16
click at [764, 570] on div at bounding box center [754, 683] width 23 height 39
click at [832, 570] on icon at bounding box center [840, 684] width 16 height 16
click at [753, 570] on icon at bounding box center [755, 684] width 16 height 16
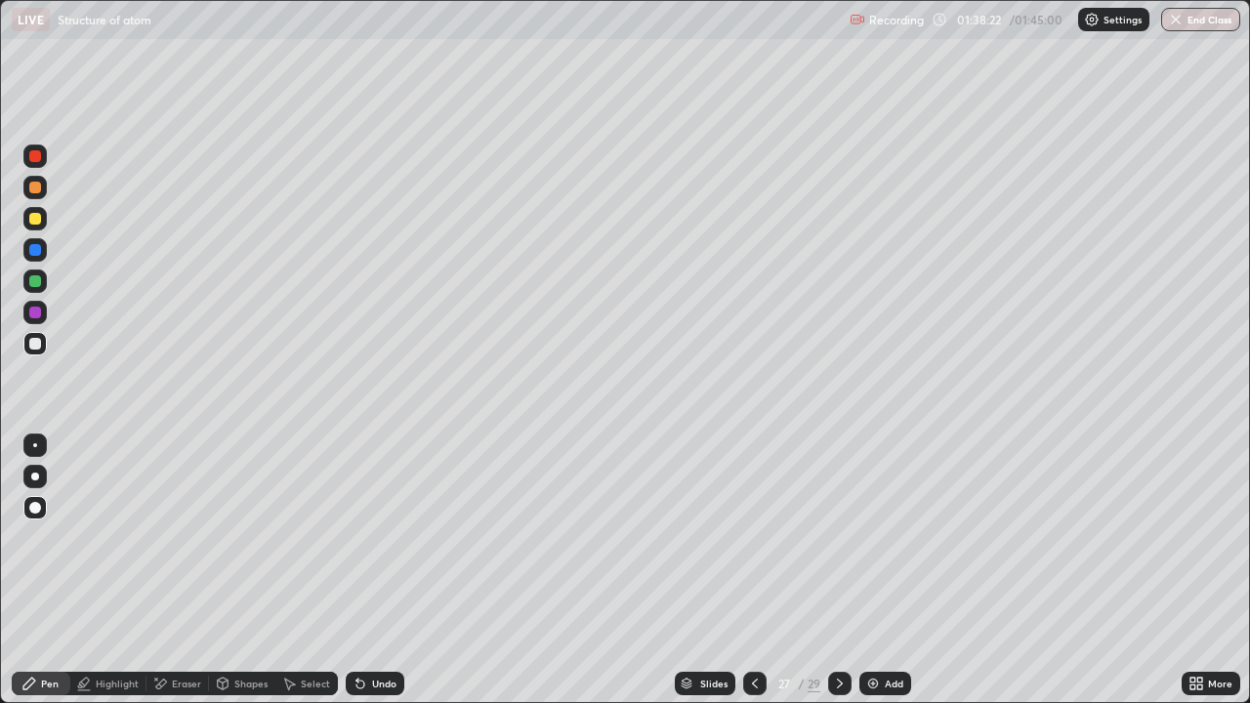
click at [753, 570] on icon at bounding box center [755, 684] width 16 height 16
click at [755, 570] on icon at bounding box center [755, 684] width 16 height 16
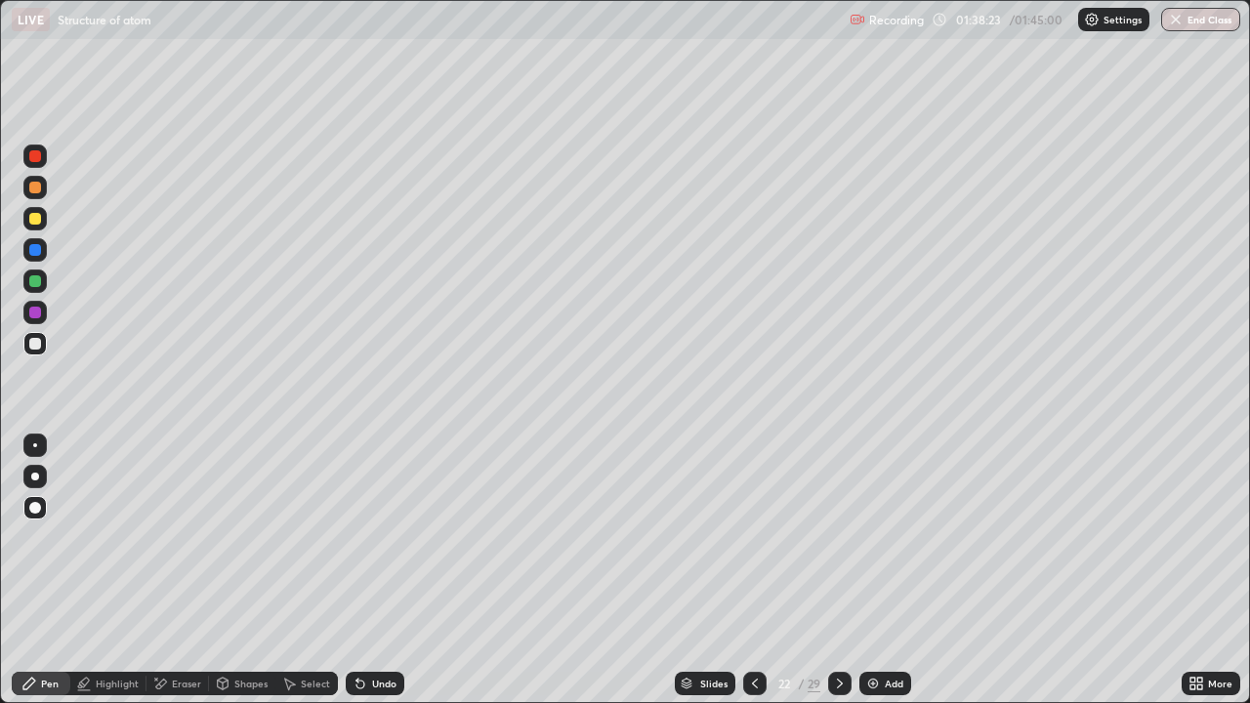
click at [756, 570] on icon at bounding box center [755, 684] width 16 height 16
click at [754, 570] on icon at bounding box center [755, 684] width 16 height 16
click at [753, 570] on icon at bounding box center [755, 684] width 16 height 16
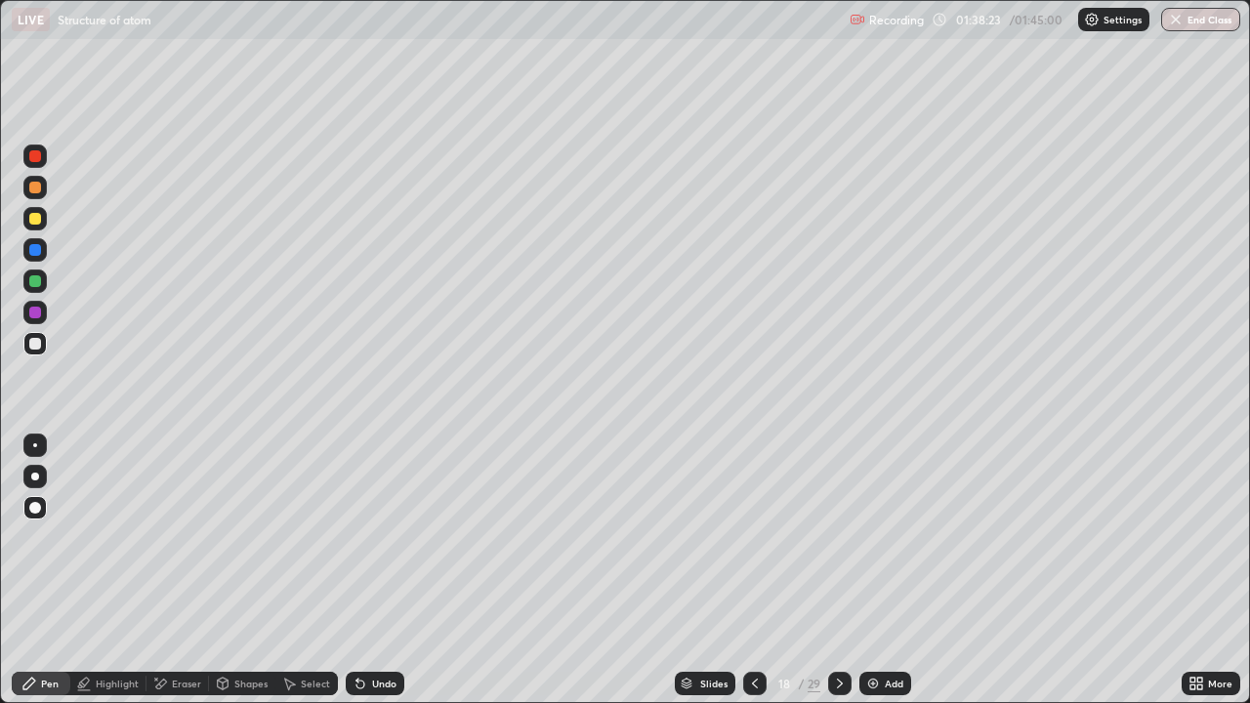
click at [753, 570] on icon at bounding box center [755, 684] width 16 height 16
click at [754, 570] on icon at bounding box center [755, 684] width 16 height 16
click at [751, 570] on icon at bounding box center [755, 684] width 16 height 16
click at [753, 570] on icon at bounding box center [755, 684] width 16 height 16
click at [750, 570] on icon at bounding box center [755, 684] width 16 height 16
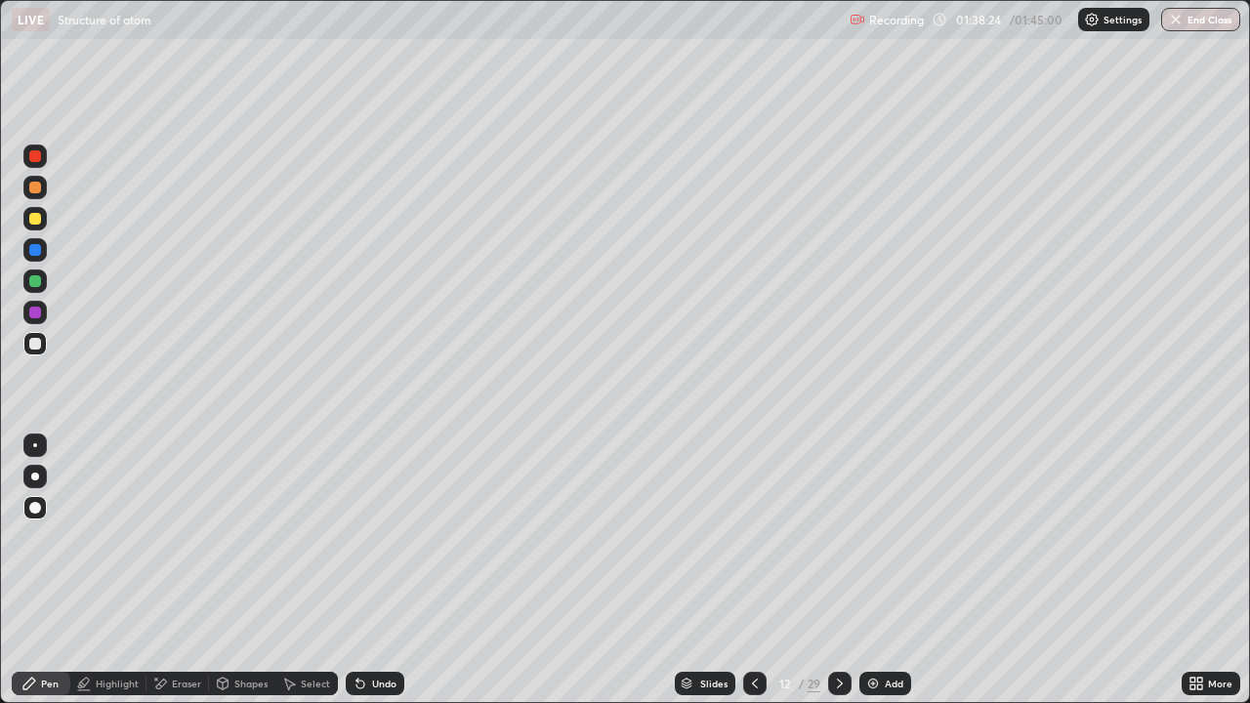
click at [753, 570] on icon at bounding box center [755, 684] width 16 height 16
click at [751, 570] on icon at bounding box center [755, 684] width 16 height 16
click at [752, 570] on icon at bounding box center [755, 684] width 16 height 16
click at [752, 570] on div at bounding box center [754, 683] width 23 height 23
click at [753, 570] on icon at bounding box center [755, 684] width 16 height 16
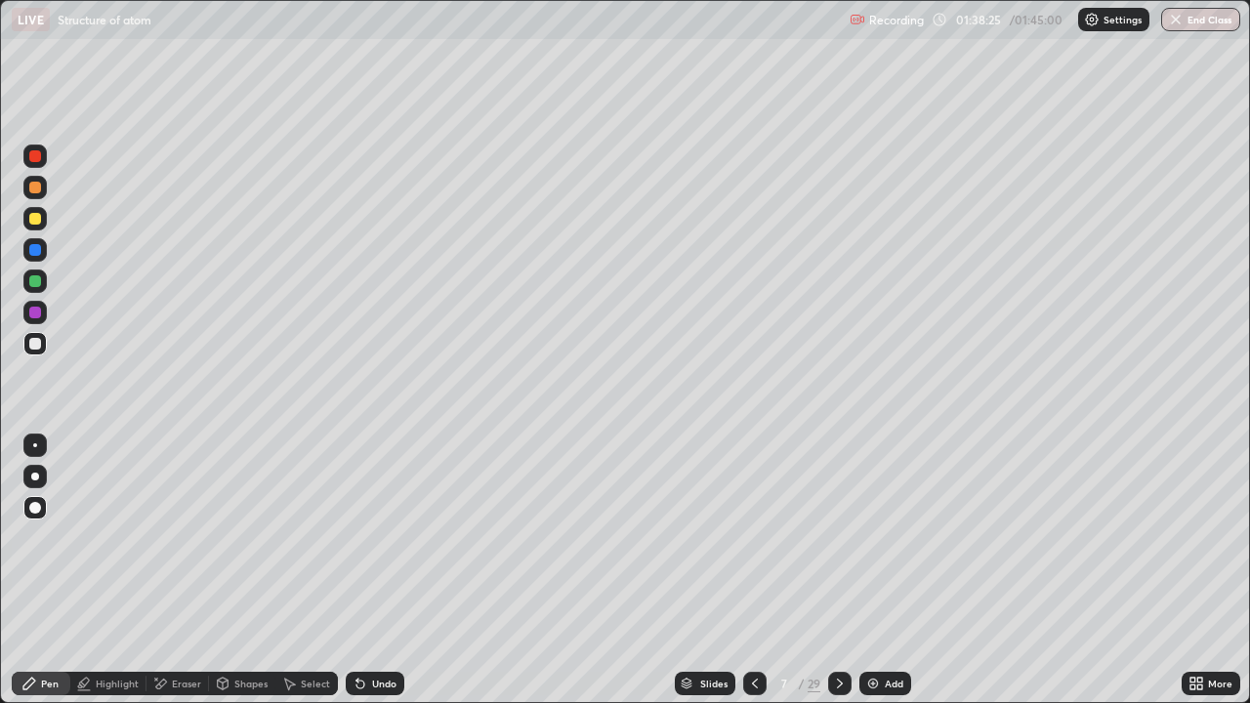
click at [753, 570] on icon at bounding box center [755, 684] width 16 height 16
click at [757, 570] on div at bounding box center [754, 683] width 23 height 23
click at [753, 570] on icon at bounding box center [755, 684] width 16 height 16
click at [756, 570] on icon at bounding box center [755, 684] width 16 height 16
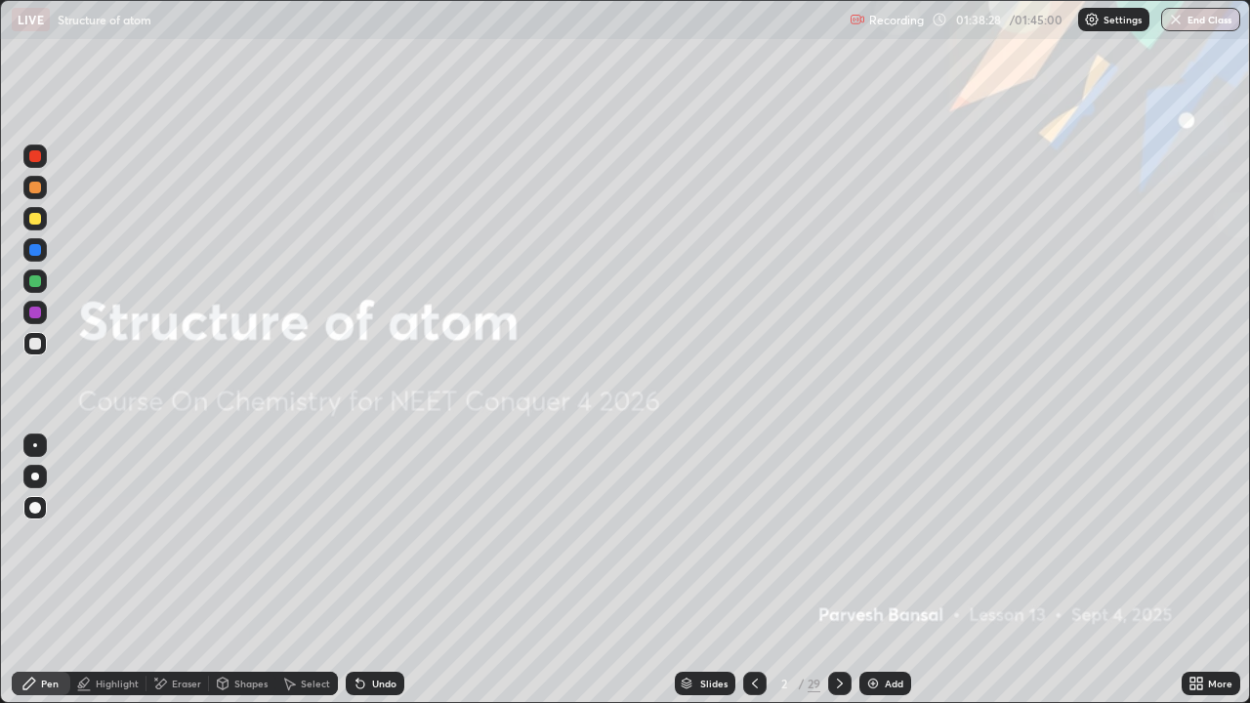
click at [839, 570] on icon at bounding box center [840, 684] width 6 height 10
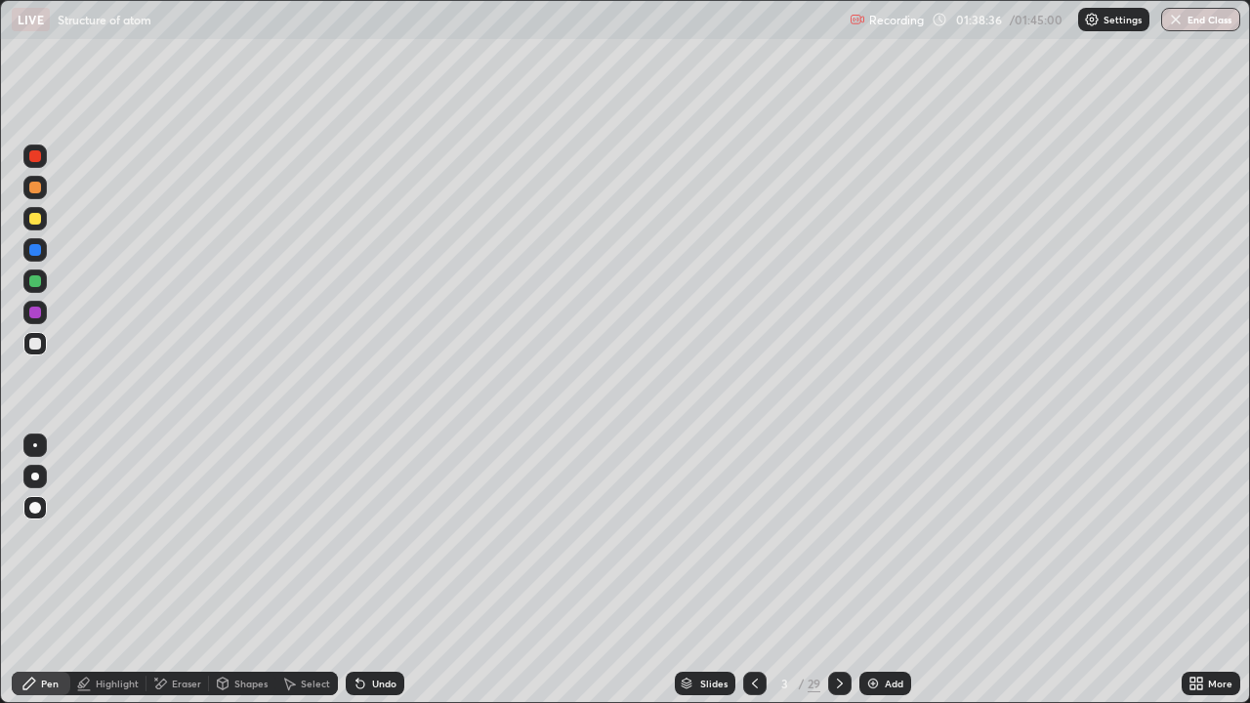
click at [839, 570] on icon at bounding box center [840, 684] width 16 height 16
click at [838, 570] on icon at bounding box center [840, 684] width 16 height 16
click at [747, 570] on icon at bounding box center [755, 684] width 16 height 16
click at [753, 570] on icon at bounding box center [755, 684] width 16 height 16
click at [838, 570] on icon at bounding box center [840, 684] width 16 height 16
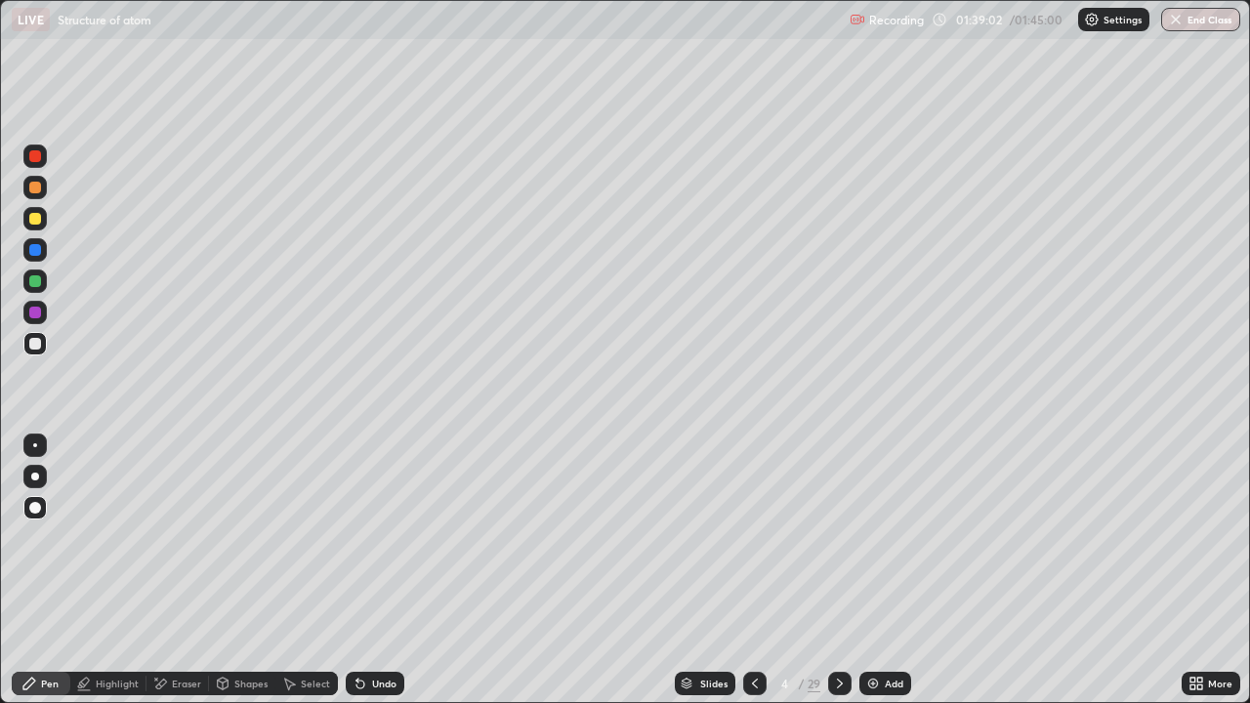
click at [836, 570] on icon at bounding box center [840, 684] width 16 height 16
click at [838, 570] on icon at bounding box center [840, 684] width 6 height 10
click at [839, 570] on icon at bounding box center [840, 684] width 16 height 16
click at [836, 570] on icon at bounding box center [840, 684] width 16 height 16
click at [841, 570] on icon at bounding box center [840, 684] width 16 height 16
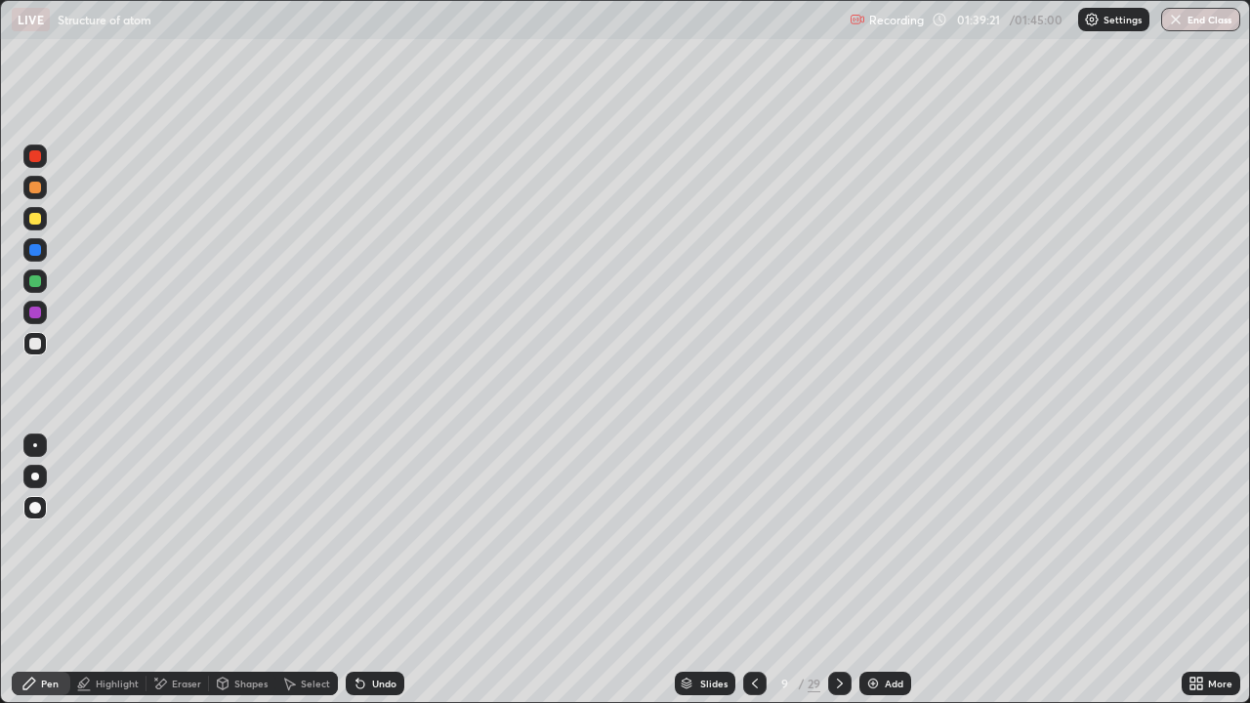
click at [839, 570] on icon at bounding box center [840, 684] width 16 height 16
click at [908, 570] on div "Add" at bounding box center [885, 683] width 52 height 23
click at [750, 570] on icon at bounding box center [754, 684] width 16 height 16
click at [829, 570] on div at bounding box center [840, 683] width 23 height 23
click at [841, 570] on icon at bounding box center [841, 684] width 6 height 10
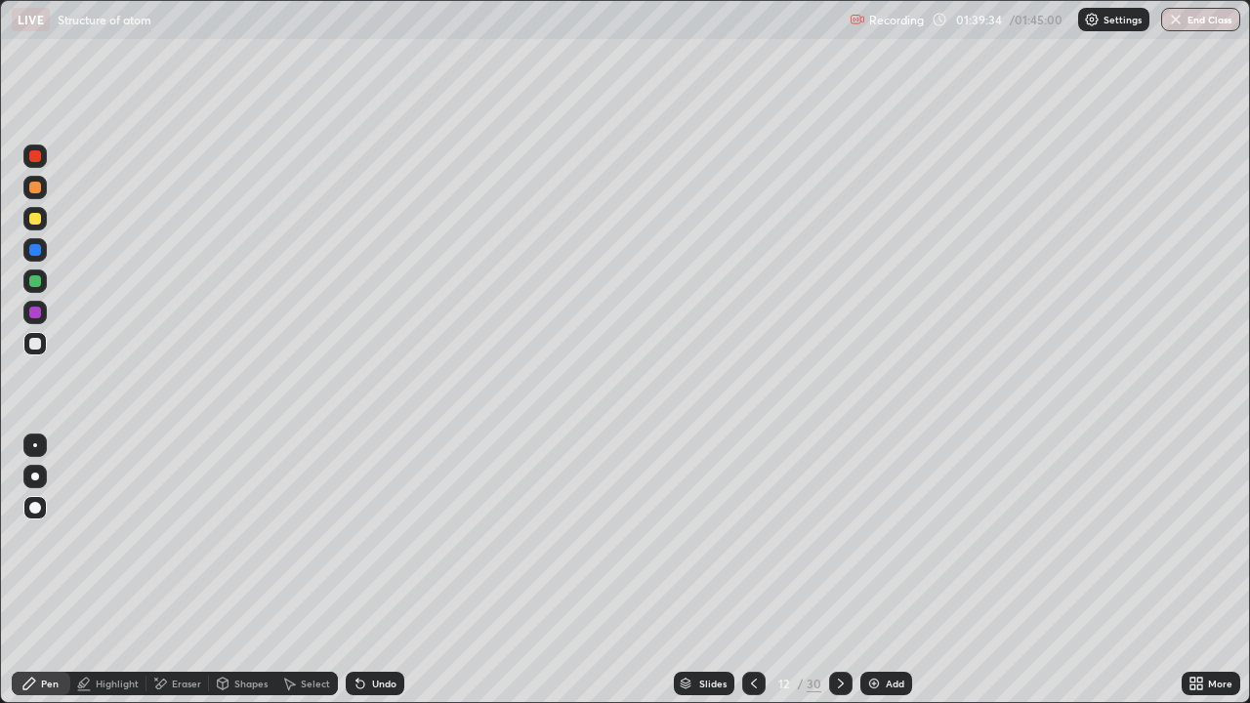
click at [838, 570] on icon at bounding box center [841, 684] width 16 height 16
click at [839, 570] on icon at bounding box center [841, 684] width 16 height 16
click at [750, 570] on icon at bounding box center [754, 684] width 16 height 16
click at [751, 570] on icon at bounding box center [754, 684] width 16 height 16
click at [839, 570] on icon at bounding box center [841, 684] width 16 height 16
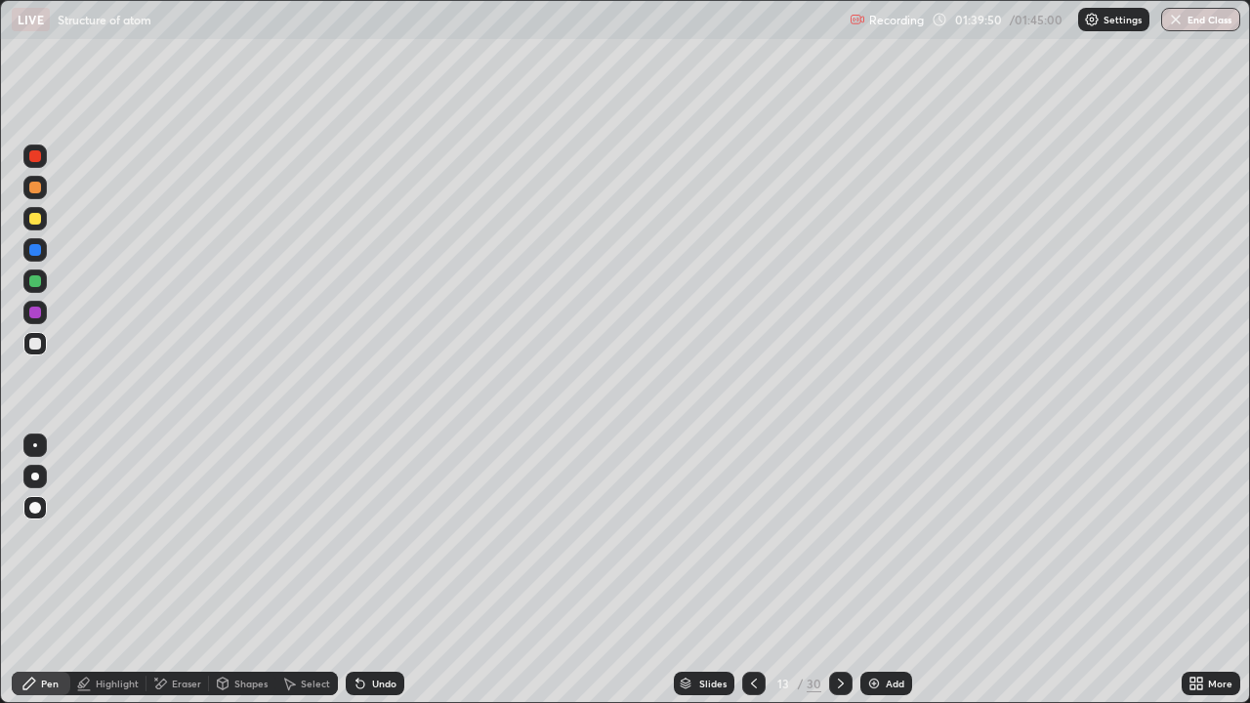
click at [838, 570] on icon at bounding box center [841, 684] width 6 height 10
click at [839, 570] on icon at bounding box center [841, 684] width 16 height 16
click at [744, 570] on div at bounding box center [753, 683] width 23 height 23
click at [754, 570] on icon at bounding box center [754, 684] width 16 height 16
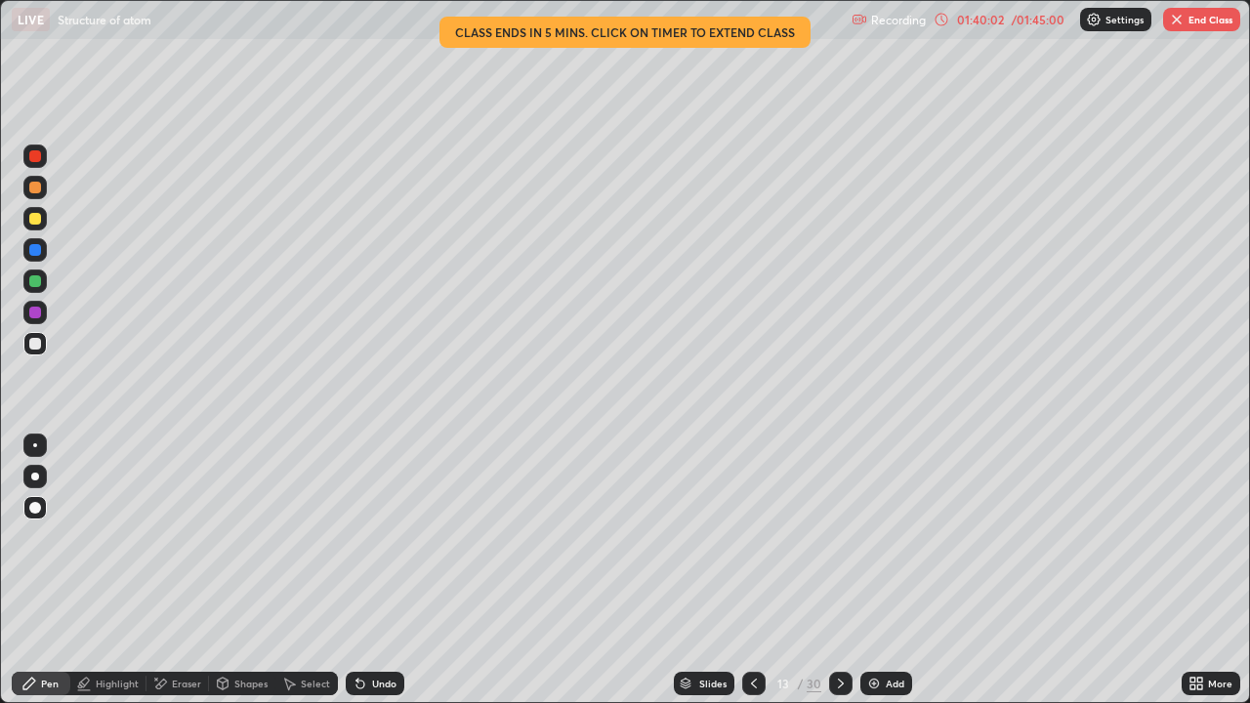
click at [836, 570] on icon at bounding box center [841, 684] width 16 height 16
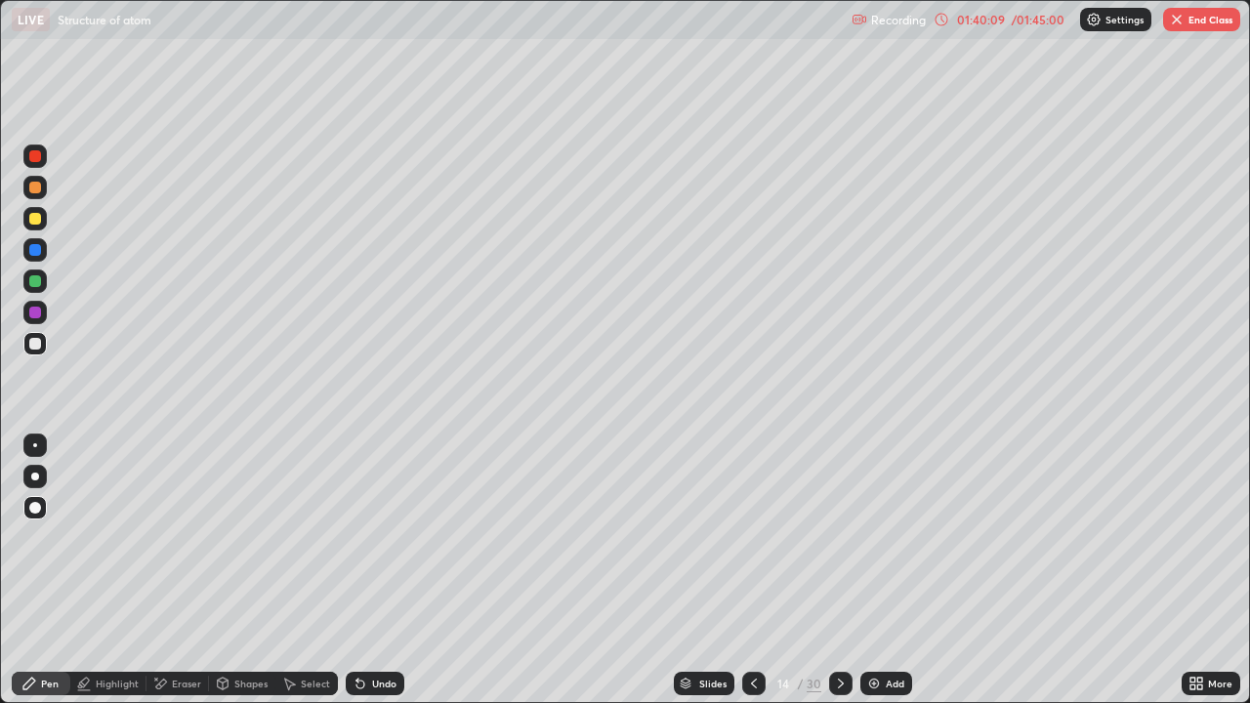
click at [842, 570] on icon at bounding box center [841, 684] width 16 height 16
click at [839, 570] on icon at bounding box center [841, 684] width 16 height 16
click at [837, 570] on icon at bounding box center [841, 684] width 16 height 16
click at [839, 570] on icon at bounding box center [841, 684] width 16 height 16
click at [838, 570] on icon at bounding box center [841, 684] width 16 height 16
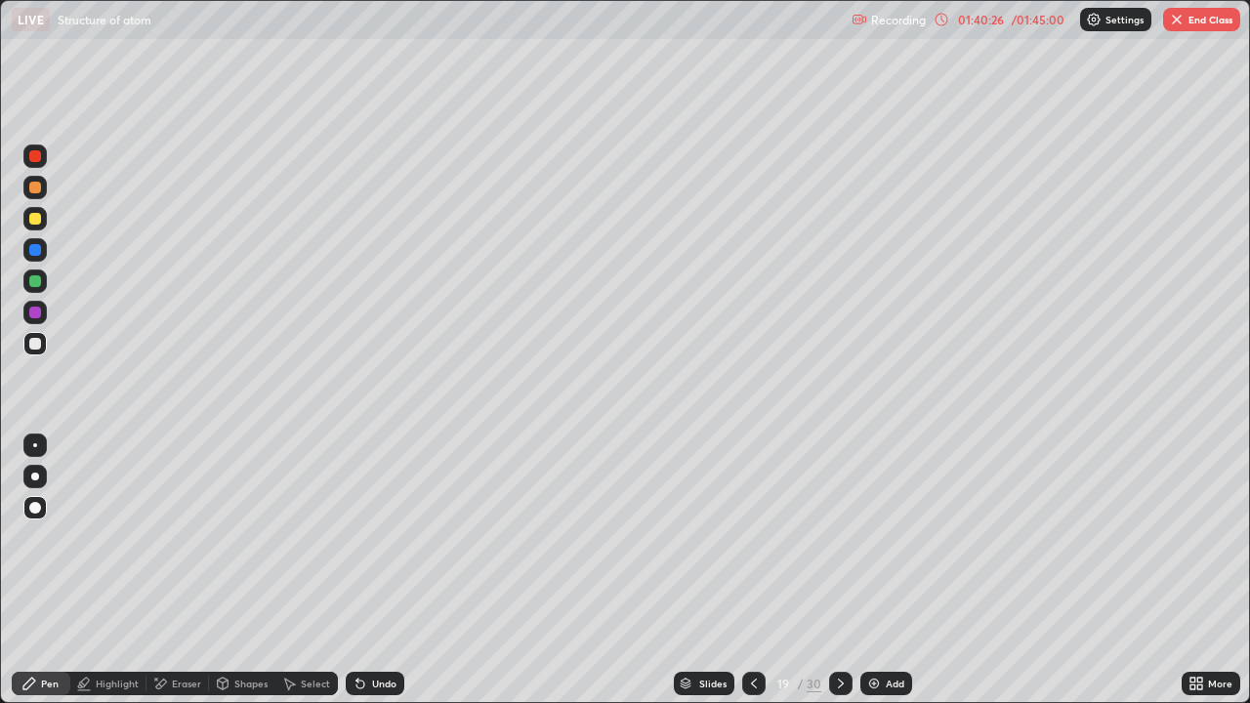
click at [841, 570] on icon at bounding box center [841, 684] width 6 height 10
click at [840, 570] on icon at bounding box center [841, 684] width 16 height 16
click at [842, 570] on icon at bounding box center [841, 684] width 16 height 16
click at [839, 570] on icon at bounding box center [841, 684] width 16 height 16
click at [840, 570] on icon at bounding box center [841, 684] width 16 height 16
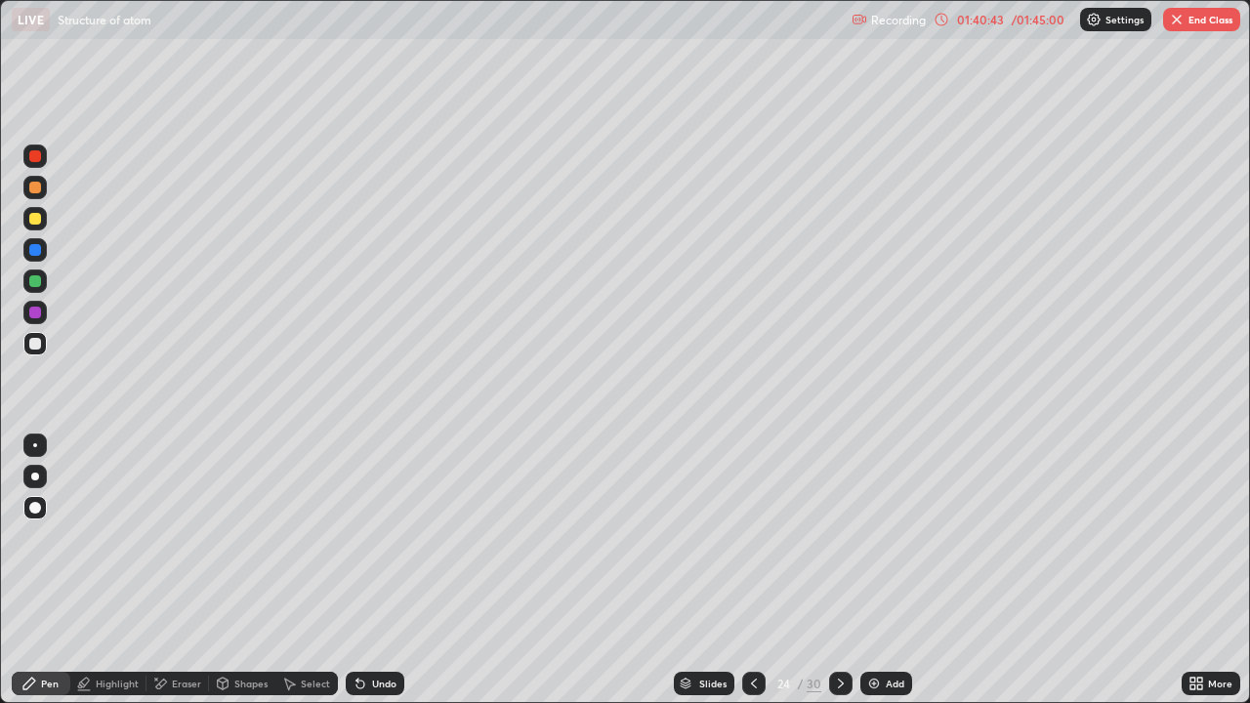
click at [837, 570] on icon at bounding box center [841, 684] width 16 height 16
click at [840, 570] on icon at bounding box center [841, 684] width 16 height 16
click at [841, 570] on icon at bounding box center [841, 684] width 16 height 16
click at [838, 570] on icon at bounding box center [841, 684] width 16 height 16
click at [839, 570] on icon at bounding box center [841, 684] width 16 height 16
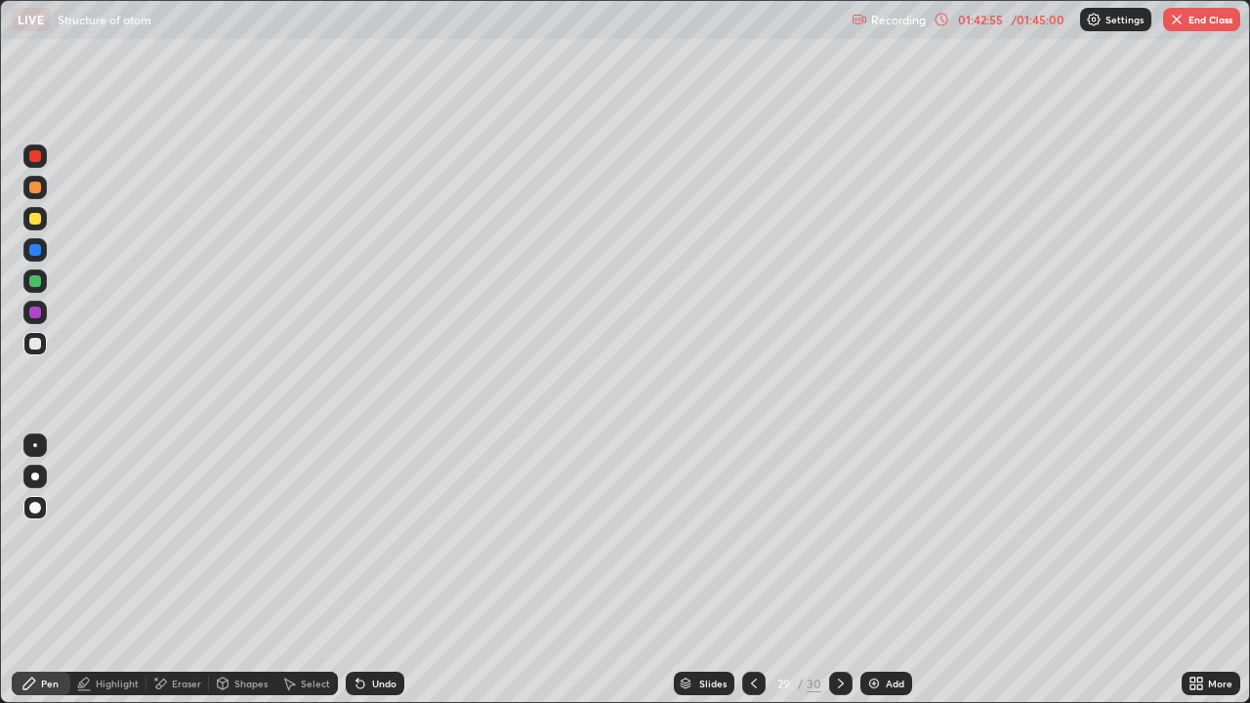
click at [1206, 26] on button "End Class" at bounding box center [1201, 19] width 77 height 23
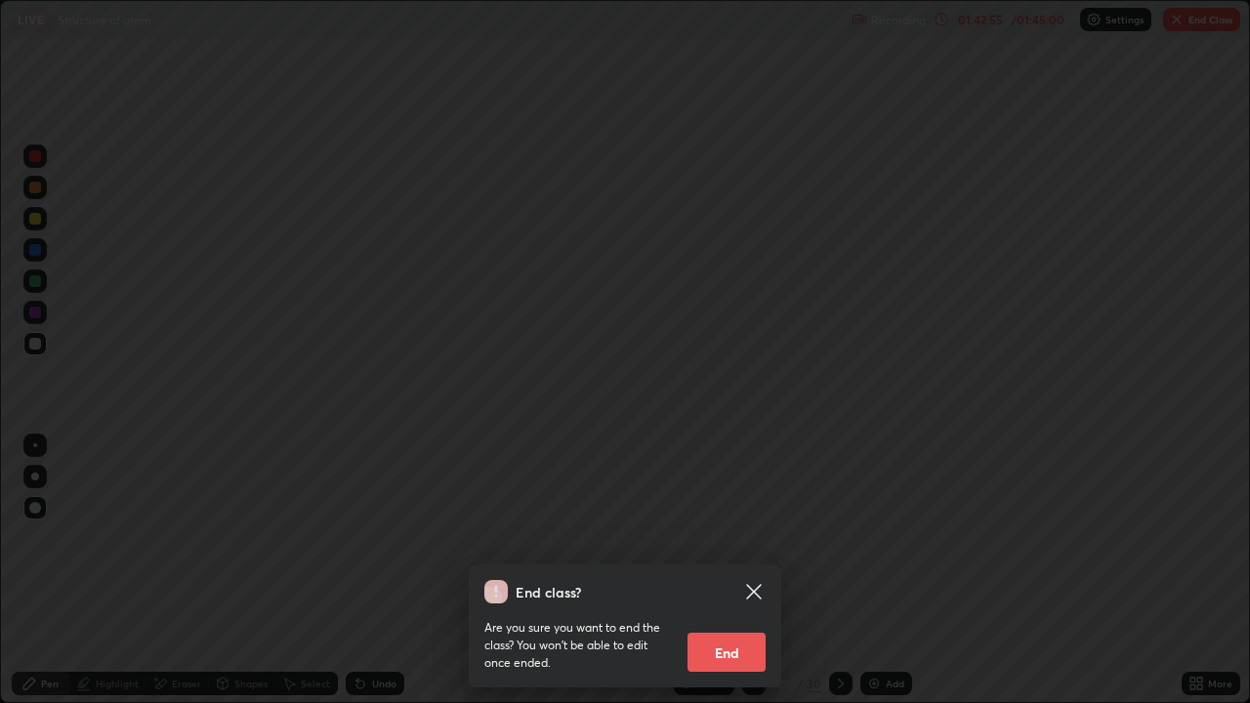
click at [724, 570] on button "End" at bounding box center [726, 652] width 78 height 39
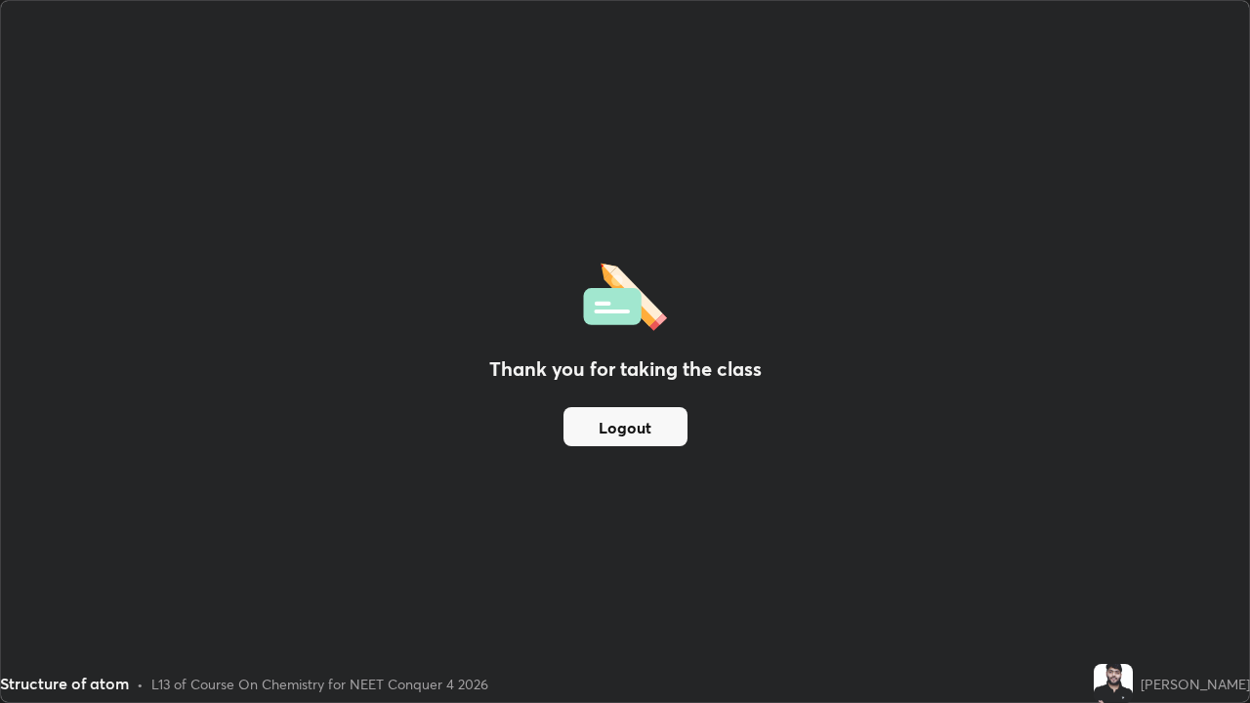
click at [641, 434] on button "Logout" at bounding box center [625, 426] width 124 height 39
